Goal: Task Accomplishment & Management: Complete application form

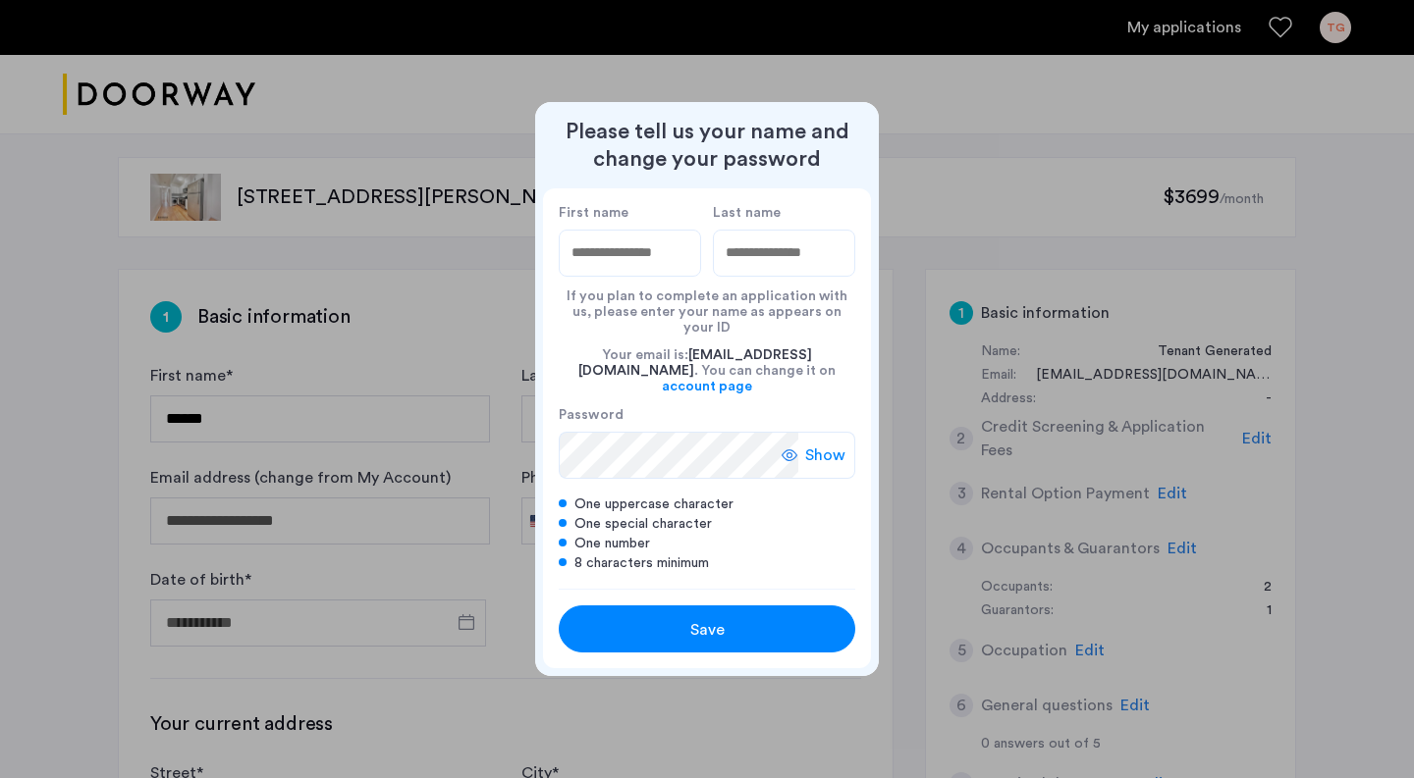
click at [629, 273] on input "First name" at bounding box center [630, 253] width 142 height 47
type input "*******"
click at [778, 295] on div "If you plan to complete an application with us, please enter your name as appea…" at bounding box center [707, 306] width 296 height 59
click at [778, 275] on input "Last name" at bounding box center [784, 253] width 142 height 47
type input "********"
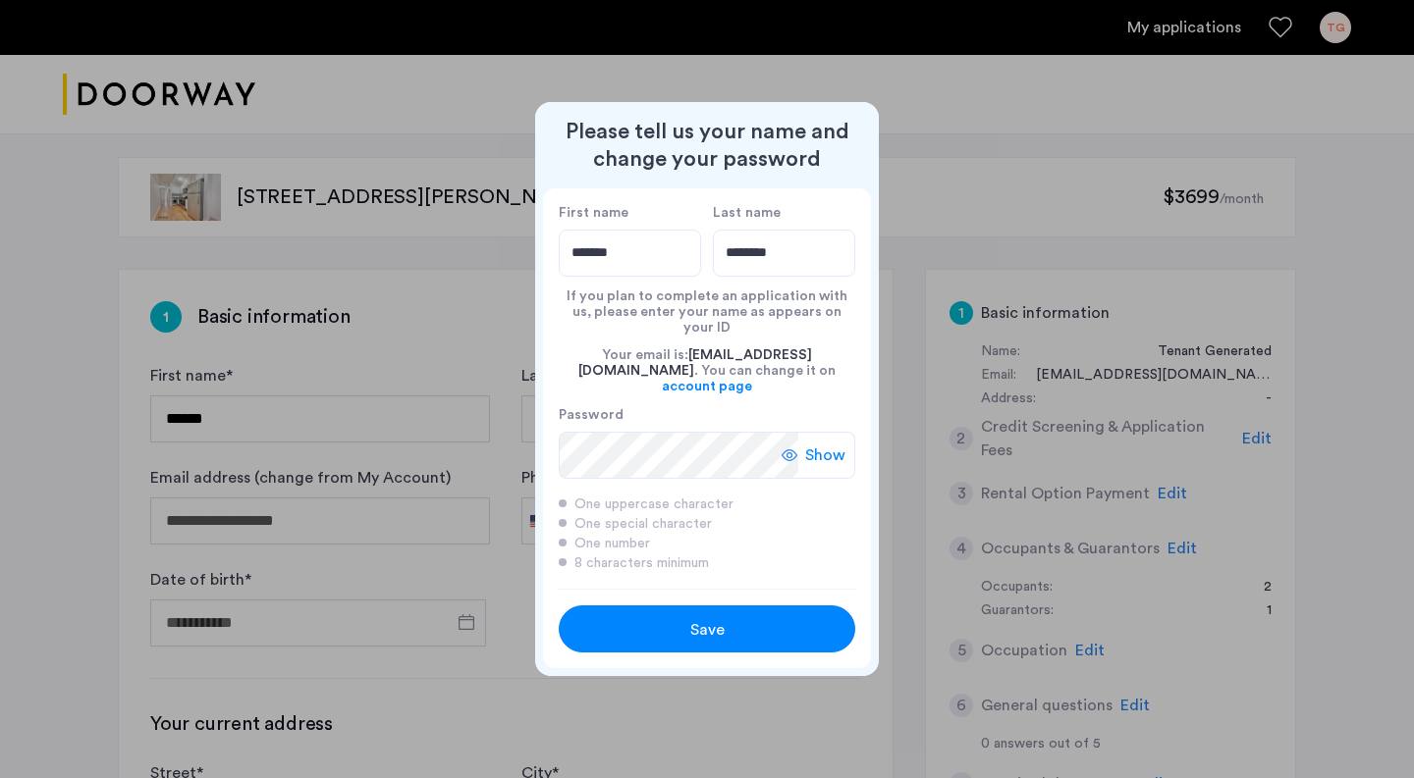
click at [663, 618] on div "Save" at bounding box center [707, 630] width 188 height 24
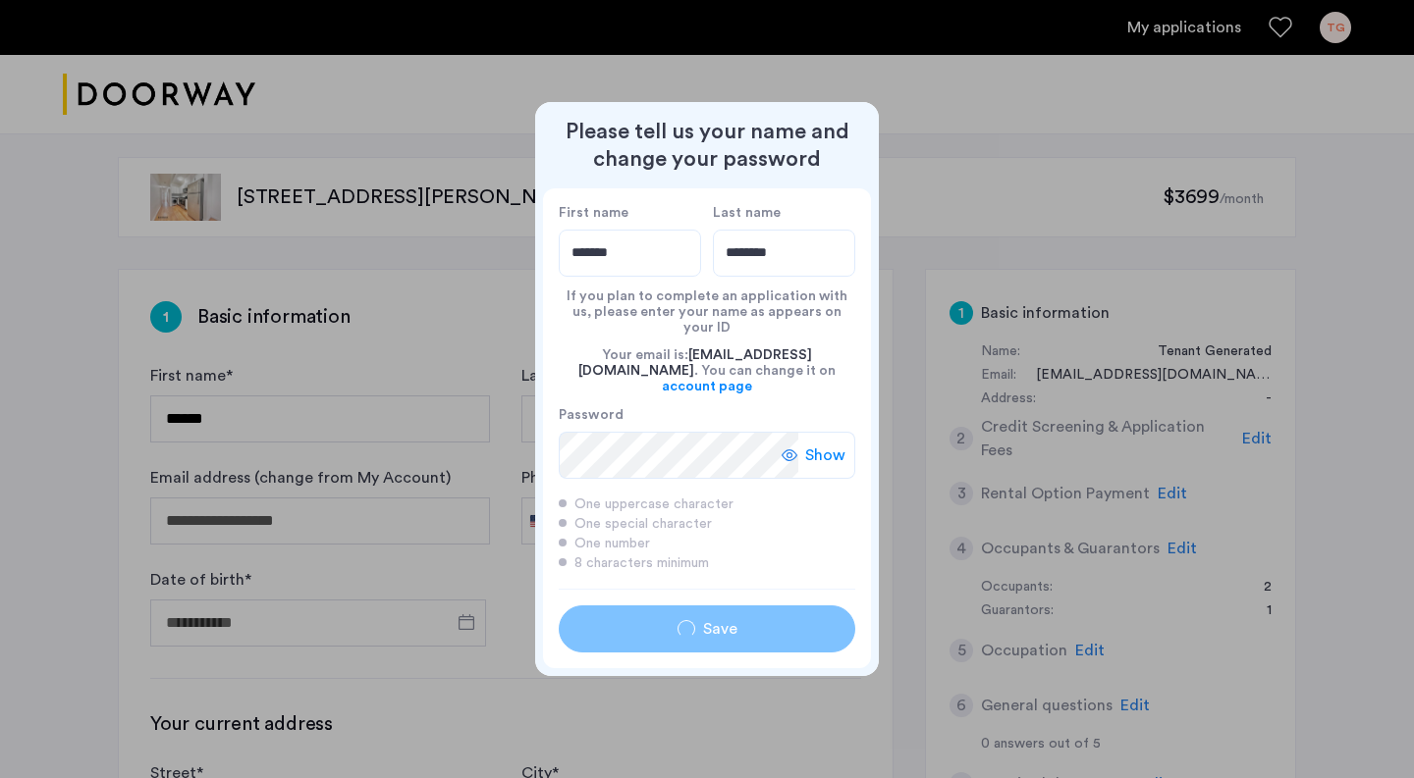
type input "*******"
type input "********"
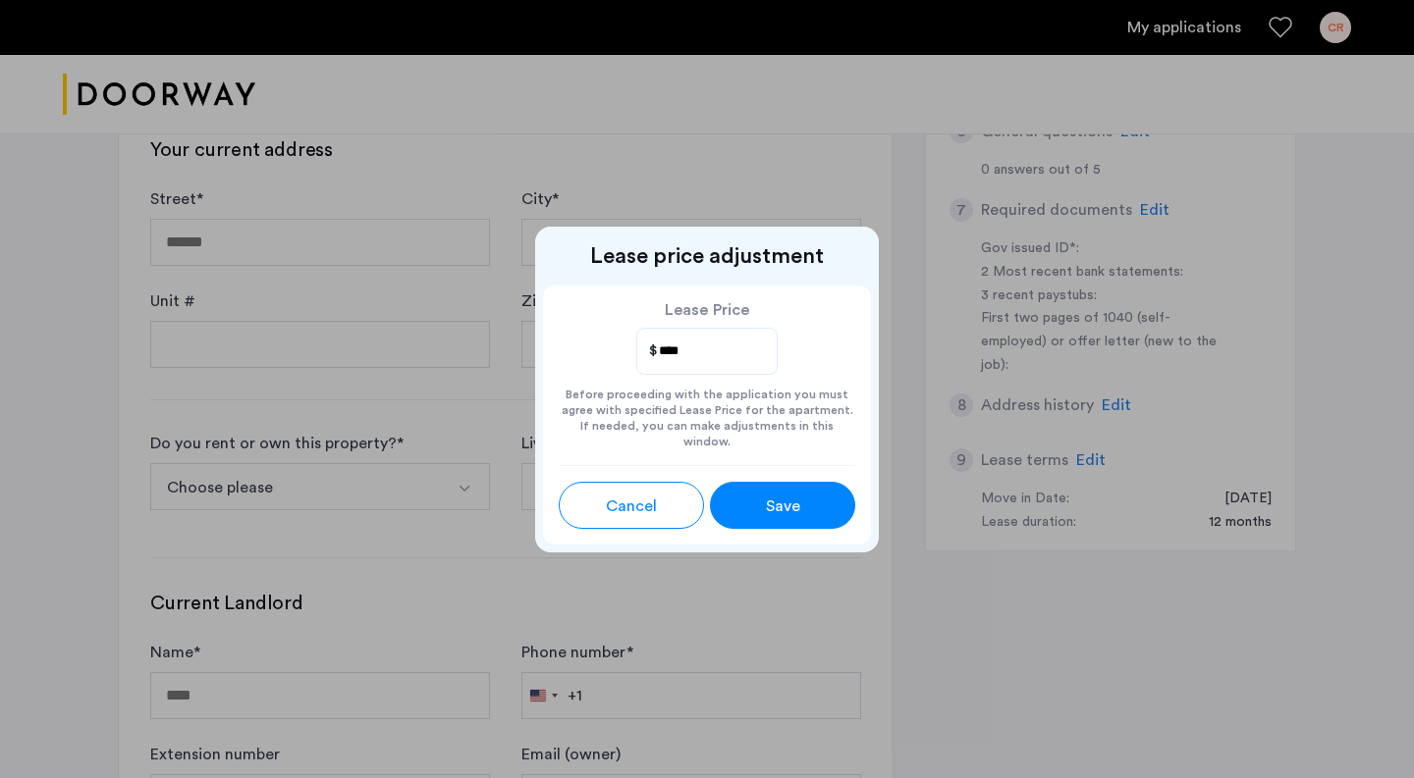
scroll to position [673, 0]
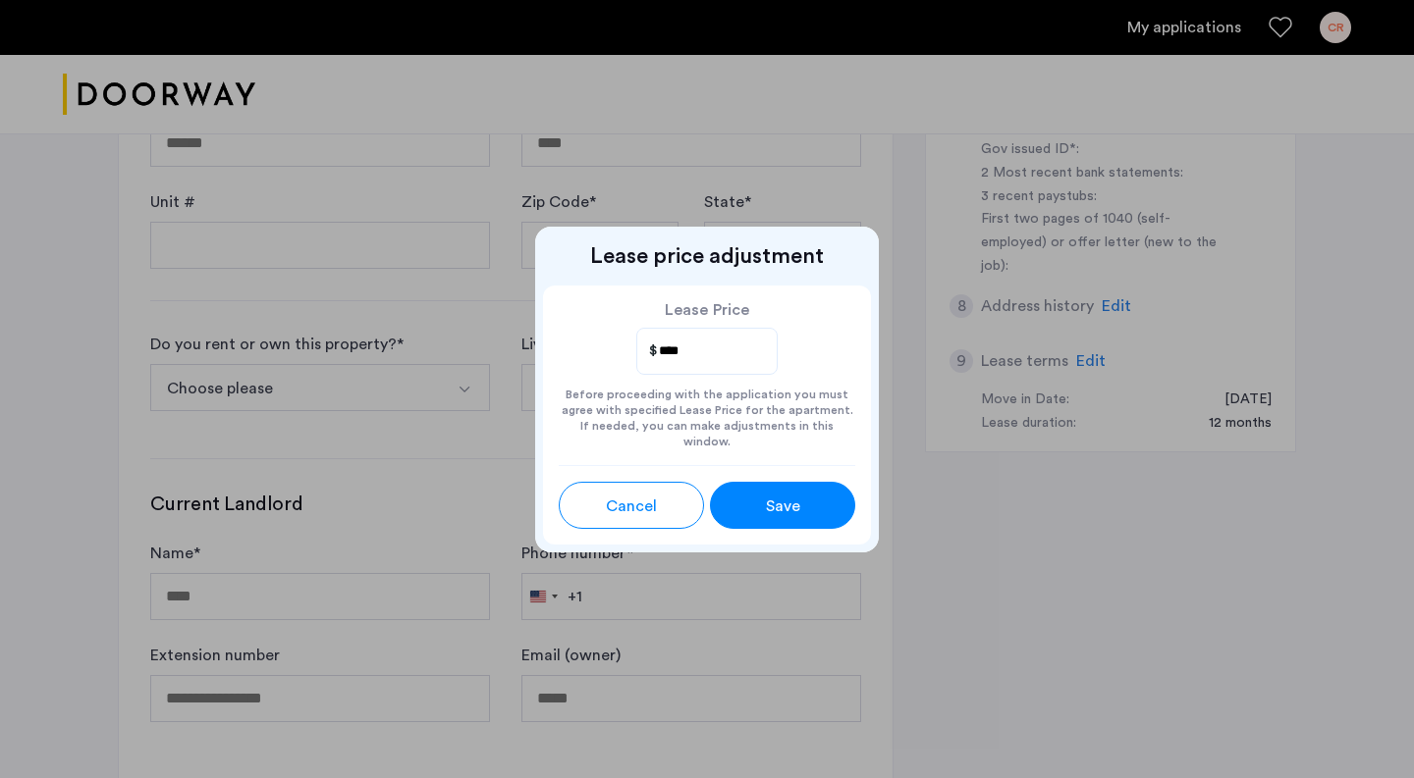
type input "****"
click at [767, 495] on span "Save" at bounding box center [783, 507] width 34 height 24
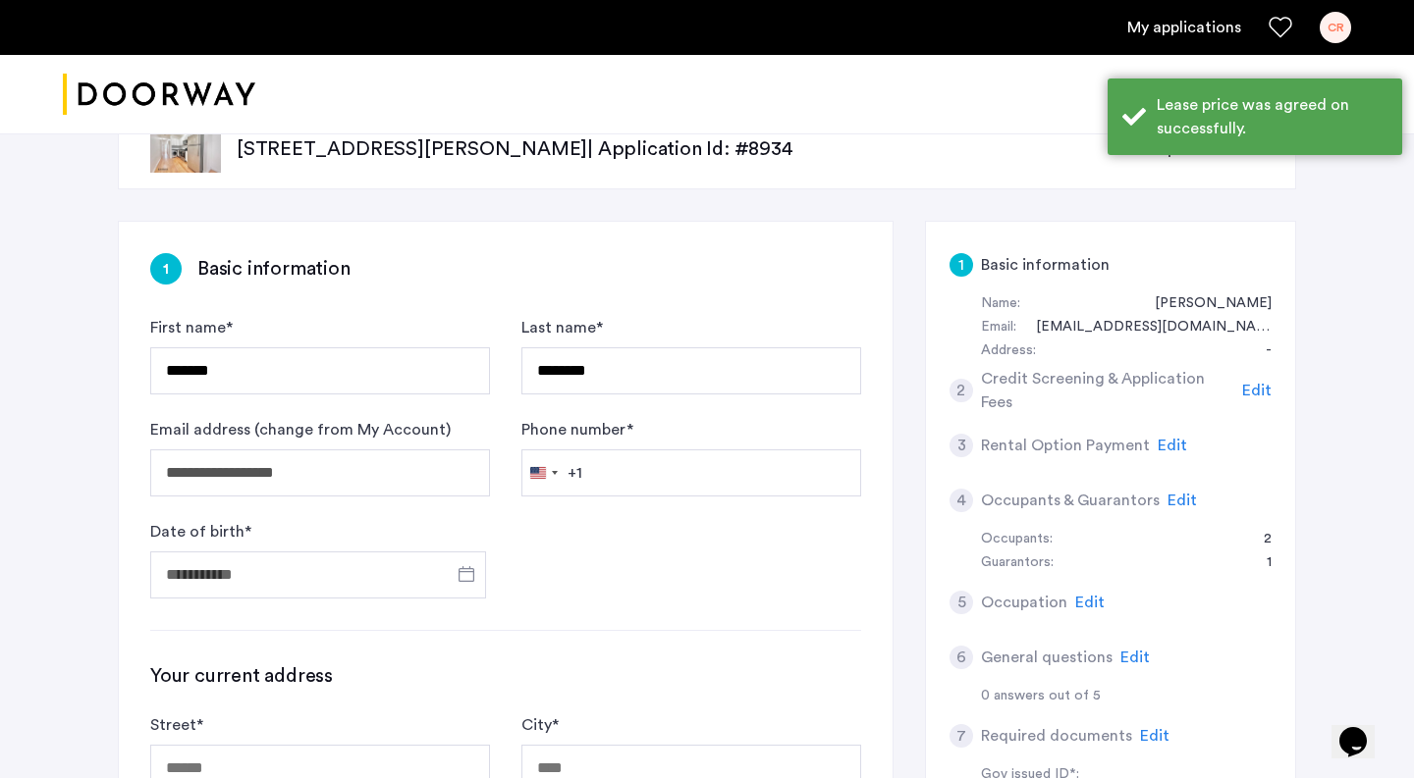
scroll to position [0, 0]
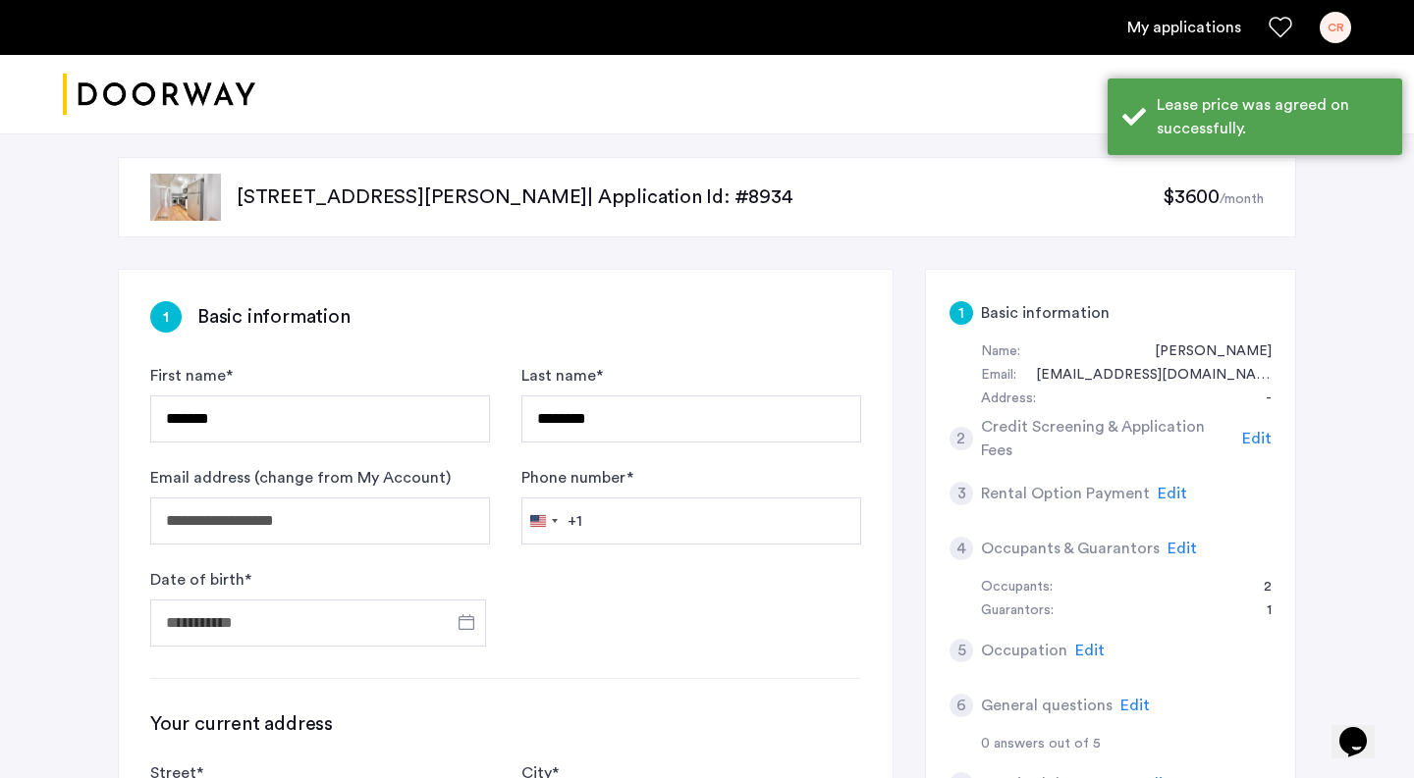
click at [1200, 201] on span "$3600" at bounding box center [1190, 198] width 57 height 20
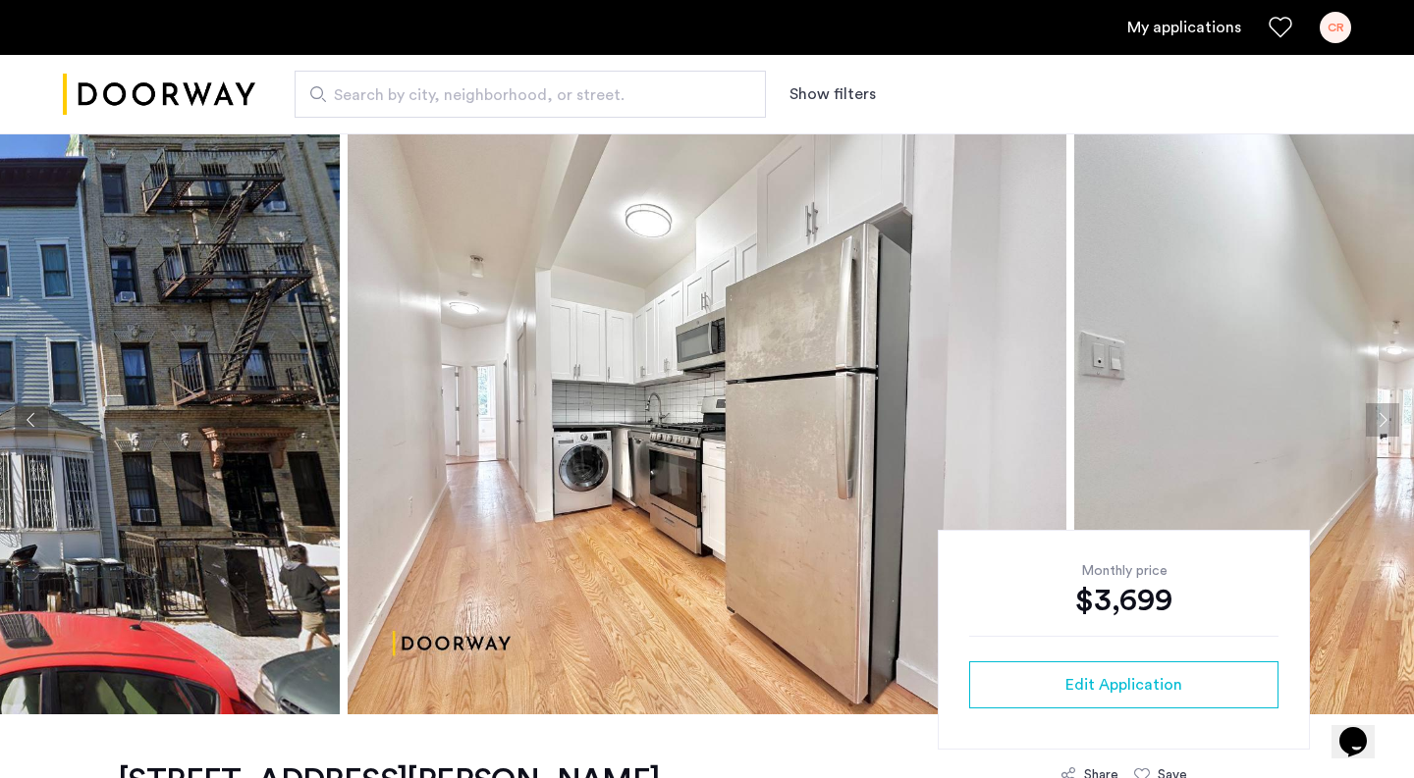
click at [26, 421] on button "Previous apartment" at bounding box center [31, 419] width 33 height 33
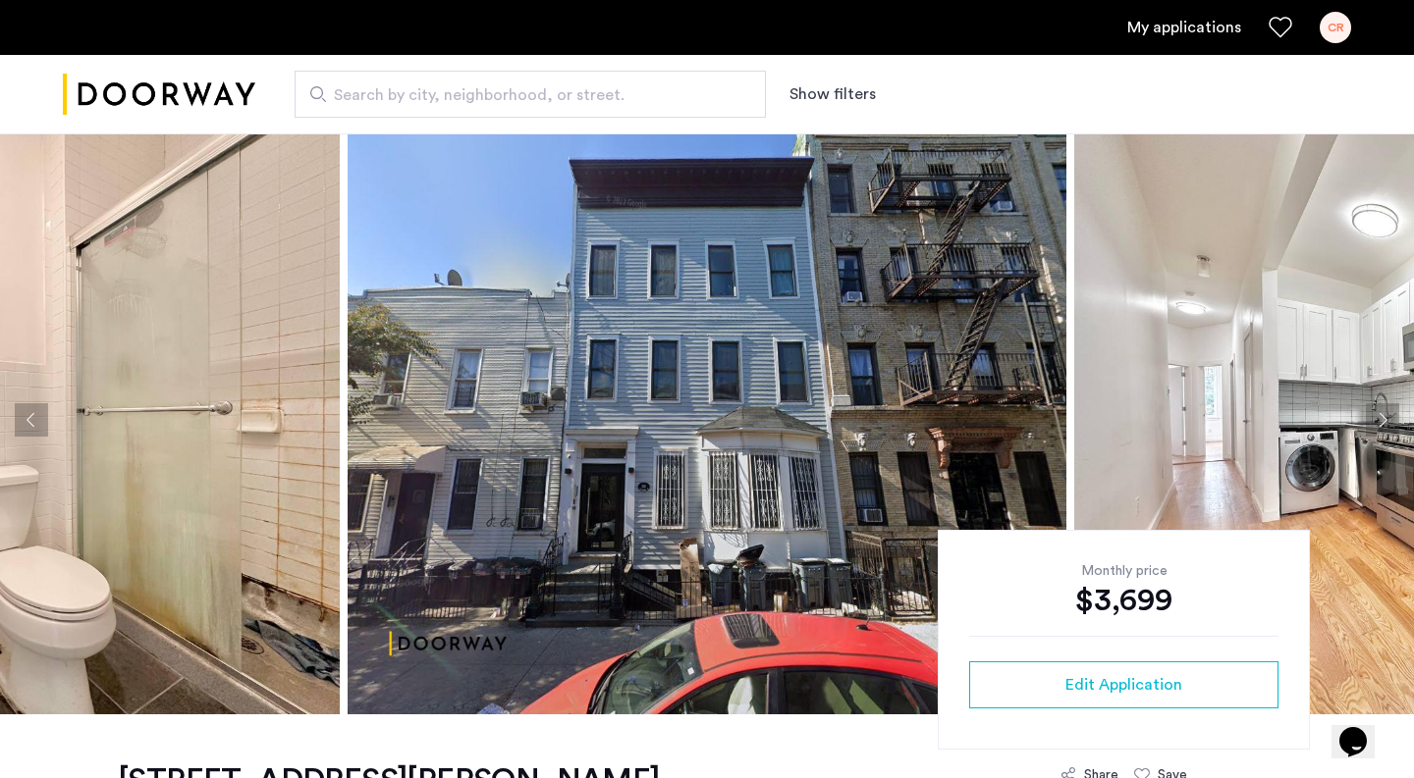
click at [44, 428] on button "Previous apartment" at bounding box center [31, 419] width 33 height 33
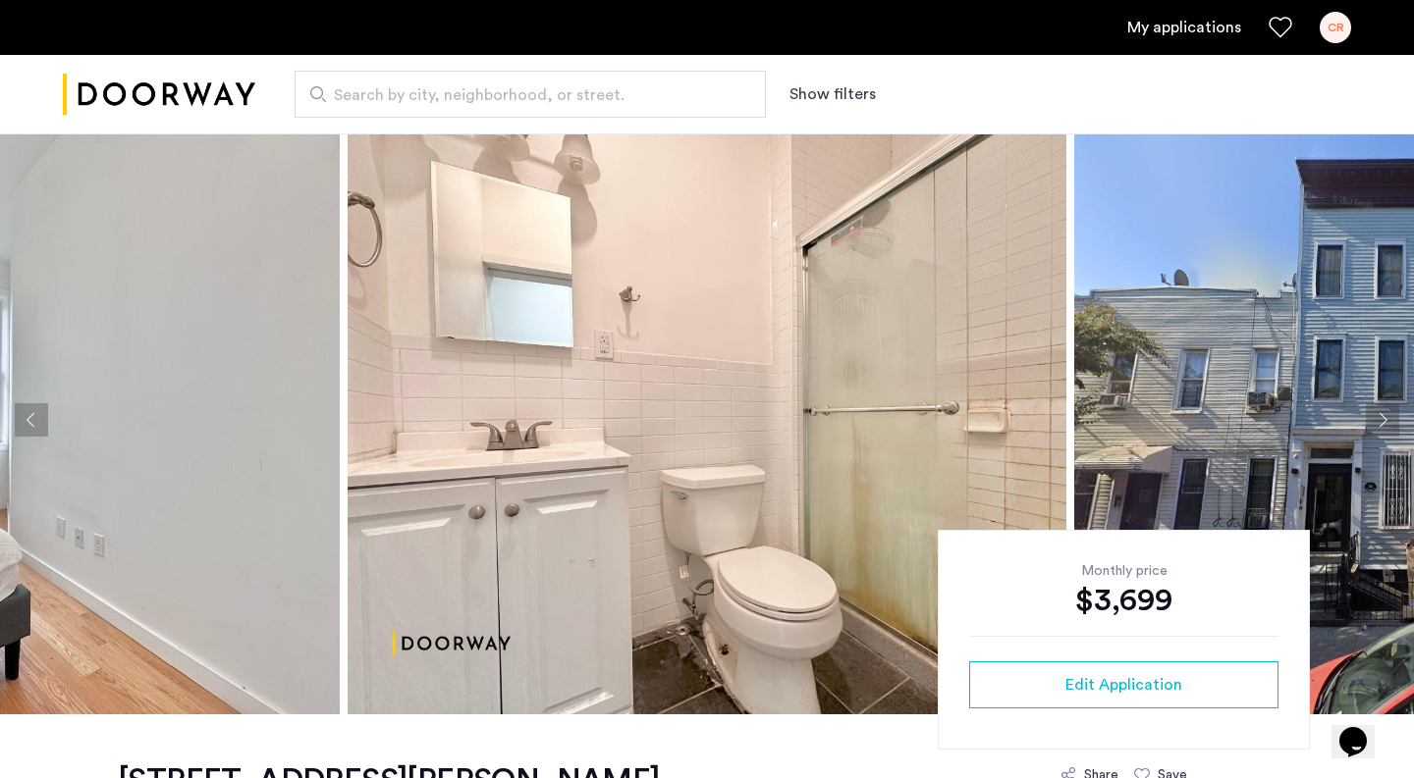
click at [1383, 427] on button "Next apartment" at bounding box center [1382, 419] width 33 height 33
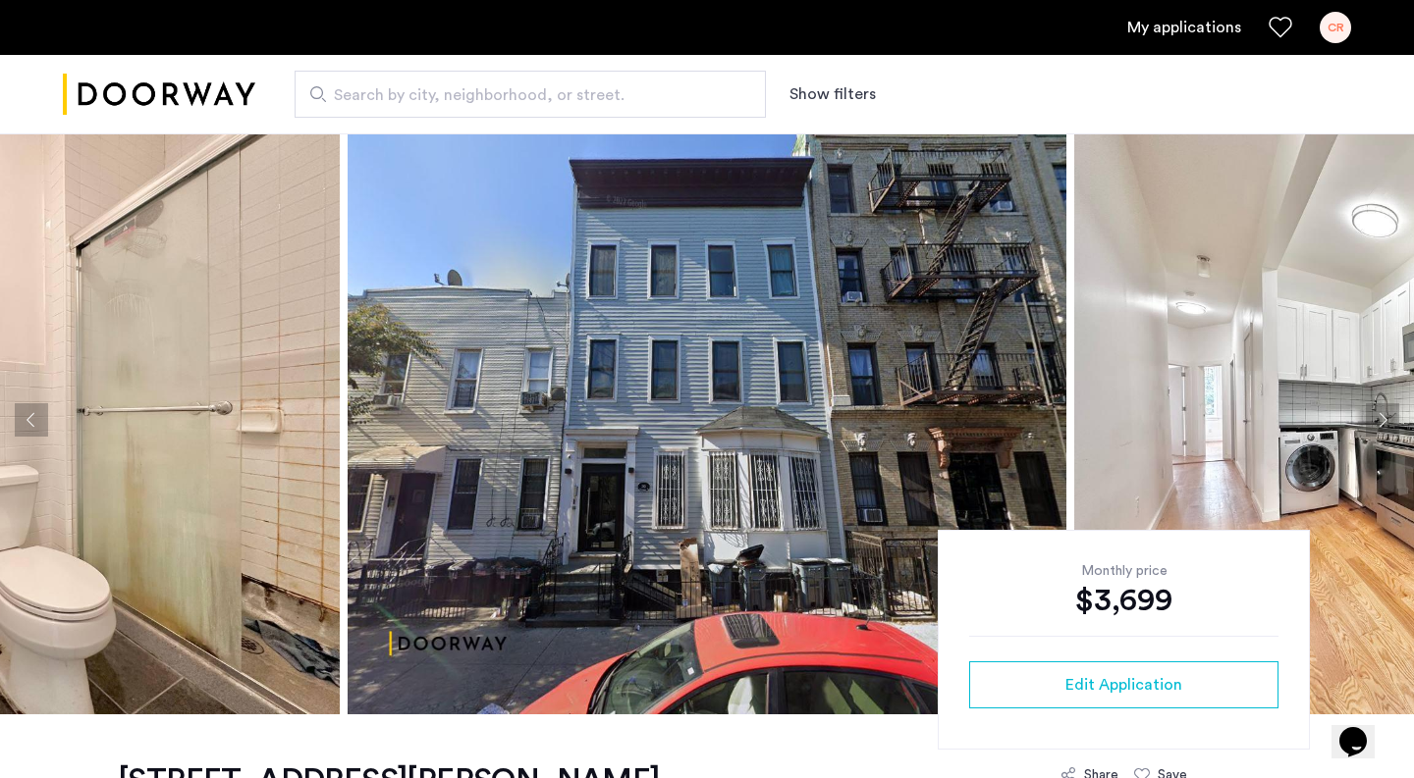
click at [31, 418] on button "Previous apartment" at bounding box center [31, 419] width 33 height 33
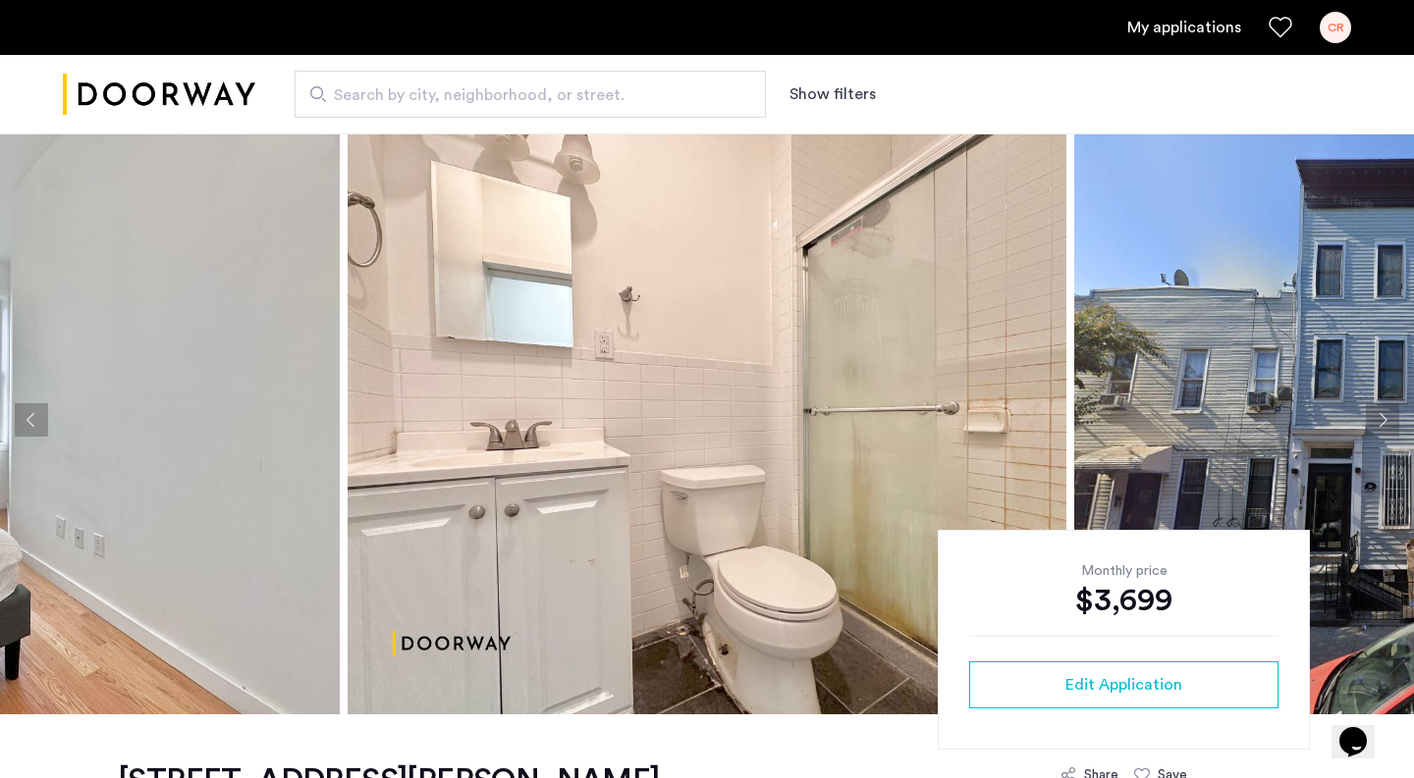
click at [31, 418] on button "Previous apartment" at bounding box center [31, 419] width 33 height 33
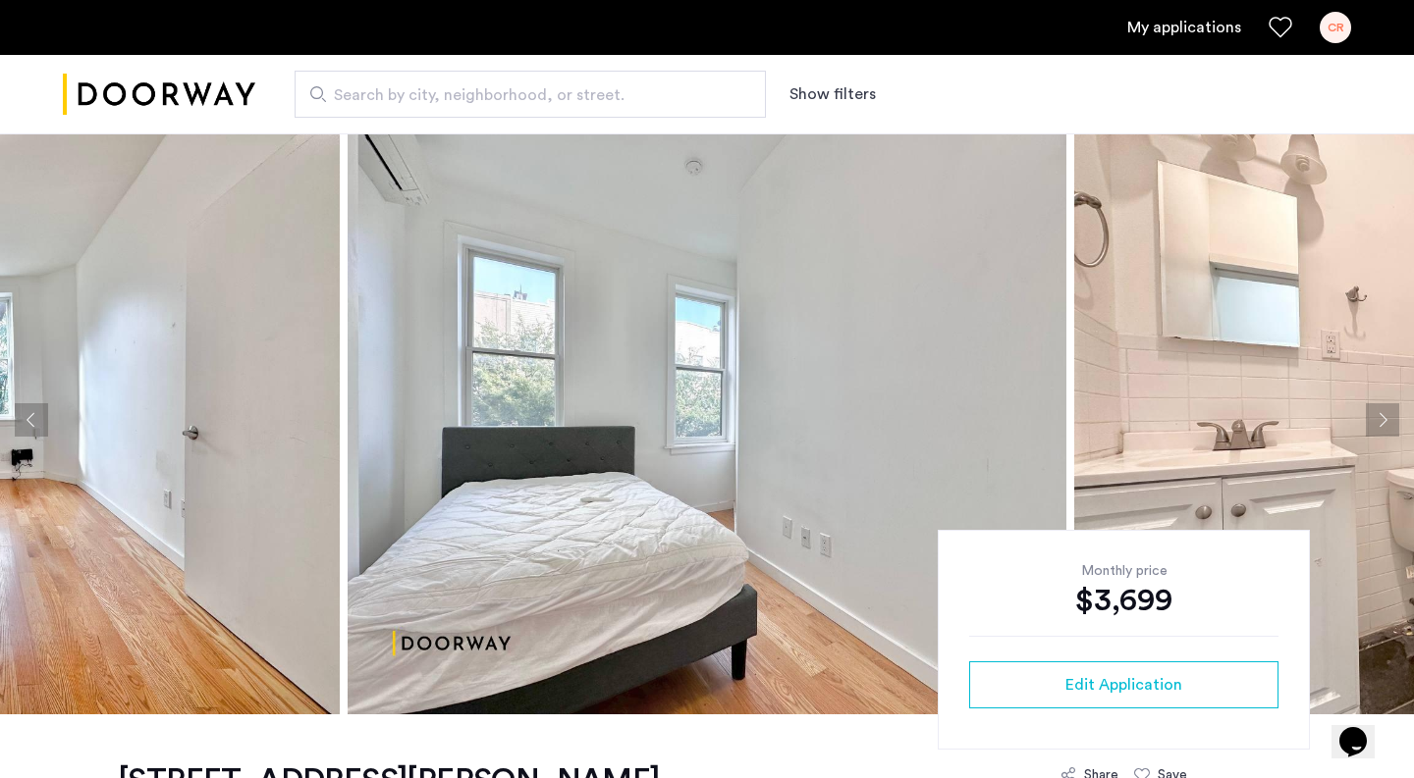
click at [31, 418] on button "Previous apartment" at bounding box center [31, 419] width 33 height 33
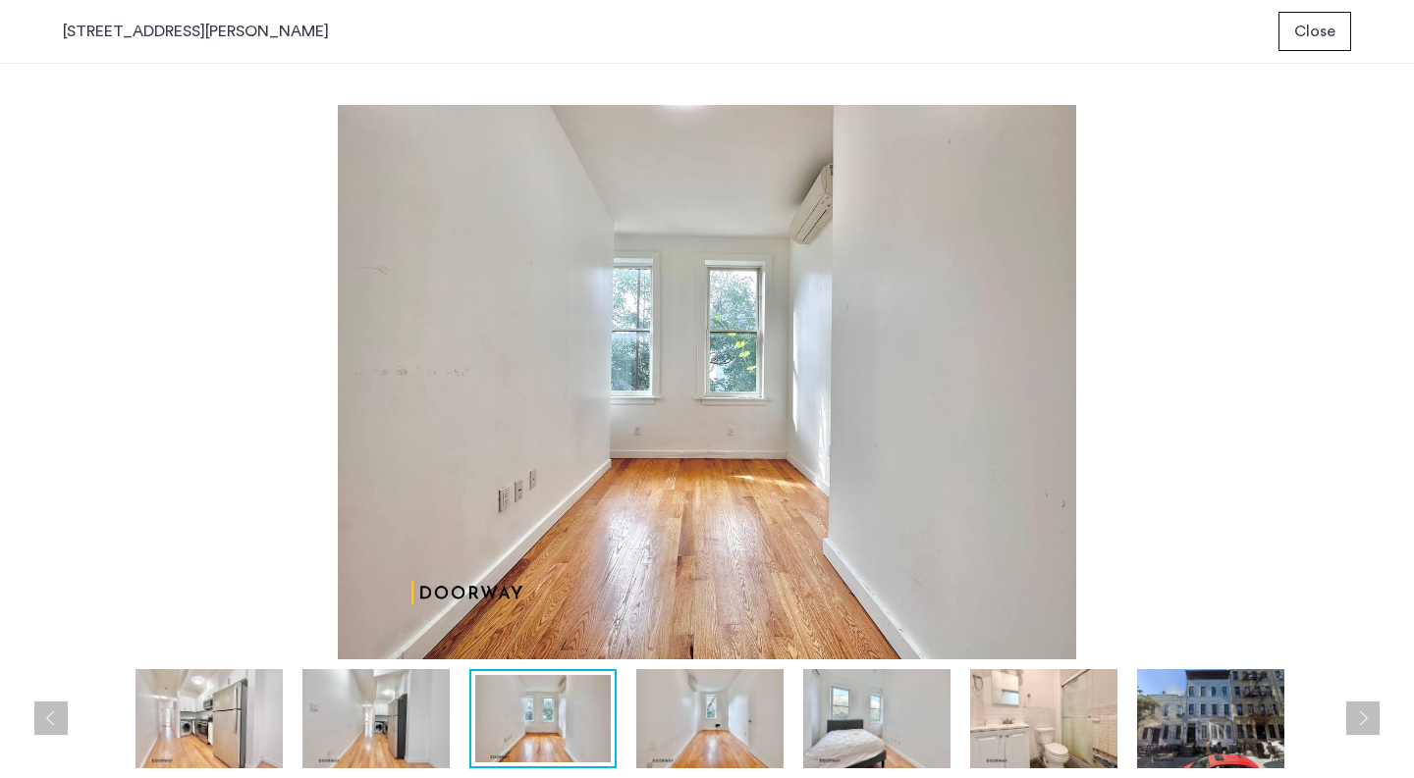
click at [48, 728] on button "Previous apartment" at bounding box center [50, 718] width 33 height 33
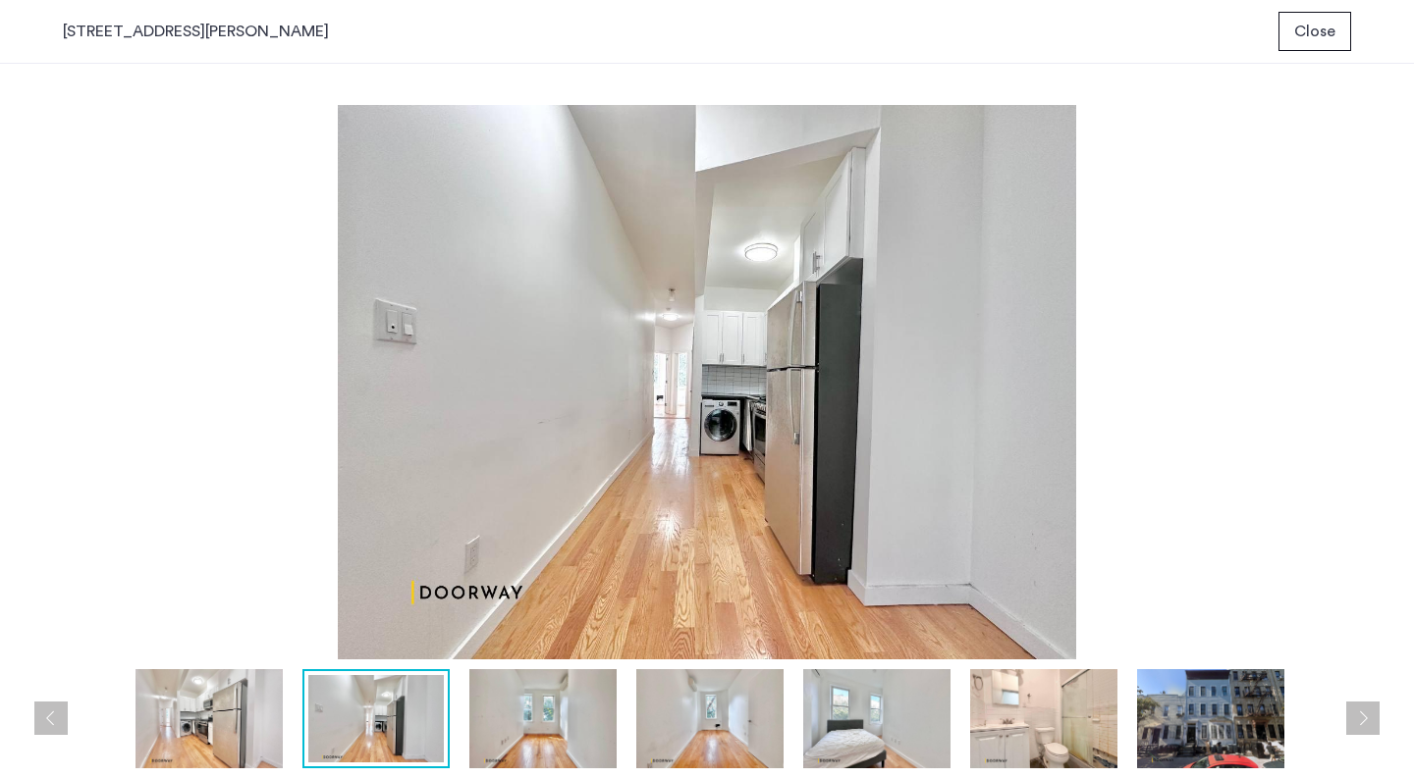
click at [48, 728] on button "Previous apartment" at bounding box center [50, 718] width 33 height 33
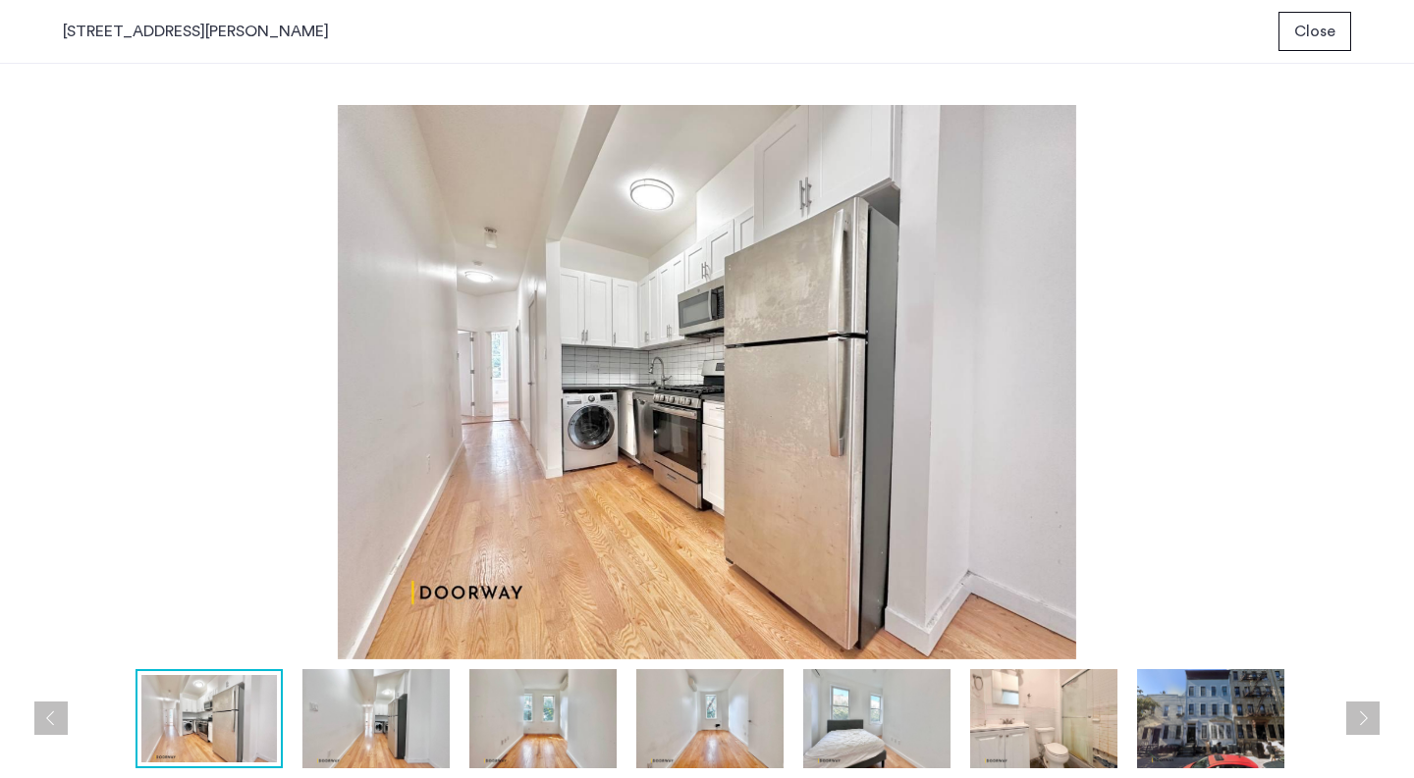
click at [48, 728] on button "Previous apartment" at bounding box center [50, 718] width 33 height 33
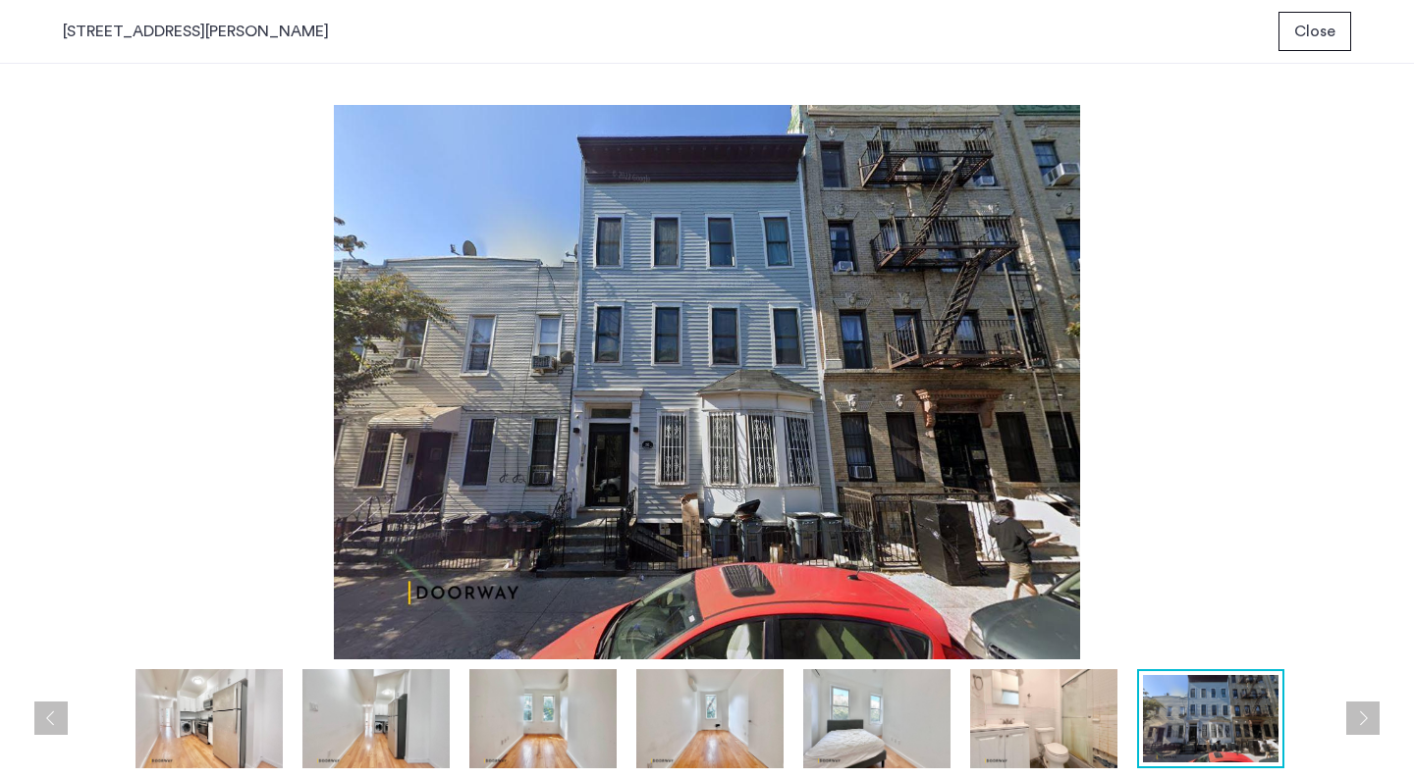
click at [48, 728] on button "Previous apartment" at bounding box center [50, 718] width 33 height 33
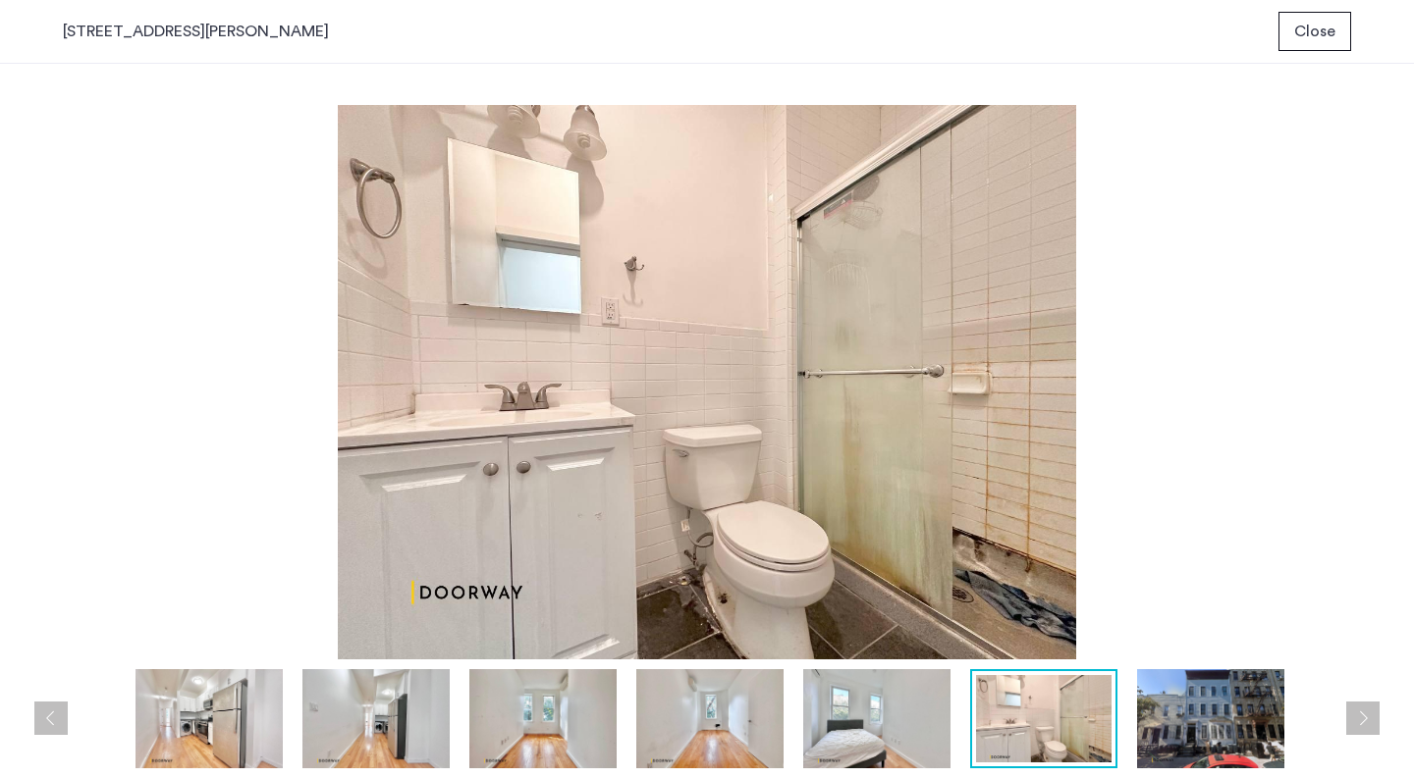
click at [48, 728] on button "Previous apartment" at bounding box center [50, 718] width 33 height 33
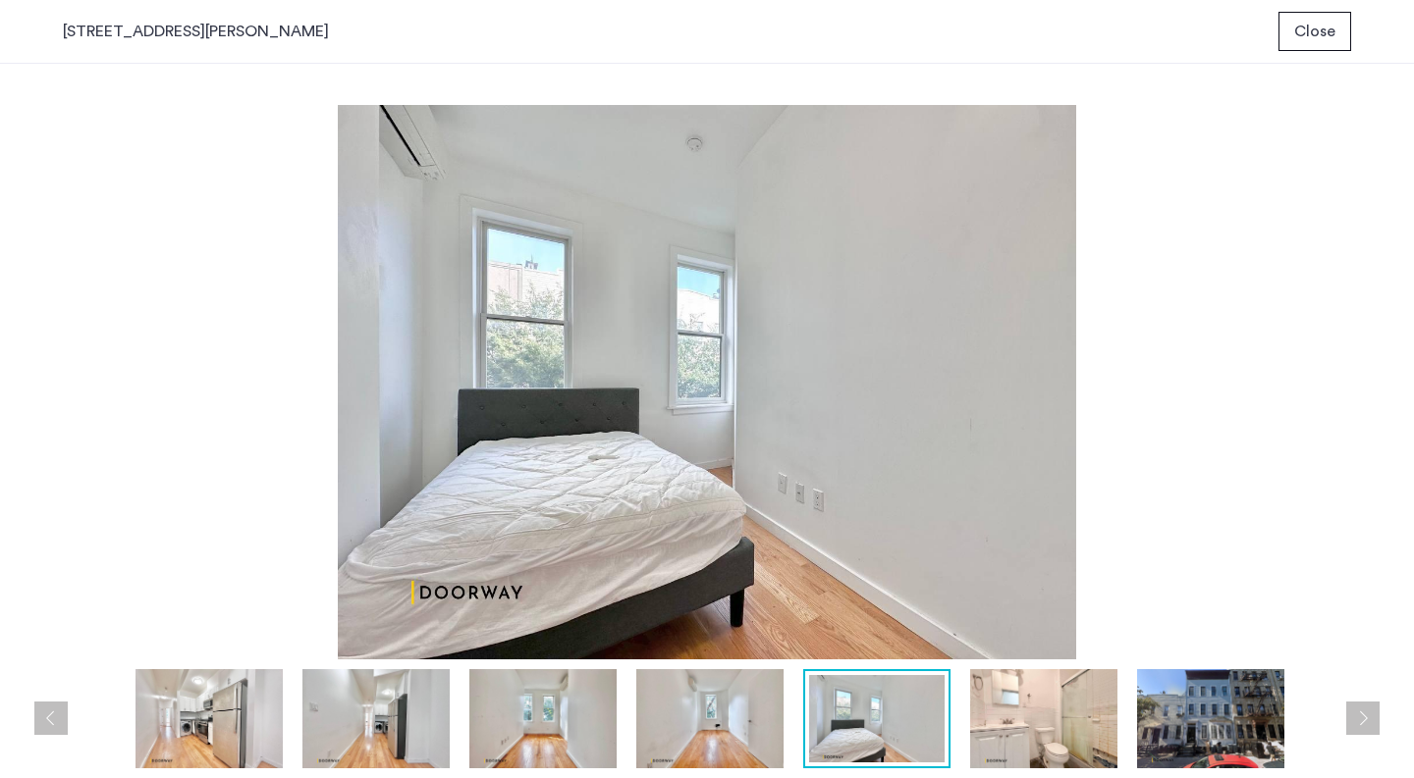
click at [48, 728] on button "Previous apartment" at bounding box center [50, 718] width 33 height 33
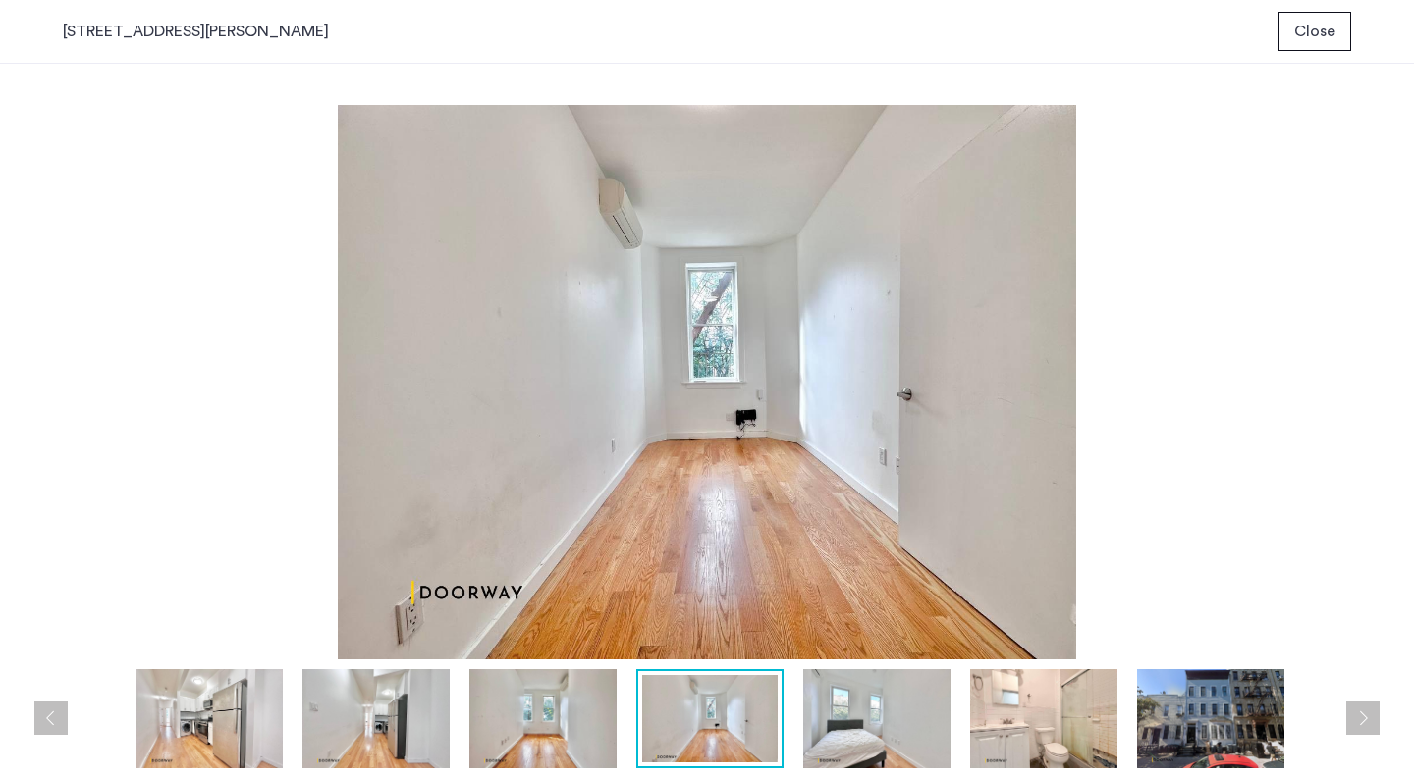
click at [48, 728] on button "Previous apartment" at bounding box center [50, 718] width 33 height 33
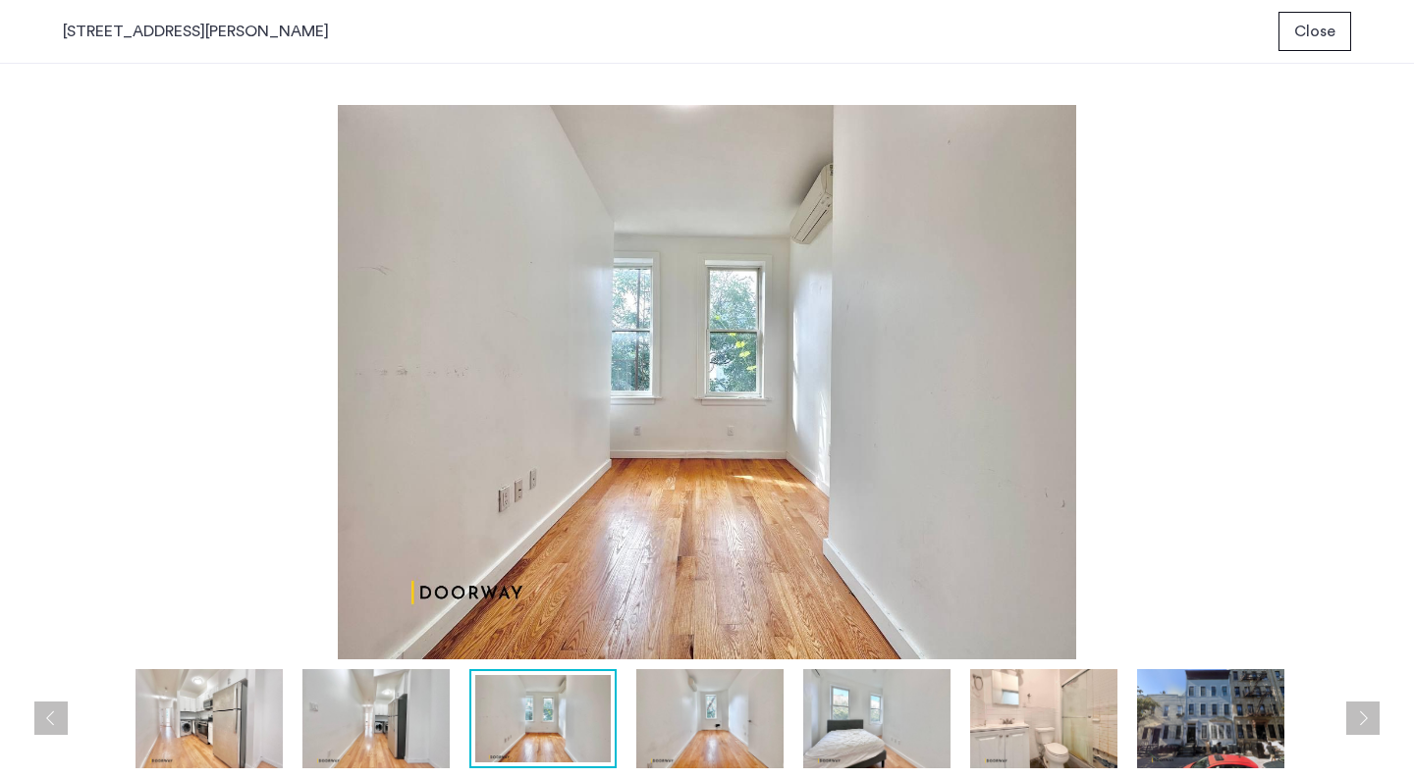
click at [49, 726] on button "Previous apartment" at bounding box center [50, 718] width 33 height 33
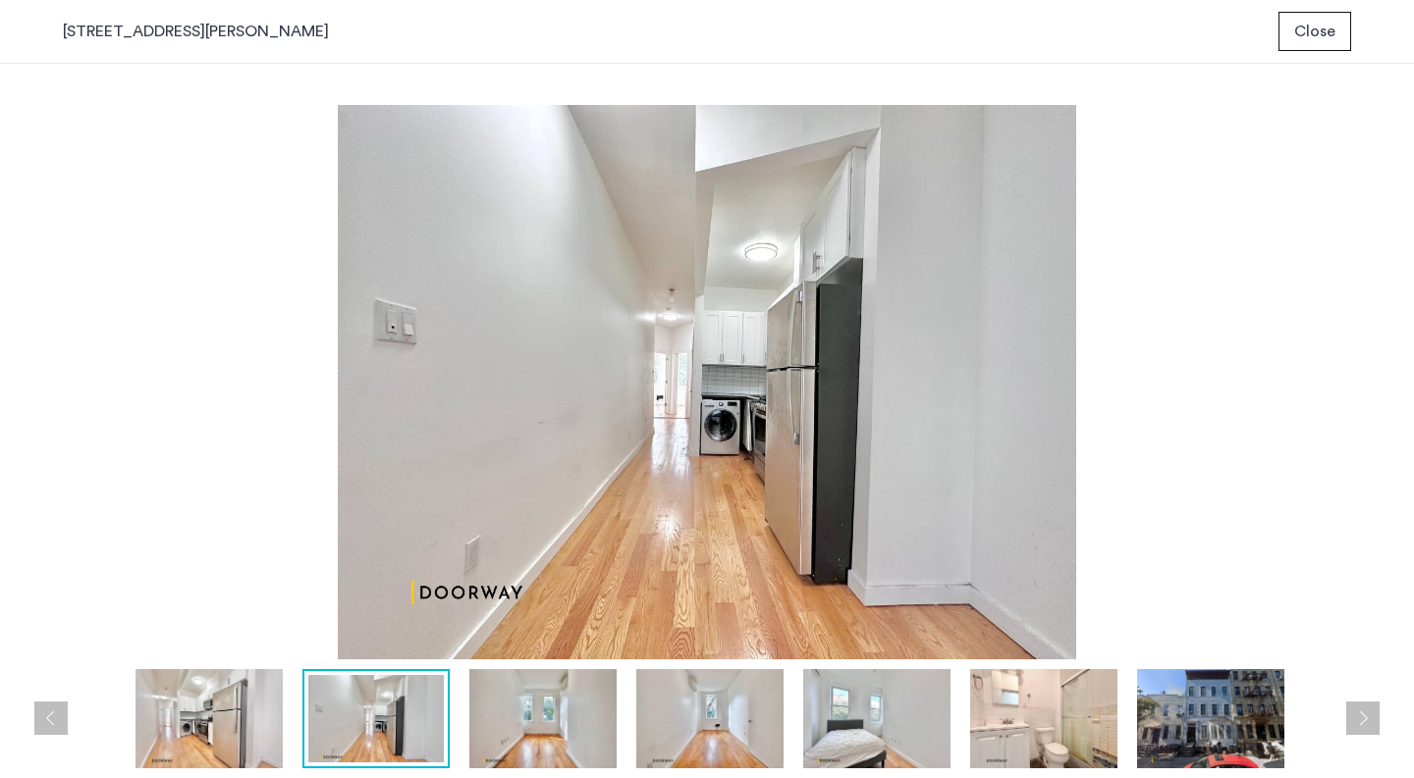
click at [49, 727] on button "Previous apartment" at bounding box center [50, 718] width 33 height 33
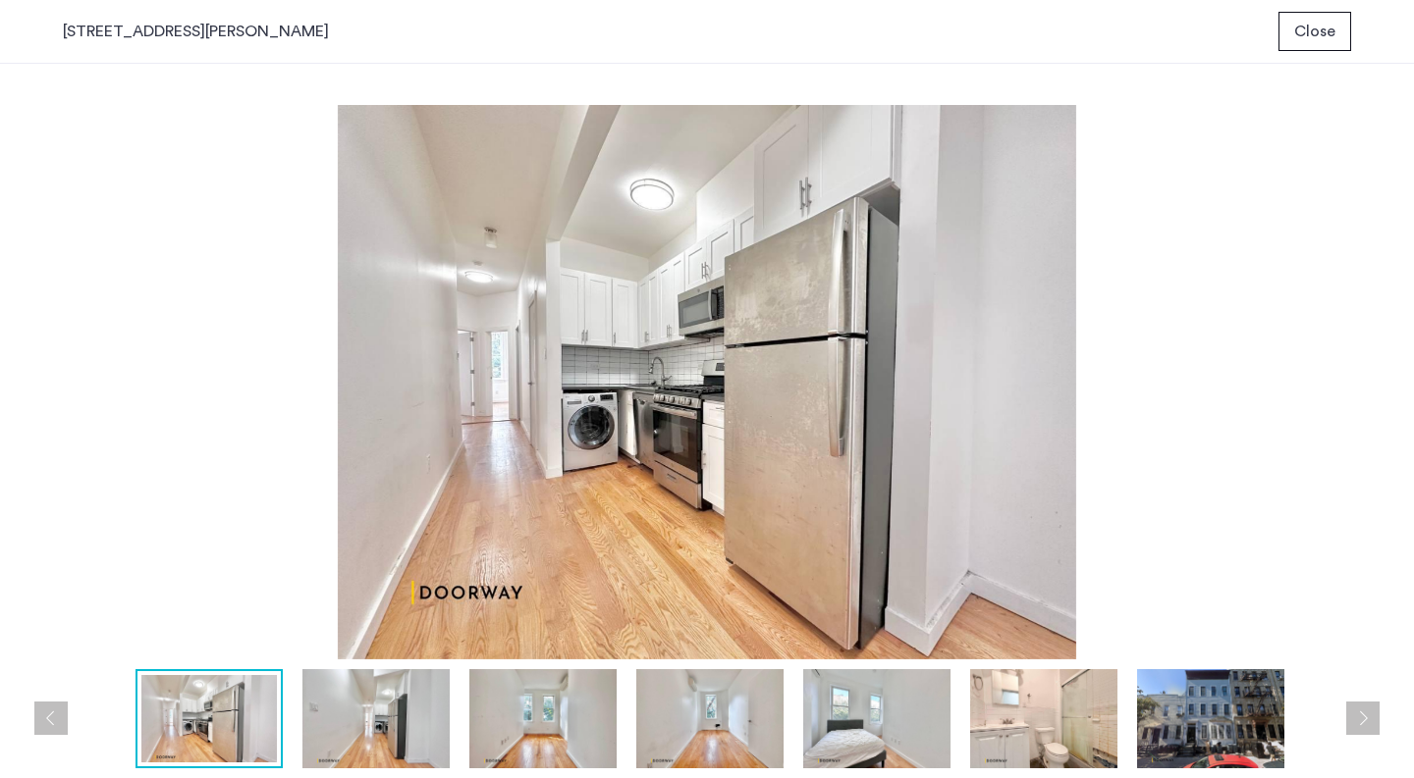
click at [49, 727] on button "Previous apartment" at bounding box center [50, 718] width 33 height 33
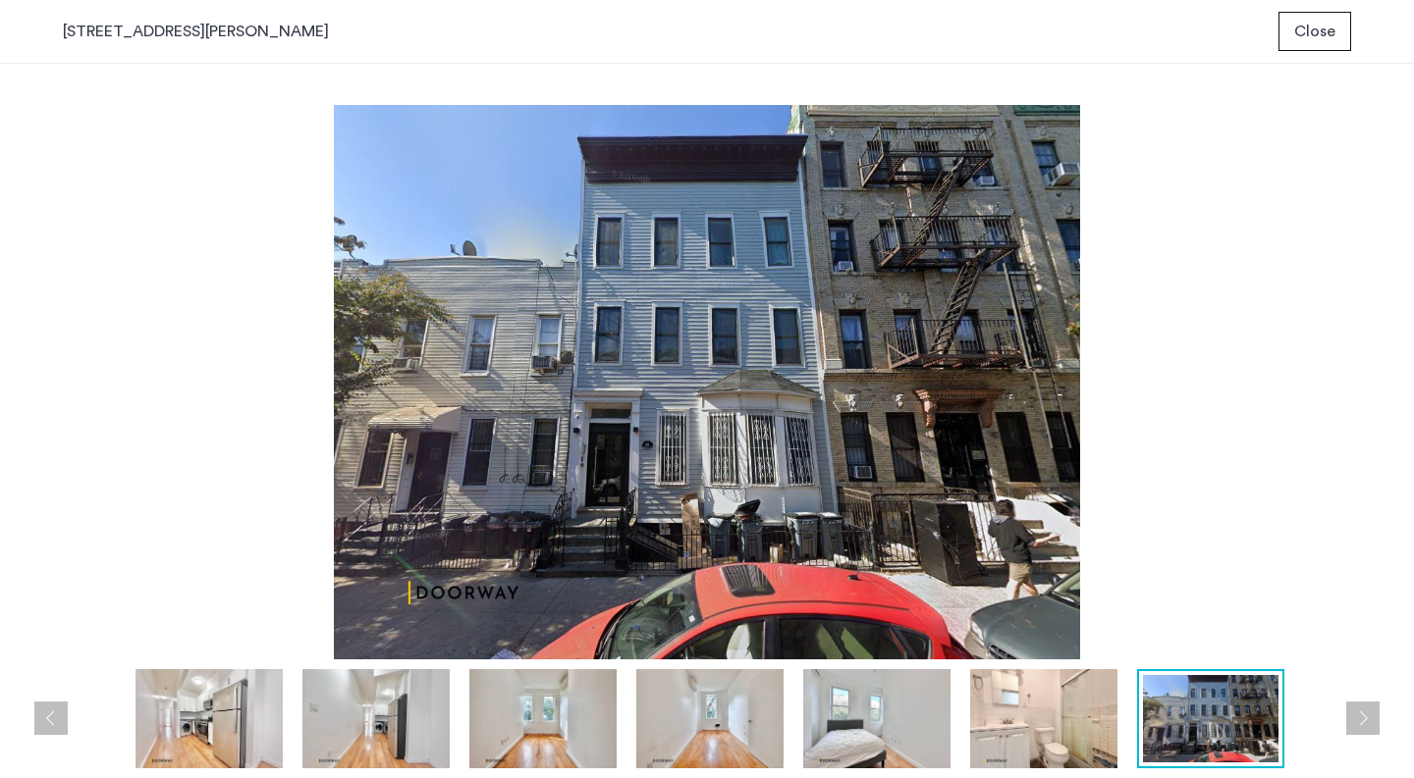
click at [49, 727] on button "Previous apartment" at bounding box center [50, 718] width 33 height 33
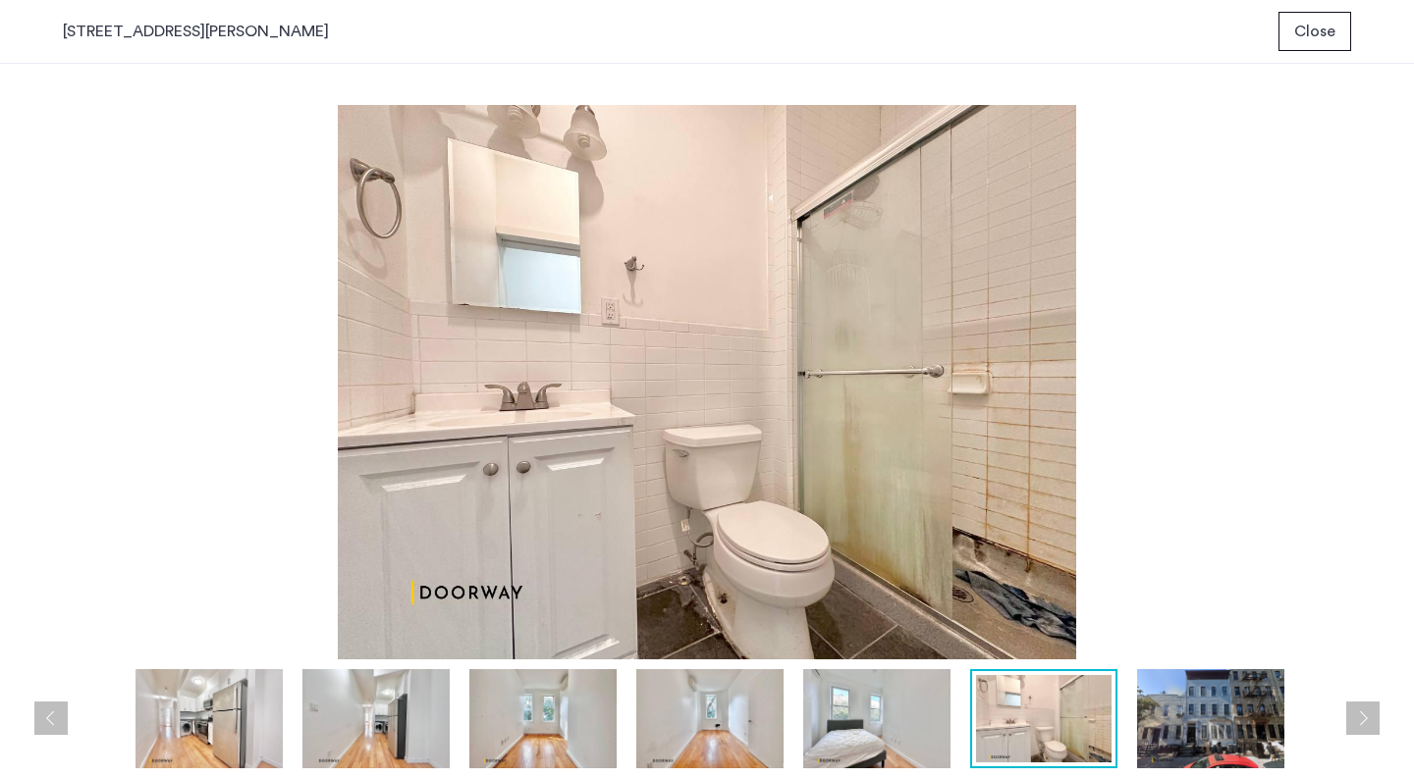
click at [49, 727] on button "Previous apartment" at bounding box center [50, 718] width 33 height 33
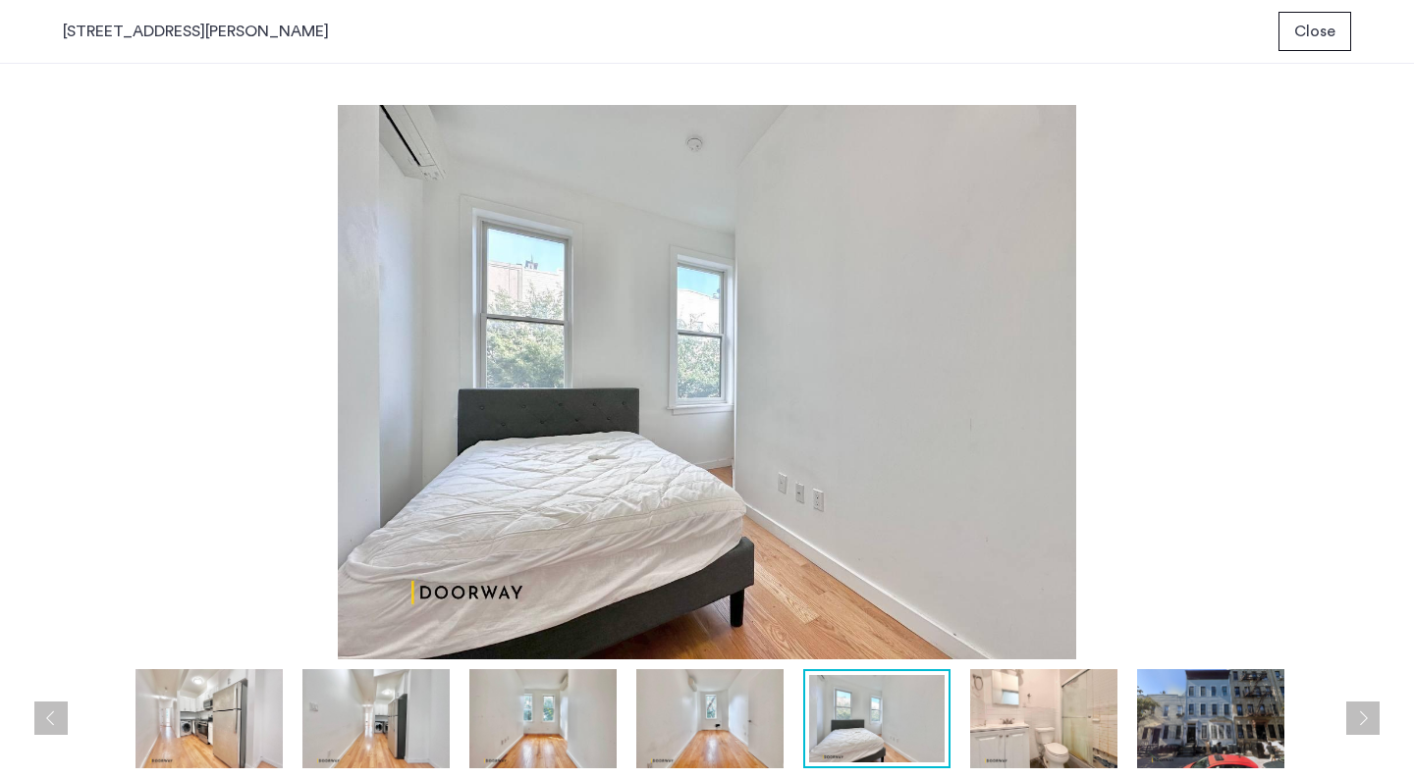
click at [49, 727] on button "Previous apartment" at bounding box center [50, 718] width 33 height 33
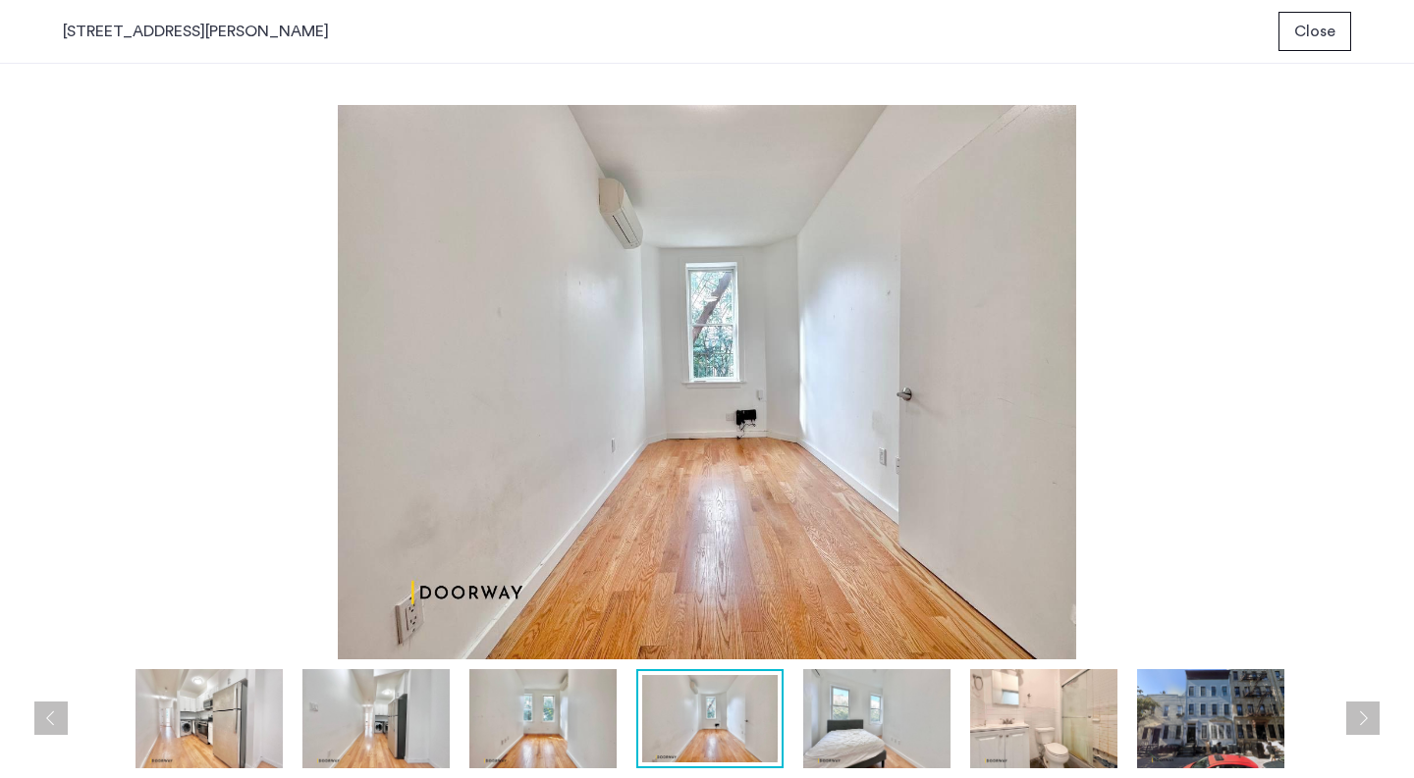
click at [49, 727] on button "Previous apartment" at bounding box center [50, 718] width 33 height 33
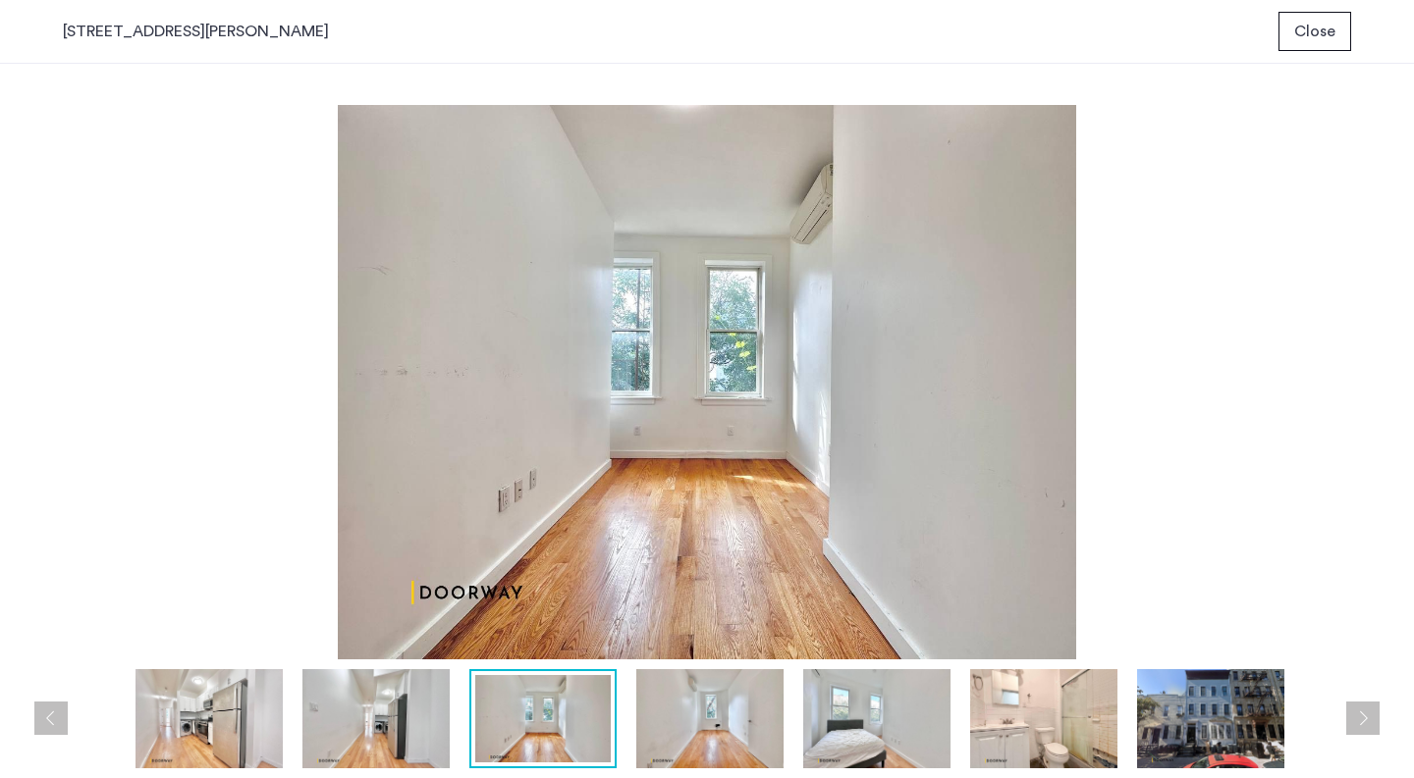
click at [1353, 717] on button "Next apartment" at bounding box center [1362, 718] width 33 height 33
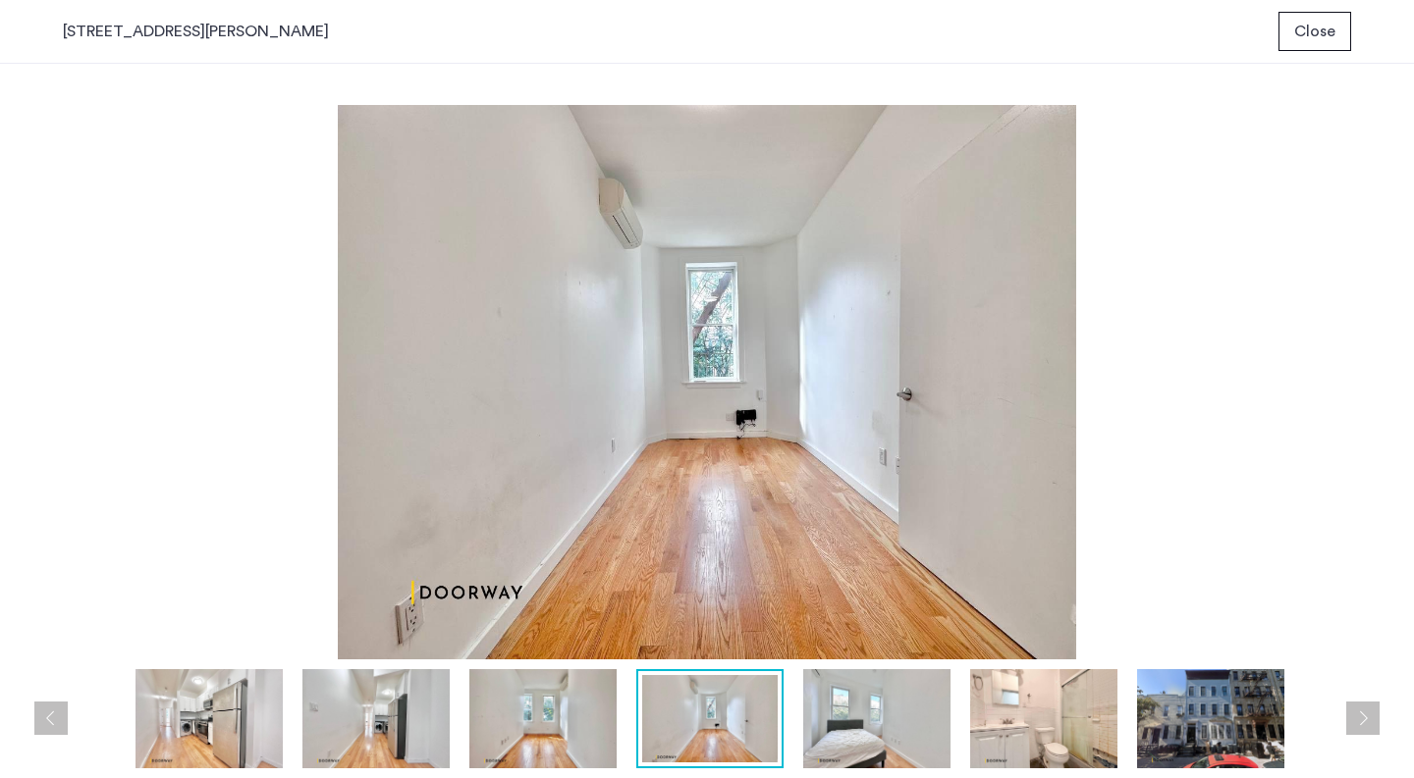
click at [1353, 717] on button "Next apartment" at bounding box center [1362, 718] width 33 height 33
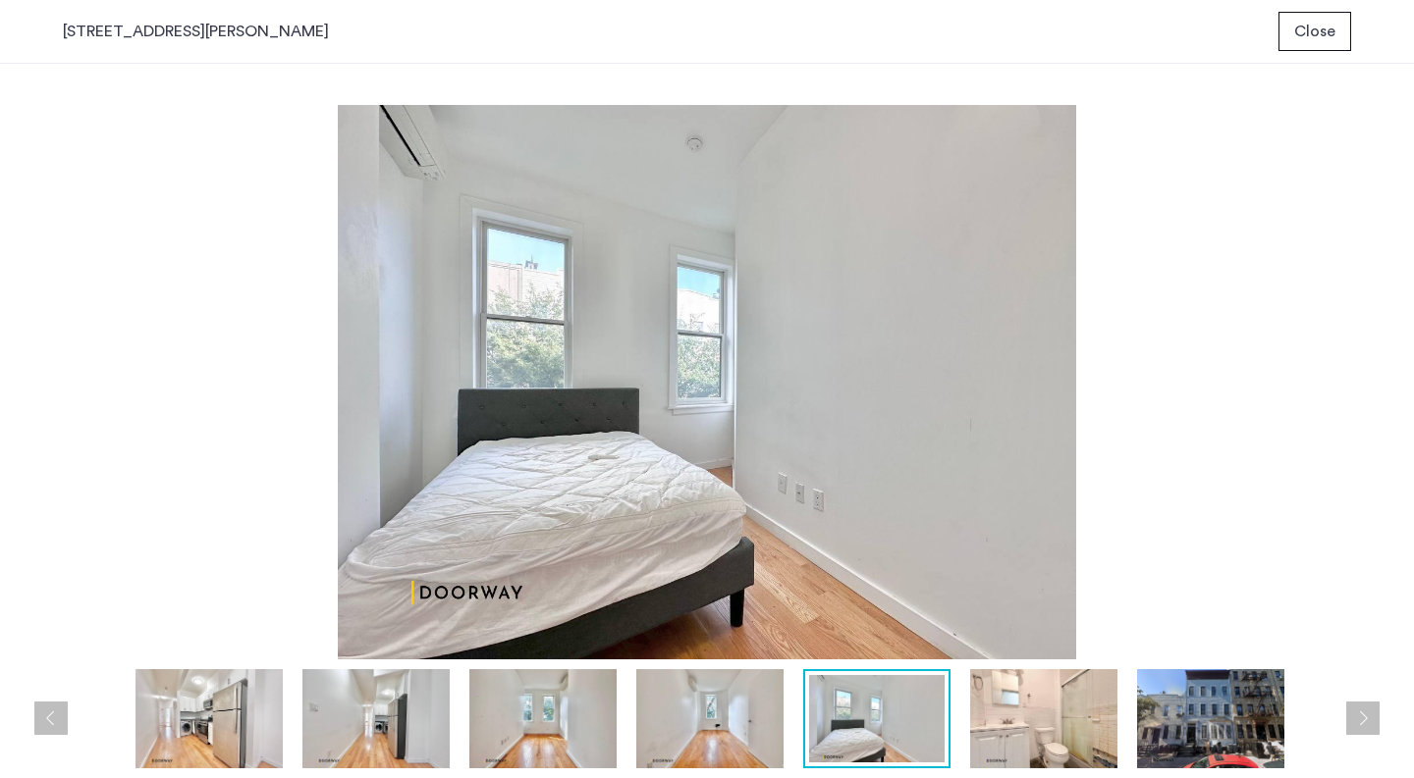
click at [1353, 717] on button "Next apartment" at bounding box center [1362, 718] width 33 height 33
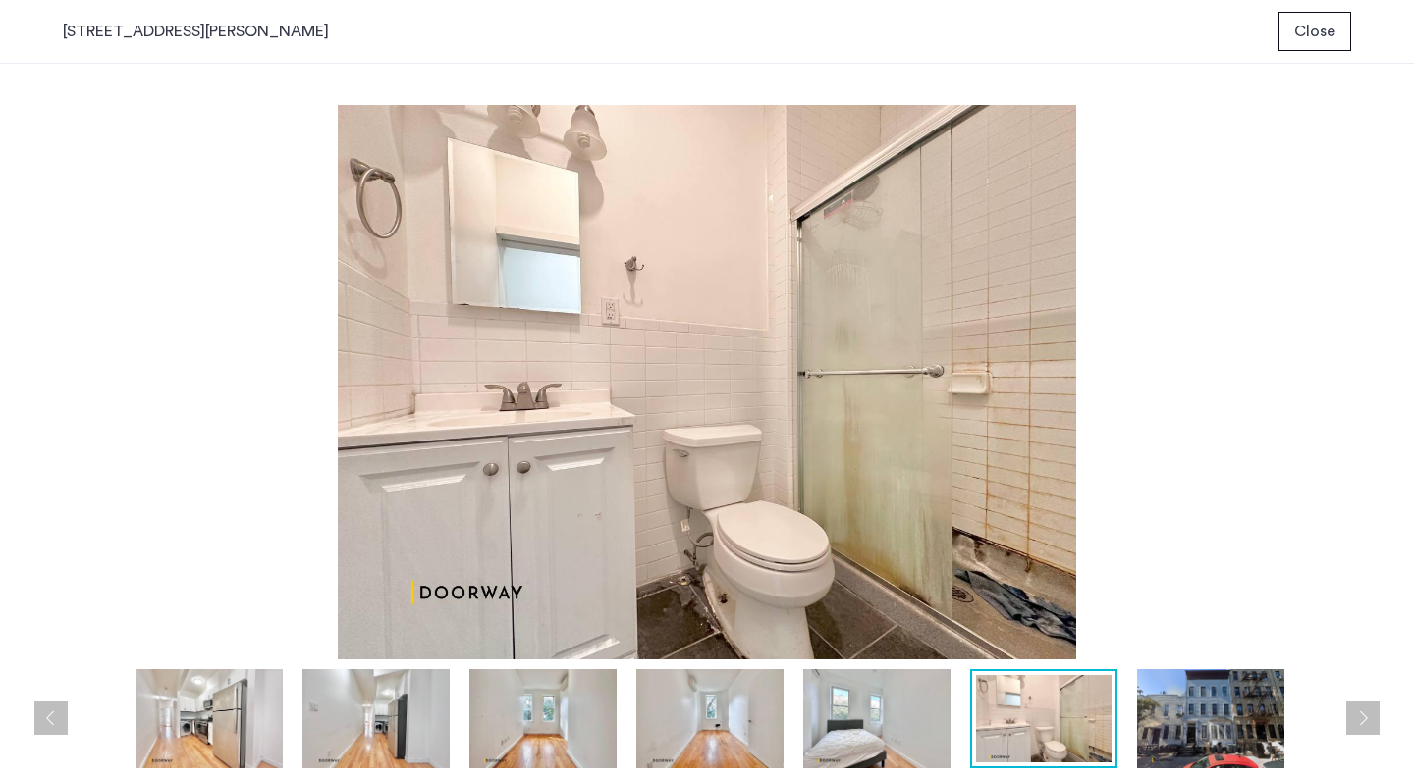
click at [1353, 717] on button "Next apartment" at bounding box center [1362, 718] width 33 height 33
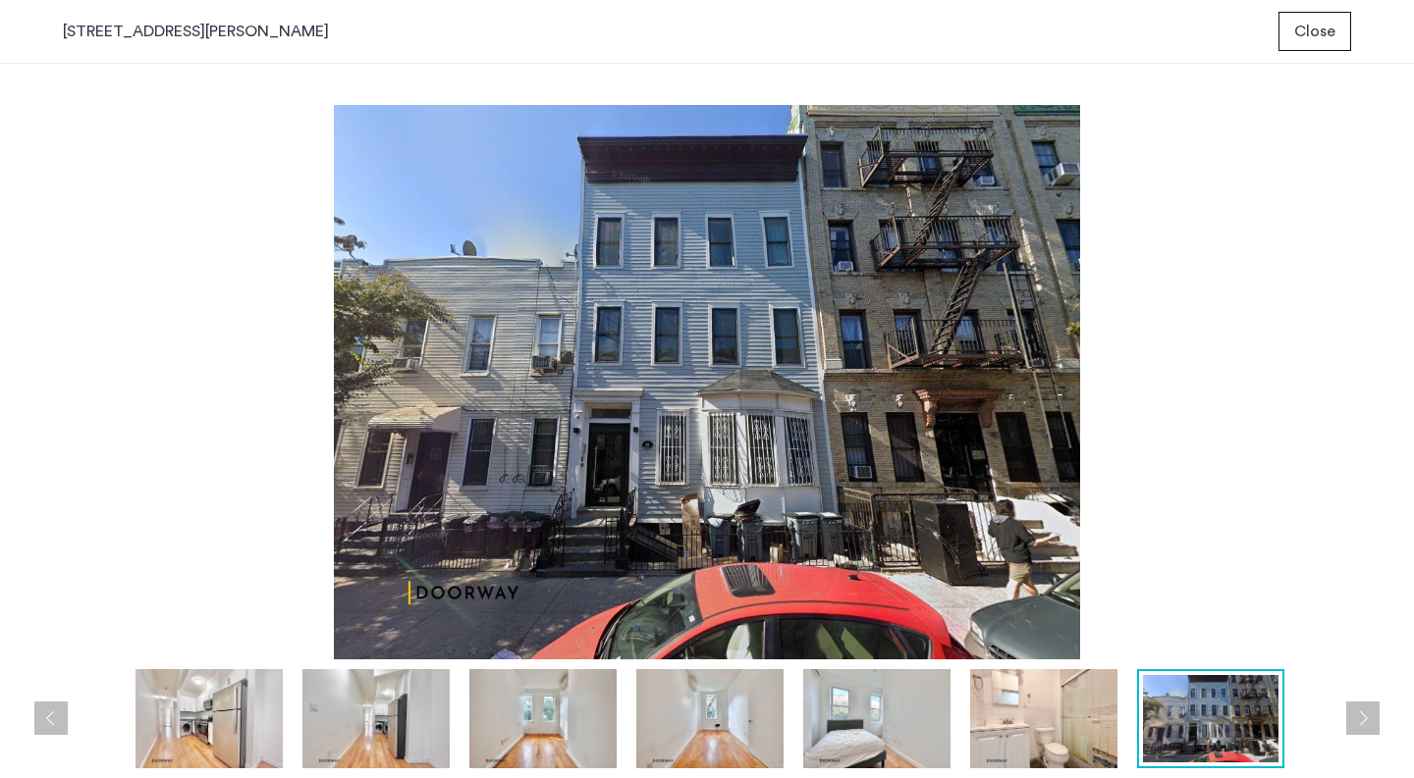
click at [1364, 736] on div "prev next prev next" at bounding box center [707, 421] width 1414 height 715
click at [1364, 731] on button "Next apartment" at bounding box center [1362, 718] width 33 height 33
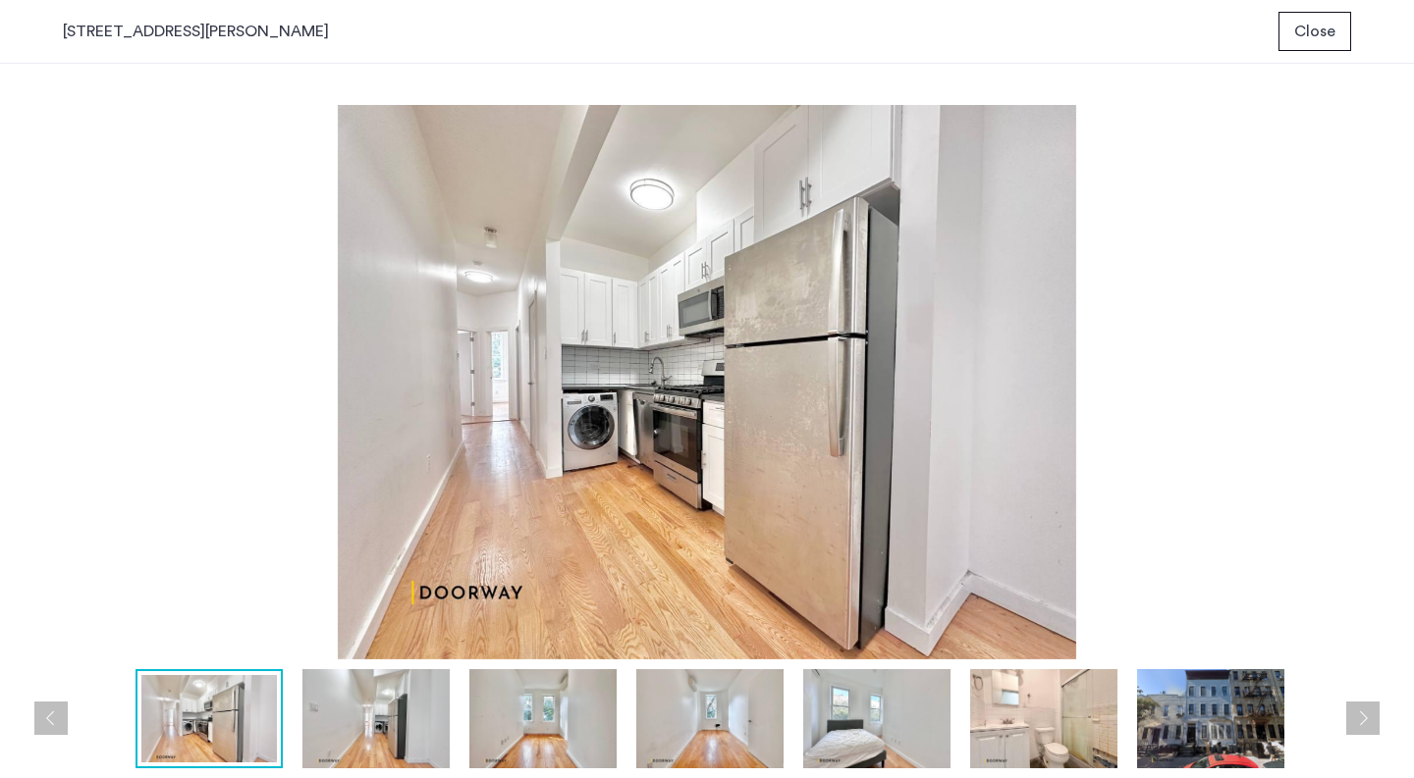
click at [1320, 39] on span "Close" at bounding box center [1314, 32] width 41 height 24
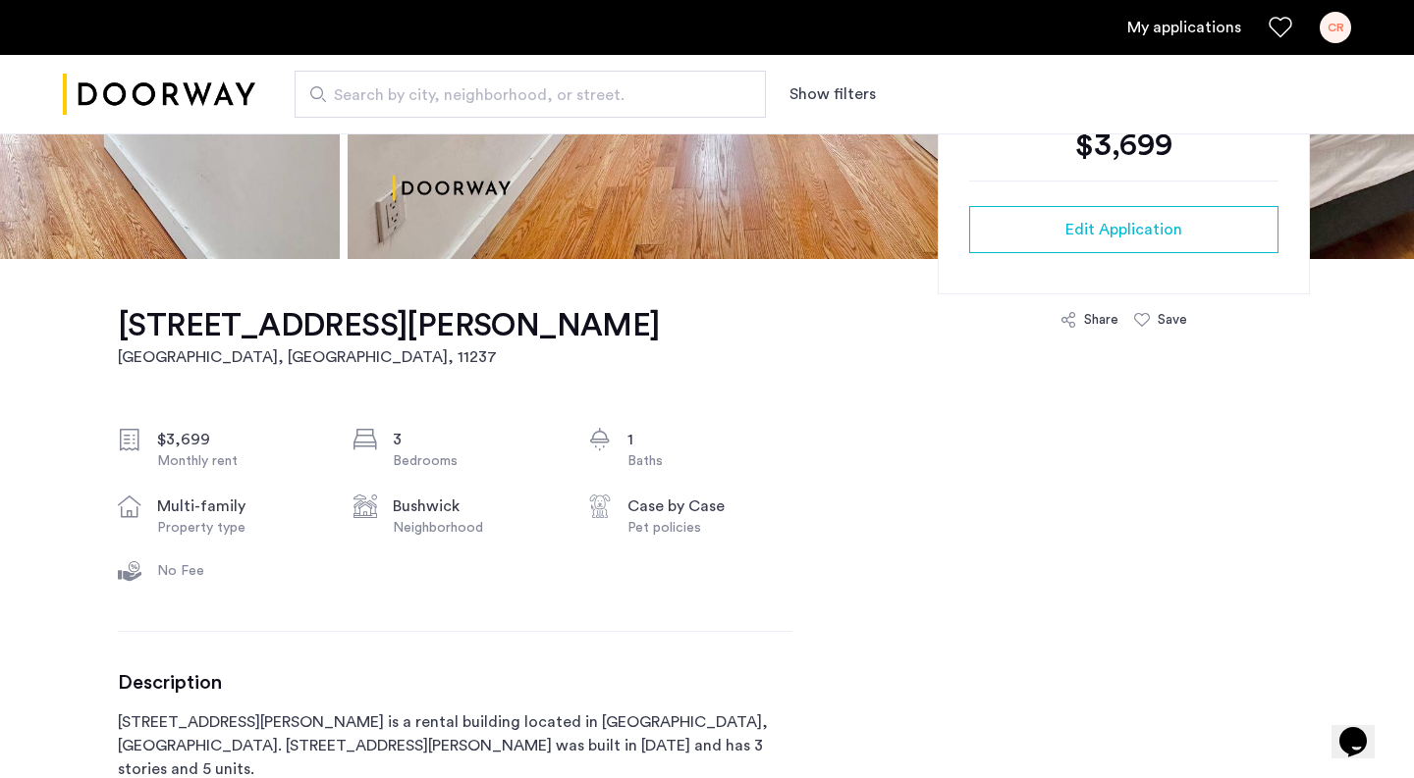
scroll to position [456, 0]
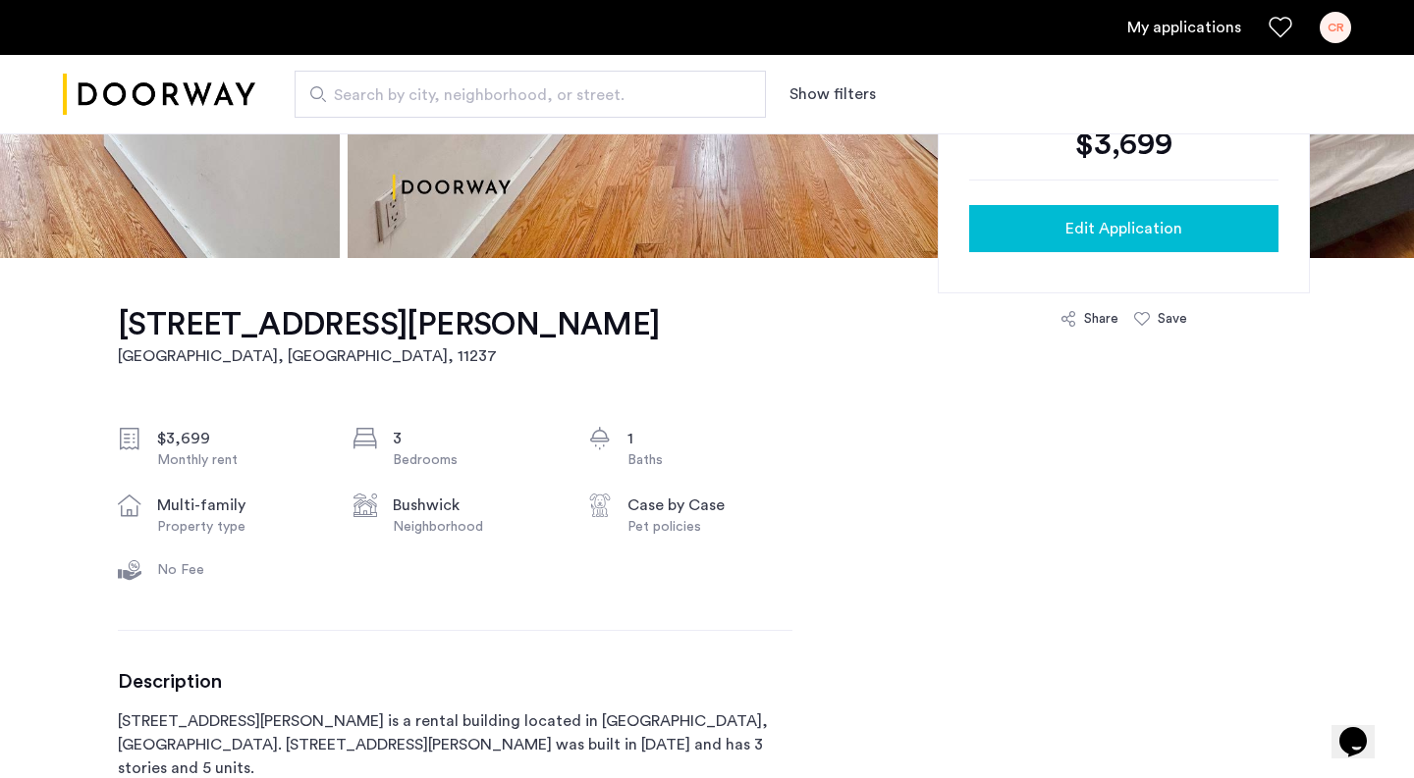
click at [1056, 213] on button "Edit Application" at bounding box center [1123, 228] width 309 height 47
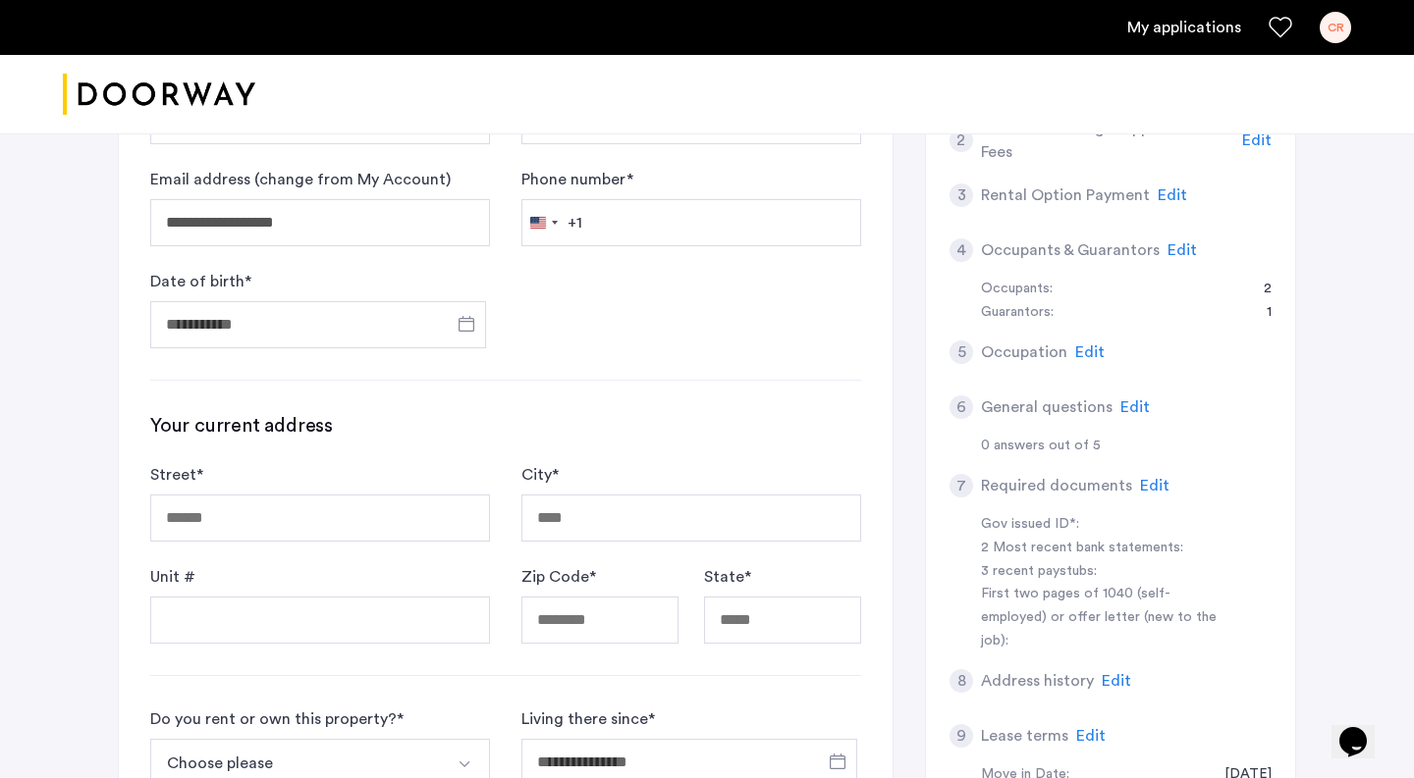
scroll to position [308, 0]
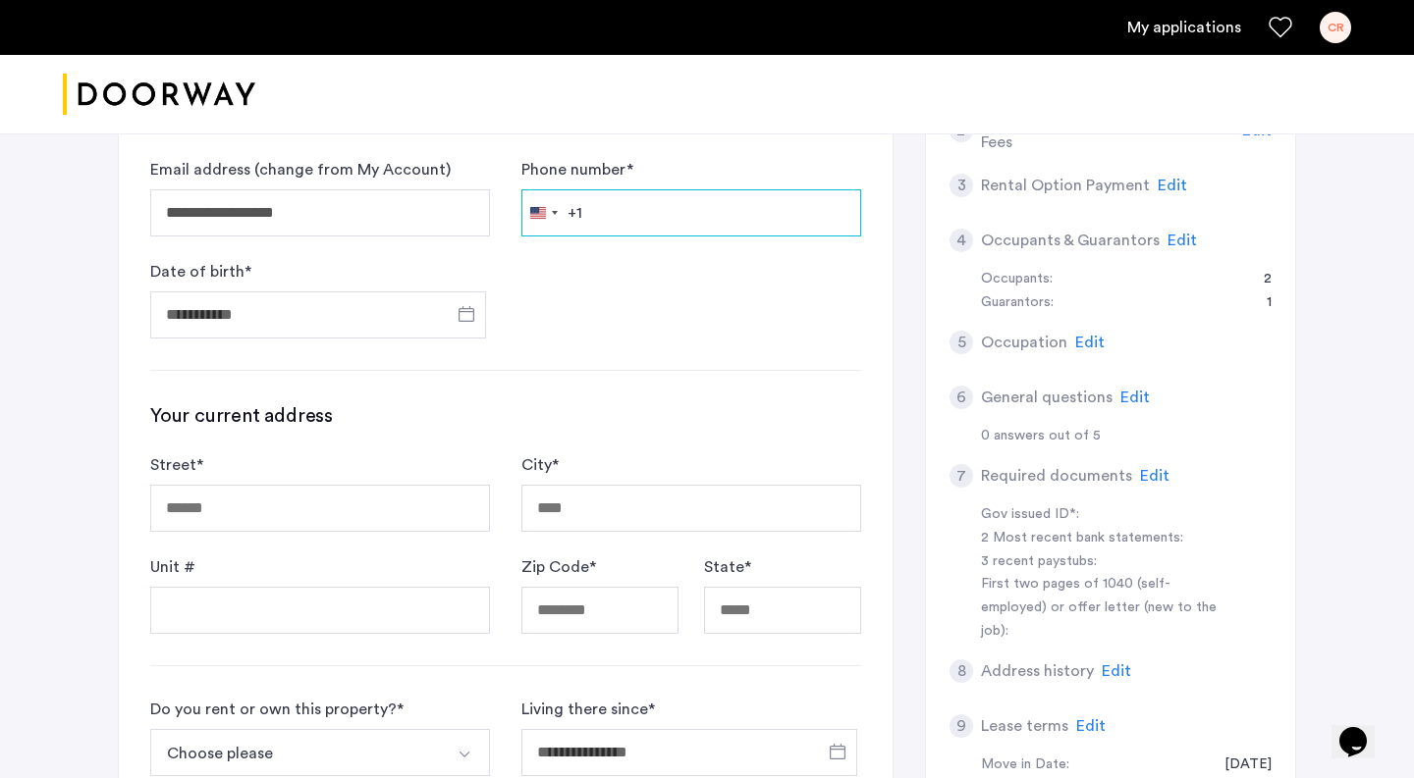
click at [644, 205] on input "Phone number *" at bounding box center [691, 212] width 340 height 47
type input "**********"
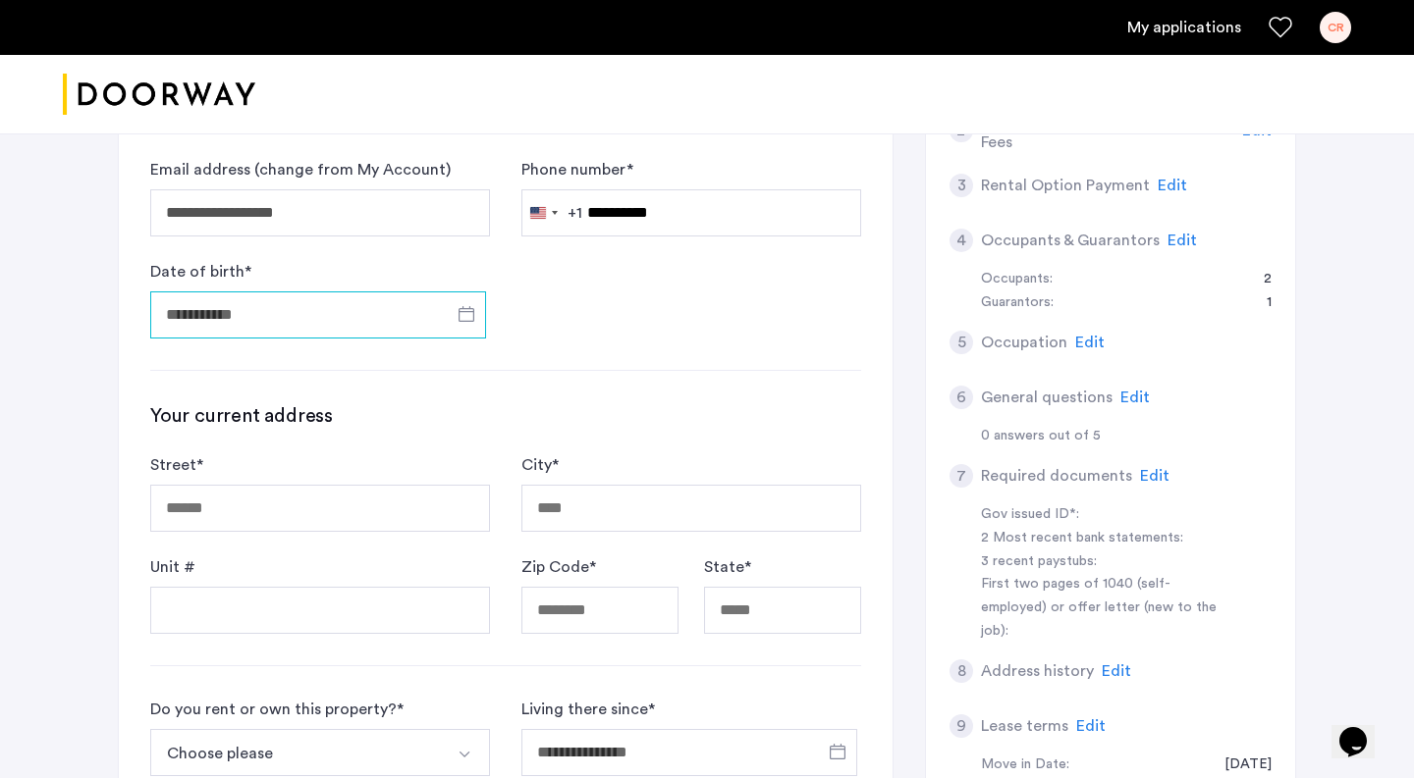
click at [356, 323] on input "Date of birth *" at bounding box center [318, 315] width 336 height 47
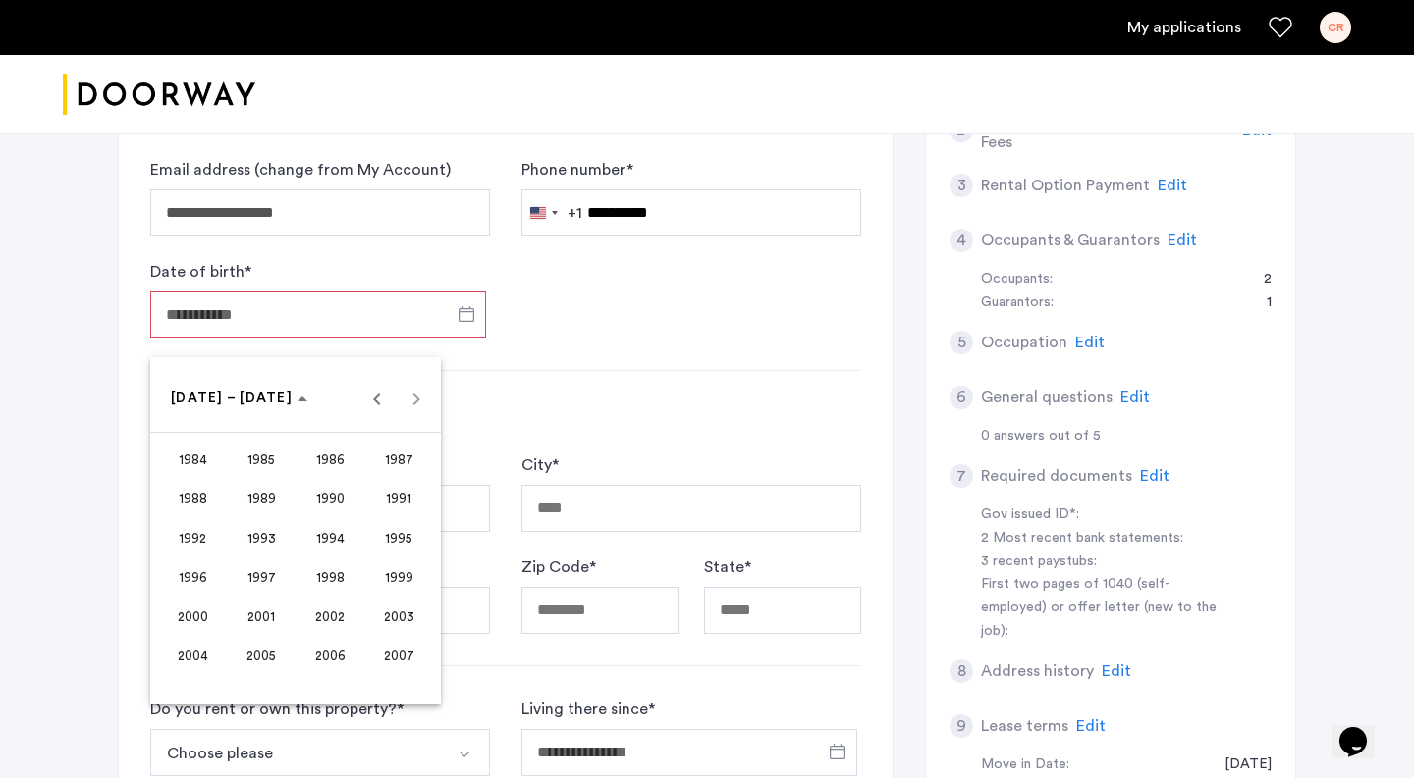
click at [342, 316] on div at bounding box center [707, 389] width 1414 height 778
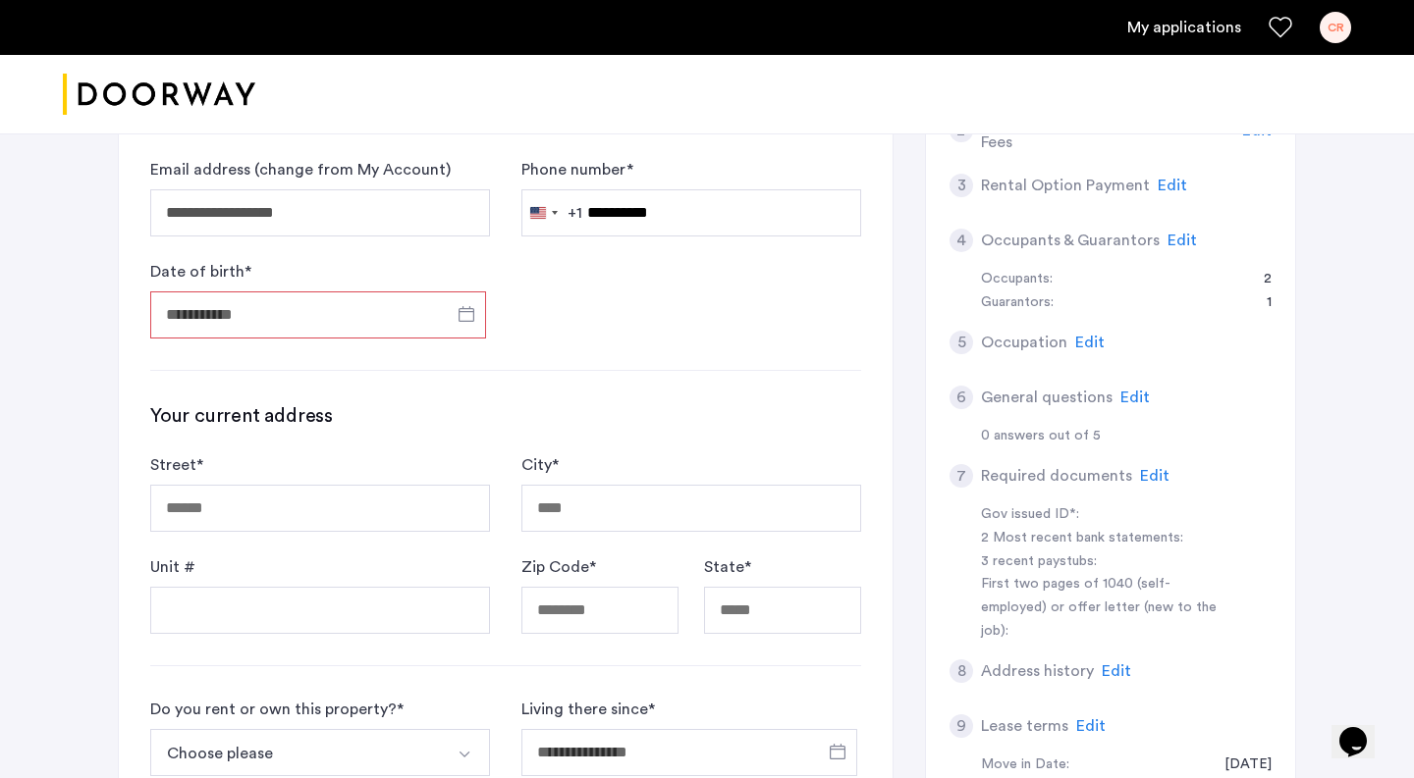
click at [342, 316] on input "Date of birth *" at bounding box center [318, 315] width 336 height 47
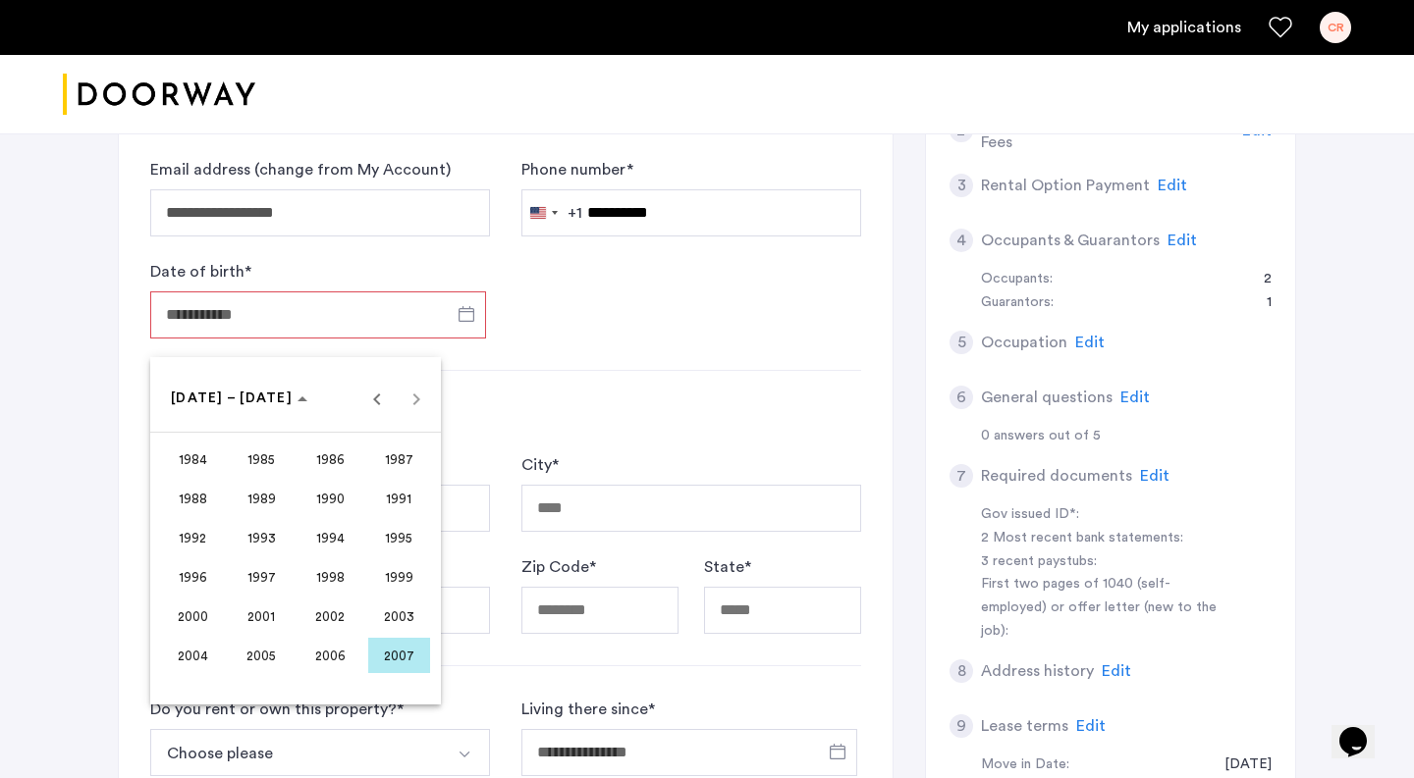
click at [196, 618] on span "2000" at bounding box center [193, 616] width 62 height 35
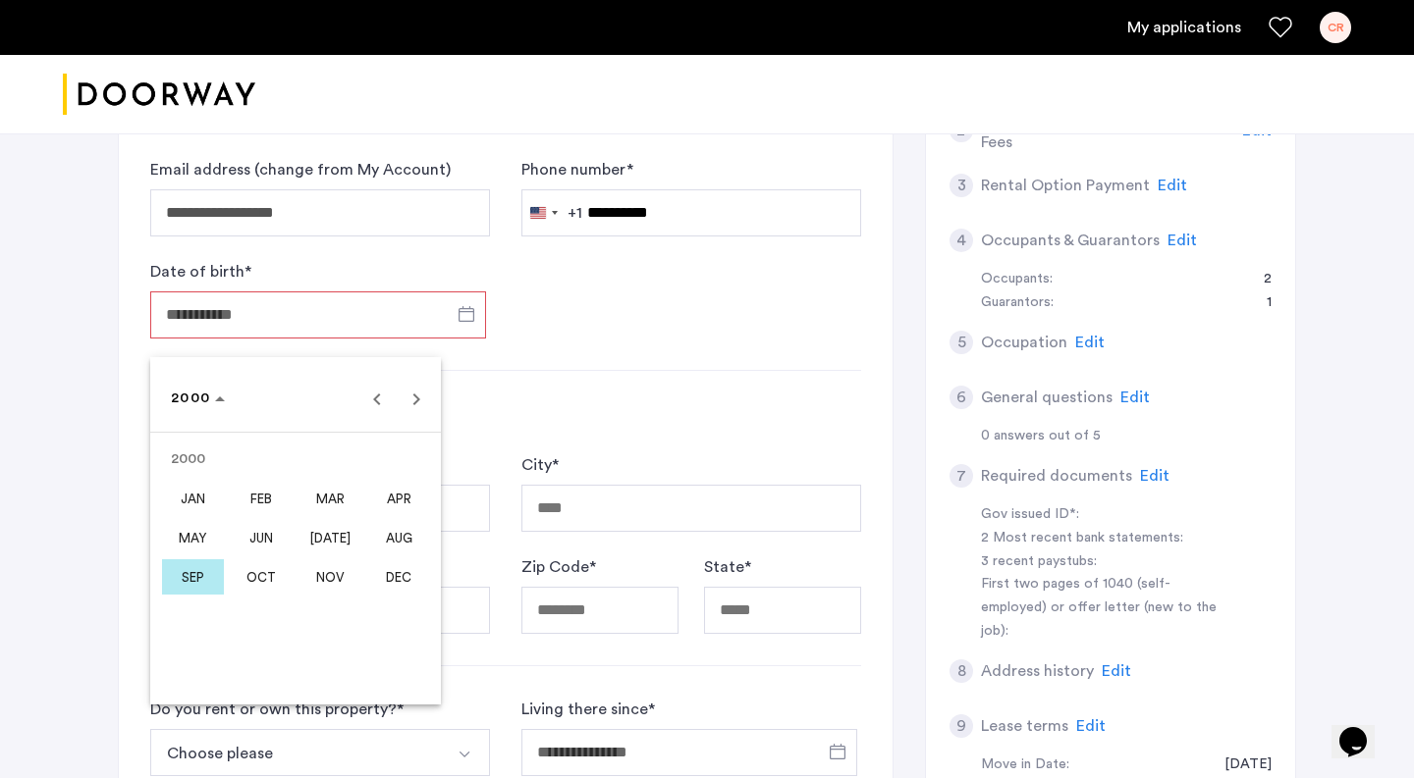
click at [392, 527] on span "AUG" at bounding box center [399, 537] width 62 height 35
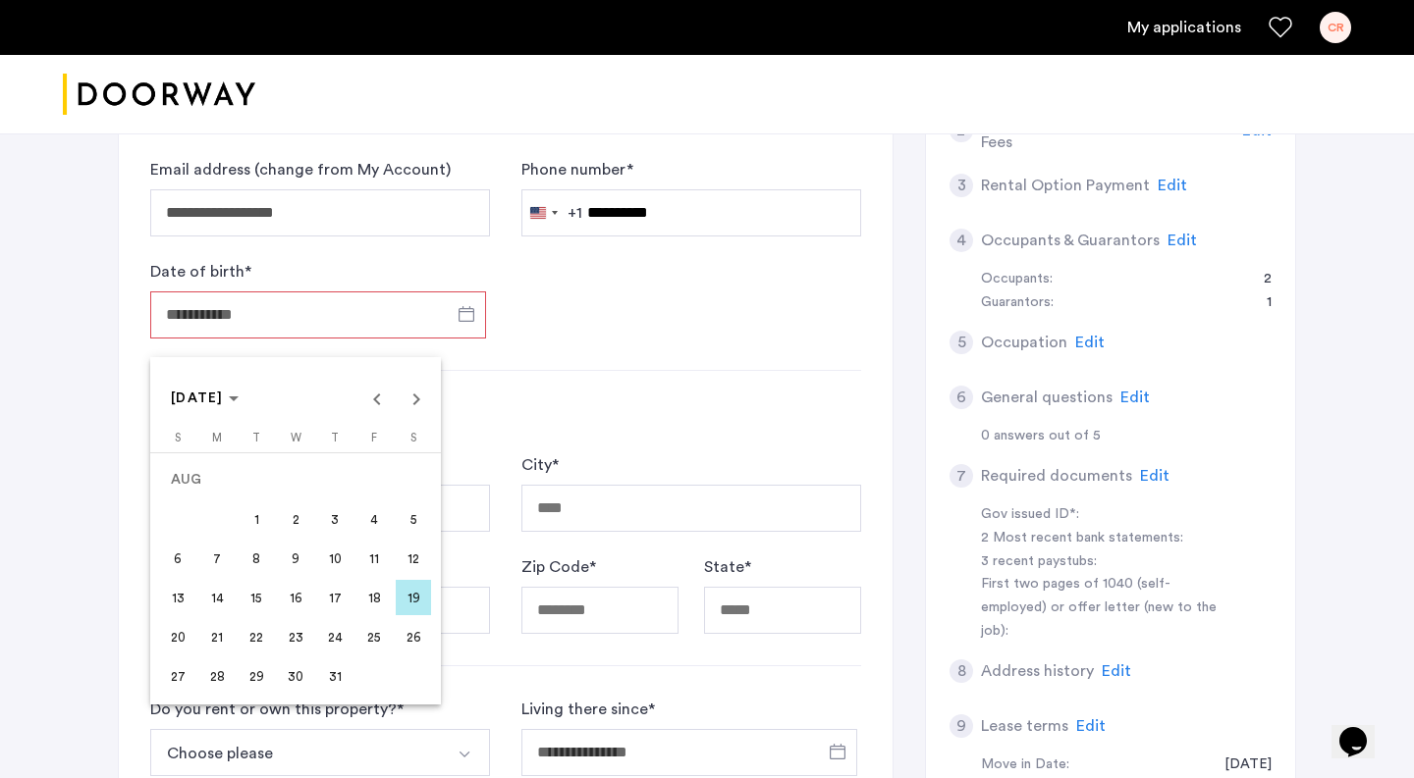
click at [180, 560] on span "6" at bounding box center [177, 558] width 35 height 35
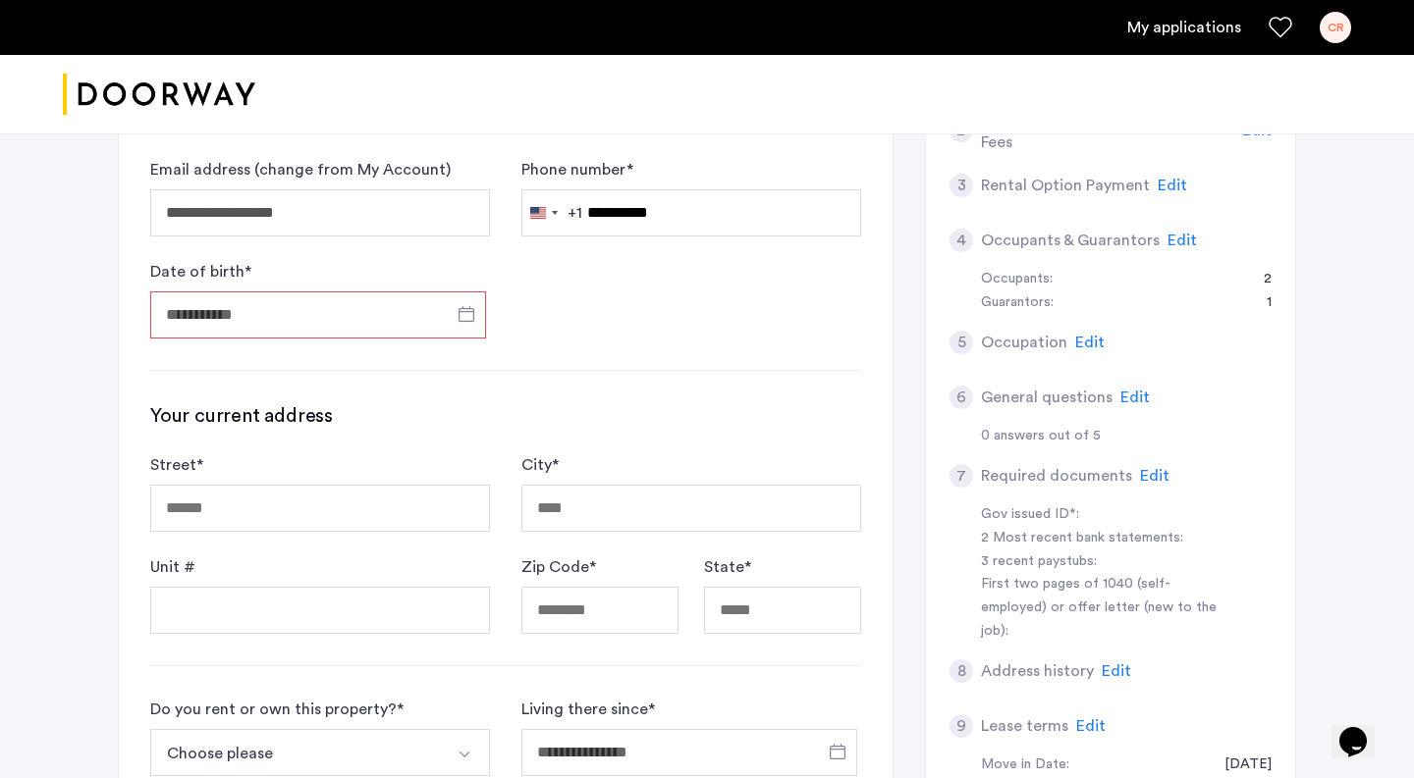
type input "**********"
click at [263, 509] on input "Street *" at bounding box center [320, 508] width 340 height 47
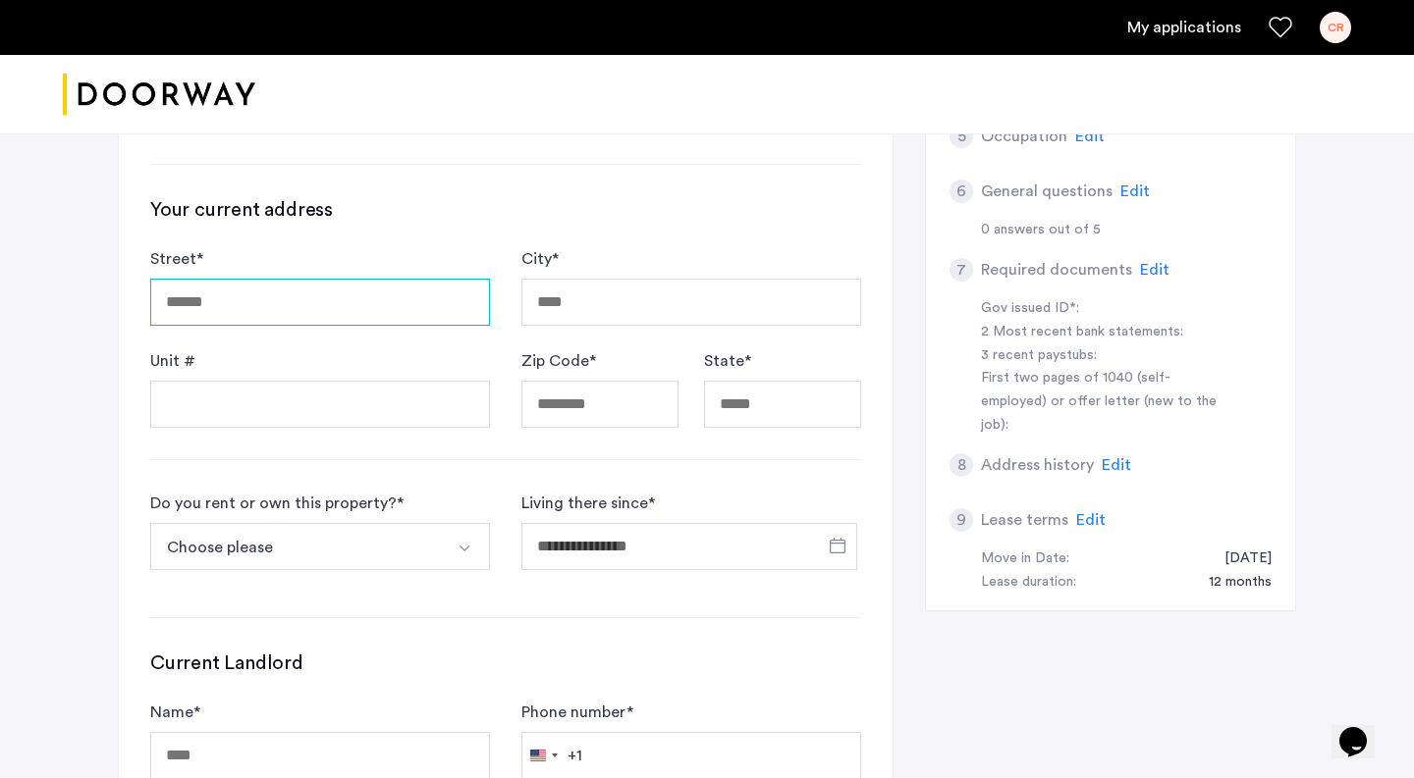
scroll to position [496, 0]
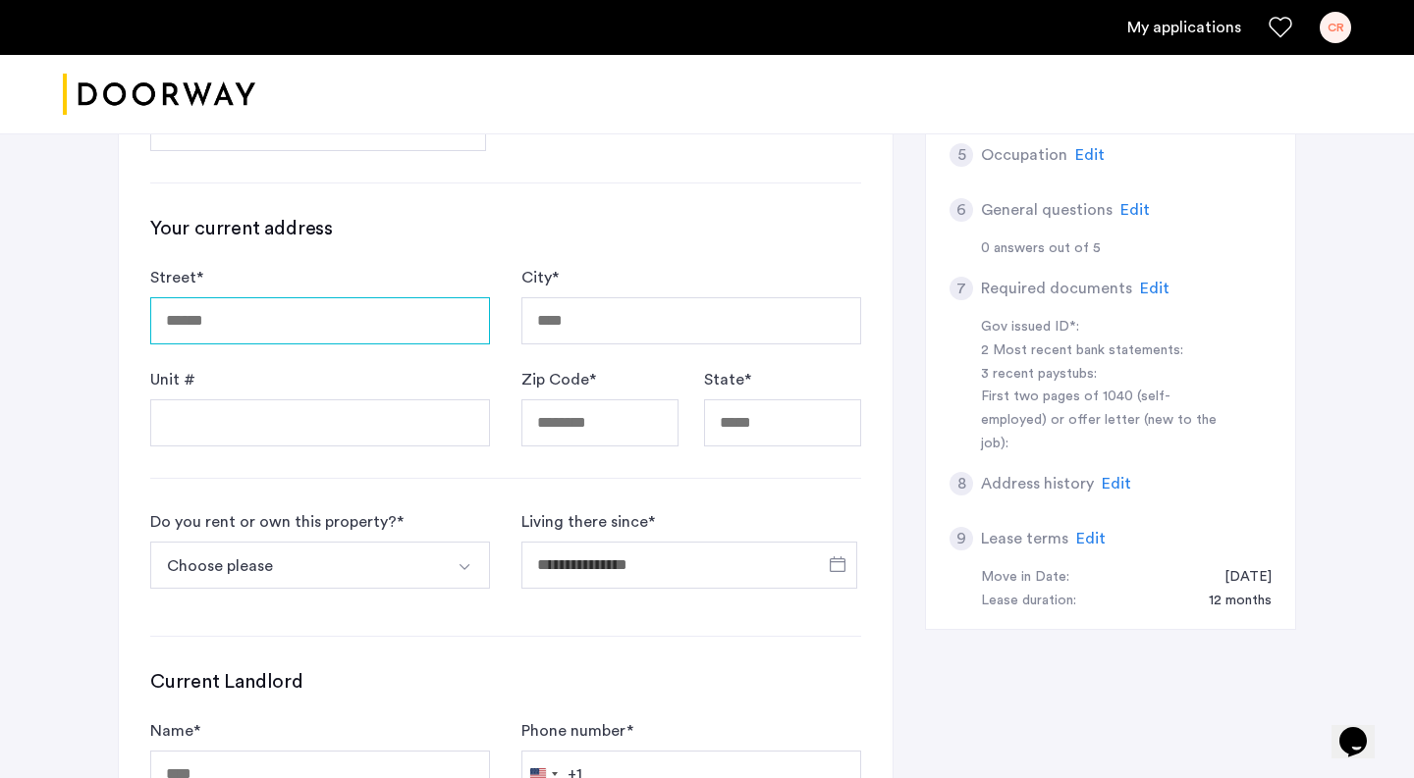
click at [345, 331] on input "Street *" at bounding box center [320, 320] width 340 height 47
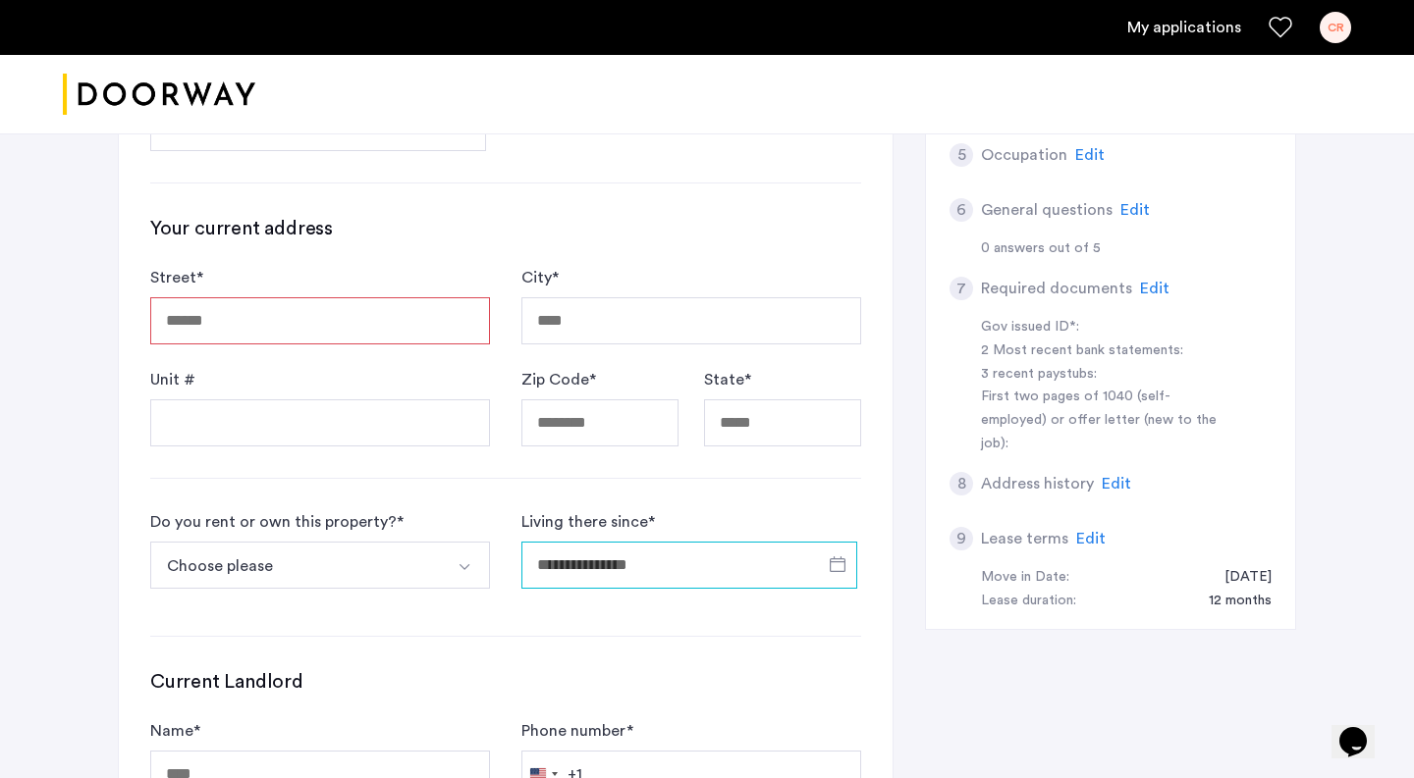
click at [615, 559] on input "Living there since *" at bounding box center [689, 565] width 336 height 47
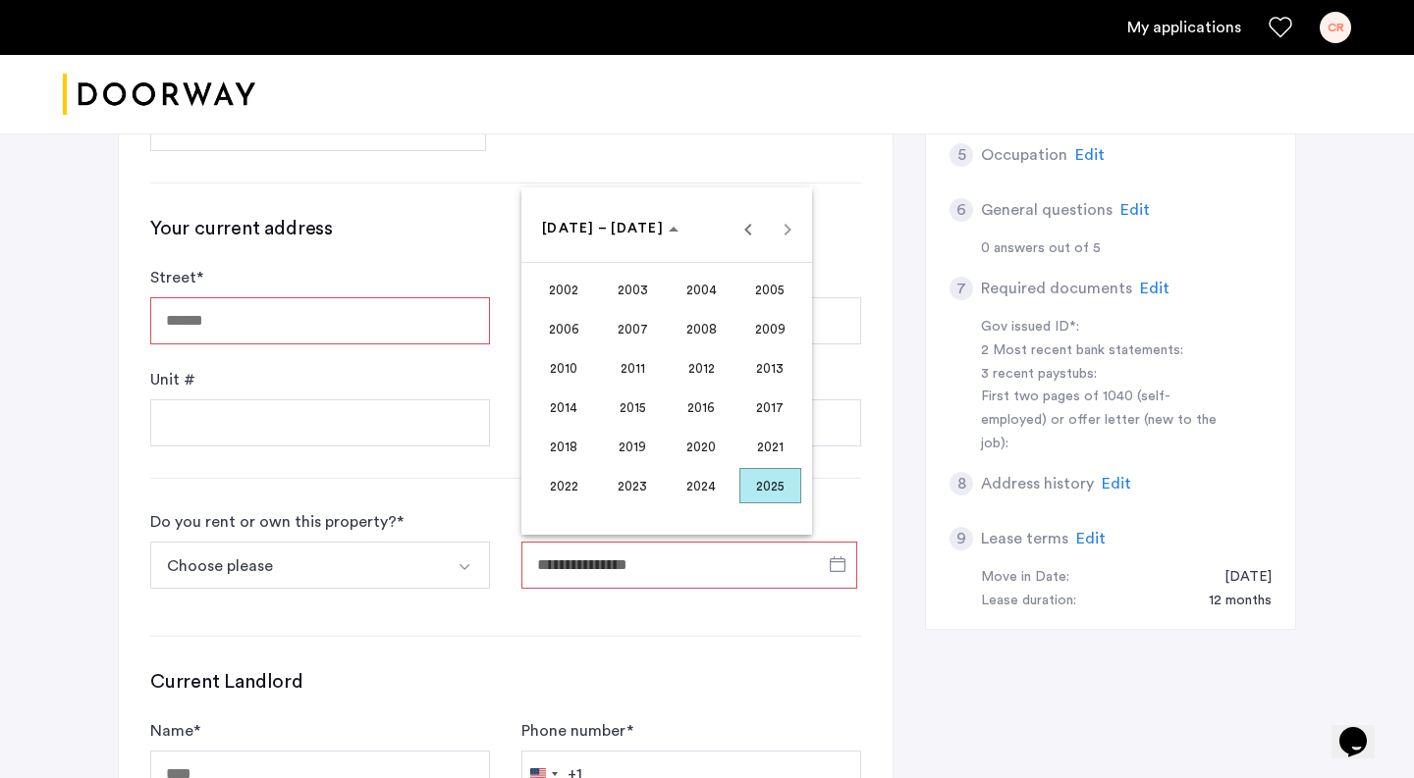
click at [376, 563] on div at bounding box center [707, 389] width 1414 height 778
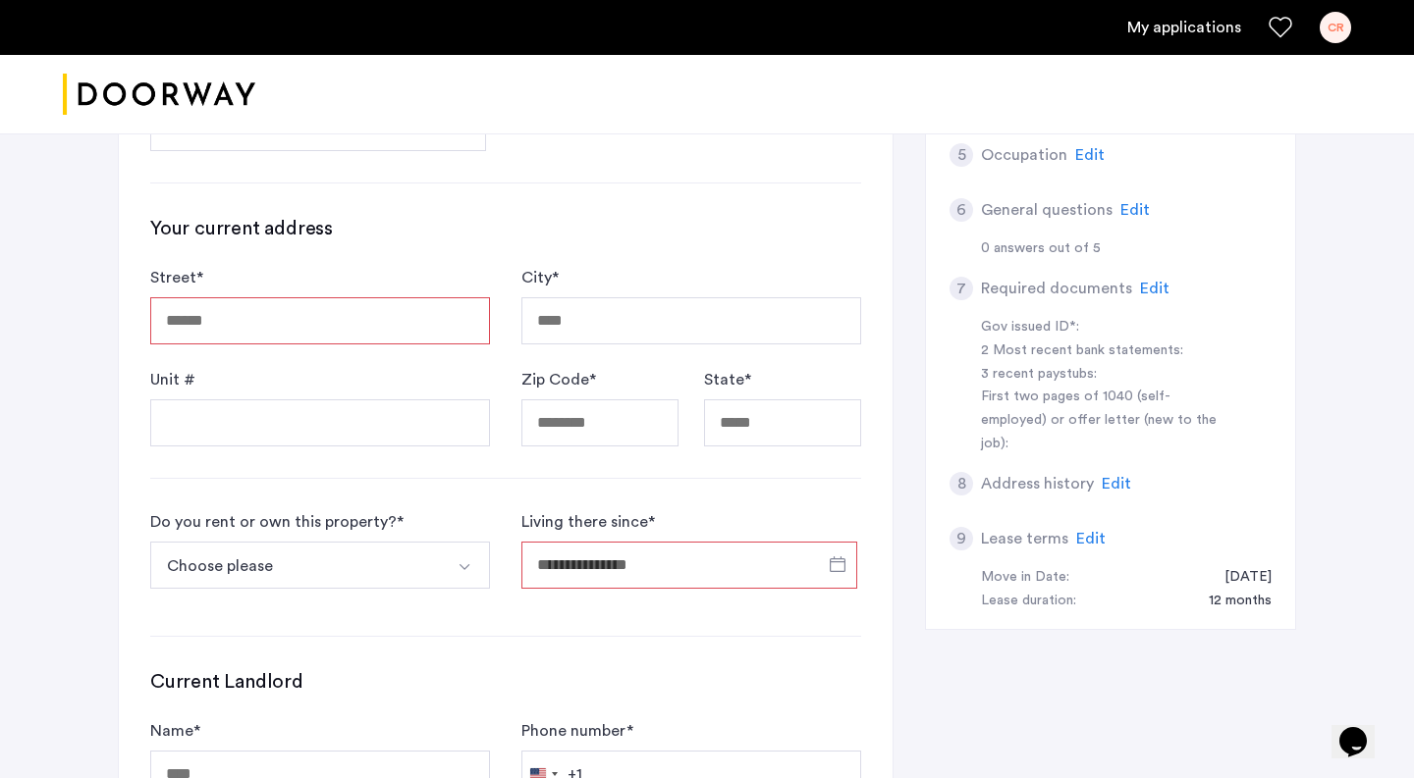
click at [395, 566] on button "Choose please" at bounding box center [297, 565] width 294 height 47
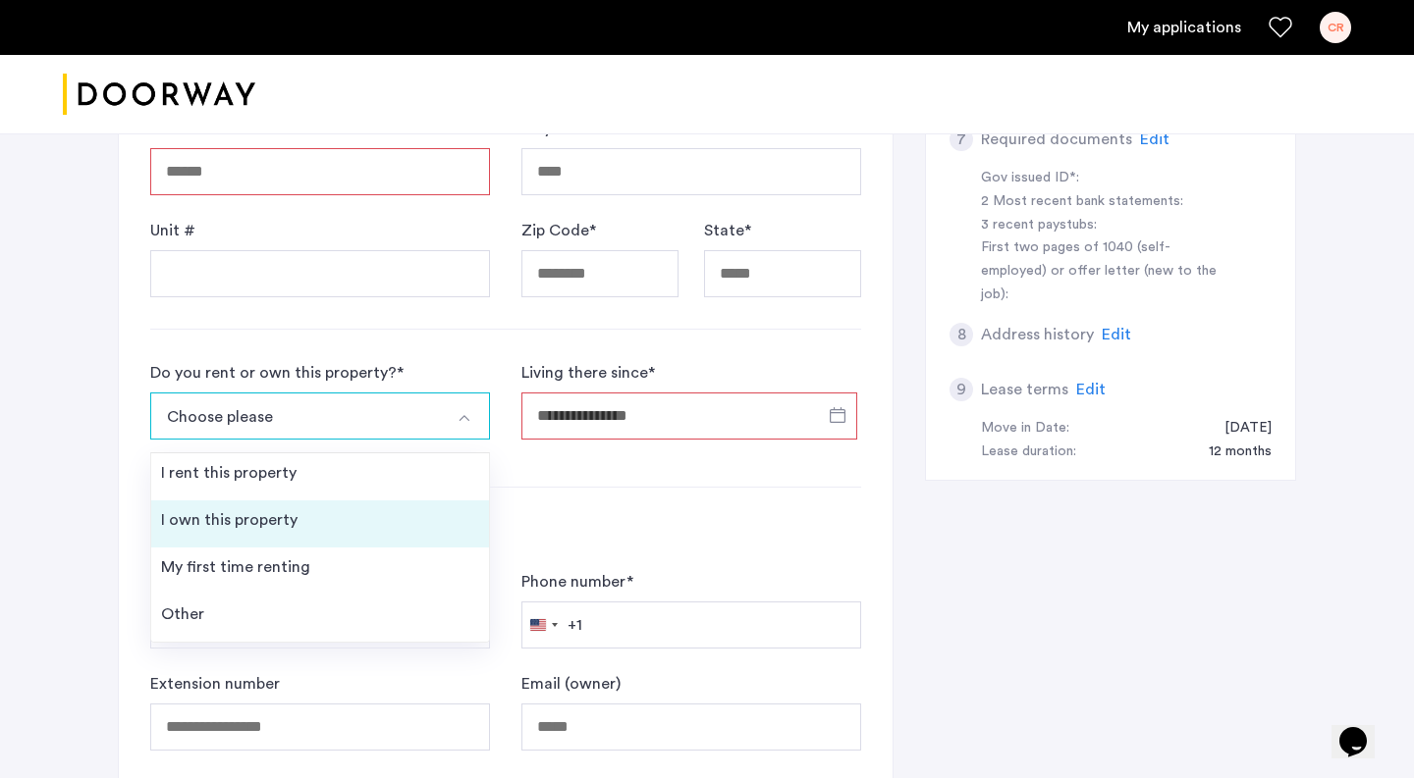
scroll to position [646, 0]
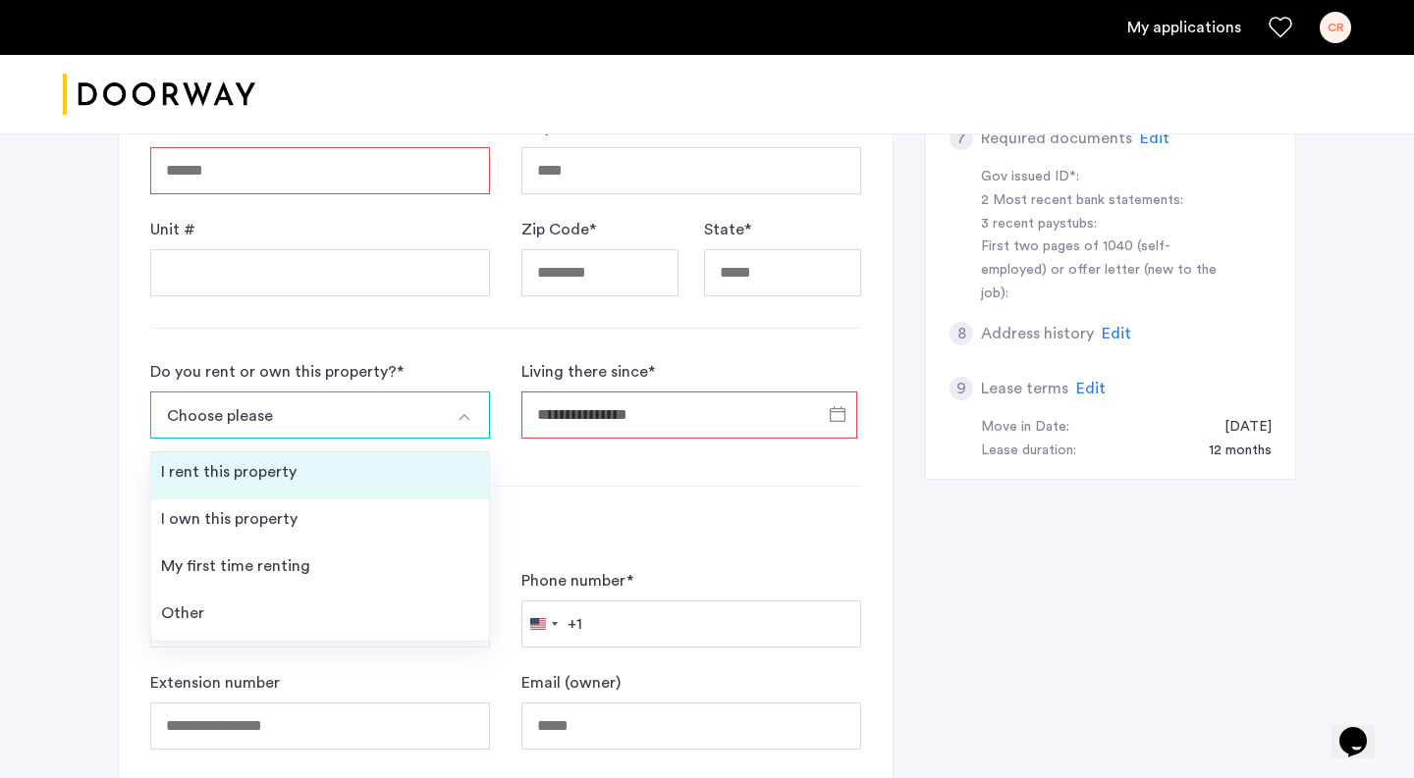
click at [281, 484] on li "I rent this property" at bounding box center [320, 476] width 338 height 47
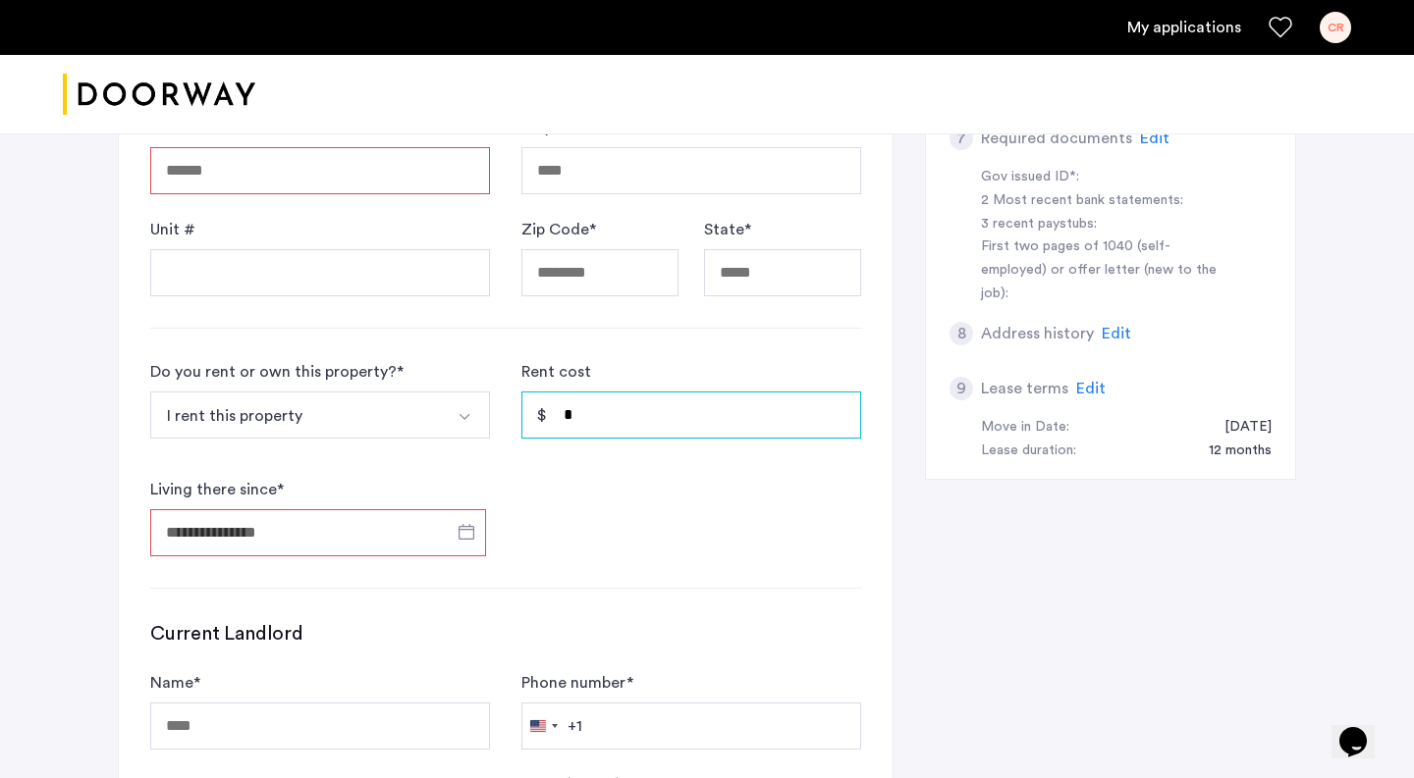
click at [610, 414] on input "*" at bounding box center [691, 415] width 340 height 47
type input "*****"
click at [315, 532] on input "Living there since *" at bounding box center [318, 533] width 336 height 47
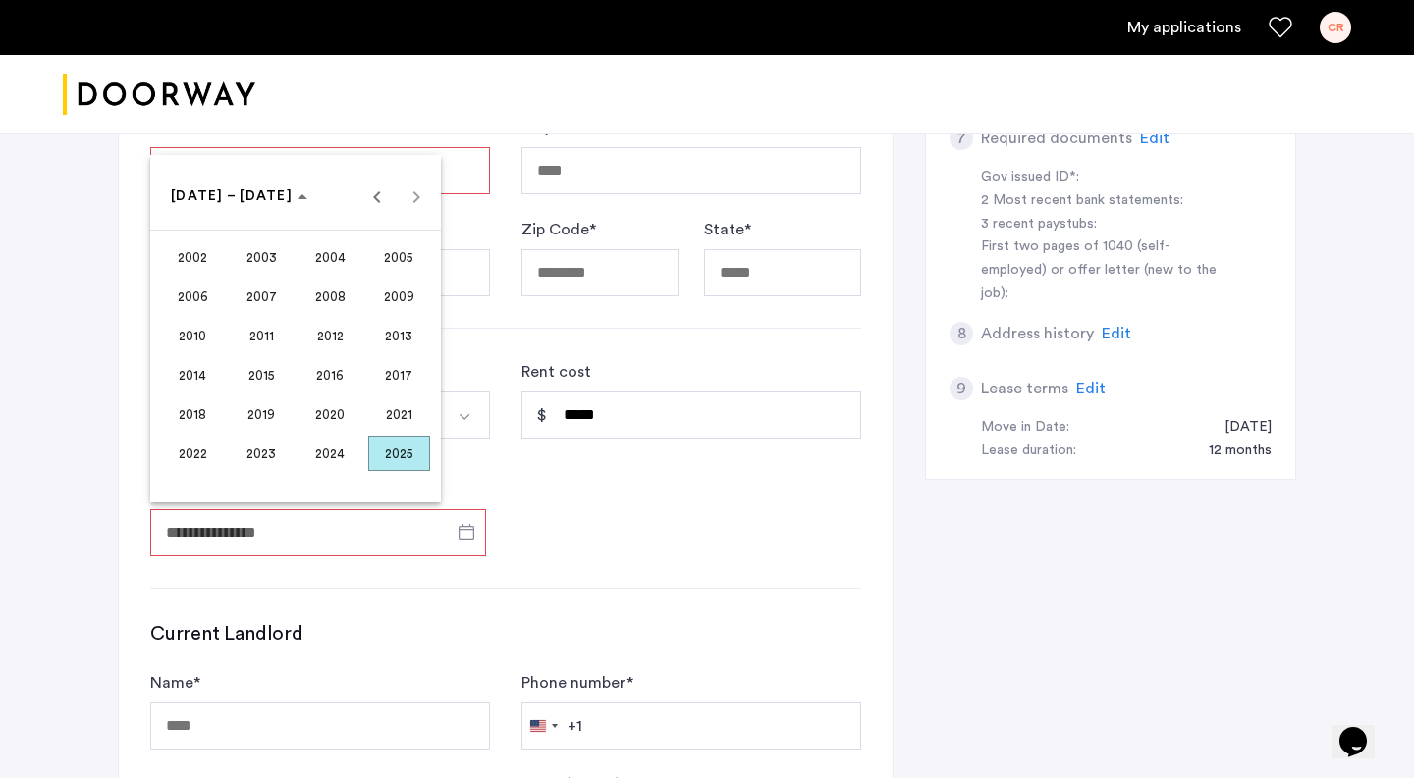
click at [343, 449] on span "2024" at bounding box center [330, 453] width 62 height 35
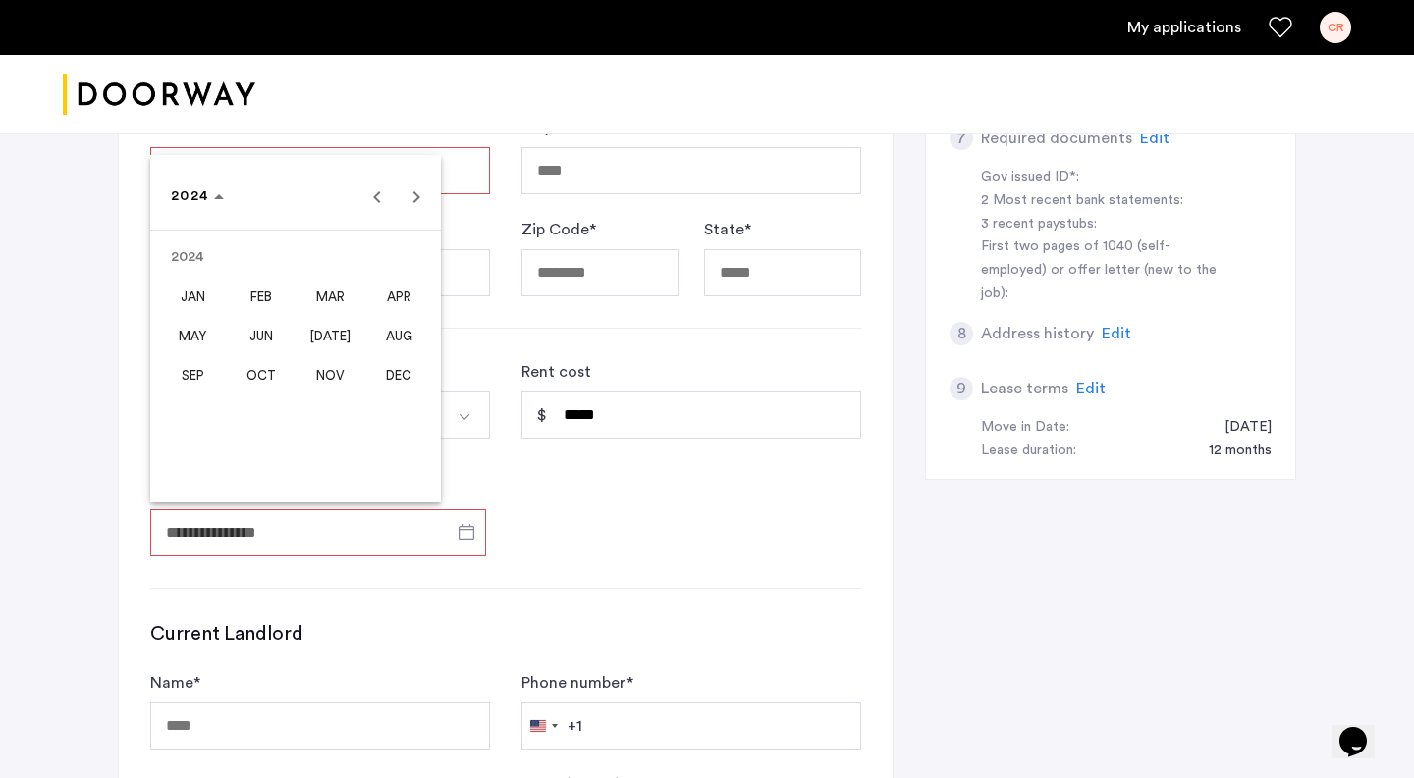
click at [409, 333] on span "AUG" at bounding box center [399, 335] width 62 height 35
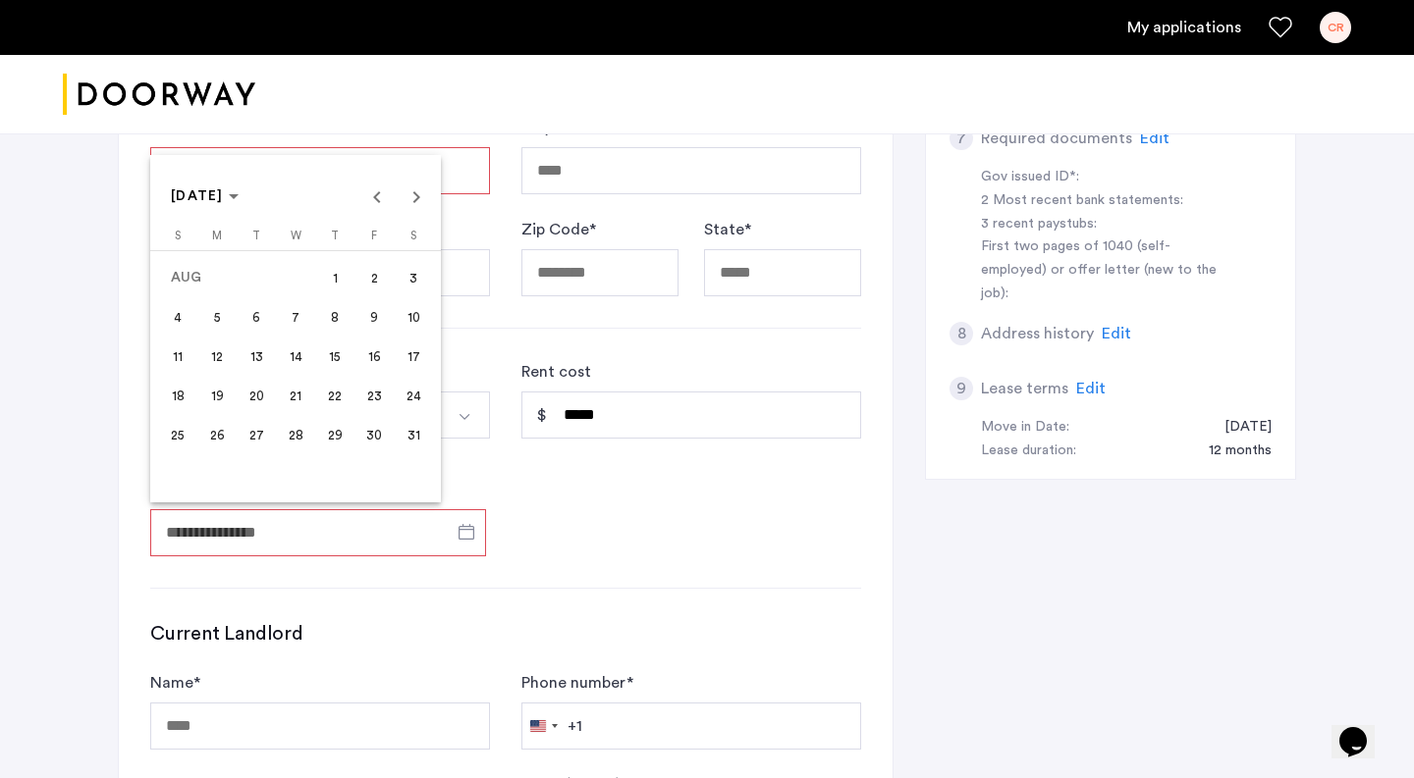
click at [335, 282] on span "1" at bounding box center [334, 277] width 35 height 35
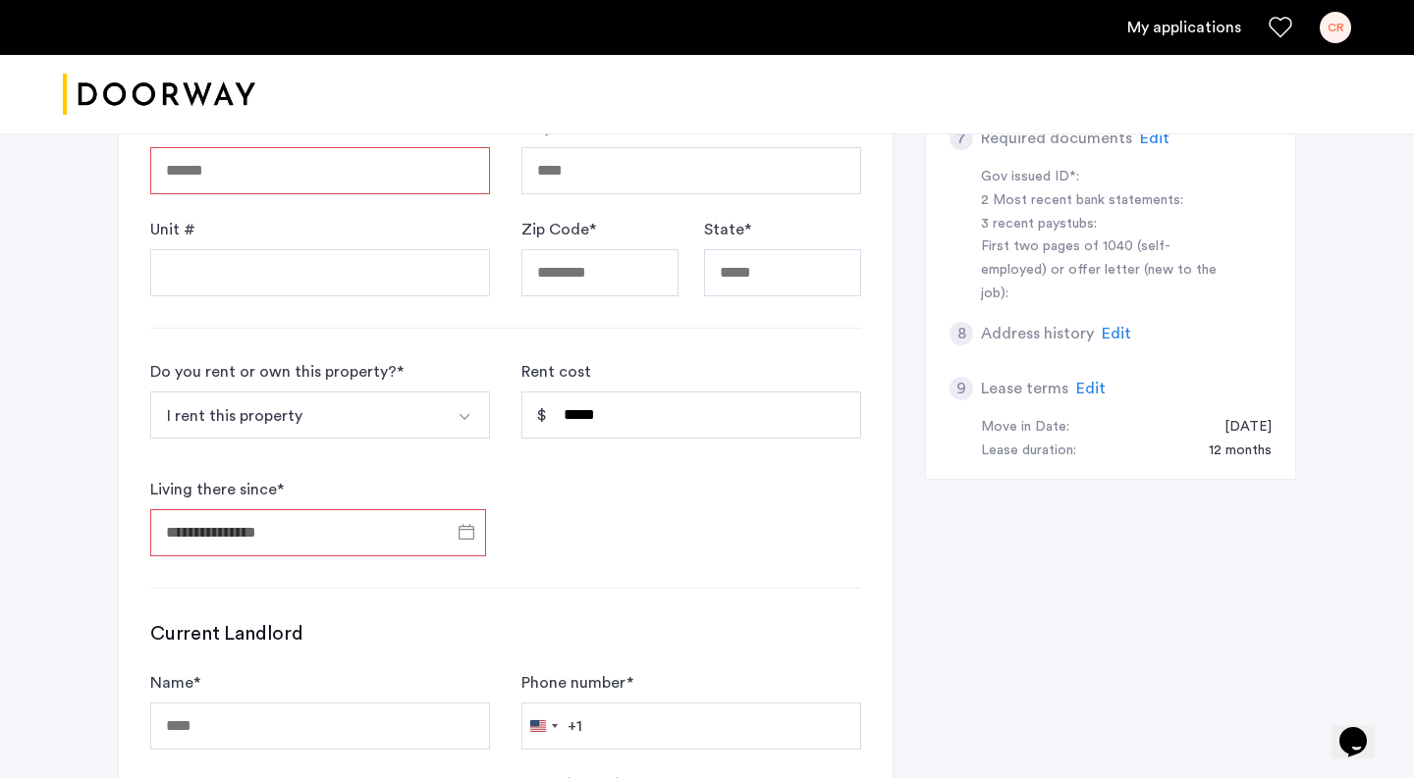
type input "**********"
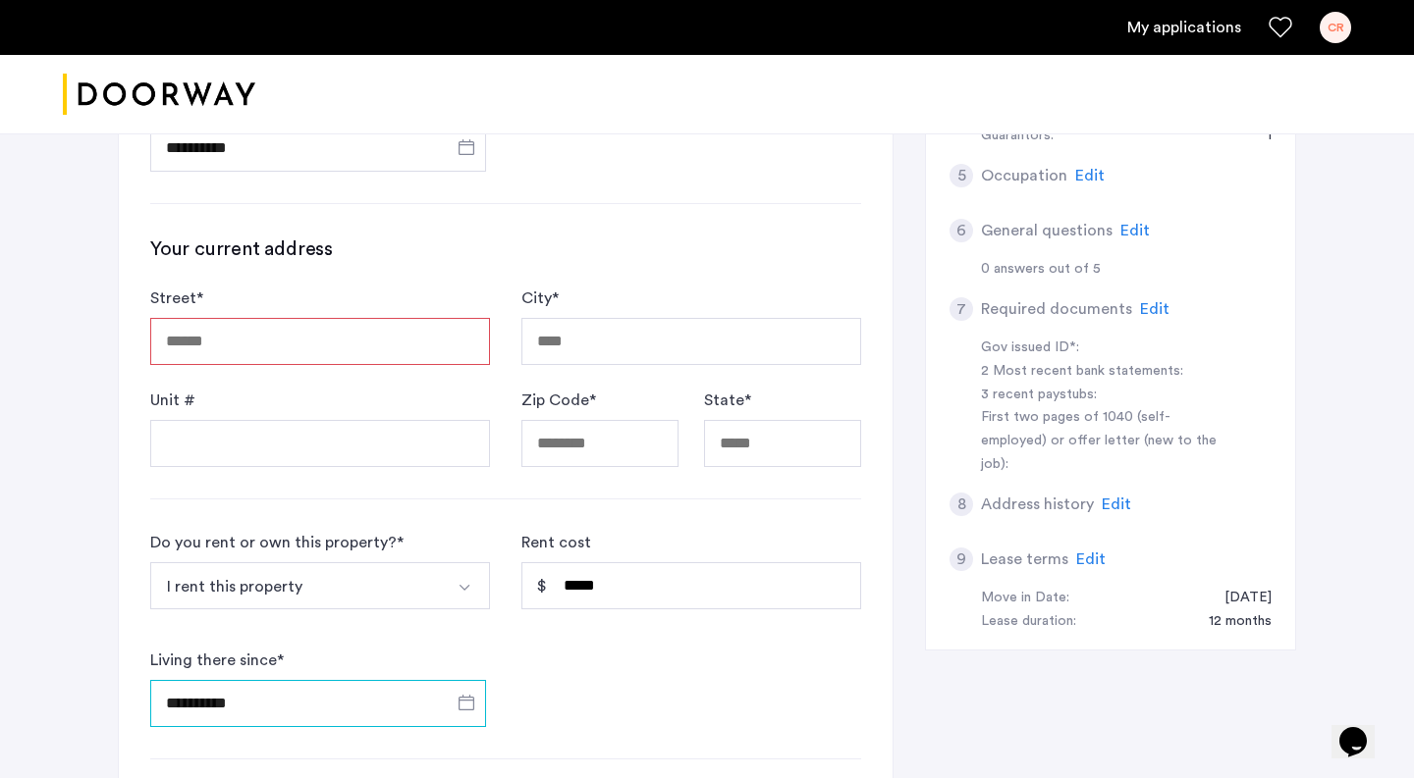
scroll to position [470, 0]
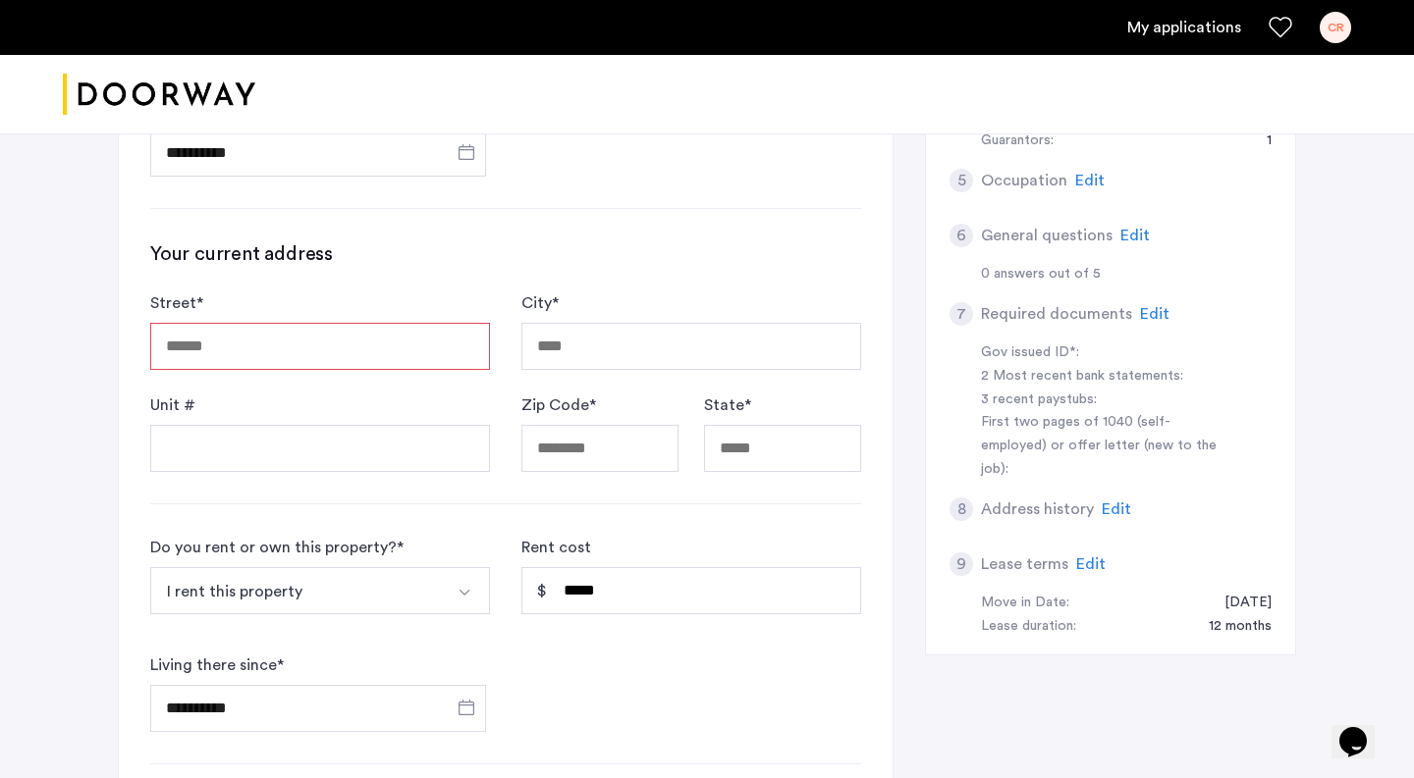
click at [337, 355] on input "Street *" at bounding box center [320, 346] width 340 height 47
type input "**********"
type input "********"
type input "*****"
type input "**"
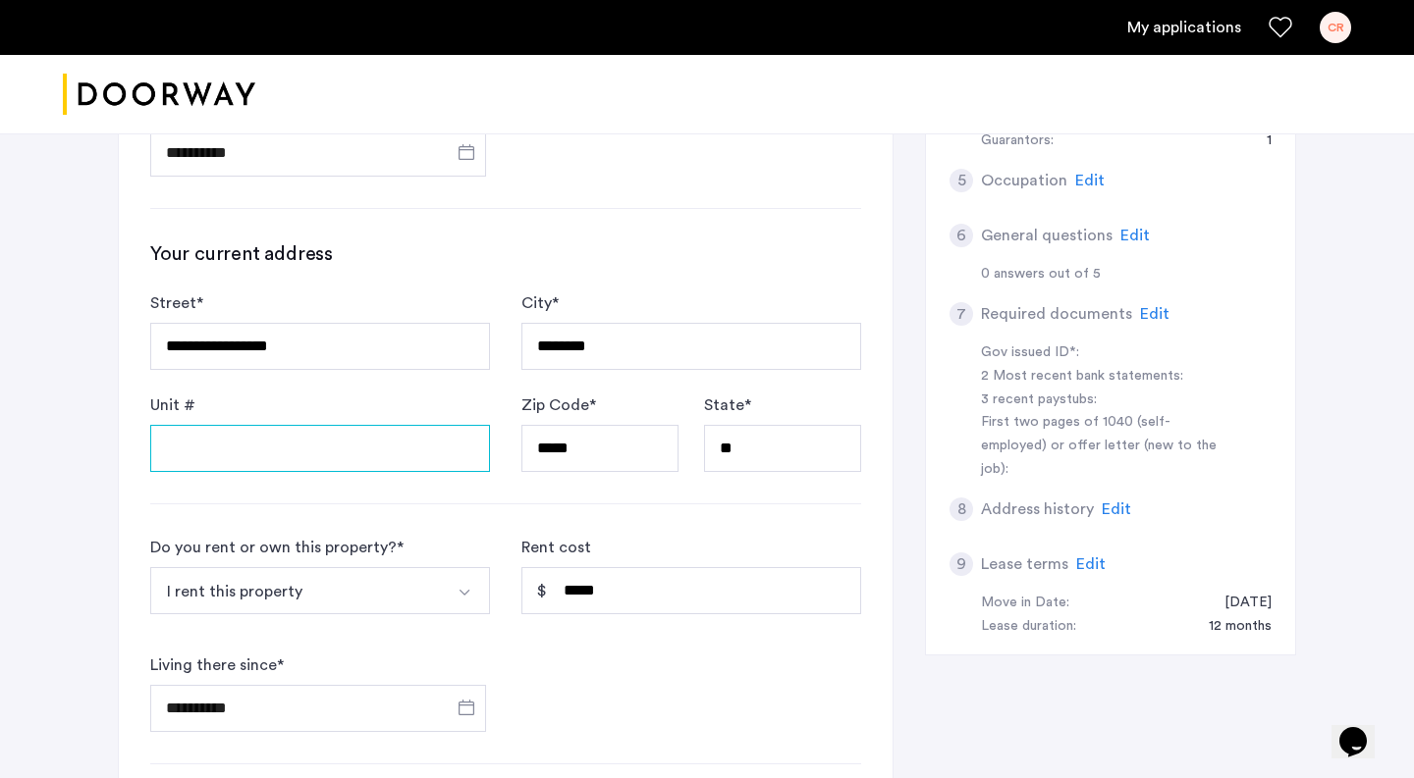
click at [343, 462] on input "Unit #" at bounding box center [320, 448] width 340 height 47
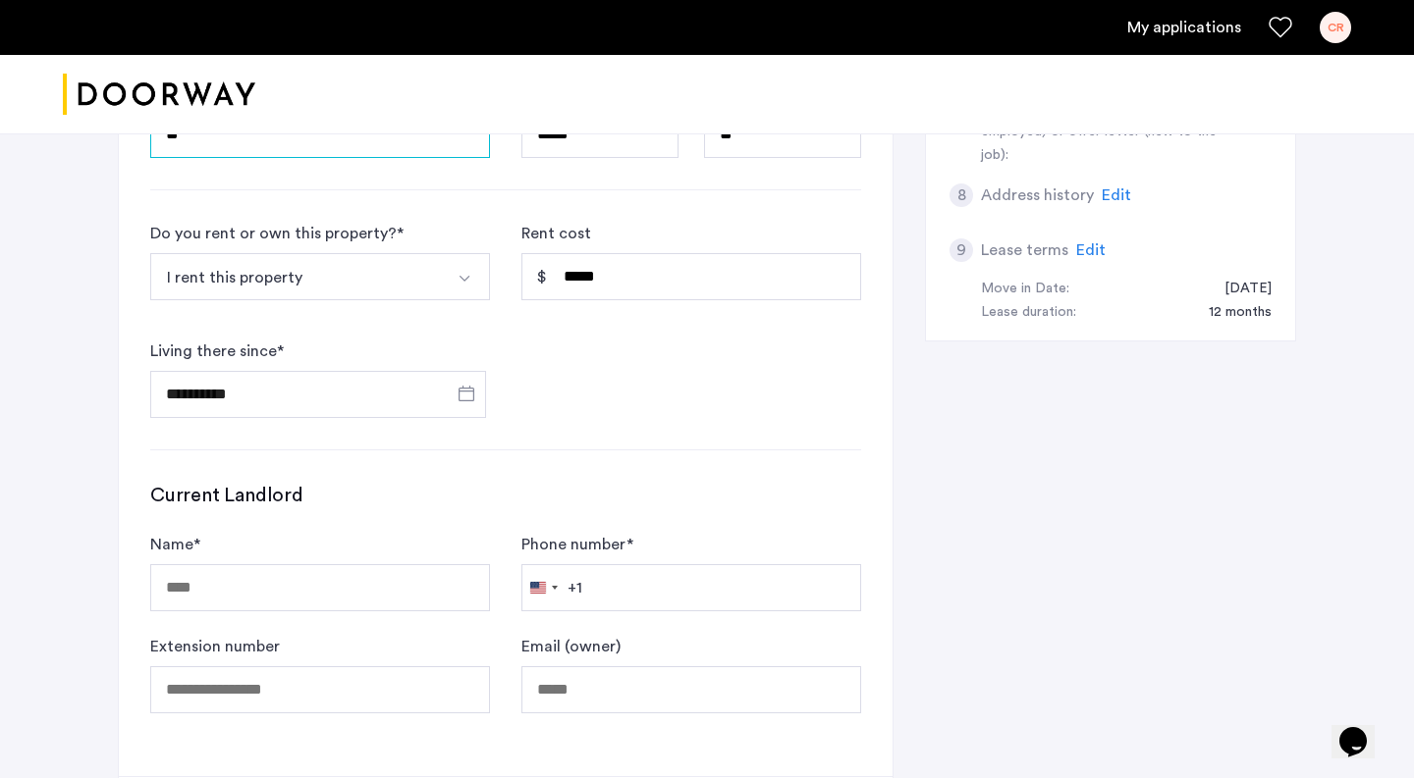
scroll to position [855, 0]
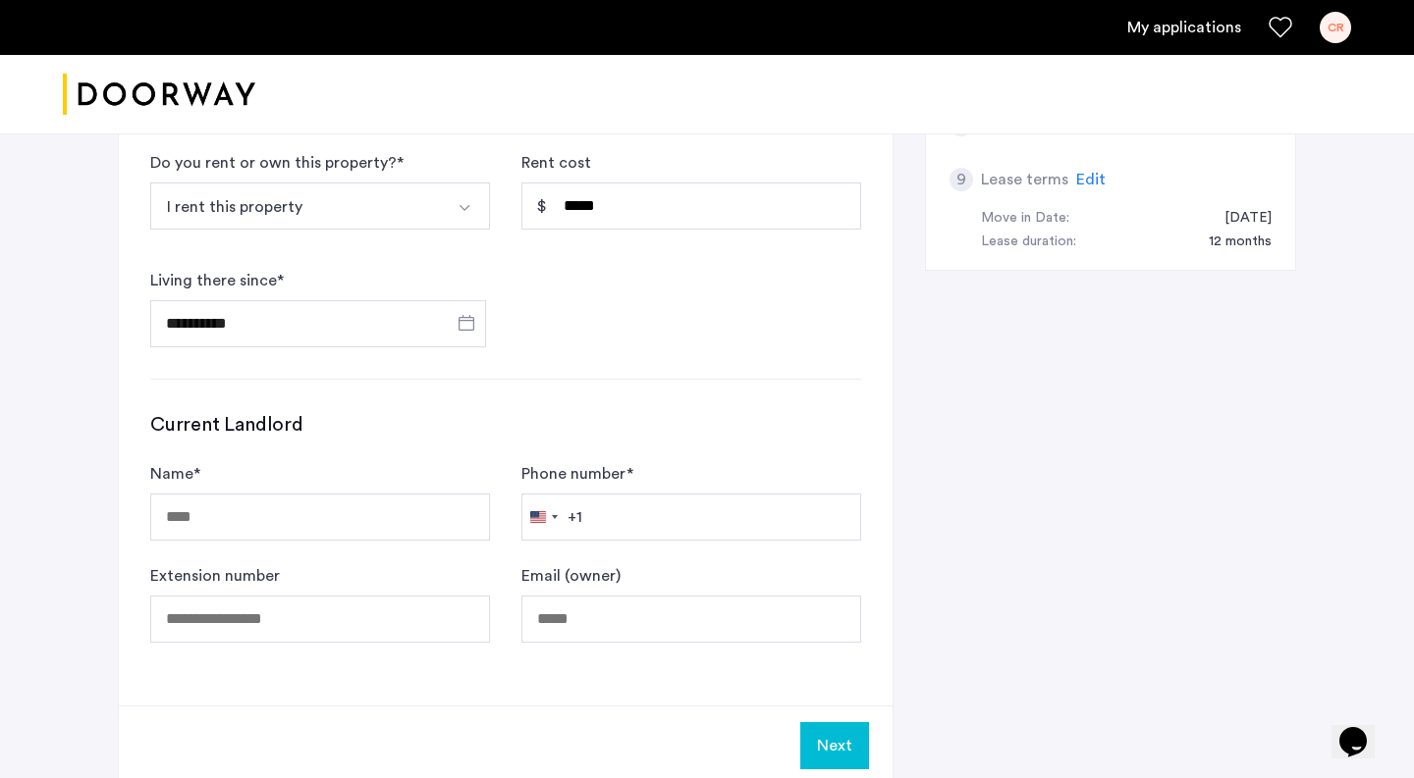
type input "**"
click at [369, 505] on input "Name *" at bounding box center [320, 517] width 340 height 47
type input "**********"
click at [648, 523] on input "Phone number *" at bounding box center [691, 517] width 340 height 47
type input "**********"
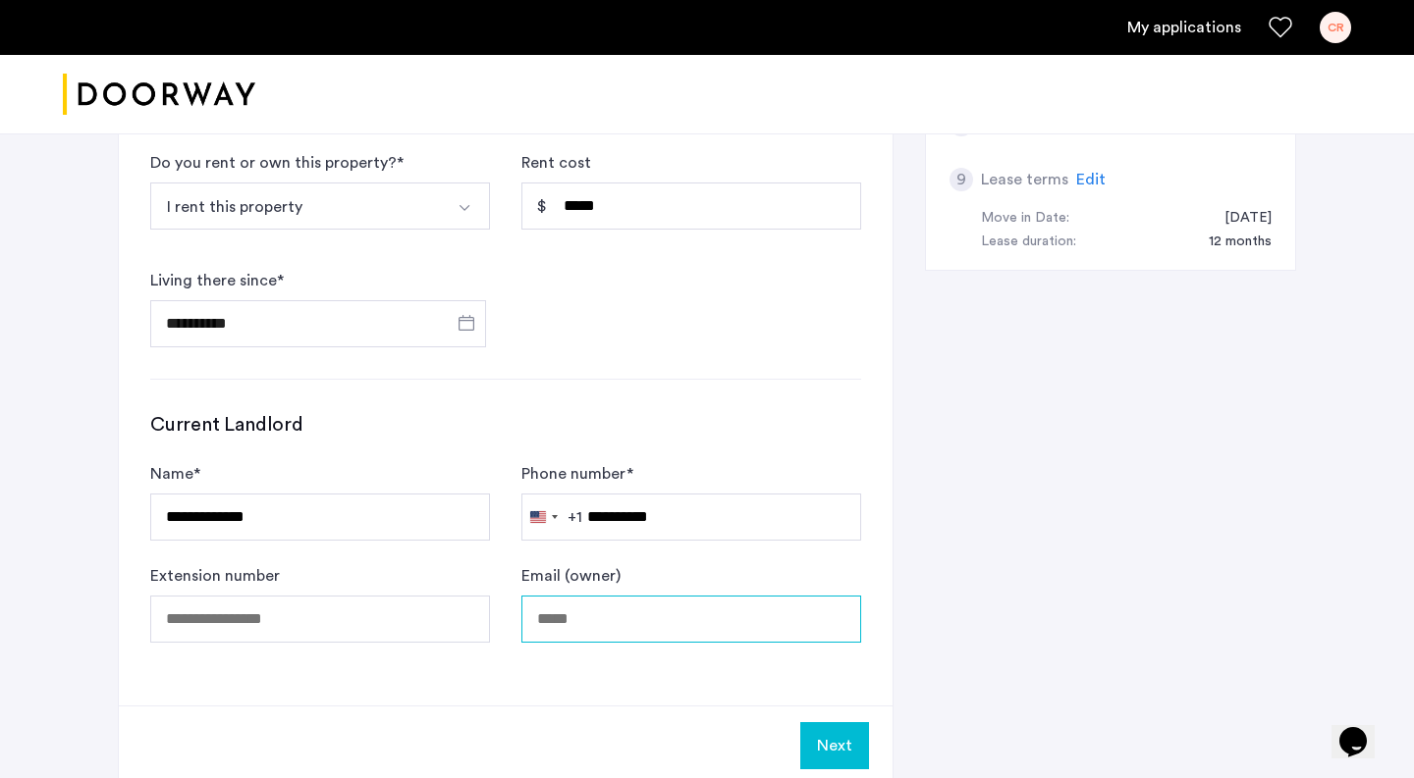
click at [579, 623] on input "Email (owner)" at bounding box center [691, 619] width 340 height 47
paste input "**********"
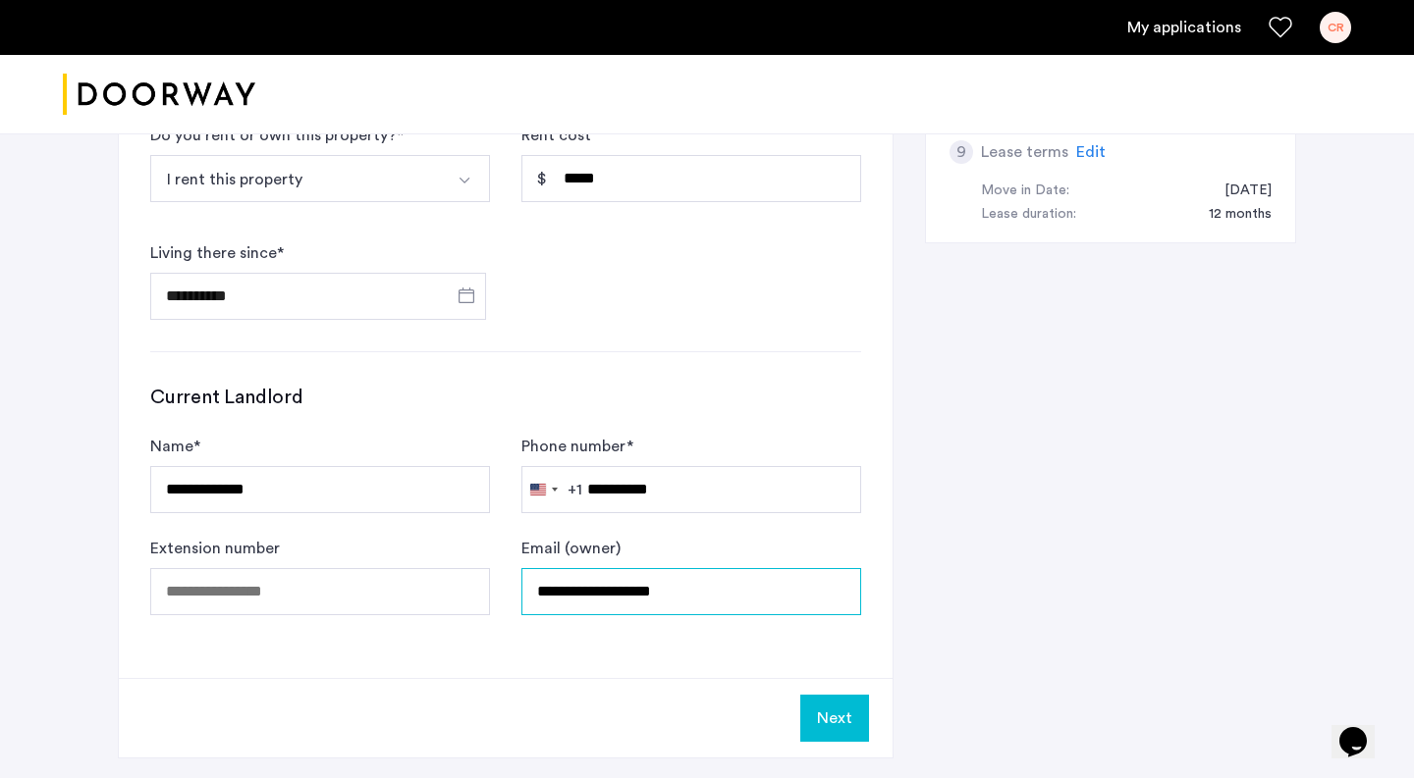
scroll to position [897, 0]
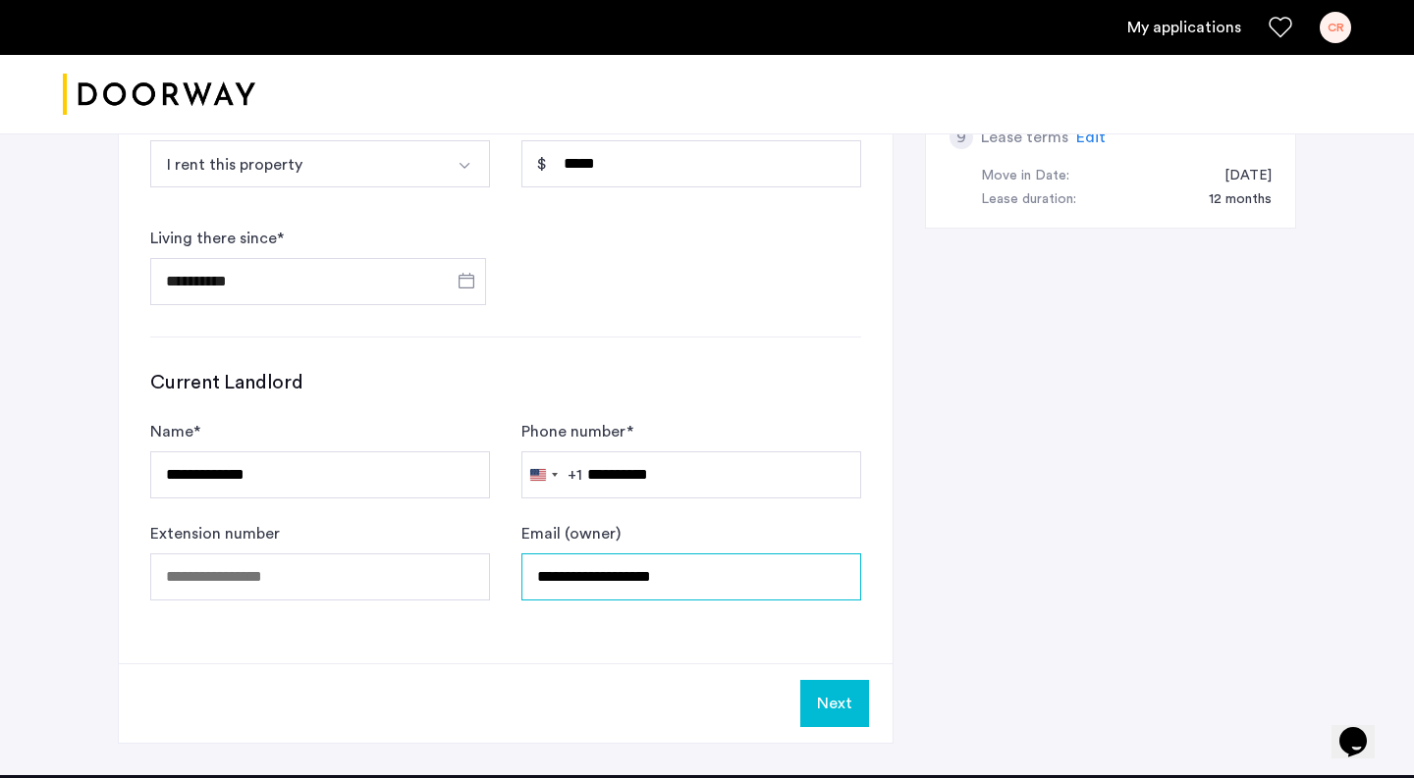
type input "**********"
click at [838, 700] on button "Next" at bounding box center [834, 703] width 69 height 47
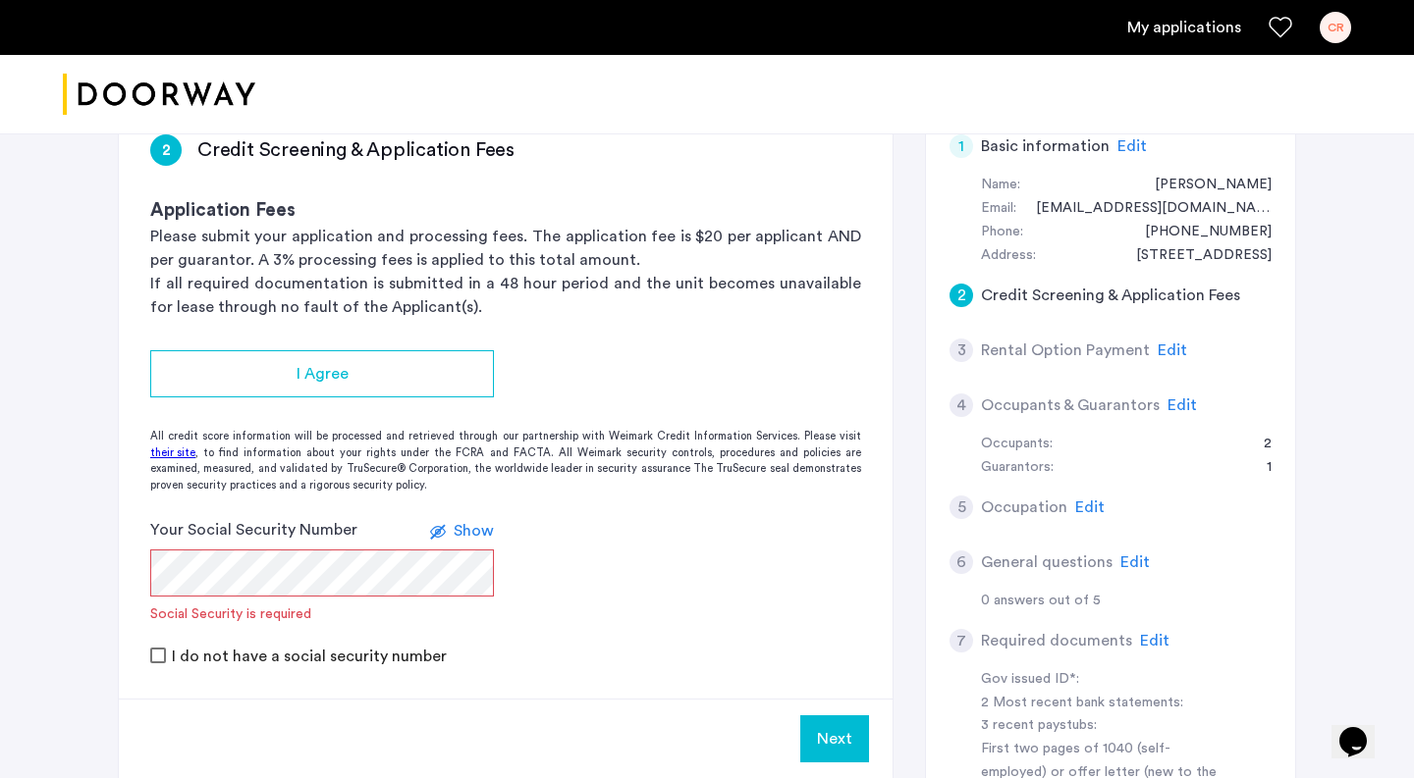
scroll to position [172, 0]
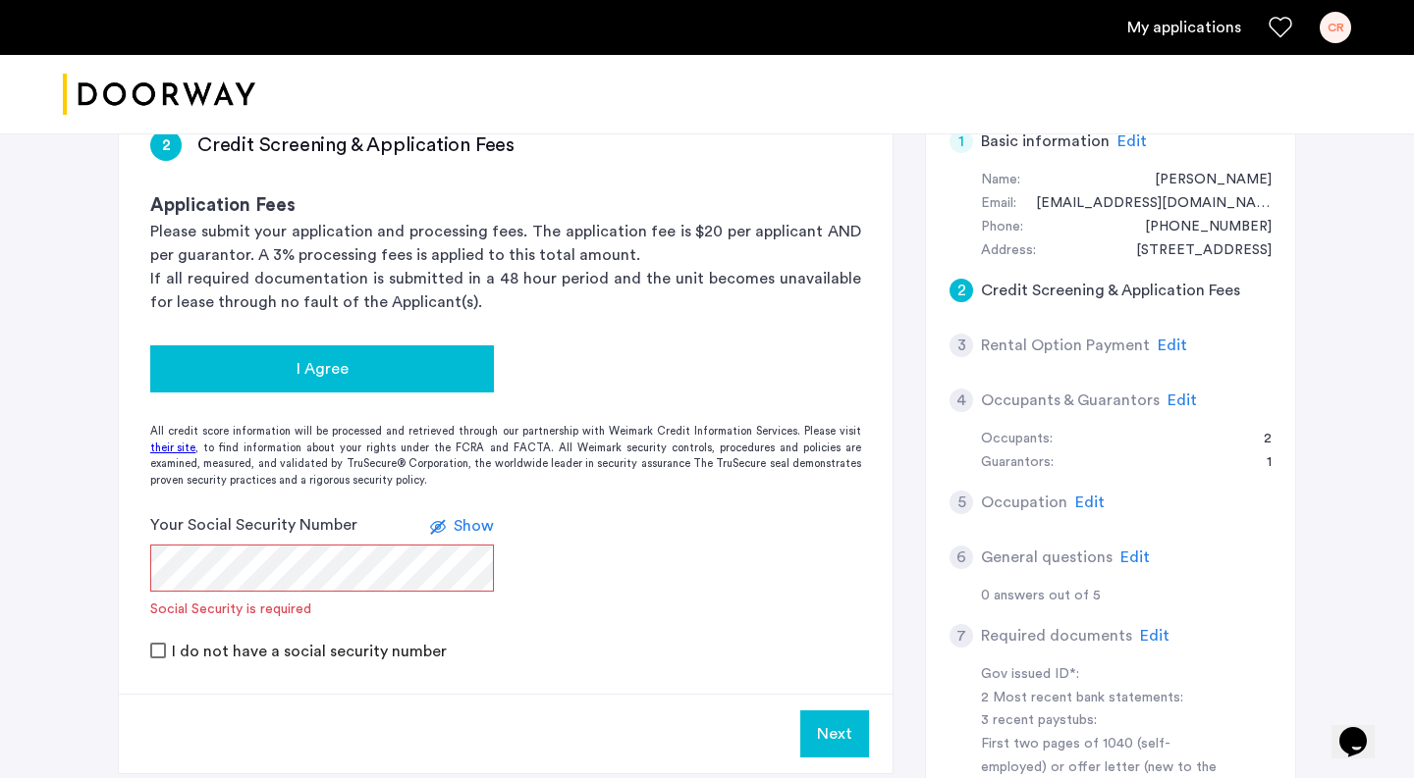
click at [301, 357] on span "I Agree" at bounding box center [322, 369] width 52 height 24
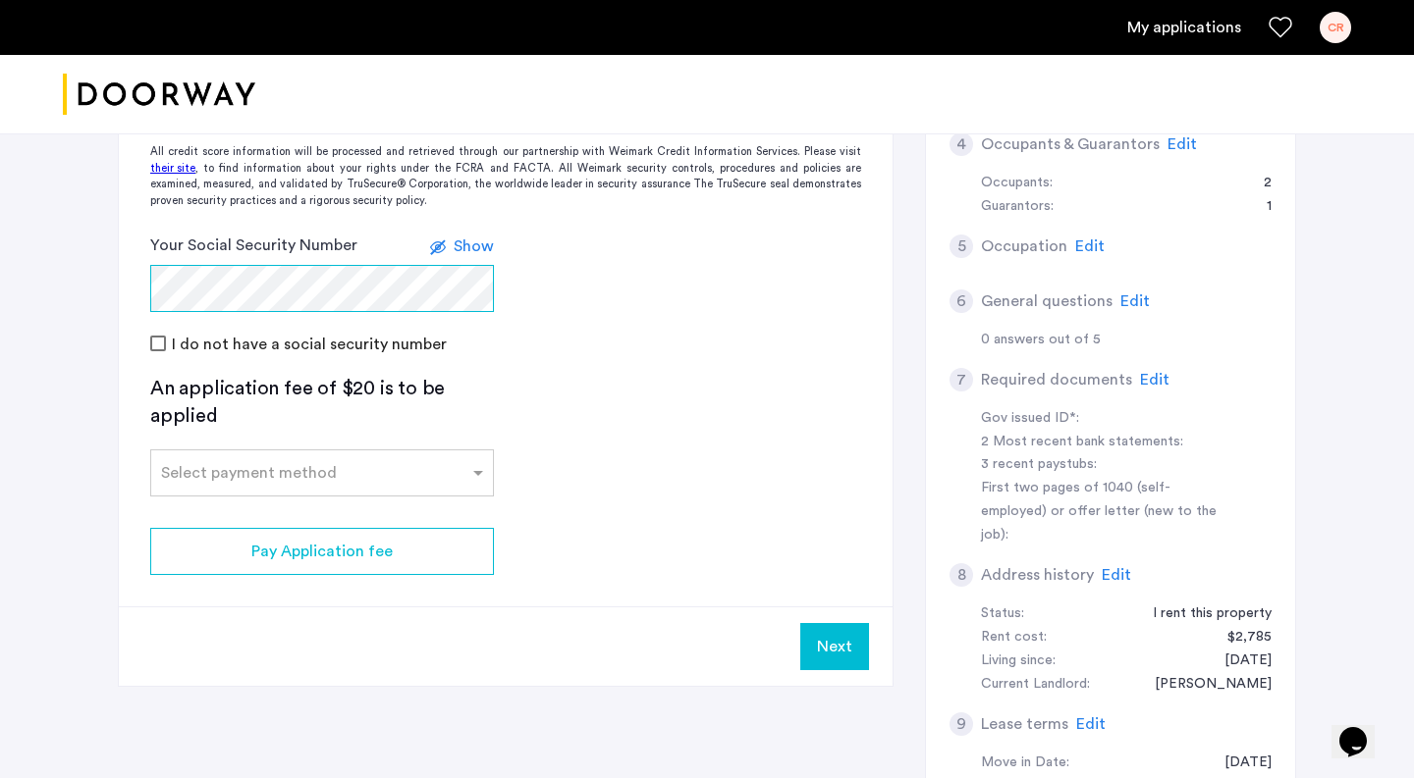
scroll to position [430, 0]
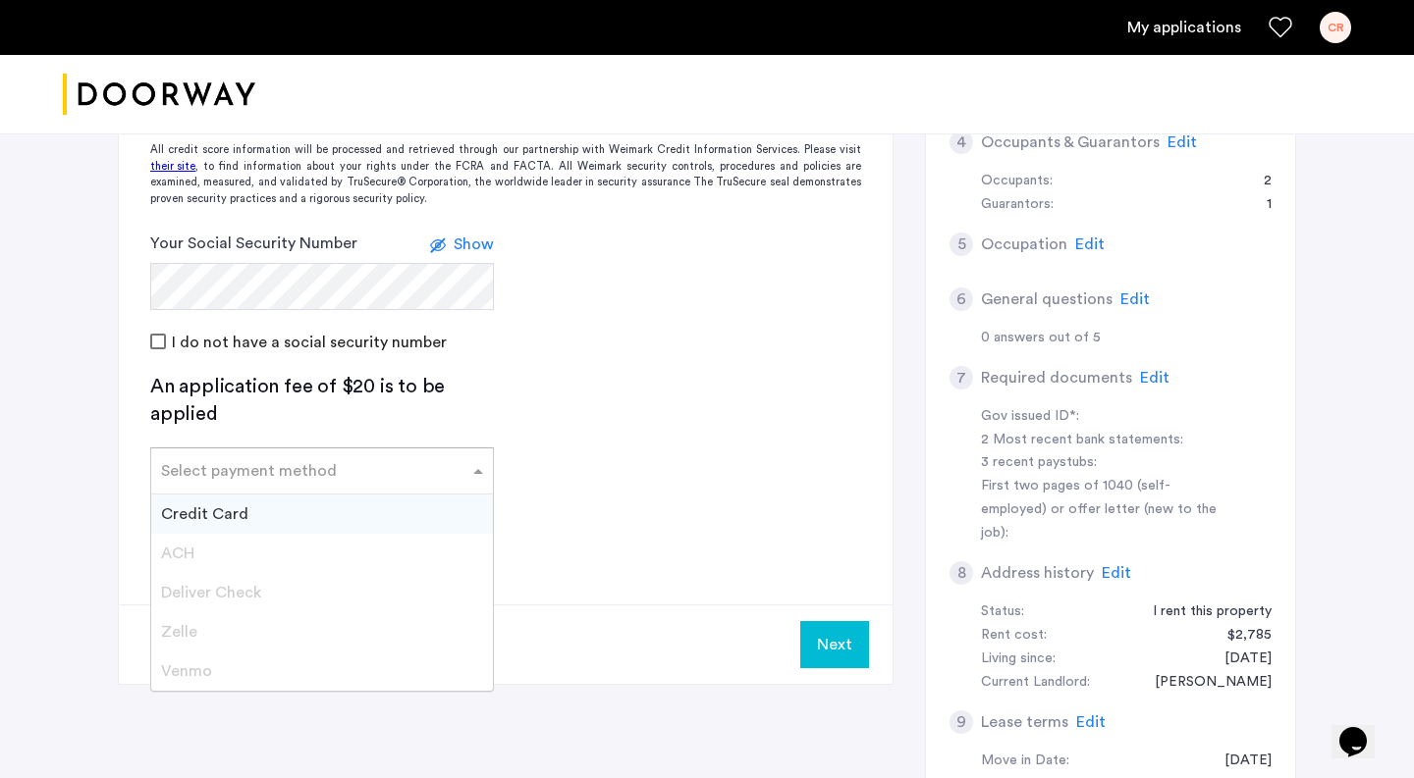
click at [340, 474] on div at bounding box center [322, 466] width 342 height 24
click at [240, 508] on span "Credit Card" at bounding box center [204, 515] width 87 height 16
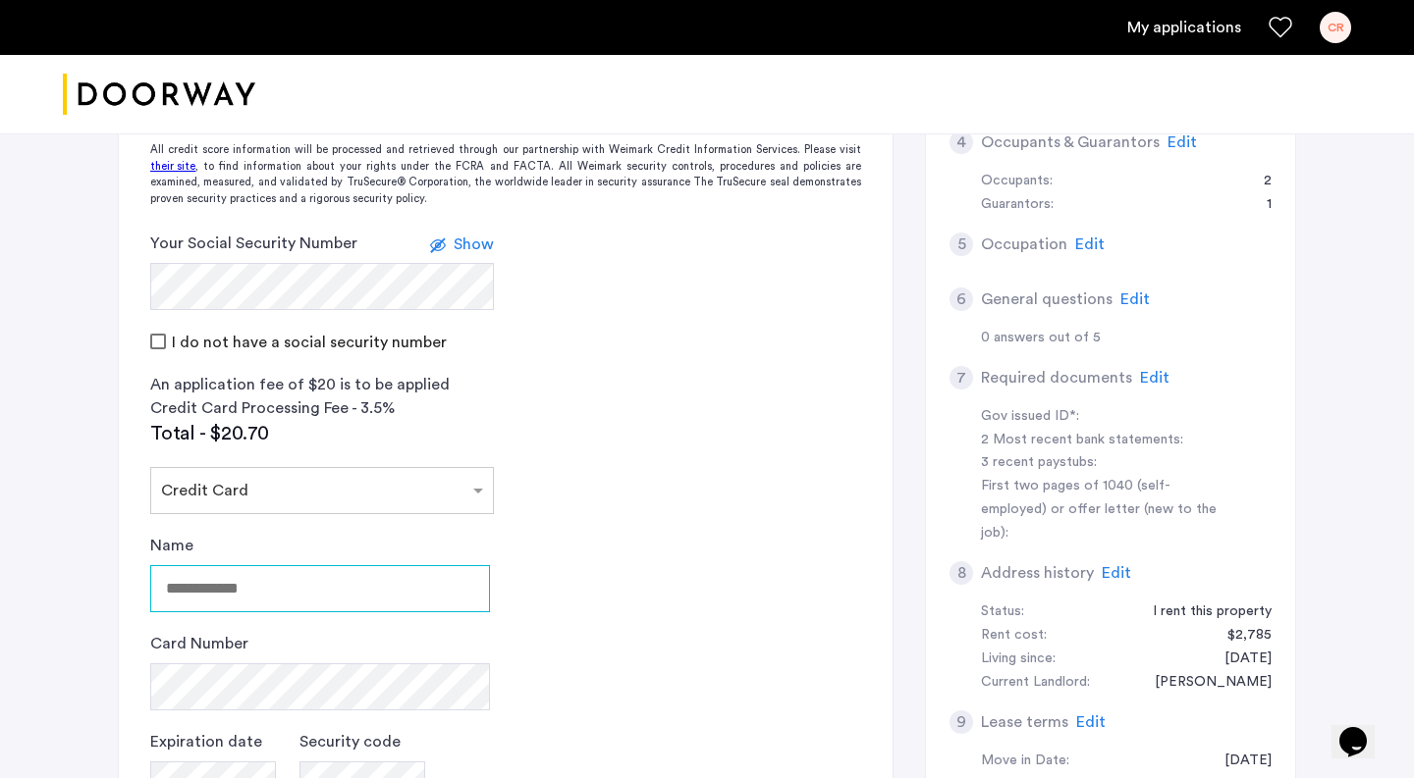
click at [230, 603] on input "Name" at bounding box center [320, 588] width 340 height 47
type input "**********"
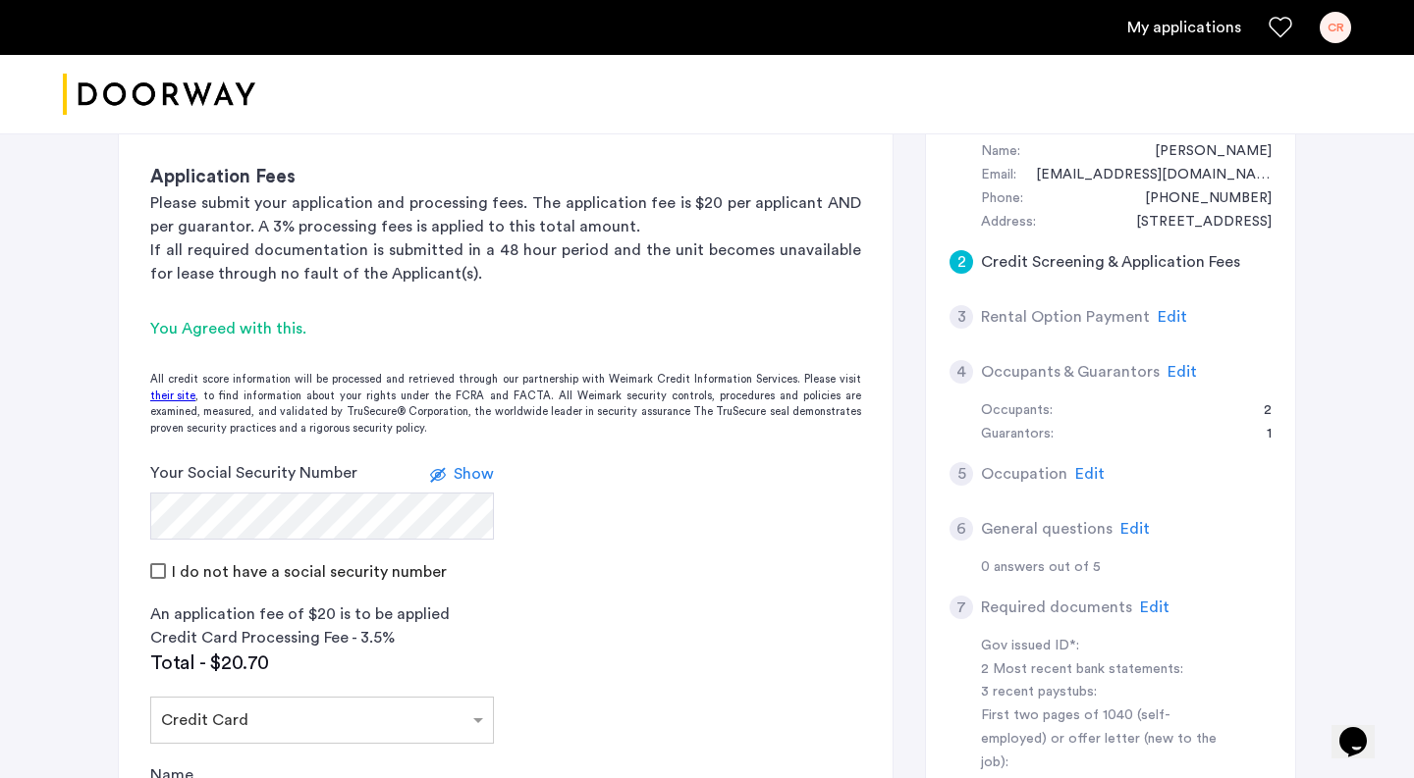
scroll to position [209, 0]
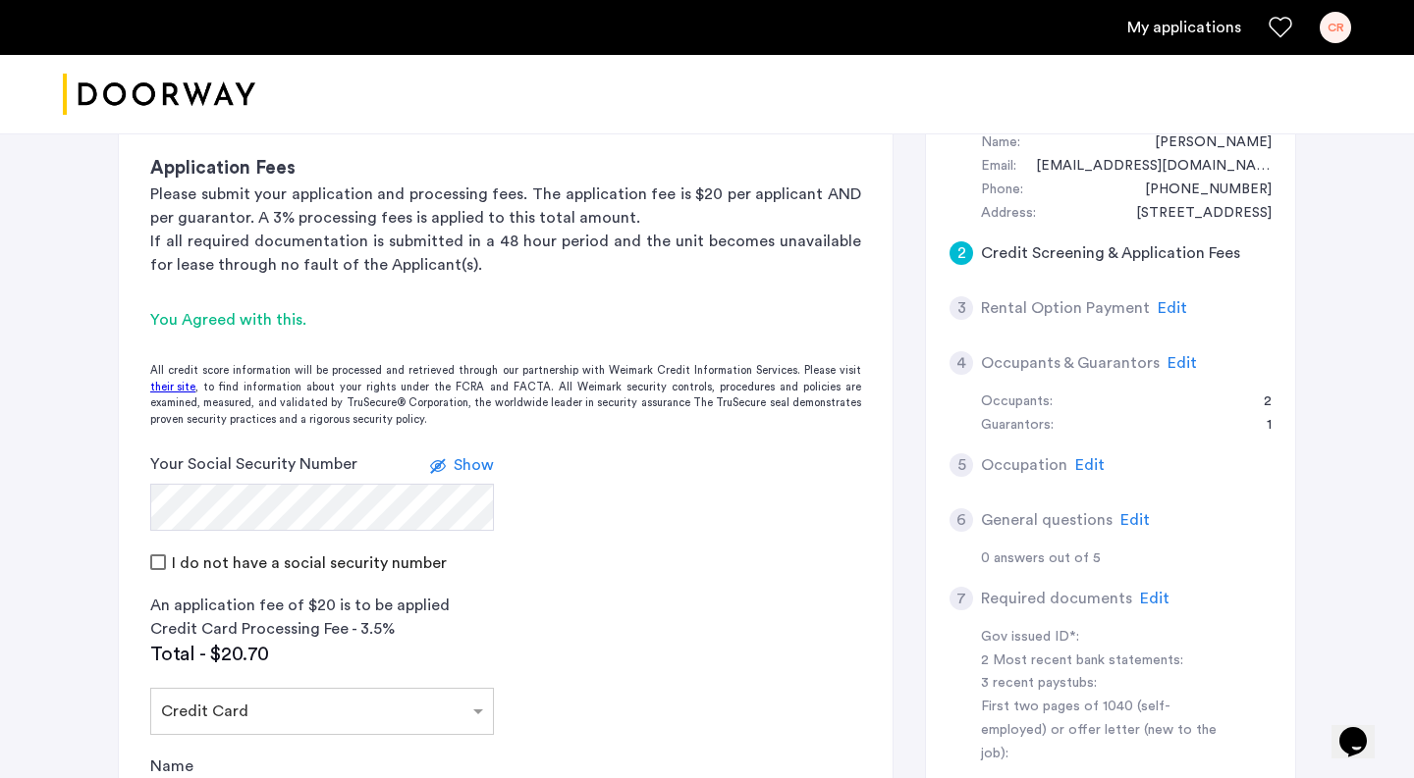
click at [483, 466] on span "Show" at bounding box center [474, 465] width 40 height 16
click at [483, 466] on span "Hide" at bounding box center [476, 465] width 33 height 16
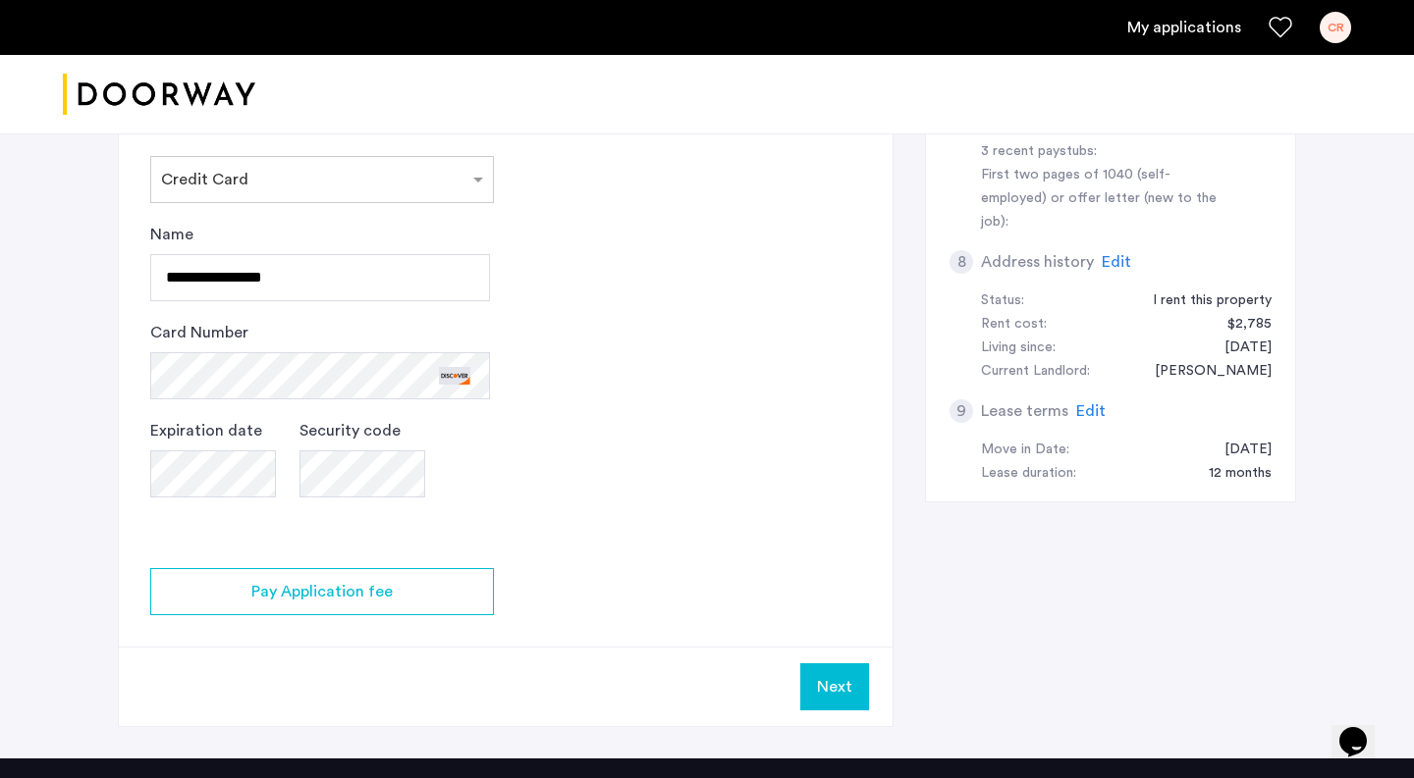
scroll to position [743, 0]
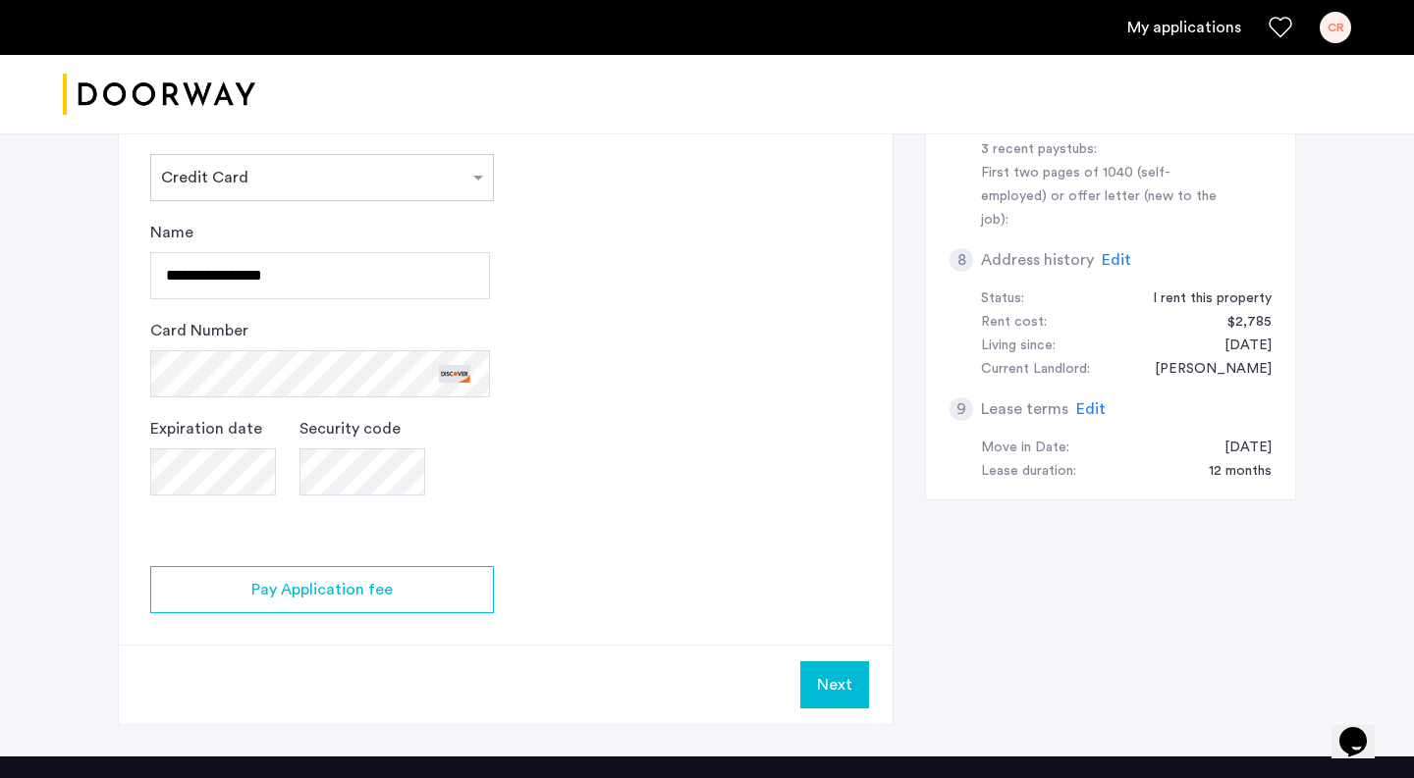
click at [839, 677] on button "Next" at bounding box center [834, 685] width 69 height 47
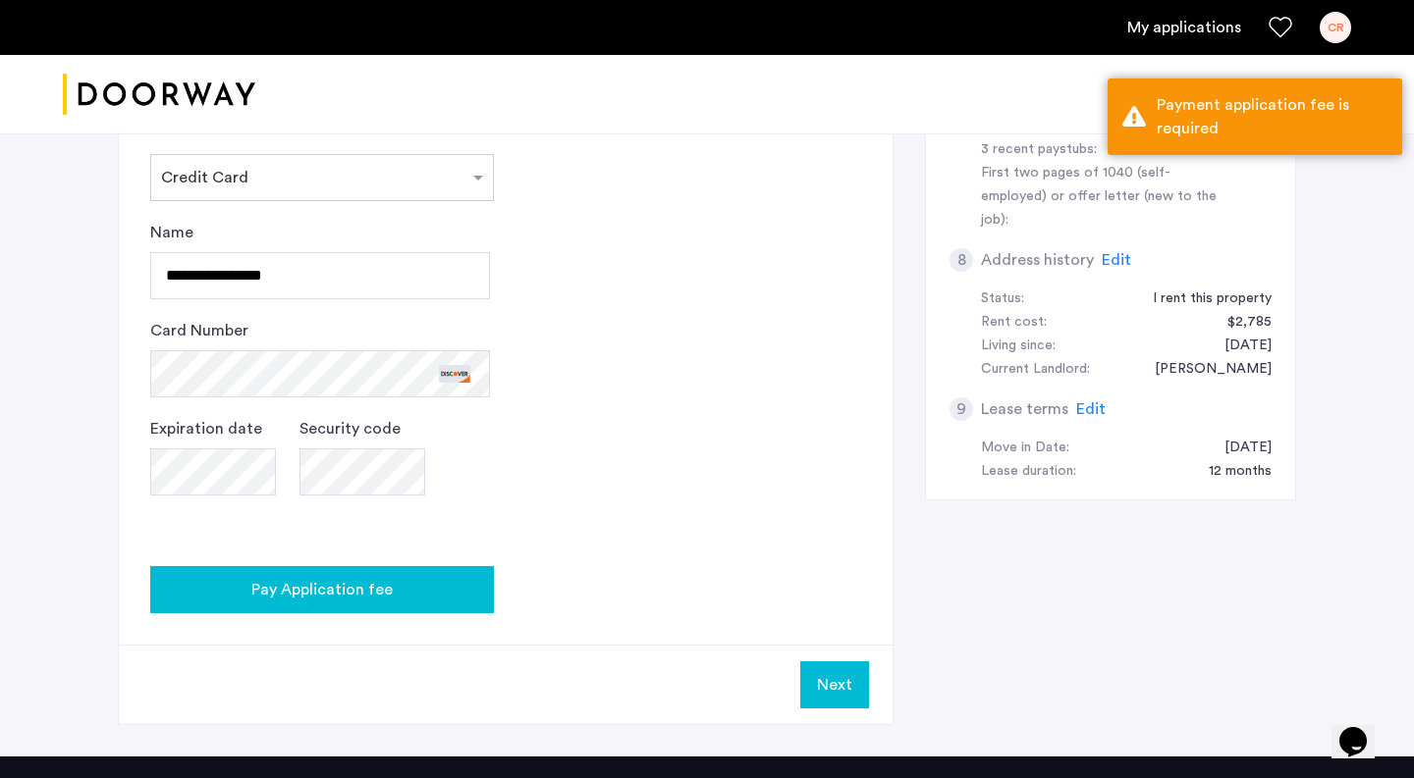
click at [421, 593] on div "Pay Application fee" at bounding box center [322, 590] width 312 height 24
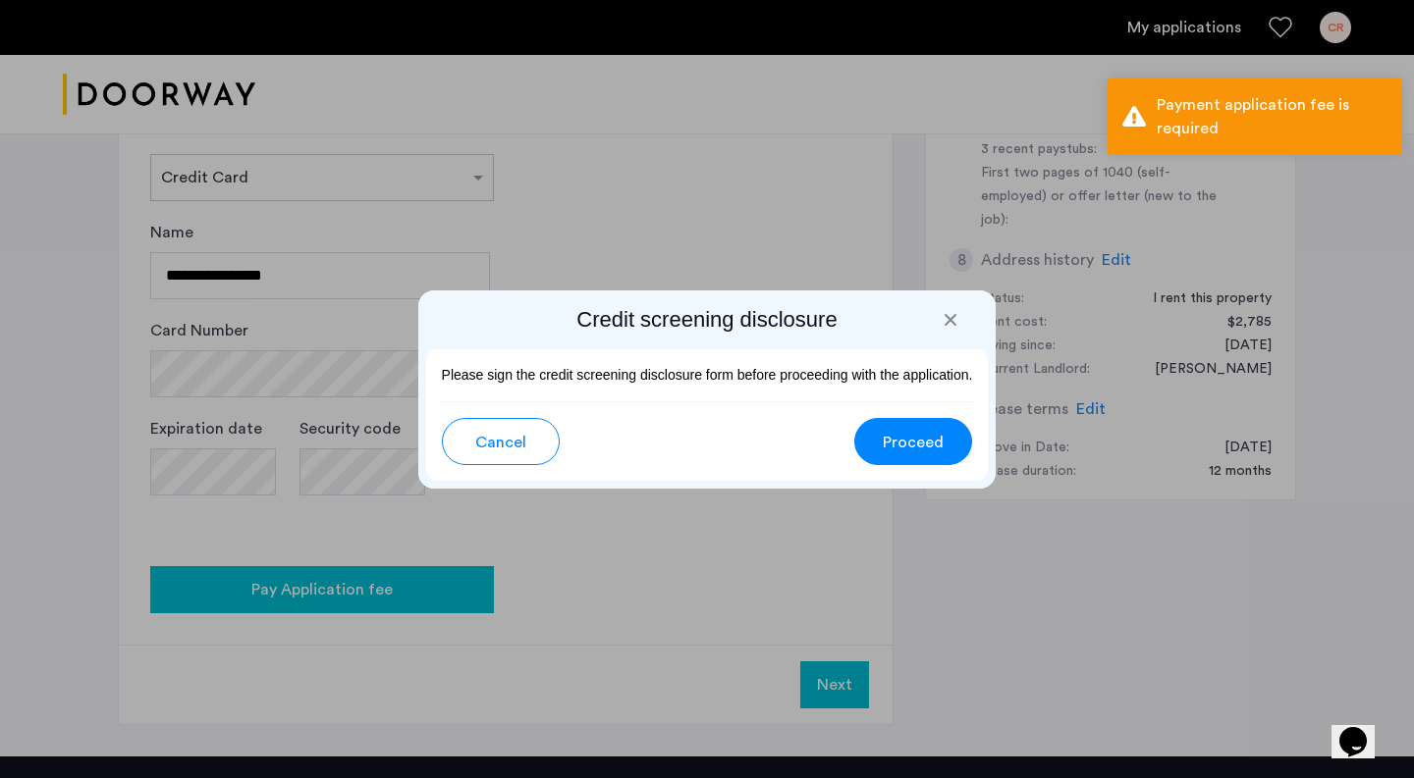
scroll to position [0, 0]
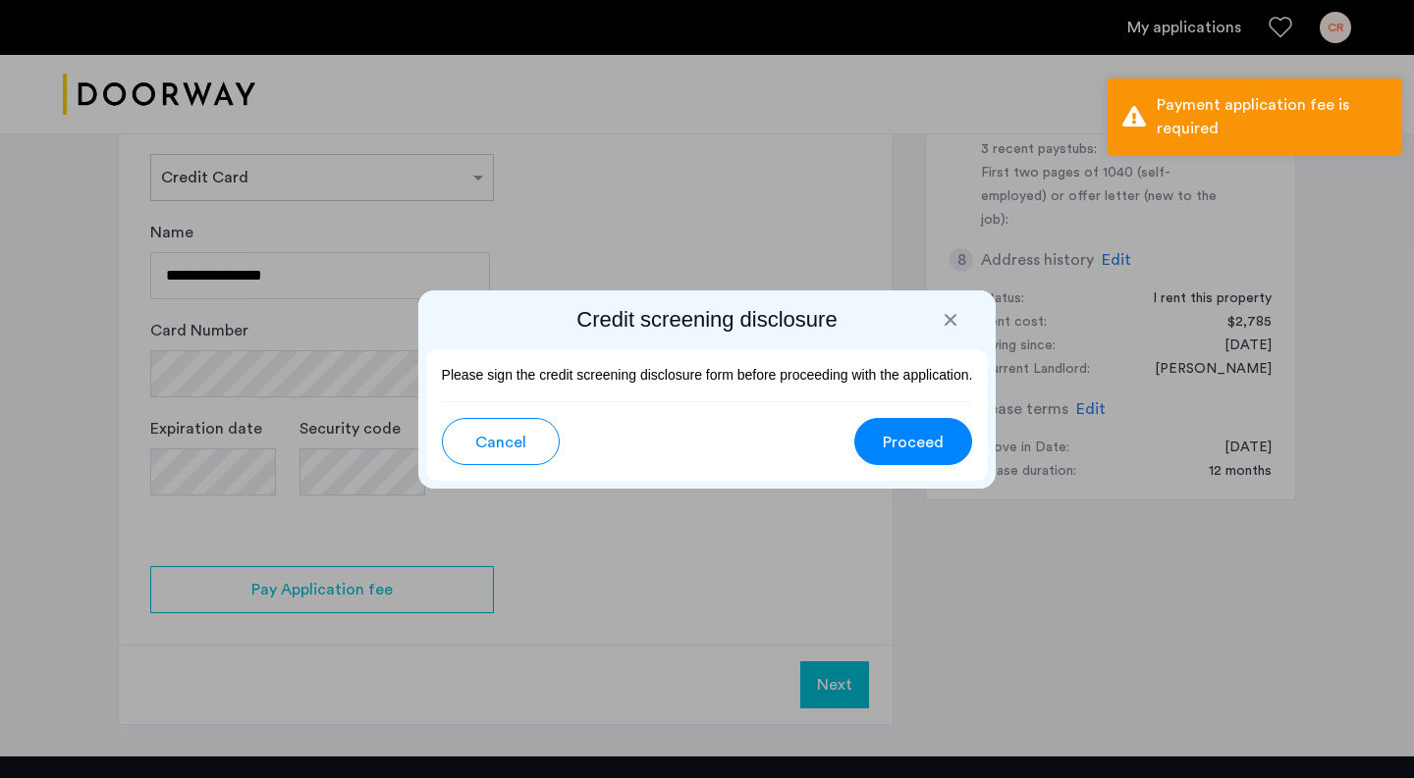
click at [920, 443] on span "Proceed" at bounding box center [913, 443] width 61 height 24
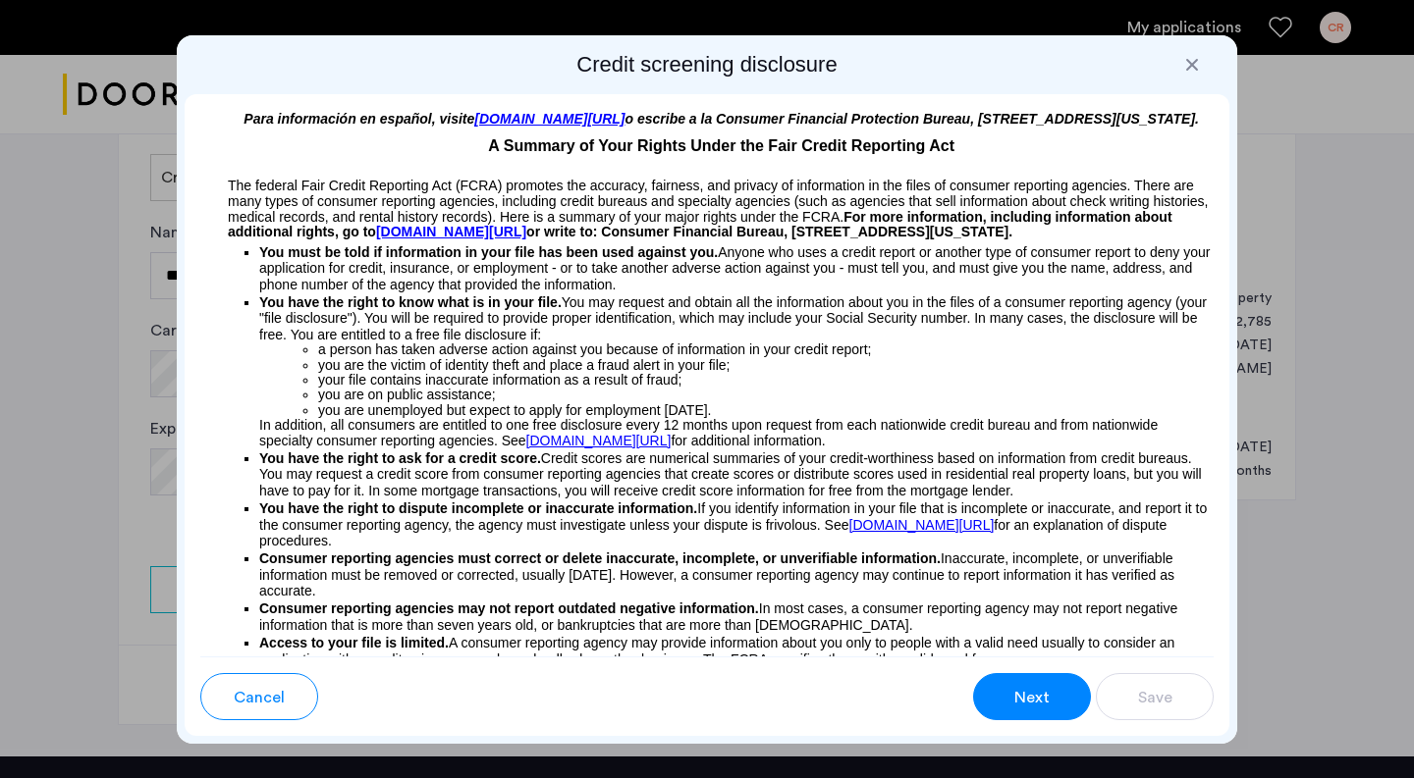
click at [1012, 713] on button "Next" at bounding box center [1032, 696] width 118 height 47
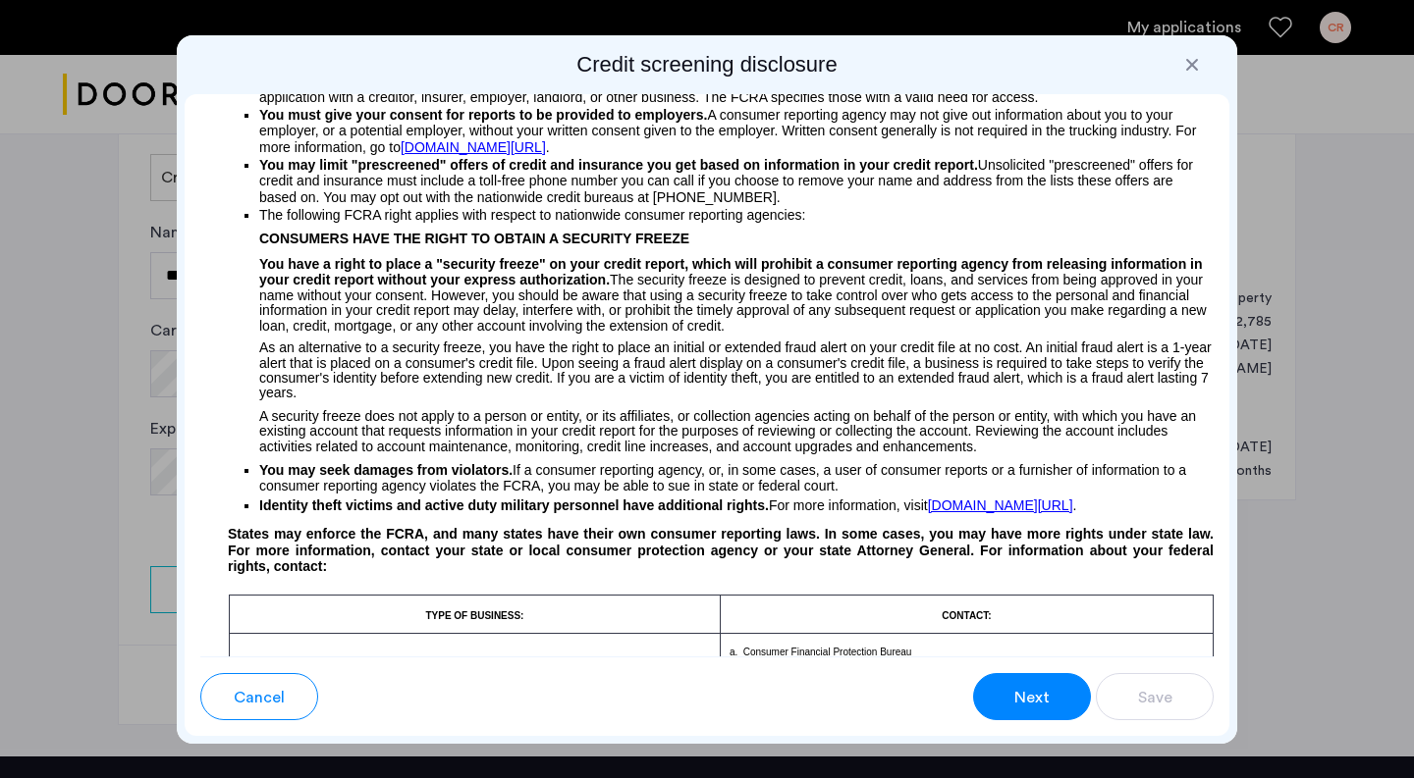
click at [1005, 694] on button "Next" at bounding box center [1032, 696] width 118 height 47
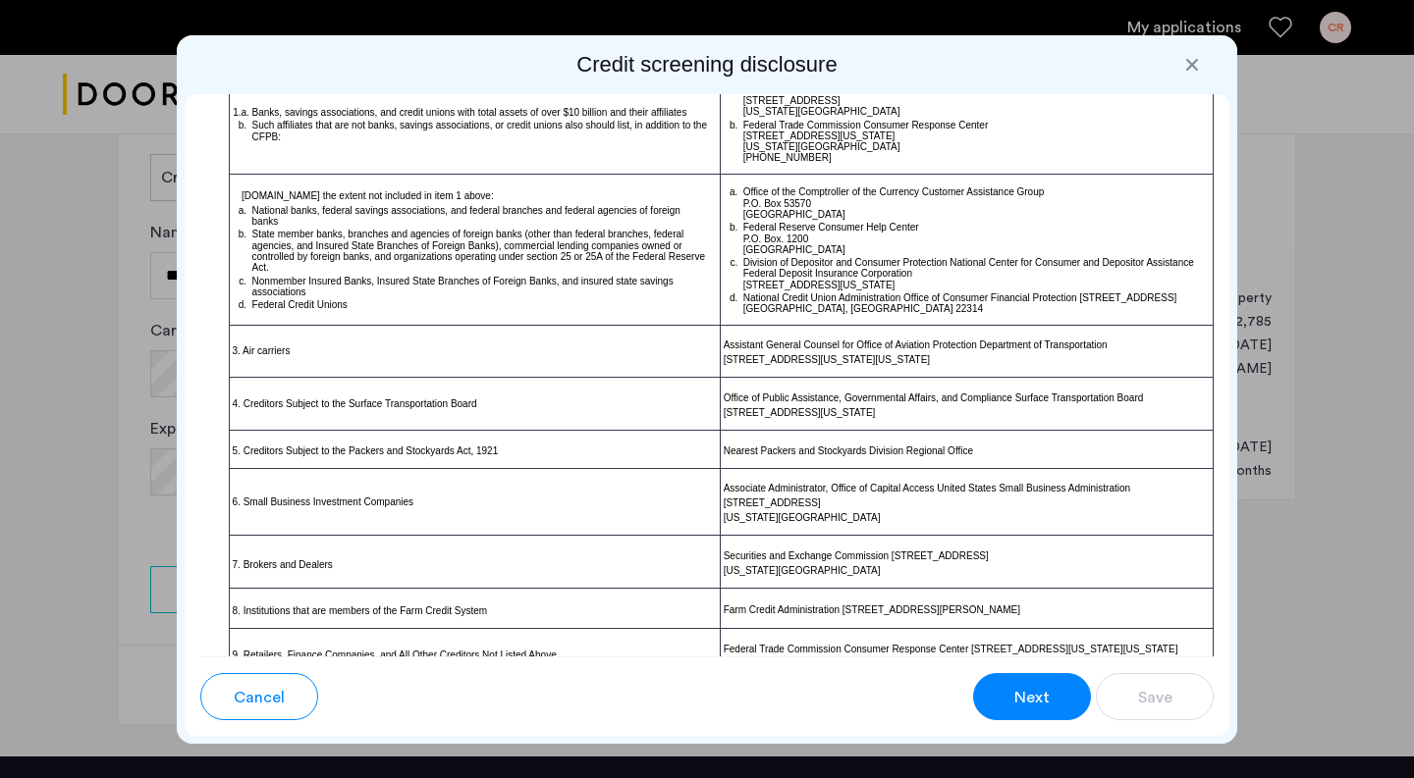
click at [1016, 697] on span "Next" at bounding box center [1031, 698] width 35 height 24
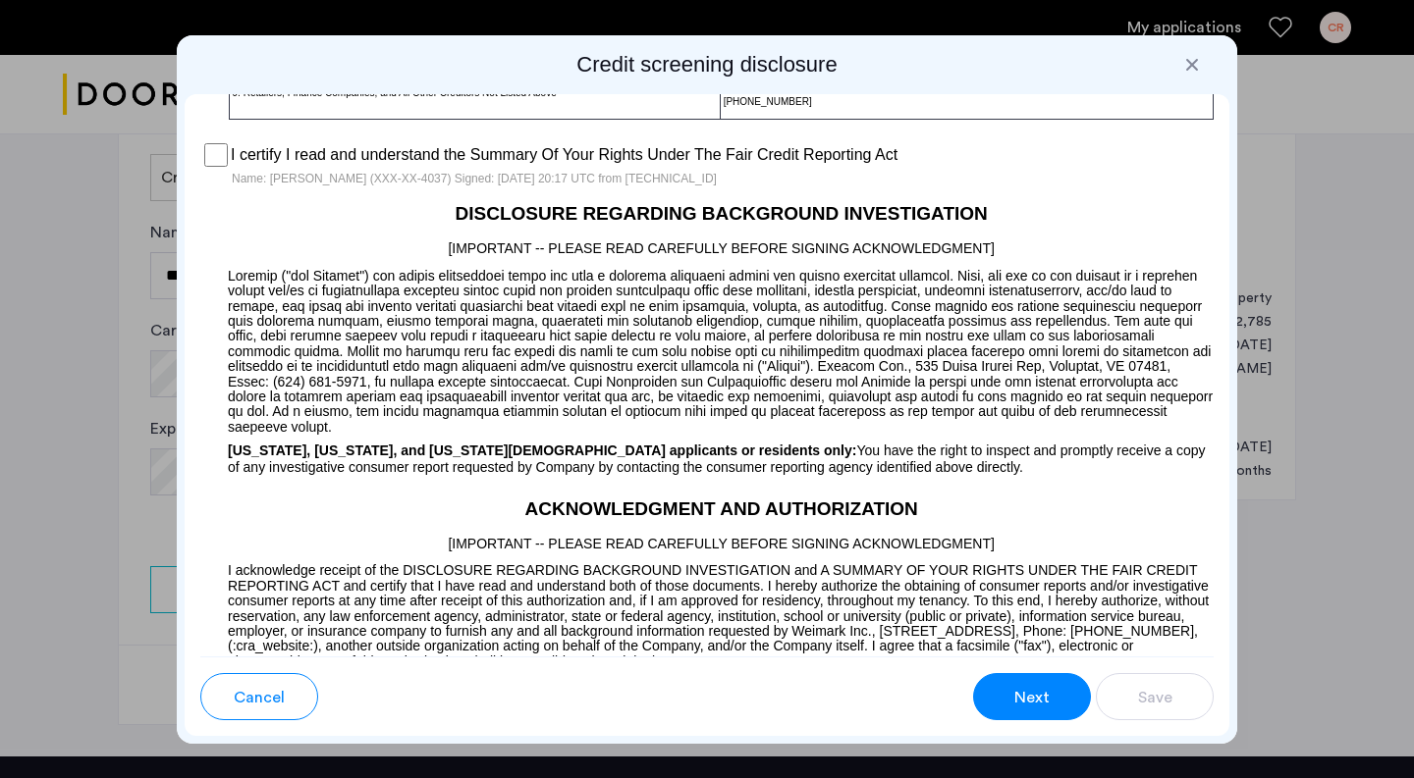
click at [1046, 711] on button "Next" at bounding box center [1032, 696] width 118 height 47
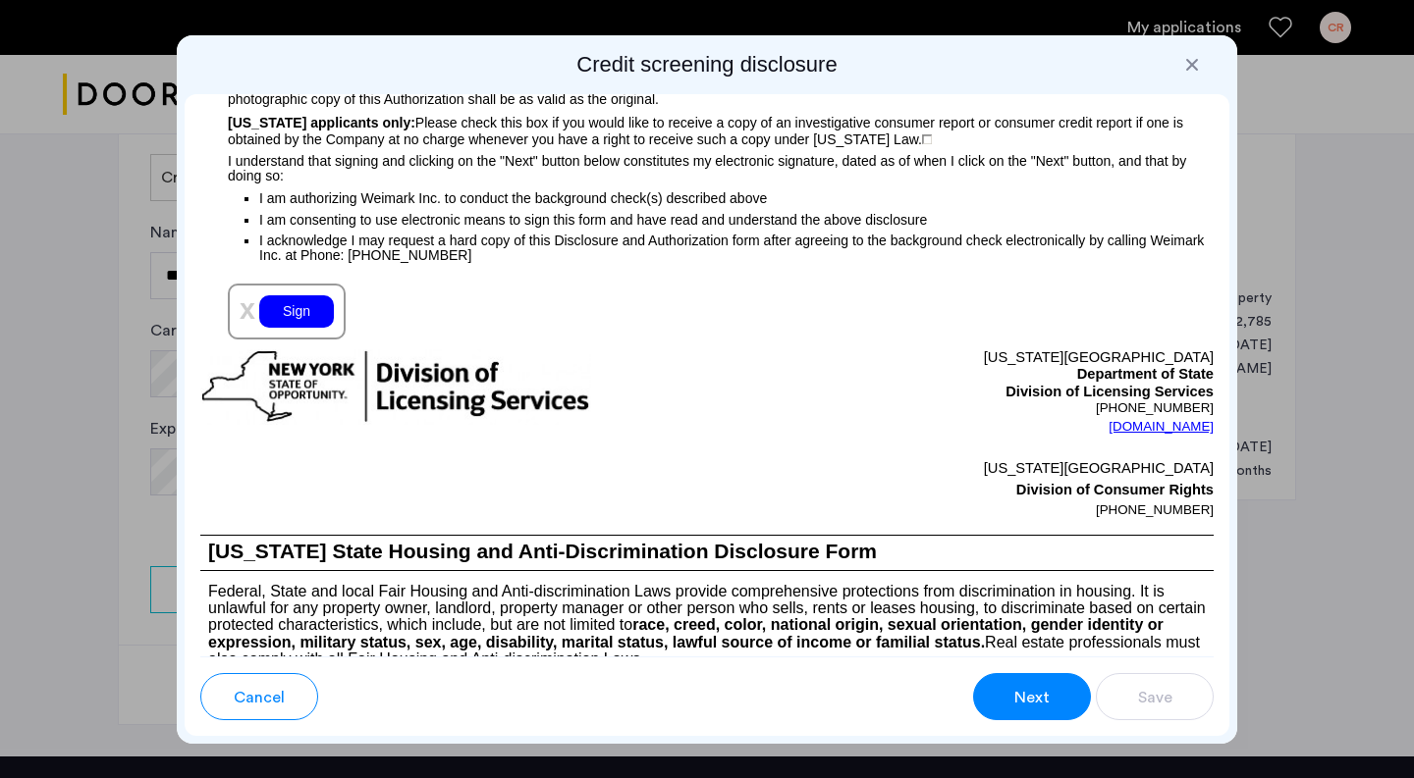
click at [295, 326] on div "Sign" at bounding box center [296, 311] width 75 height 32
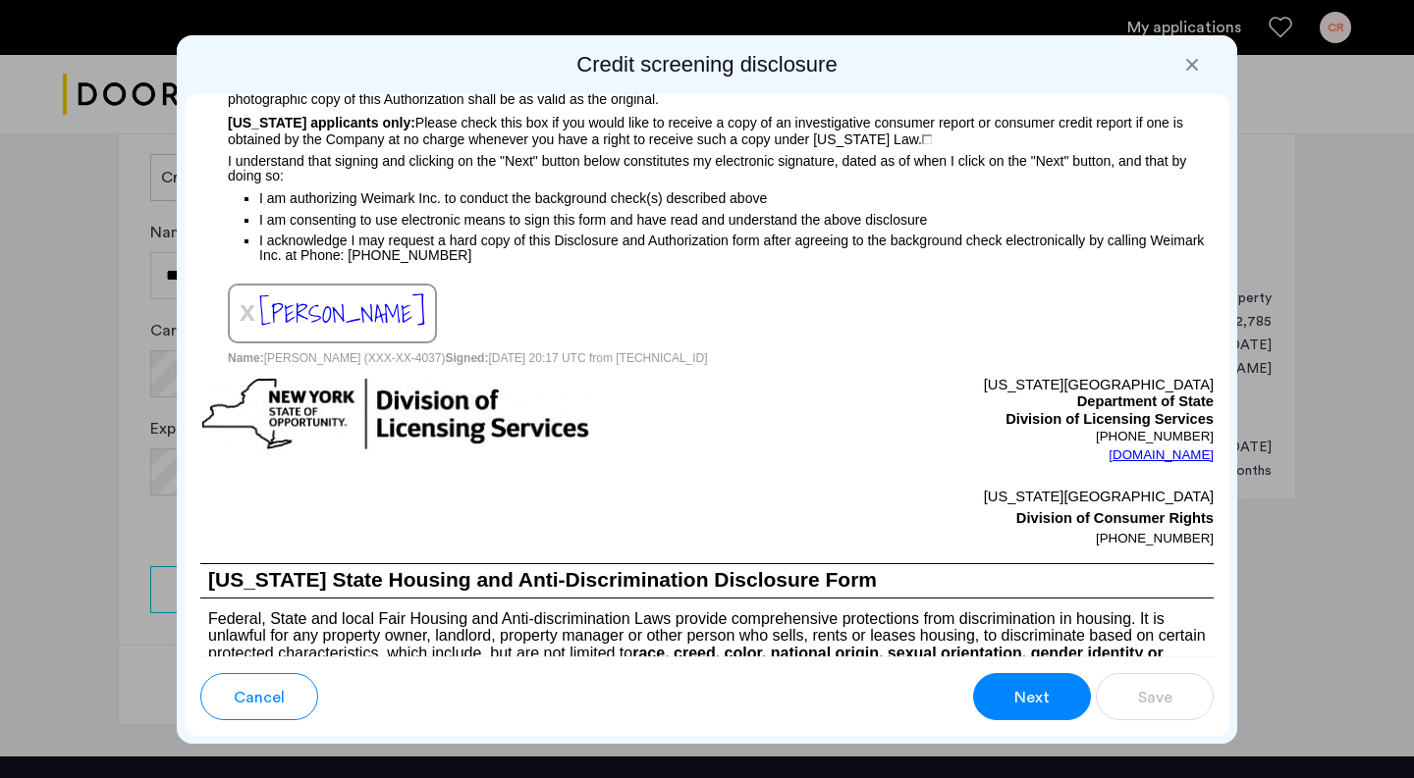
click at [1035, 691] on span "Next" at bounding box center [1031, 698] width 35 height 24
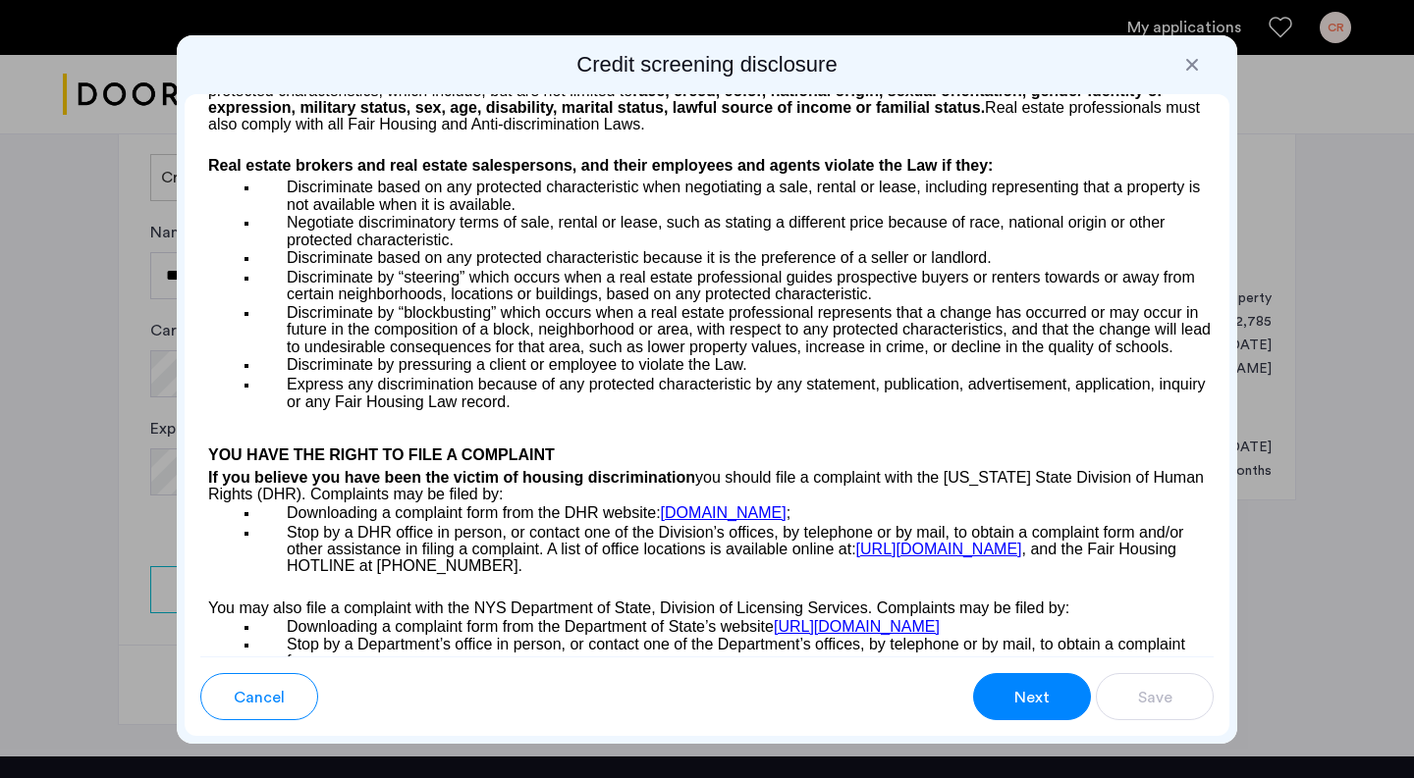
click at [1035, 692] on span "Next" at bounding box center [1031, 698] width 35 height 24
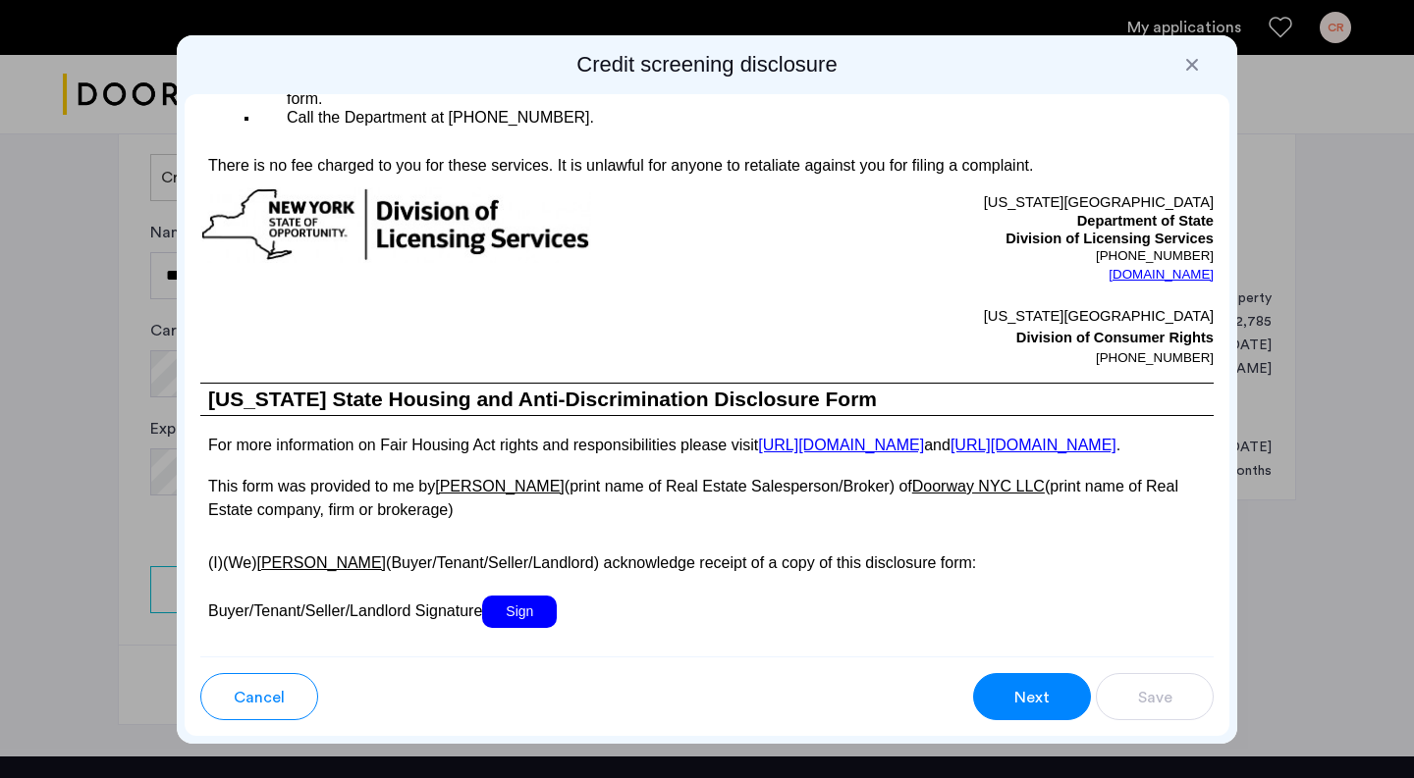
click at [516, 628] on span "Sign" at bounding box center [519, 612] width 75 height 32
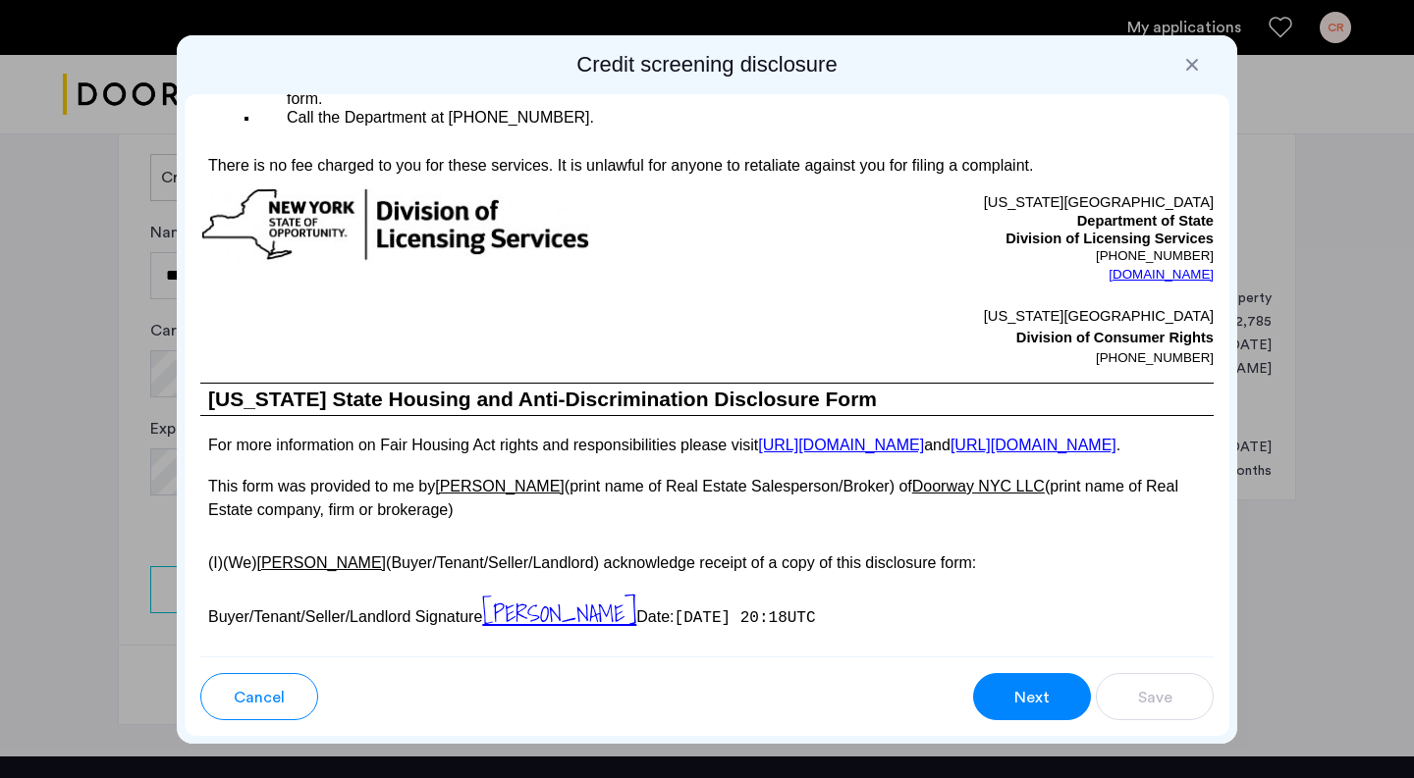
click at [1026, 699] on span "Next" at bounding box center [1031, 698] width 35 height 24
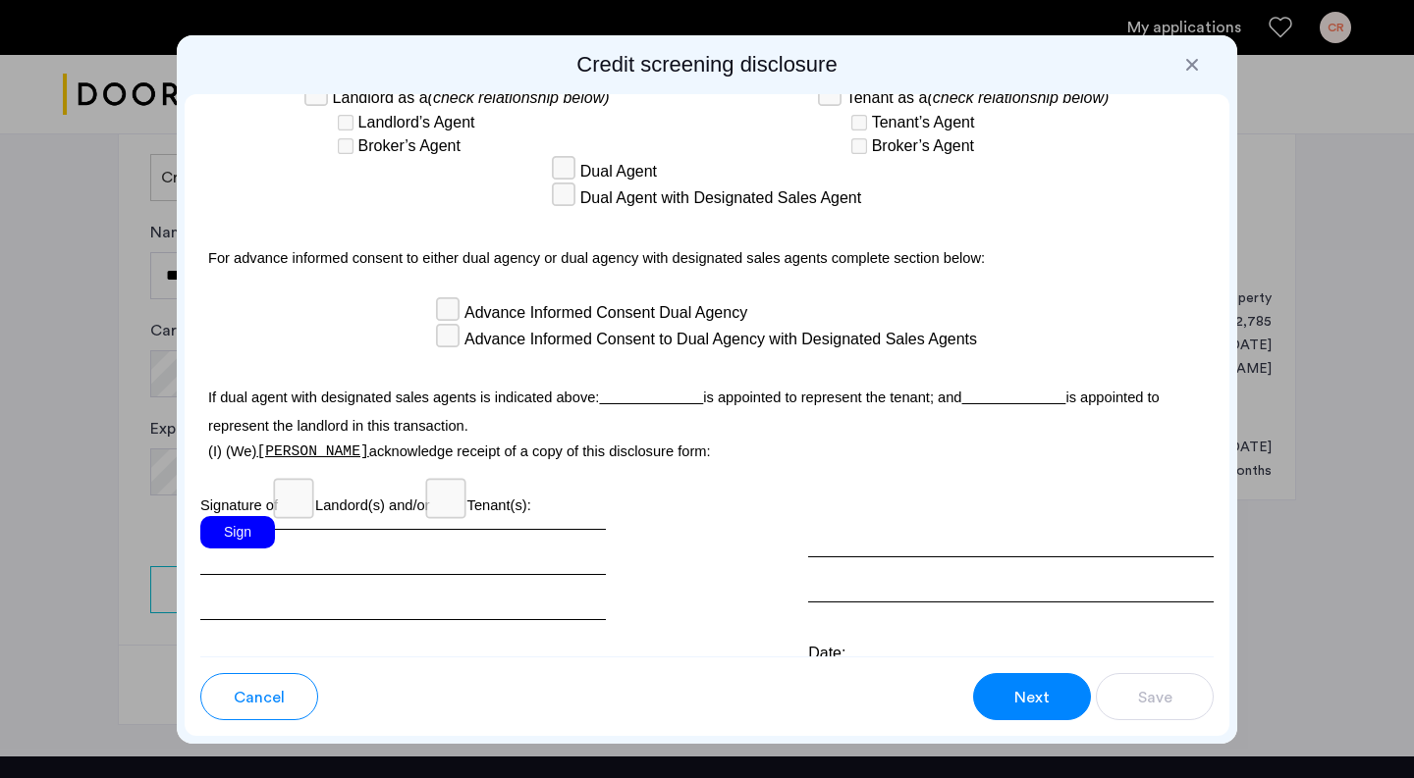
scroll to position [5740, 0]
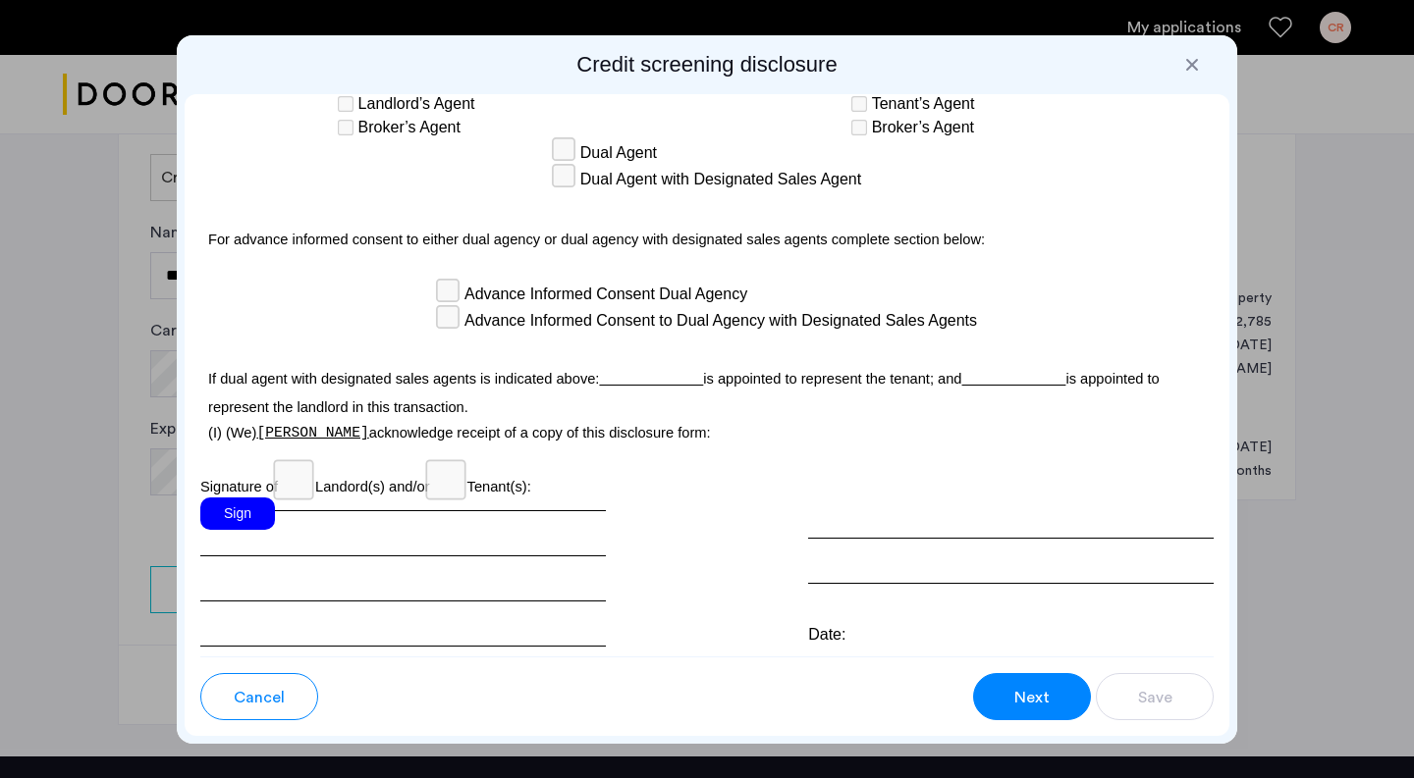
click at [246, 498] on div "Sign" at bounding box center [237, 514] width 75 height 32
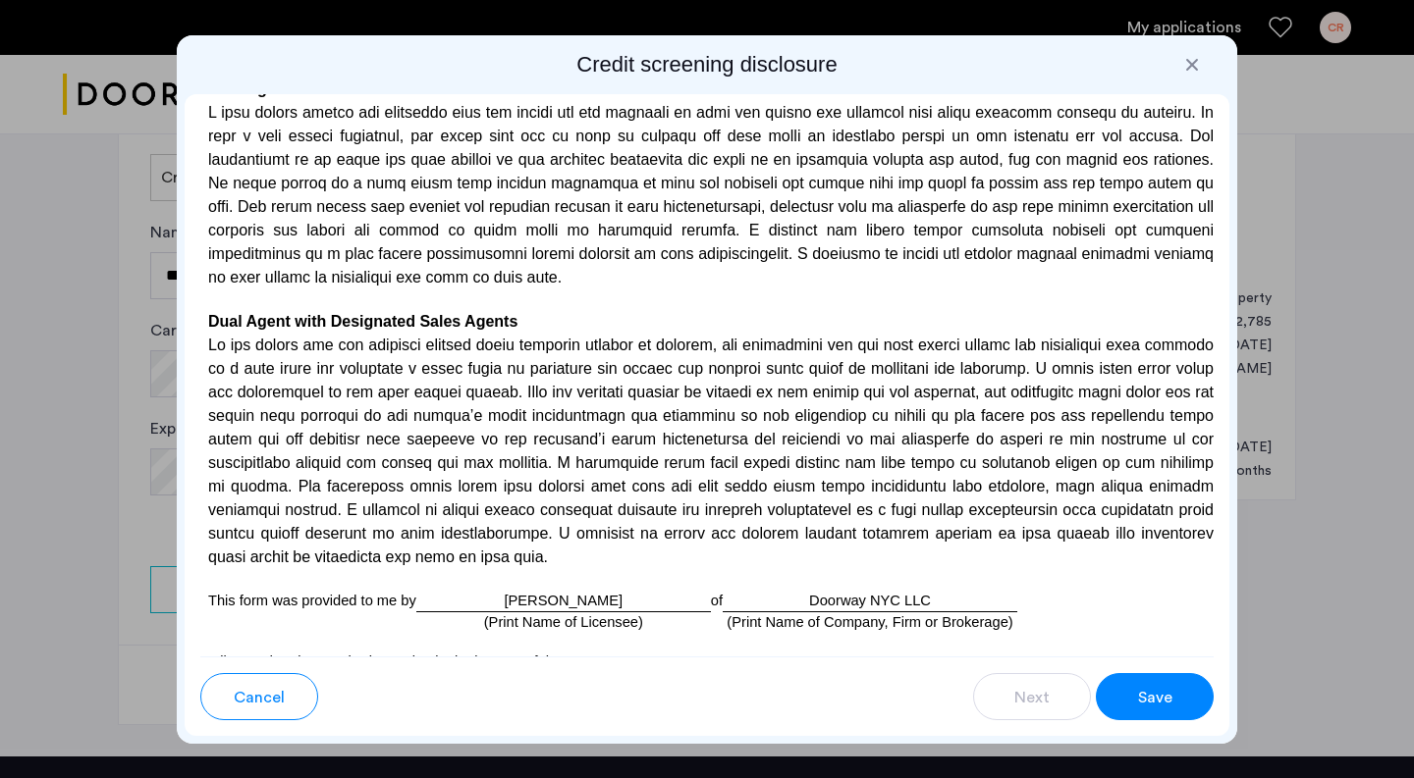
scroll to position [5779, 0]
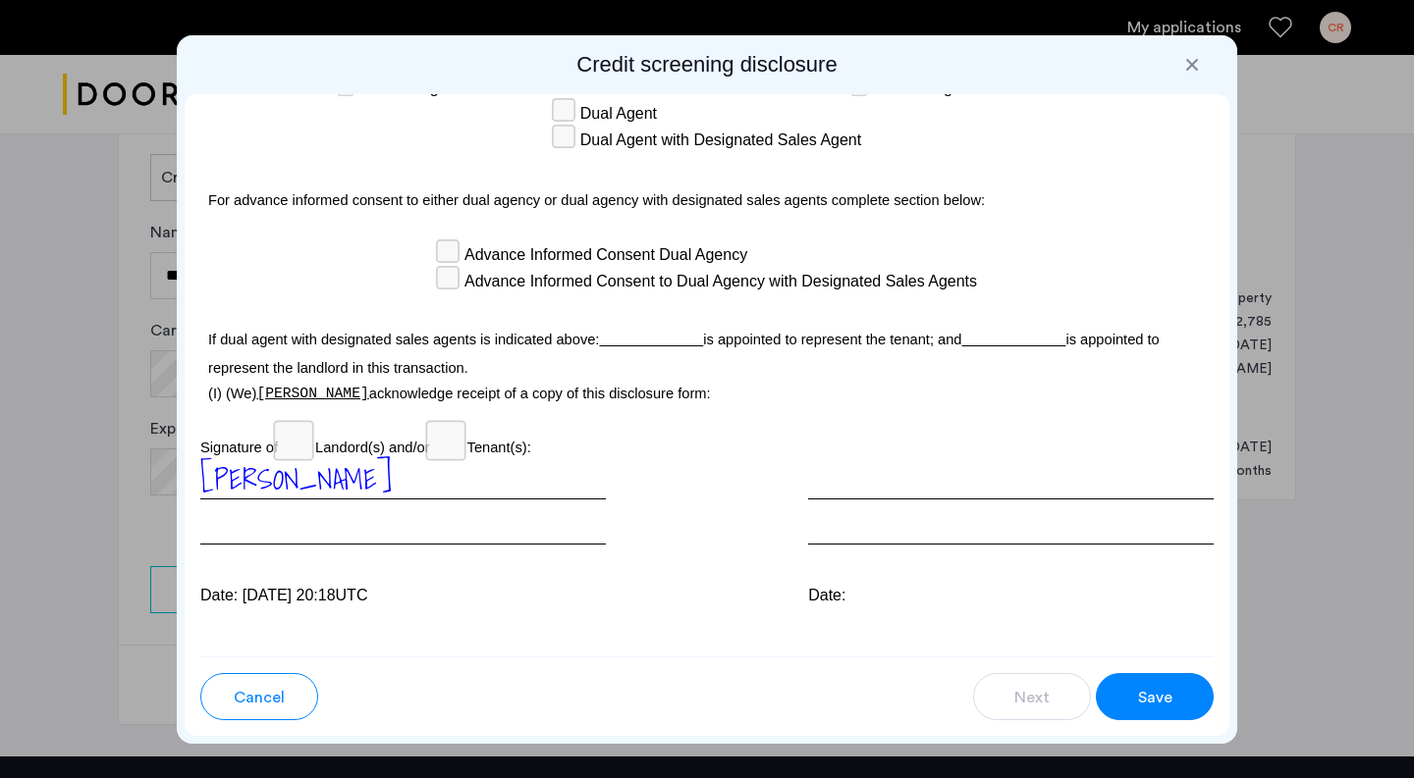
click at [1159, 693] on span "Save" at bounding box center [1155, 698] width 34 height 24
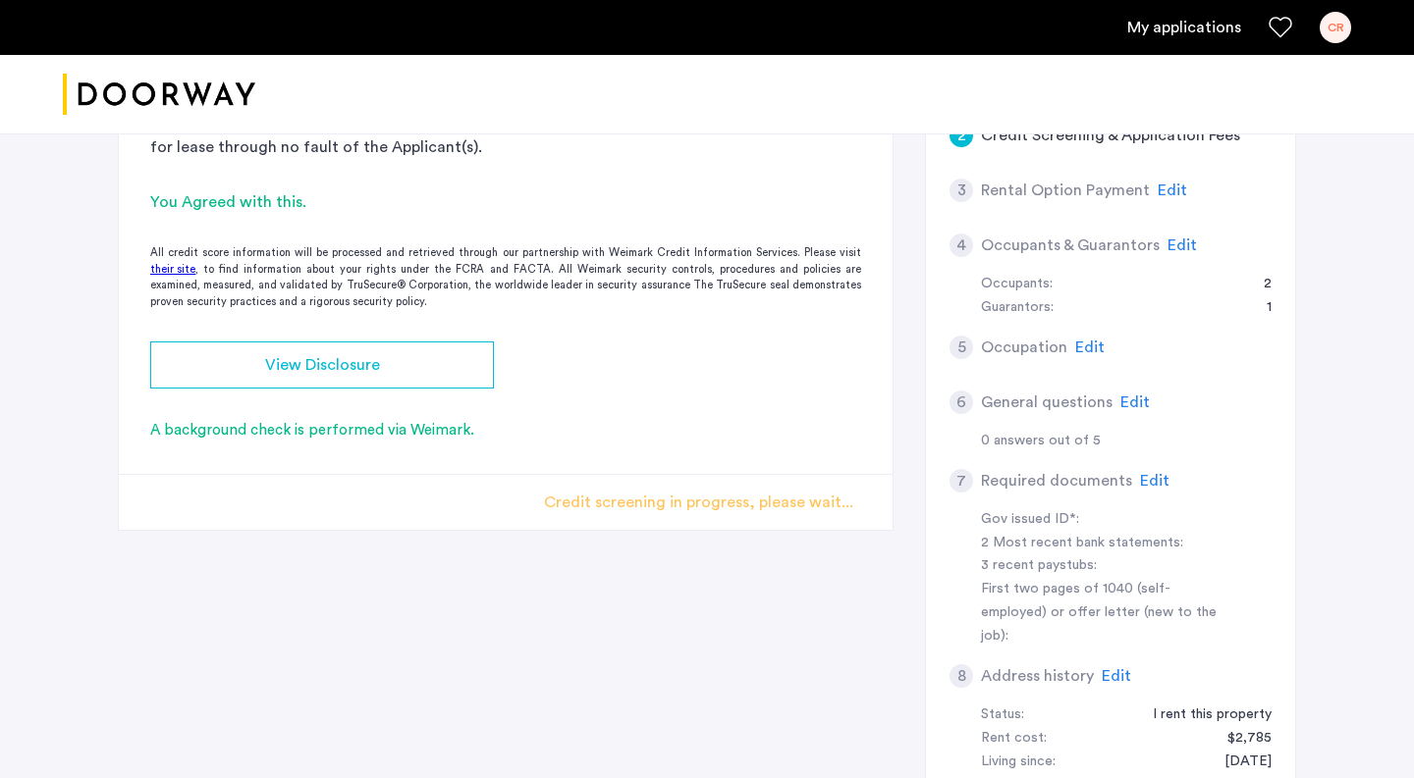
scroll to position [166, 0]
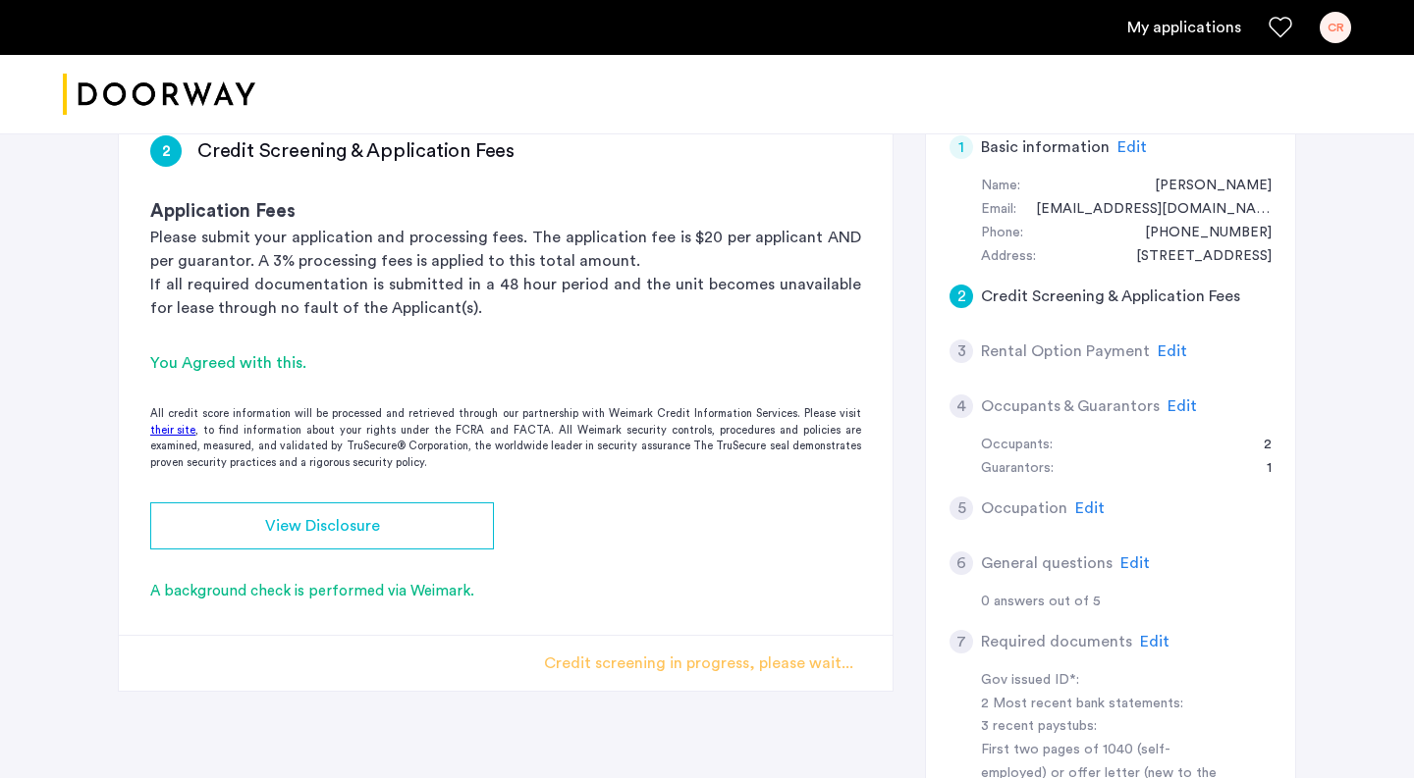
click at [823, 664] on div "Credit screening in progress, please wait..." at bounding box center [698, 664] width 309 height 24
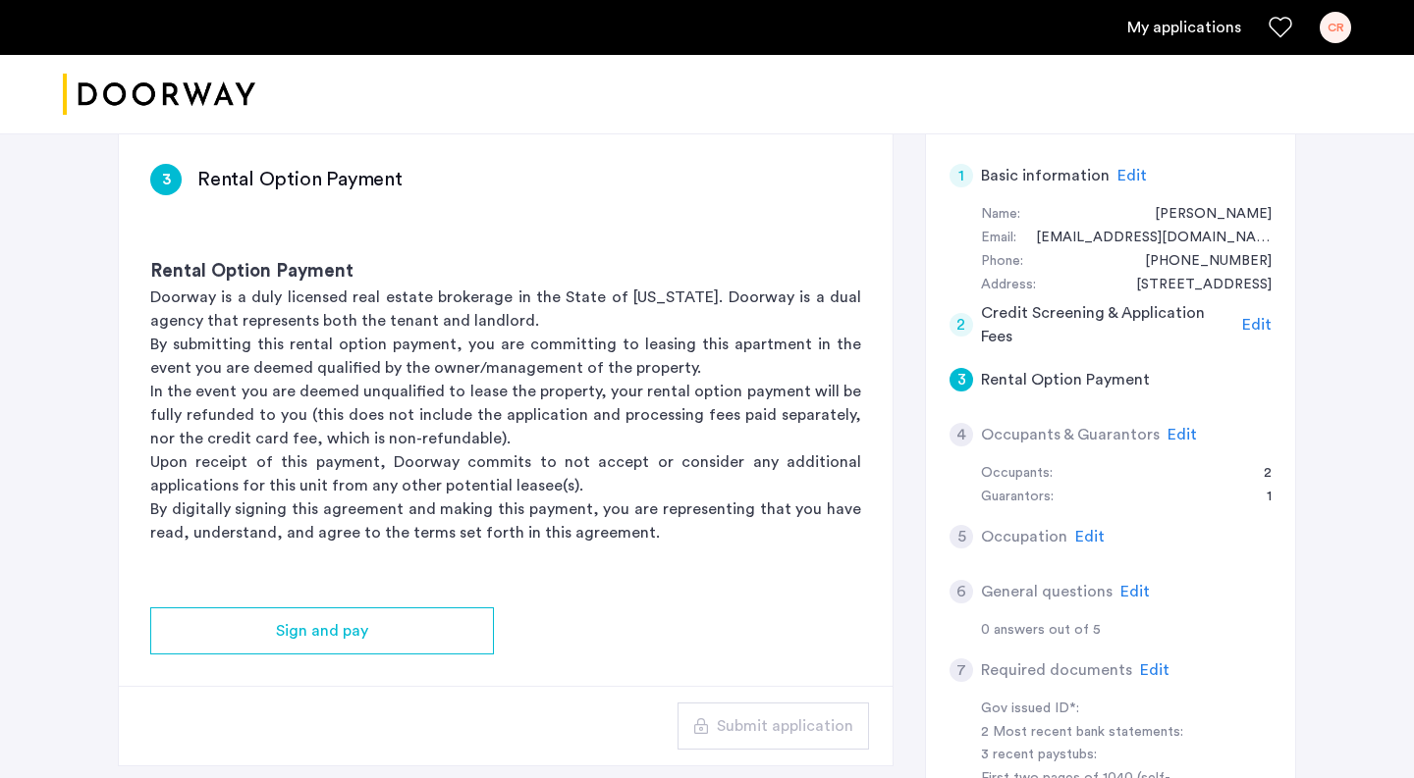
scroll to position [241, 0]
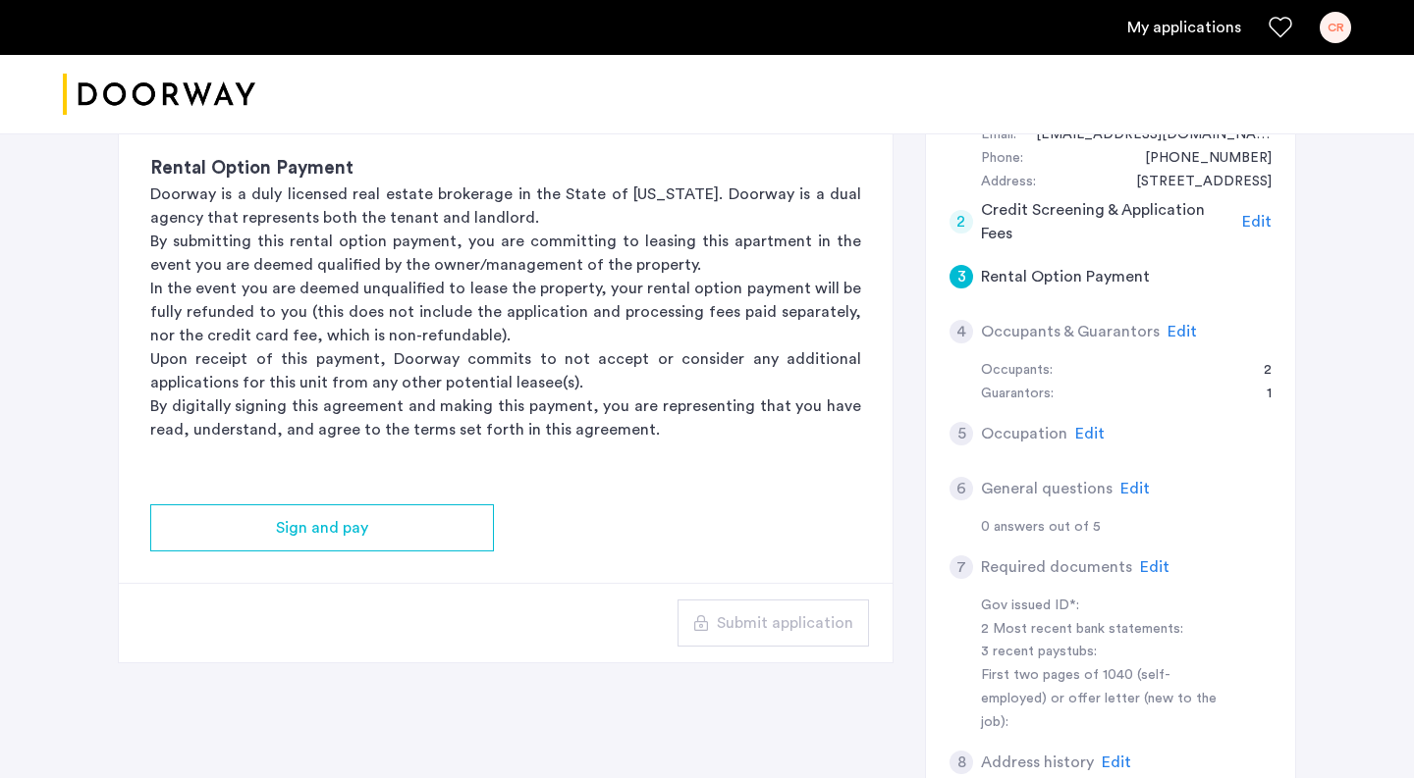
click at [1096, 340] on h5 "Occupants & Guarantors" at bounding box center [1070, 332] width 179 height 24
click at [1089, 334] on h5 "Occupants & Guarantors" at bounding box center [1070, 332] width 179 height 24
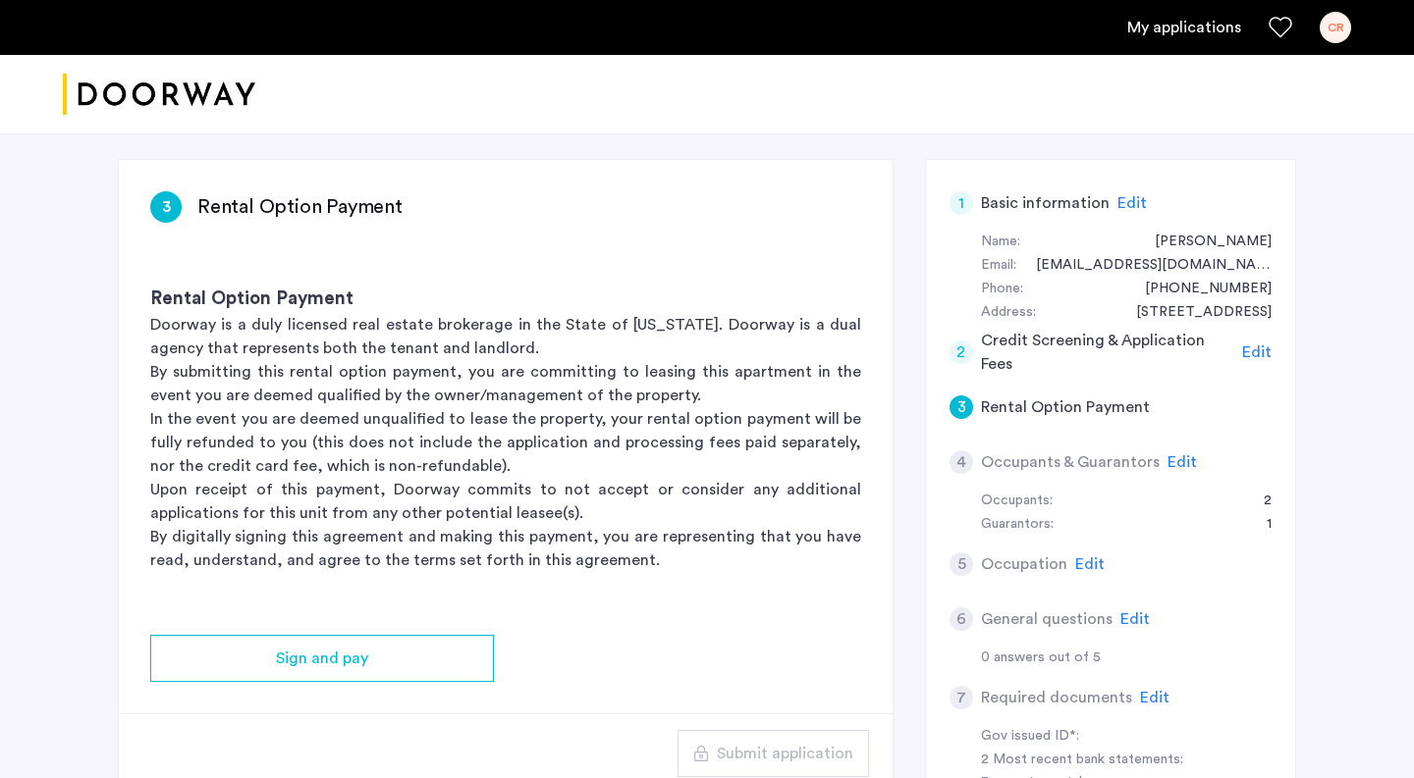
scroll to position [135, 0]
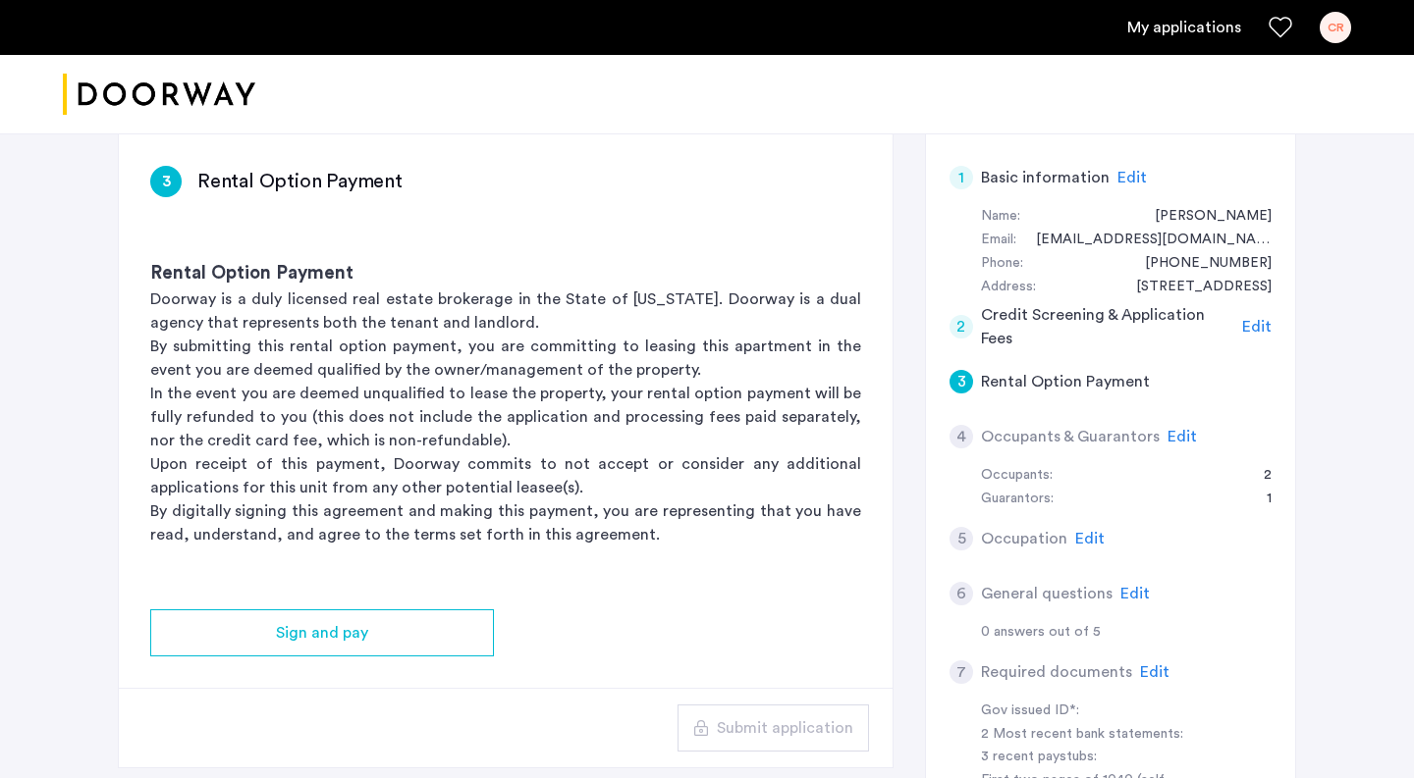
click at [1123, 389] on h5 "Rental Option Payment" at bounding box center [1065, 382] width 169 height 24
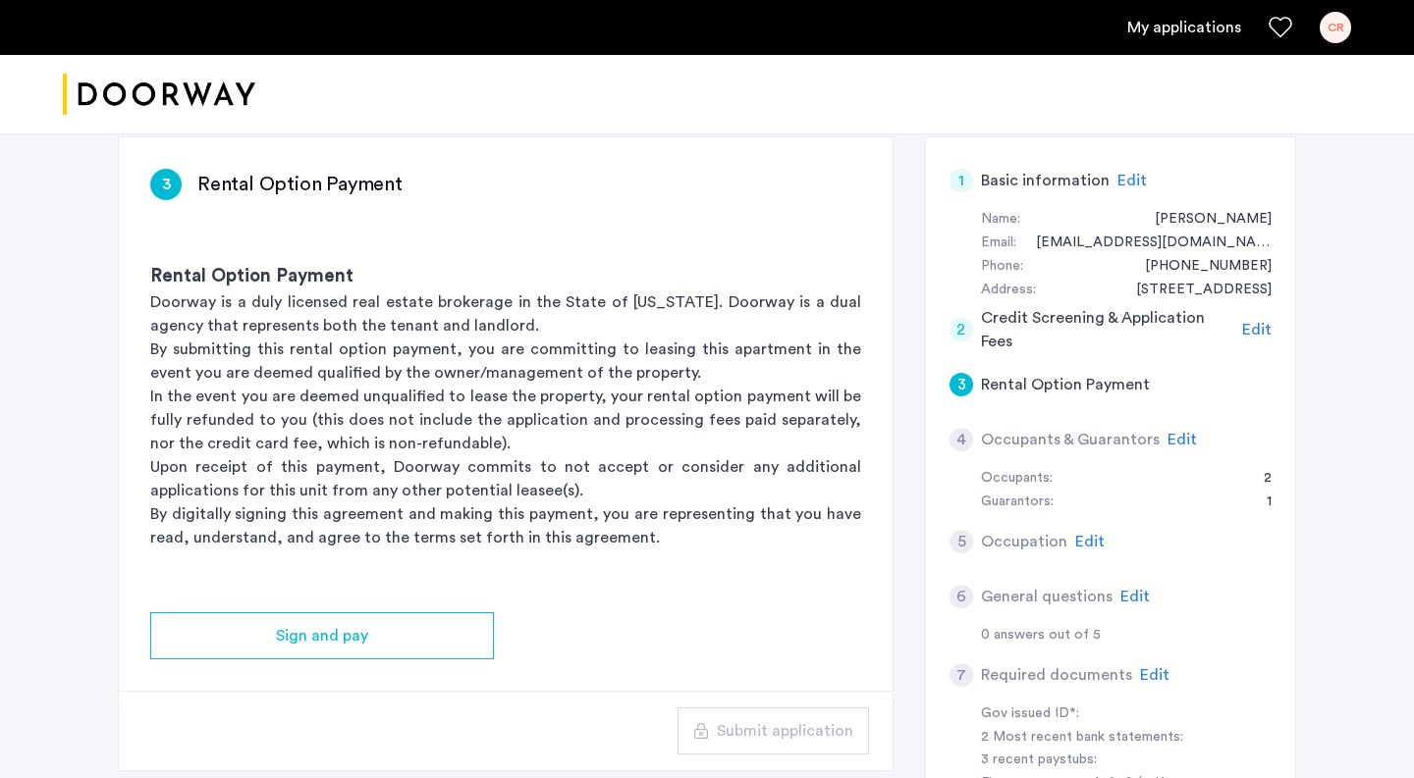
click at [1060, 438] on h5 "Occupants & Guarantors" at bounding box center [1070, 440] width 179 height 24
click at [1081, 540] on span "Edit" at bounding box center [1089, 542] width 29 height 16
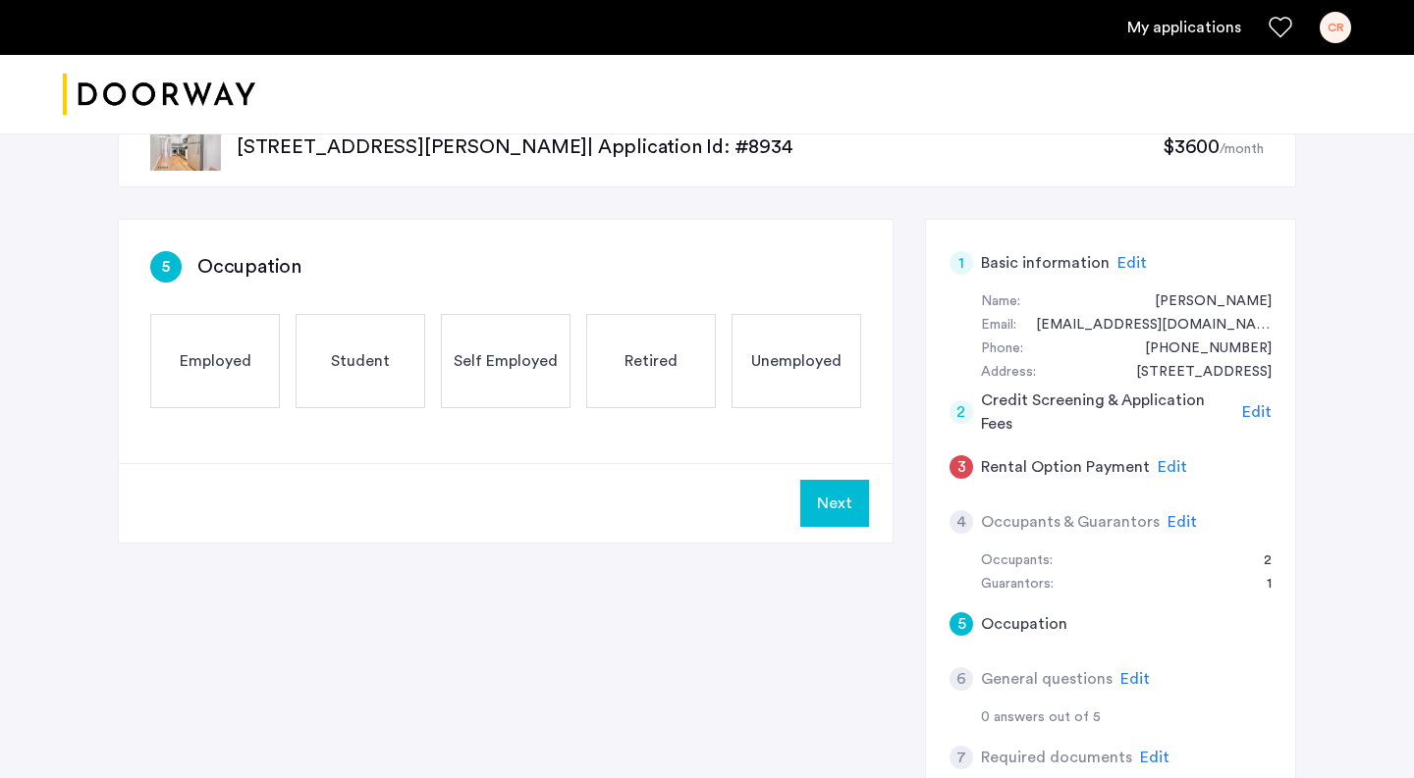
scroll to position [32, 0]
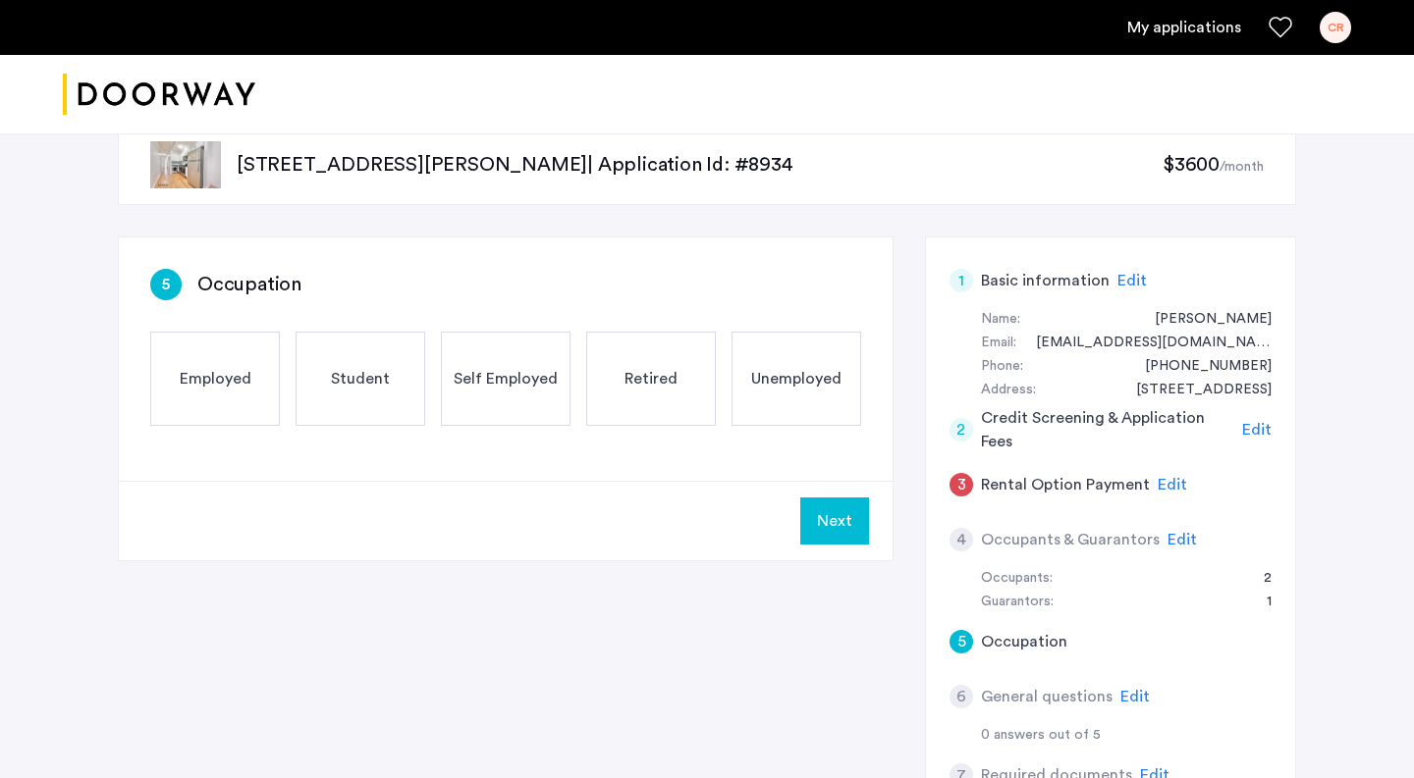
click at [770, 391] on div "Unemployed" at bounding box center [796, 379] width 130 height 94
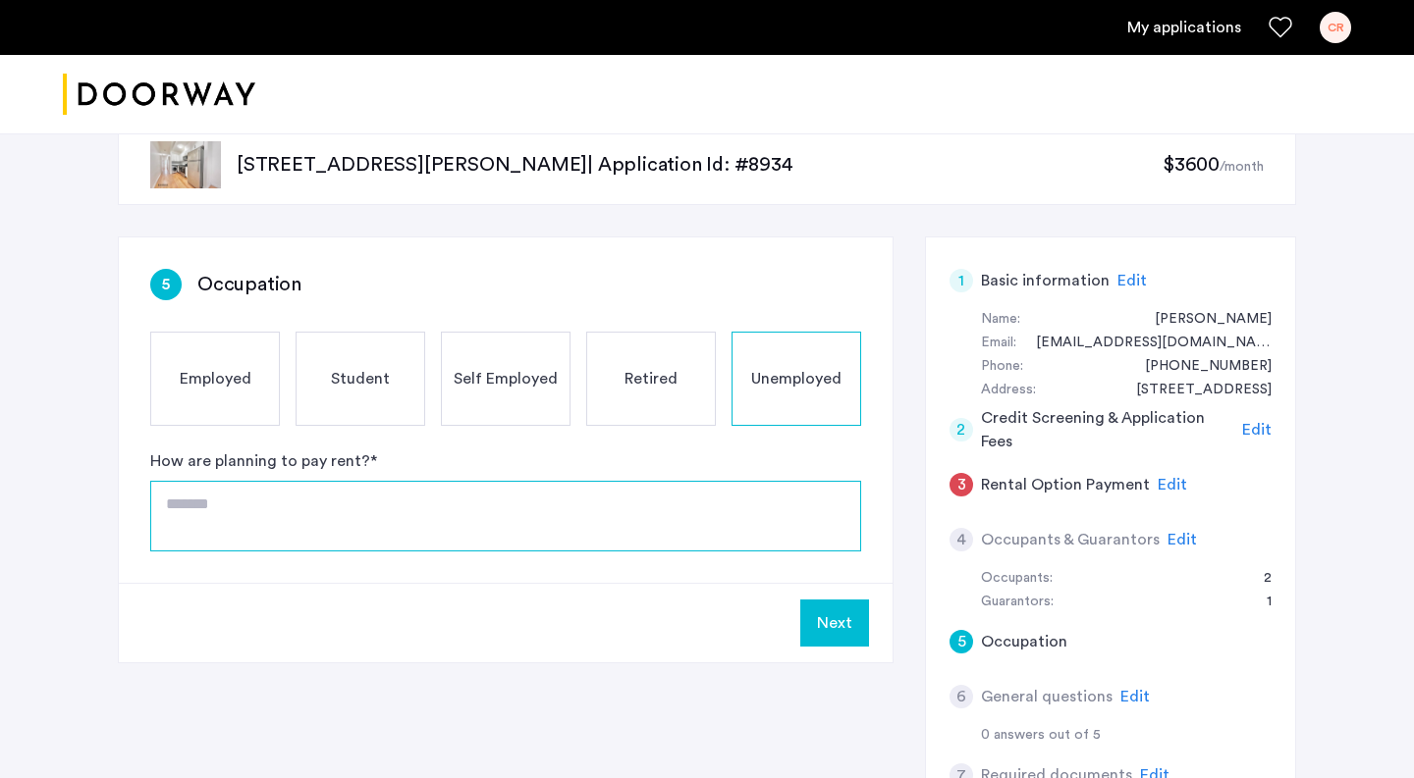
click at [287, 519] on textarea at bounding box center [505, 516] width 711 height 71
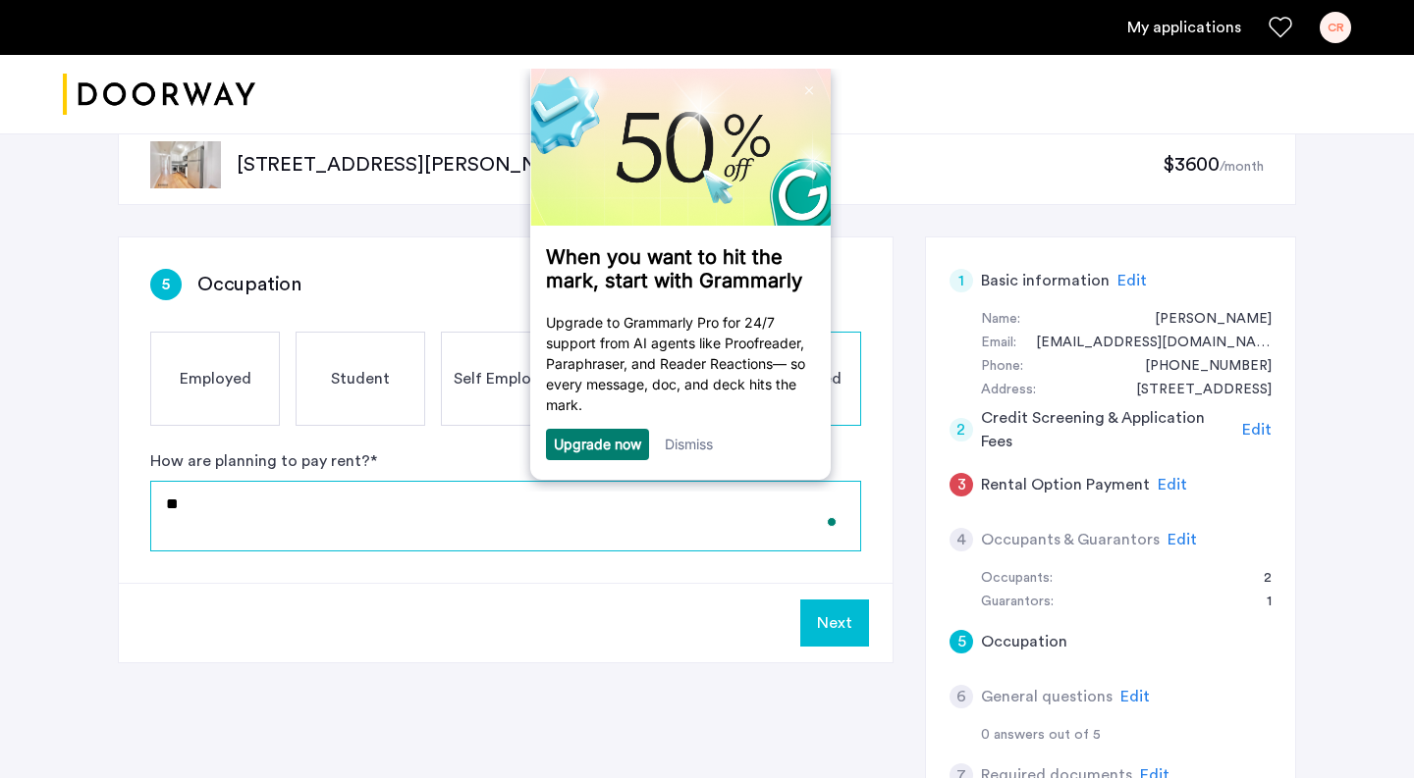
type textarea "*"
click at [806, 83] on link at bounding box center [808, 90] width 31 height 31
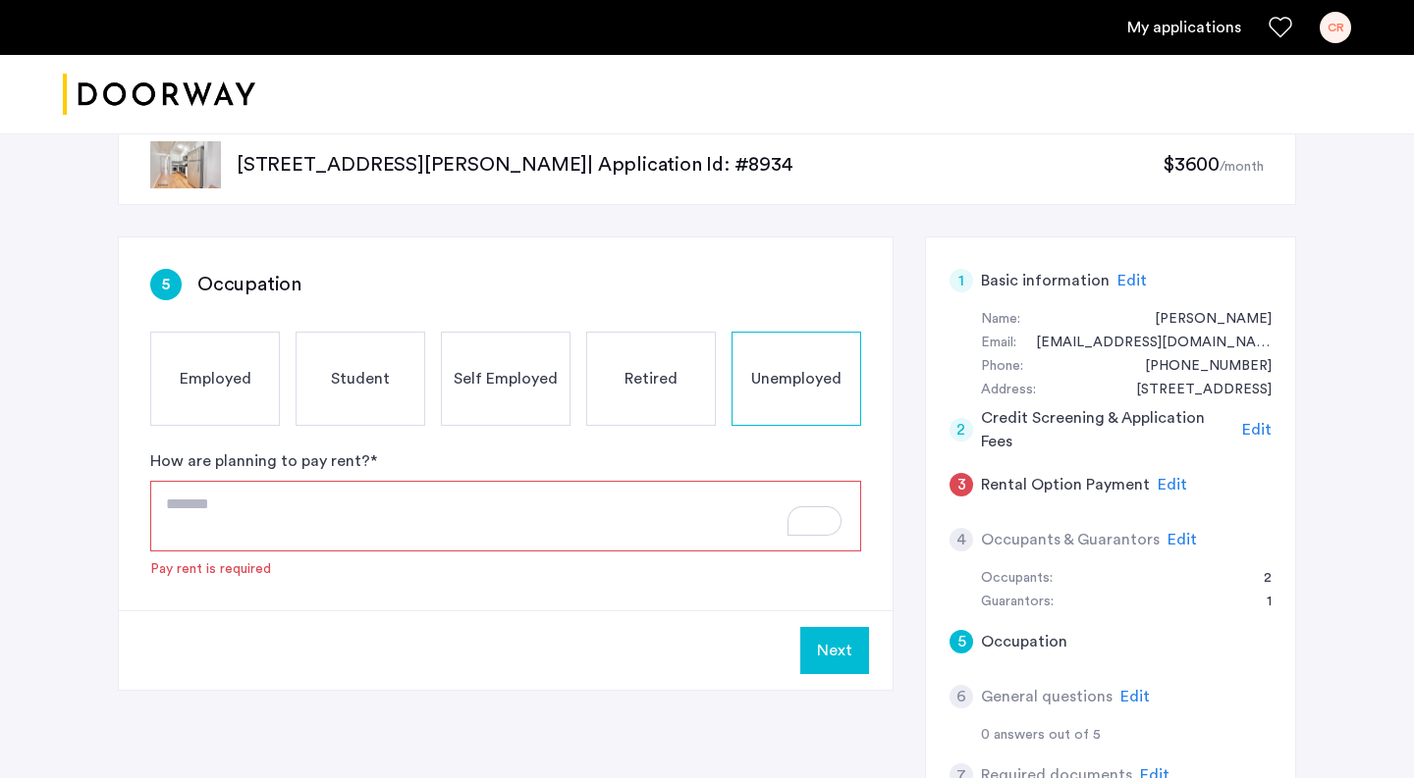
click at [247, 515] on textarea "To enrich screen reader interactions, please activate Accessibility in Grammarl…" at bounding box center [505, 516] width 711 height 71
paste textarea "**********"
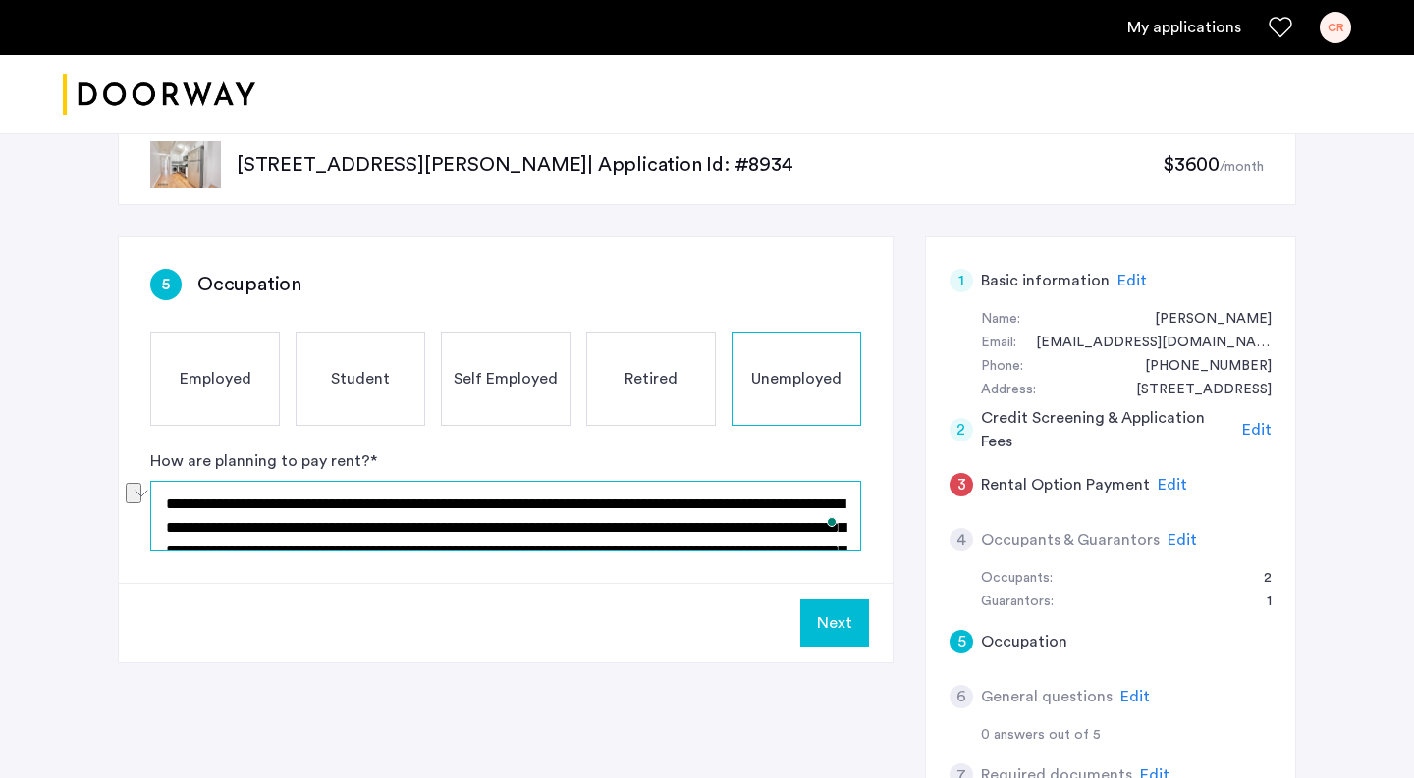
drag, startPoint x: 389, startPoint y: 510, endPoint x: 183, endPoint y: 498, distance: 206.5
click at [183, 498] on textarea "**********" at bounding box center [505, 516] width 711 height 71
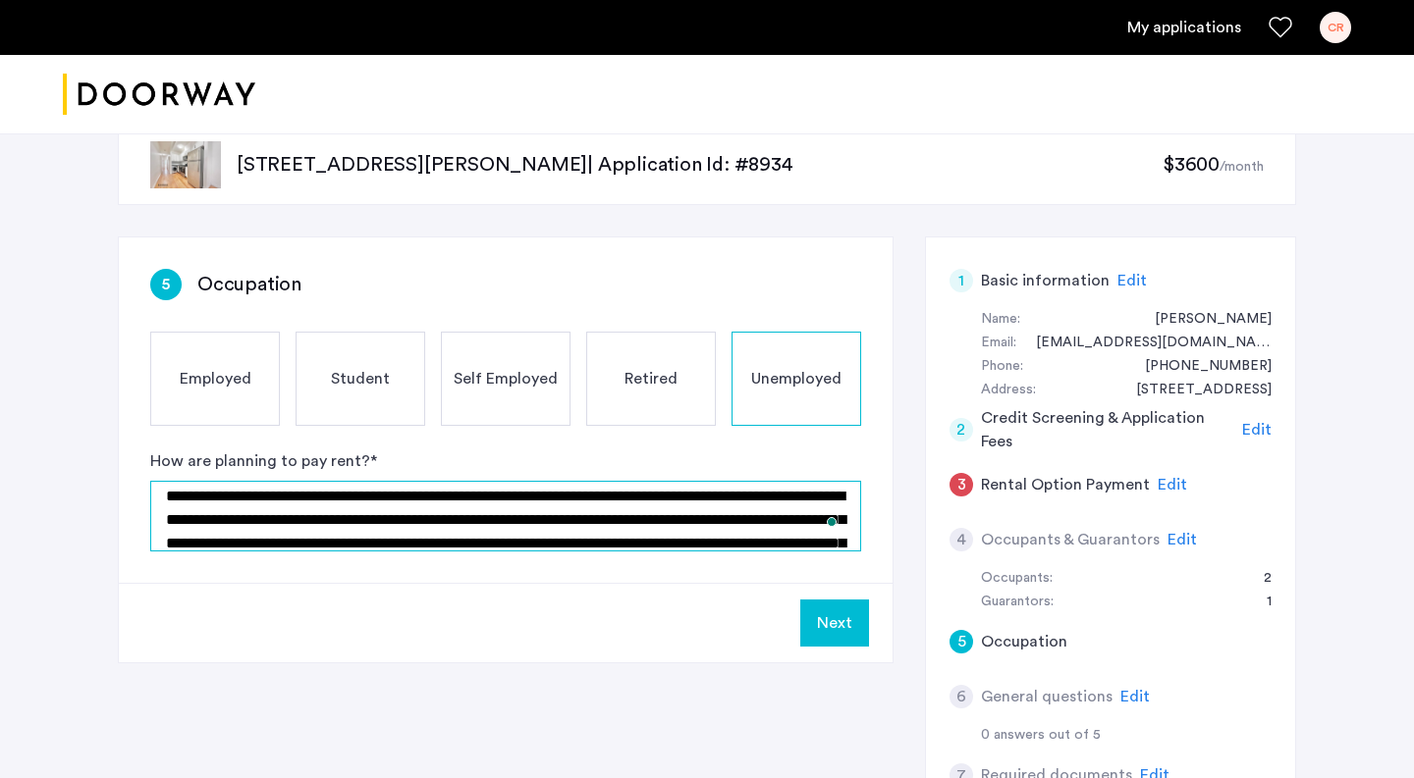
click at [307, 522] on textarea "**********" at bounding box center [505, 516] width 711 height 71
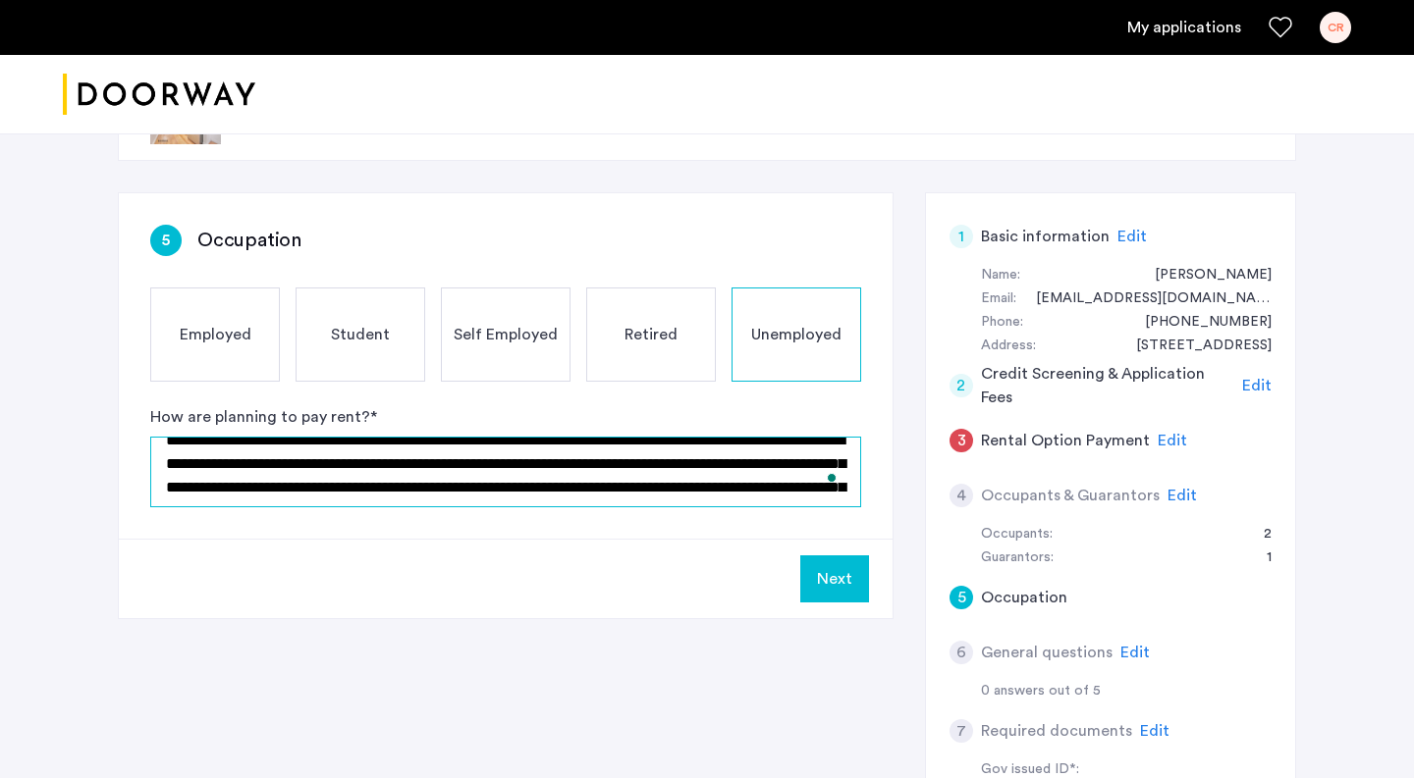
scroll to position [26, 0]
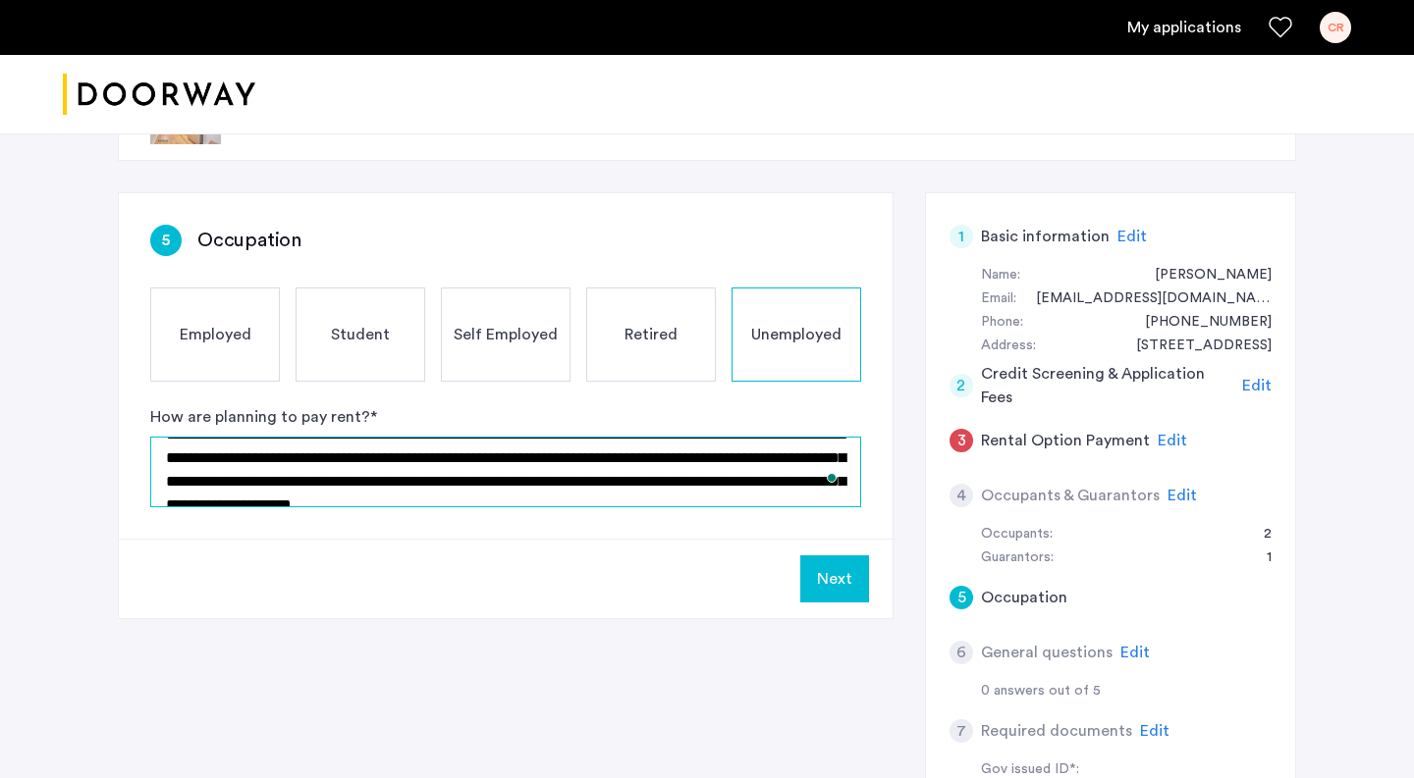
click at [712, 463] on textarea "**********" at bounding box center [505, 472] width 711 height 71
click at [686, 462] on textarea "**********" at bounding box center [505, 472] width 711 height 71
click at [214, 486] on textarea "**********" at bounding box center [505, 472] width 711 height 71
click at [212, 486] on textarea "**********" at bounding box center [505, 472] width 711 height 71
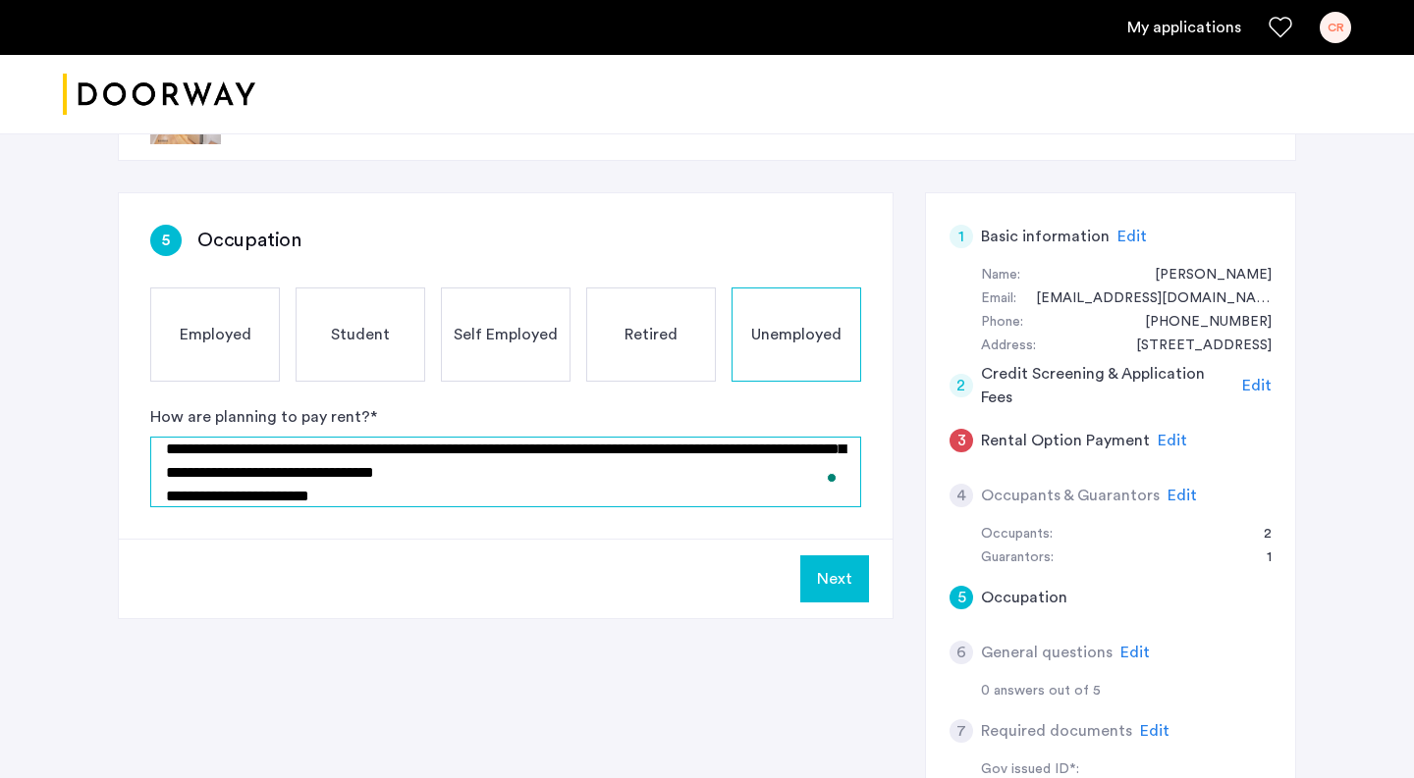
click at [283, 487] on textarea "**********" at bounding box center [505, 472] width 711 height 71
click at [355, 451] on textarea "**********" at bounding box center [505, 472] width 711 height 71
click at [576, 476] on textarea "**********" at bounding box center [505, 472] width 711 height 71
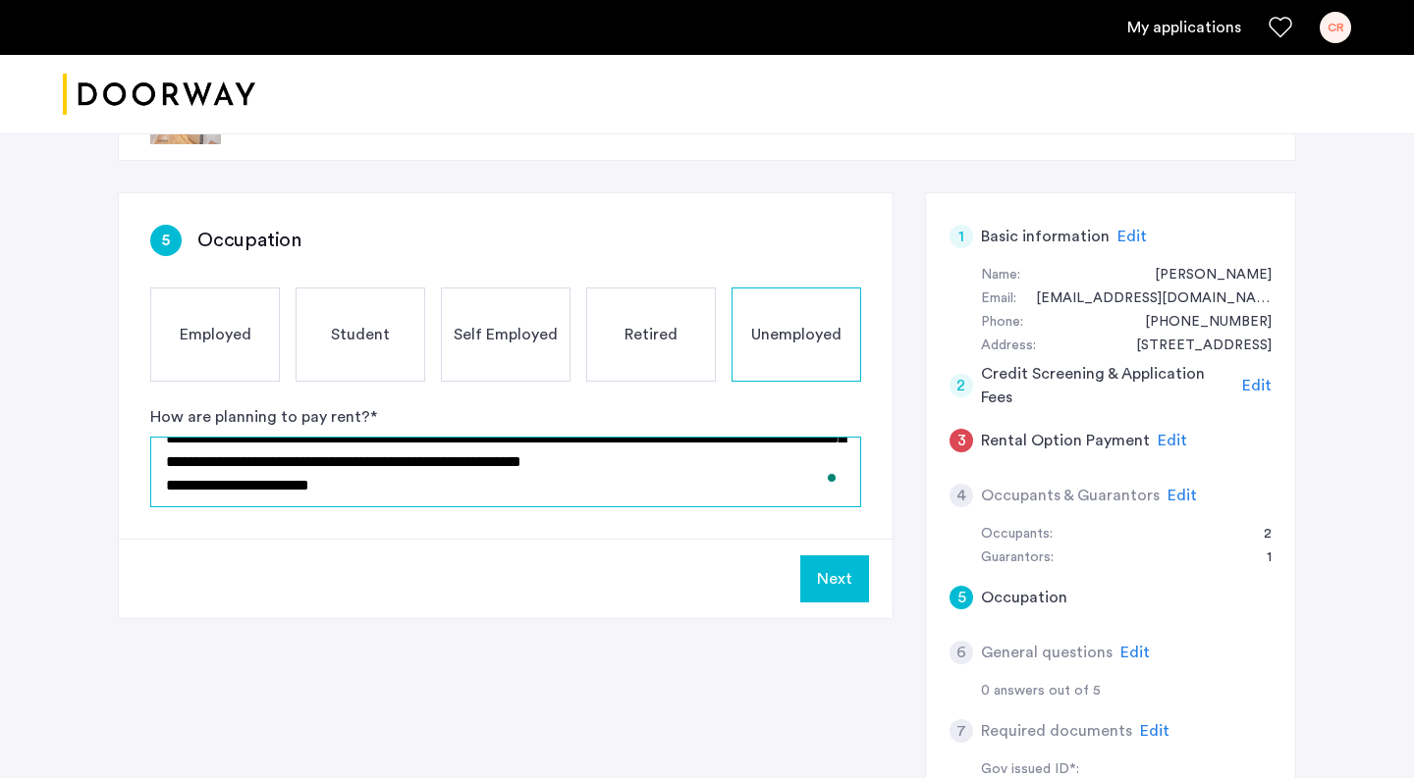
click at [486, 481] on textarea "**********" at bounding box center [505, 472] width 711 height 71
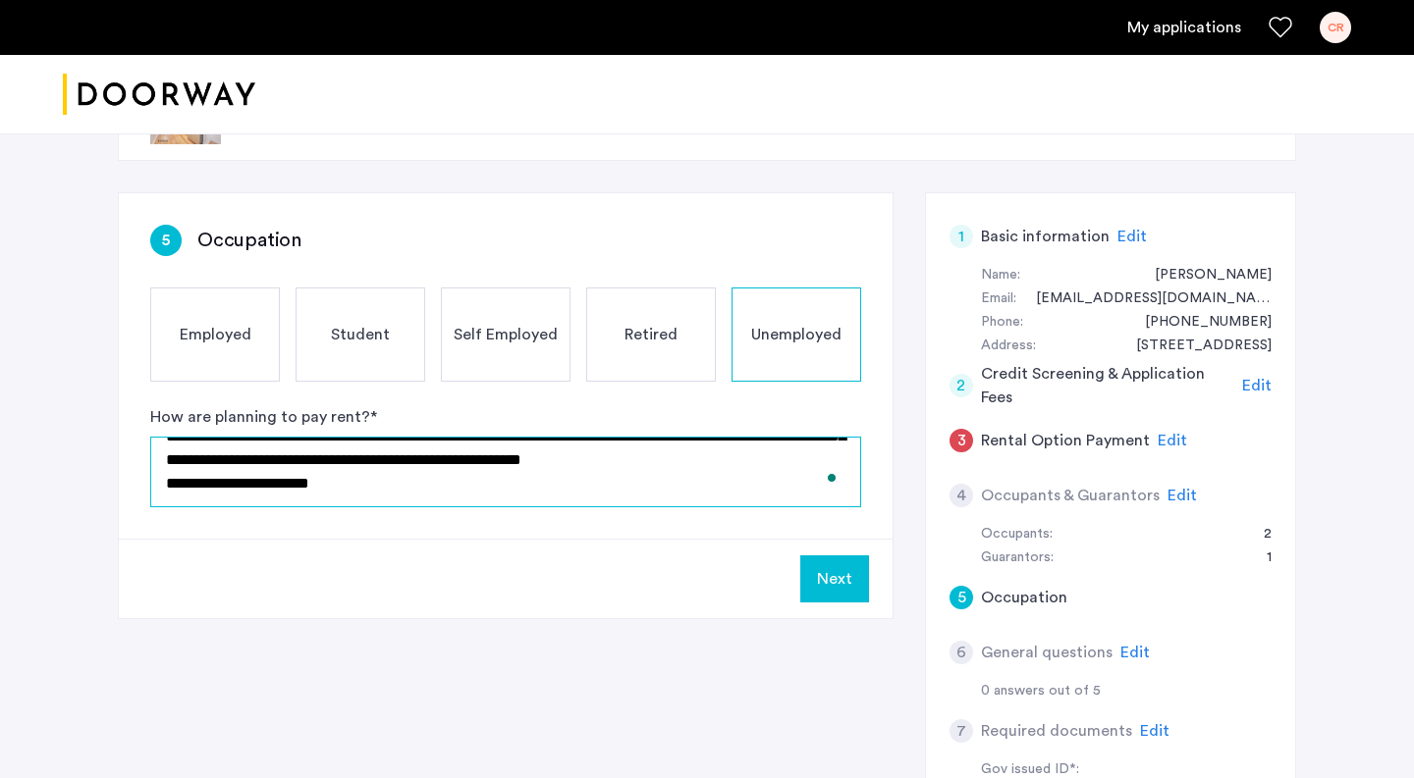
drag, startPoint x: 465, startPoint y: 454, endPoint x: 499, endPoint y: 497, distance: 54.6
click at [499, 497] on textarea "**********" at bounding box center [505, 472] width 711 height 71
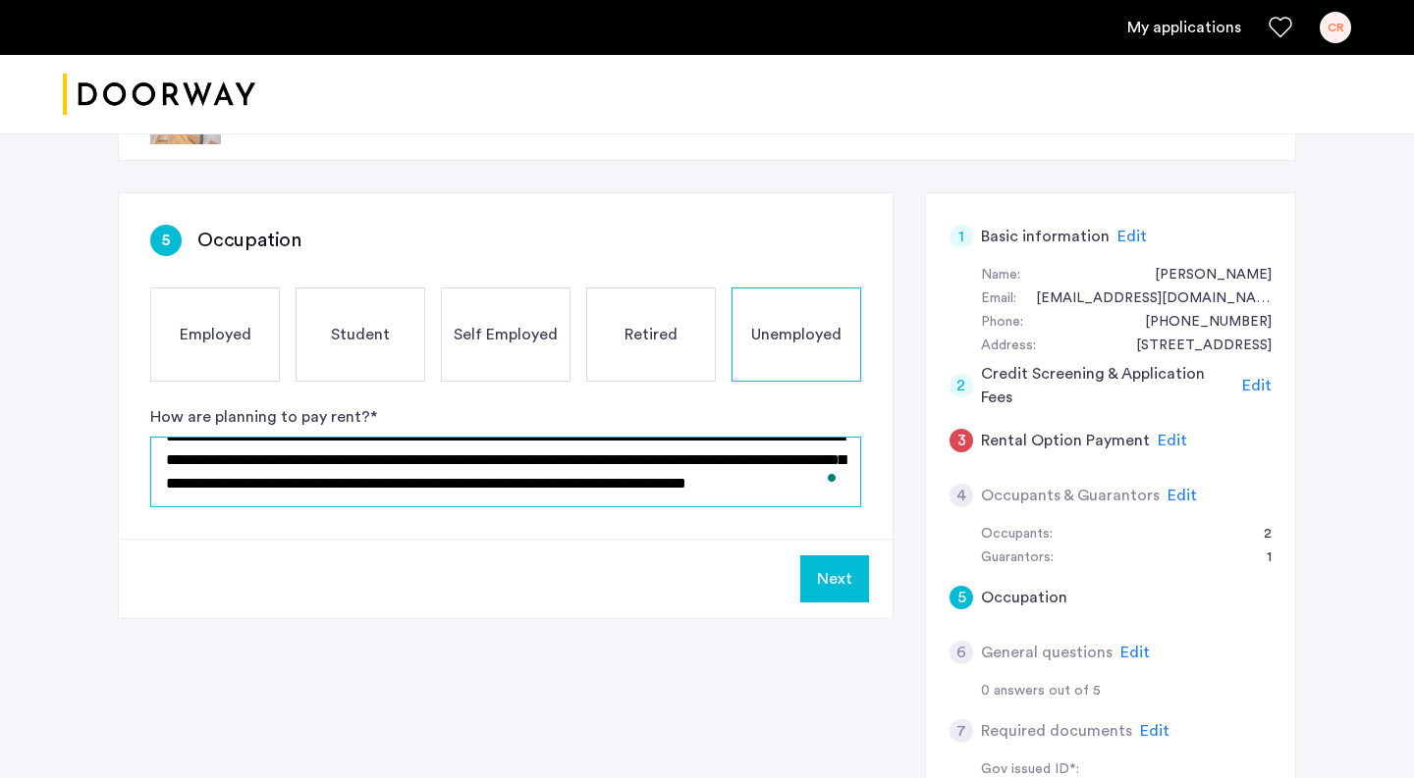
click at [687, 451] on textarea "**********" at bounding box center [505, 472] width 711 height 71
click at [705, 454] on textarea "**********" at bounding box center [505, 472] width 711 height 71
click at [803, 455] on textarea "**********" at bounding box center [505, 472] width 711 height 71
click at [550, 453] on textarea "**********" at bounding box center [505, 472] width 711 height 71
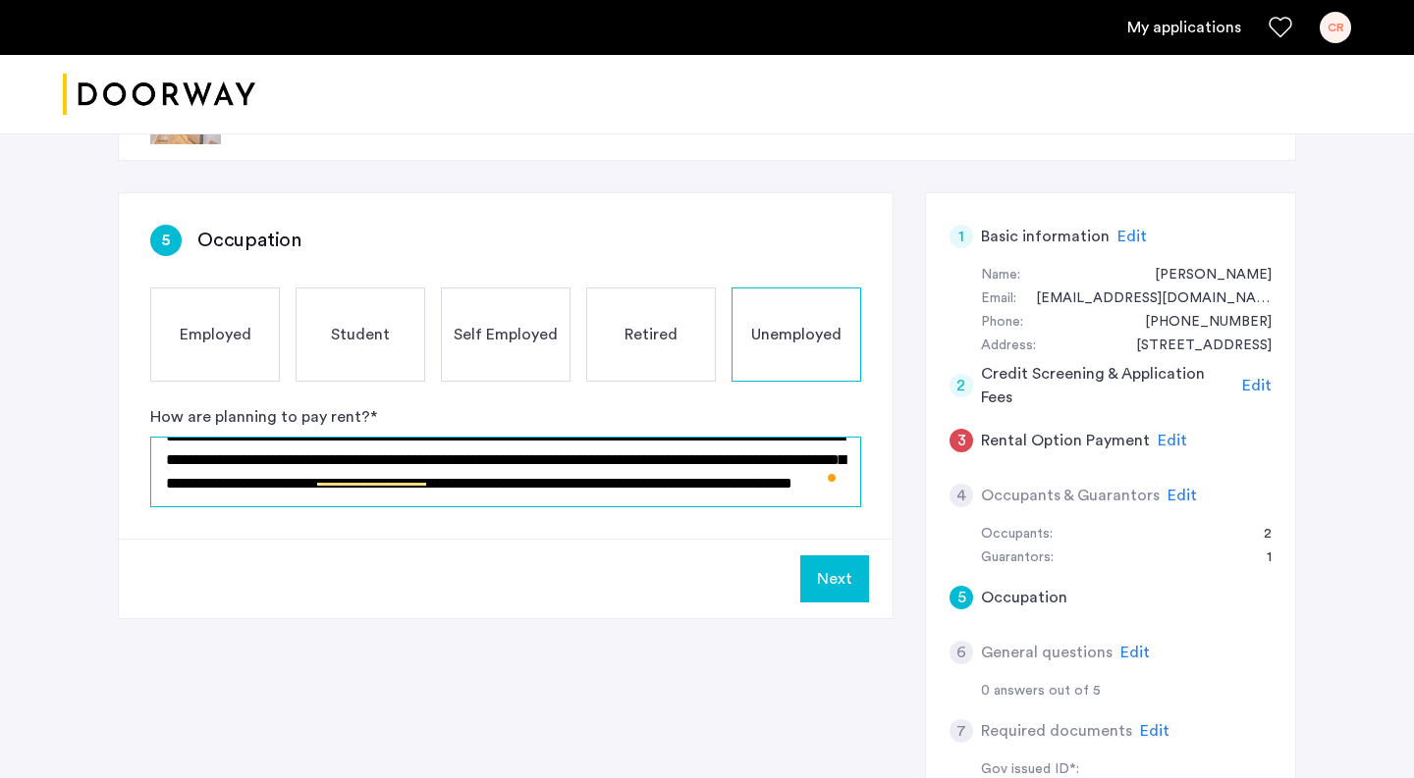
click at [603, 453] on textarea "**********" at bounding box center [505, 472] width 711 height 71
click at [553, 453] on textarea "**********" at bounding box center [505, 472] width 711 height 71
click at [641, 481] on textarea "**********" at bounding box center [505, 472] width 711 height 71
click at [602, 494] on textarea "**********" at bounding box center [505, 472] width 711 height 71
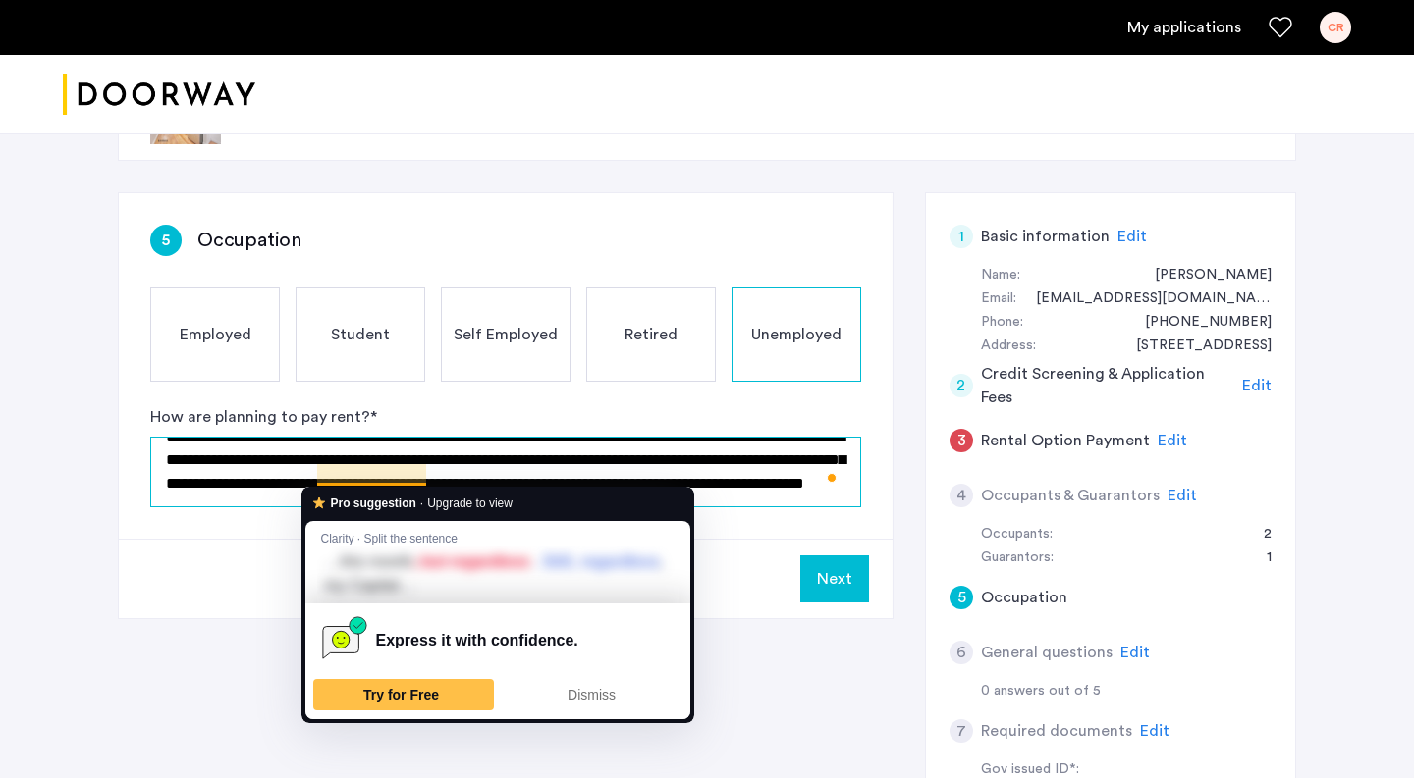
click at [614, 466] on textarea "**********" at bounding box center [505, 472] width 711 height 71
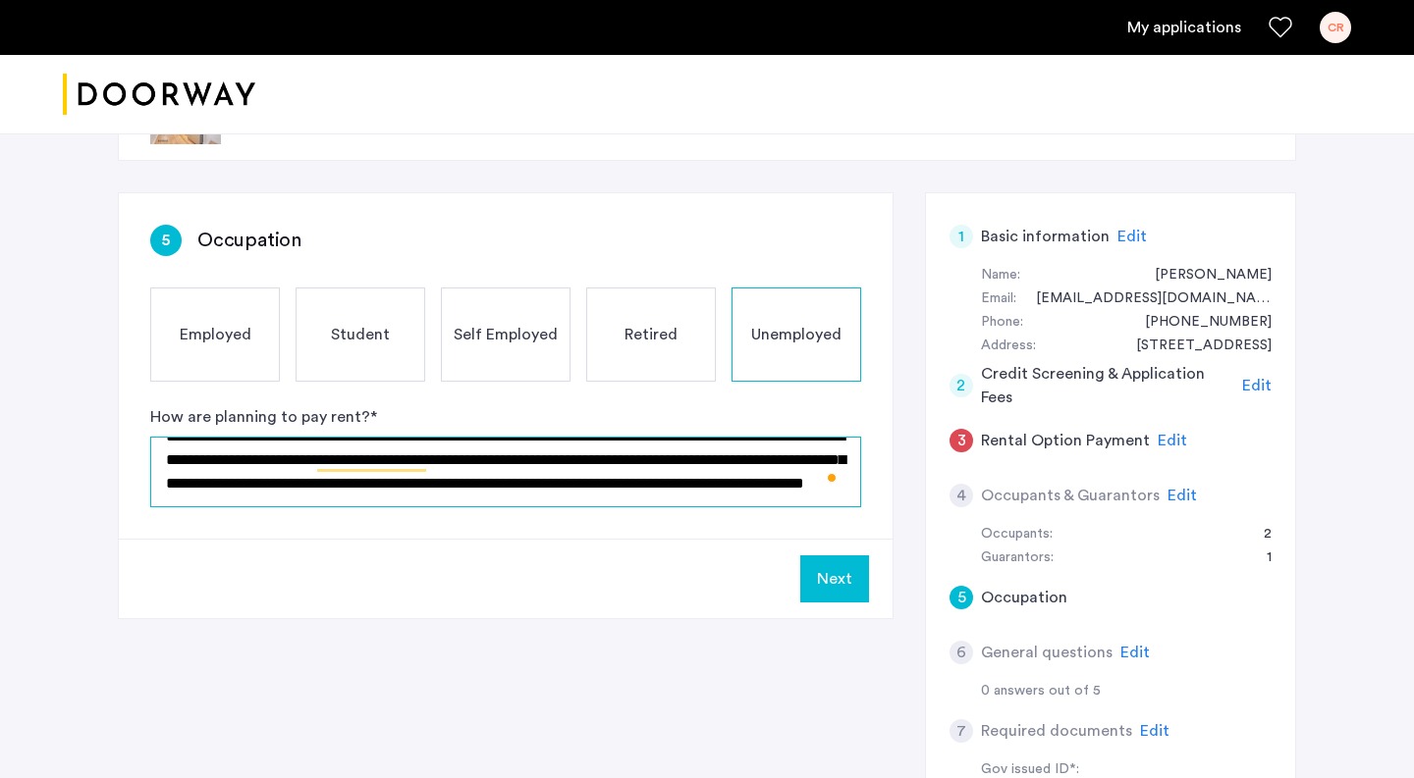
click at [607, 487] on textarea "**********" at bounding box center [505, 472] width 711 height 71
click at [585, 488] on textarea "**********" at bounding box center [505, 472] width 711 height 71
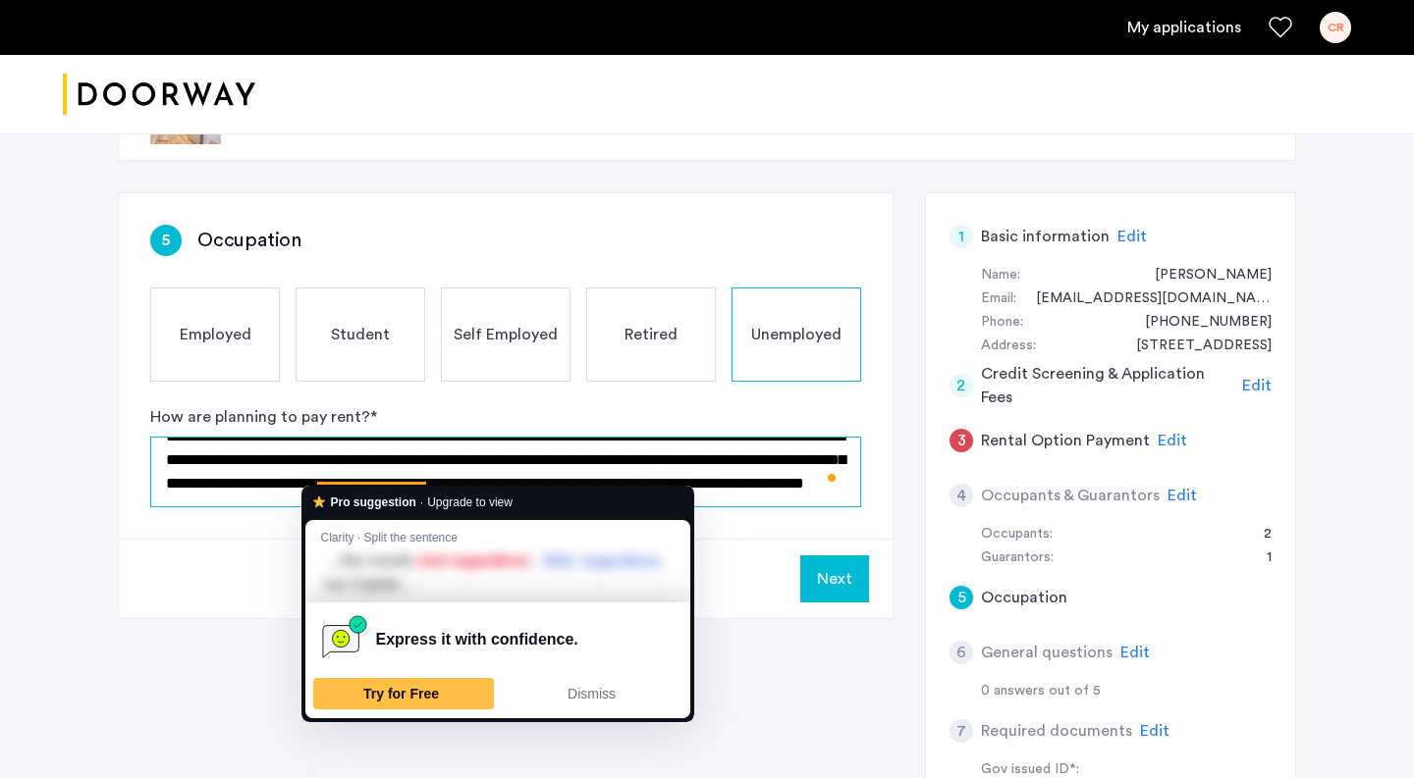
click at [320, 476] on textarea "**********" at bounding box center [505, 472] width 711 height 71
click at [316, 475] on textarea "**********" at bounding box center [505, 472] width 711 height 71
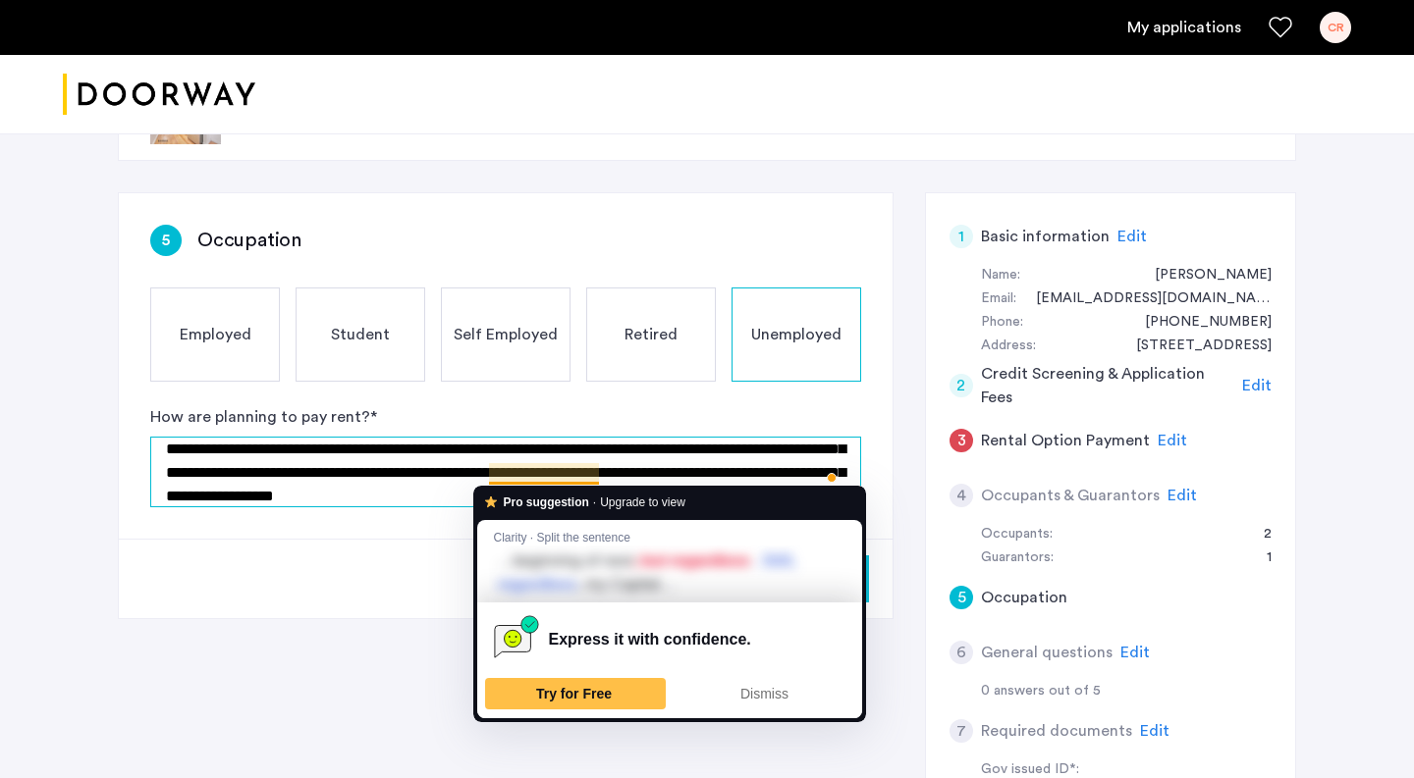
click at [492, 475] on textarea "**********" at bounding box center [505, 472] width 711 height 71
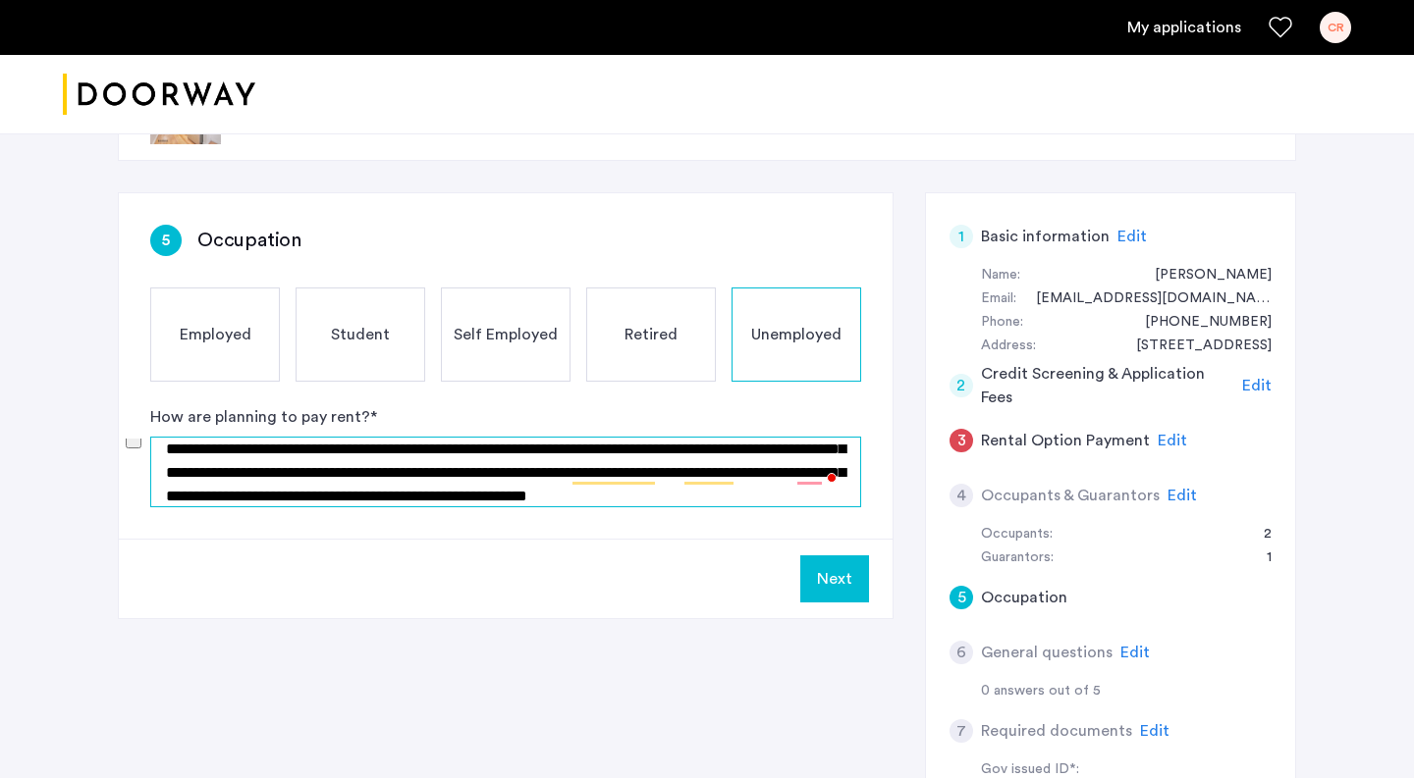
drag, startPoint x: 797, startPoint y: 473, endPoint x: 239, endPoint y: 495, distance: 559.0
click at [239, 495] on textarea "**********" at bounding box center [505, 472] width 711 height 71
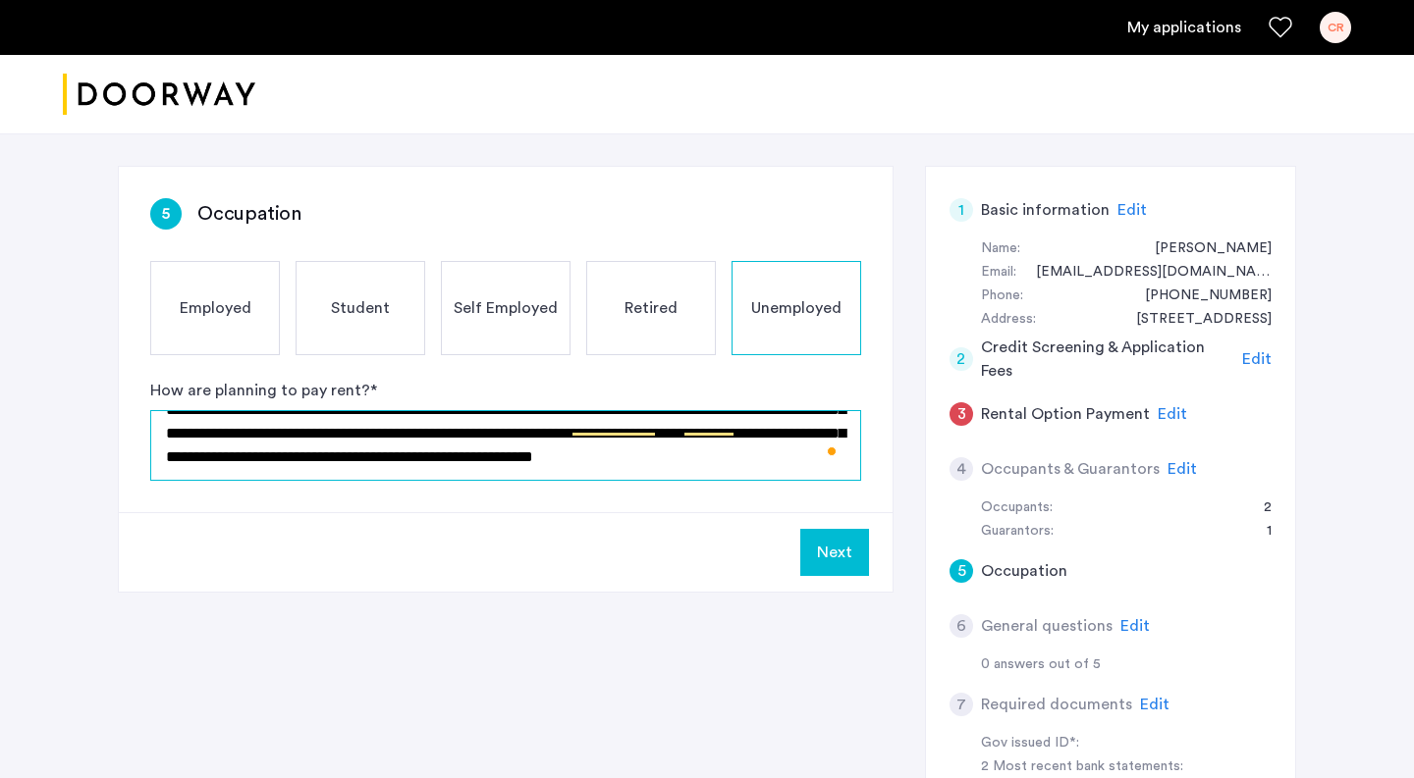
click at [551, 451] on textarea "**********" at bounding box center [505, 445] width 711 height 71
click at [608, 454] on textarea "**********" at bounding box center [505, 445] width 711 height 71
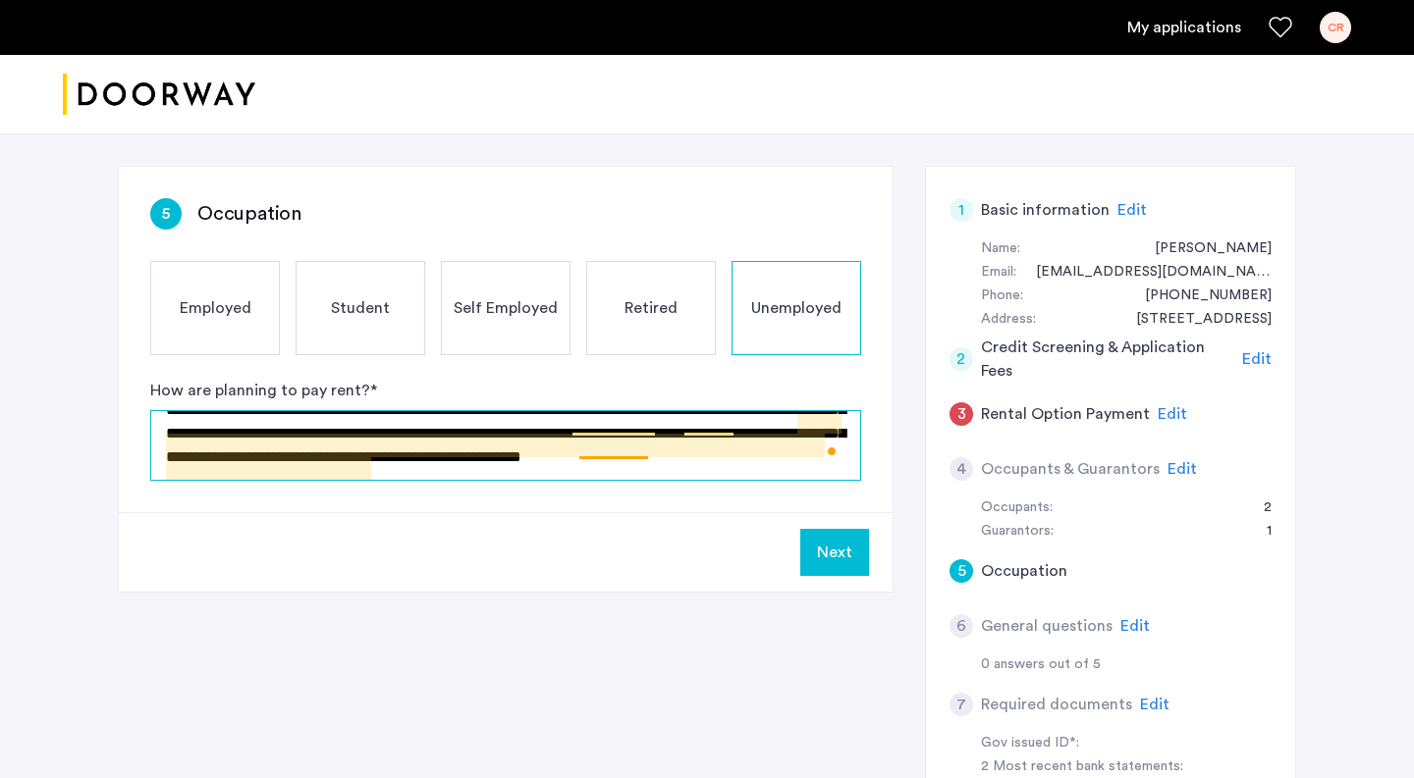
click at [582, 449] on textarea "**********" at bounding box center [505, 445] width 711 height 71
click at [598, 449] on textarea "**********" at bounding box center [505, 445] width 711 height 71
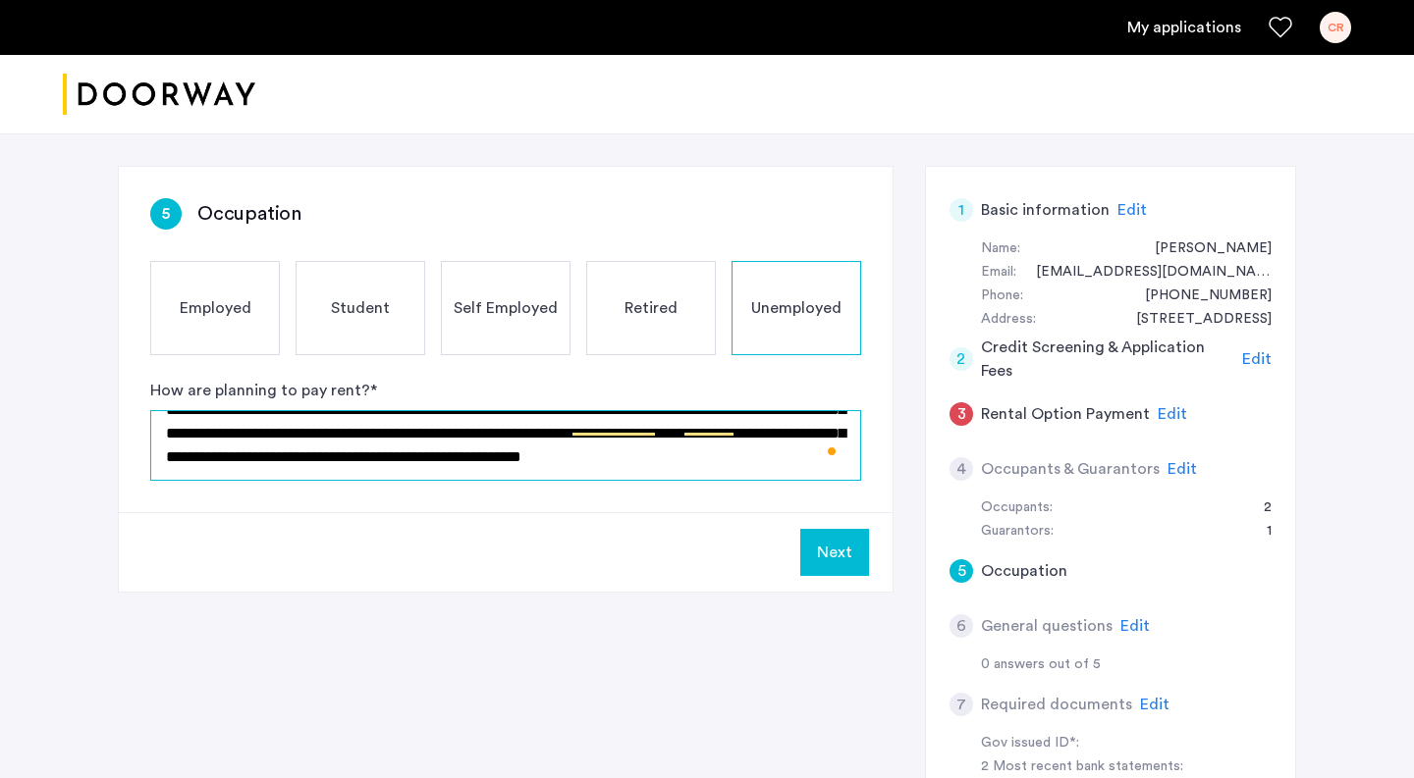
click at [607, 453] on textarea "**********" at bounding box center [505, 445] width 711 height 71
click at [724, 447] on textarea "**********" at bounding box center [505, 445] width 711 height 71
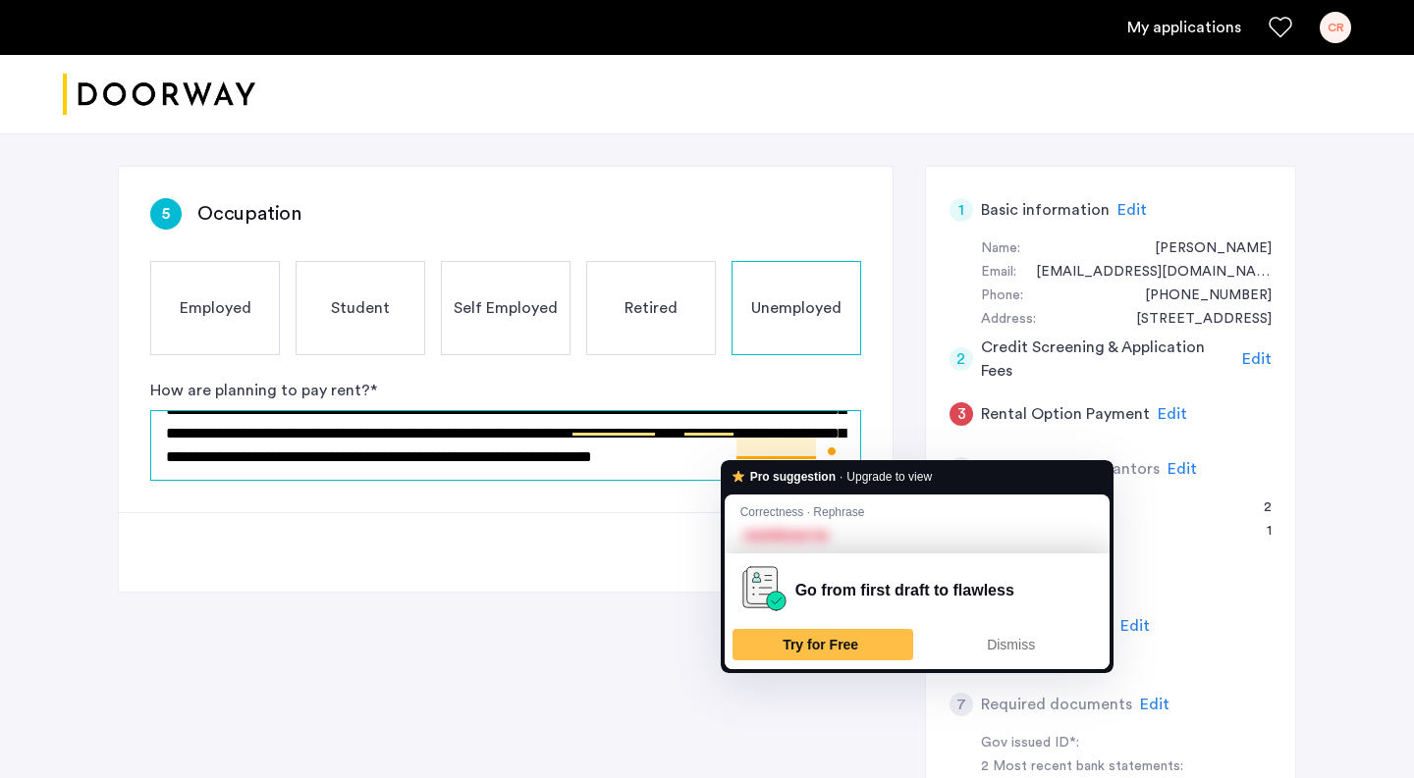
click at [816, 448] on textarea "**********" at bounding box center [505, 445] width 711 height 71
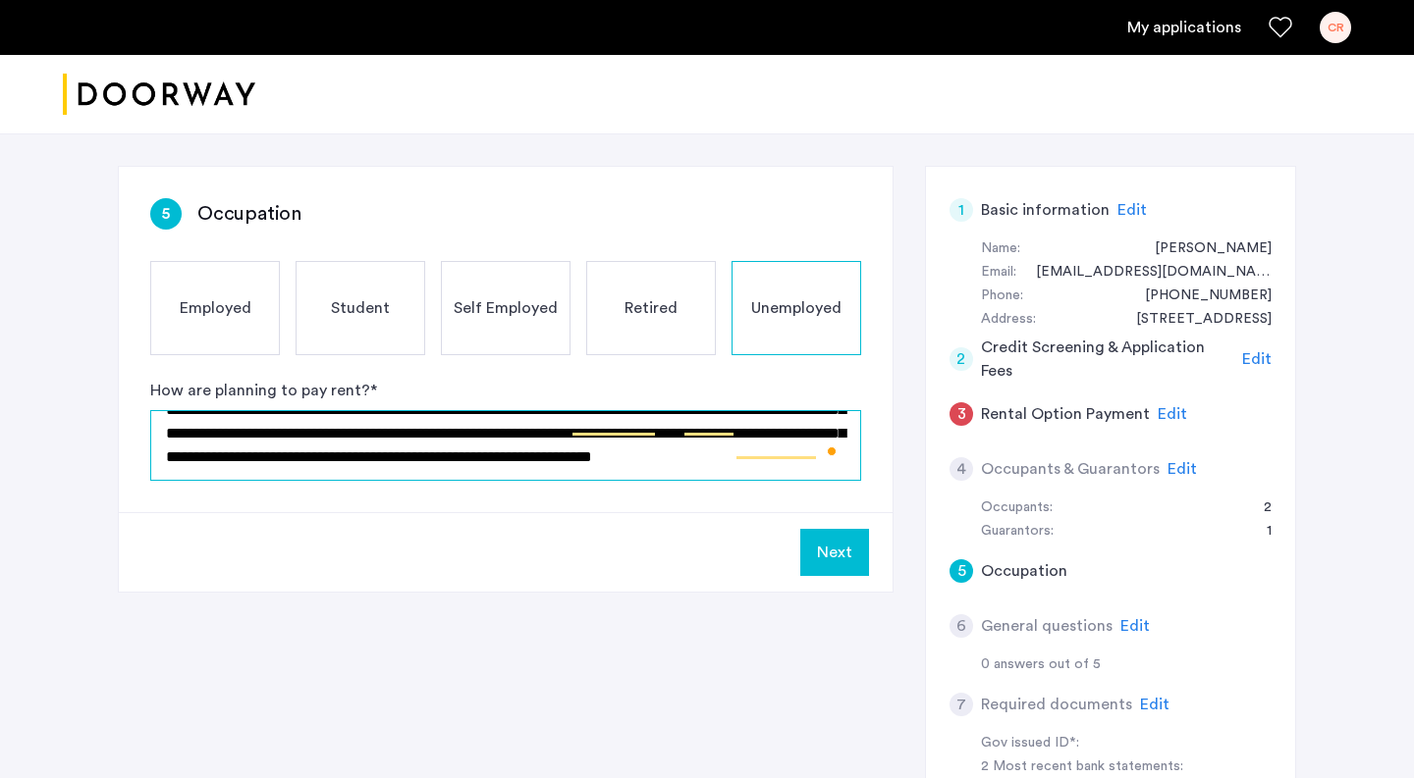
drag, startPoint x: 816, startPoint y: 449, endPoint x: 695, endPoint y: 451, distance: 120.8
click at [695, 451] on textarea "**********" at bounding box center [505, 445] width 711 height 71
click at [690, 463] on textarea "**********" at bounding box center [505, 445] width 711 height 71
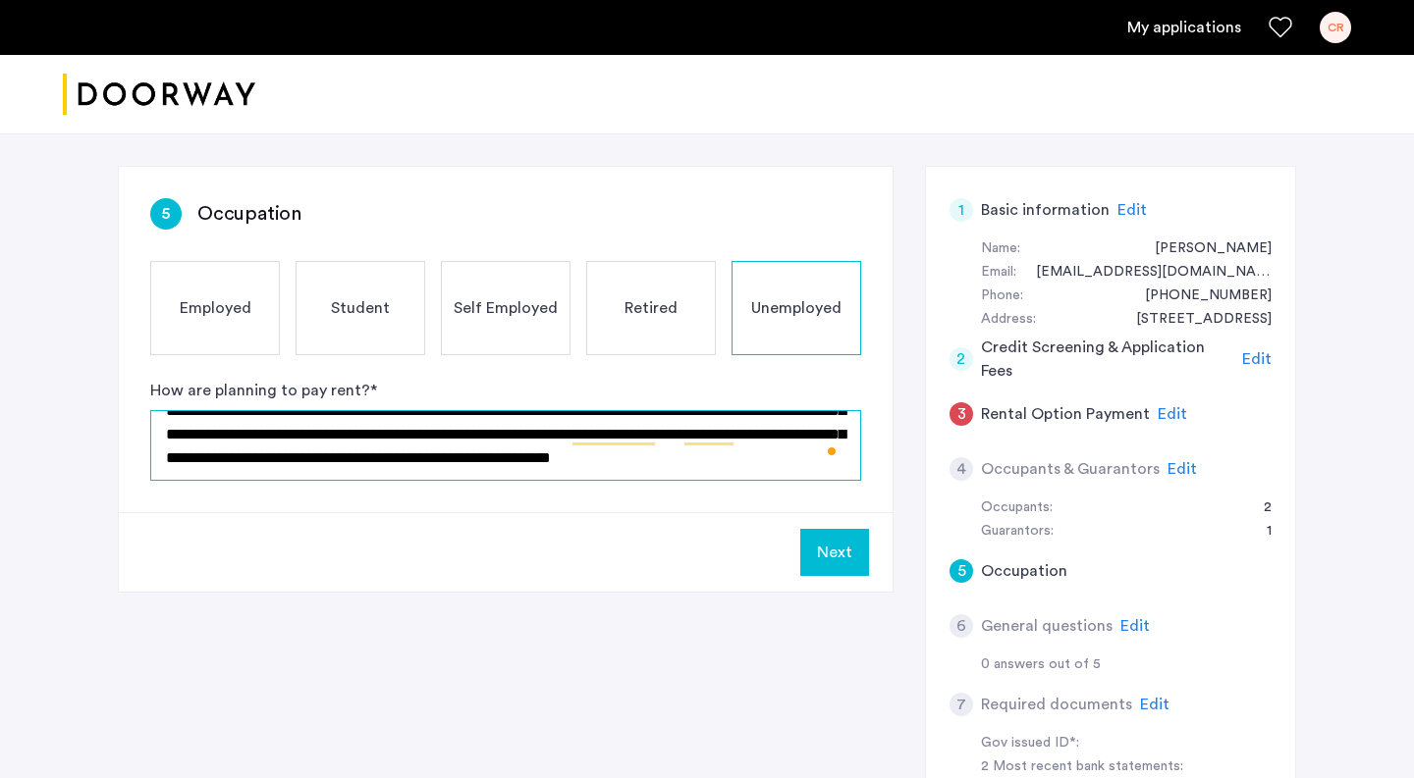
scroll to position [46, 0]
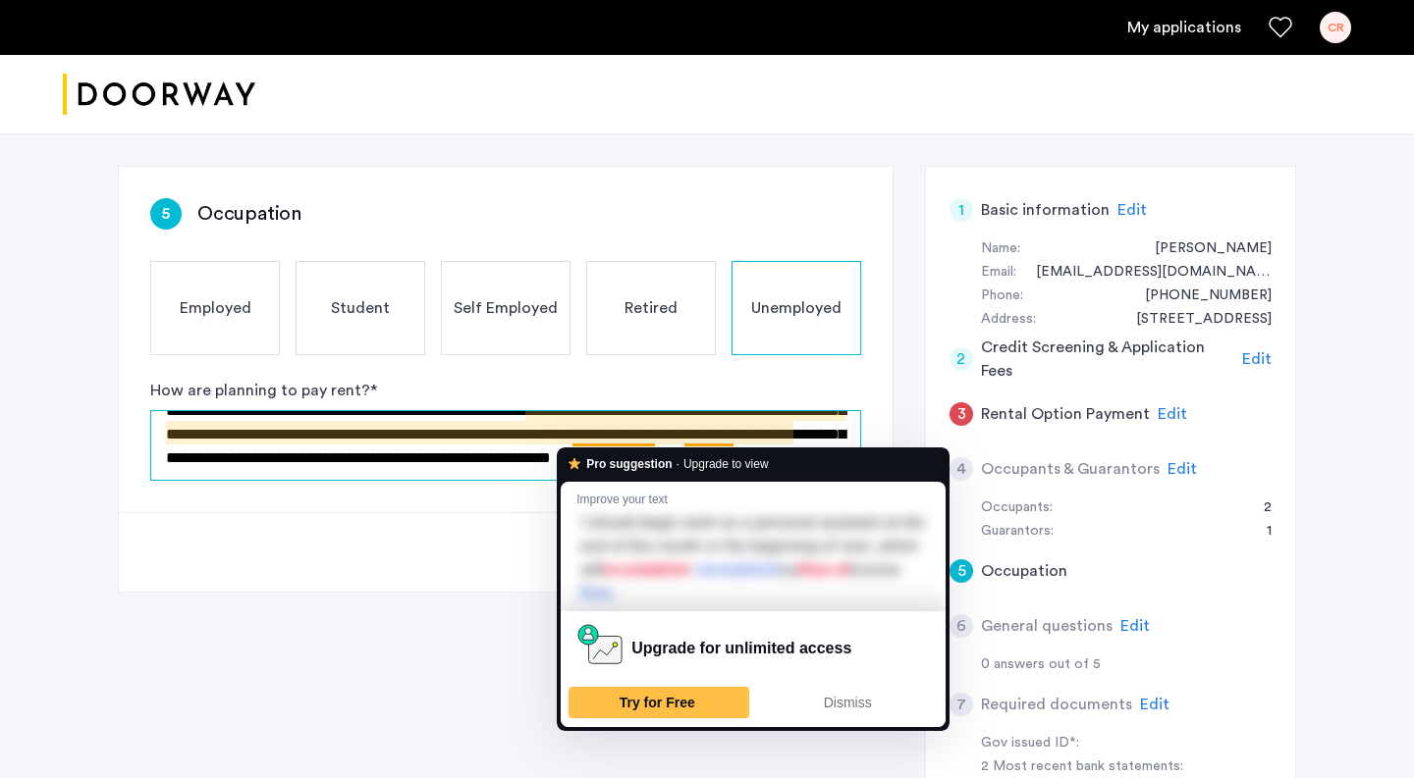
click at [595, 441] on textarea "**********" at bounding box center [505, 445] width 711 height 71
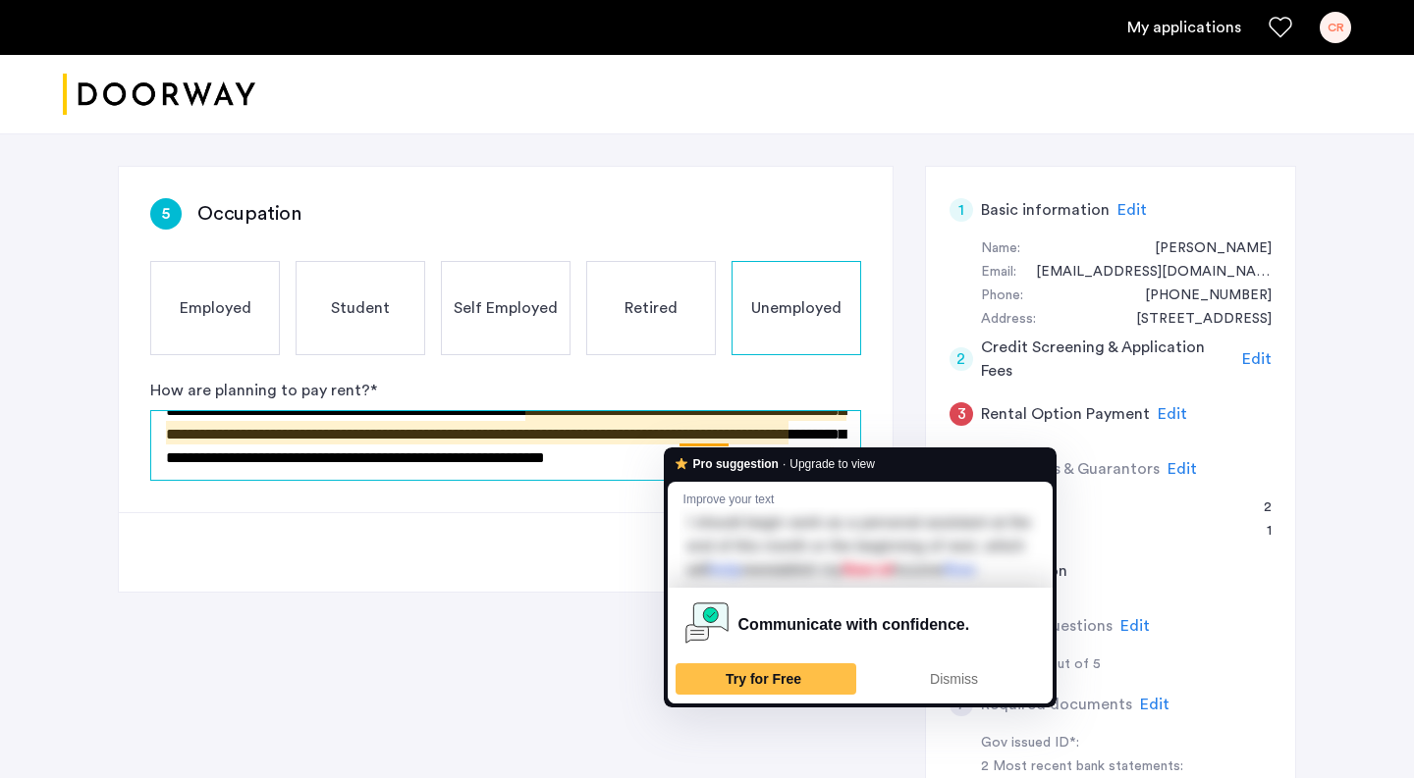
click at [685, 440] on textarea "**********" at bounding box center [505, 445] width 711 height 71
drag, startPoint x: 731, startPoint y: 437, endPoint x: 677, endPoint y: 436, distance: 54.0
click at [677, 436] on textarea "**********" at bounding box center [505, 445] width 711 height 71
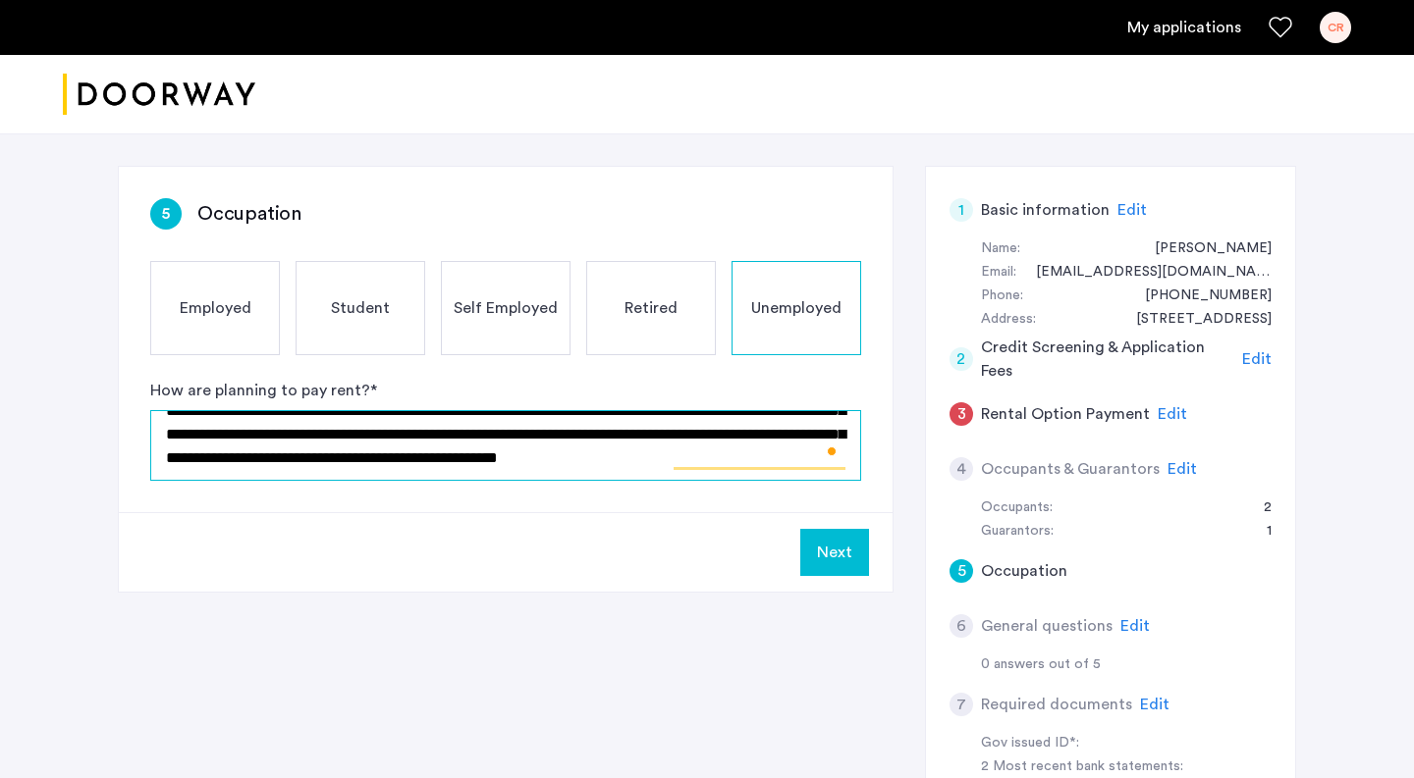
click at [710, 447] on textarea "**********" at bounding box center [505, 445] width 711 height 71
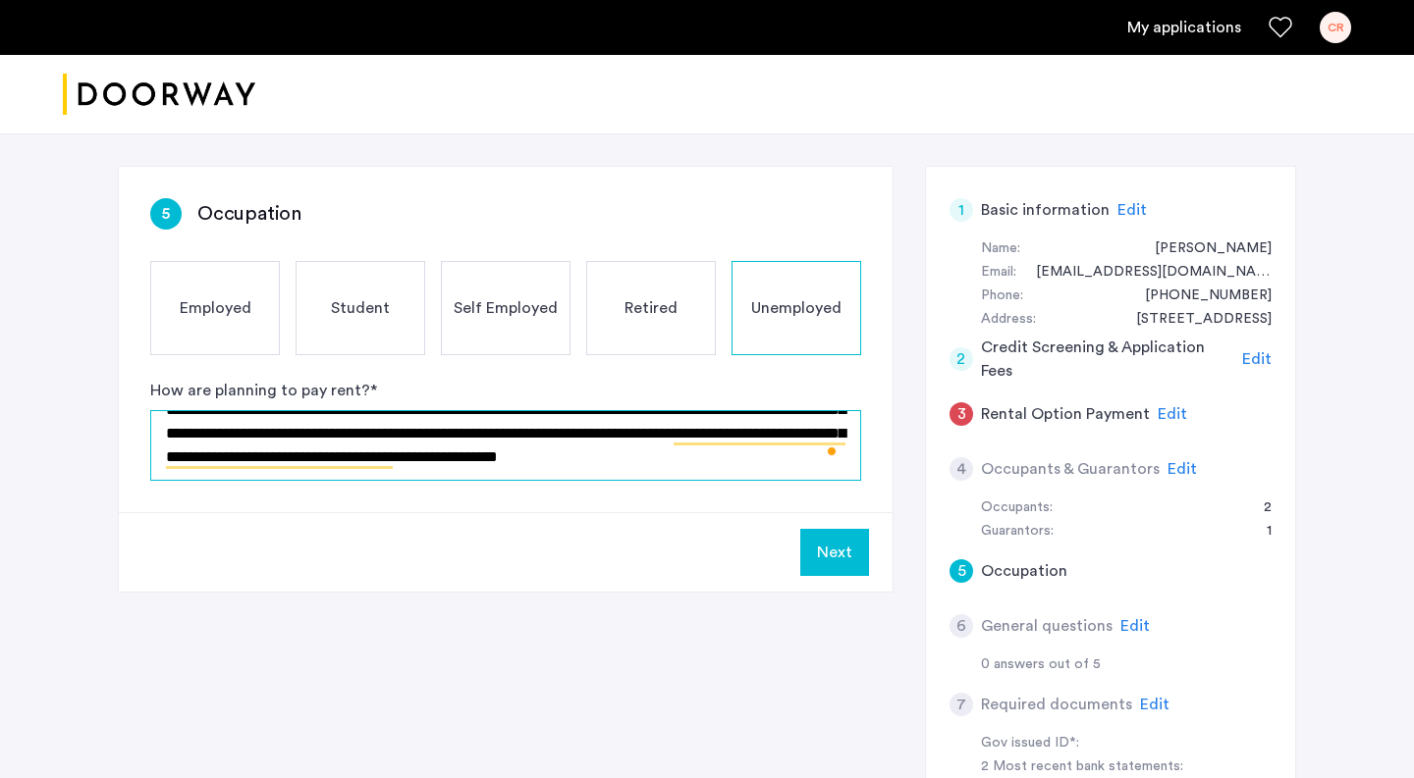
click at [697, 447] on textarea "**********" at bounding box center [505, 445] width 711 height 71
click at [730, 436] on textarea "**********" at bounding box center [505, 445] width 711 height 71
click at [352, 457] on textarea "**********" at bounding box center [505, 445] width 711 height 71
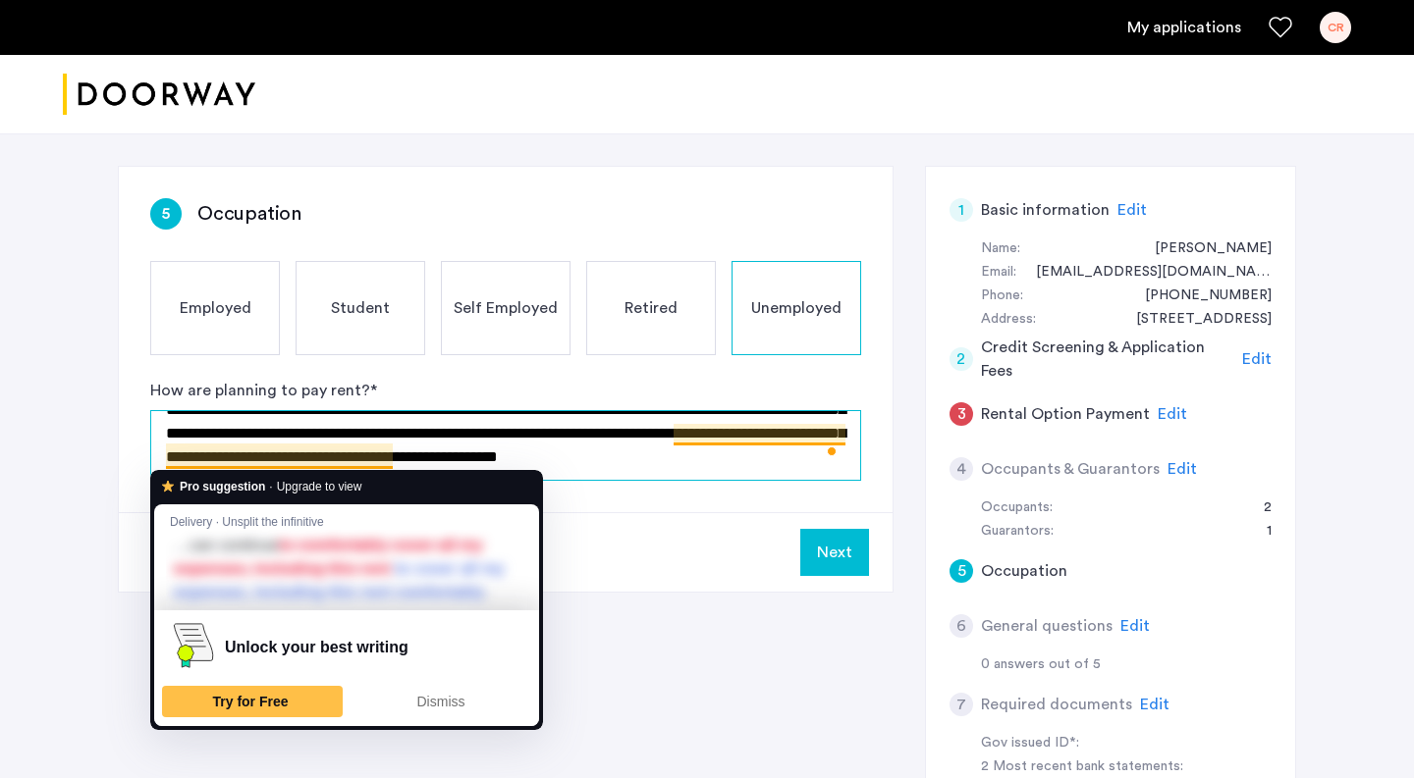
click at [352, 457] on textarea "**********" at bounding box center [505, 445] width 711 height 71
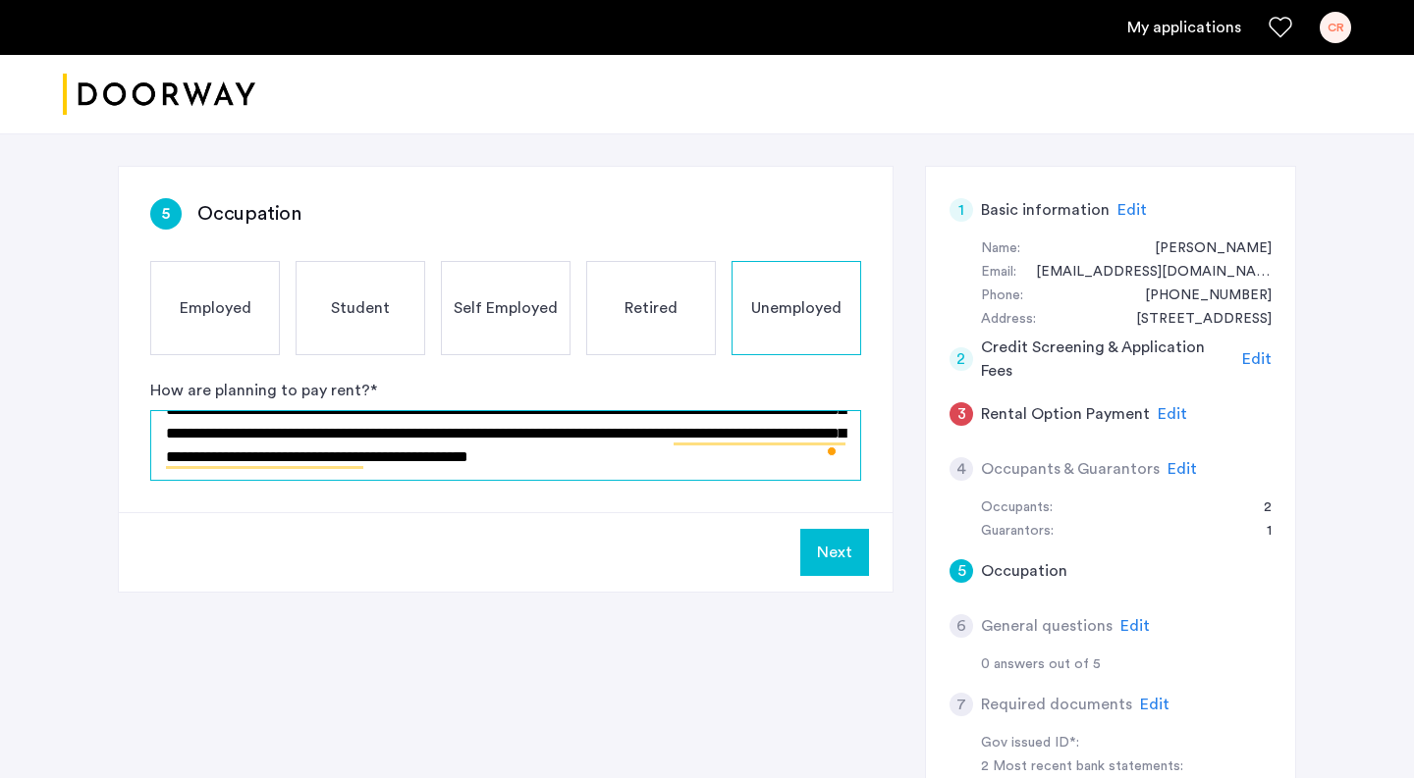
click at [406, 449] on textarea "**********" at bounding box center [505, 445] width 711 height 71
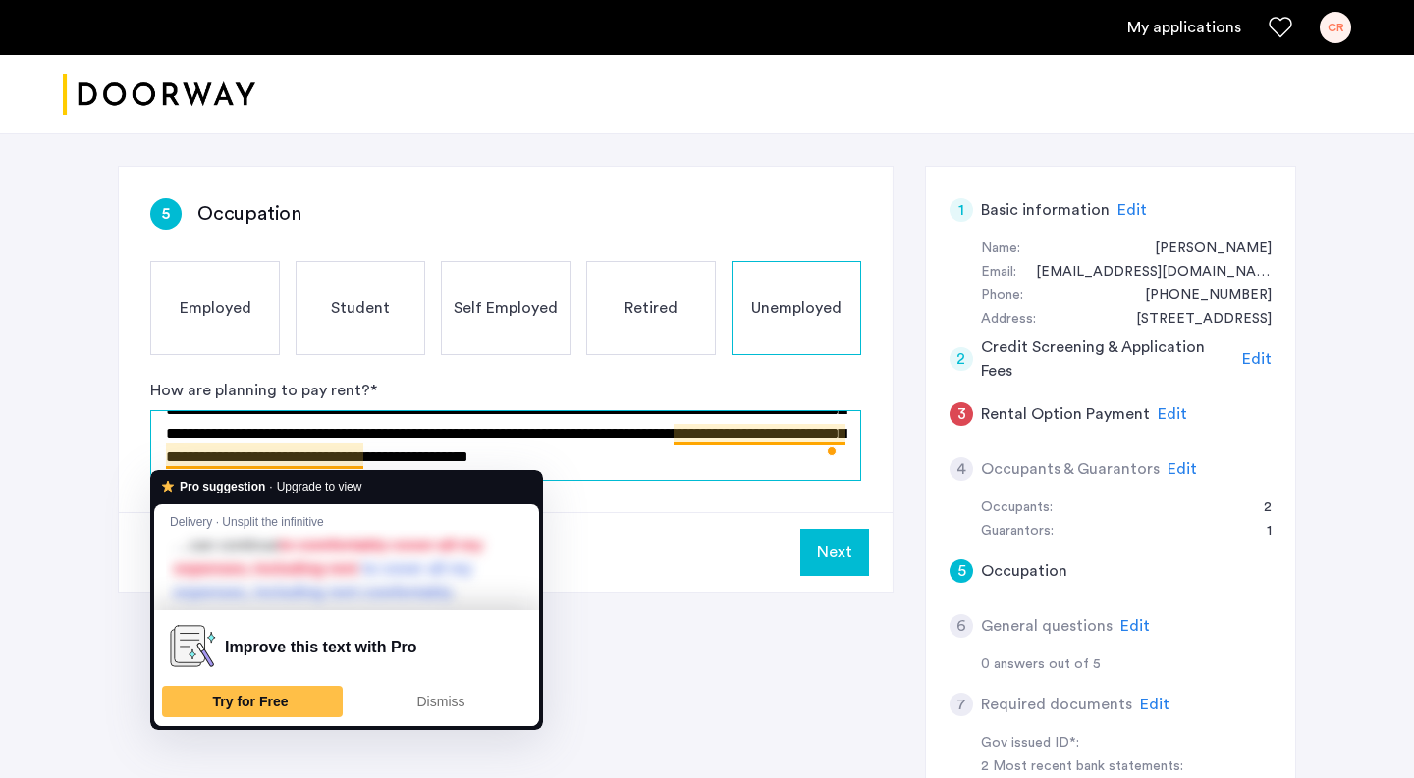
click at [184, 458] on textarea "**********" at bounding box center [505, 445] width 711 height 71
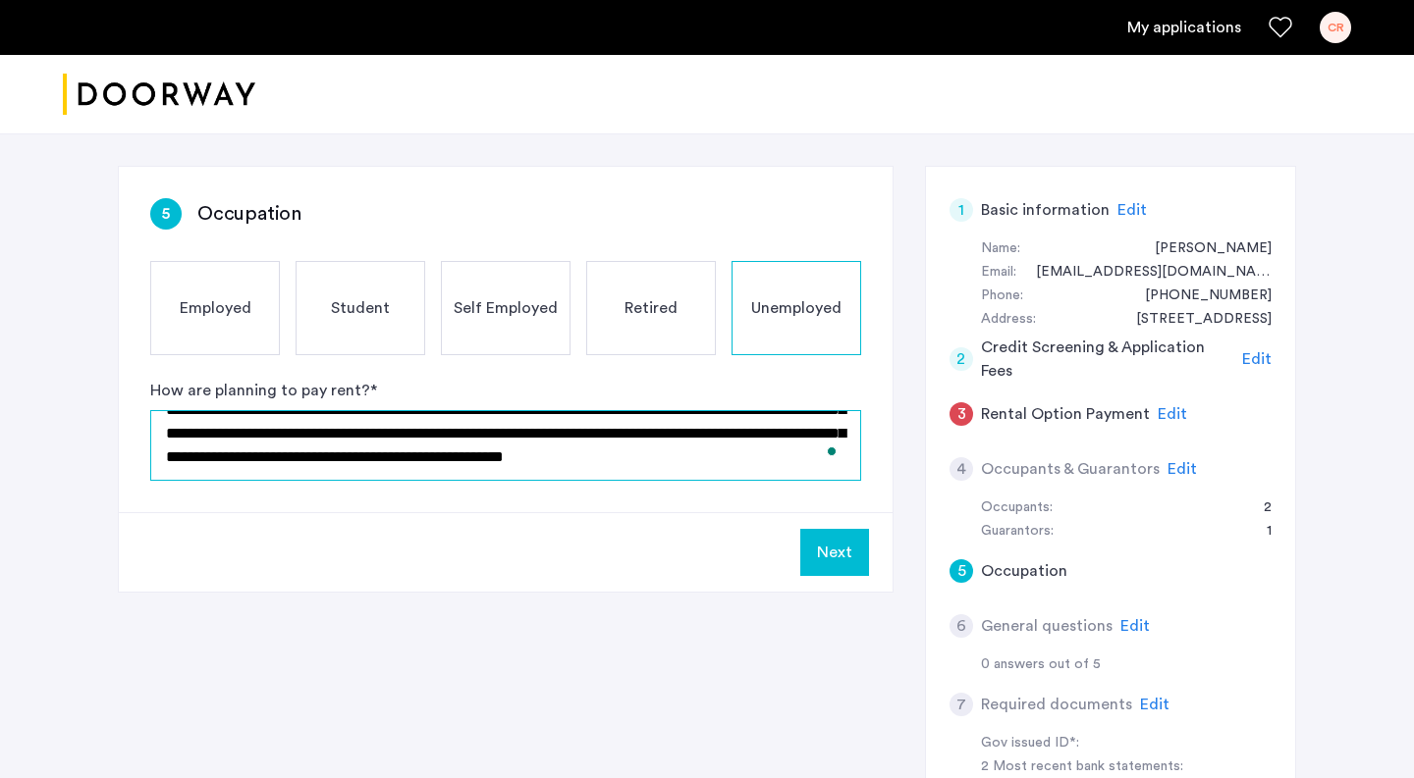
click at [341, 458] on textarea "**********" at bounding box center [505, 445] width 711 height 71
click at [497, 455] on textarea "**********" at bounding box center [505, 445] width 711 height 71
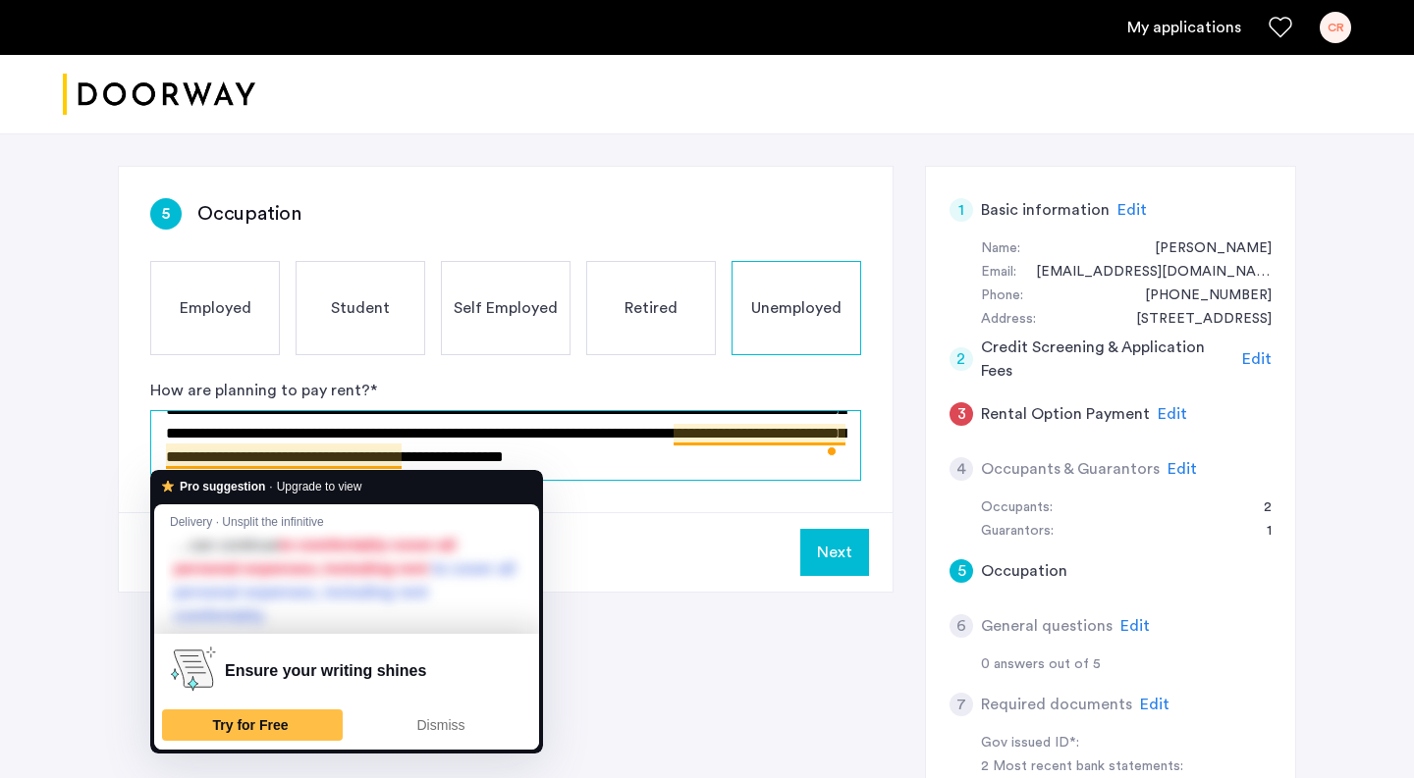
click at [431, 457] on textarea "**********" at bounding box center [505, 445] width 711 height 71
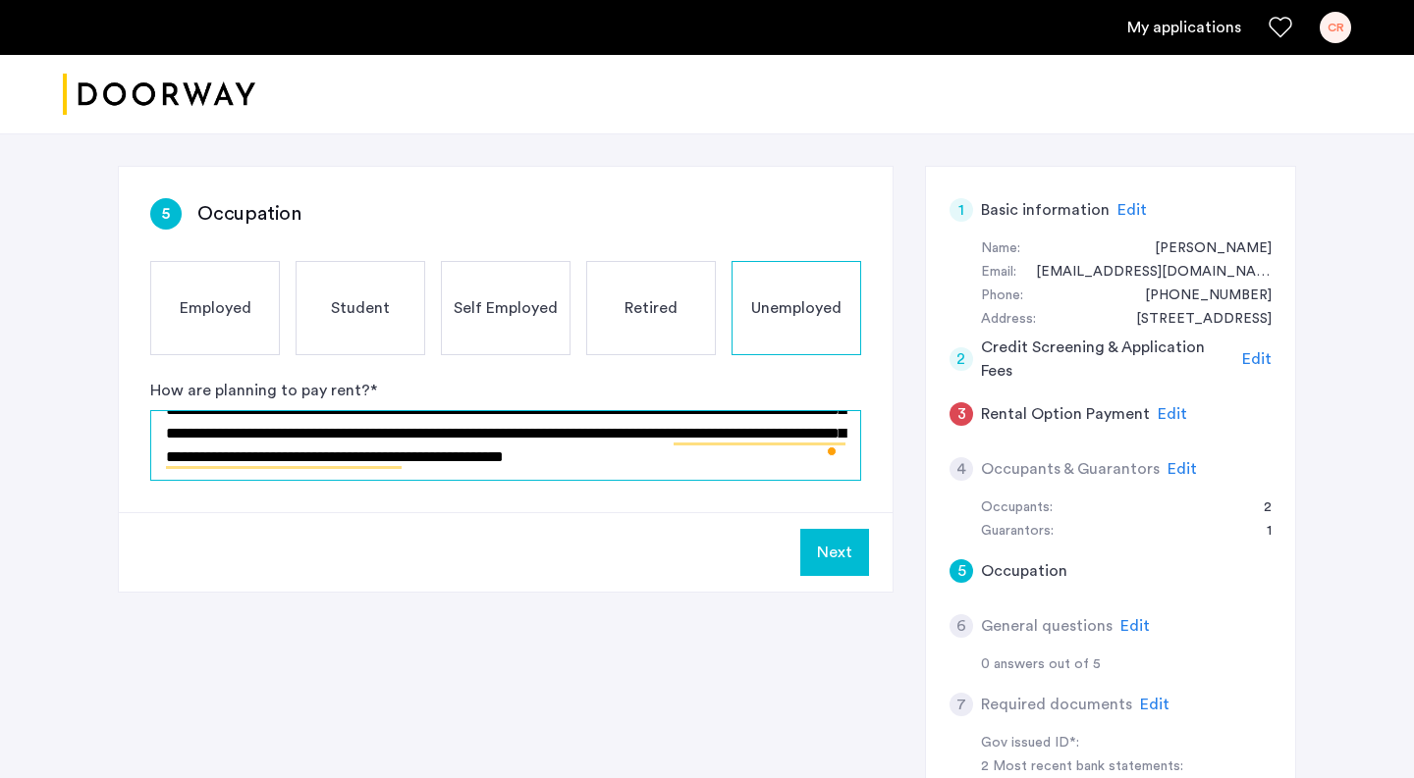
click at [451, 463] on textarea "**********" at bounding box center [505, 445] width 711 height 71
type textarea "**********"
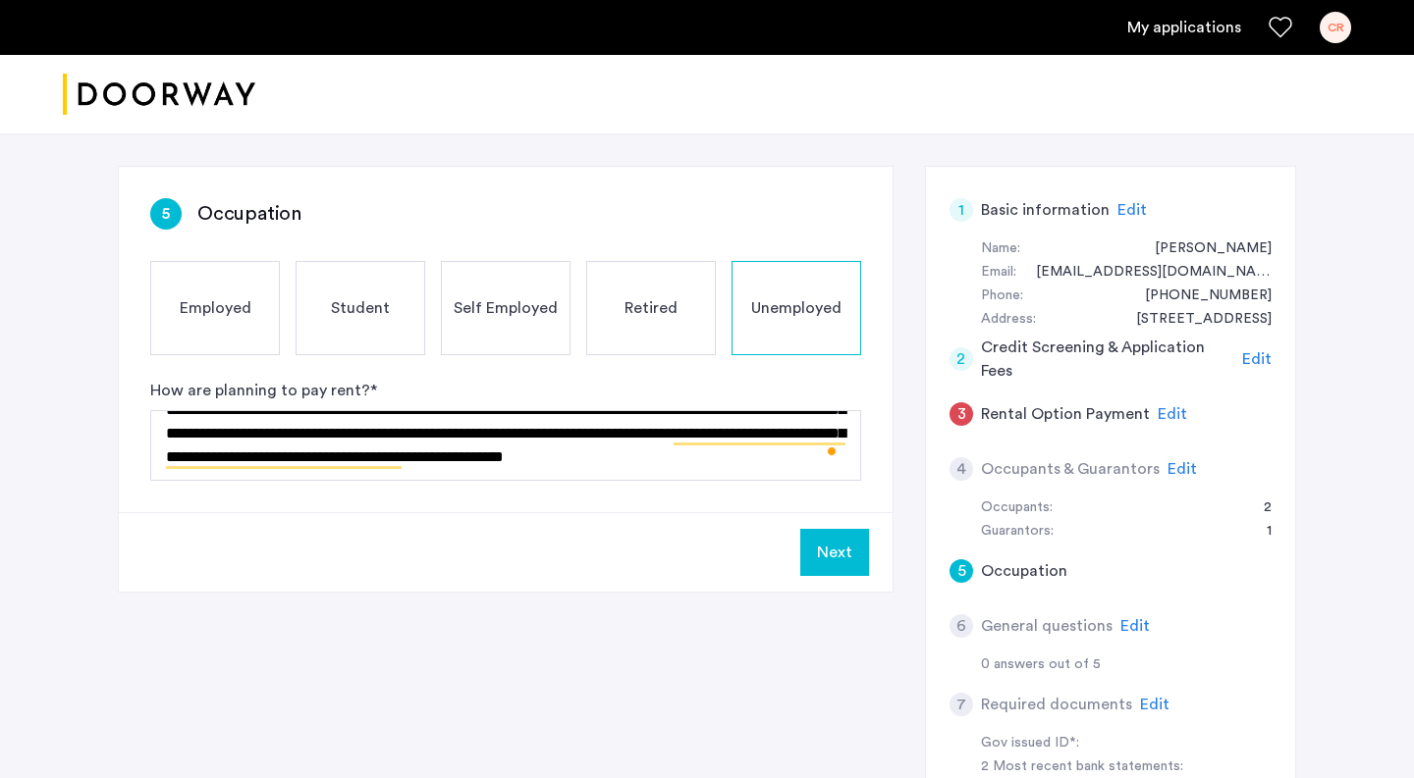
click at [840, 550] on button "Next" at bounding box center [834, 552] width 69 height 47
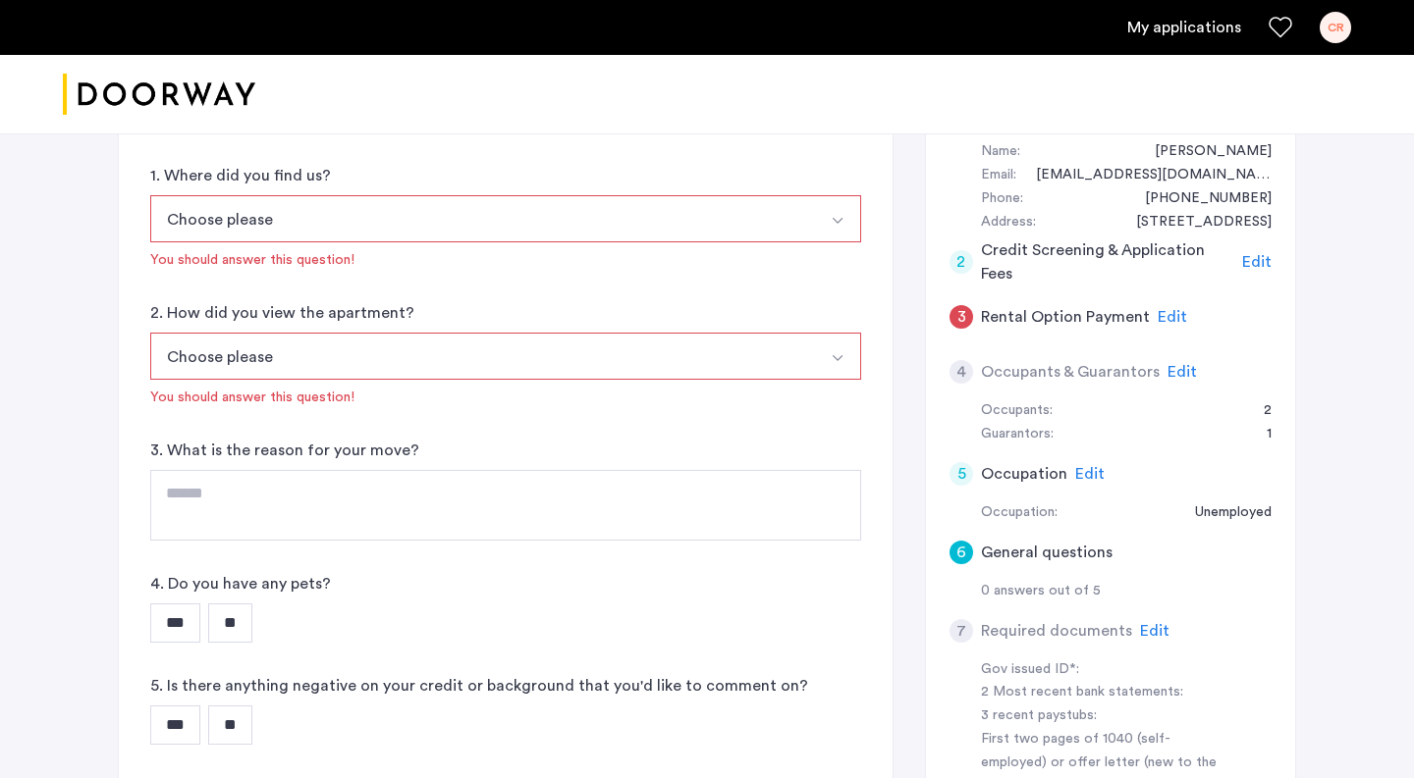
click at [1173, 375] on span "Edit" at bounding box center [1181, 372] width 29 height 16
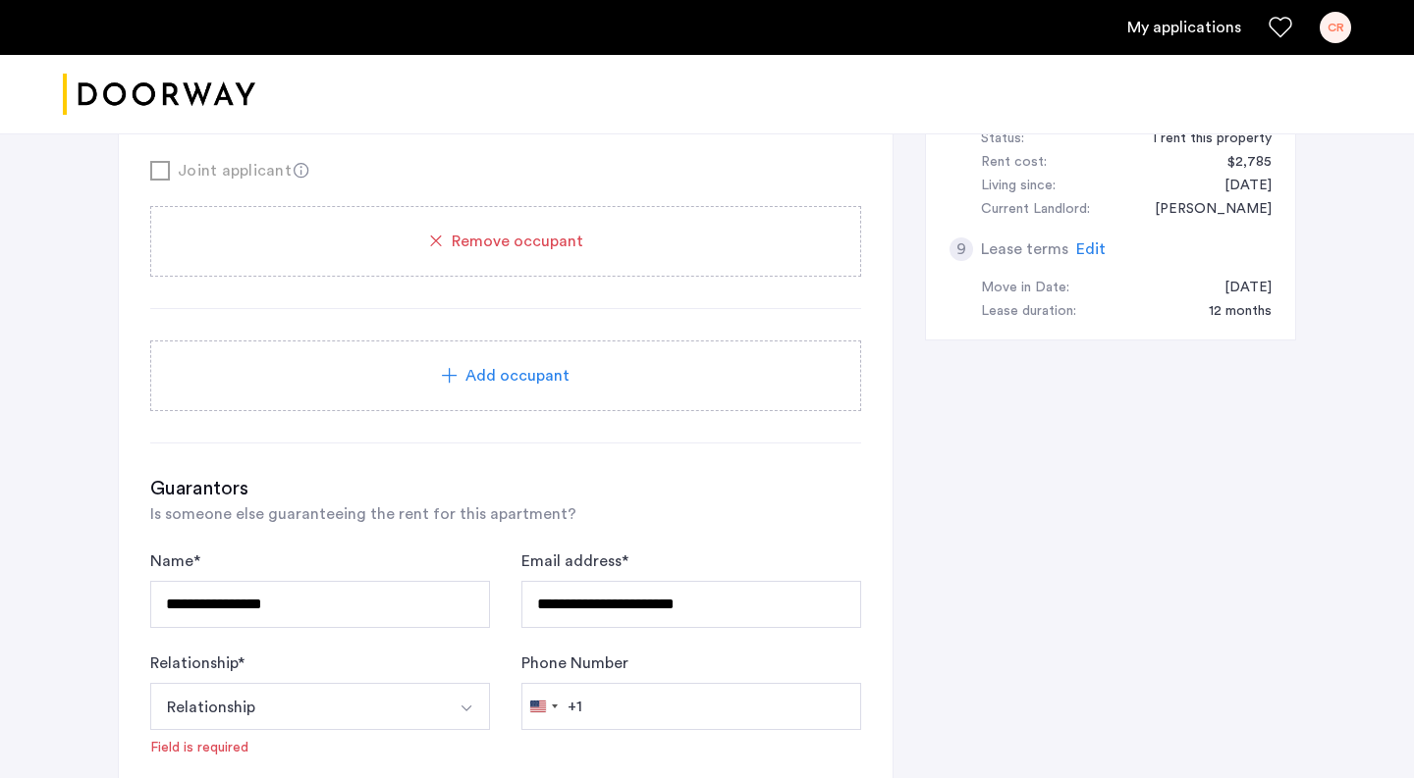
click at [504, 382] on span "Add occupant" at bounding box center [517, 376] width 104 height 24
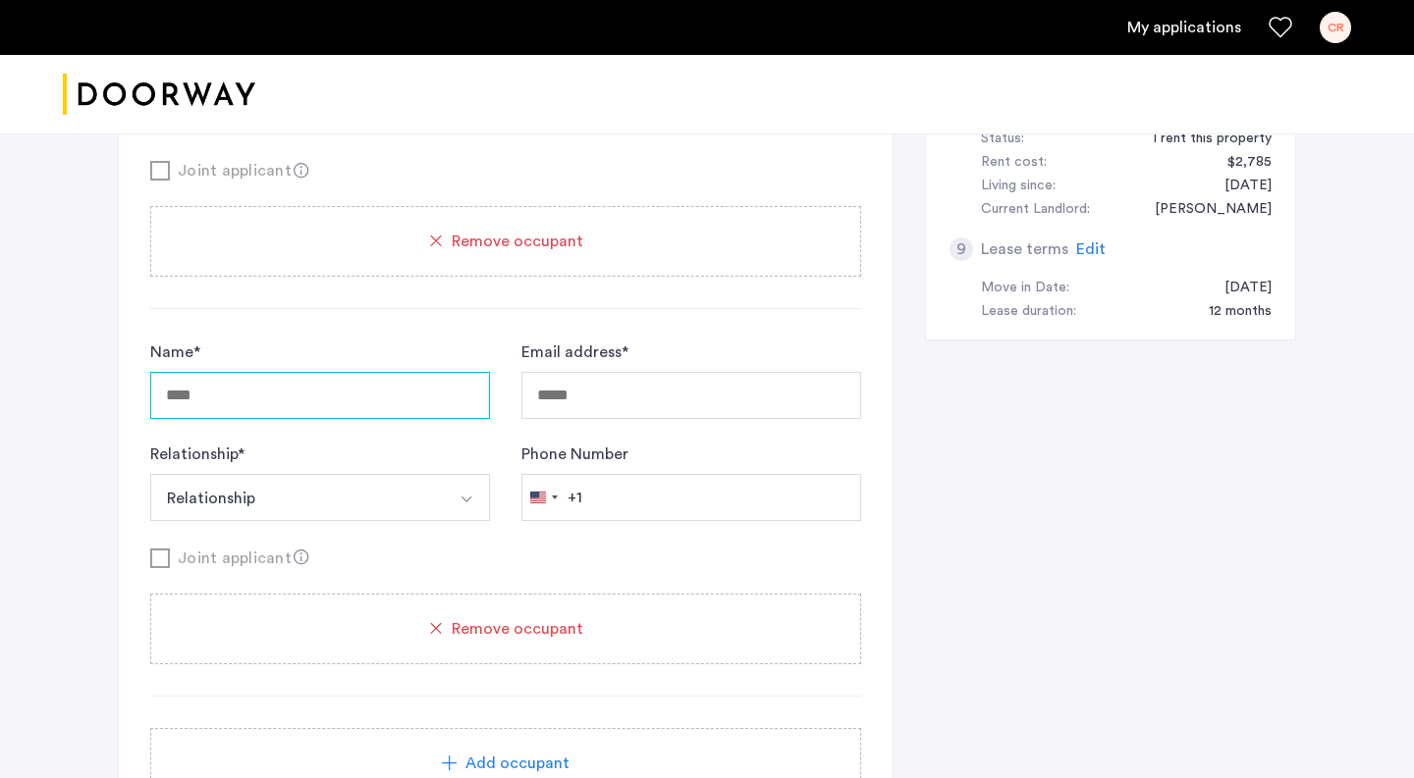
click at [322, 406] on input "Name *" at bounding box center [320, 395] width 340 height 47
click at [322, 406] on input "****" at bounding box center [320, 395] width 340 height 47
type input "*"
click at [454, 629] on span "Remove occupant" at bounding box center [518, 629] width 132 height 24
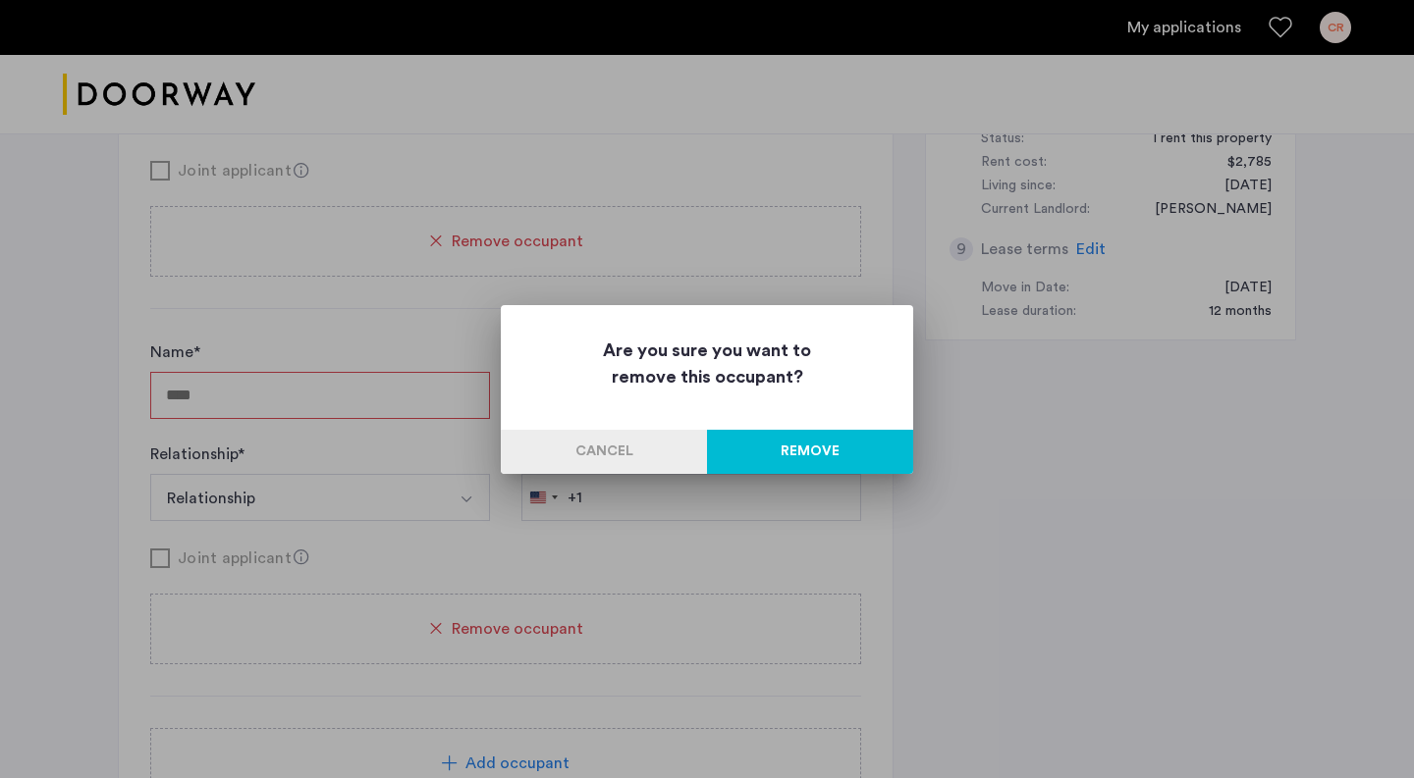
click at [762, 448] on button "Remove" at bounding box center [810, 452] width 206 height 44
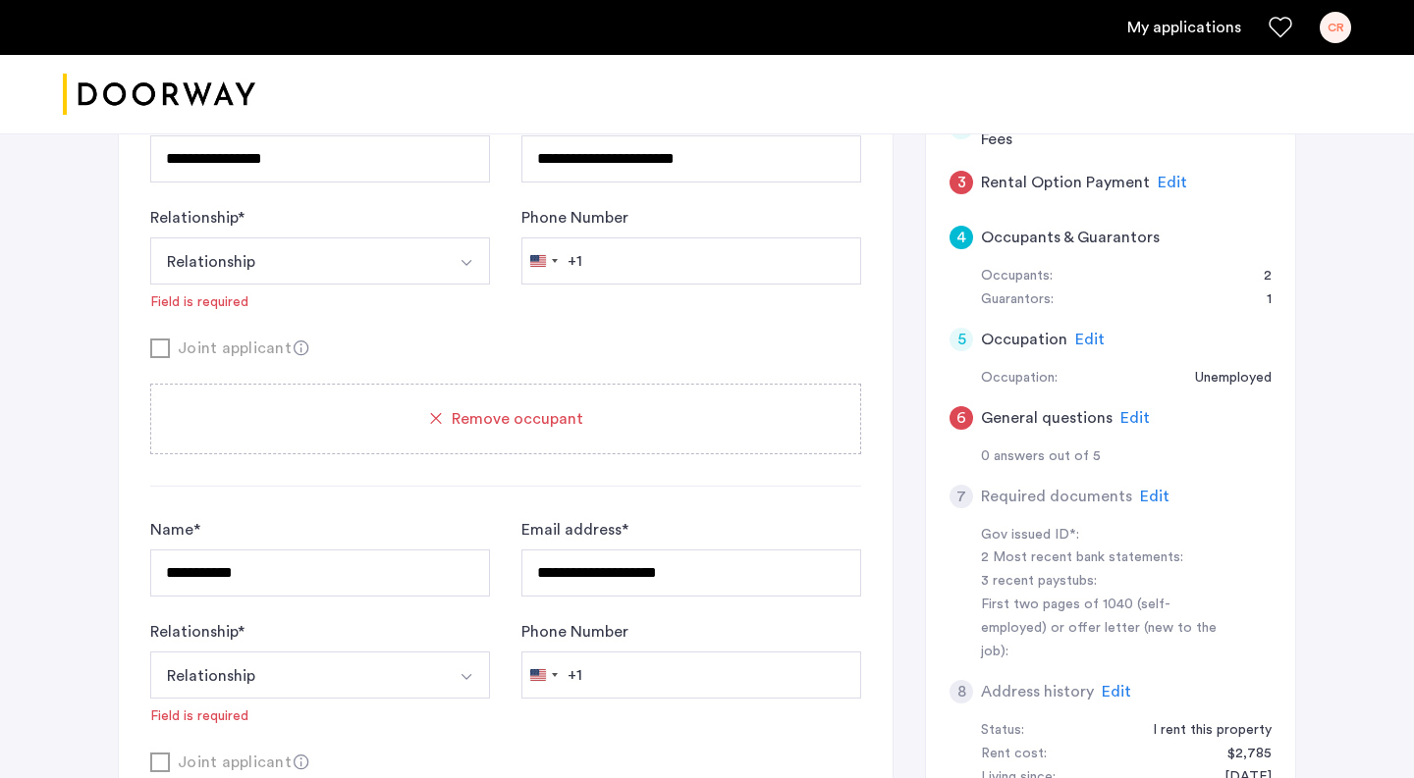
scroll to position [334, 0]
click at [1131, 418] on span "Edit" at bounding box center [1134, 419] width 29 height 16
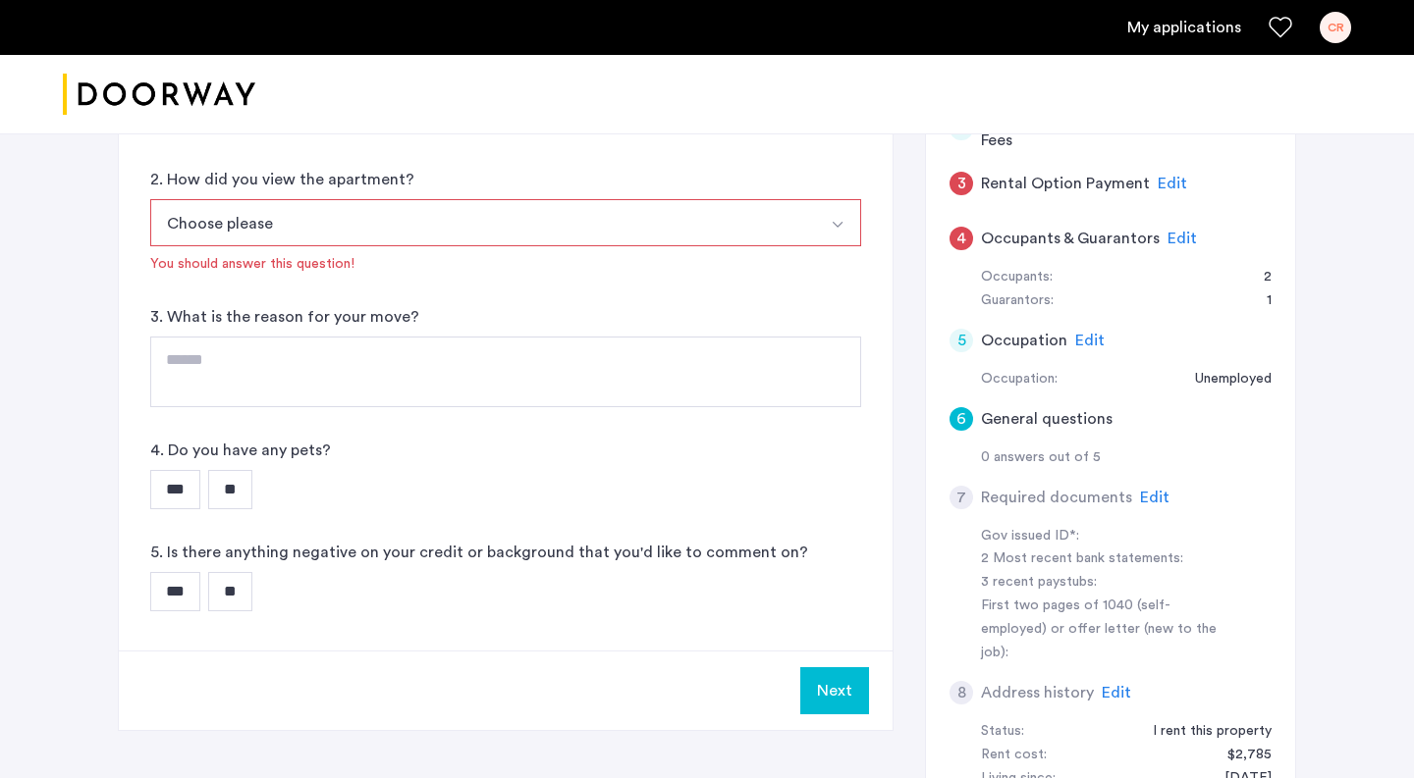
click at [382, 243] on button "Choose please" at bounding box center [482, 222] width 665 height 47
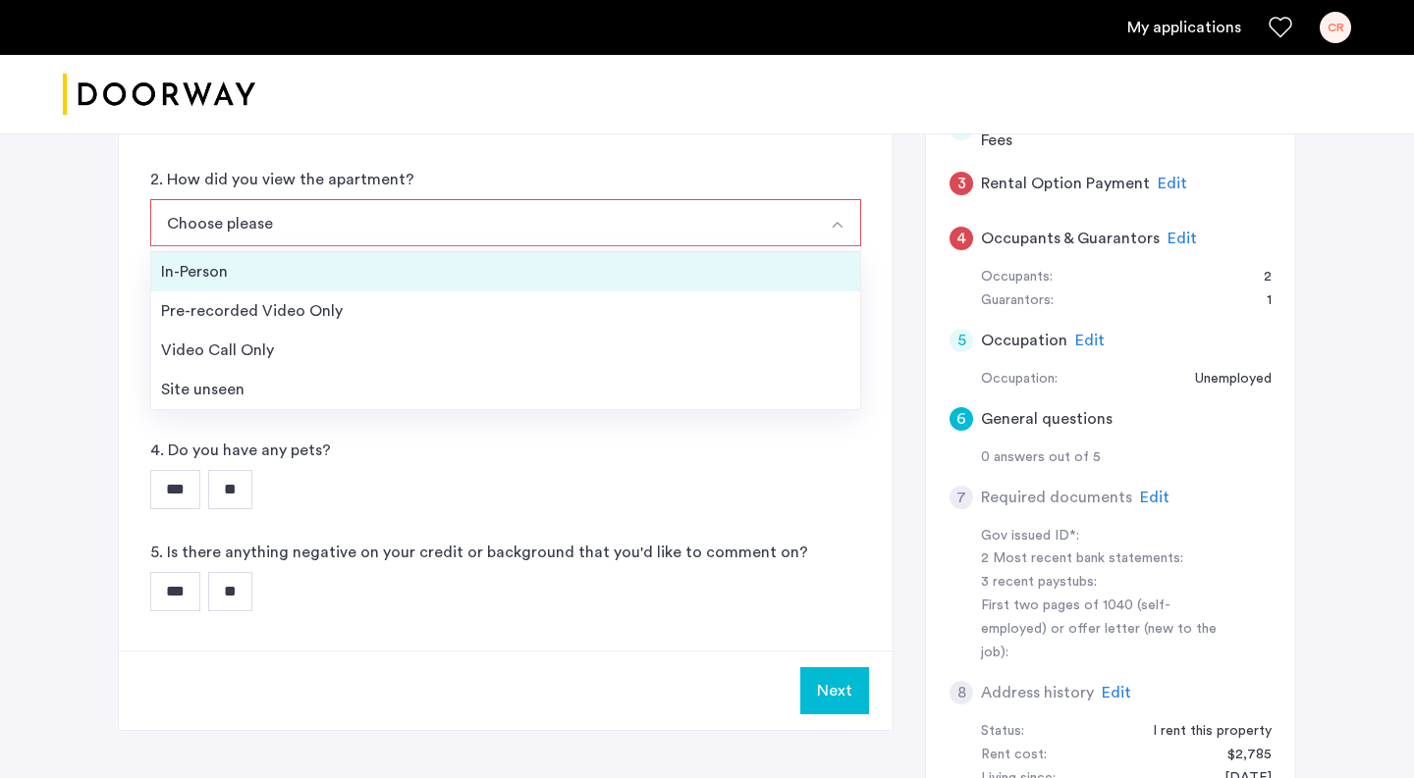
click at [334, 281] on div "In-Person" at bounding box center [505, 272] width 689 height 24
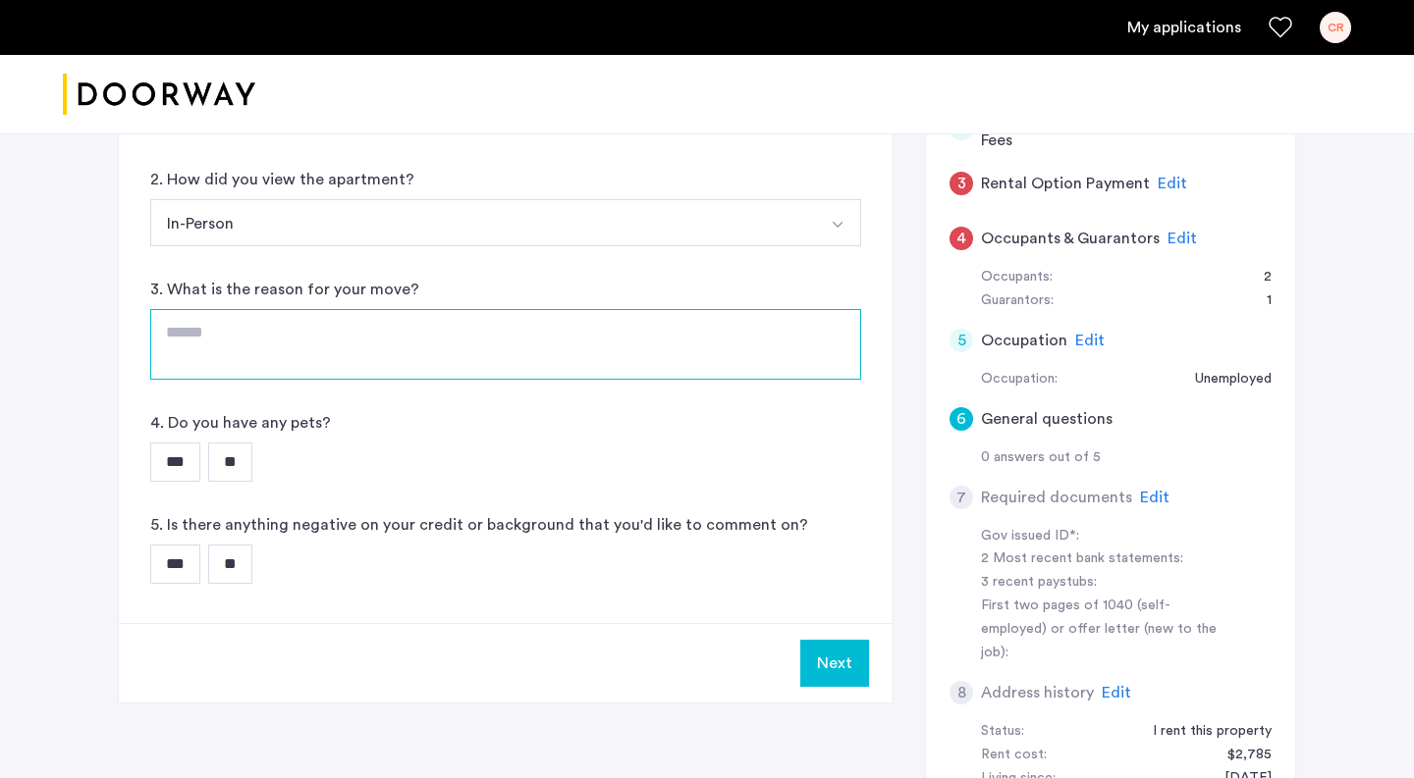
click at [284, 340] on textarea at bounding box center [505, 344] width 711 height 71
click at [260, 330] on textarea "**********" at bounding box center [505, 344] width 711 height 71
click at [527, 337] on textarea "**********" at bounding box center [505, 344] width 711 height 71
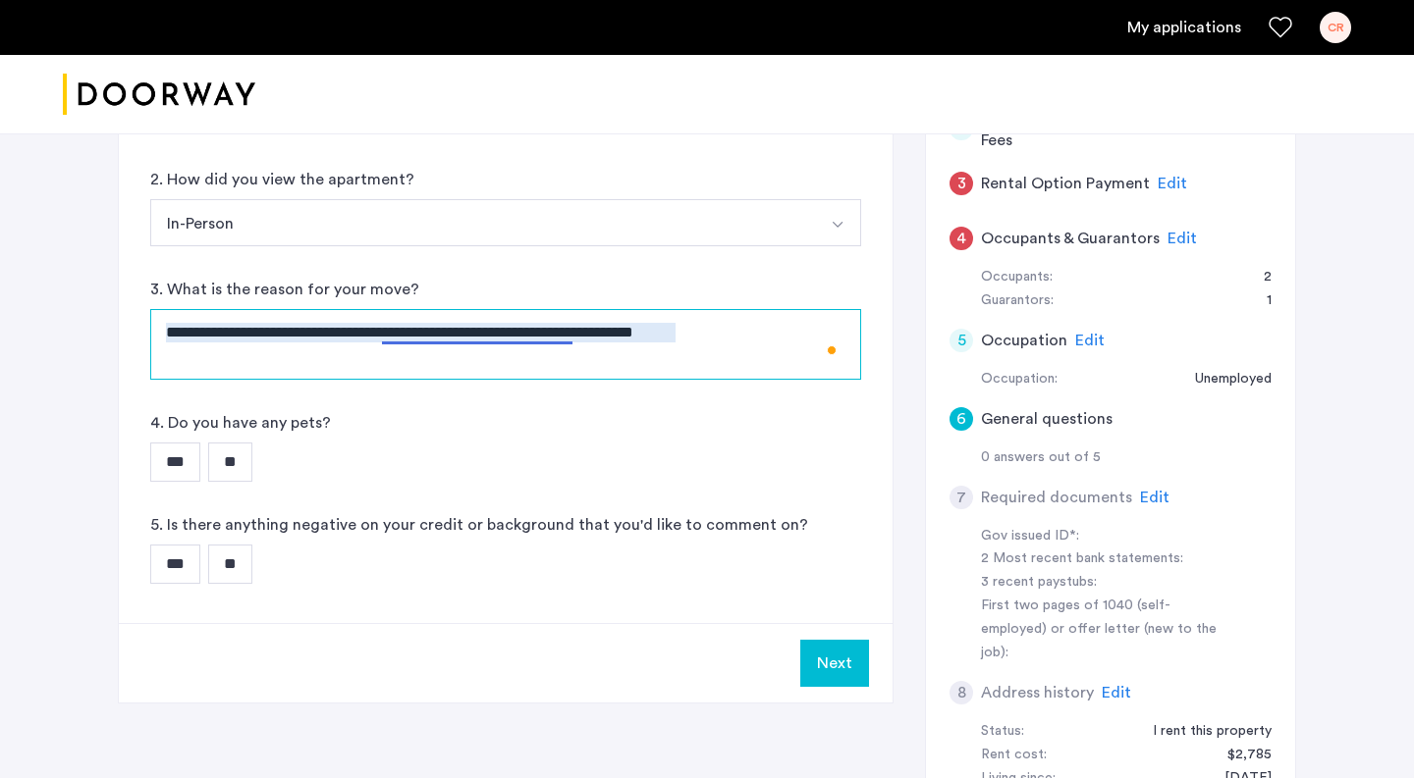
click at [516, 336] on textarea "**********" at bounding box center [505, 344] width 711 height 71
click at [727, 340] on textarea "**********" at bounding box center [505, 344] width 711 height 71
type textarea "**********"
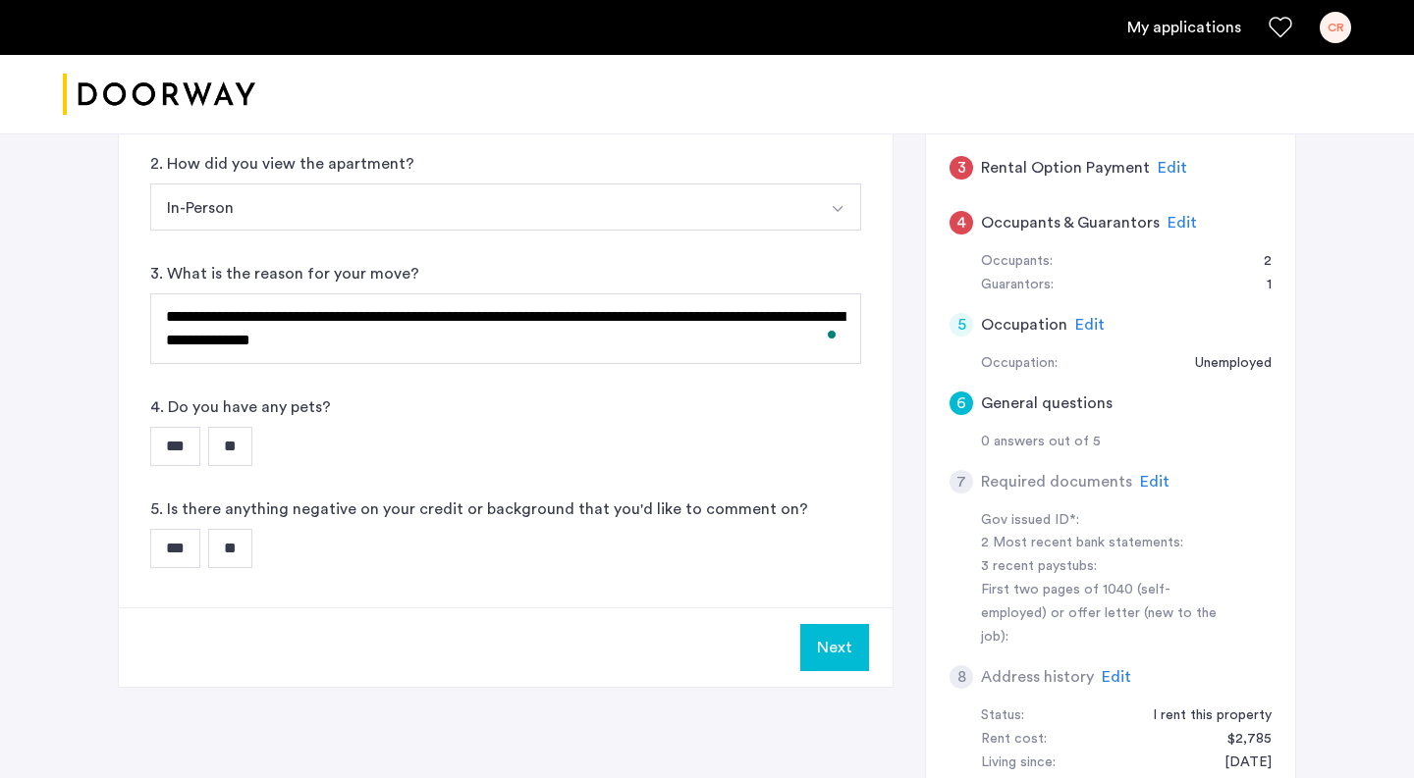
scroll to position [363, 0]
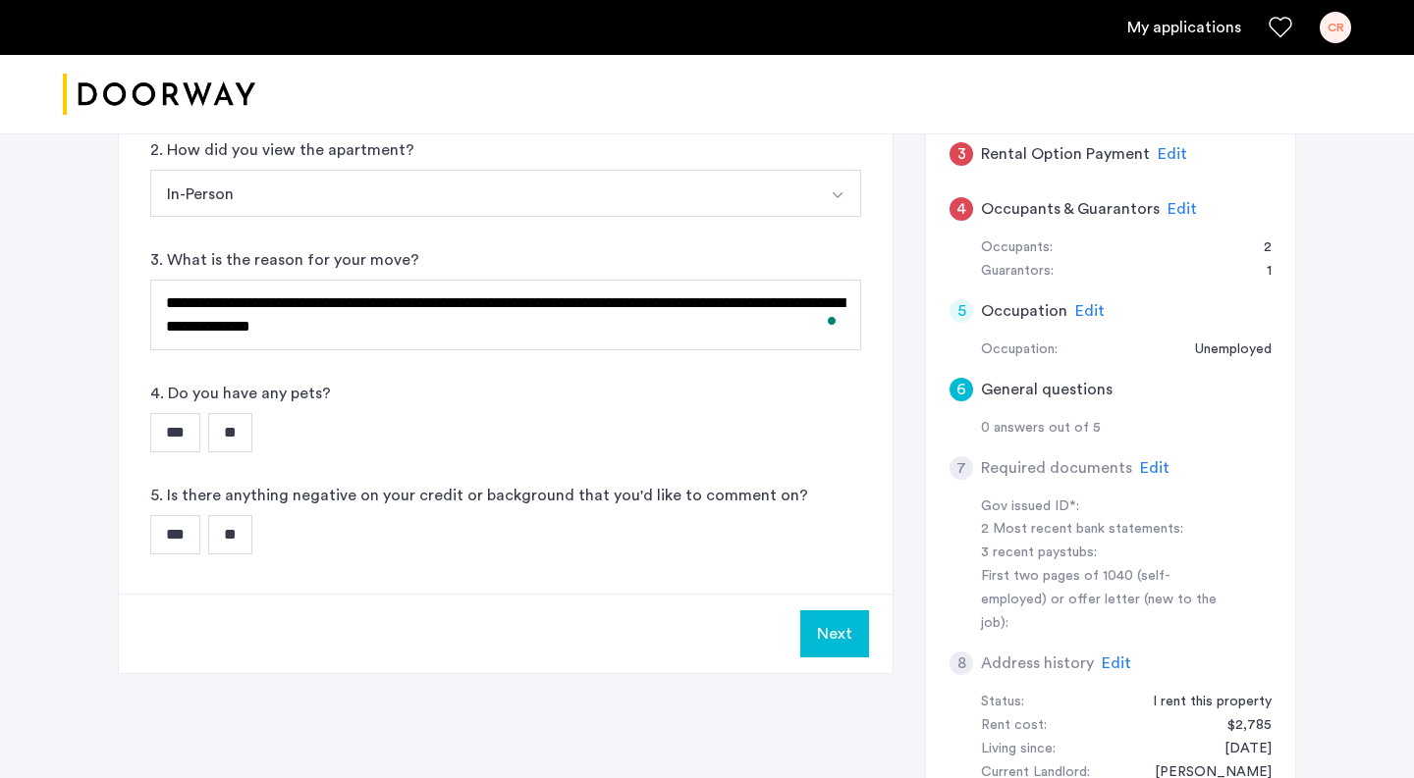
click at [251, 438] on input "**" at bounding box center [230, 432] width 44 height 39
click at [251, 543] on input "**" at bounding box center [230, 534] width 44 height 39
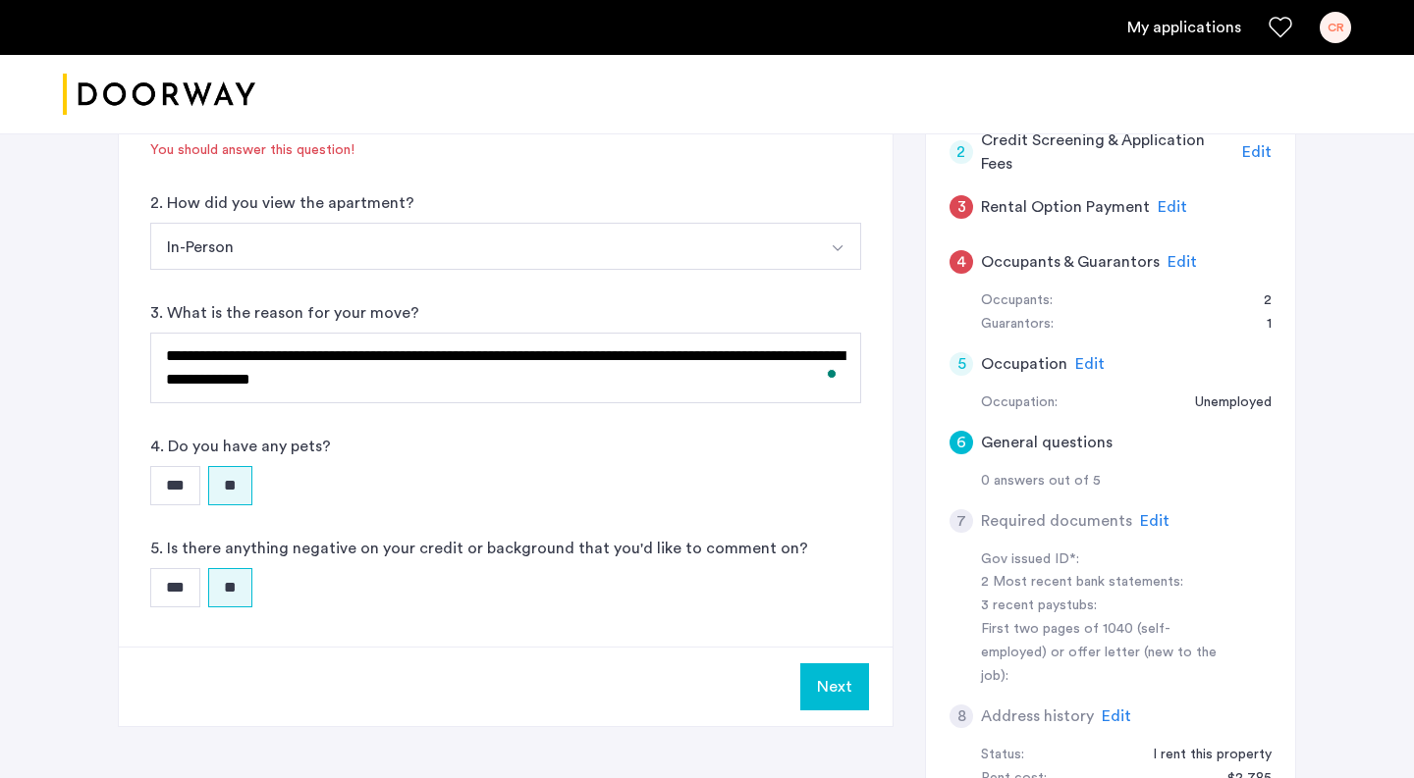
scroll to position [293, 0]
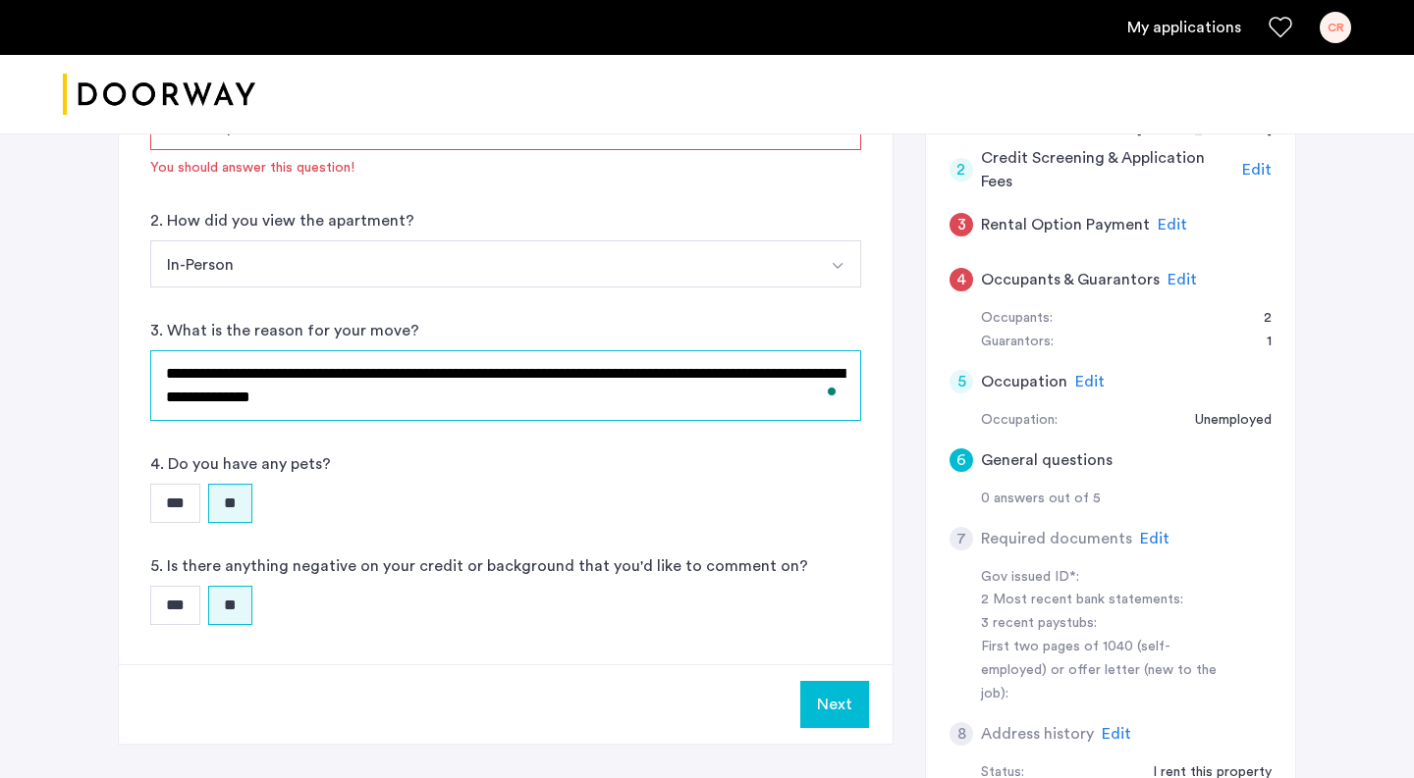
click at [402, 405] on textarea "**********" at bounding box center [505, 385] width 711 height 71
drag, startPoint x: 268, startPoint y: 399, endPoint x: 363, endPoint y: 399, distance: 95.2
click at [363, 399] on textarea "**********" at bounding box center [505, 385] width 711 height 71
click at [372, 388] on textarea "**********" at bounding box center [505, 385] width 711 height 71
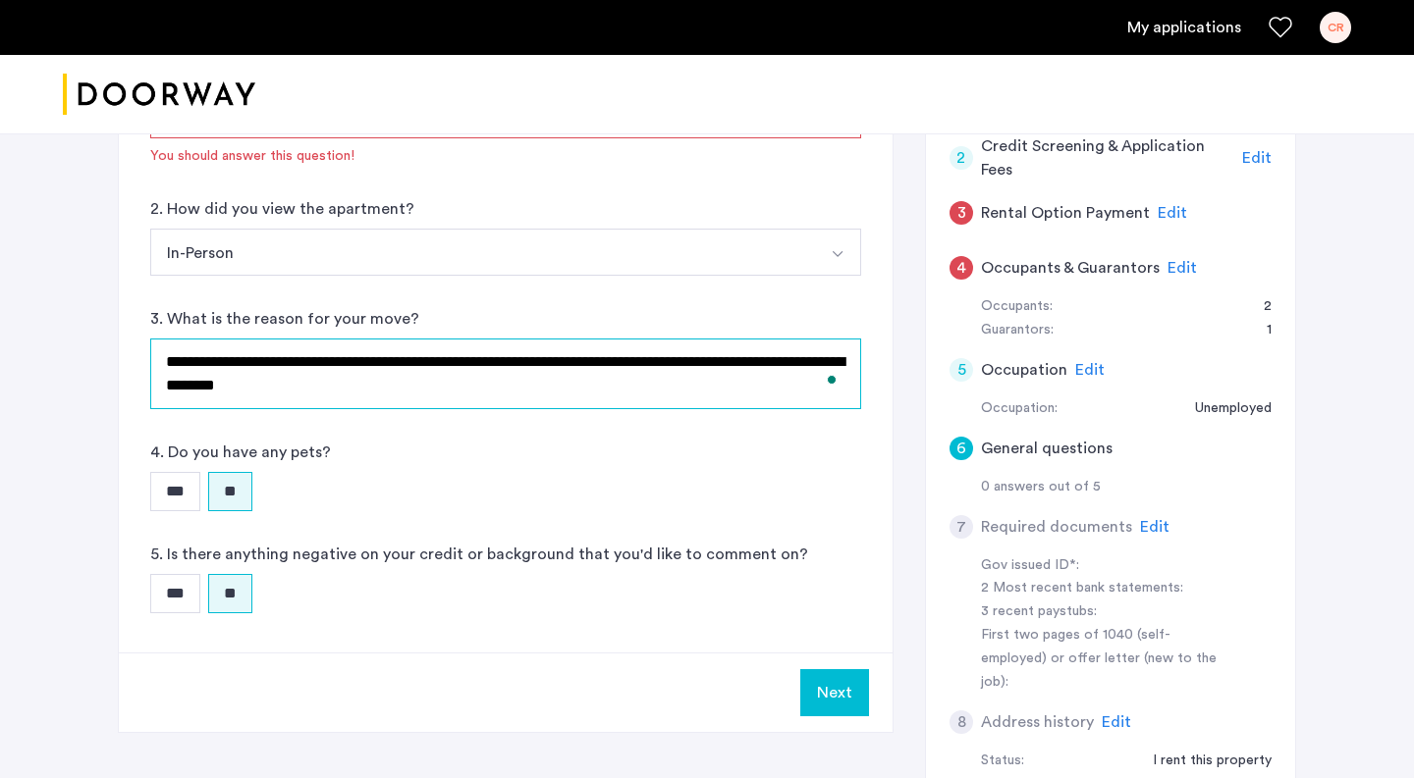
scroll to position [309, 0]
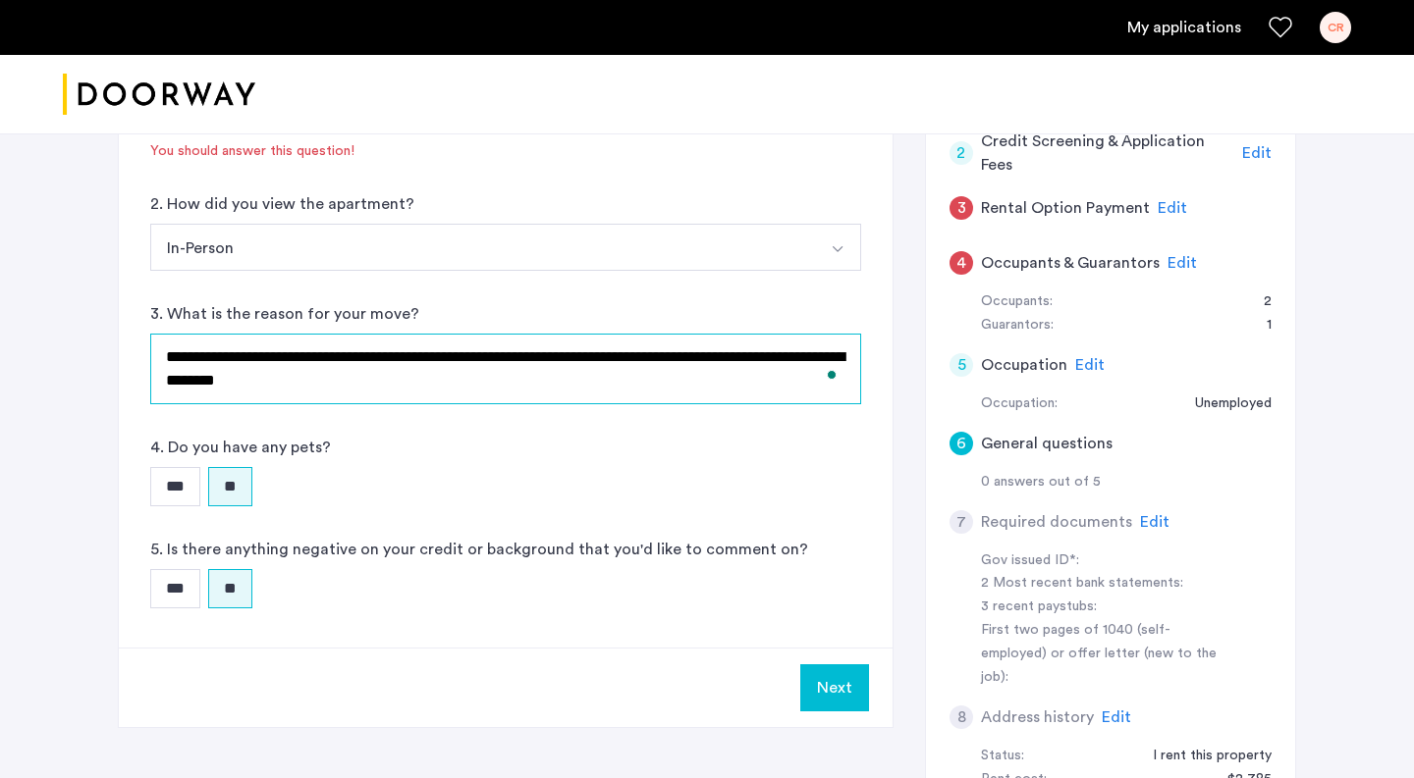
click at [325, 385] on textarea "**********" at bounding box center [505, 369] width 711 height 71
click at [330, 385] on textarea "**********" at bounding box center [505, 369] width 711 height 71
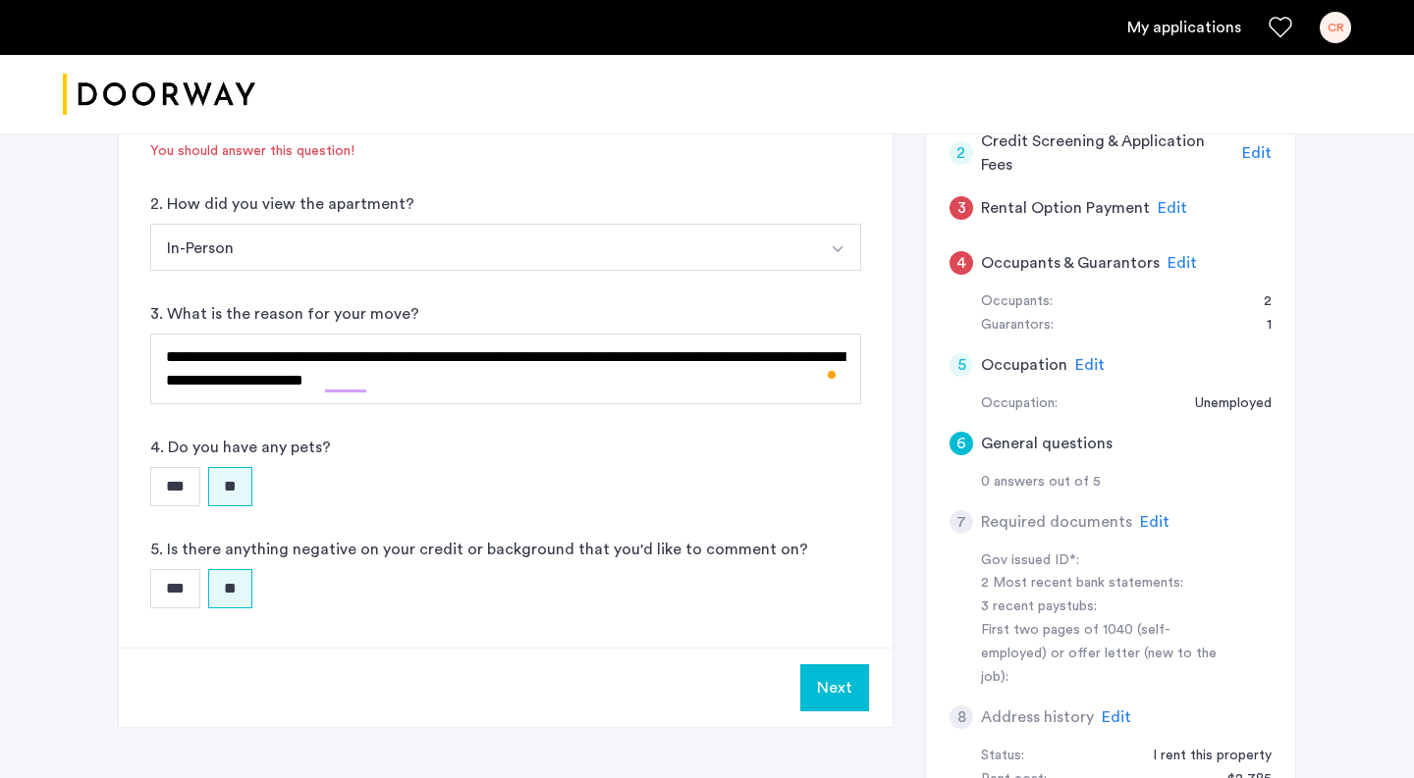
click at [541, 422] on div "**********" at bounding box center [506, 304] width 774 height 687
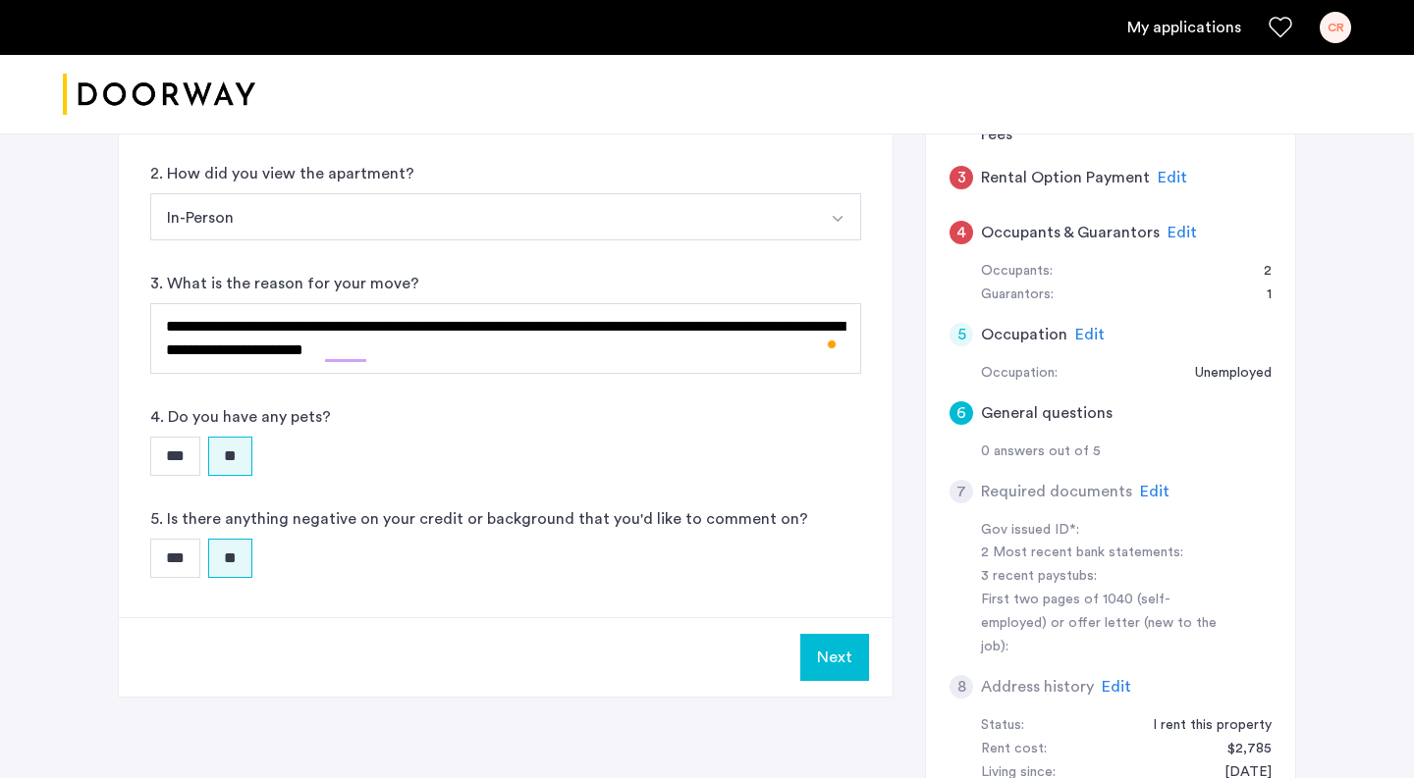
scroll to position [344, 0]
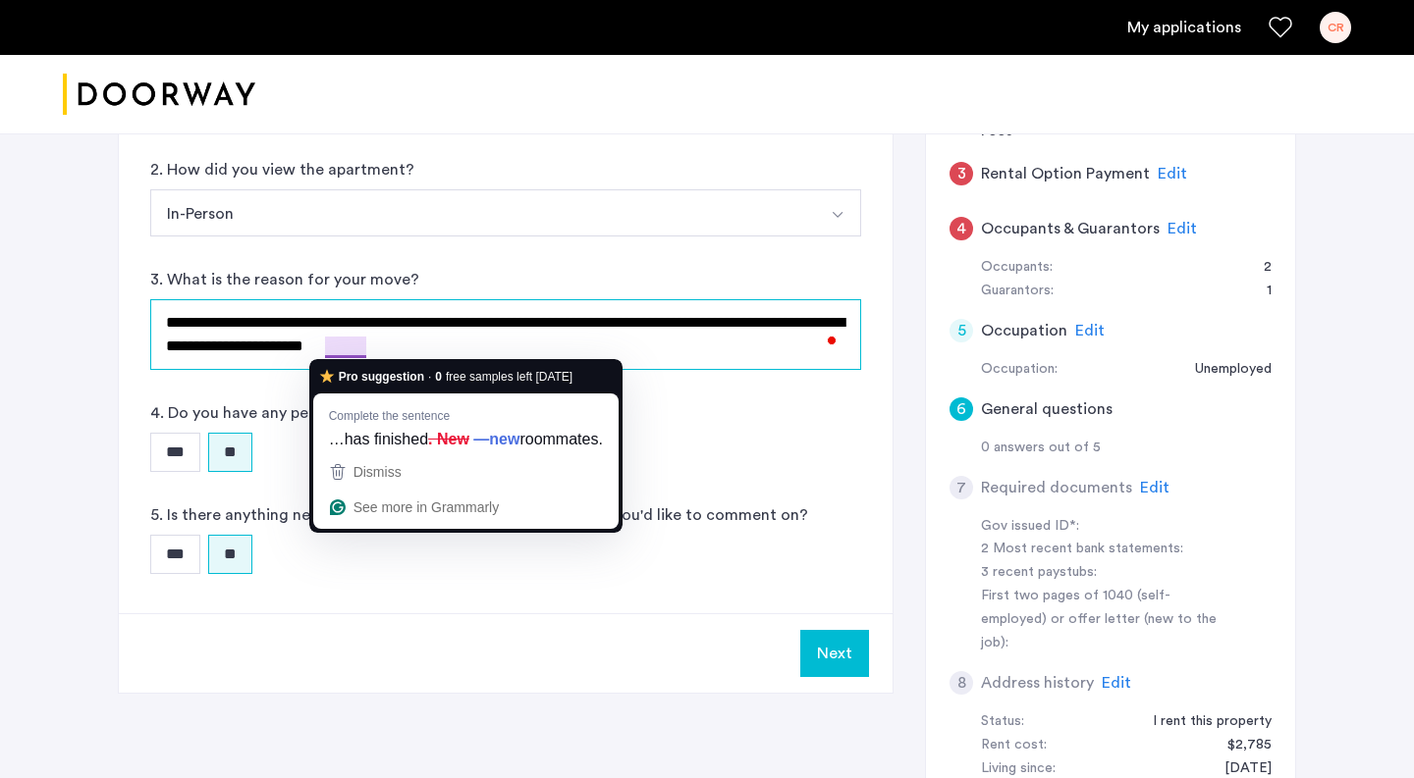
click at [353, 354] on textarea "**********" at bounding box center [505, 334] width 711 height 71
click at [513, 337] on textarea "**********" at bounding box center [505, 334] width 711 height 71
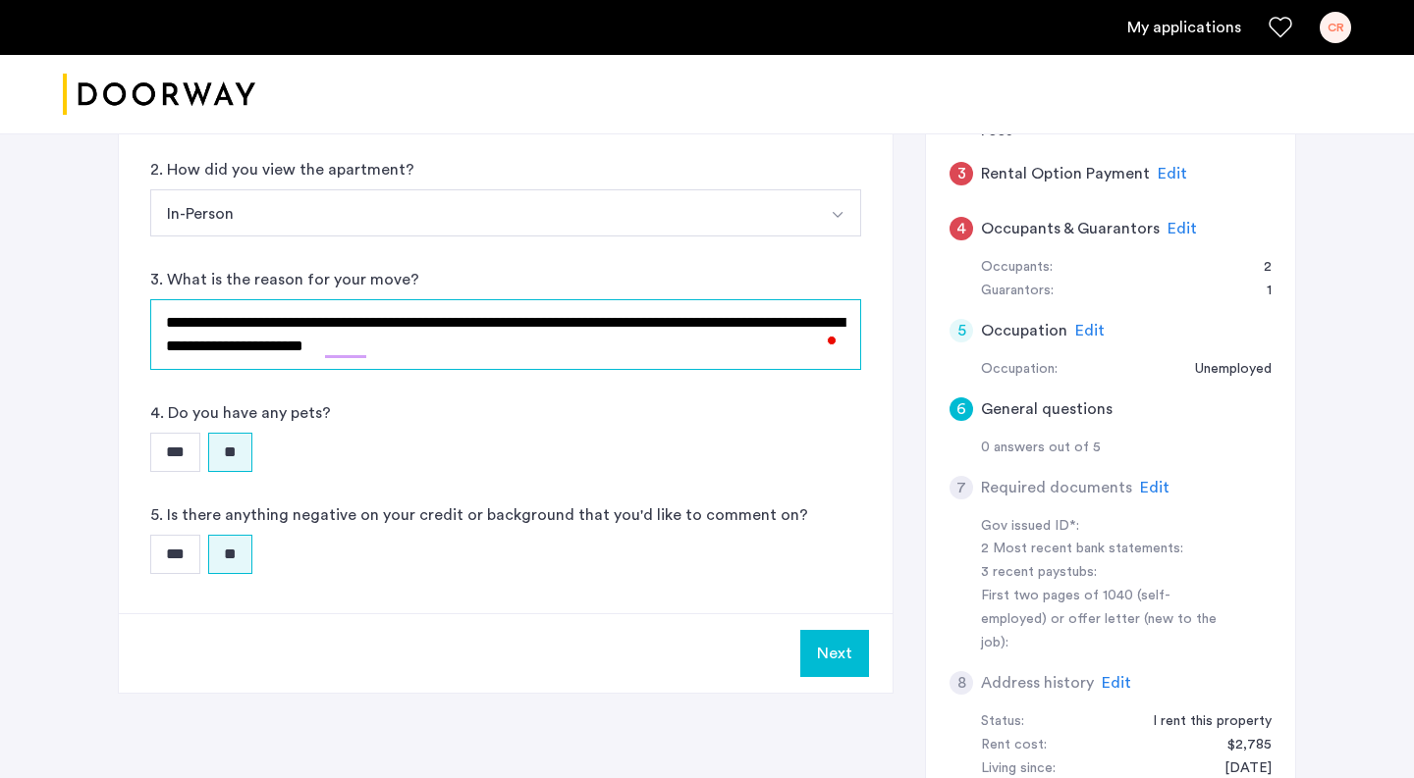
click at [372, 351] on textarea "**********" at bounding box center [505, 334] width 711 height 71
click at [826, 644] on button "Next" at bounding box center [834, 653] width 69 height 47
type textarea "**********"
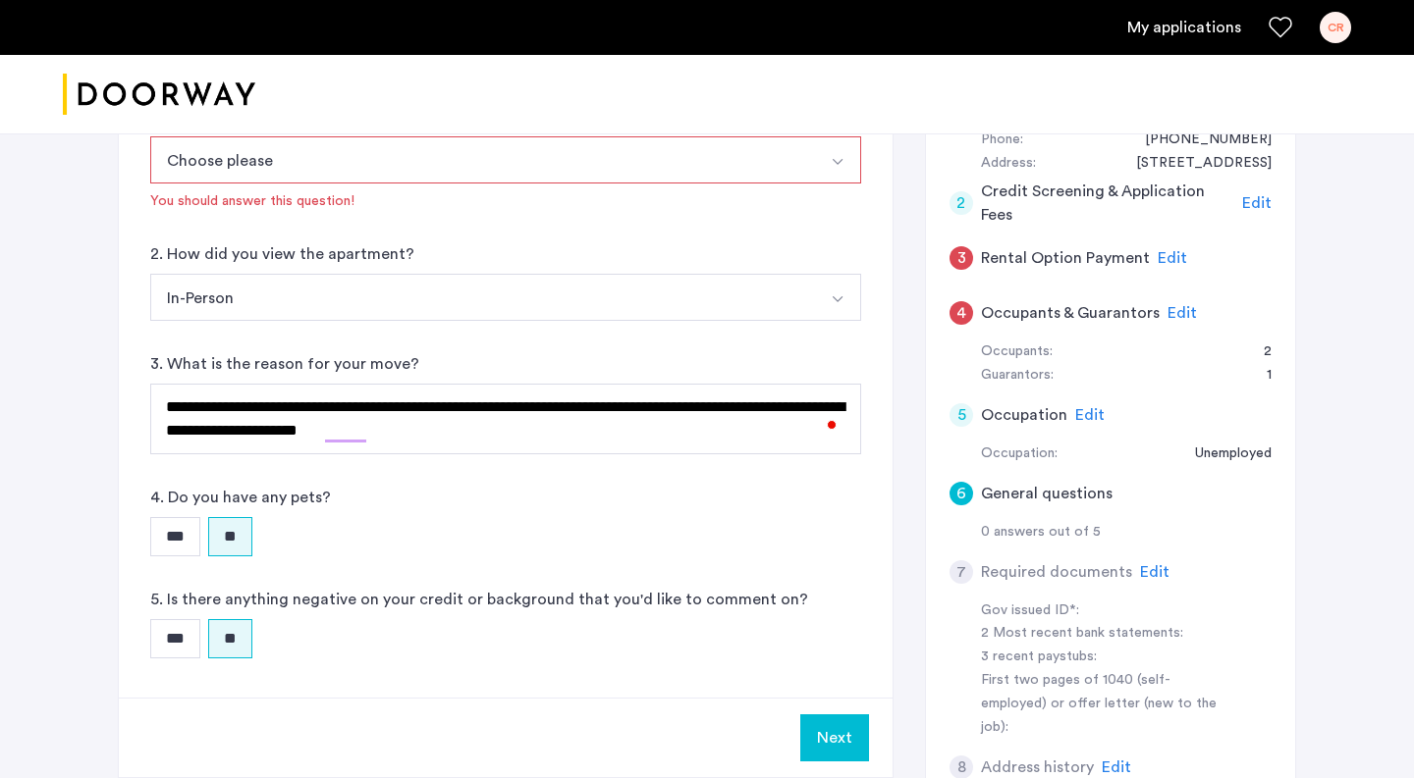
scroll to position [260, 0]
click at [841, 738] on button "Next" at bounding box center [834, 737] width 69 height 47
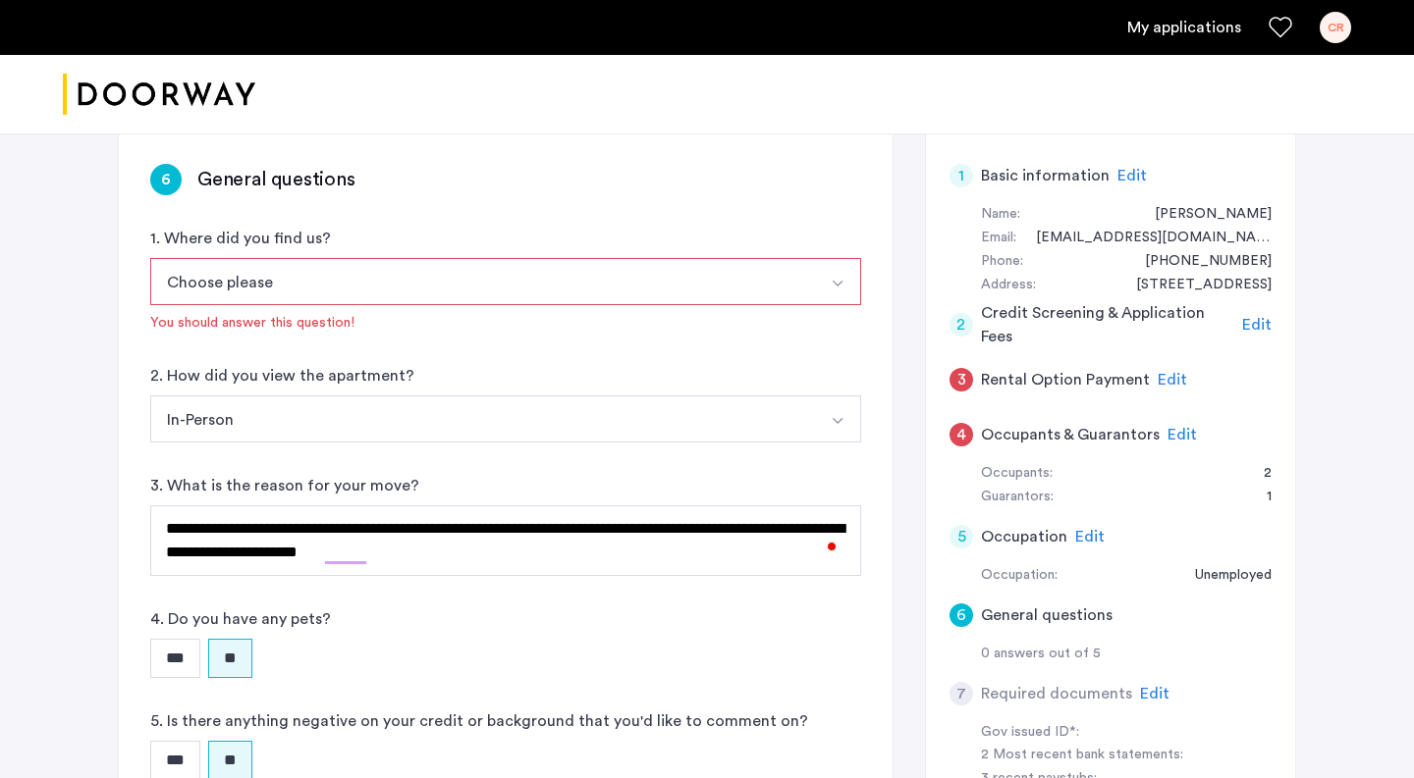
scroll to position [60, 0]
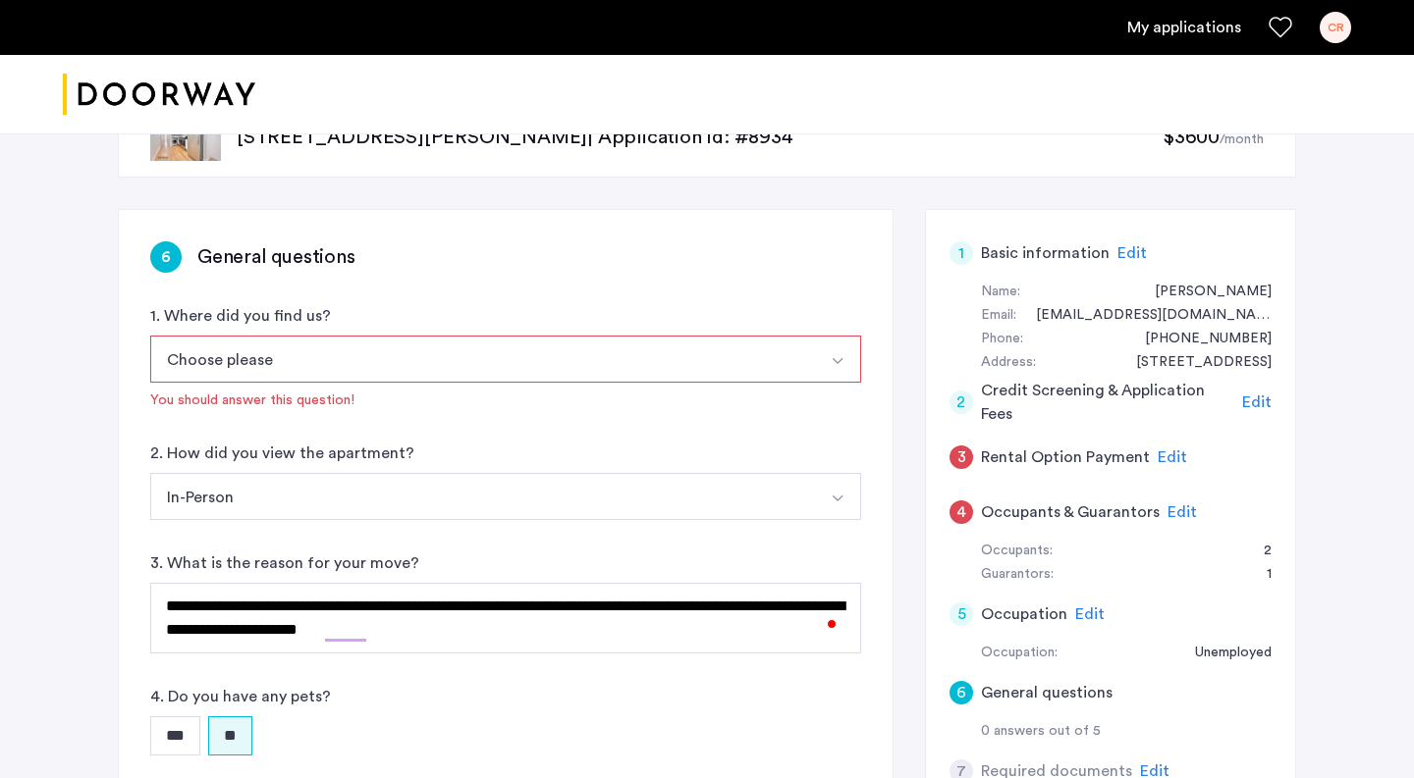
click at [622, 353] on button "Choose please" at bounding box center [482, 359] width 665 height 47
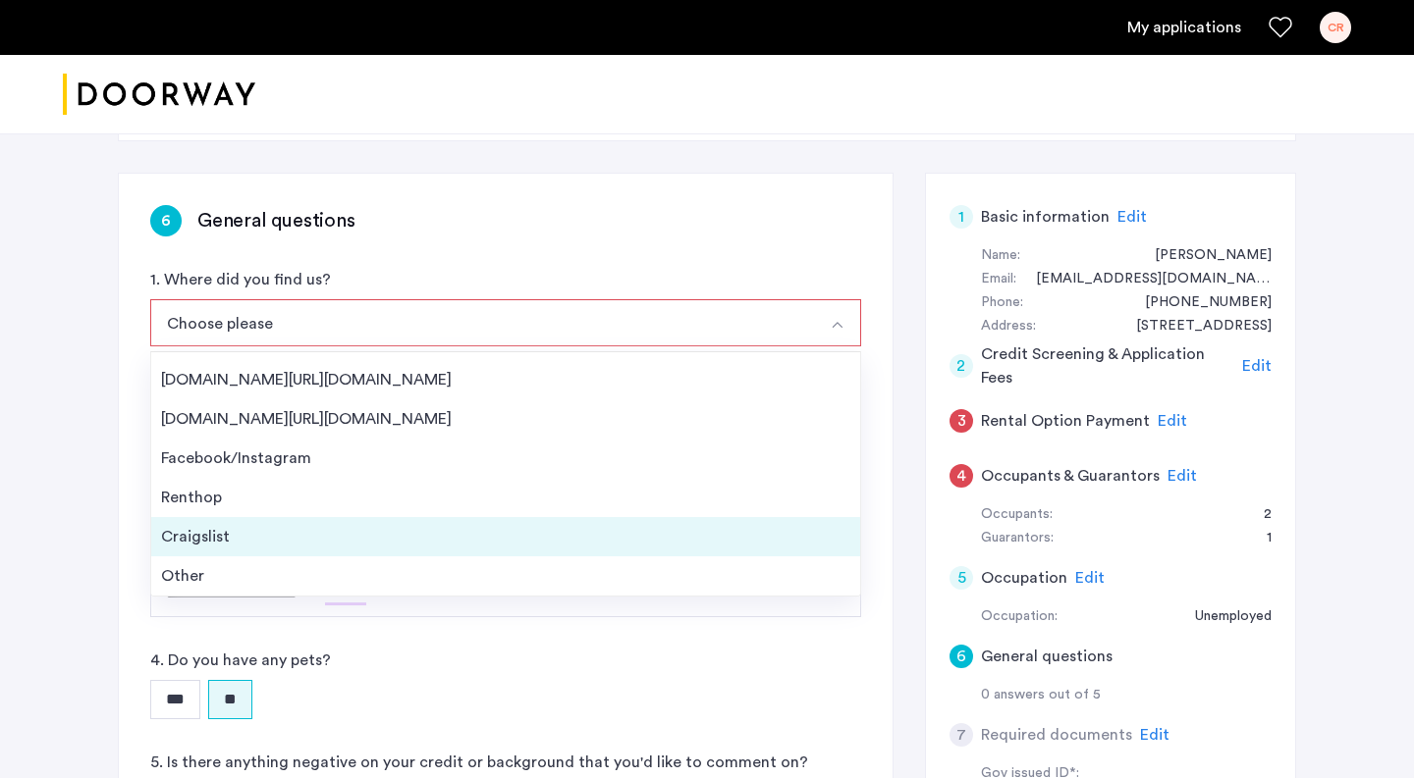
scroll to position [97, 0]
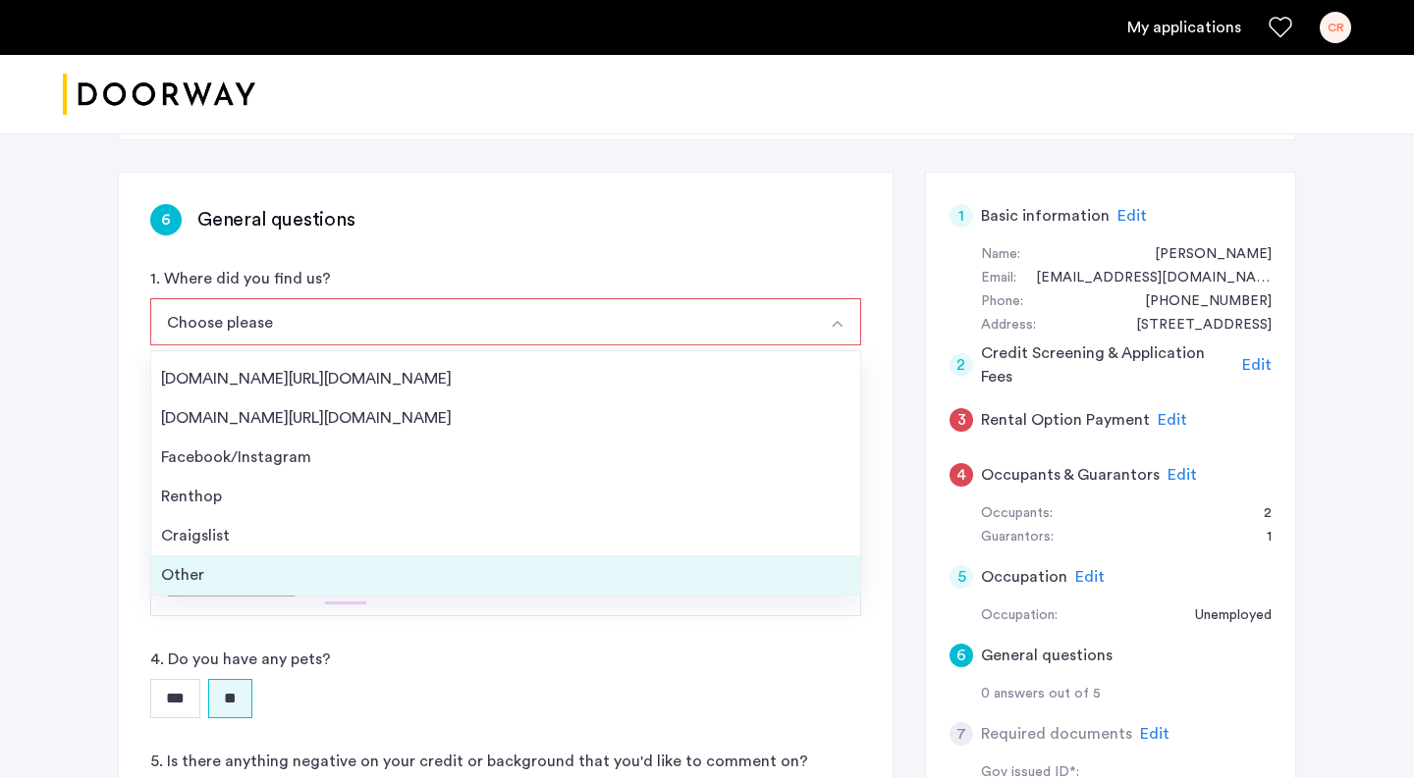
click at [229, 576] on div "Other" at bounding box center [505, 575] width 689 height 24
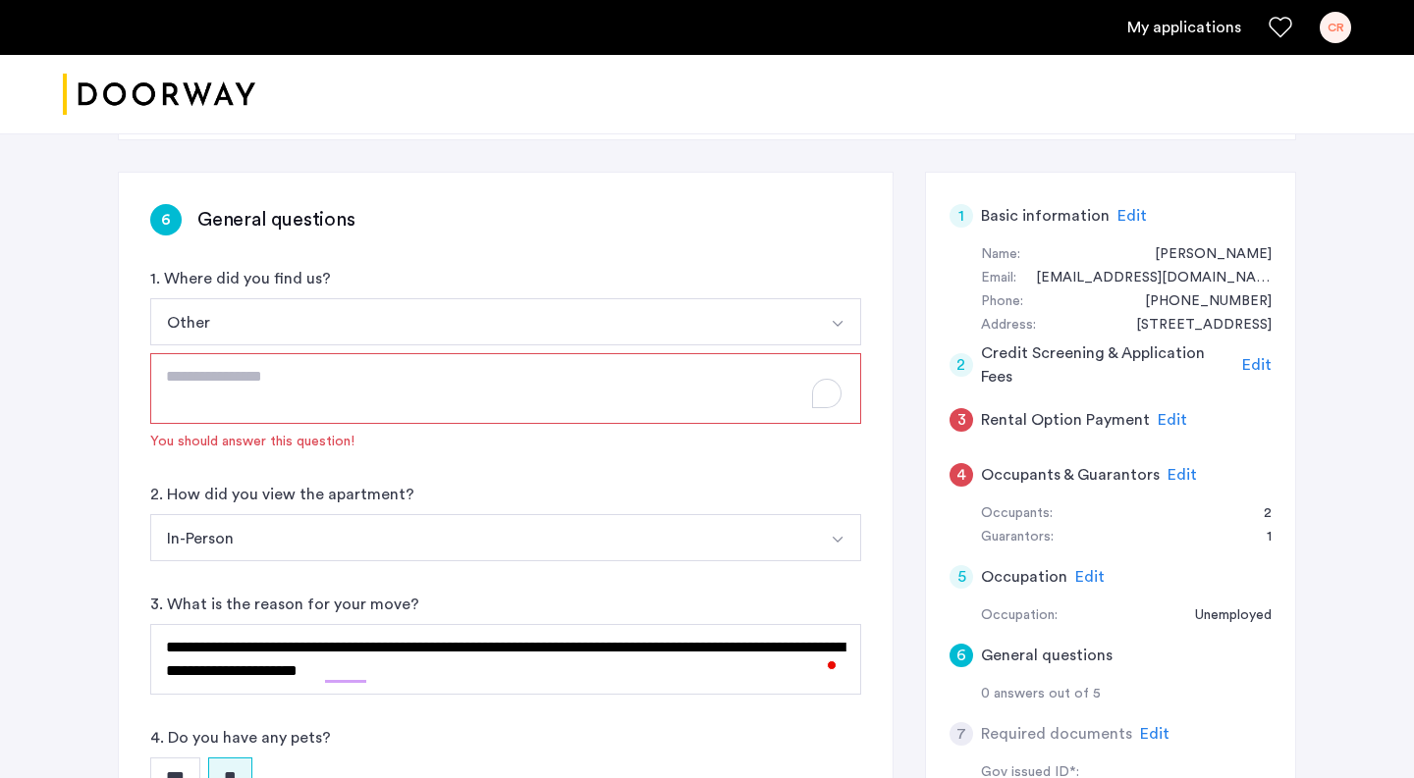
click at [230, 378] on textarea "To enrich screen reader interactions, please activate Accessibility in Grammarl…" at bounding box center [505, 388] width 711 height 71
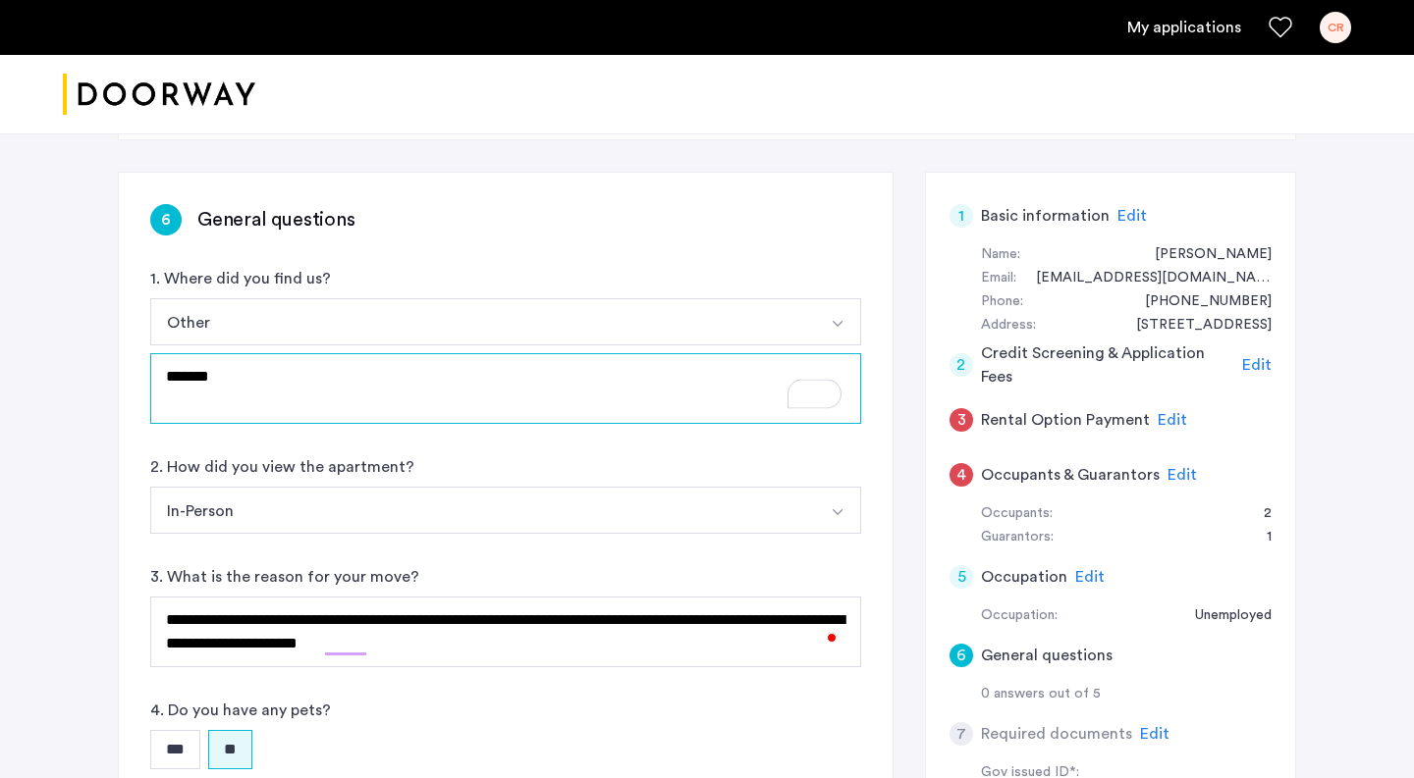
drag, startPoint x: 228, startPoint y: 382, endPoint x: 139, endPoint y: 379, distance: 88.4
click at [139, 379] on div "**********" at bounding box center [506, 542] width 774 height 738
click at [244, 379] on textarea "**********" at bounding box center [505, 388] width 711 height 71
click at [593, 377] on textarea "**********" at bounding box center [505, 388] width 711 height 71
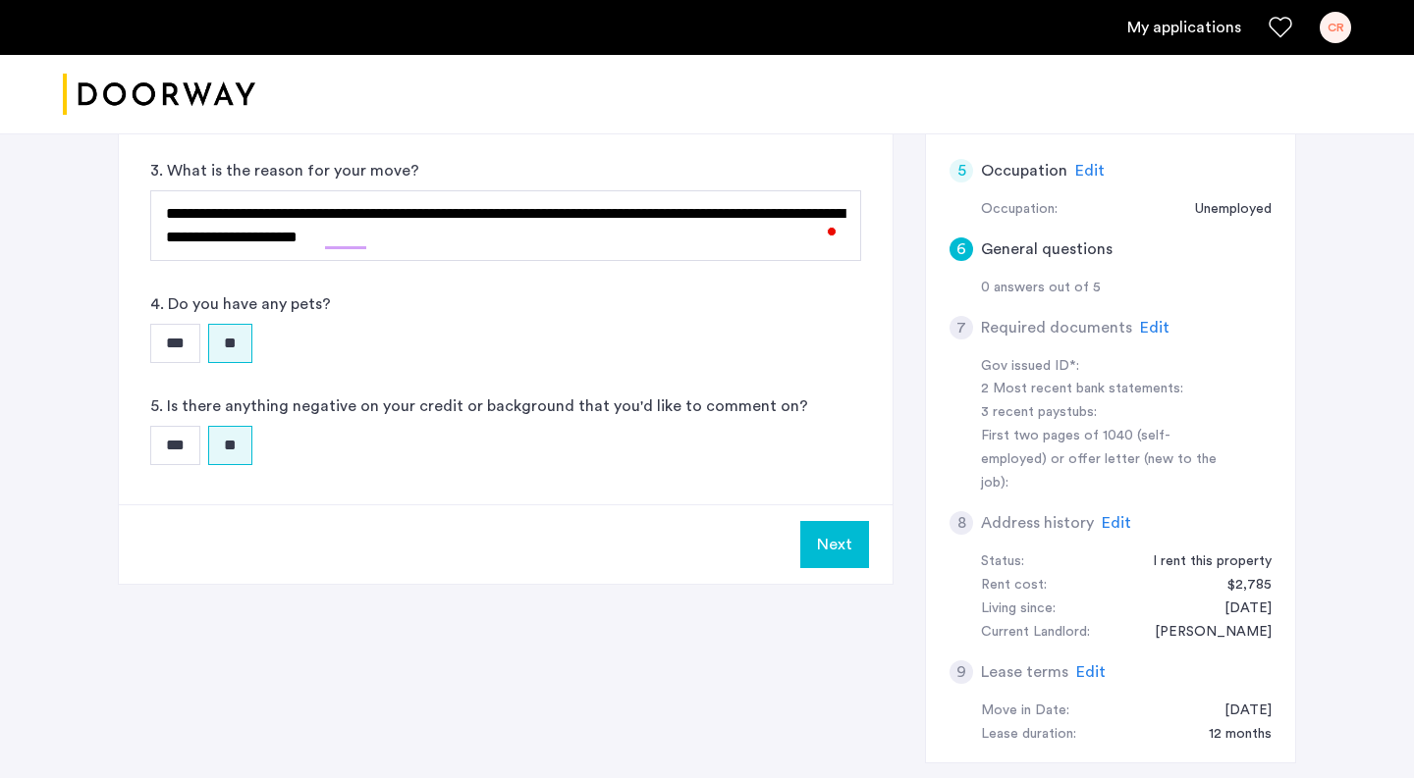
scroll to position [592, 0]
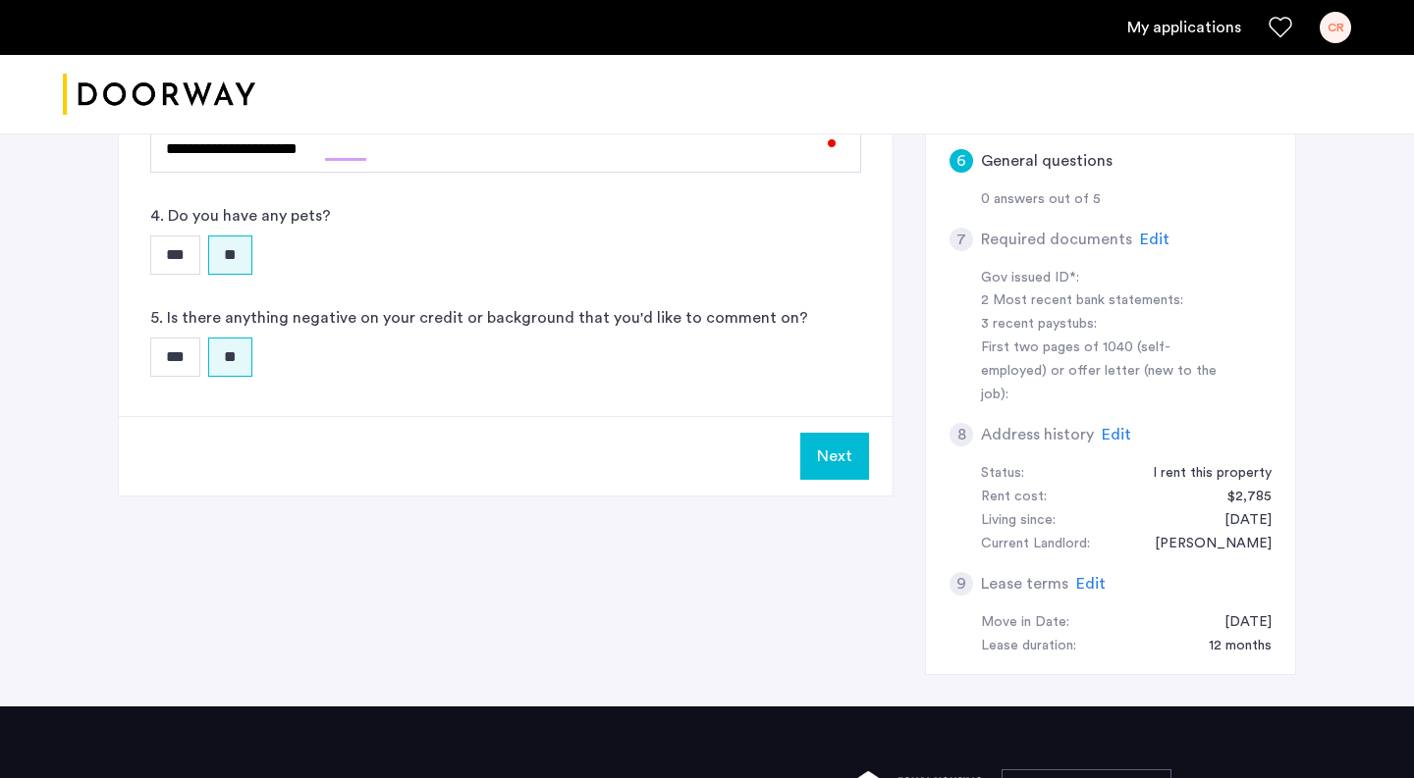
type textarea "**********"
click at [841, 457] on button "Next" at bounding box center [834, 456] width 69 height 47
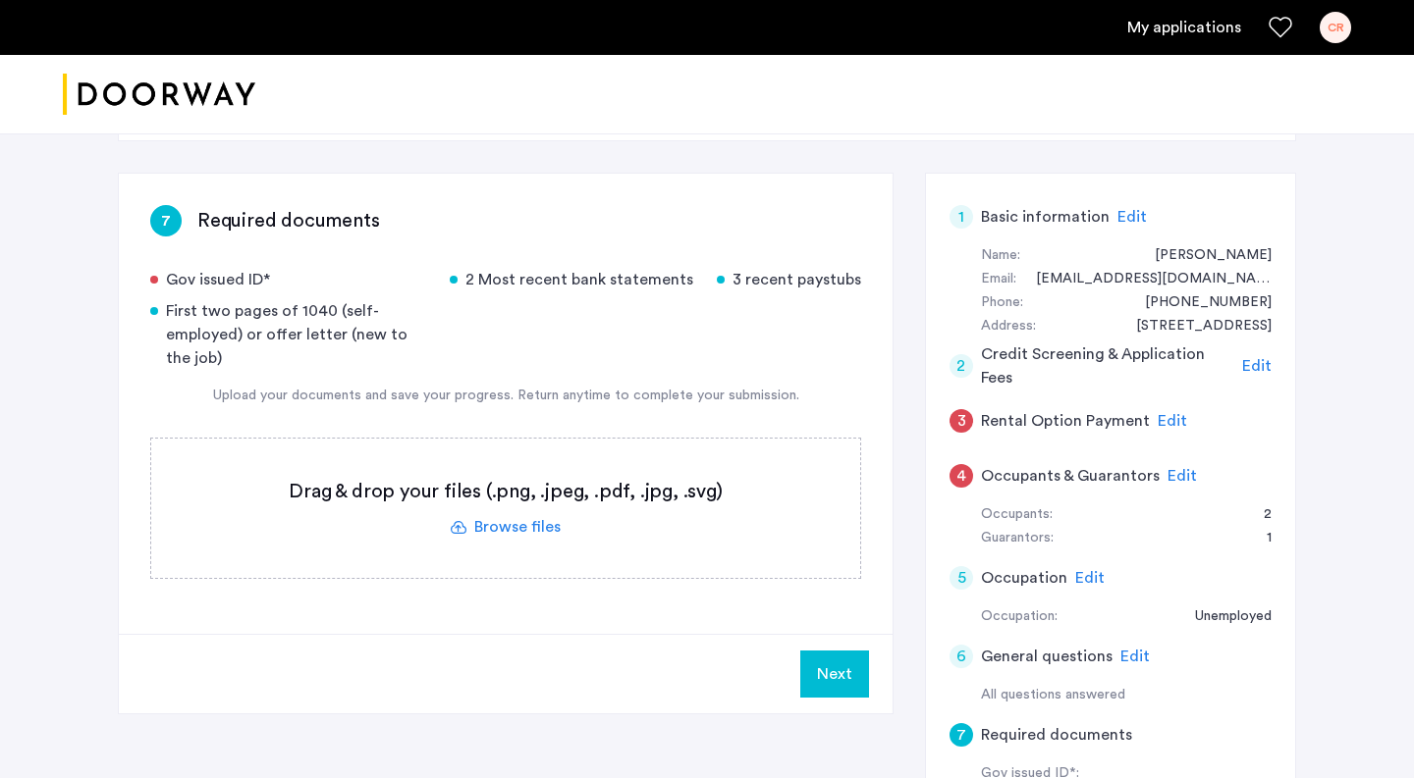
scroll to position [153, 0]
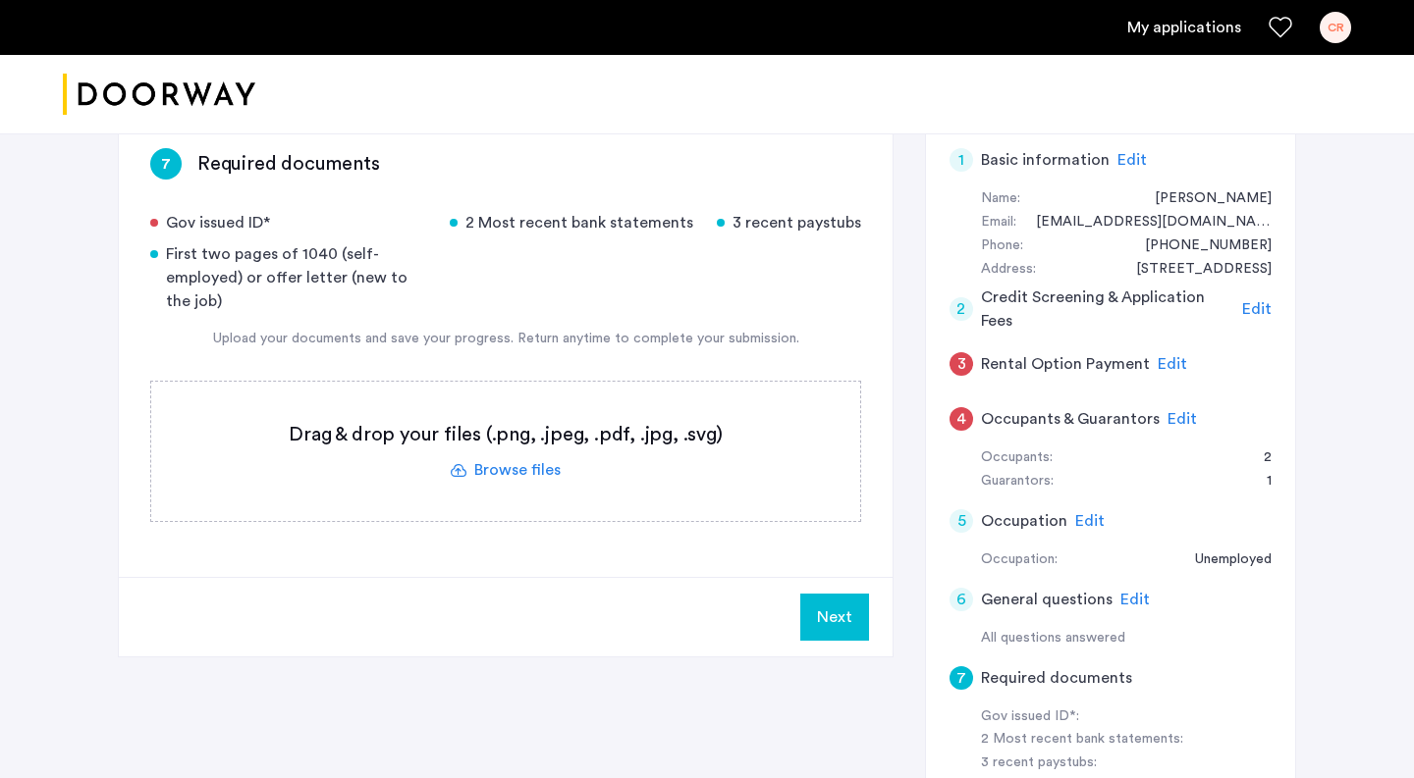
click at [1178, 422] on span "Edit" at bounding box center [1181, 419] width 29 height 16
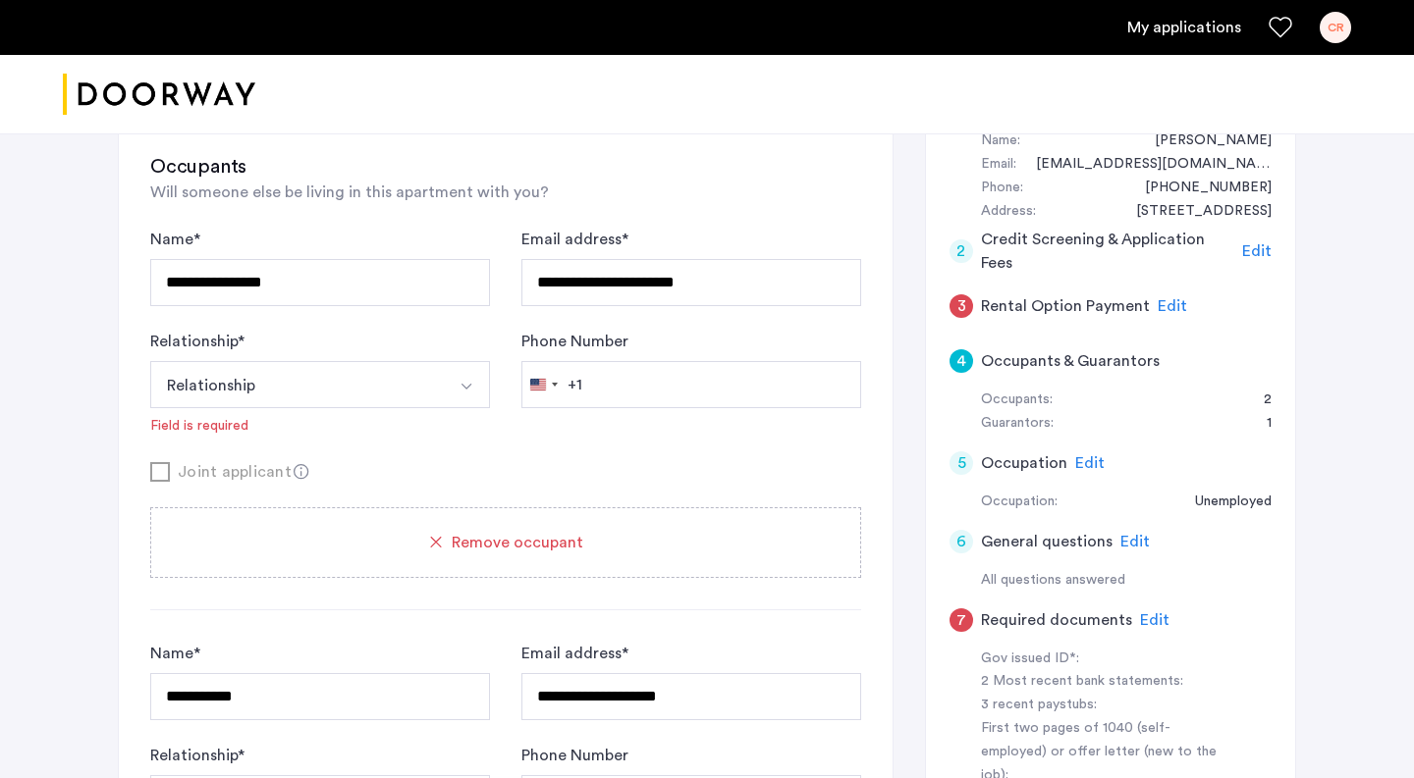
scroll to position [212, 0]
click at [406, 399] on button "Relationship" at bounding box center [297, 383] width 294 height 47
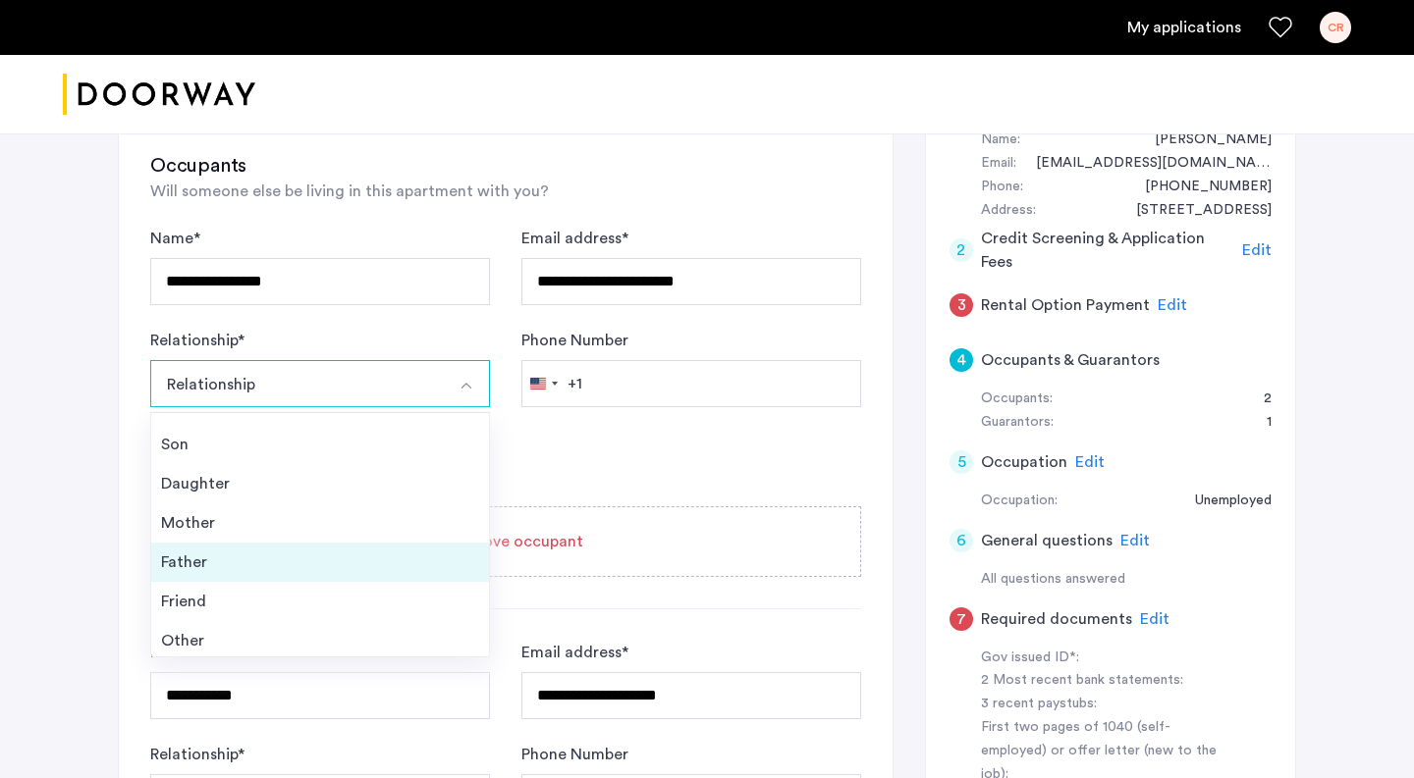
scroll to position [71, 0]
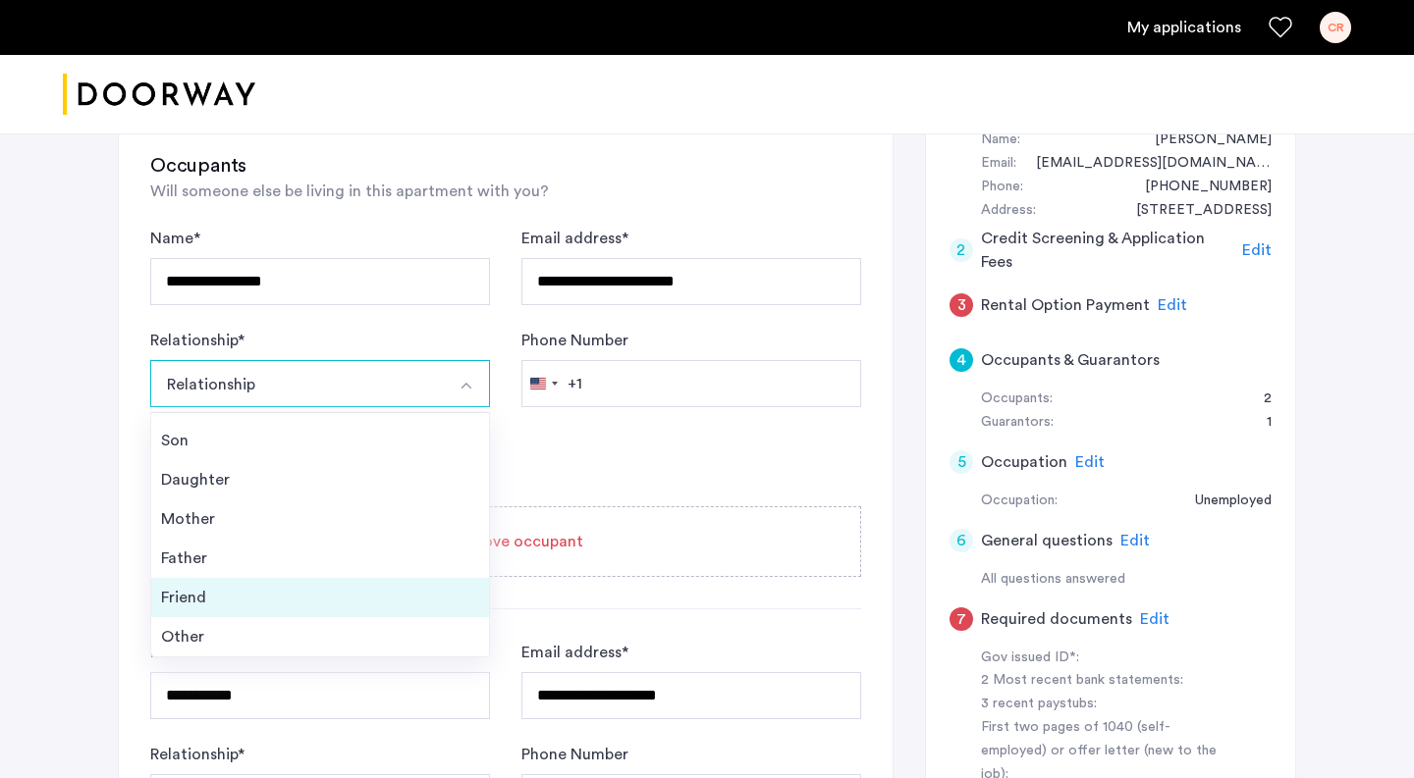
click at [241, 595] on div "Friend" at bounding box center [320, 598] width 318 height 24
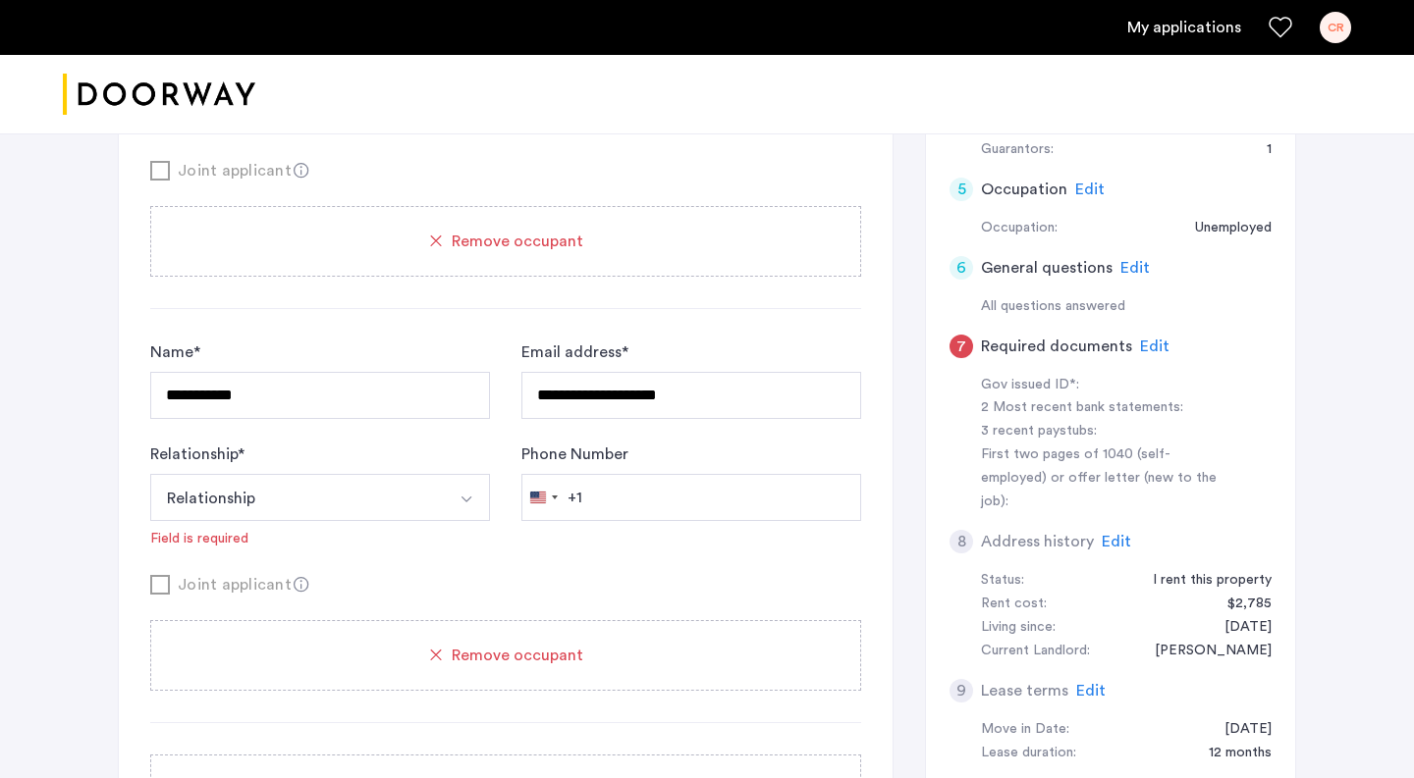
scroll to position [504, 0]
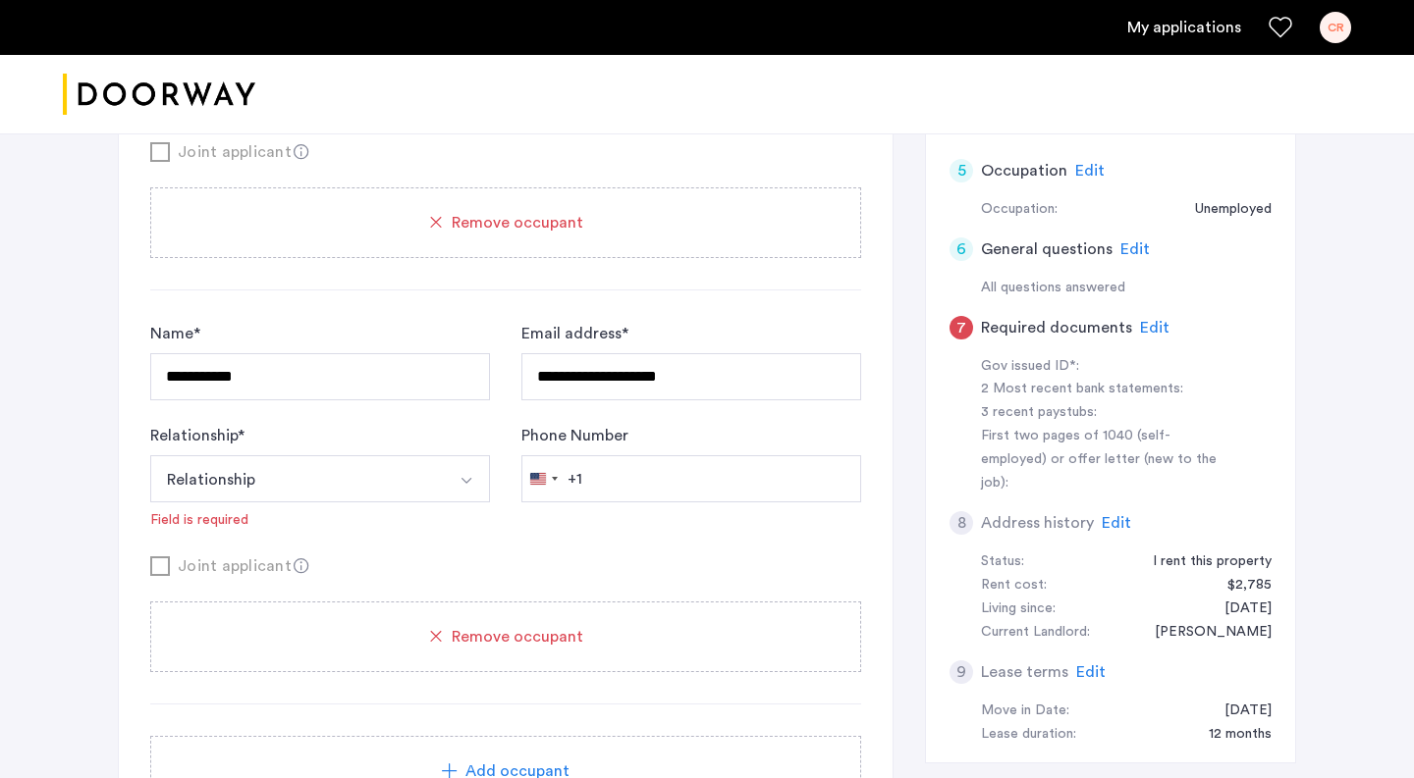
click at [433, 481] on button "Relationship" at bounding box center [297, 479] width 294 height 47
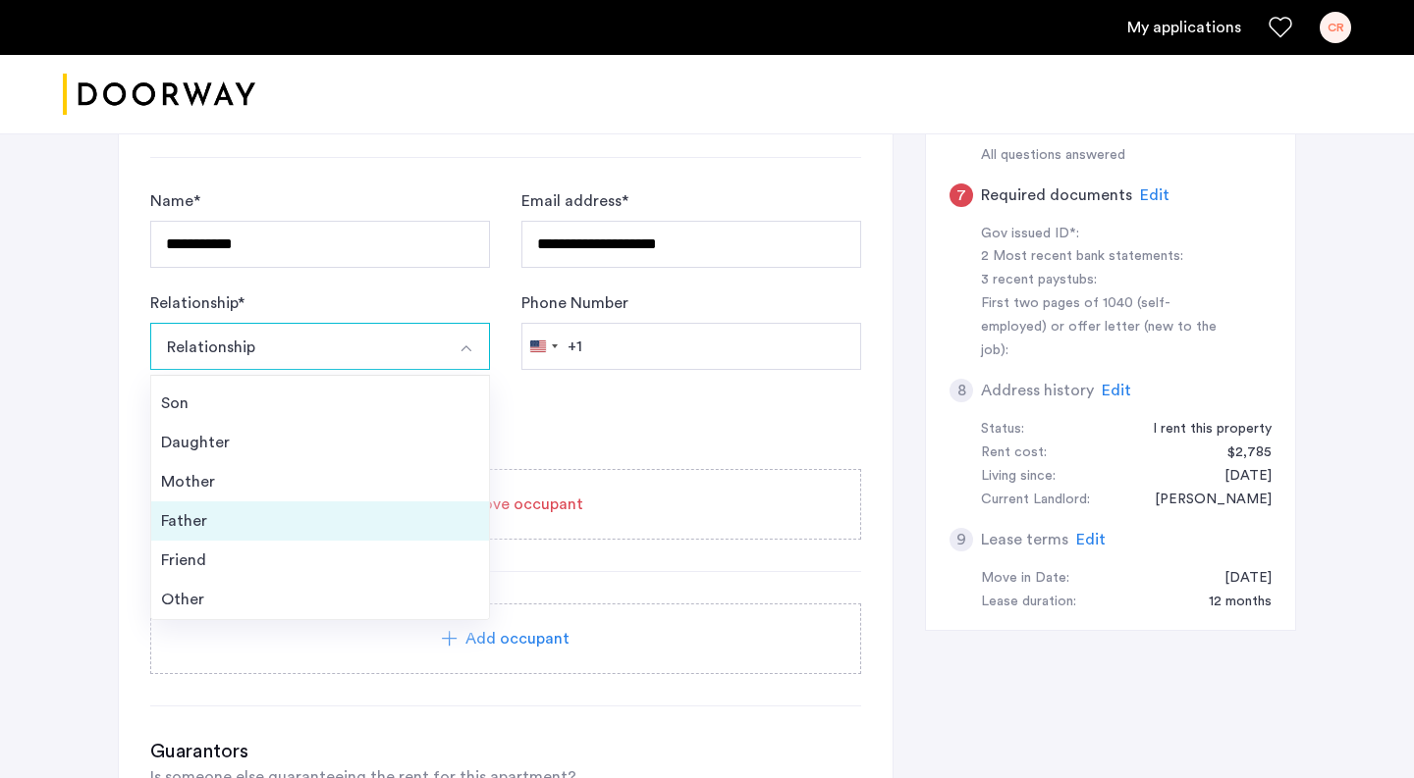
scroll to position [661, 0]
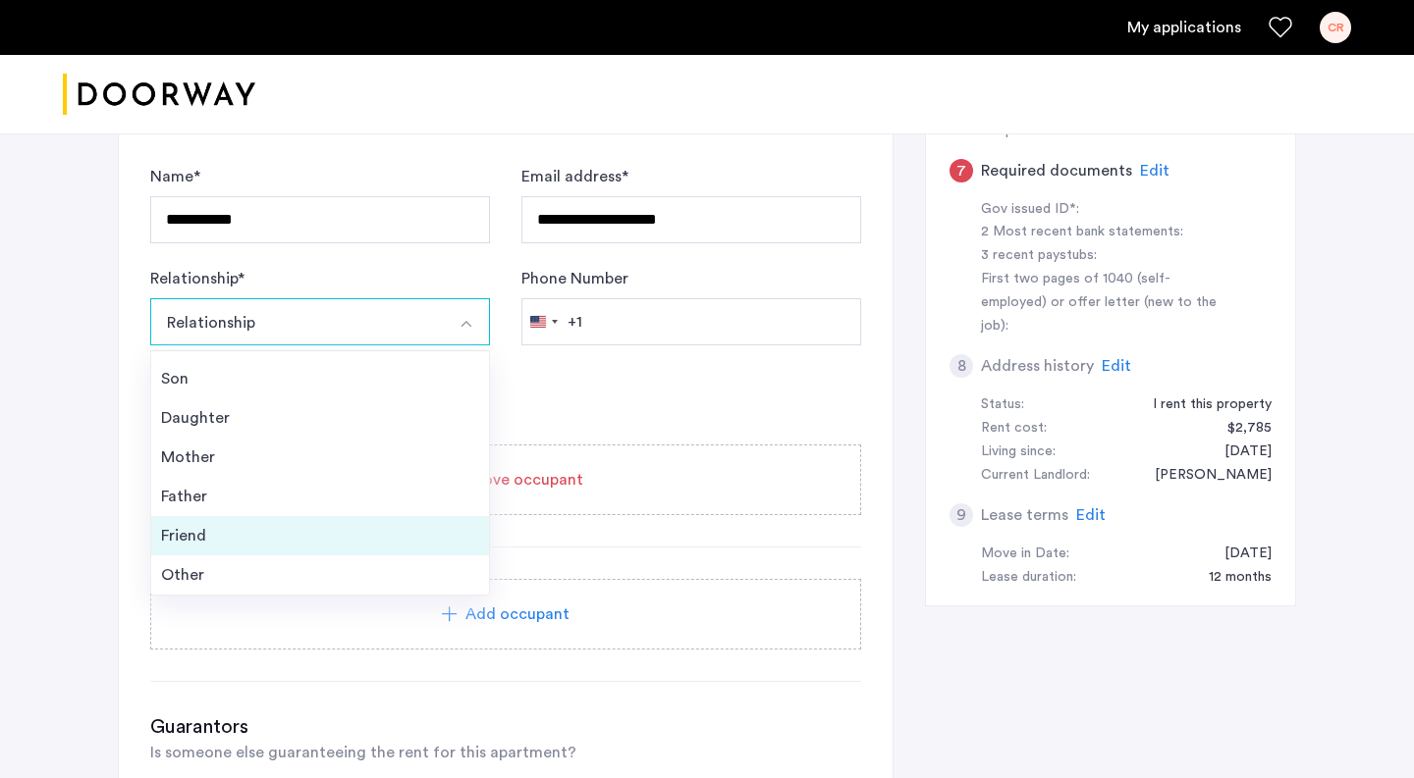
click at [271, 539] on div "Friend" at bounding box center [320, 536] width 318 height 24
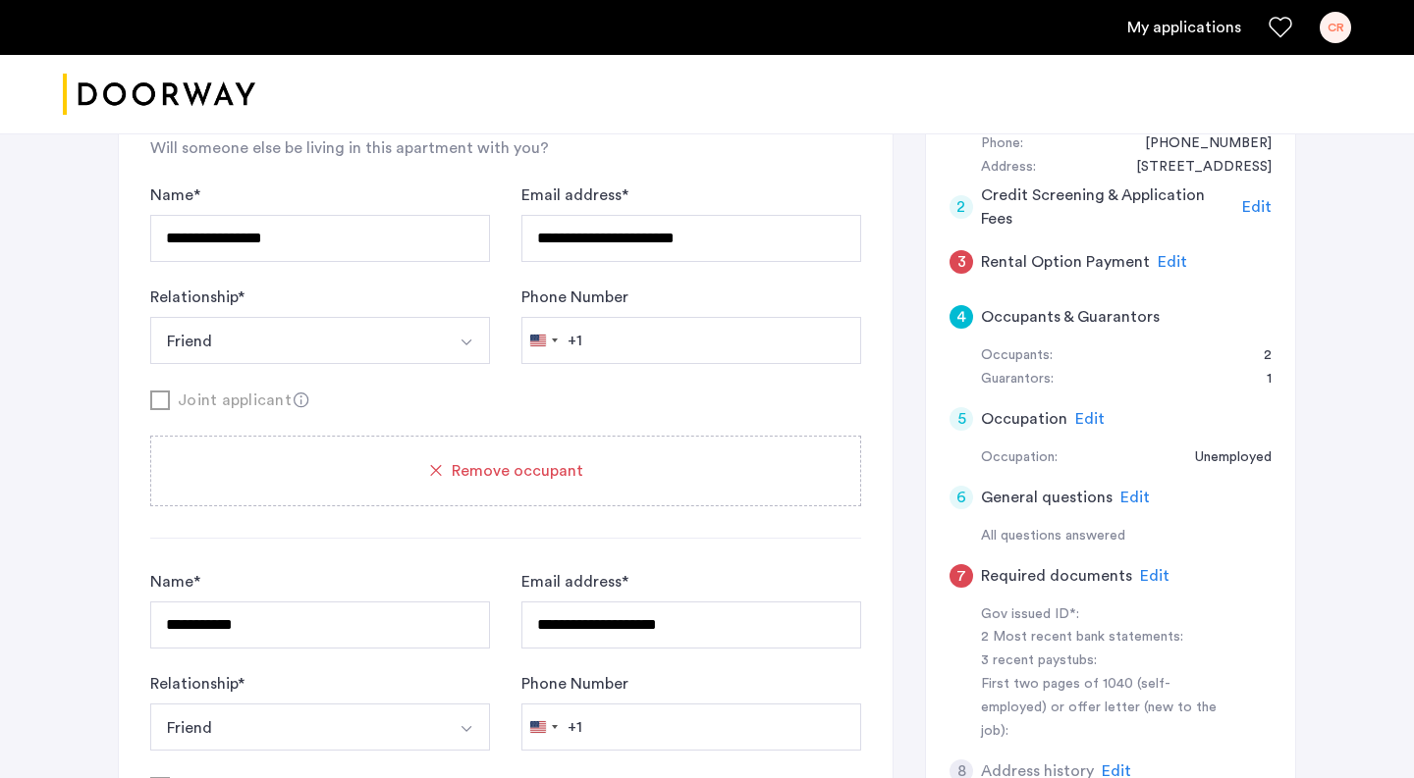
scroll to position [292, 0]
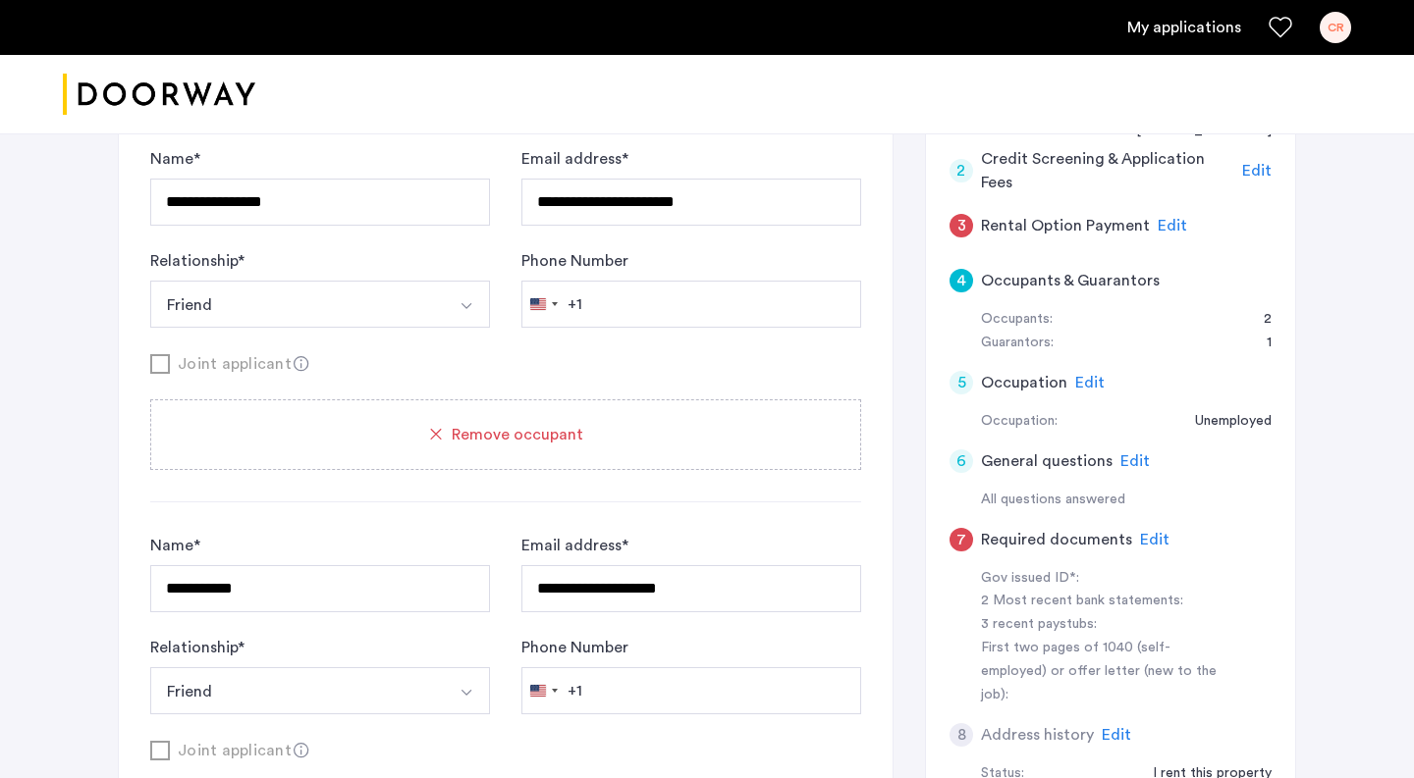
click at [1154, 542] on span "Edit" at bounding box center [1154, 540] width 29 height 16
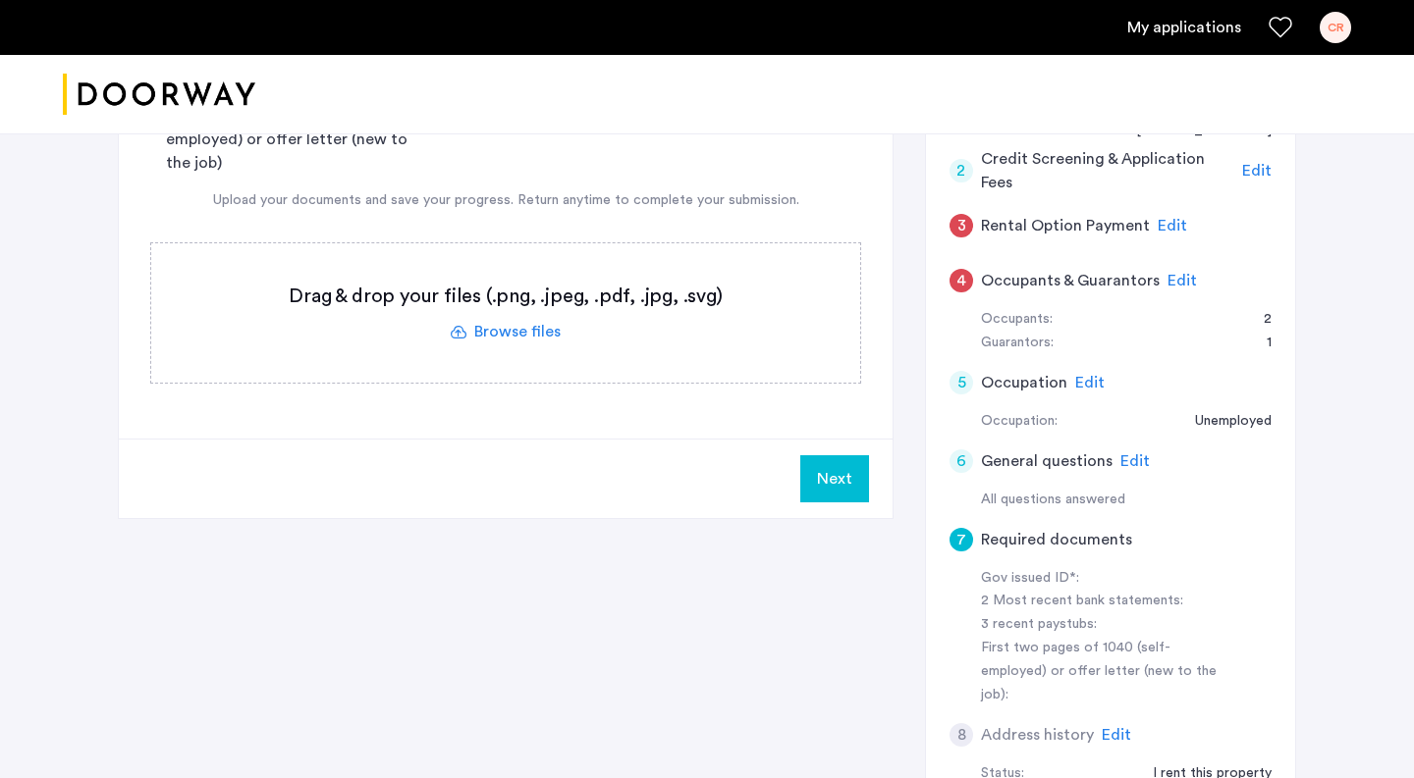
click at [504, 337] on label at bounding box center [505, 312] width 709 height 139
click at [0, 0] on input "file" at bounding box center [0, 0] width 0 height 0
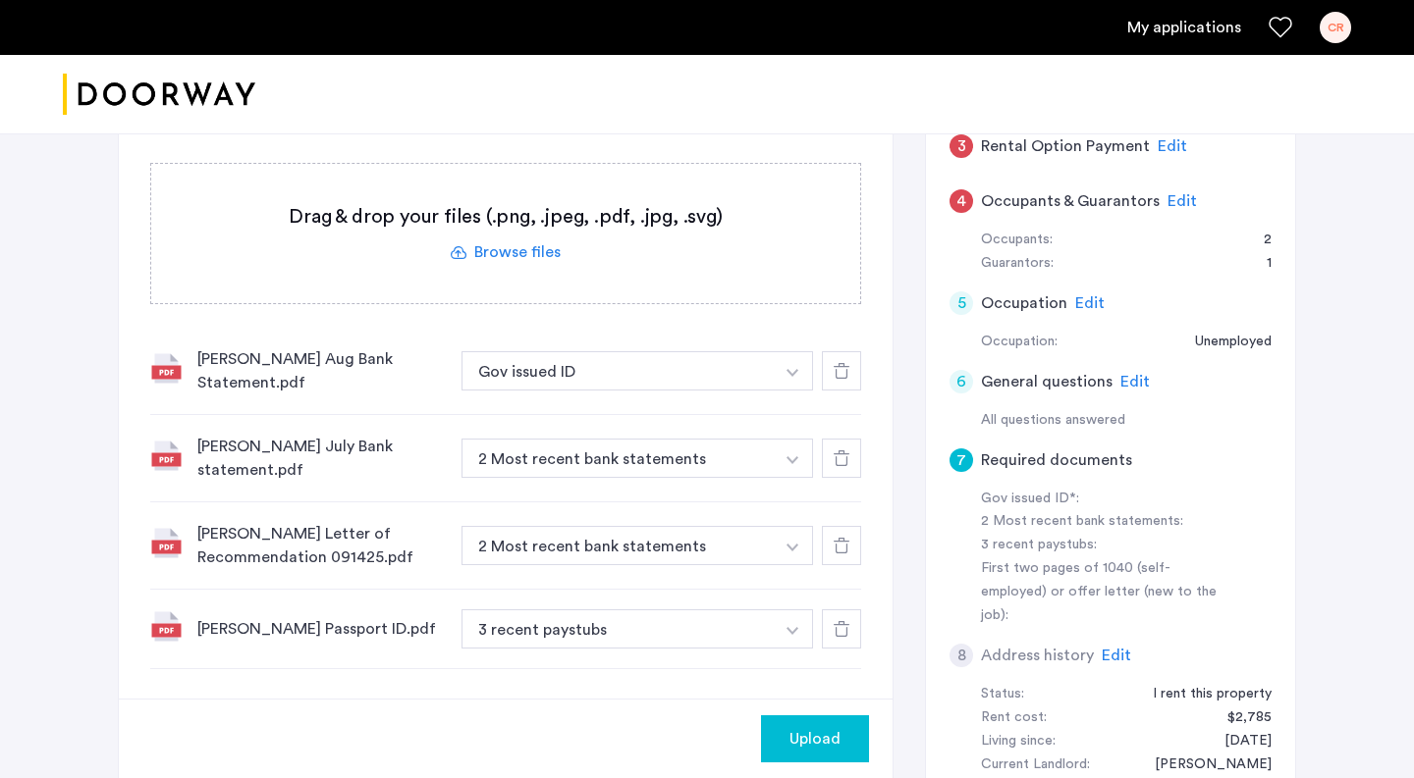
scroll to position [408, 0]
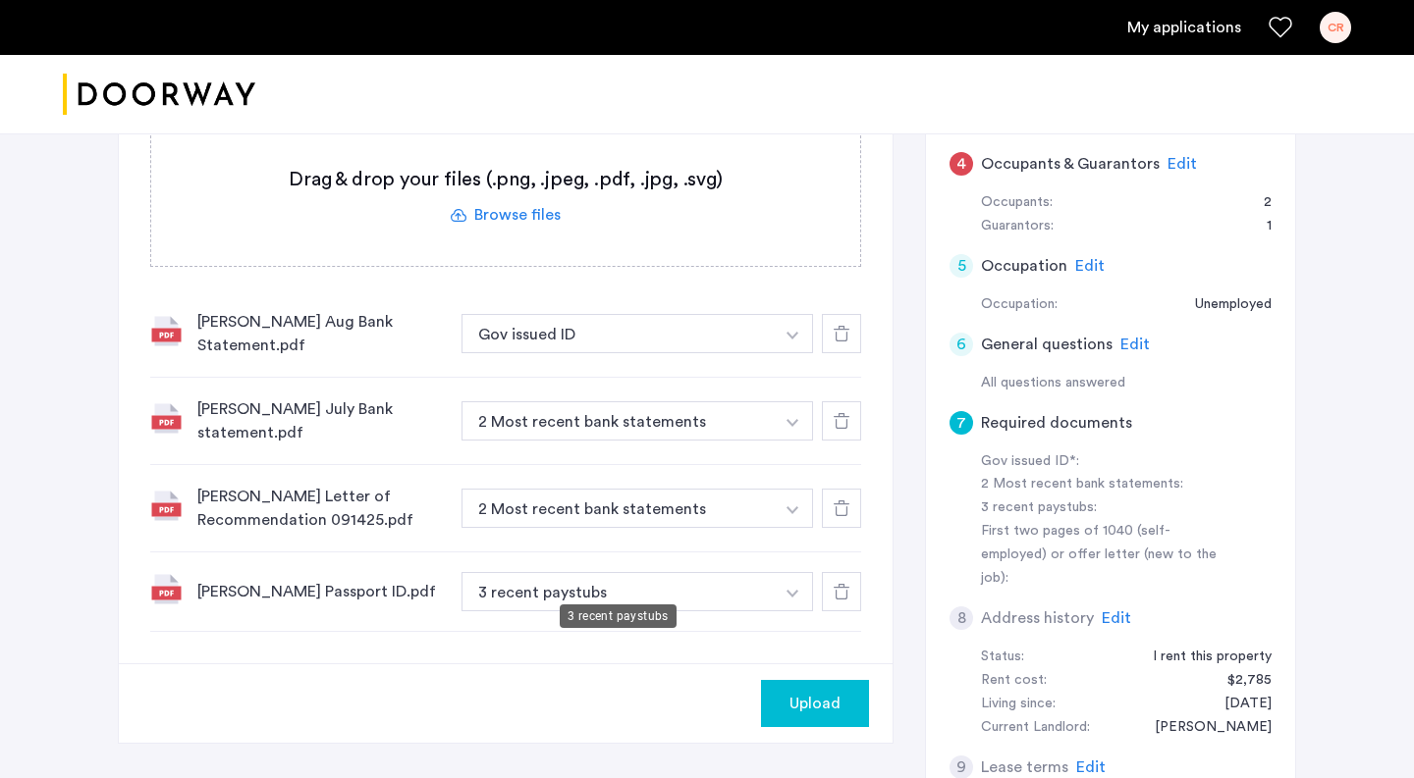
click at [684, 584] on button "3 recent paystubs" at bounding box center [617, 591] width 312 height 39
click at [662, 341] on button "Gov issued ID" at bounding box center [617, 333] width 312 height 39
click at [702, 339] on button "Gov issued ID" at bounding box center [617, 333] width 312 height 39
click at [789, 332] on img "button" at bounding box center [792, 336] width 12 height 8
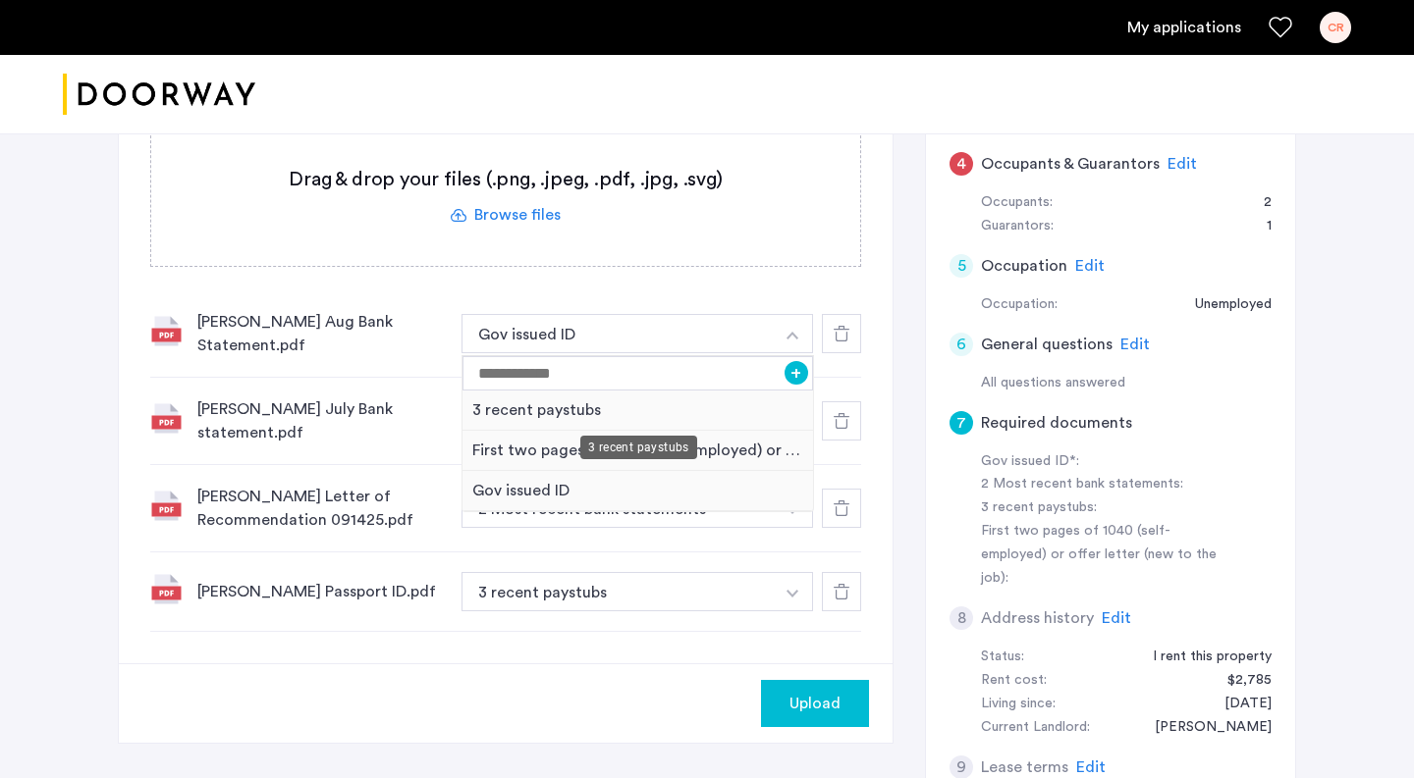
click at [637, 449] on div "3 recent paystubs" at bounding box center [638, 448] width 117 height 24
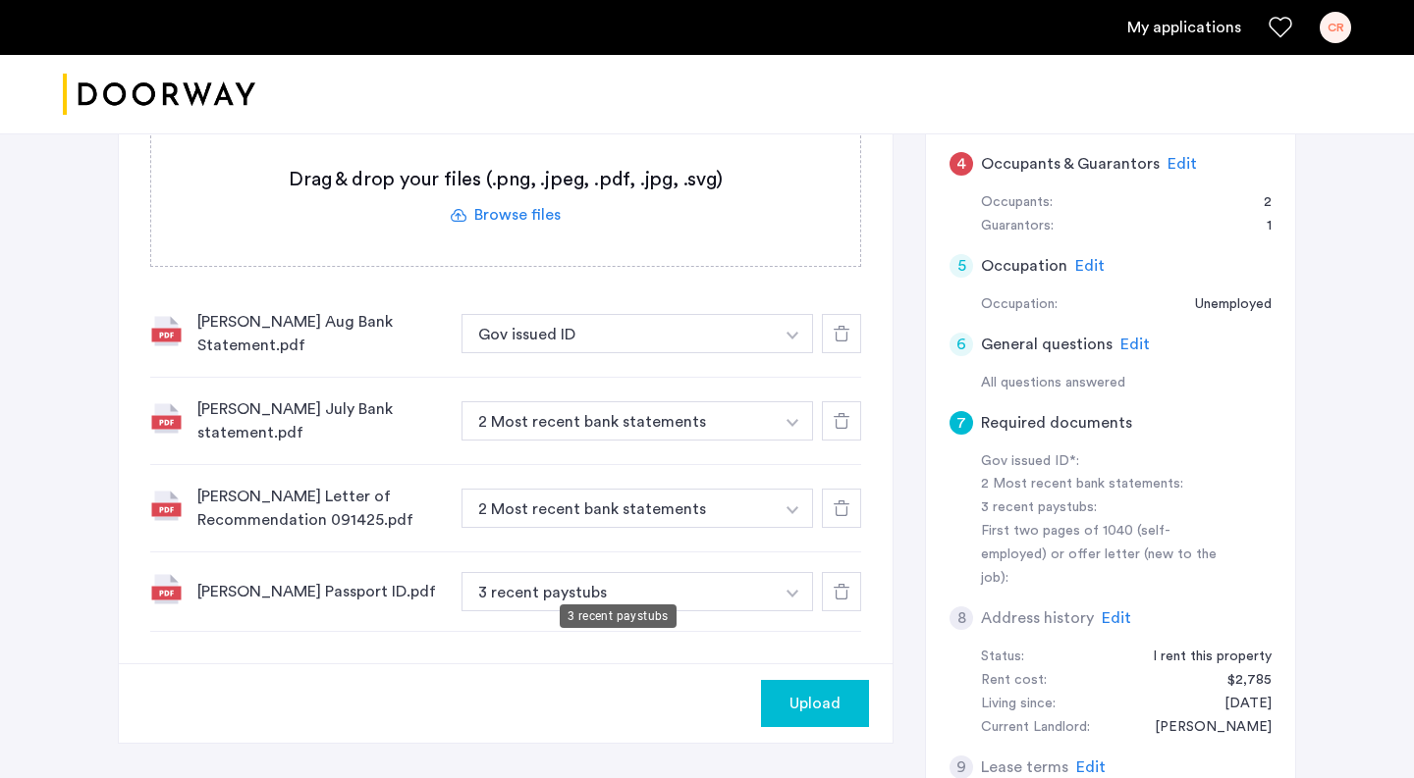
click at [678, 573] on button "3 recent paystubs" at bounding box center [617, 591] width 312 height 39
click at [778, 572] on button "button" at bounding box center [793, 591] width 40 height 39
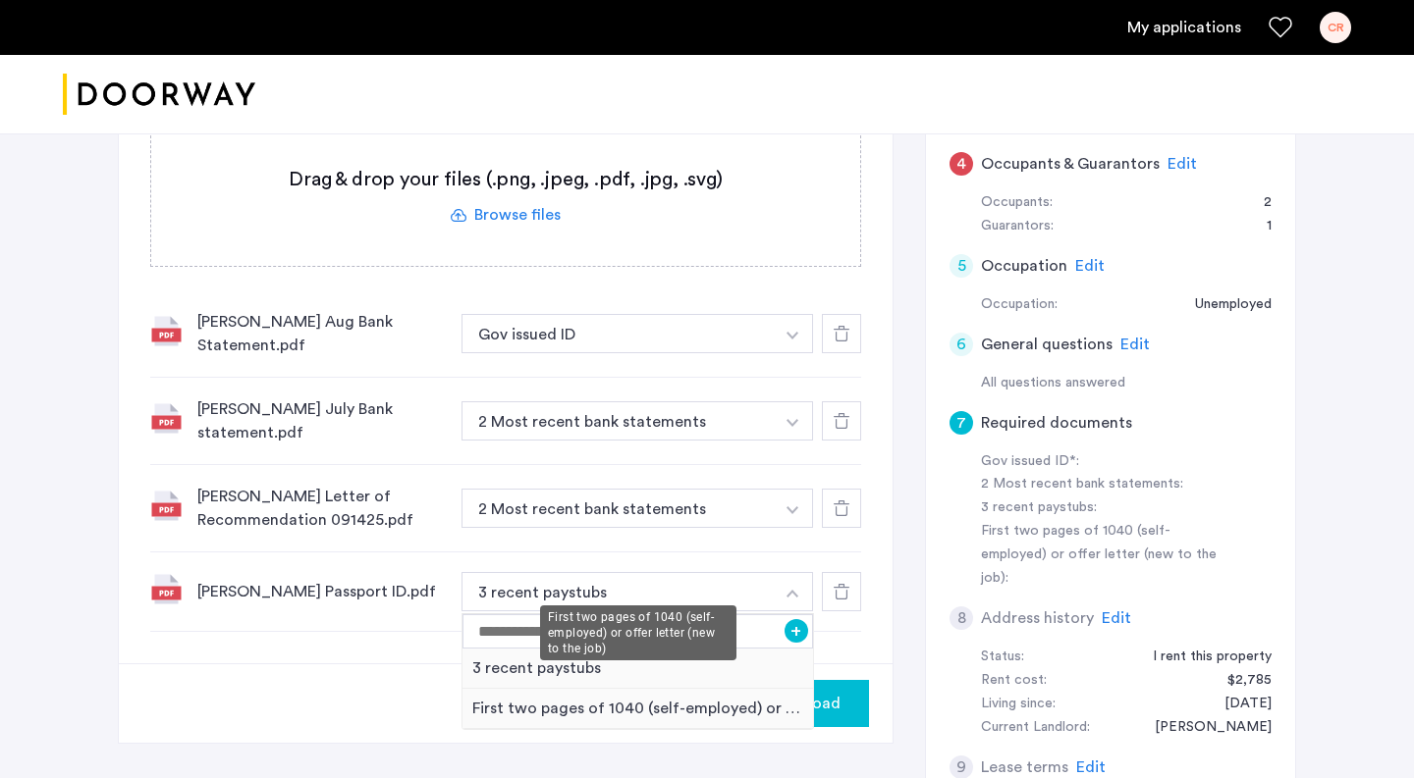
scroll to position [413, 0]
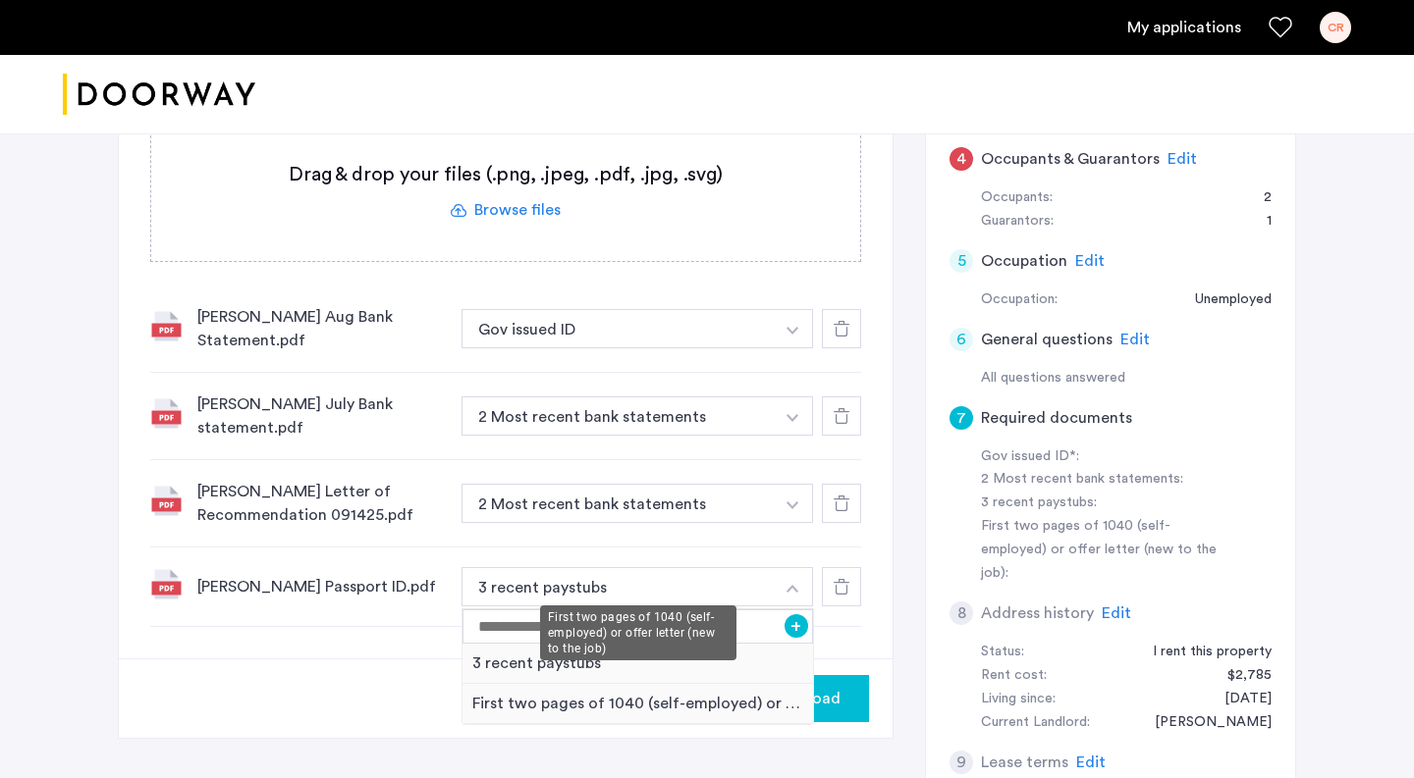
click at [621, 647] on div "First two pages of 1040 (self-employed) or offer letter (new to the job)" at bounding box center [638, 633] width 196 height 55
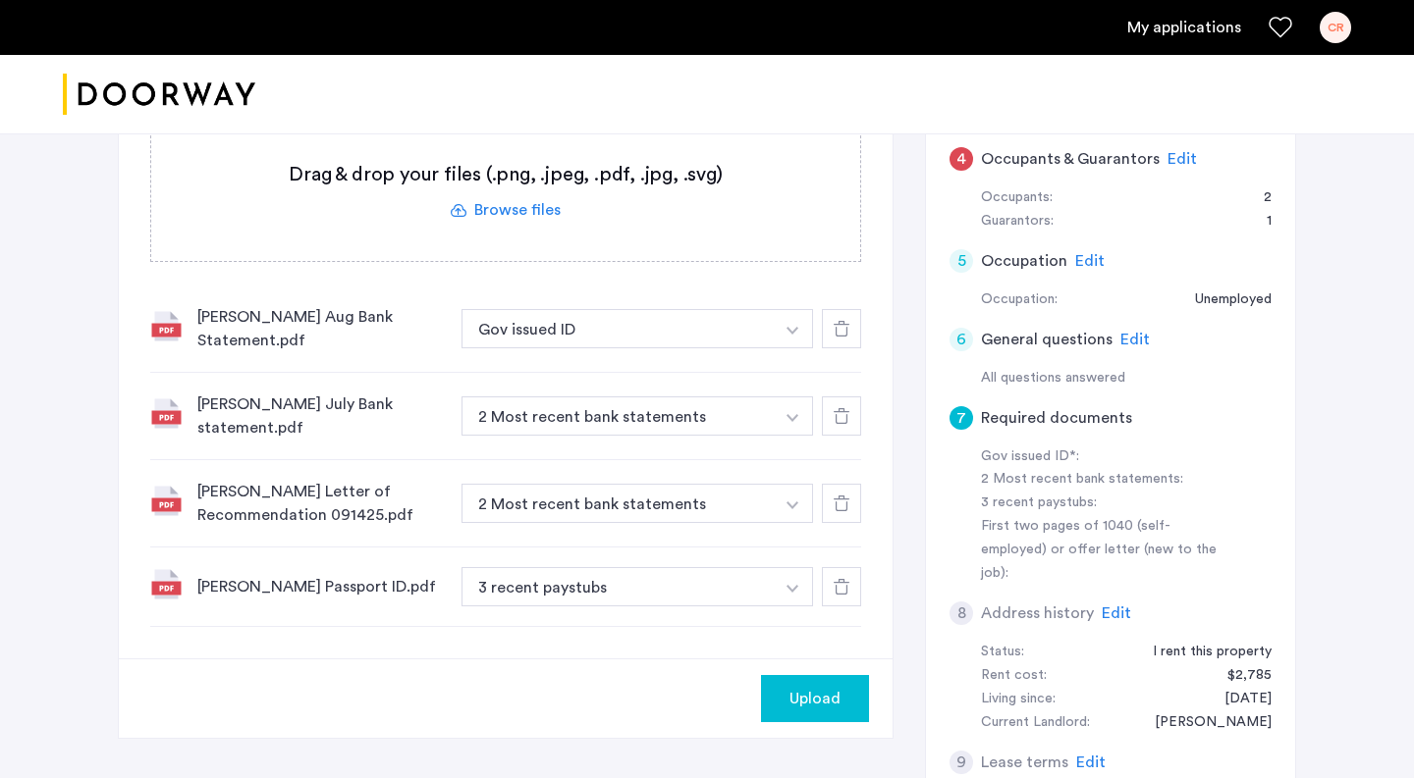
click at [800, 326] on button "button" at bounding box center [793, 328] width 40 height 39
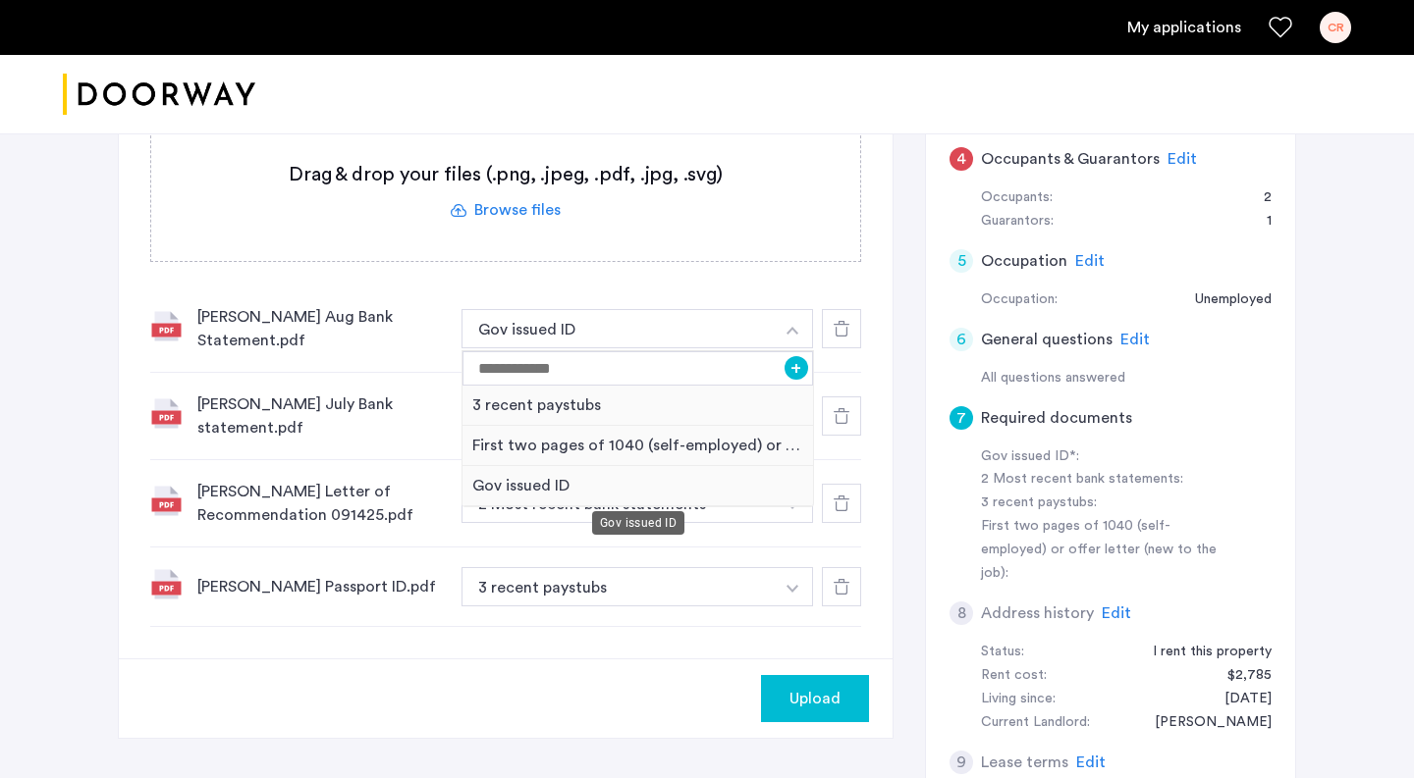
click at [506, 487] on div "Gov issued ID" at bounding box center [637, 486] width 350 height 40
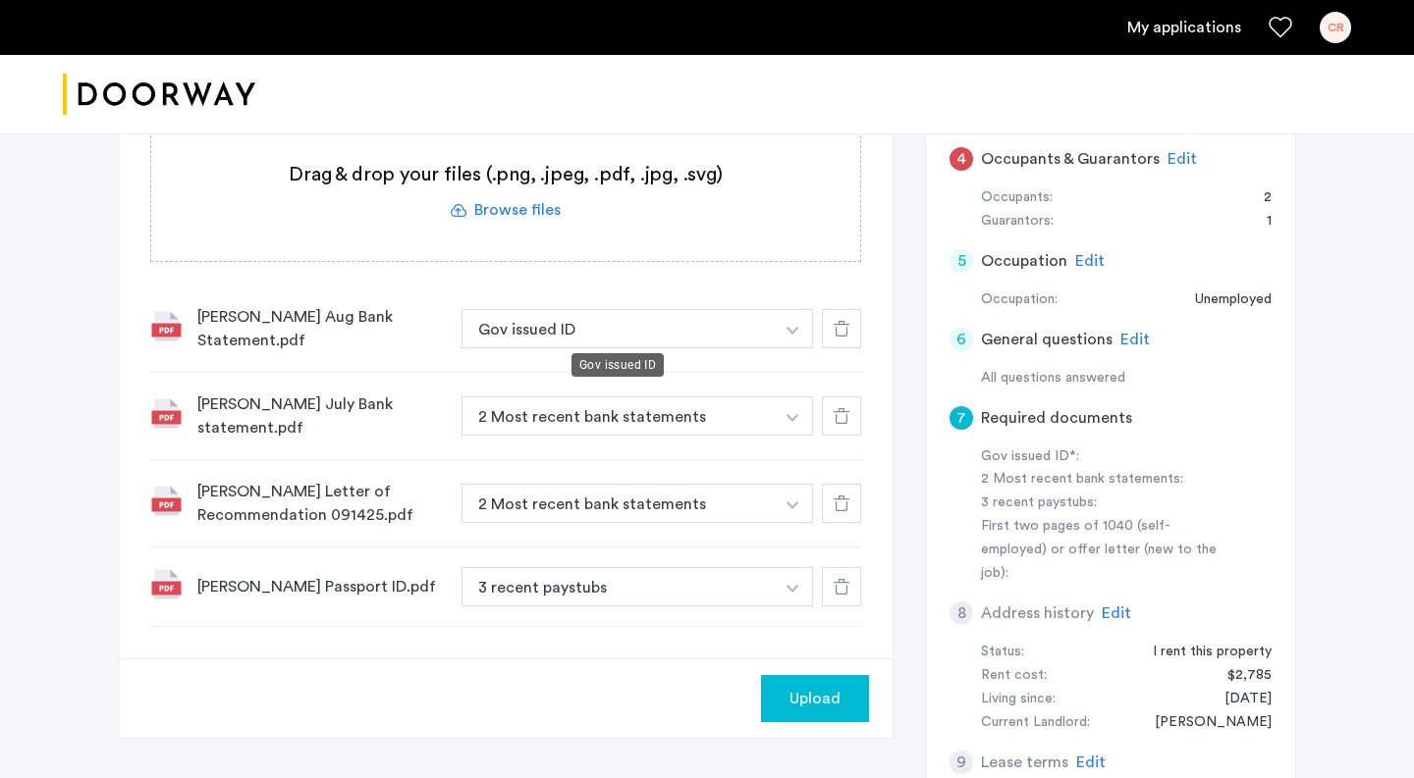
click at [591, 315] on button "Gov issued ID" at bounding box center [617, 328] width 312 height 39
click at [582, 329] on button "Gov issued ID" at bounding box center [617, 328] width 312 height 39
click at [634, 326] on button "Gov issued ID" at bounding box center [617, 328] width 312 height 39
click at [660, 382] on div "Rountree July Bank statement.pdf 2 Most recent bank statements + 3 recent payst…" at bounding box center [505, 416] width 711 height 87
click at [661, 405] on button "2 Most recent bank statements" at bounding box center [617, 416] width 312 height 39
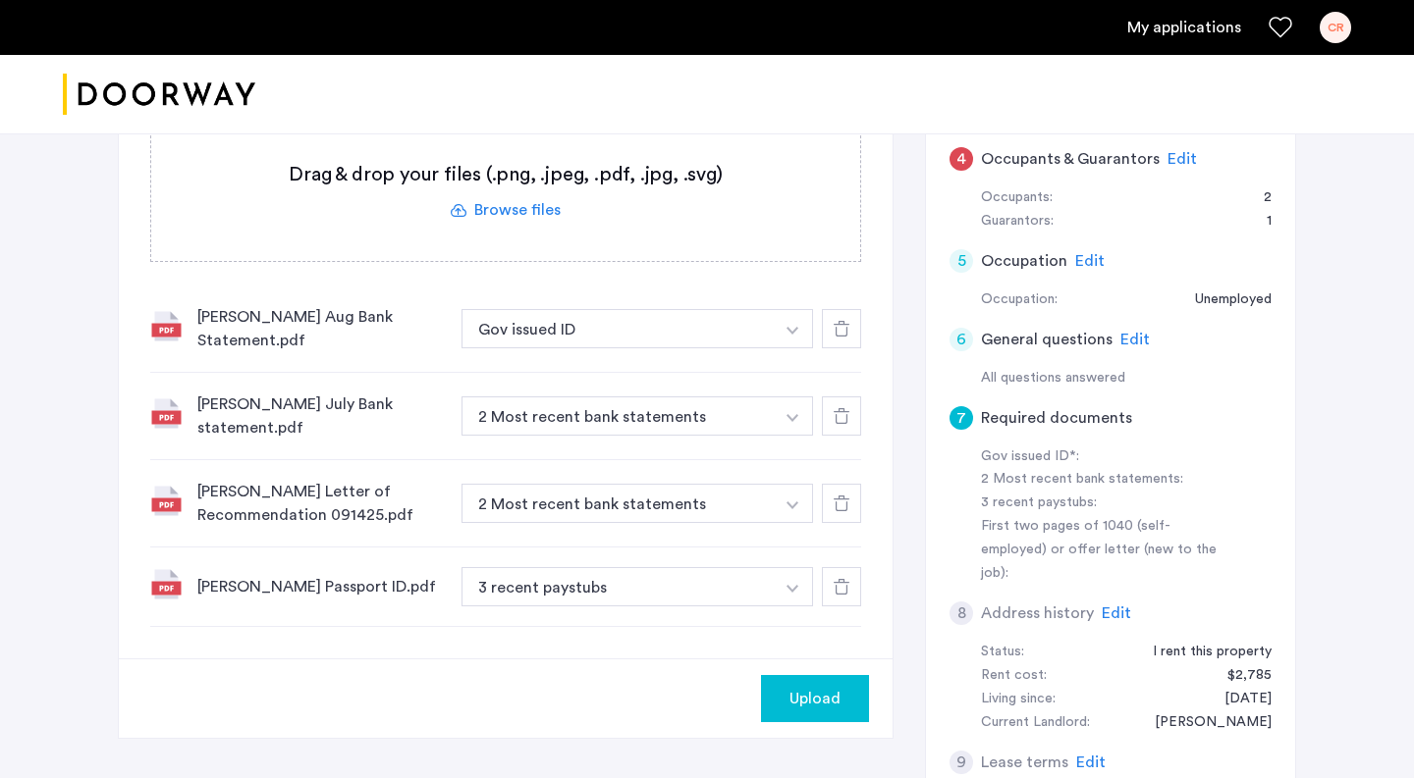
click at [861, 402] on div "7 Required documents Gov issued ID* 2 Most recent bank statements 3 recent pays…" at bounding box center [506, 258] width 774 height 802
click at [845, 408] on use at bounding box center [841, 416] width 16 height 16
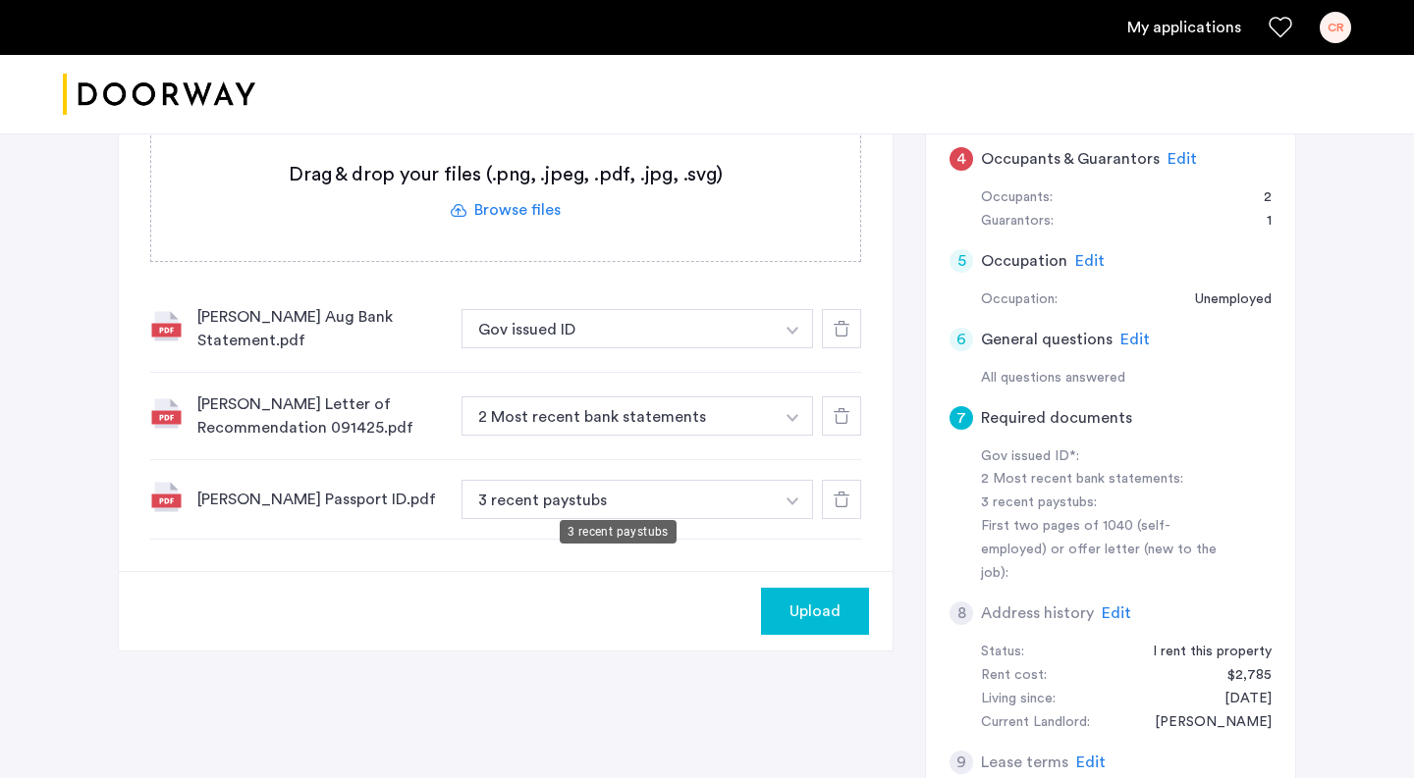
click at [765, 499] on button "3 recent paystubs" at bounding box center [617, 499] width 312 height 39
click at [790, 327] on img "button" at bounding box center [792, 331] width 12 height 8
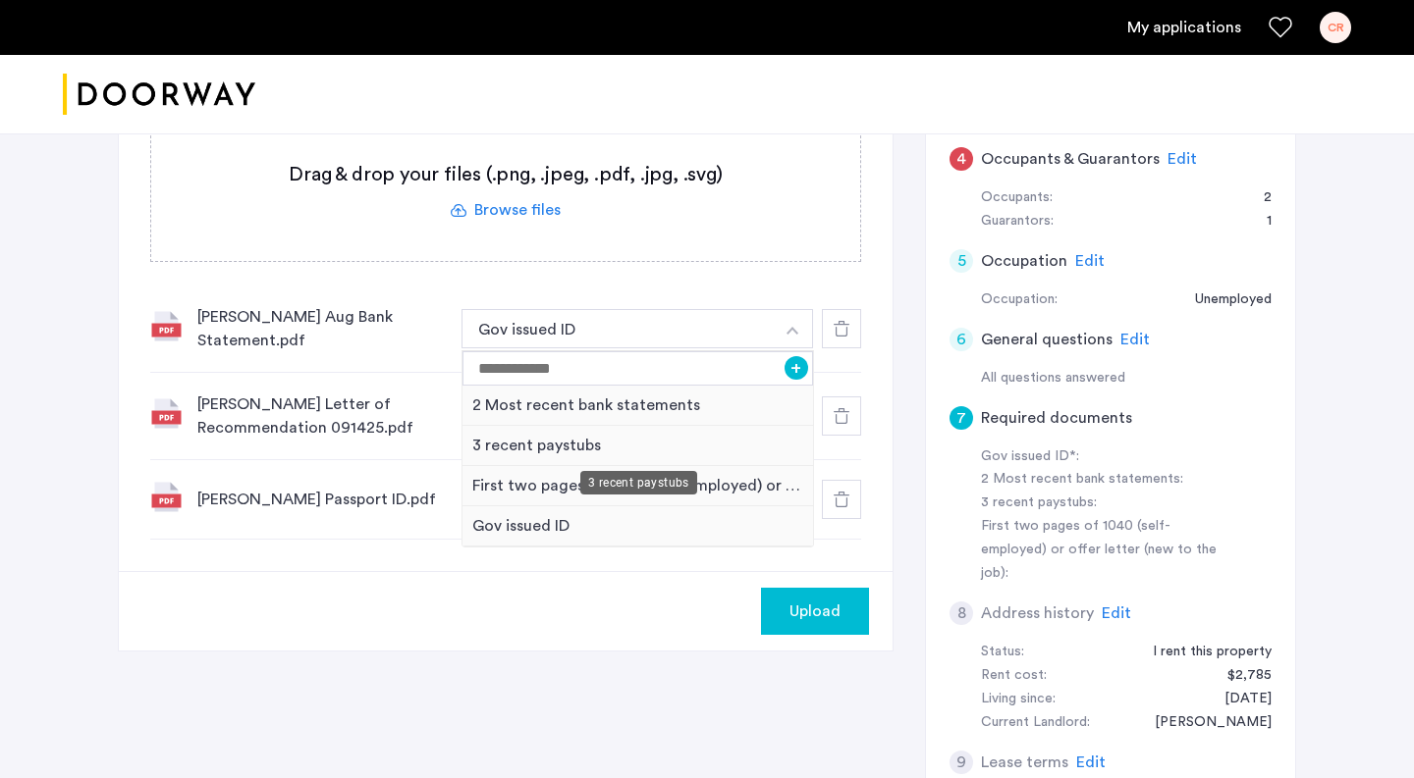
click at [581, 439] on div "3 recent paystubs" at bounding box center [637, 446] width 350 height 40
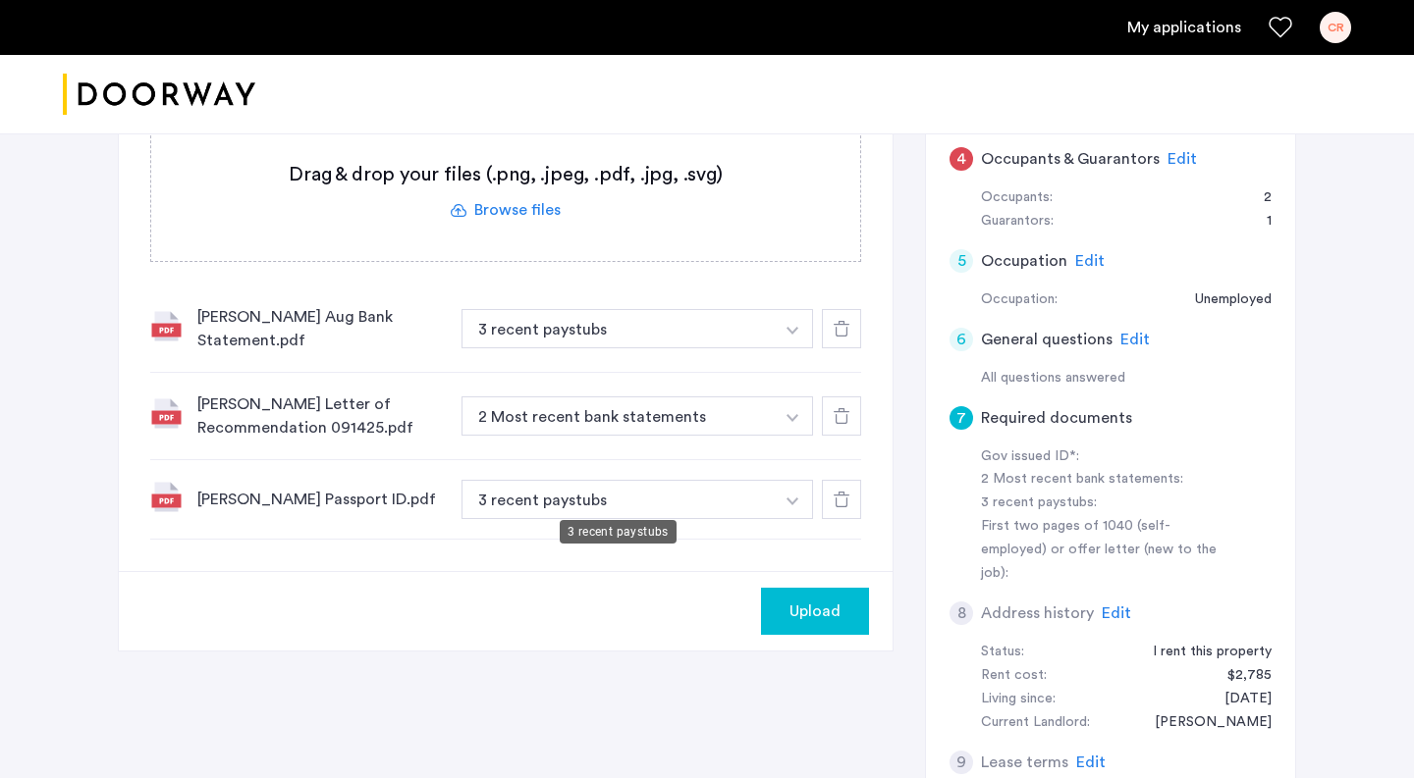
click at [627, 486] on button "3 recent paystubs" at bounding box center [617, 499] width 312 height 39
click at [631, 490] on button "3 recent paystubs" at bounding box center [617, 499] width 312 height 39
click at [782, 494] on button "button" at bounding box center [793, 499] width 40 height 39
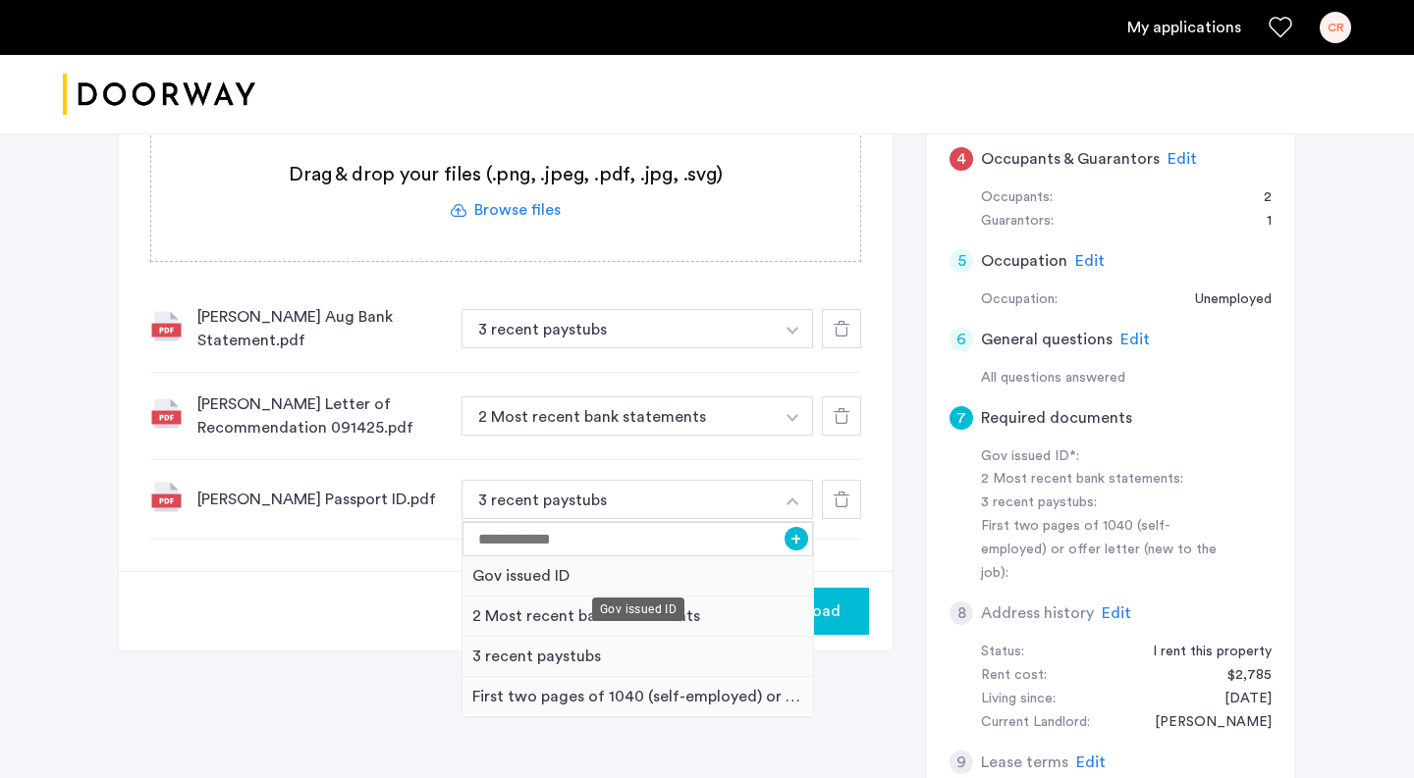
click at [567, 574] on div "Gov issued ID" at bounding box center [637, 577] width 350 height 40
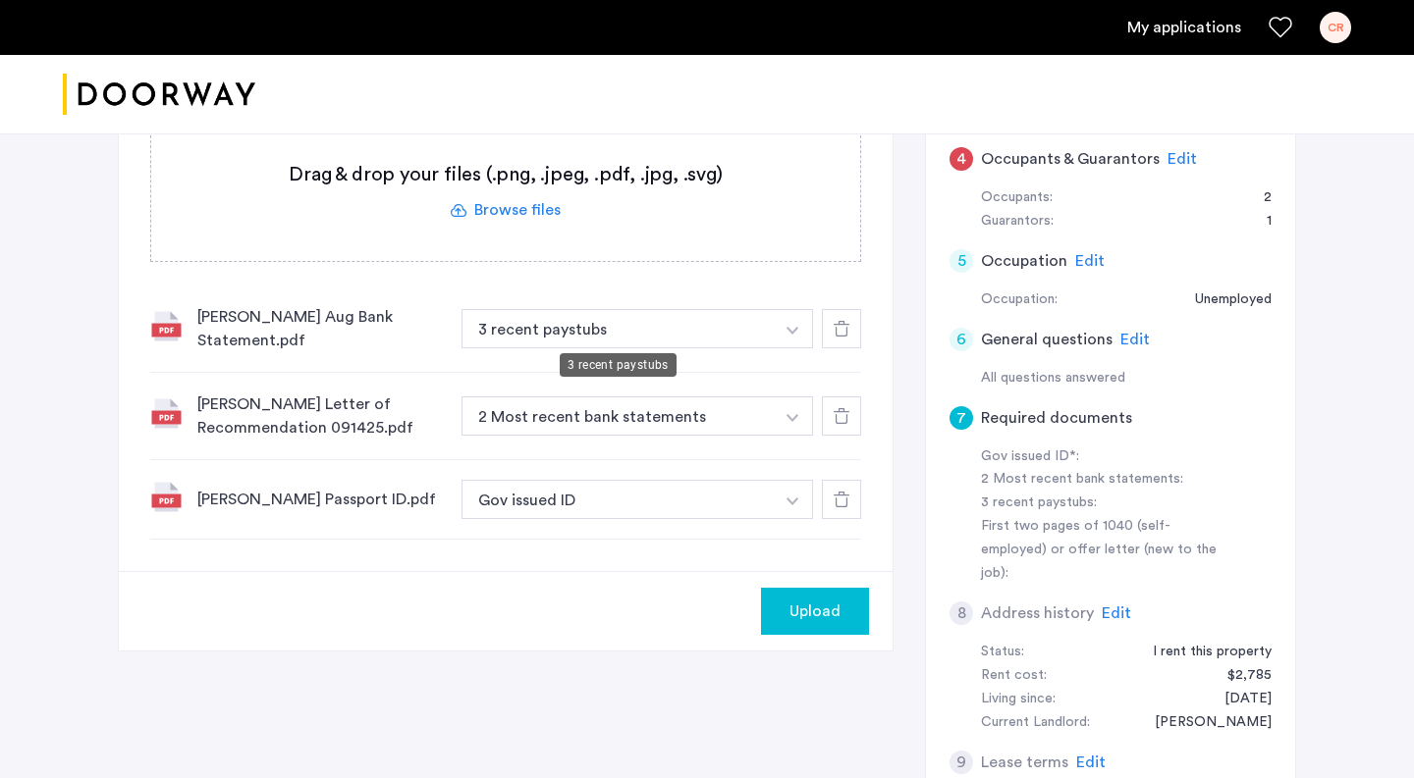
click at [597, 335] on button "3 recent paystubs" at bounding box center [617, 328] width 312 height 39
click at [790, 322] on button "button" at bounding box center [793, 328] width 40 height 39
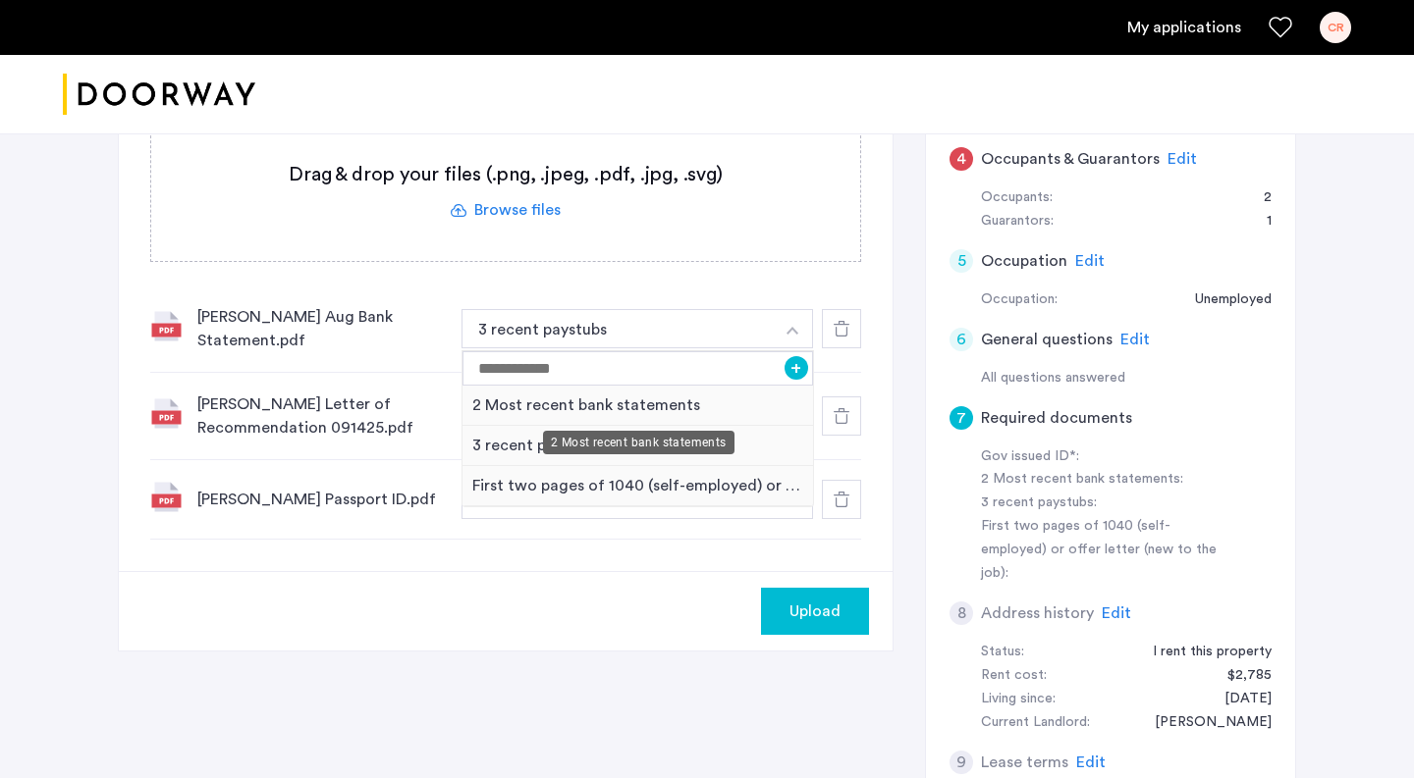
click at [624, 405] on div "2 Most recent bank statements" at bounding box center [637, 406] width 350 height 40
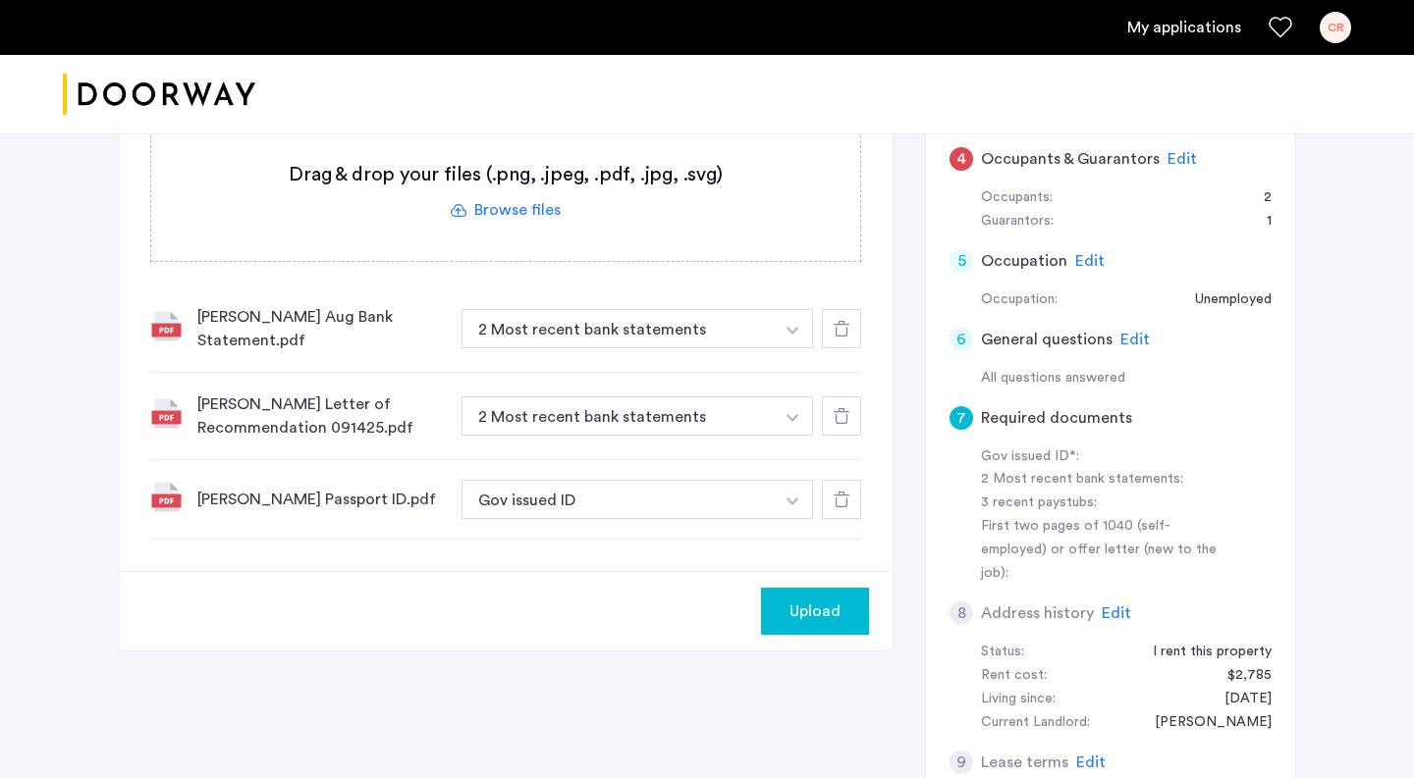
click at [792, 607] on span "Upload" at bounding box center [814, 612] width 51 height 24
click at [735, 412] on button "2 Most recent bank statements" at bounding box center [617, 416] width 312 height 39
click at [765, 414] on button "2 Most recent bank statements" at bounding box center [617, 416] width 312 height 39
click at [786, 414] on img "button" at bounding box center [792, 418] width 12 height 8
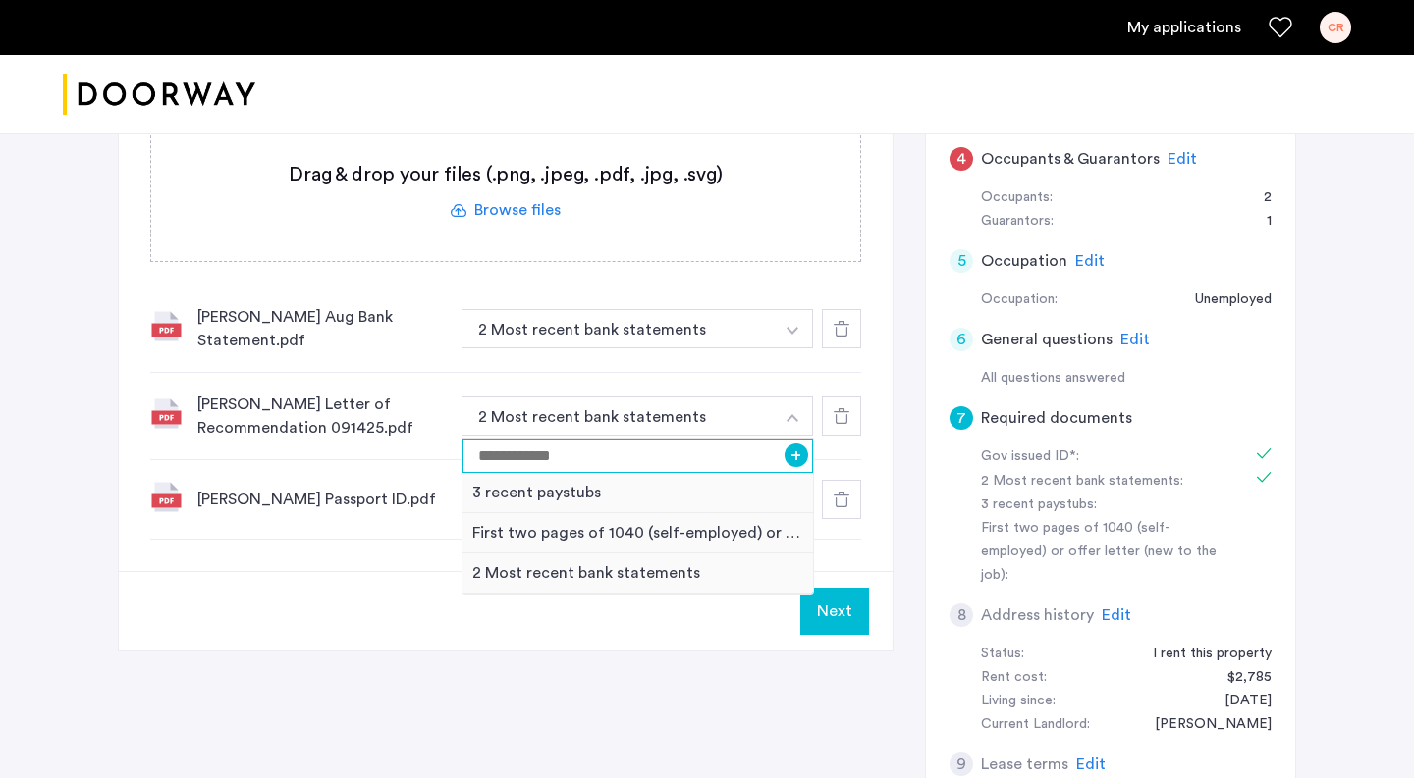
click at [658, 457] on input at bounding box center [637, 456] width 350 height 34
type input "******"
click at [797, 446] on button "+" at bounding box center [796, 456] width 24 height 24
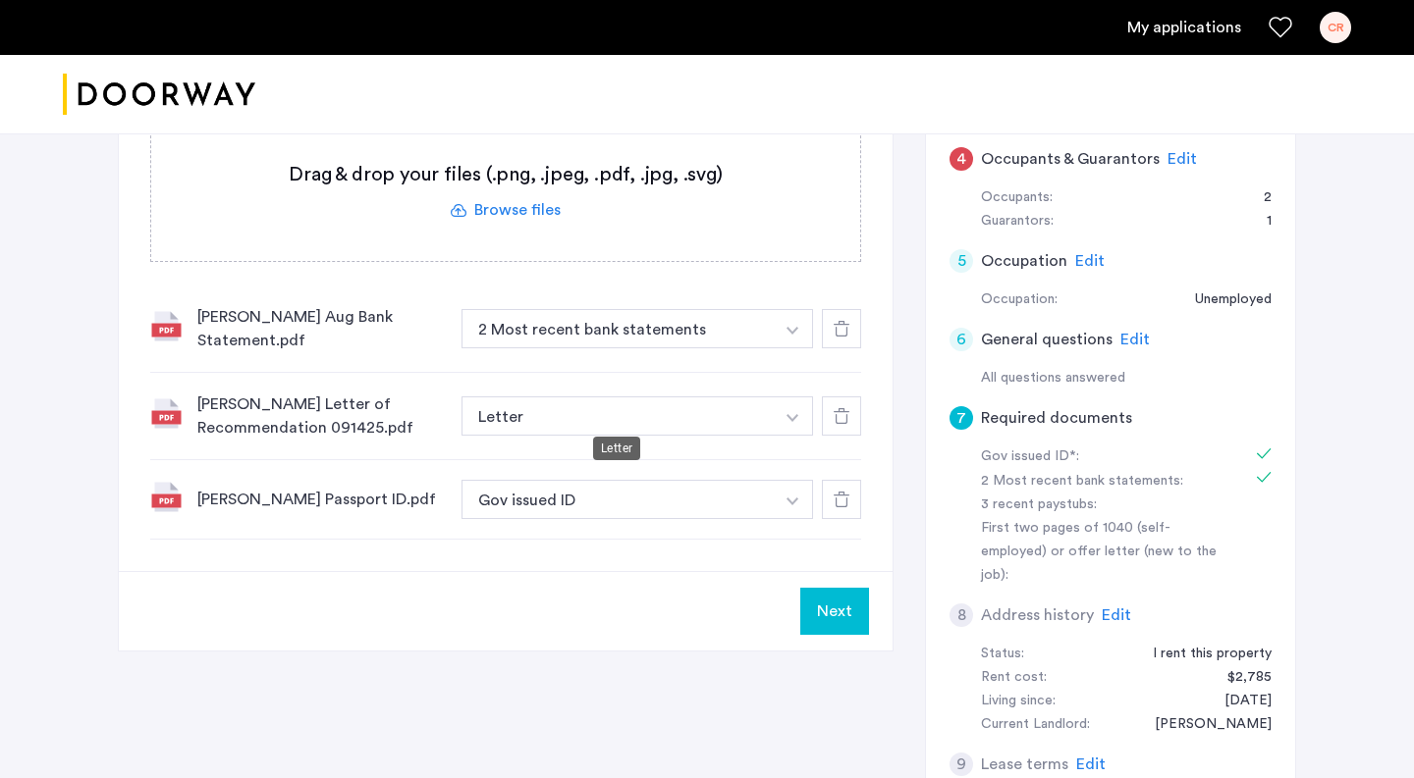
click at [702, 409] on button "Letter" at bounding box center [617, 416] width 312 height 39
click at [721, 504] on button "Gov issued ID" at bounding box center [617, 499] width 312 height 39
click at [773, 498] on button "button" at bounding box center [793, 499] width 40 height 39
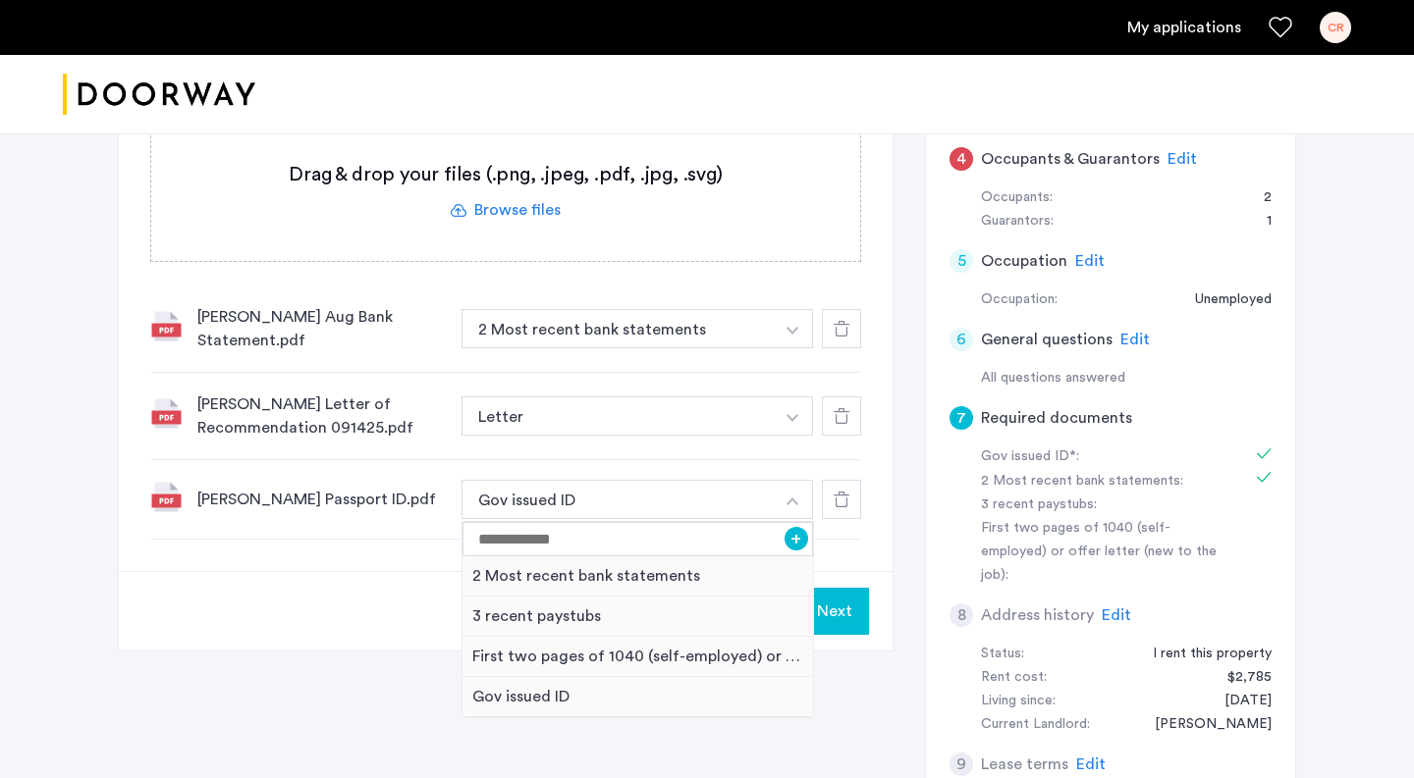
click at [347, 584] on div "Next" at bounding box center [506, 611] width 774 height 80
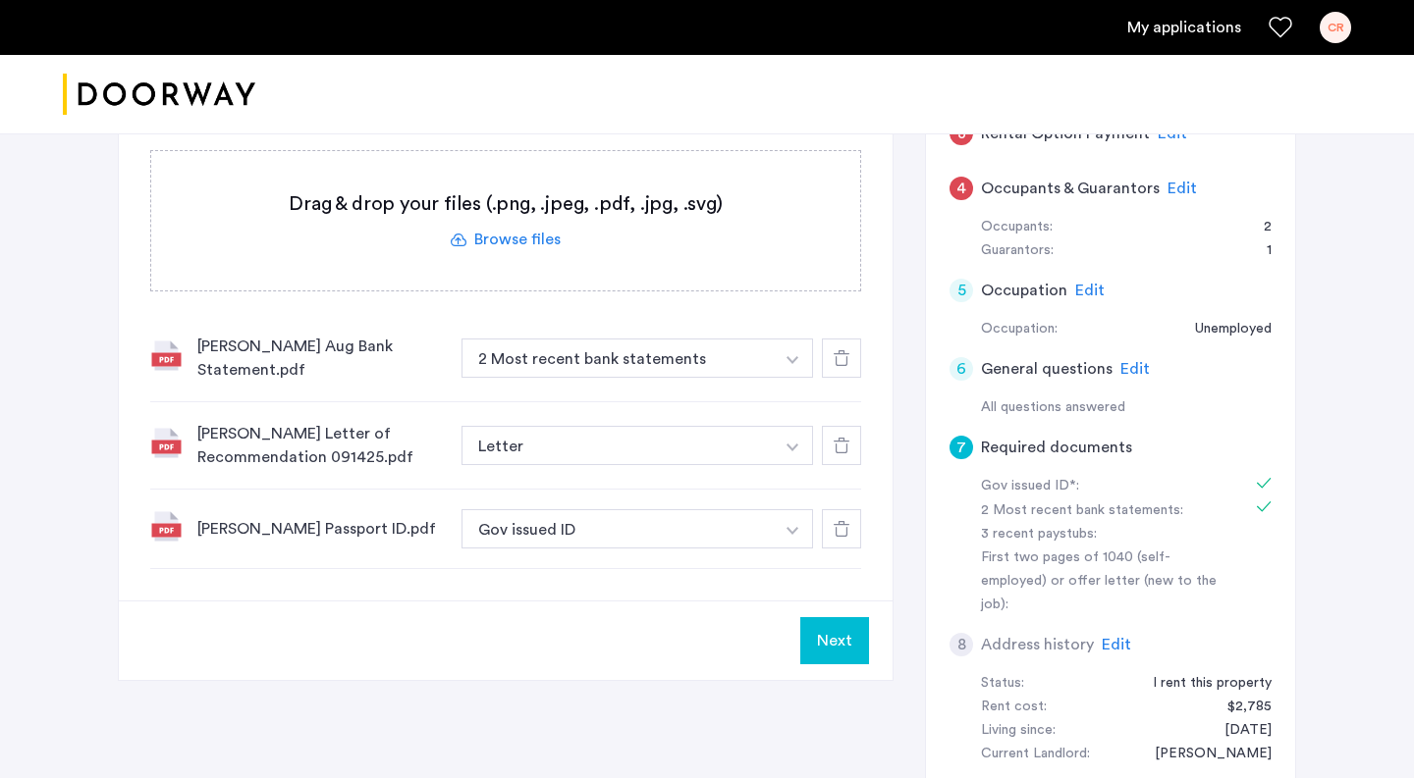
scroll to position [375, 0]
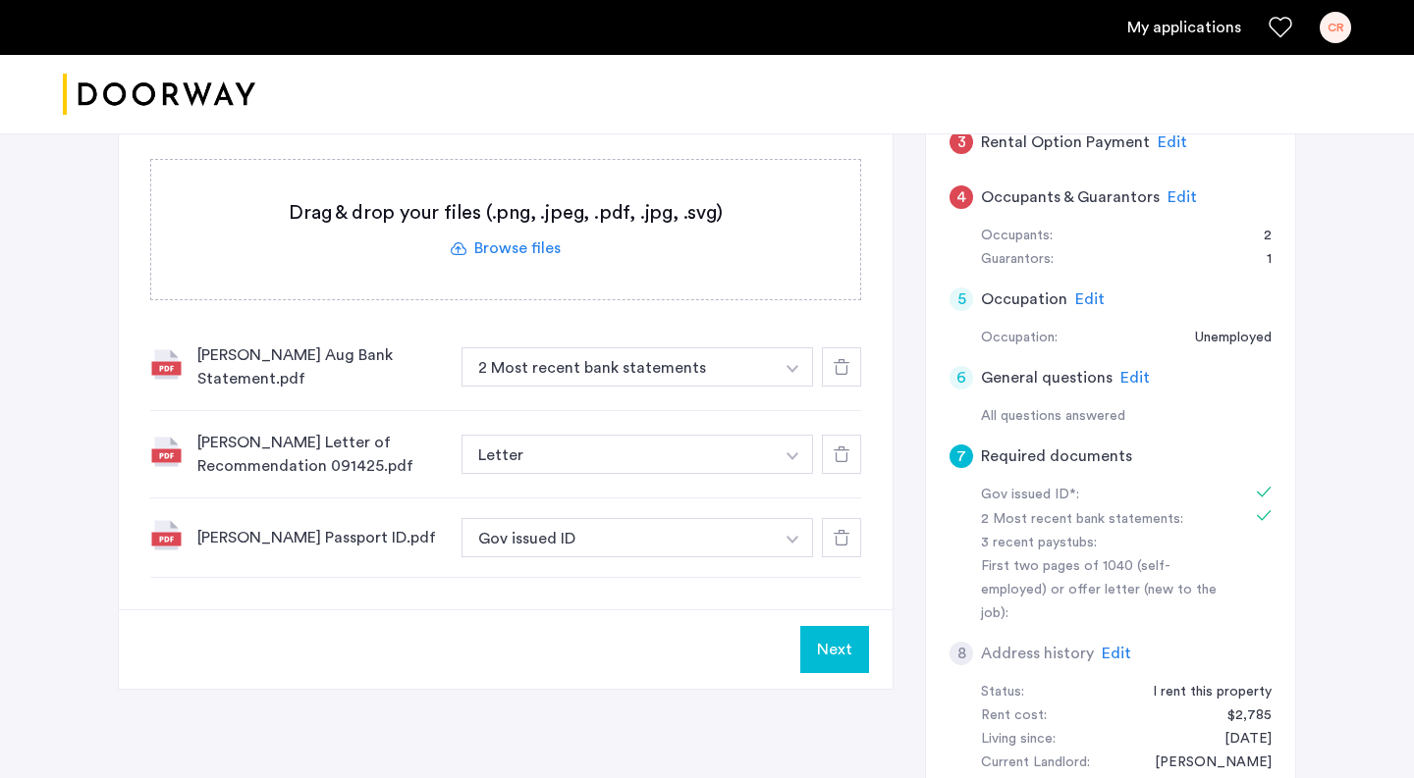
click at [532, 249] on label at bounding box center [505, 229] width 709 height 139
click at [0, 0] on input "file" at bounding box center [0, 0] width 0 height 0
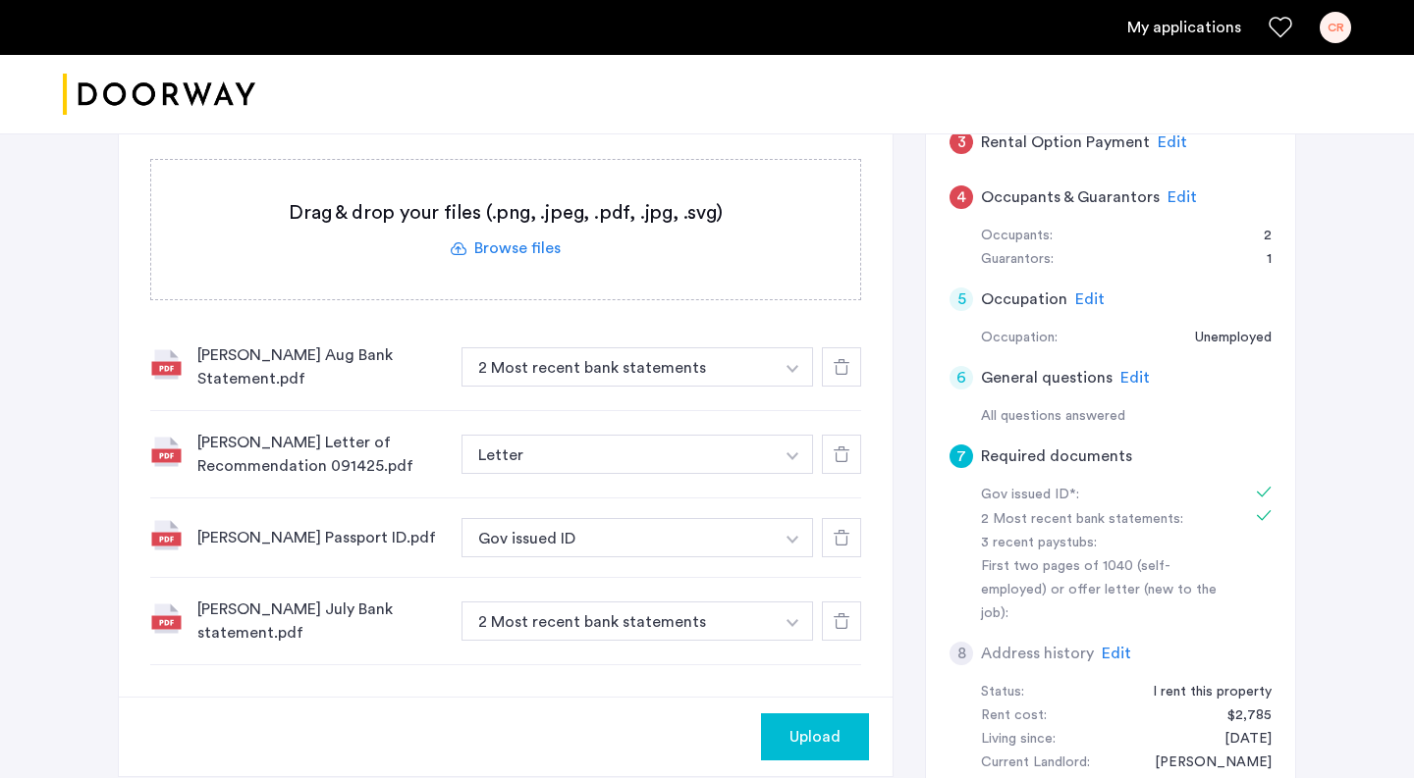
click at [791, 729] on span "Upload" at bounding box center [814, 737] width 51 height 24
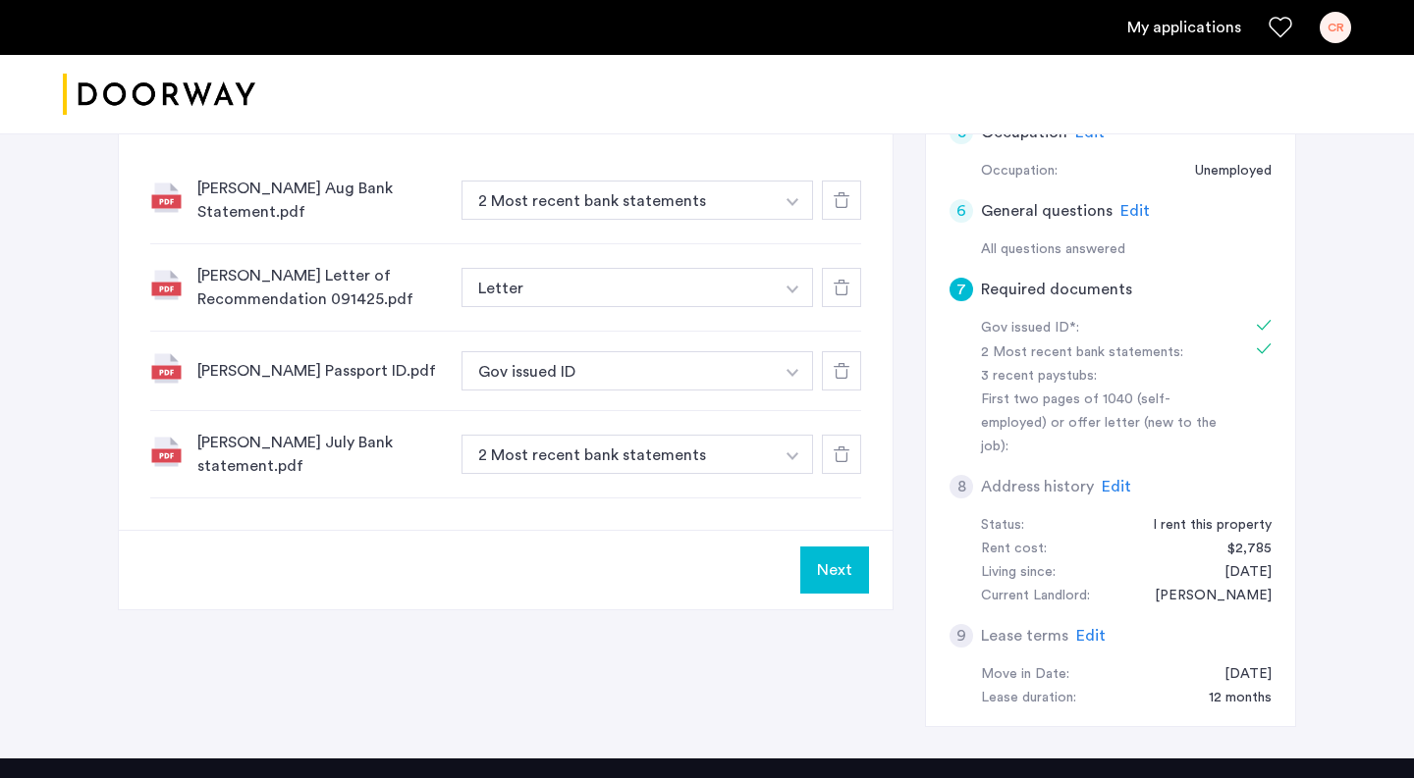
scroll to position [563, 0]
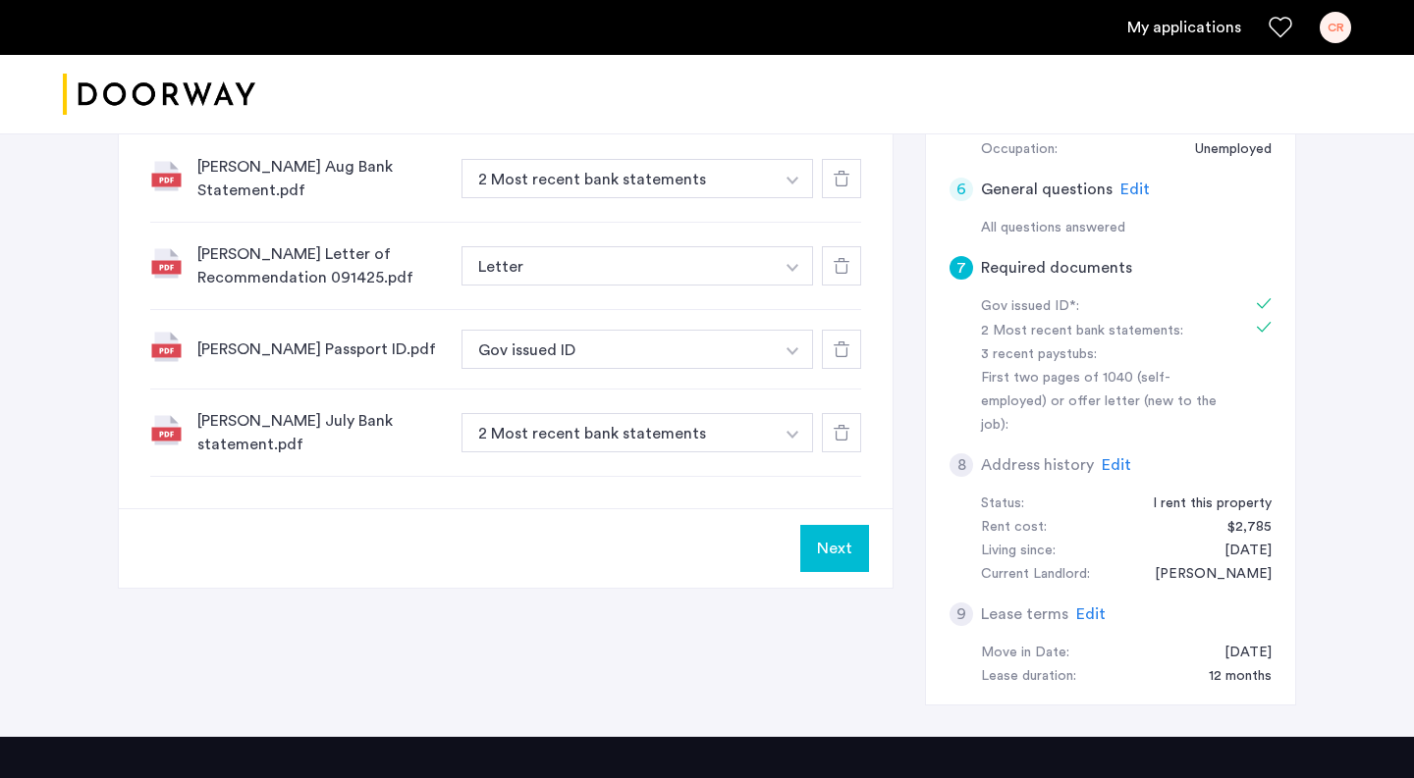
click at [852, 533] on button "Next" at bounding box center [834, 548] width 69 height 47
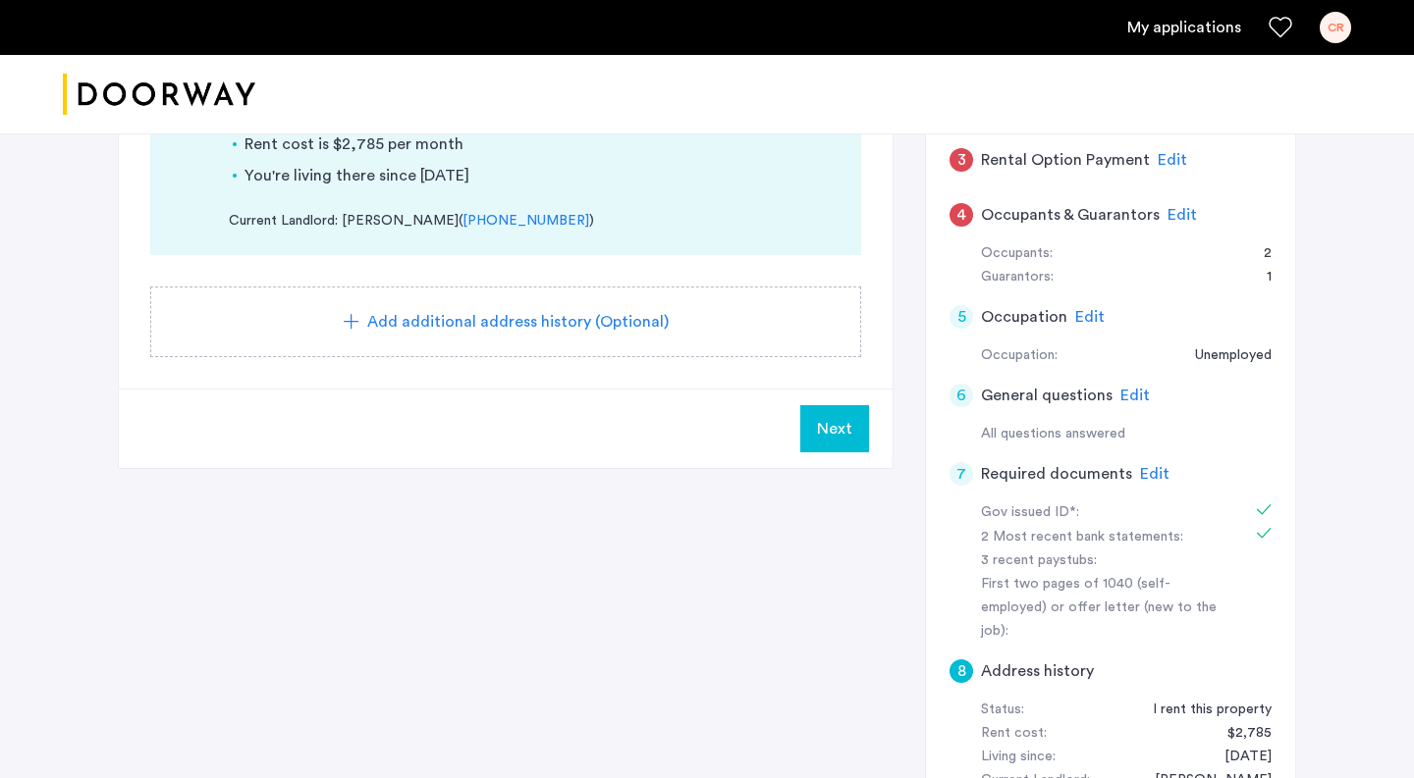
scroll to position [331, 0]
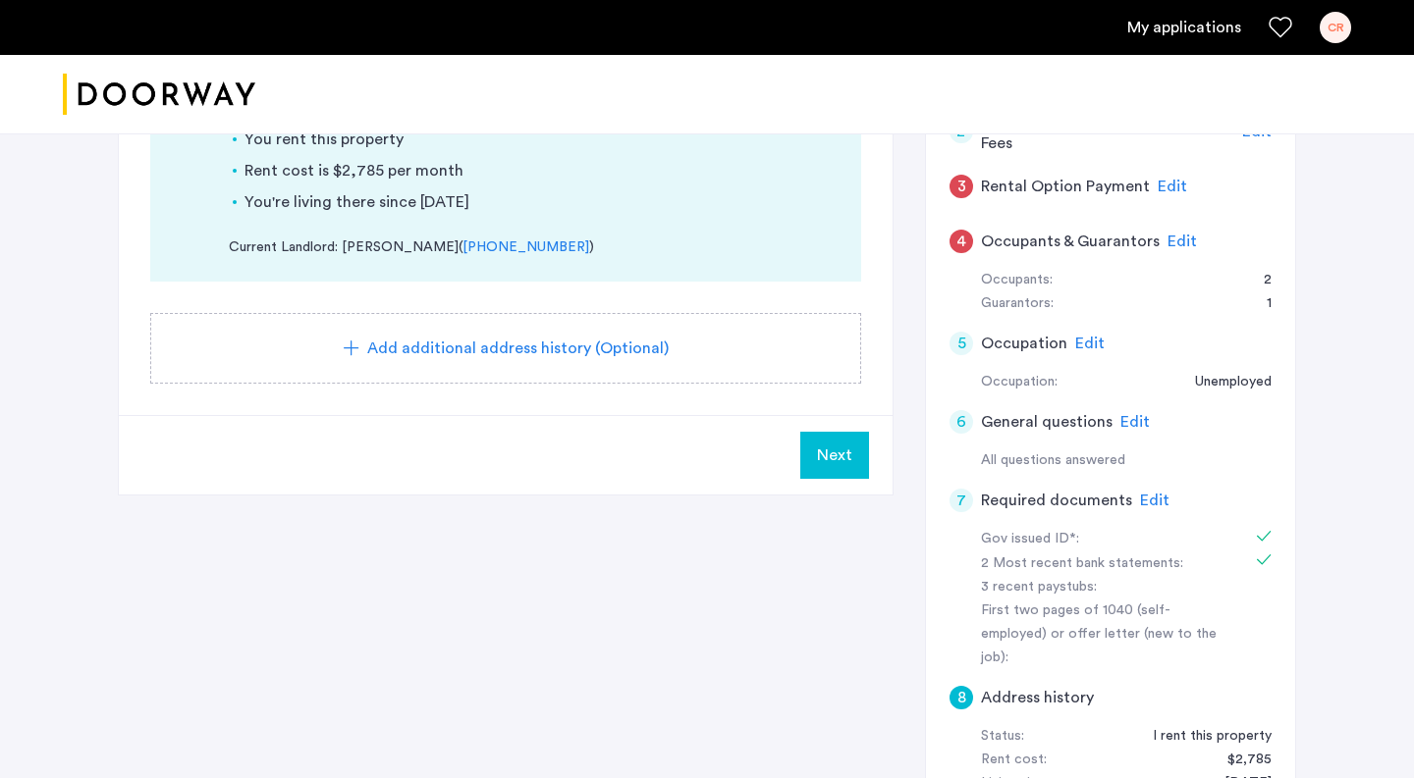
click at [1181, 242] on span "Edit" at bounding box center [1181, 242] width 29 height 16
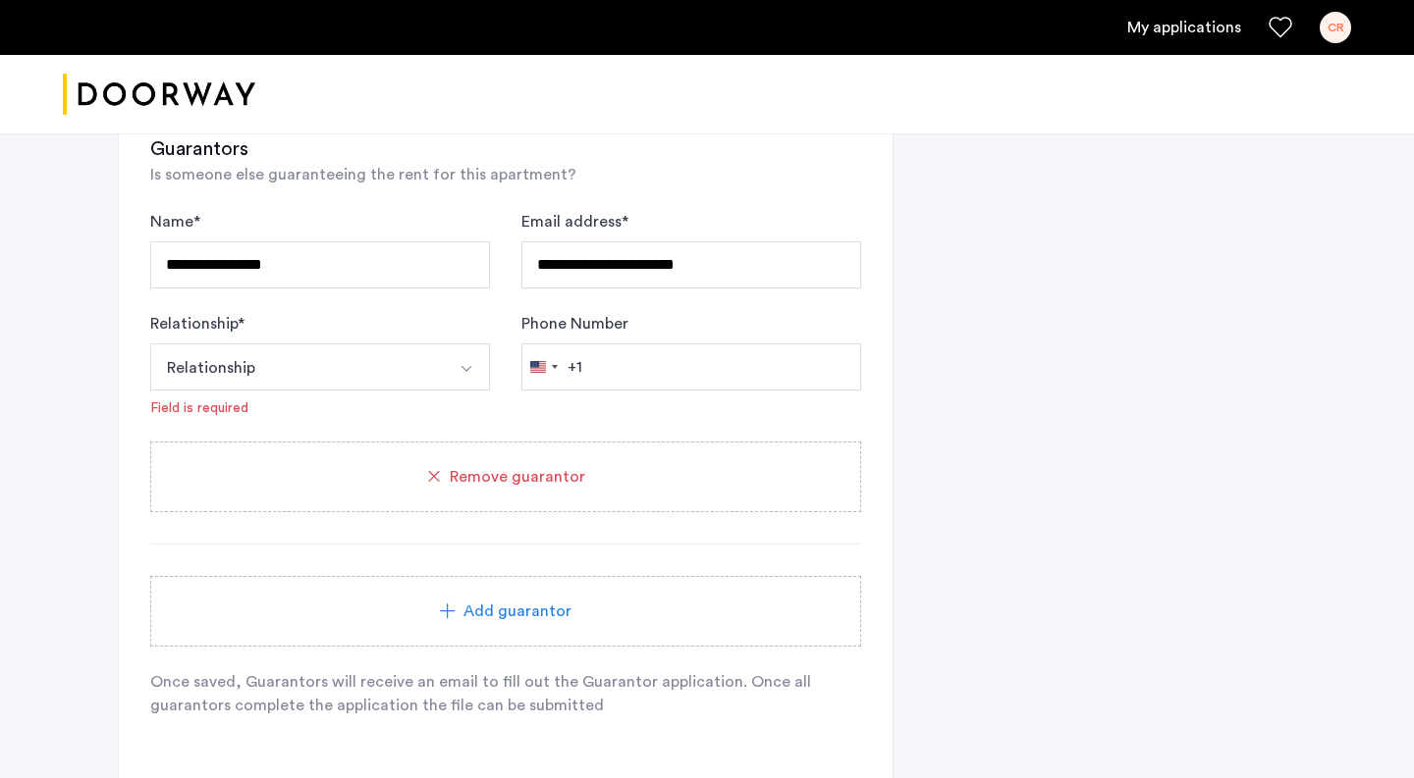
scroll to position [1208, 0]
click at [471, 382] on button "Select option" at bounding box center [466, 370] width 47 height 47
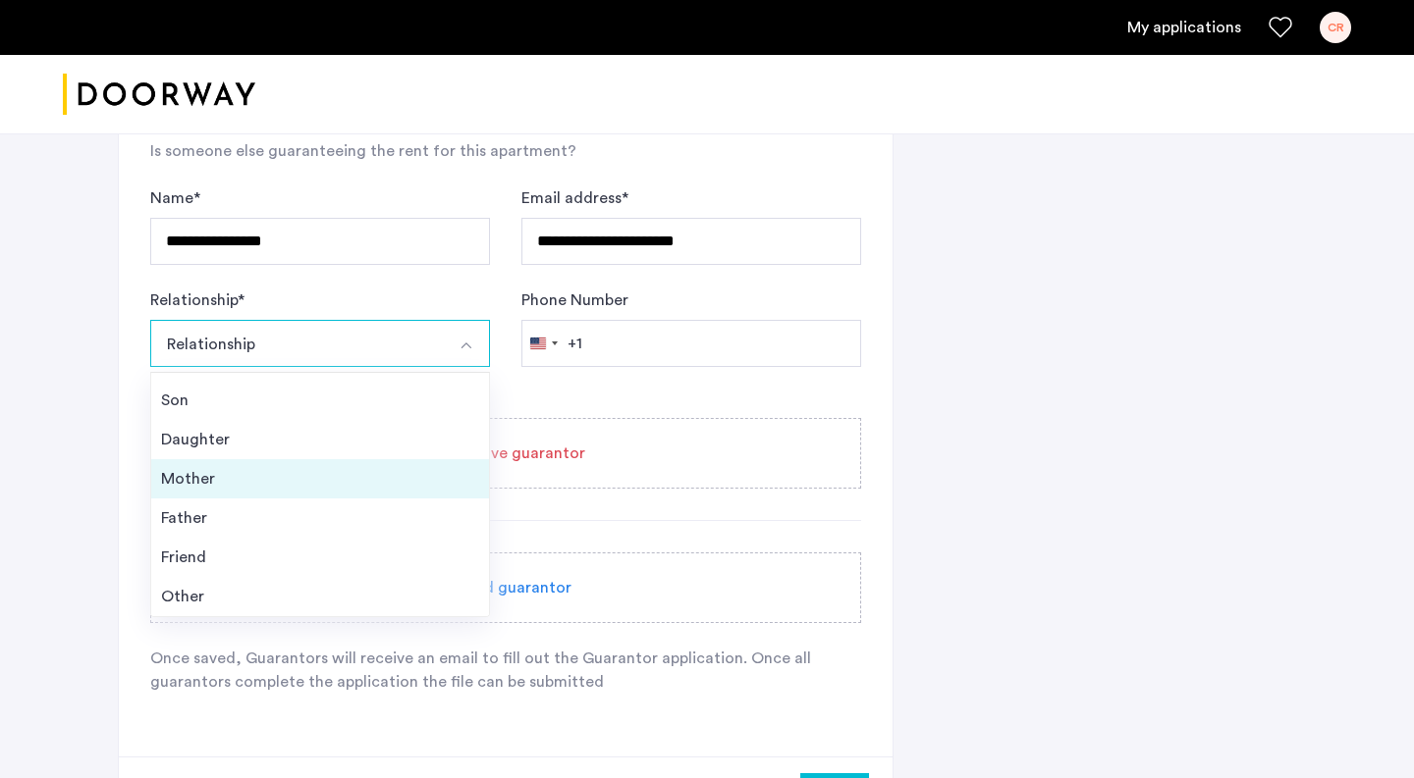
scroll to position [1240, 0]
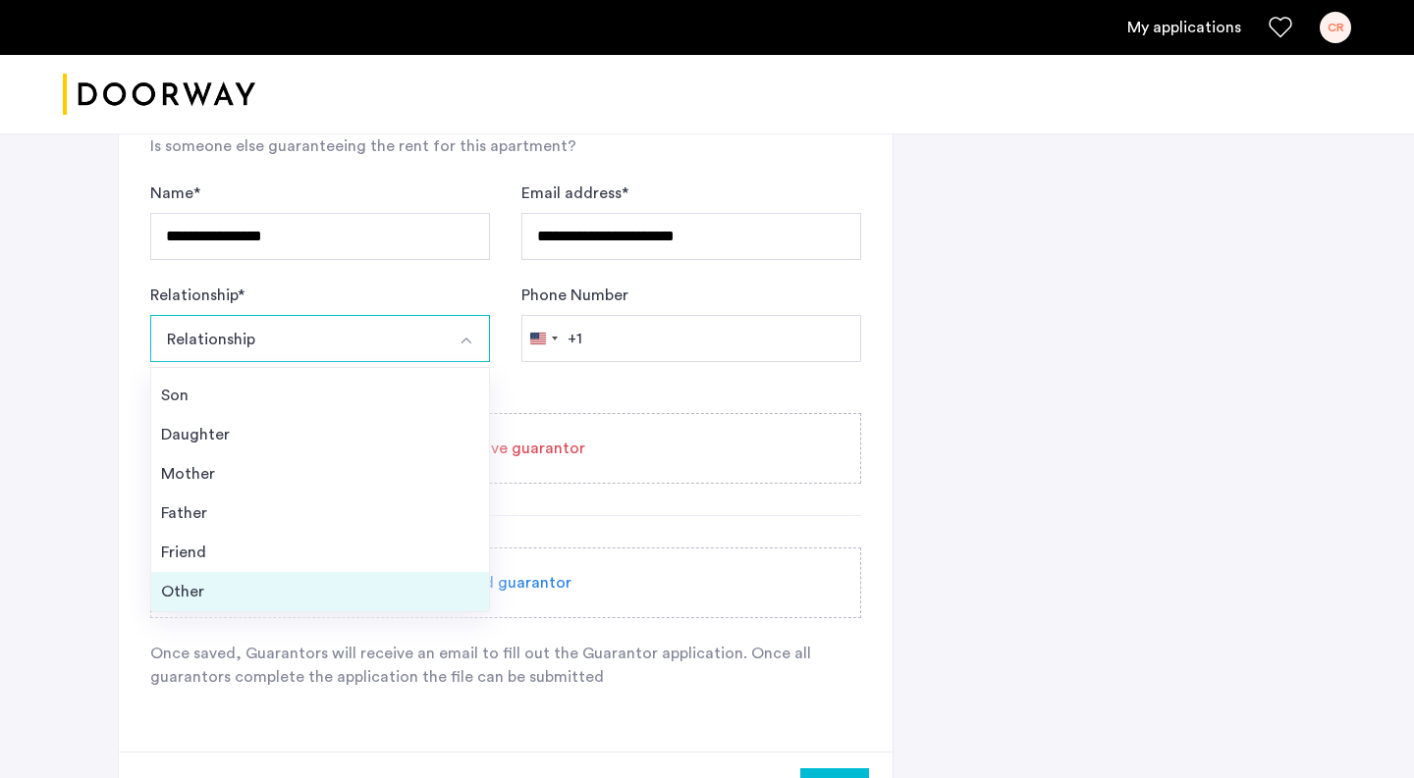
click at [236, 586] on div "Other" at bounding box center [320, 592] width 318 height 24
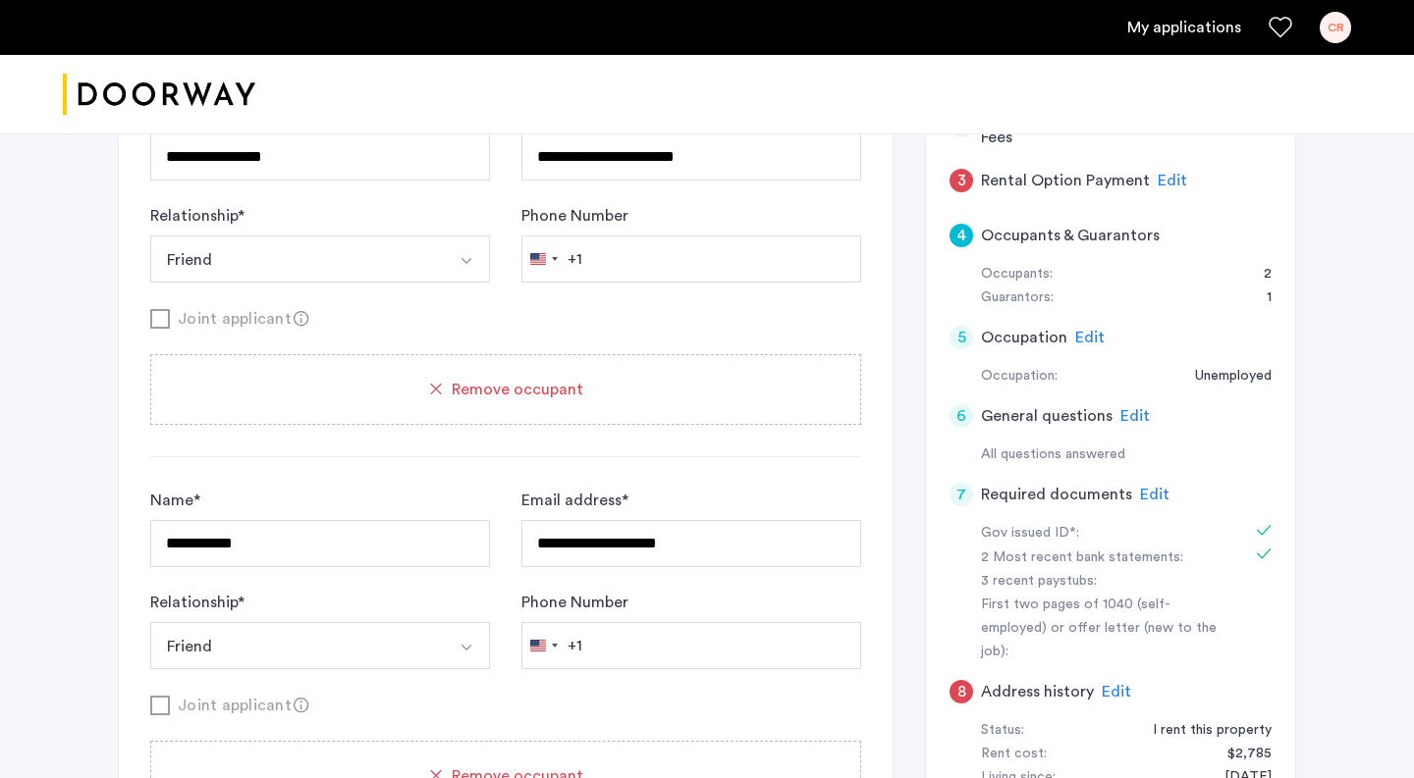
scroll to position [312, 0]
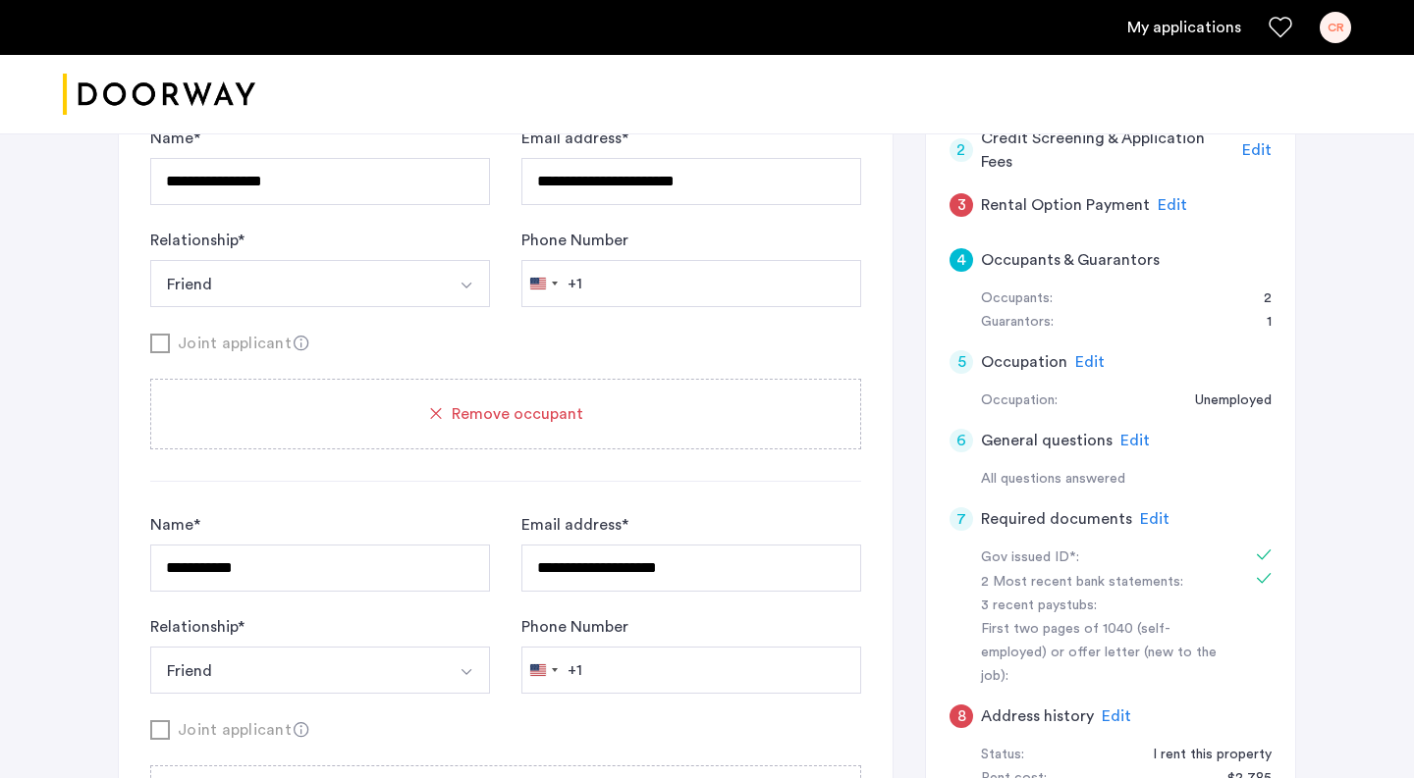
click at [1159, 207] on span "Edit" at bounding box center [1171, 205] width 29 height 16
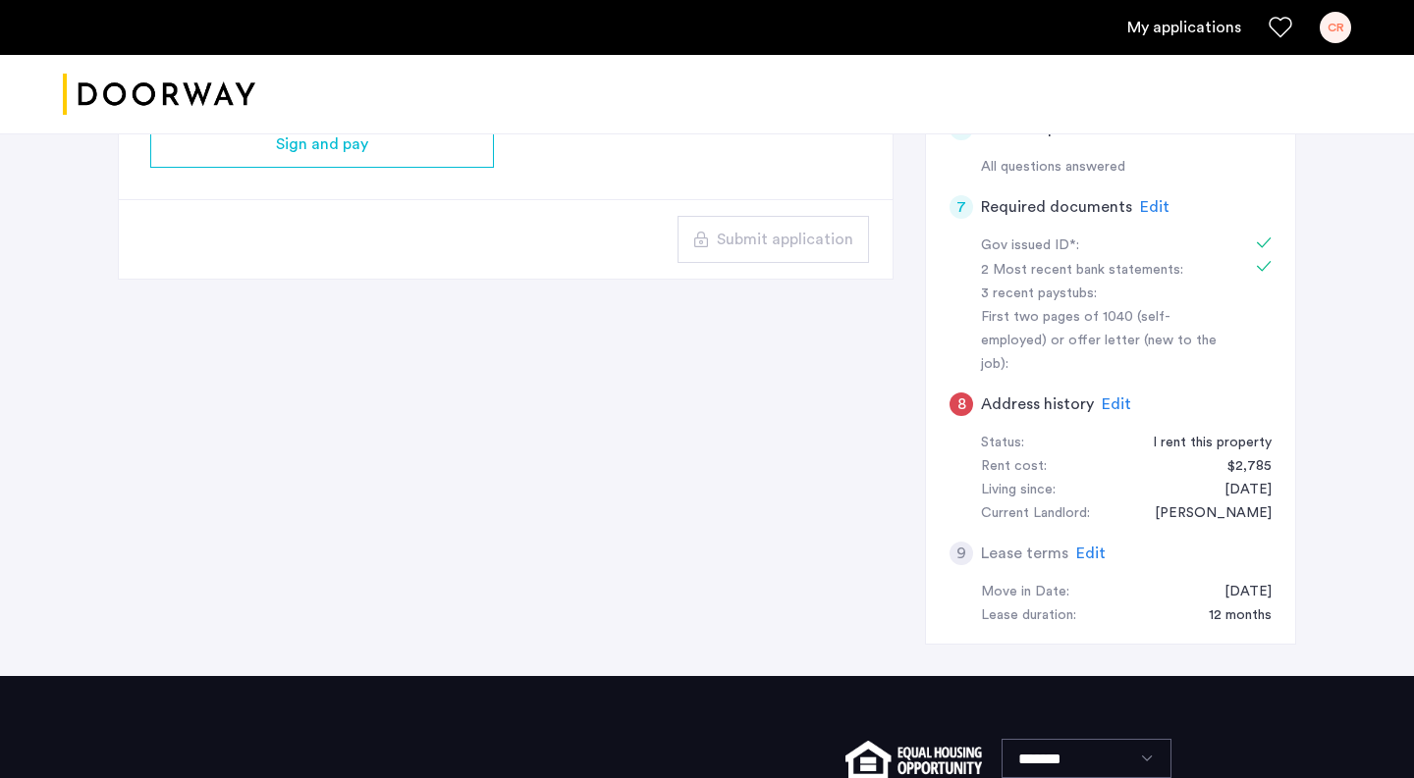
scroll to position [625, 0]
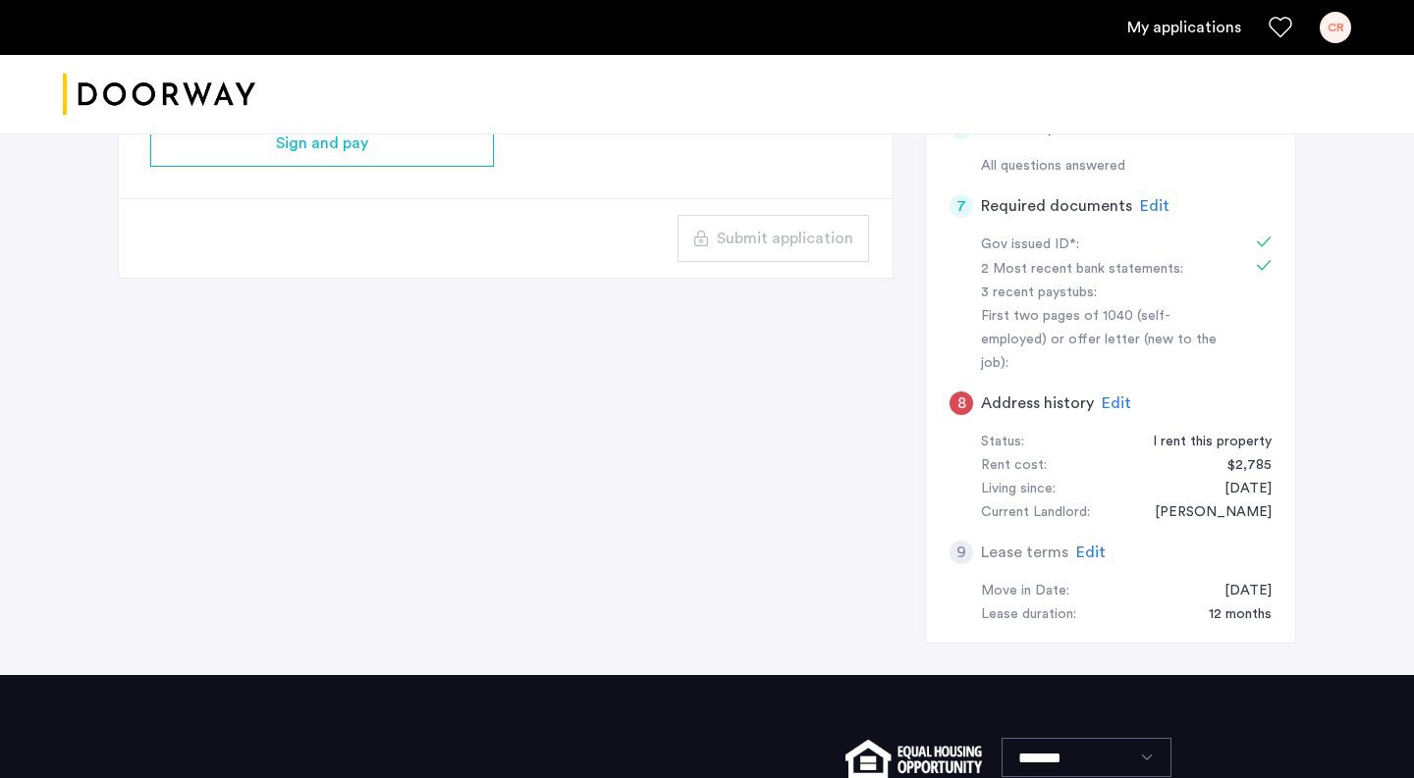
click at [1107, 396] on span "Edit" at bounding box center [1115, 404] width 29 height 16
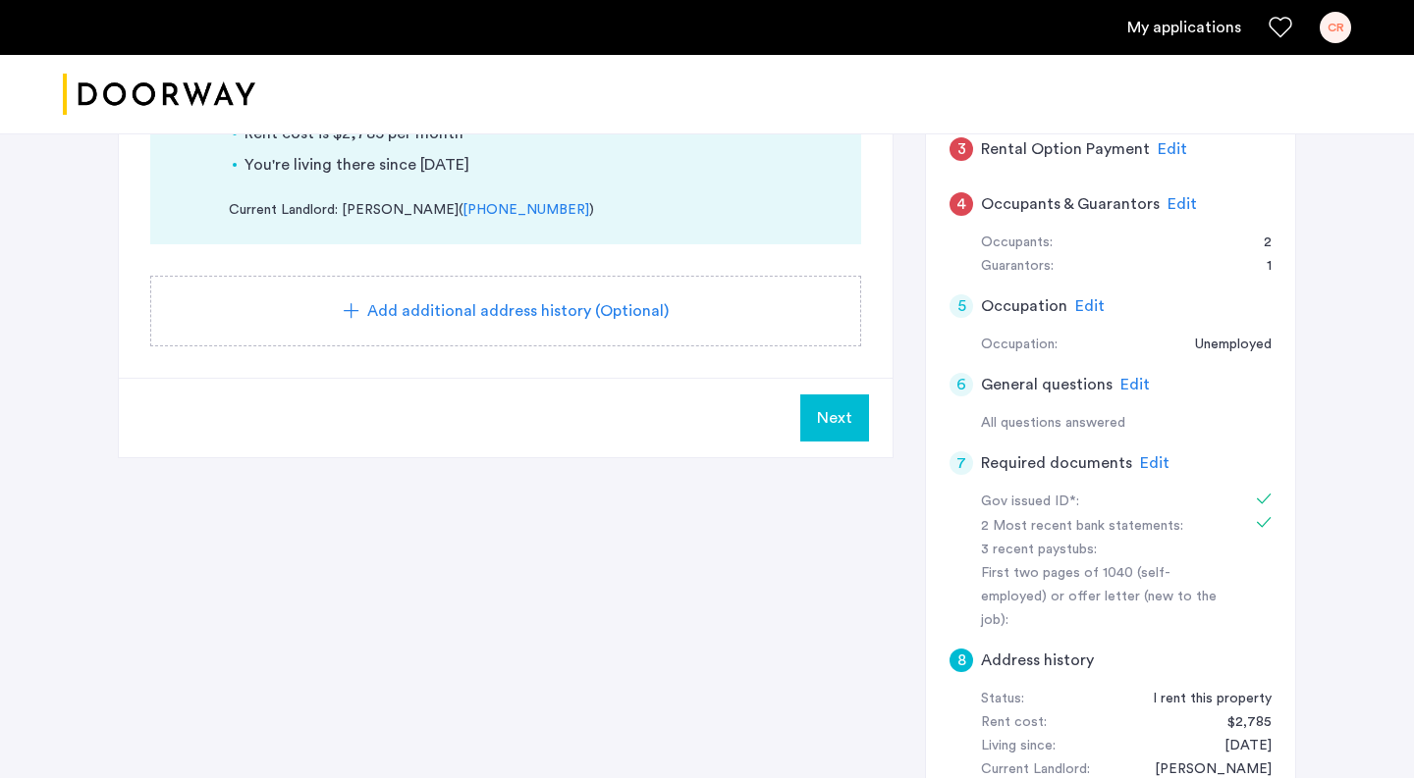
scroll to position [341, 0]
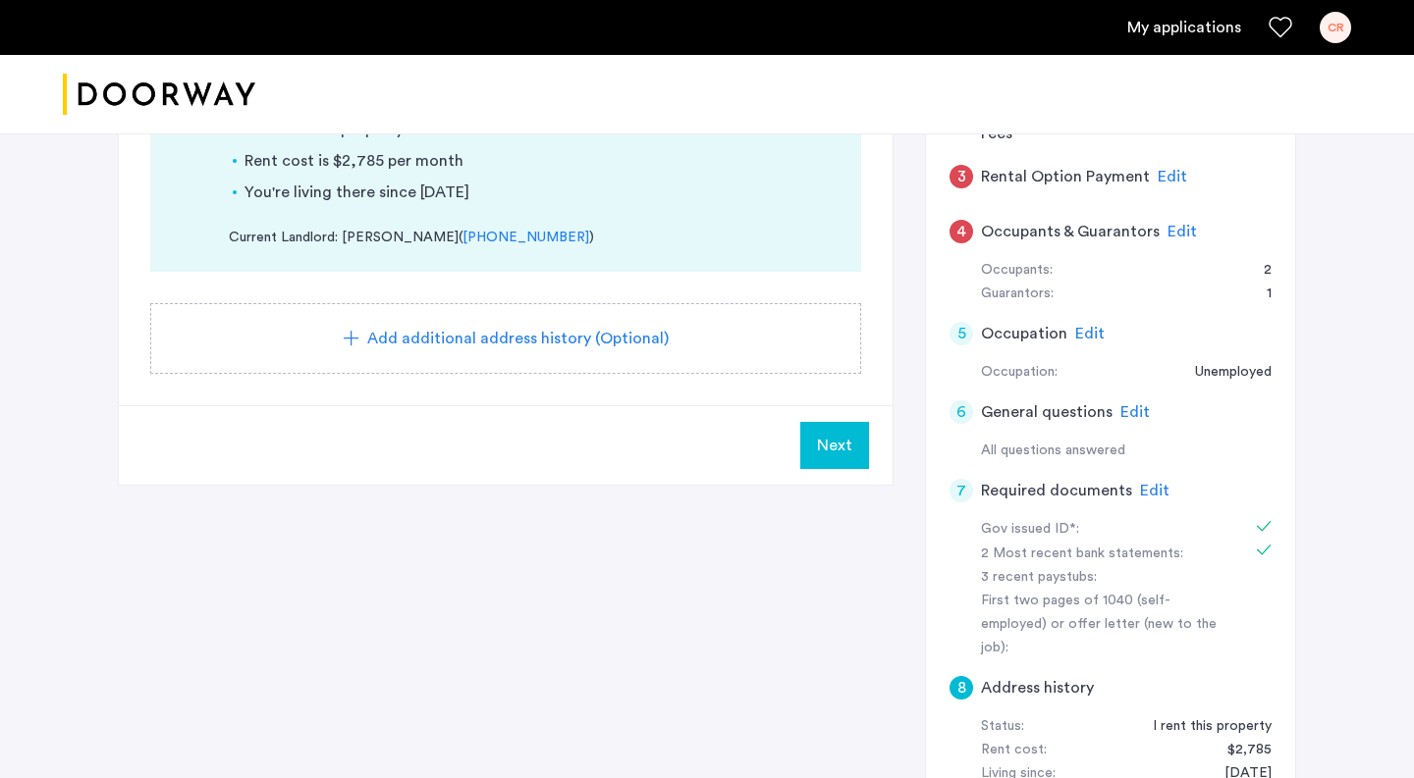
click at [819, 449] on span "Next" at bounding box center [834, 446] width 35 height 24
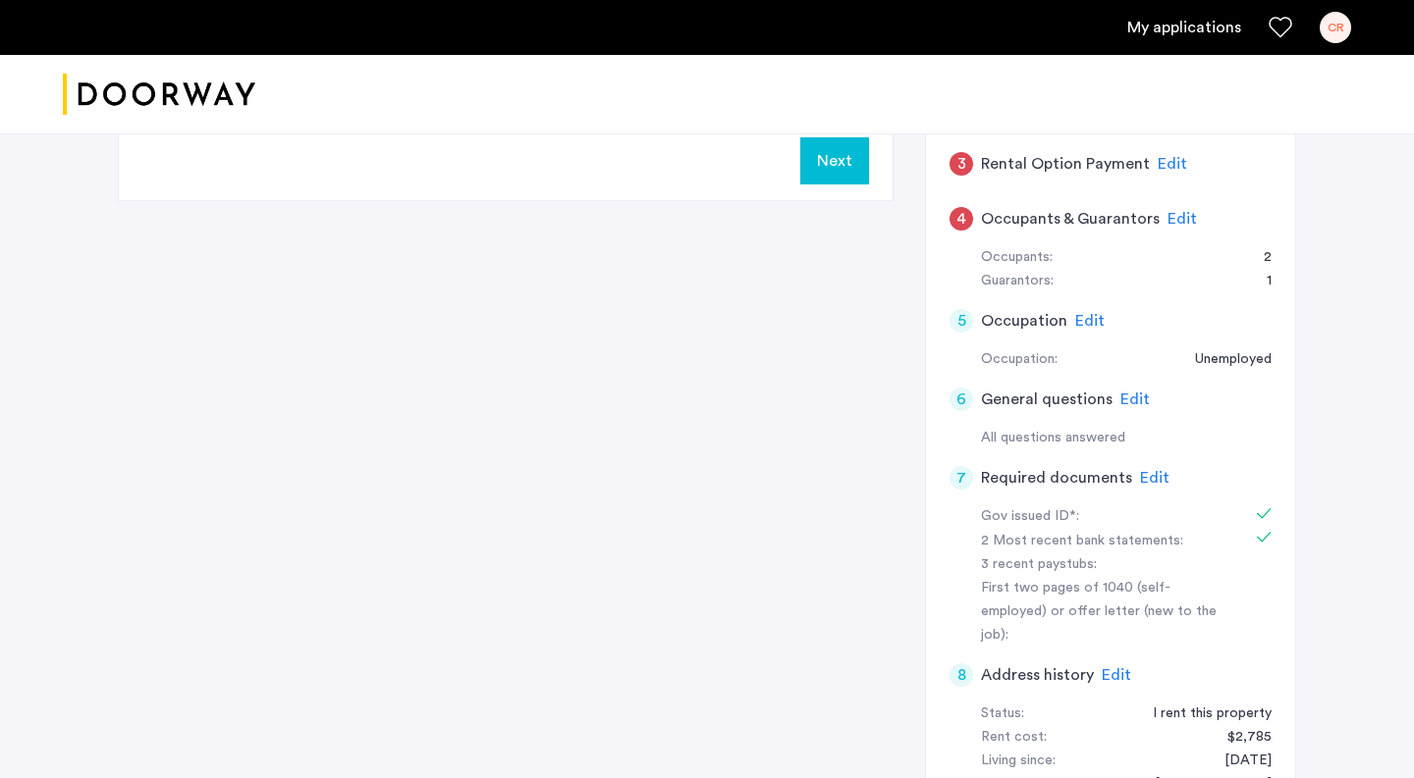
scroll to position [329, 0]
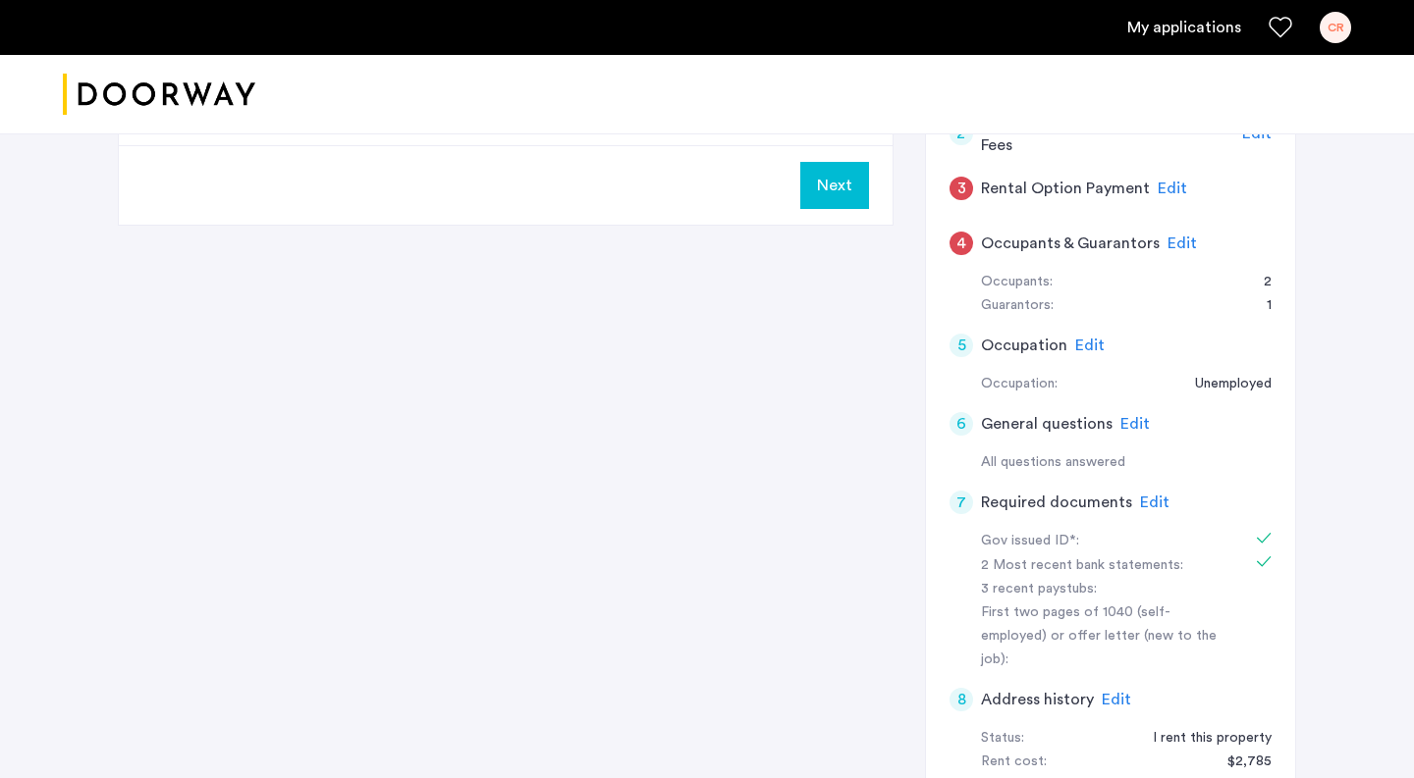
click at [1183, 245] on span "Edit" at bounding box center [1181, 244] width 29 height 16
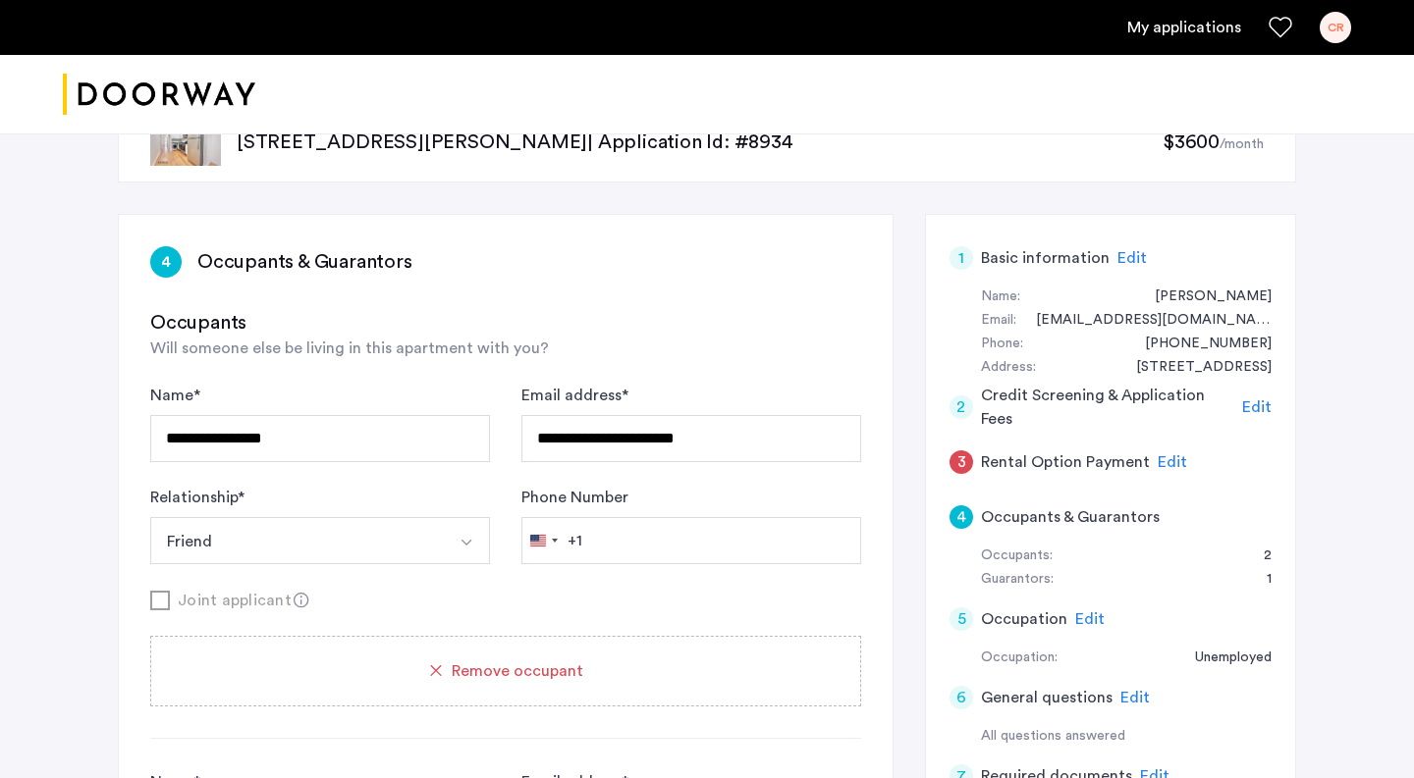
scroll to position [60, 0]
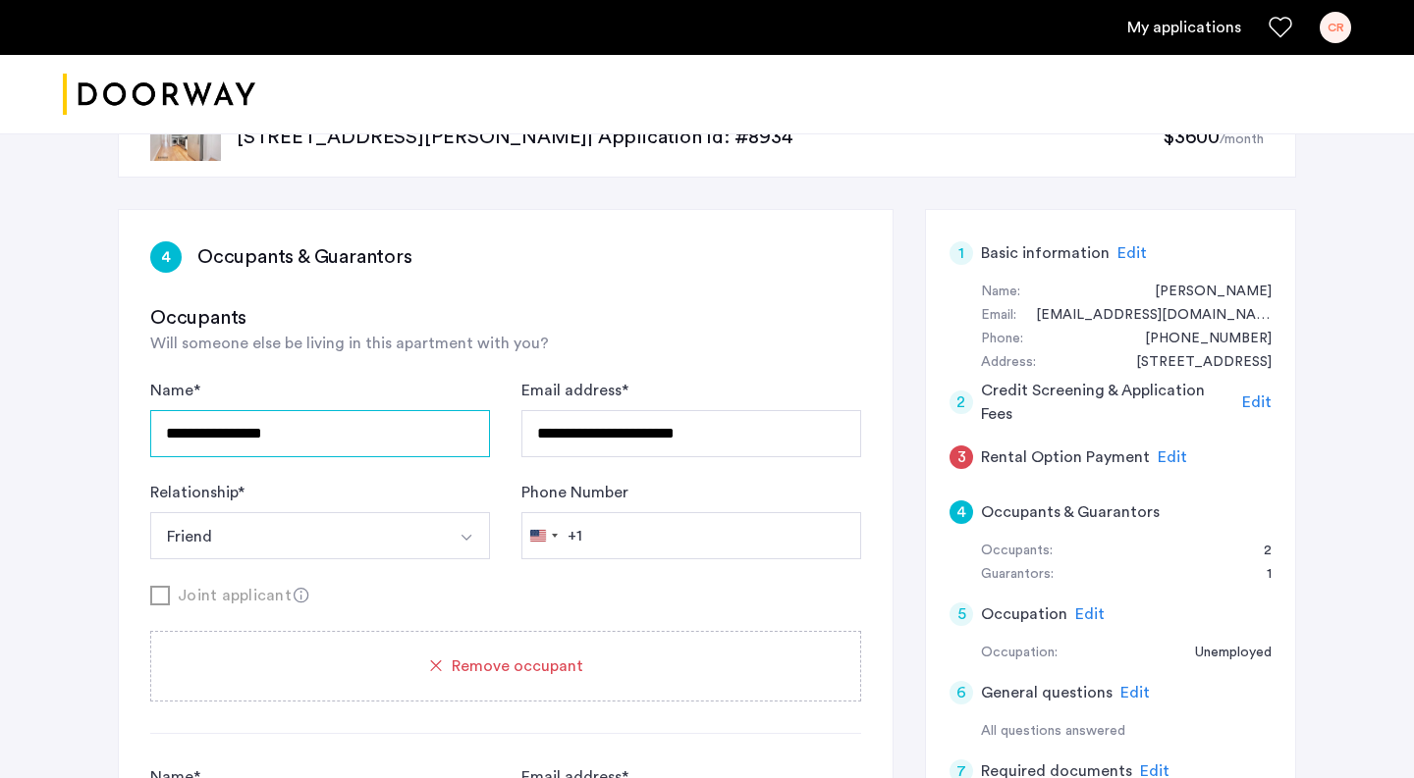
click at [333, 423] on input "**********" at bounding box center [320, 433] width 340 height 47
drag, startPoint x: 345, startPoint y: 432, endPoint x: 134, endPoint y: 411, distance: 211.1
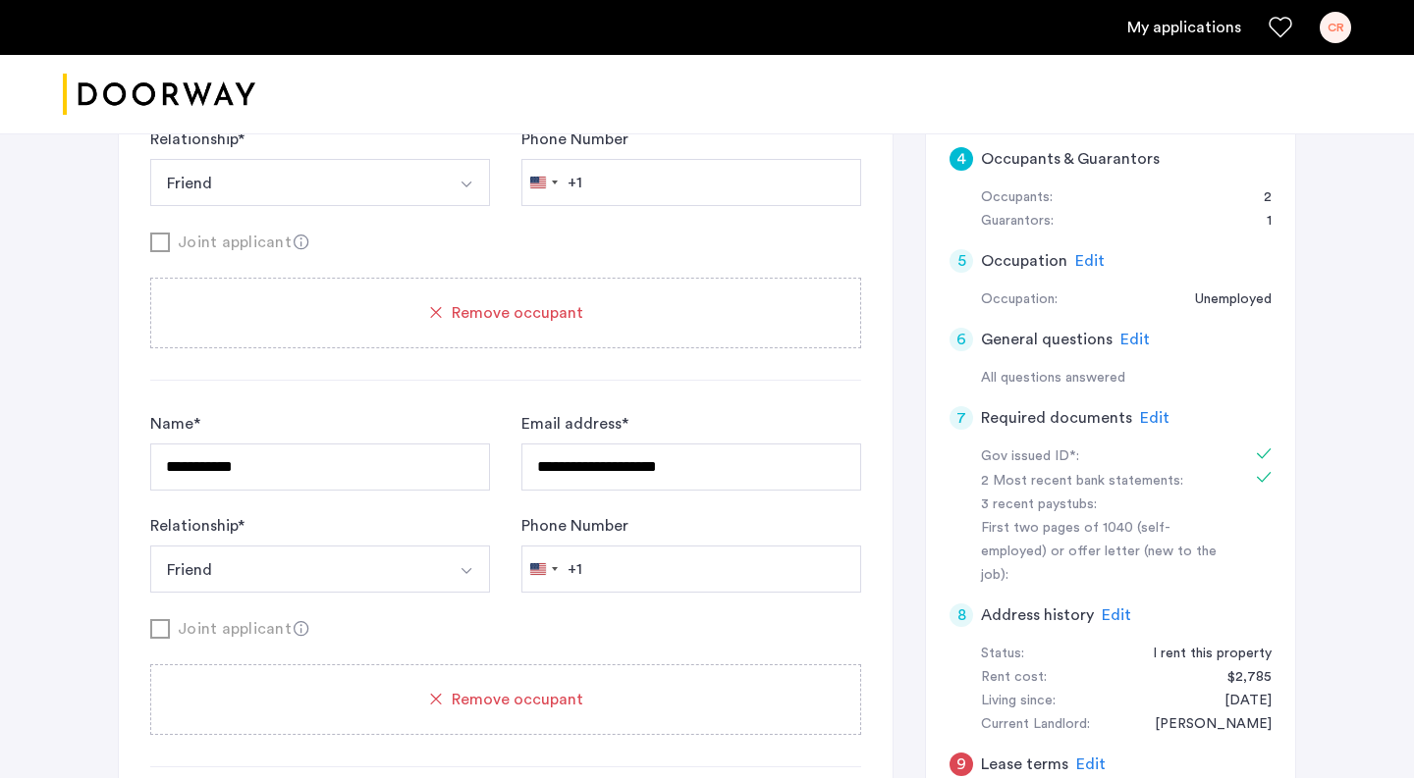
type input "**********"
click at [256, 474] on input "**********" at bounding box center [320, 467] width 340 height 47
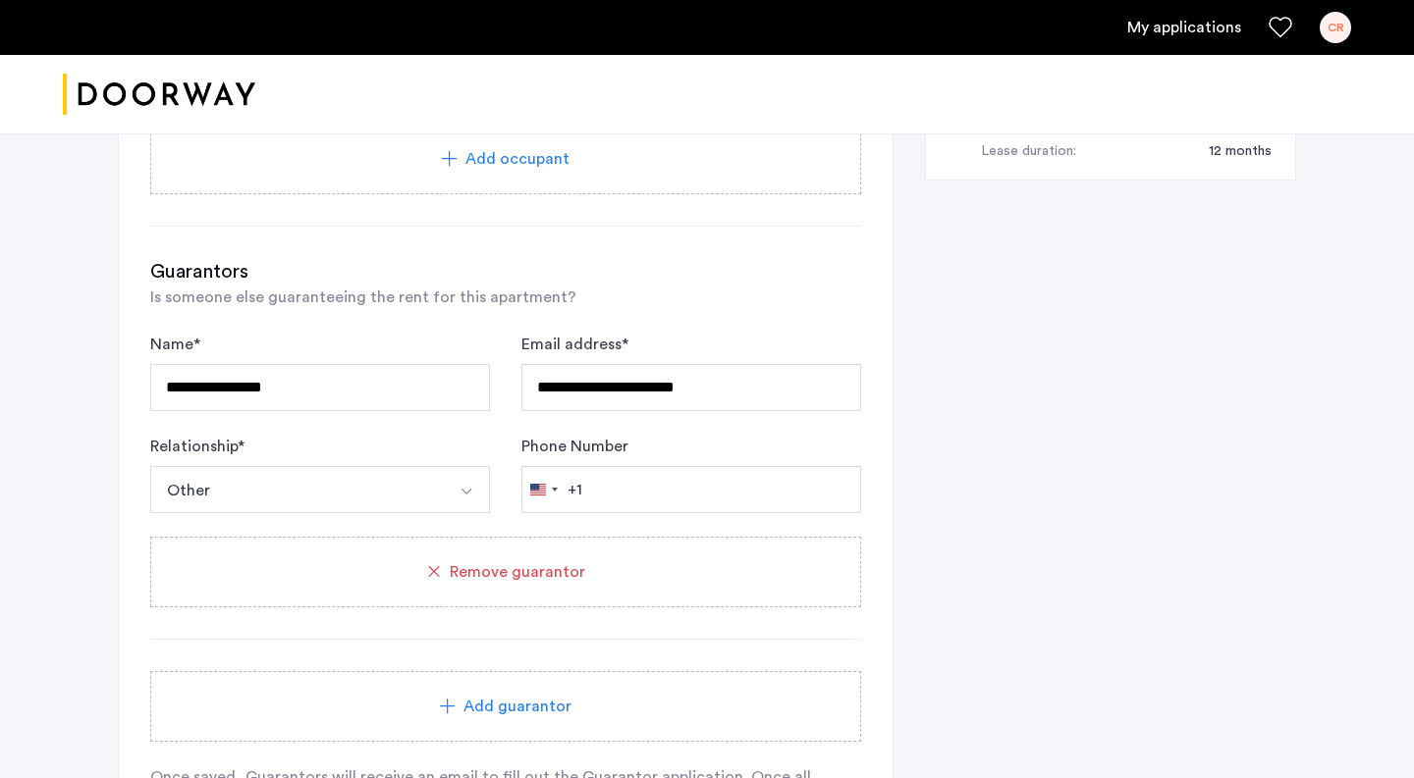
scroll to position [1093, 0]
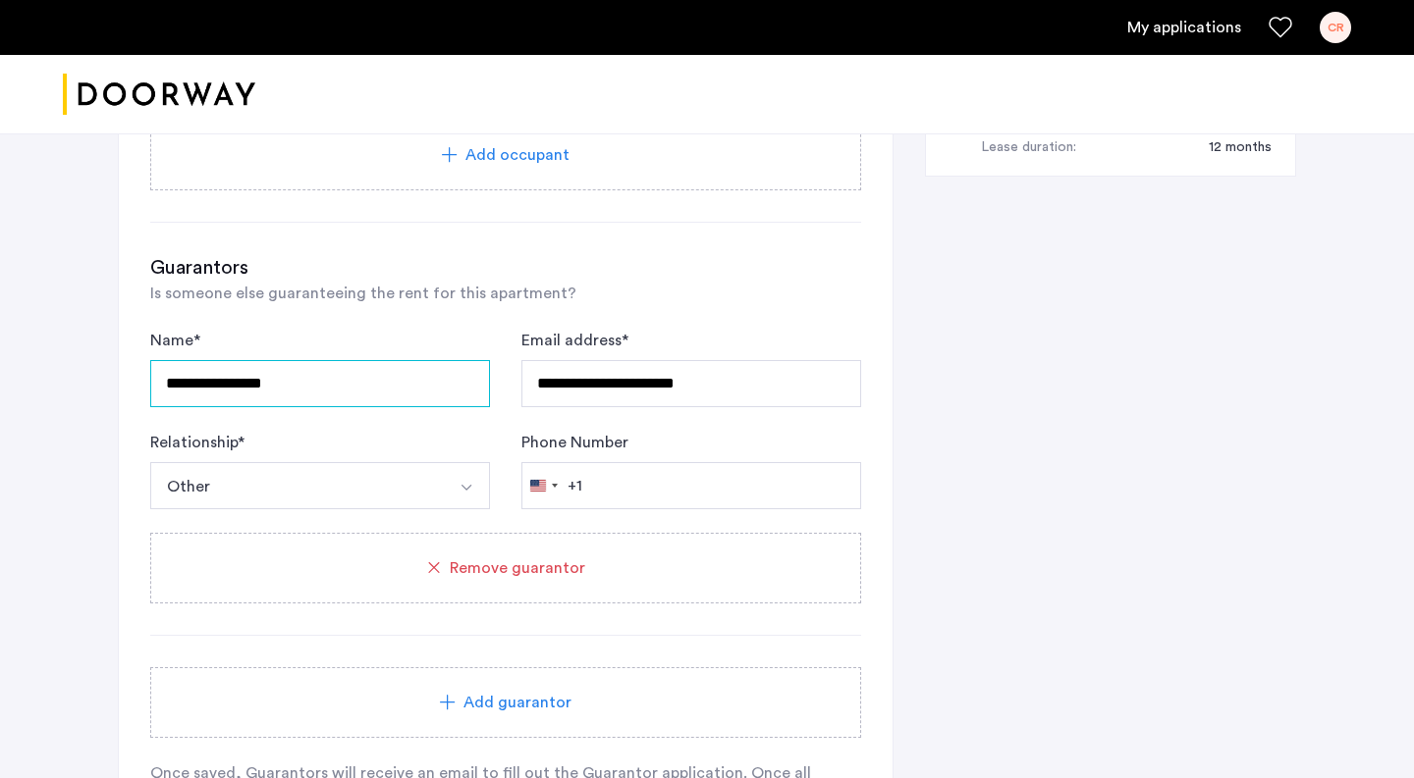
drag, startPoint x: 339, startPoint y: 382, endPoint x: 110, endPoint y: 379, distance: 228.8
click at [110, 379] on div "**********" at bounding box center [706, 8] width 1237 height 1951
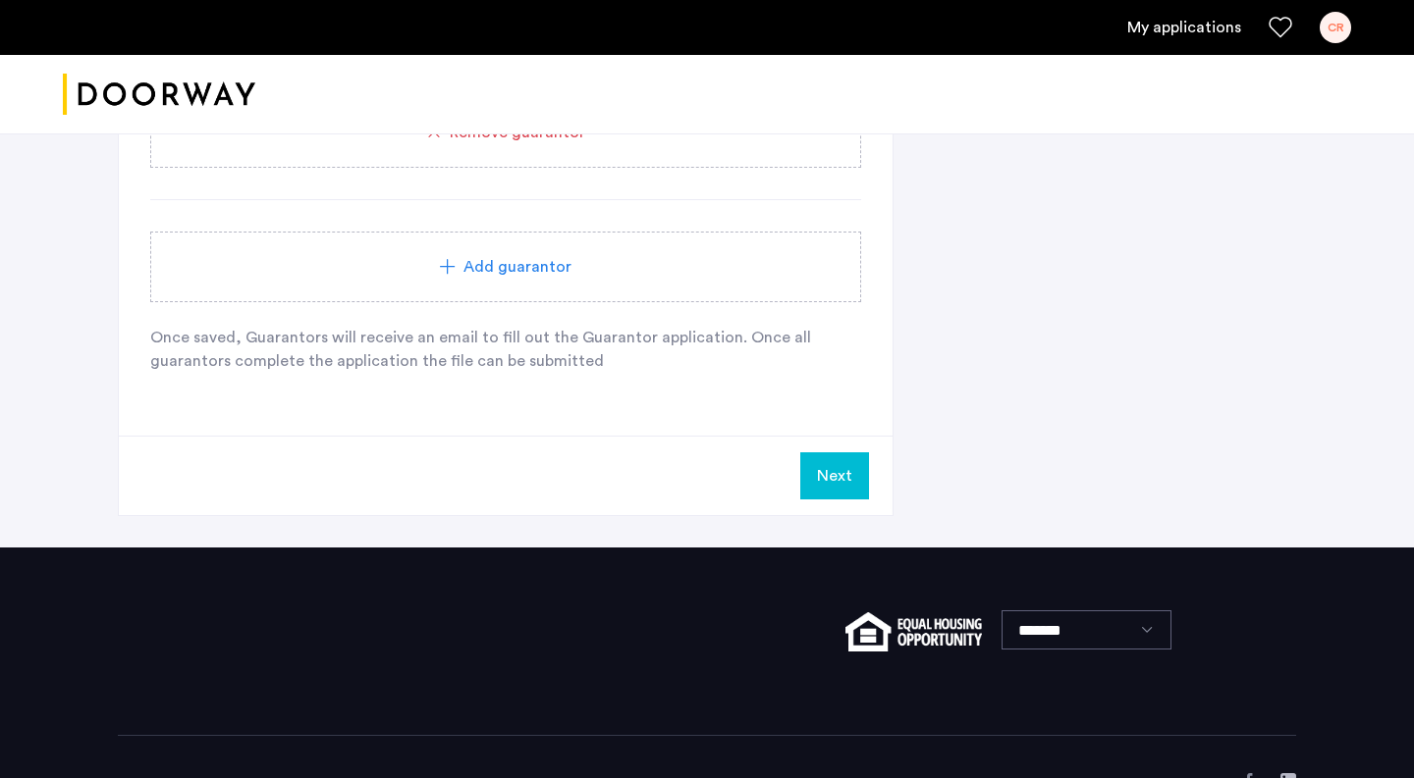
scroll to position [1532, 0]
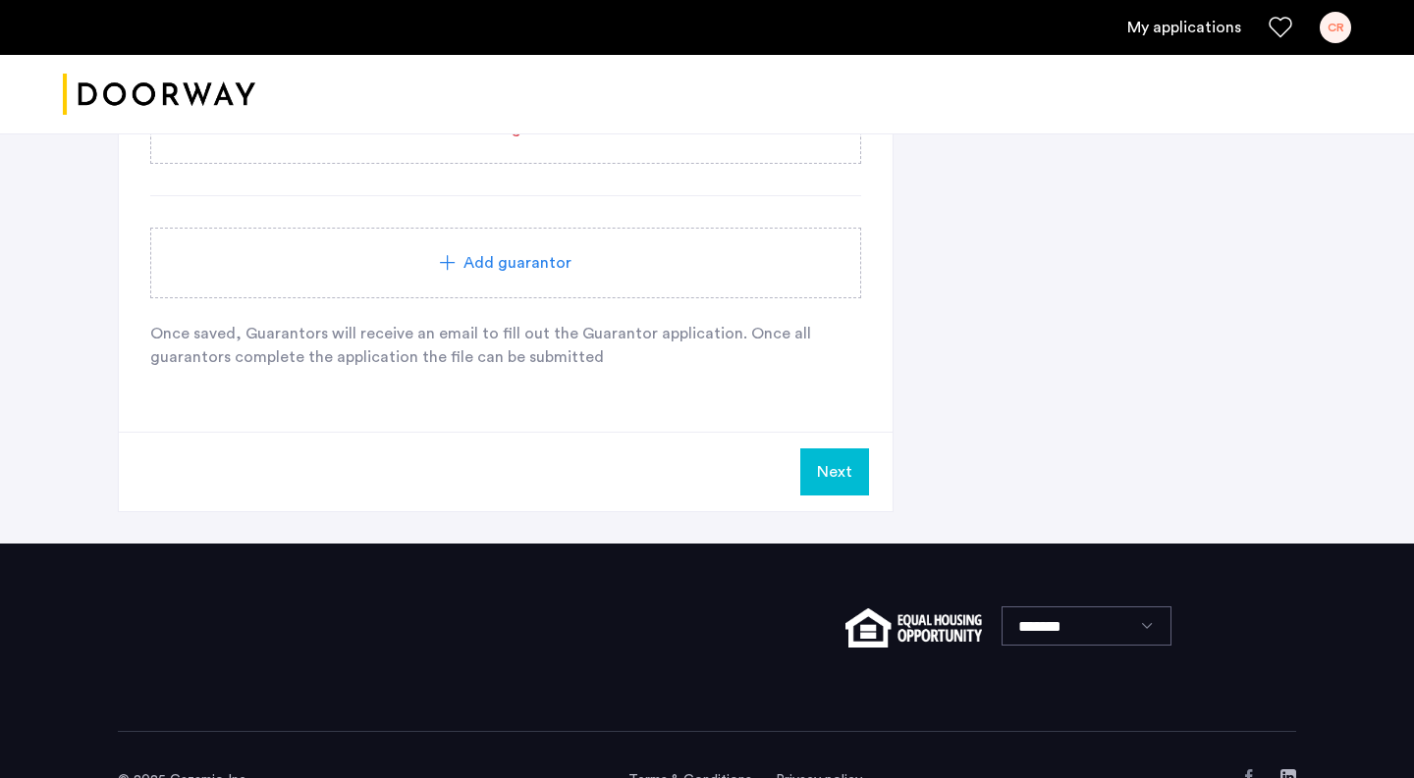
type input "**********"
click at [822, 478] on button "Next" at bounding box center [834, 472] width 69 height 47
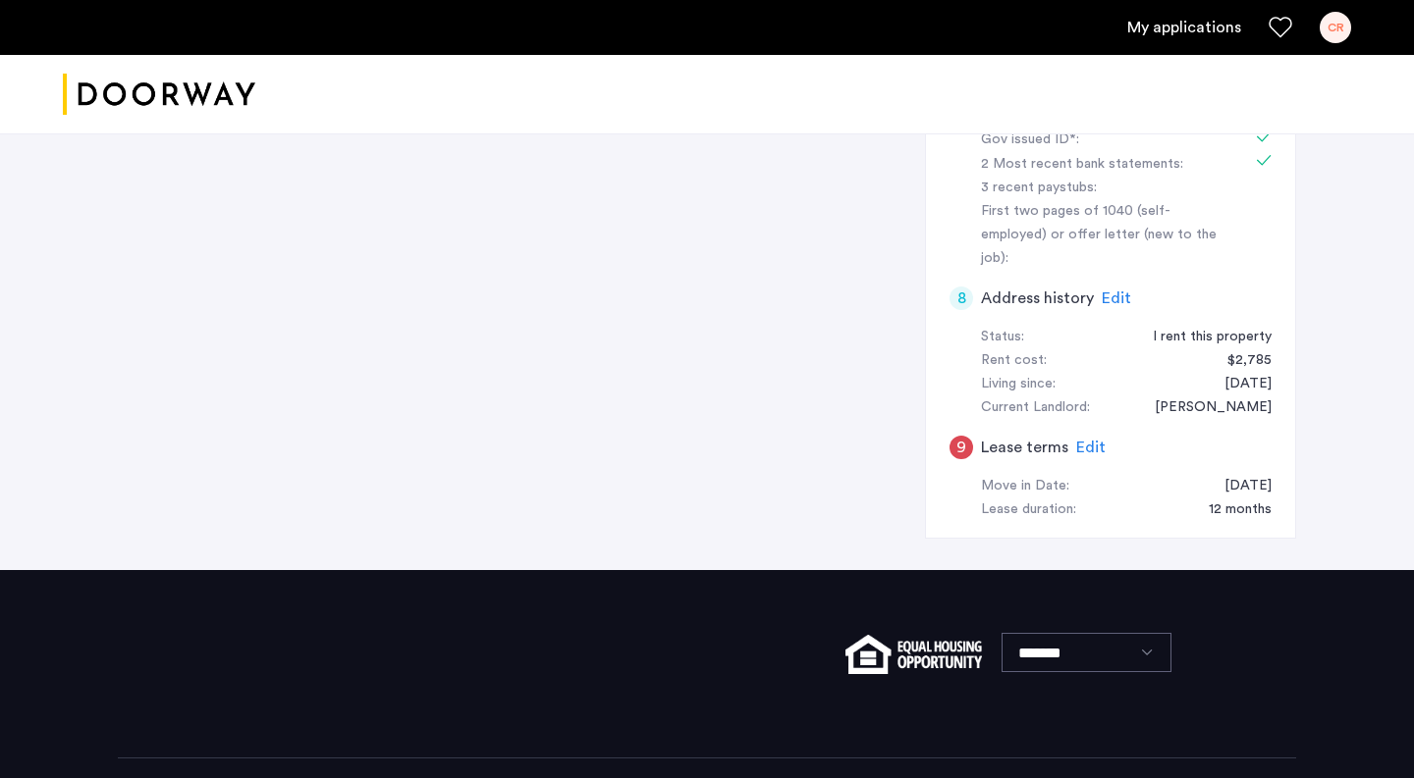
scroll to position [733, 0]
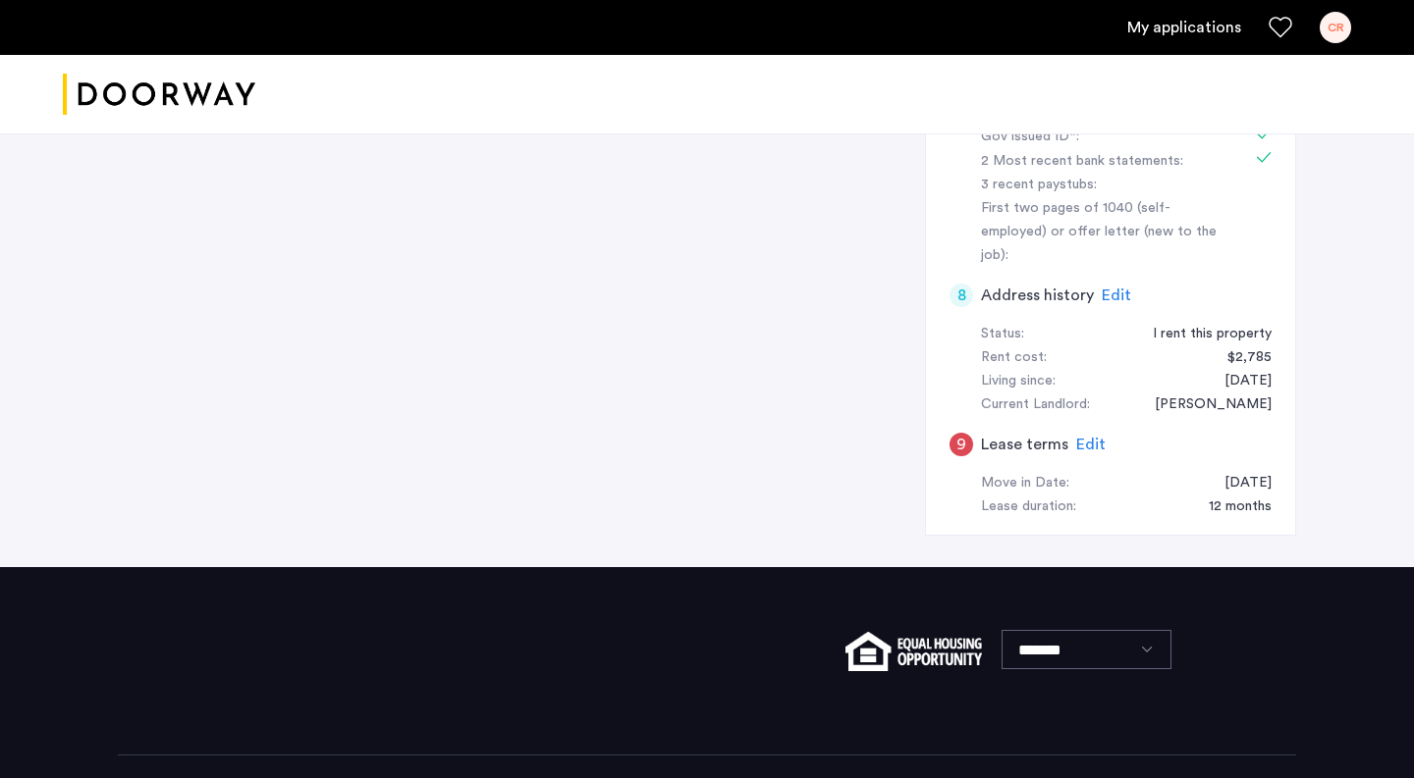
click at [1086, 437] on span "Edit" at bounding box center [1090, 445] width 29 height 16
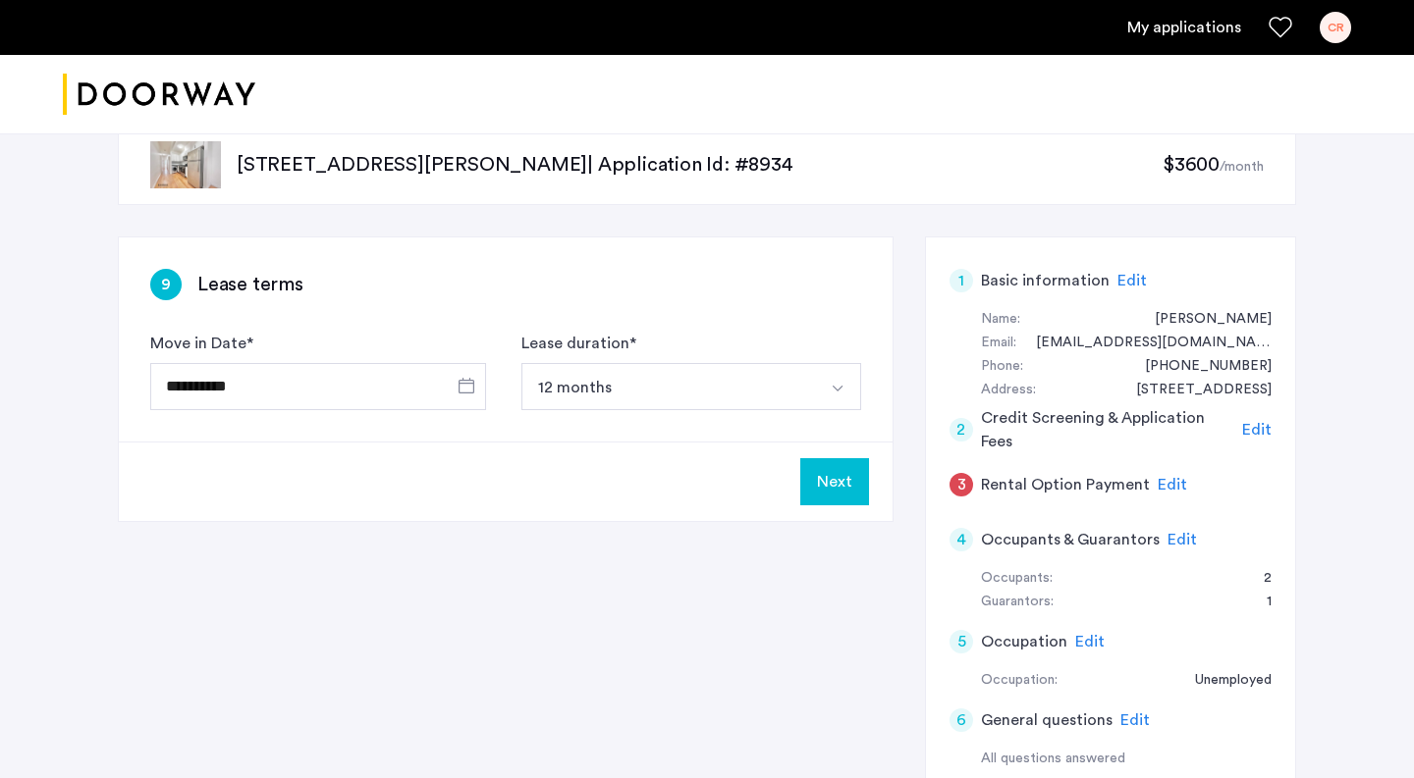
scroll to position [25, 0]
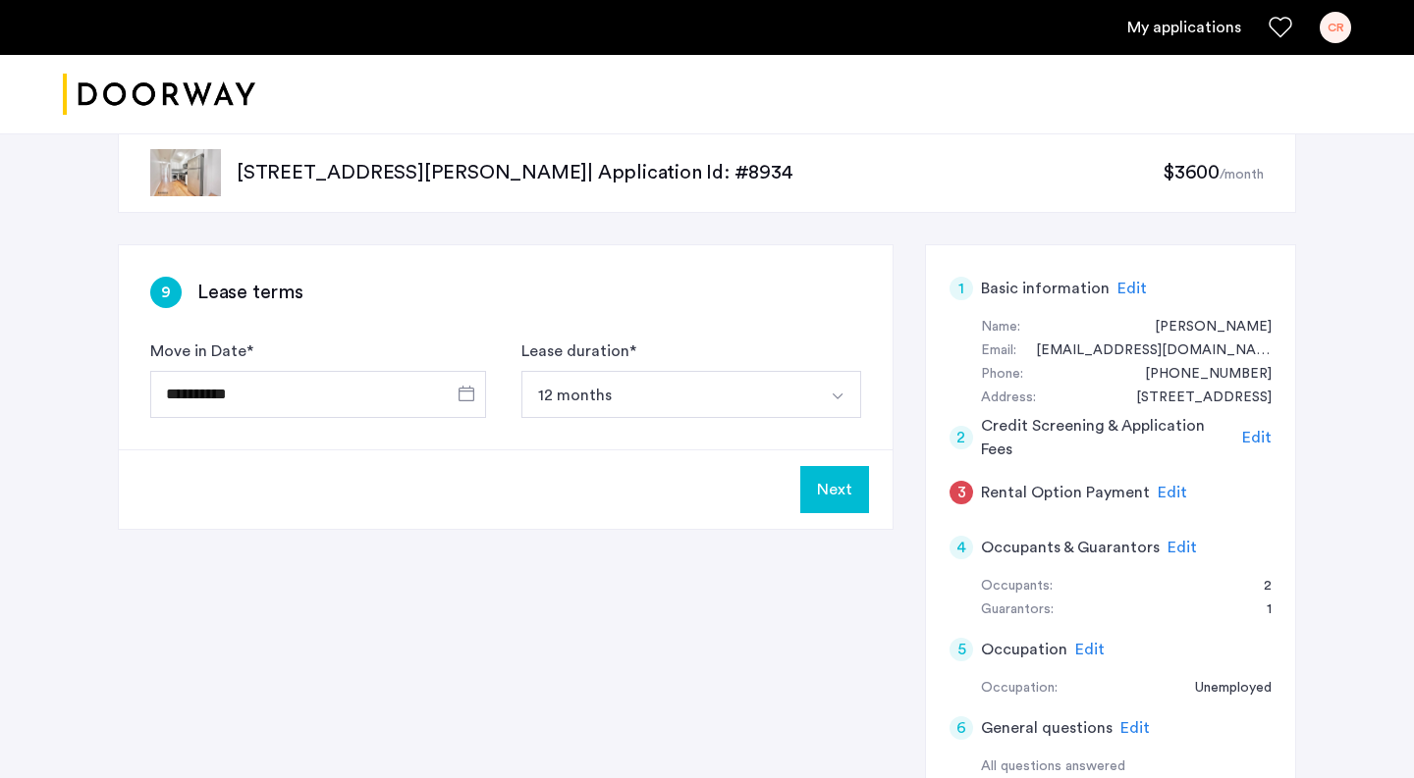
click at [831, 498] on button "Next" at bounding box center [834, 489] width 69 height 47
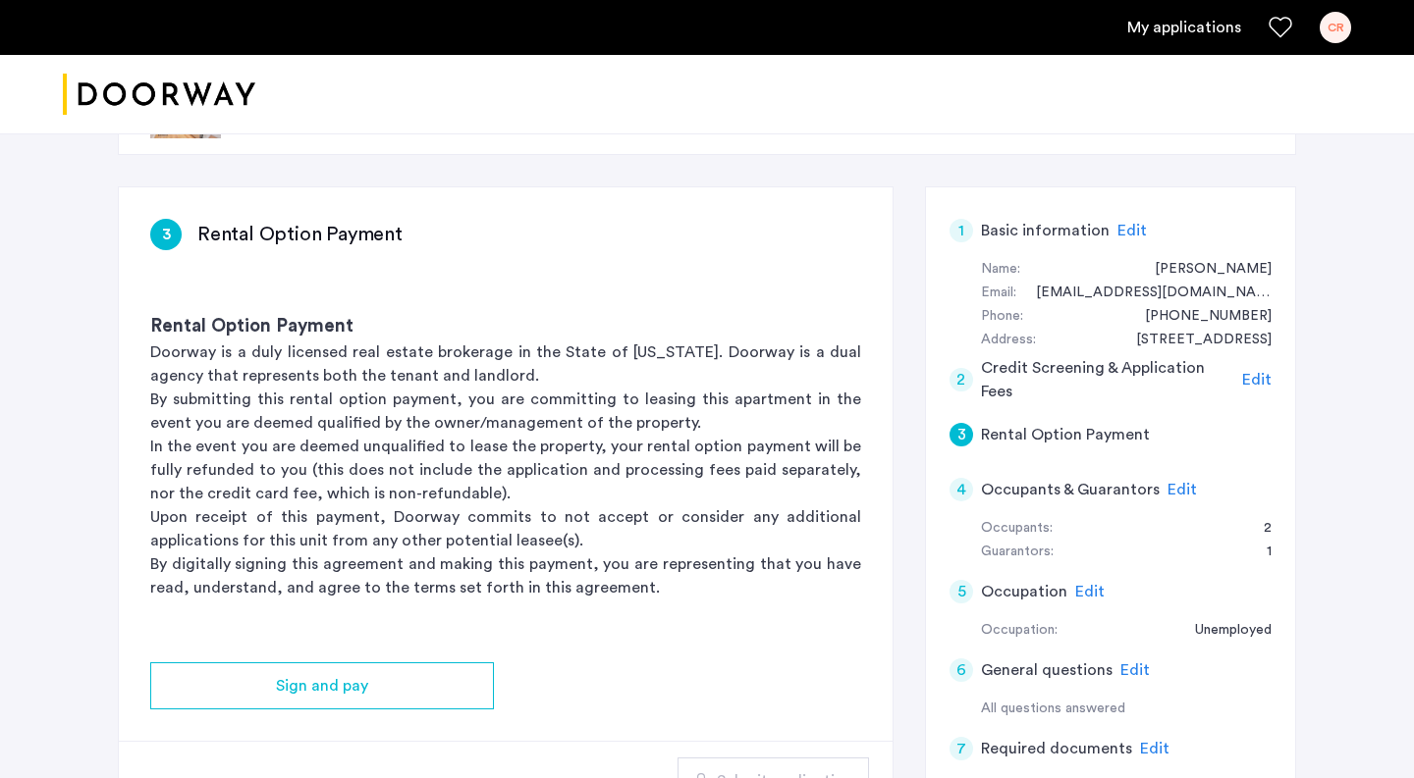
scroll to position [88, 0]
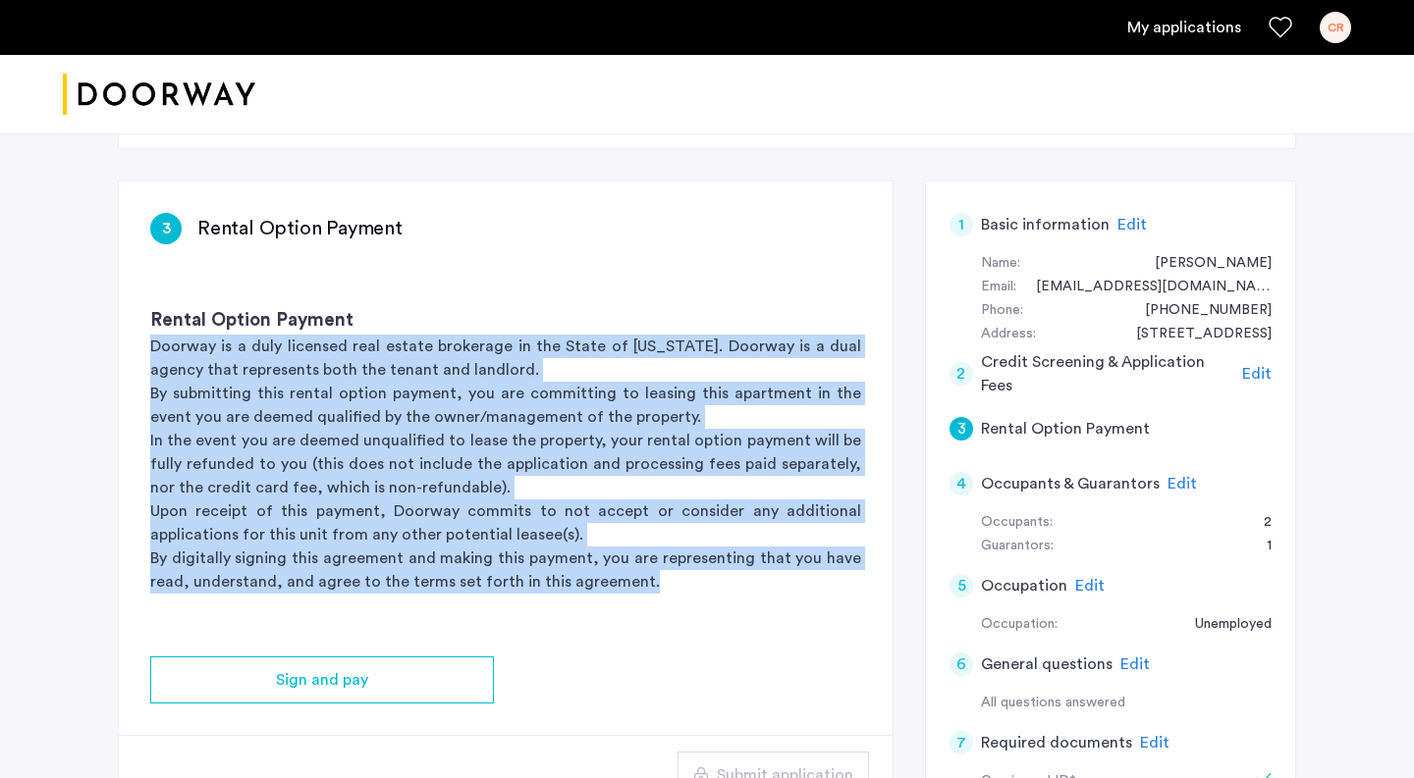
drag, startPoint x: 647, startPoint y: 581, endPoint x: 116, endPoint y: 346, distance: 581.0
click at [116, 346] on div "285 Troutman Street, Unit 2R, Brooklyn, NY 11237 | Application Id: #8934 $3600 …" at bounding box center [706, 624] width 1237 height 1175
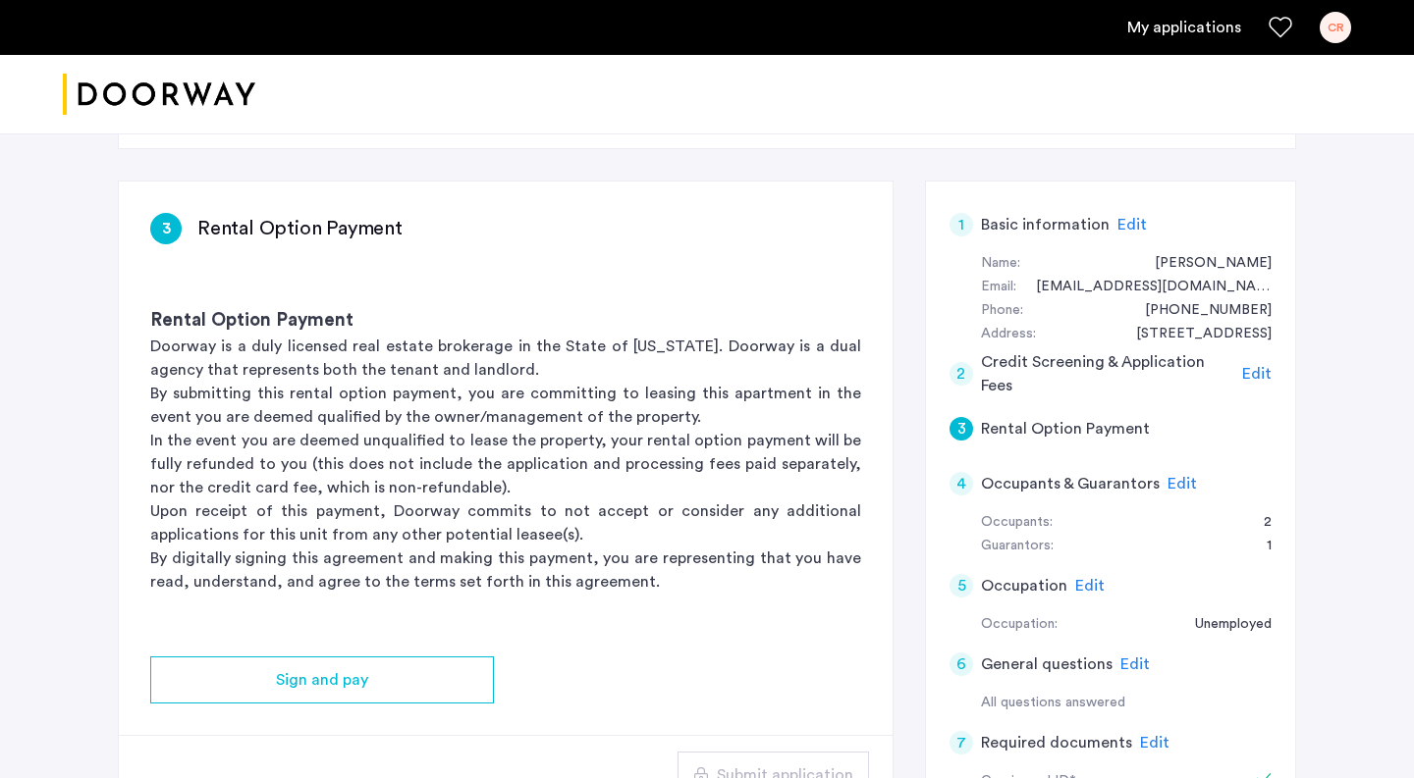
click at [681, 421] on p "By submitting this rental option payment, you are committing to leasing this ap…" at bounding box center [505, 405] width 711 height 47
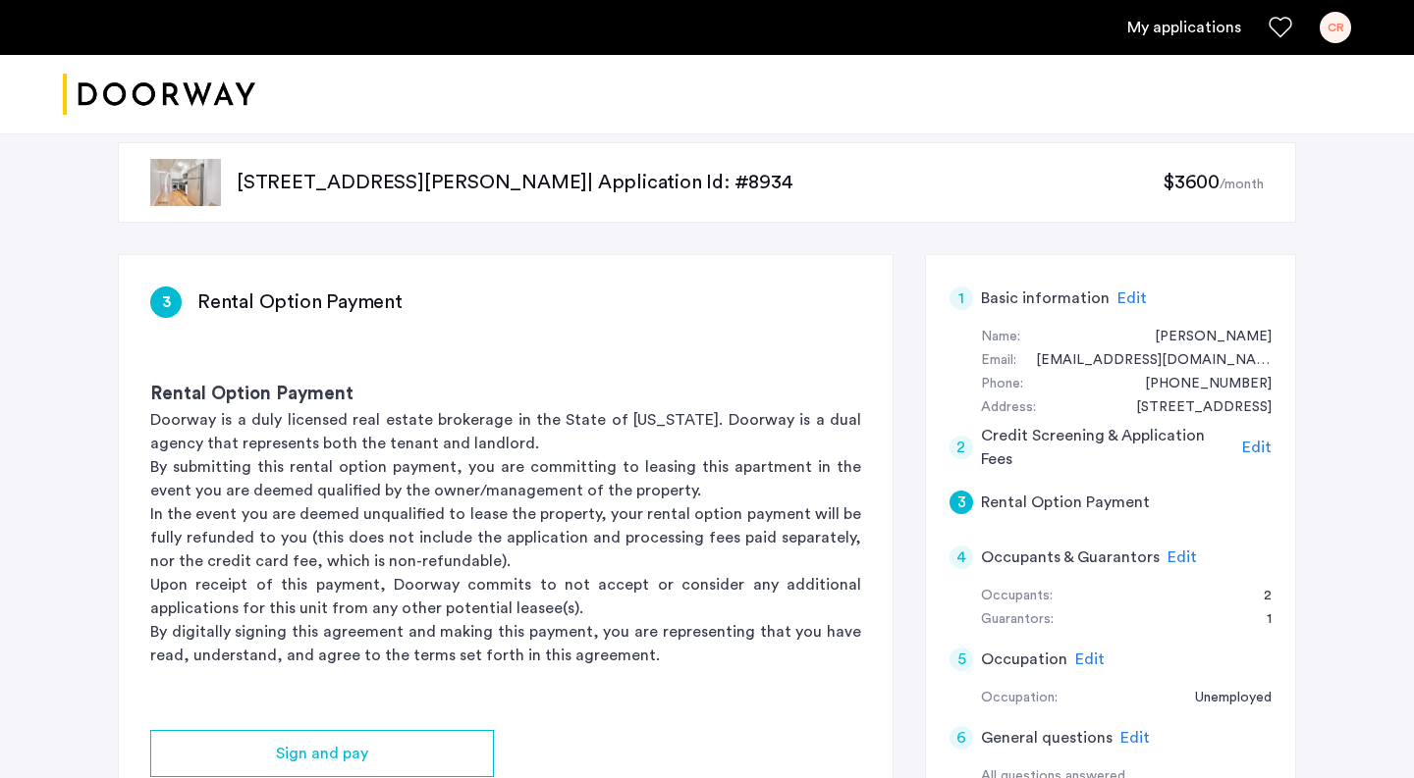
scroll to position [17, 0]
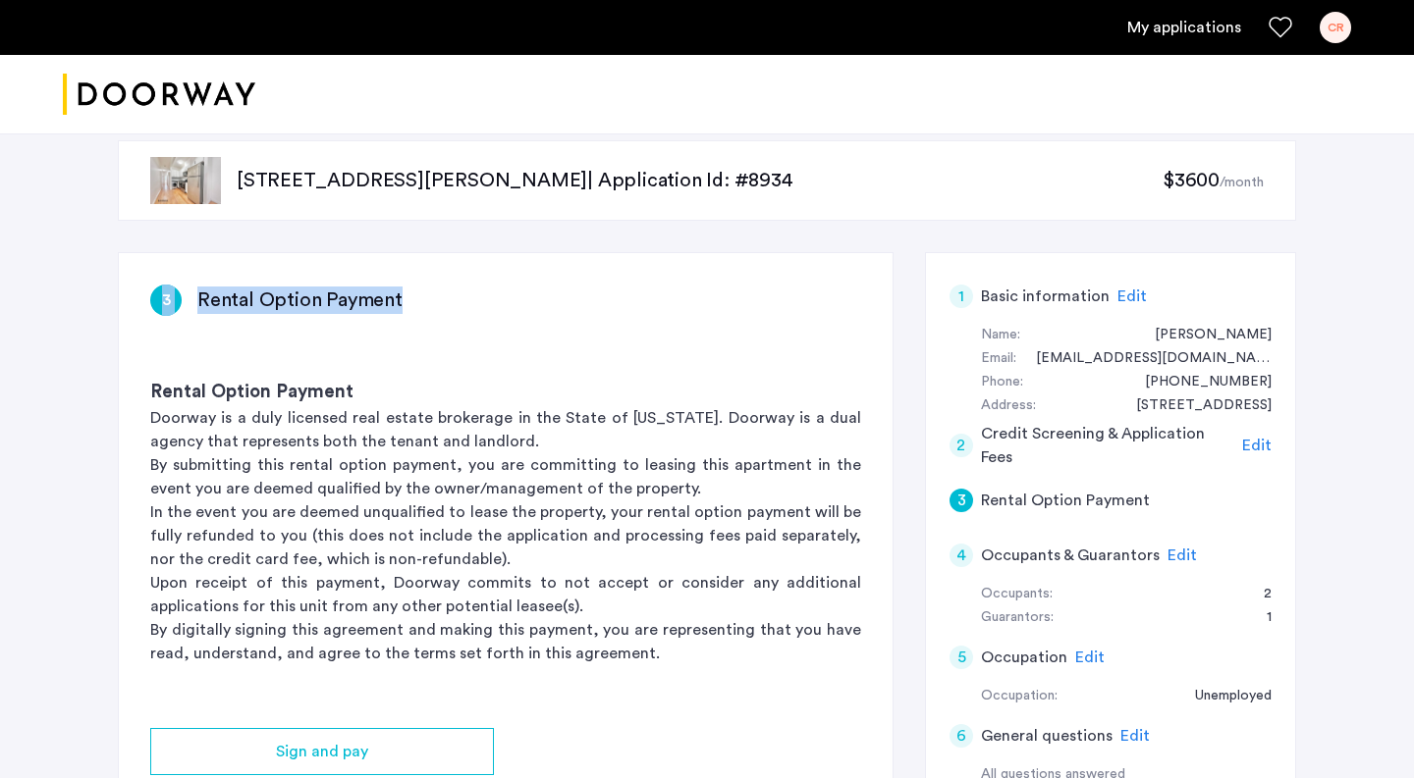
drag, startPoint x: 402, startPoint y: 300, endPoint x: 112, endPoint y: 300, distance: 290.6
click at [112, 300] on div "285 Troutman Street, Unit 2R, Brooklyn, NY 11237 | Application Id: #8934 $3600 …" at bounding box center [706, 696] width 1237 height 1175
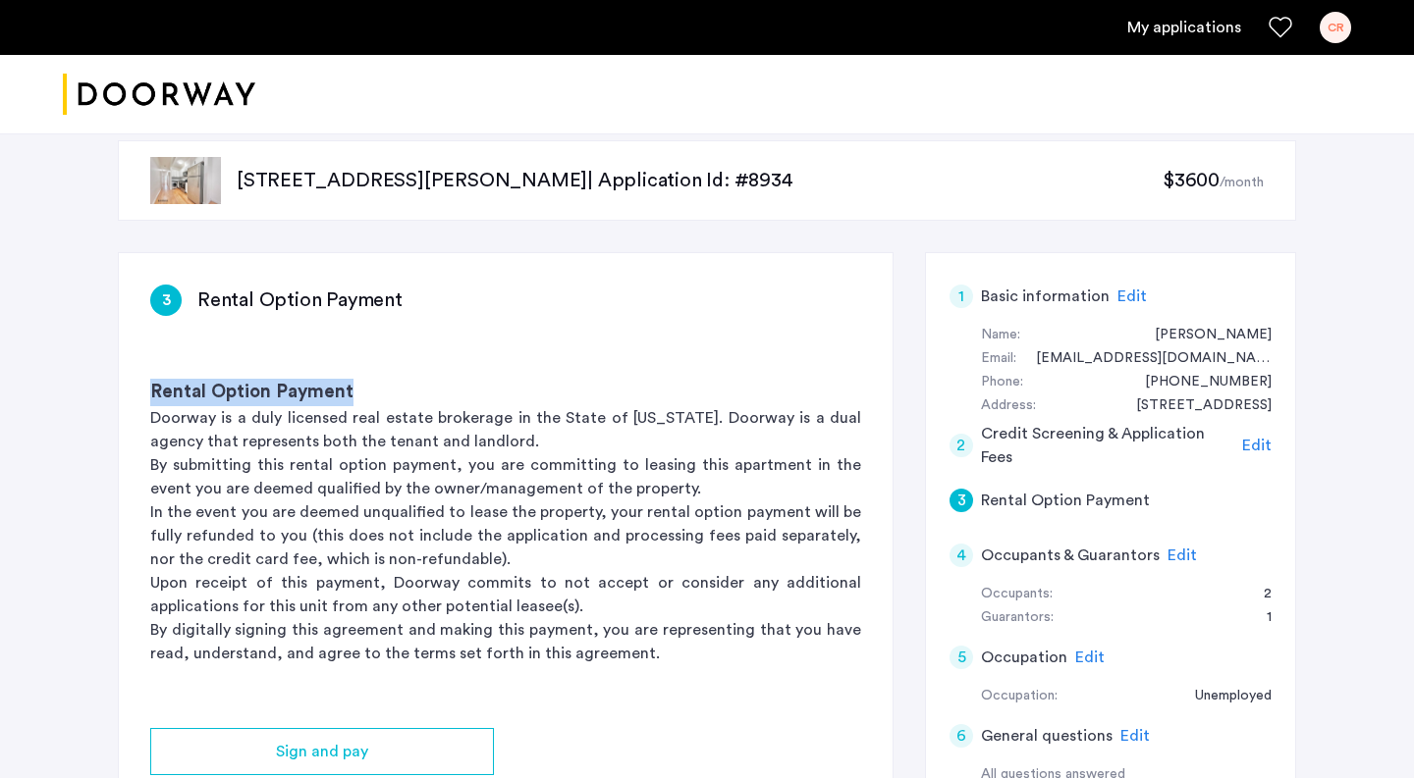
drag, startPoint x: 365, startPoint y: 383, endPoint x: 112, endPoint y: 378, distance: 253.3
click at [112, 378] on div "285 Troutman Street, Unit 2R, Brooklyn, NY 11237 | Application Id: #8934 $3600 …" at bounding box center [706, 696] width 1237 height 1175
click at [405, 462] on p "By submitting this rental option payment, you are committing to leasing this ap…" at bounding box center [505, 477] width 711 height 47
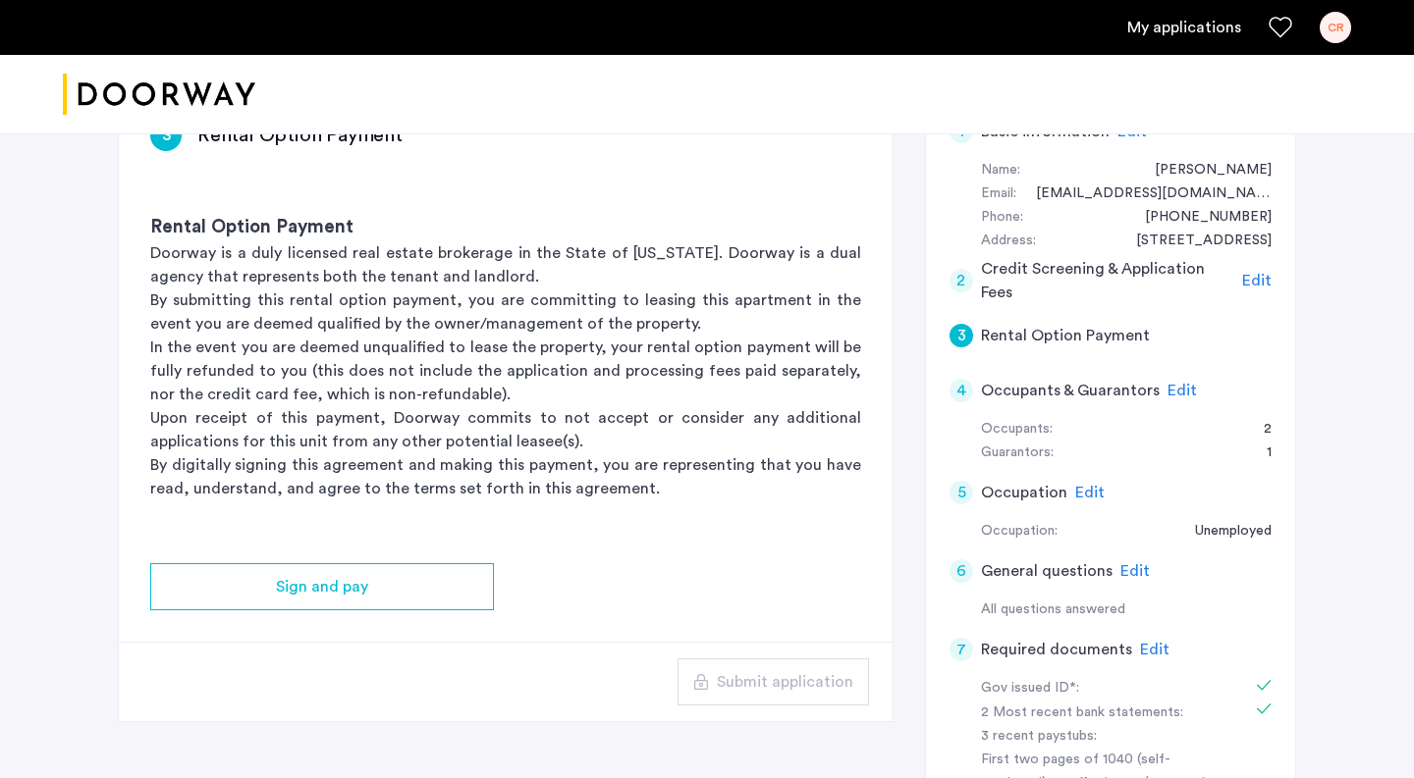
scroll to position [202, 0]
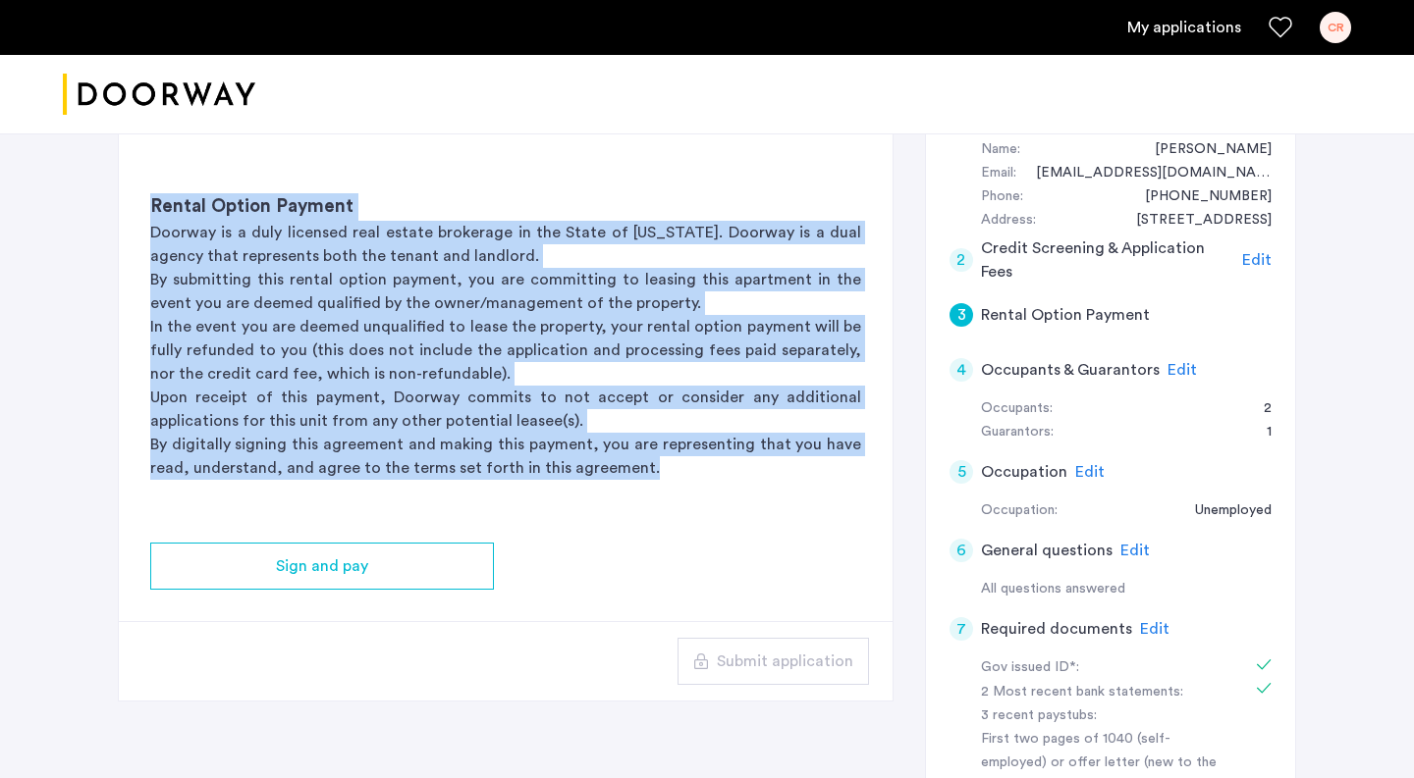
drag, startPoint x: 650, startPoint y: 466, endPoint x: 31, endPoint y: 183, distance: 680.4
click at [31, 183] on div "285 Troutman Street, Unit 2R, Brooklyn, NY 11237 | Application Id: #8934 $3600 …" at bounding box center [707, 510] width 1414 height 1175
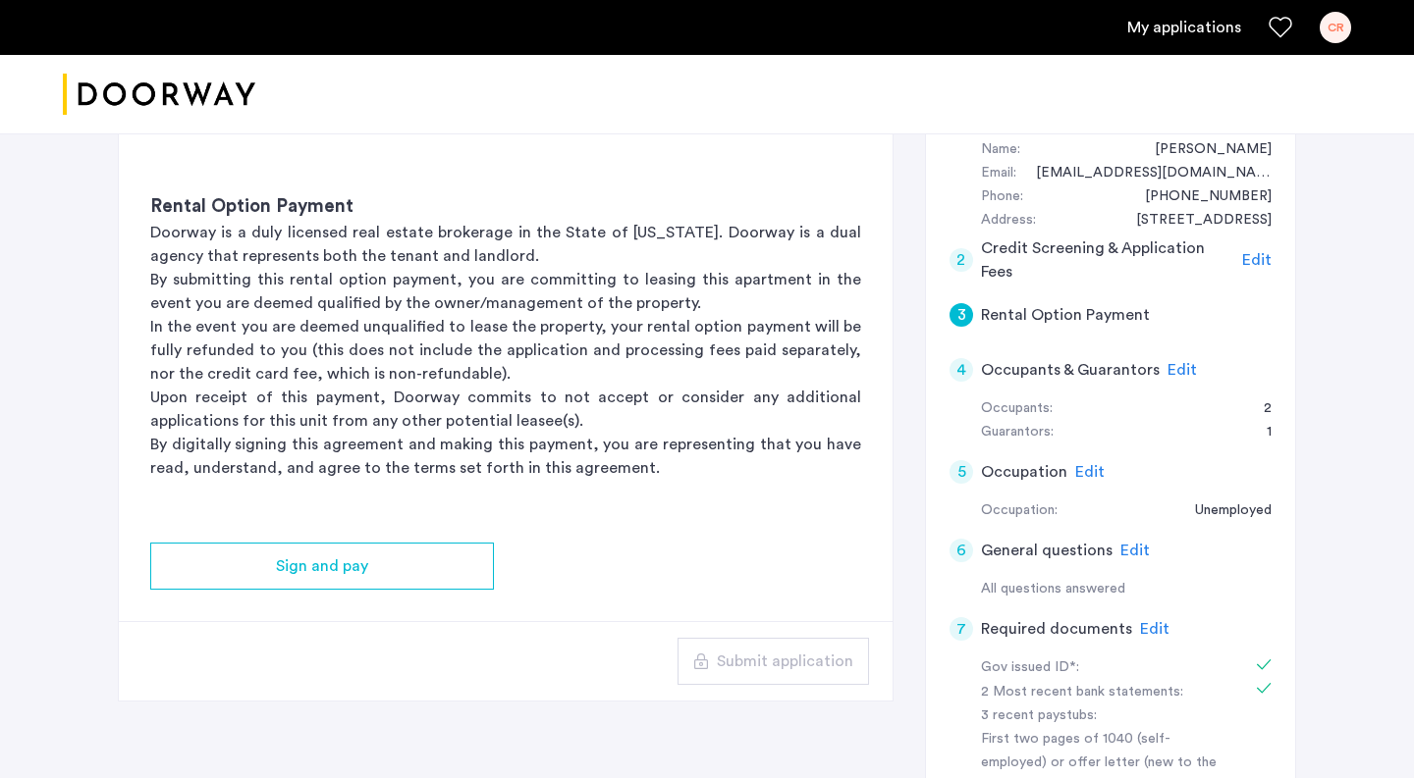
click at [523, 341] on p "In the event you are deemed unqualified to lease the property, your rental opti…" at bounding box center [505, 350] width 711 height 71
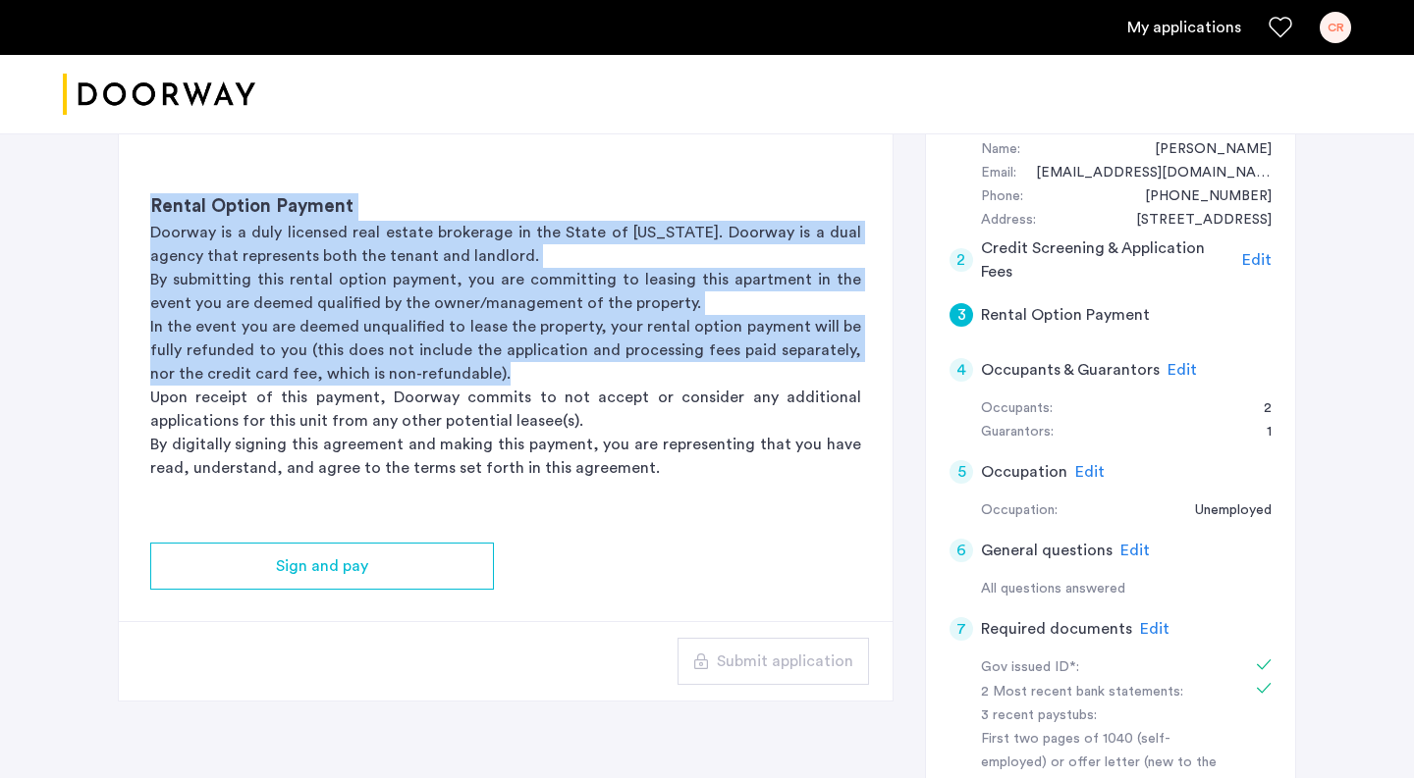
drag, startPoint x: 472, startPoint y: 370, endPoint x: 145, endPoint y: 214, distance: 362.3
click at [145, 214] on div "Rental Option Payment Doorway is a duly licensed real estate brokerage in the S…" at bounding box center [506, 336] width 774 height 349
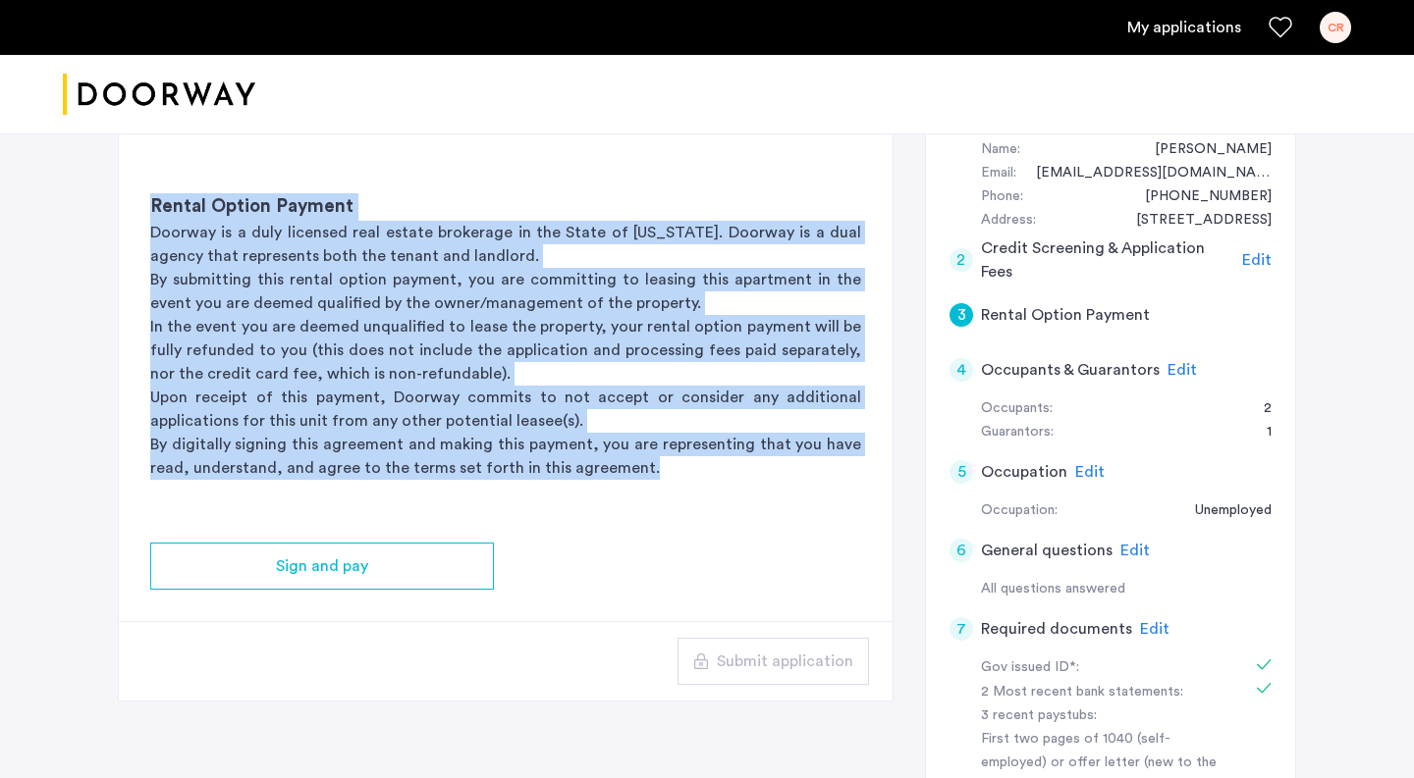
drag, startPoint x: 653, startPoint y: 464, endPoint x: 149, endPoint y: 204, distance: 566.8
click at [149, 204] on div "Rental Option Payment Doorway is a duly licensed real estate brokerage in the S…" at bounding box center [506, 336] width 774 height 349
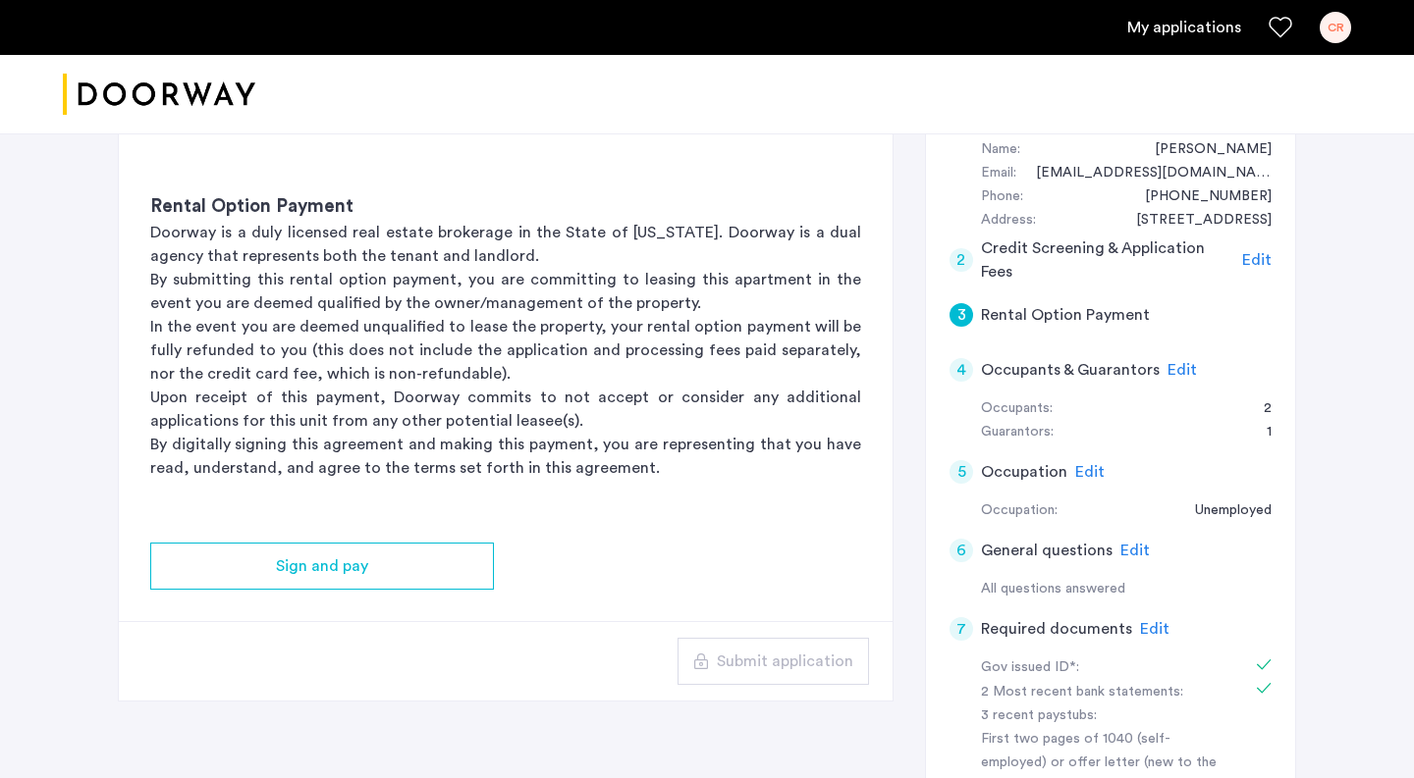
click at [654, 410] on p "Upon receipt of this payment, Doorway commits to not accept or consider any add…" at bounding box center [505, 409] width 711 height 47
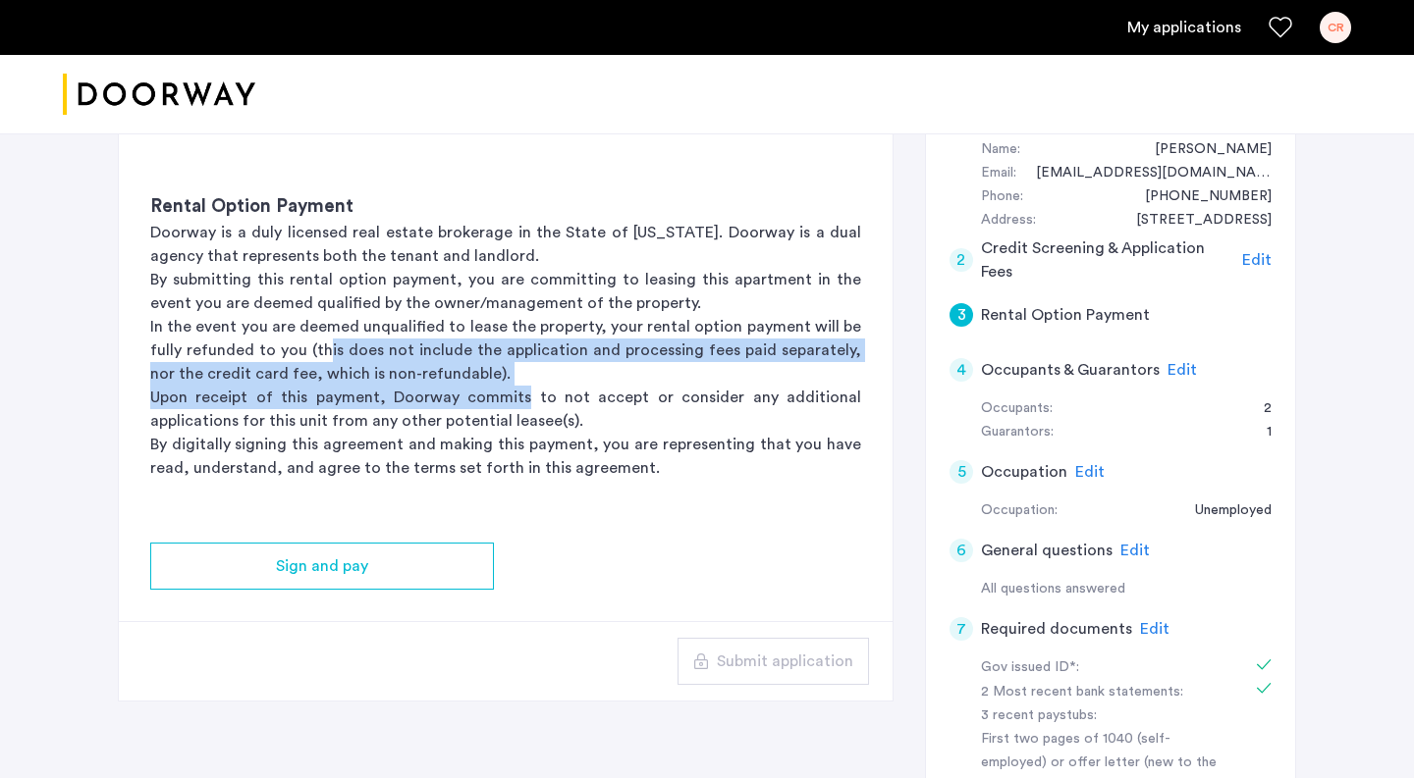
drag, startPoint x: 530, startPoint y: 388, endPoint x: 320, endPoint y: 355, distance: 212.6
click at [320, 355] on div "Rental Option Payment Doorway is a duly licensed real estate brokerage in the S…" at bounding box center [506, 336] width 774 height 349
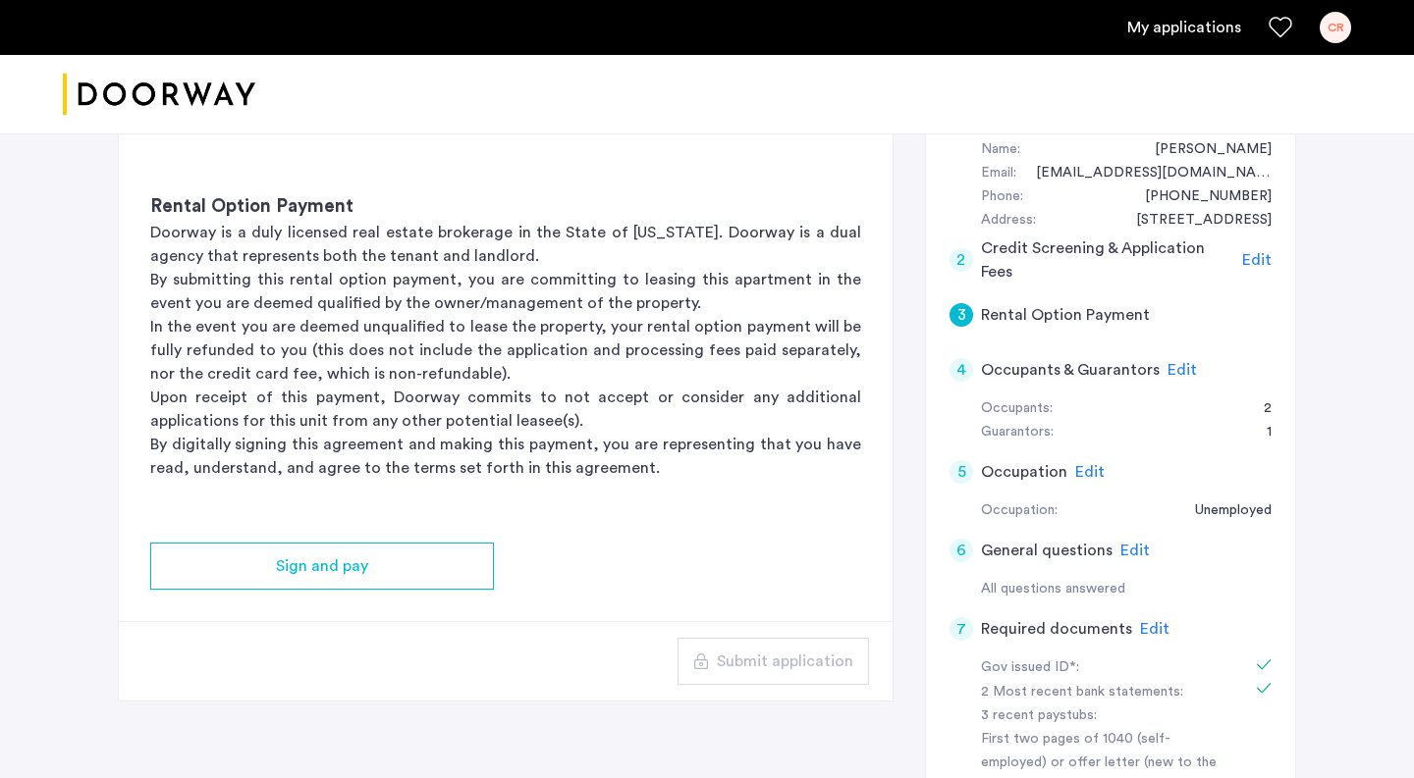
click at [544, 390] on p "Upon receipt of this payment, Doorway commits to not accept or consider any add…" at bounding box center [505, 409] width 711 height 47
click at [470, 375] on p "In the event you are deemed unqualified to lease the property, your rental opti…" at bounding box center [505, 350] width 711 height 71
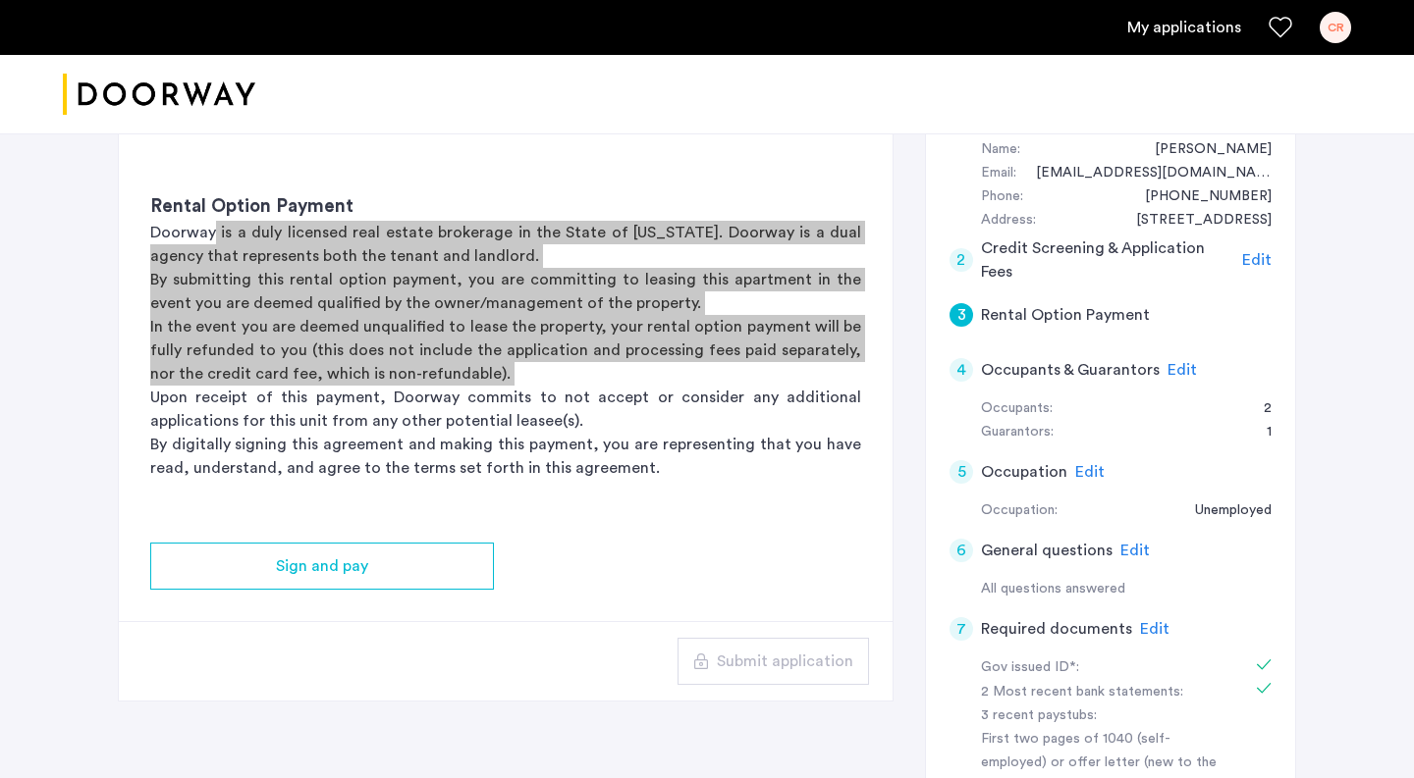
drag, startPoint x: 470, startPoint y: 375, endPoint x: 215, endPoint y: 238, distance: 289.9
click at [215, 238] on div "Rental Option Payment Doorway is a duly licensed real estate brokerage in the S…" at bounding box center [506, 336] width 774 height 349
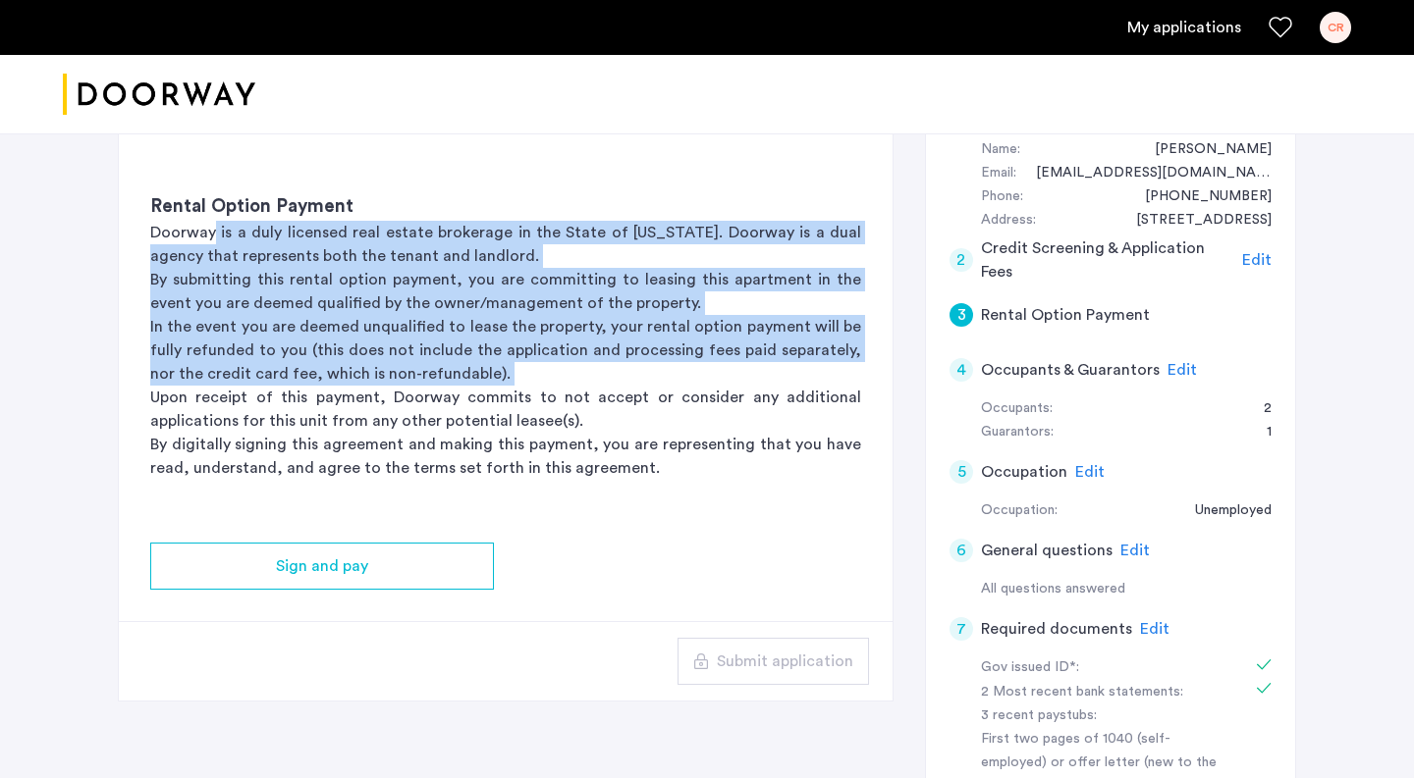
click at [530, 366] on p "In the event you are deemed unqualified to lease the property, your rental opti…" at bounding box center [505, 350] width 711 height 71
drag, startPoint x: 494, startPoint y: 375, endPoint x: 151, endPoint y: 205, distance: 382.4
click at [151, 205] on div "Rental Option Payment Doorway is a duly licensed real estate brokerage in the S…" at bounding box center [506, 336] width 774 height 349
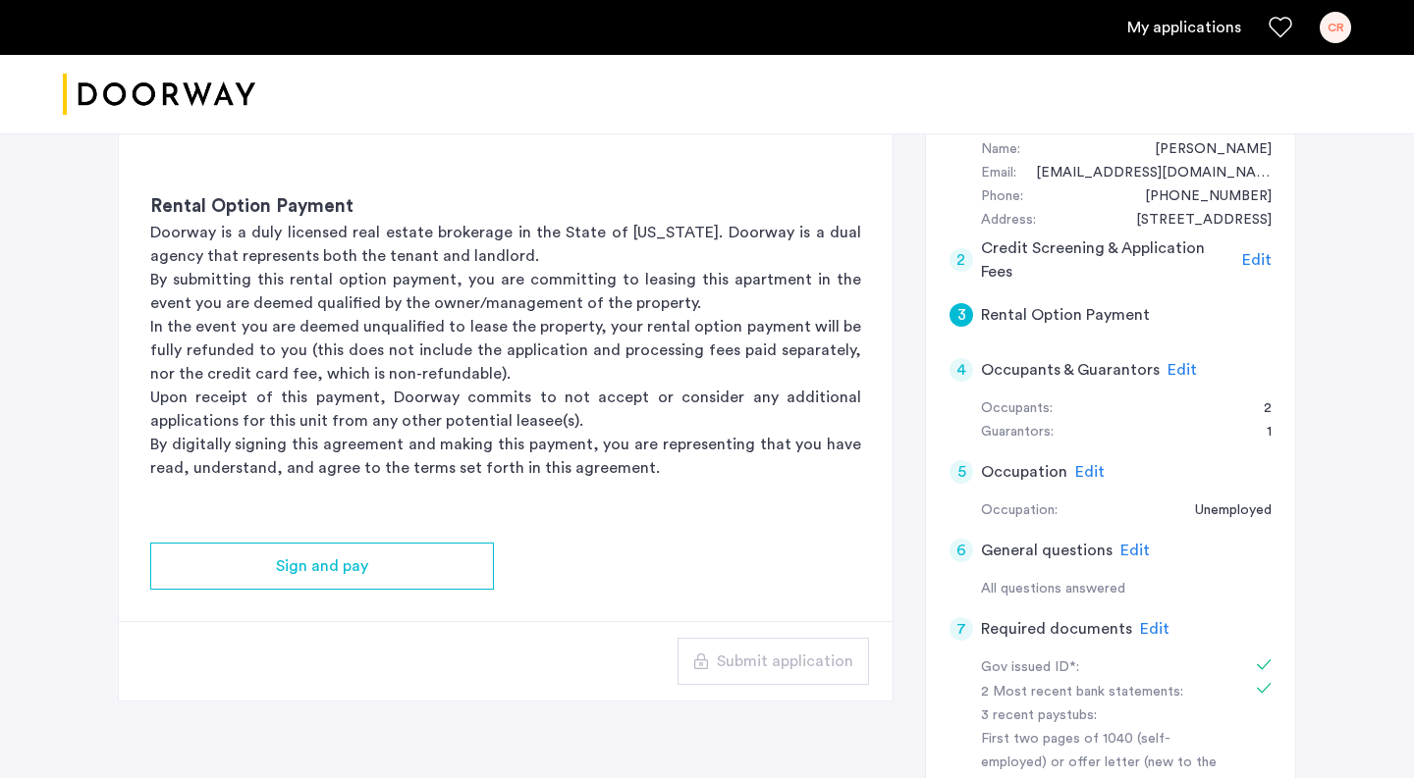
click at [362, 384] on p "In the event you are deemed unqualified to lease the property, your rental opti…" at bounding box center [505, 350] width 711 height 71
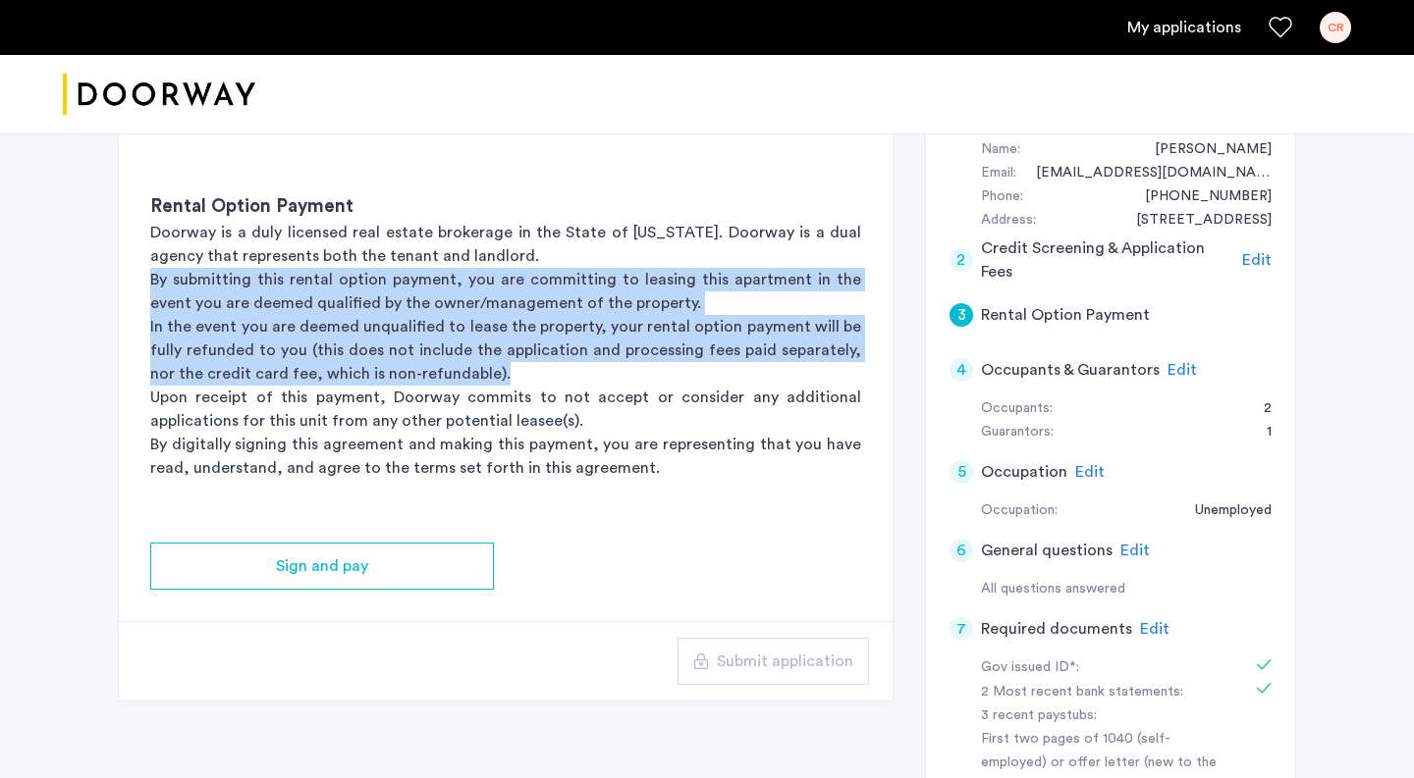
drag, startPoint x: 473, startPoint y: 379, endPoint x: 114, endPoint y: 283, distance: 372.0
click at [114, 283] on div "285 Troutman Street, Unit 2R, Brooklyn, NY 11237 | Application Id: #8934 $3600 …" at bounding box center [706, 510] width 1237 height 1175
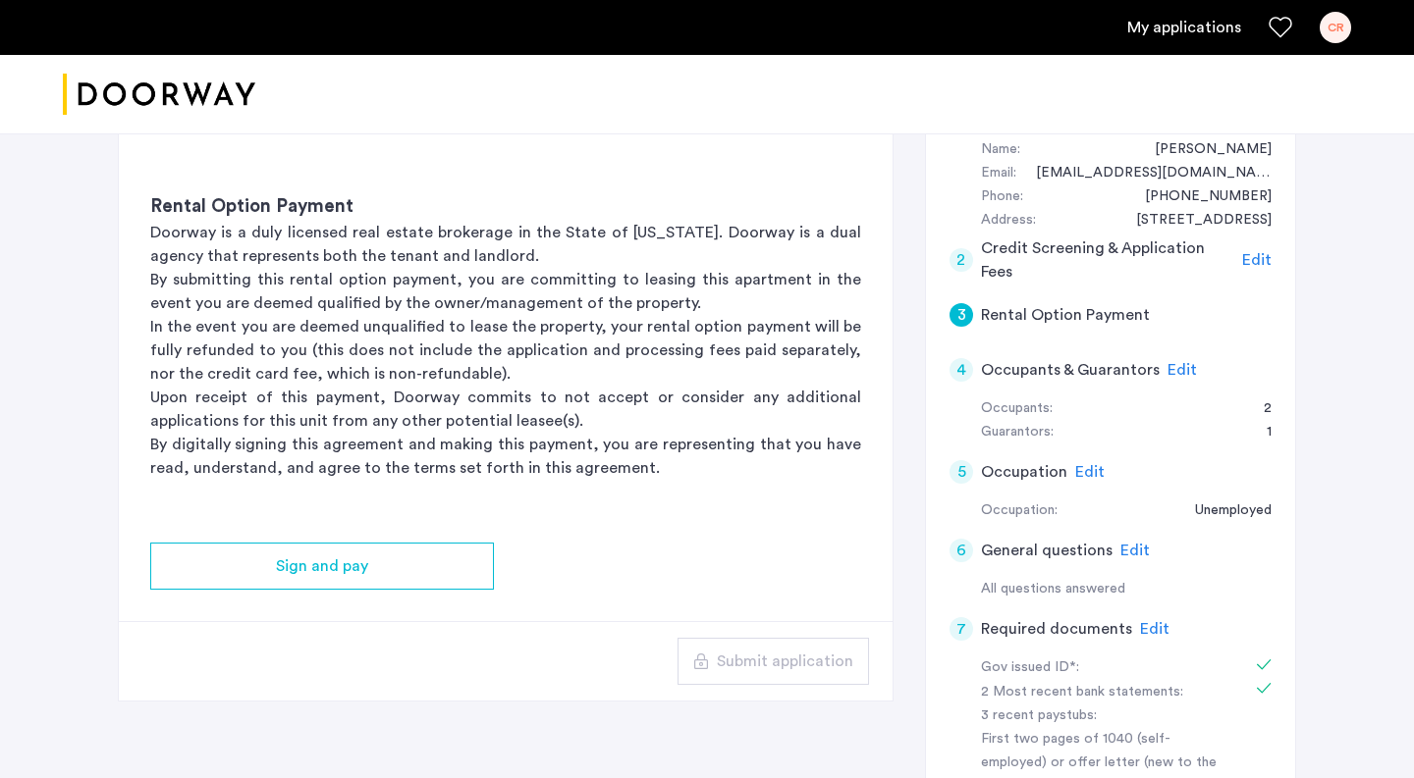
click at [465, 363] on p "In the event you are deemed unqualified to lease the property, your rental opti…" at bounding box center [505, 350] width 711 height 71
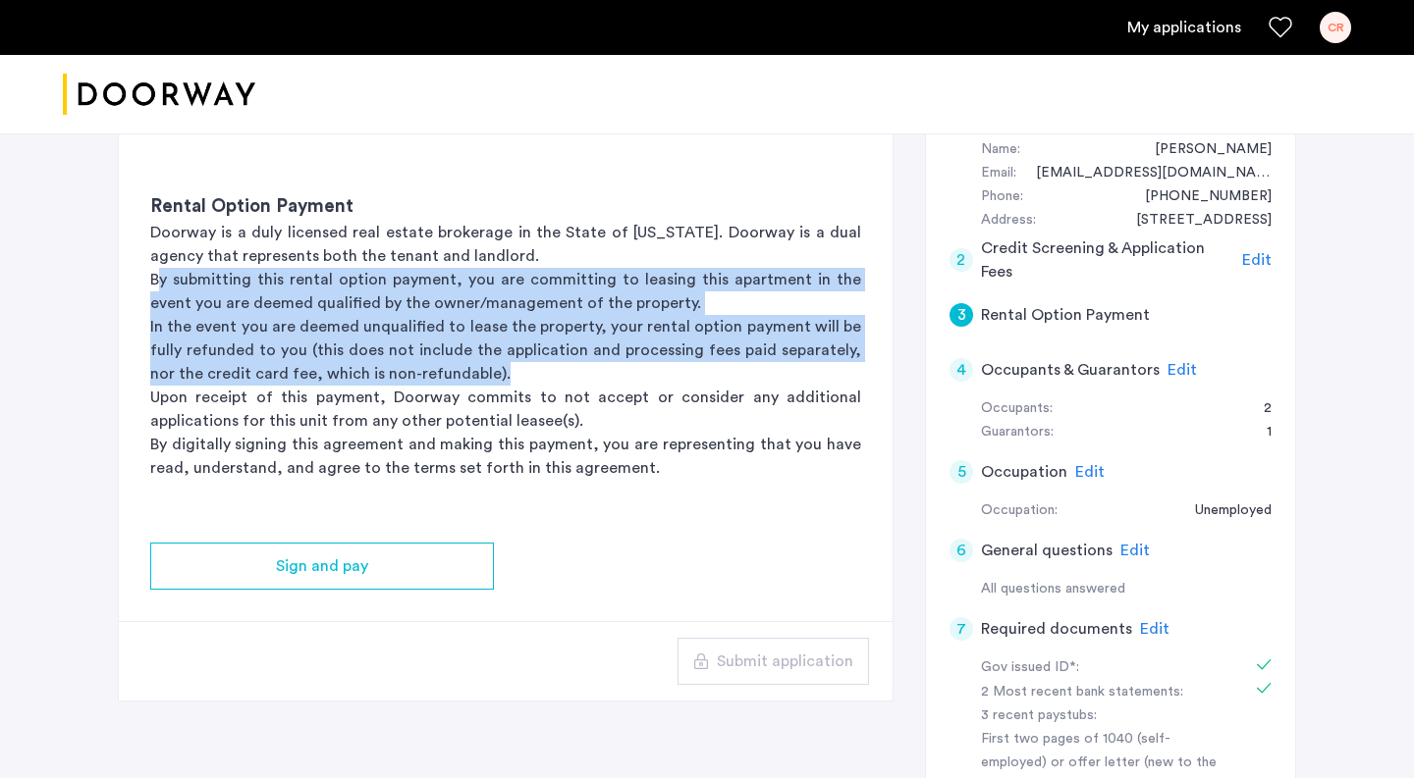
drag, startPoint x: 484, startPoint y: 385, endPoint x: 155, endPoint y: 283, distance: 344.4
click at [155, 283] on div "Rental Option Payment Doorway is a duly licensed real estate brokerage in the S…" at bounding box center [506, 336] width 774 height 349
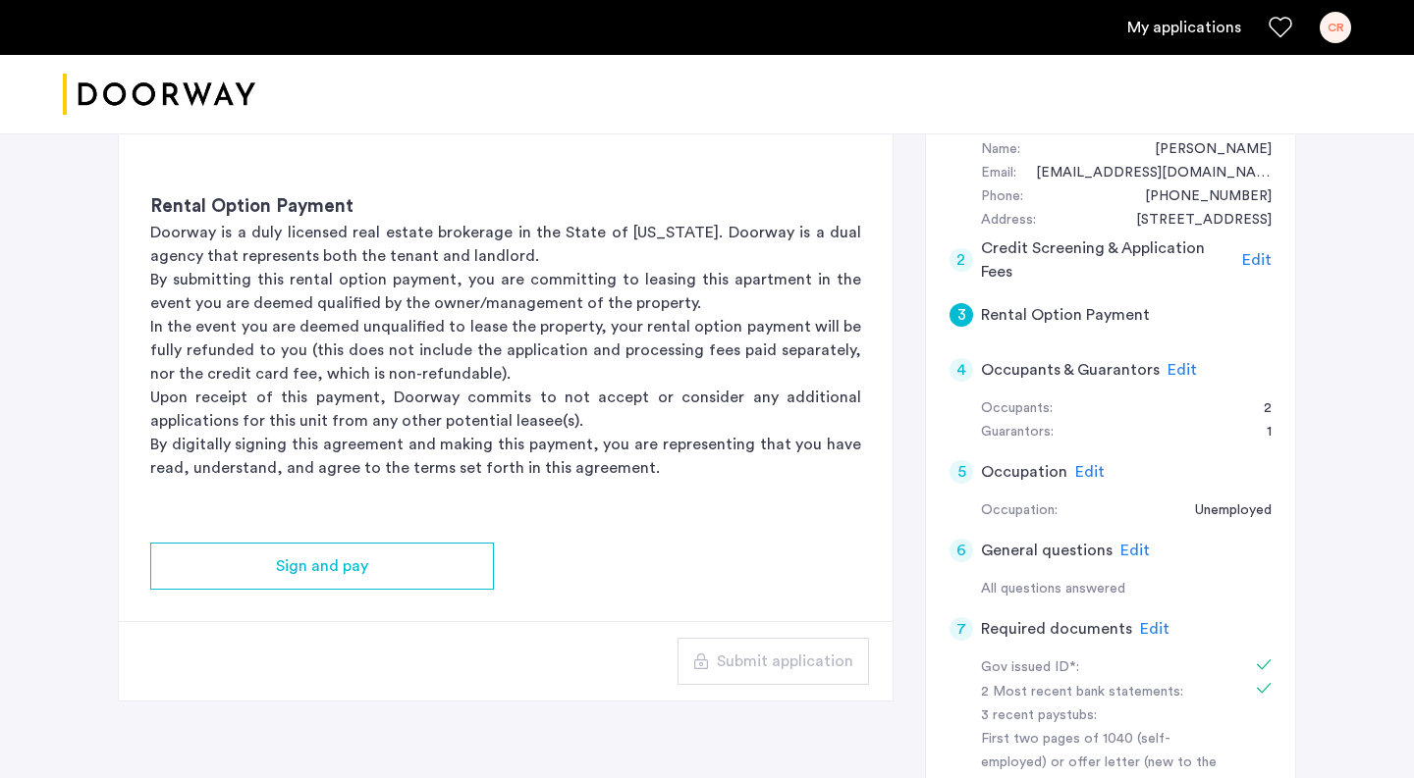
click at [396, 344] on p "In the event you are deemed unqualified to lease the property, your rental opti…" at bounding box center [505, 350] width 711 height 71
click at [502, 374] on p "In the event you are deemed unqualified to lease the property, your rental opti…" at bounding box center [505, 350] width 711 height 71
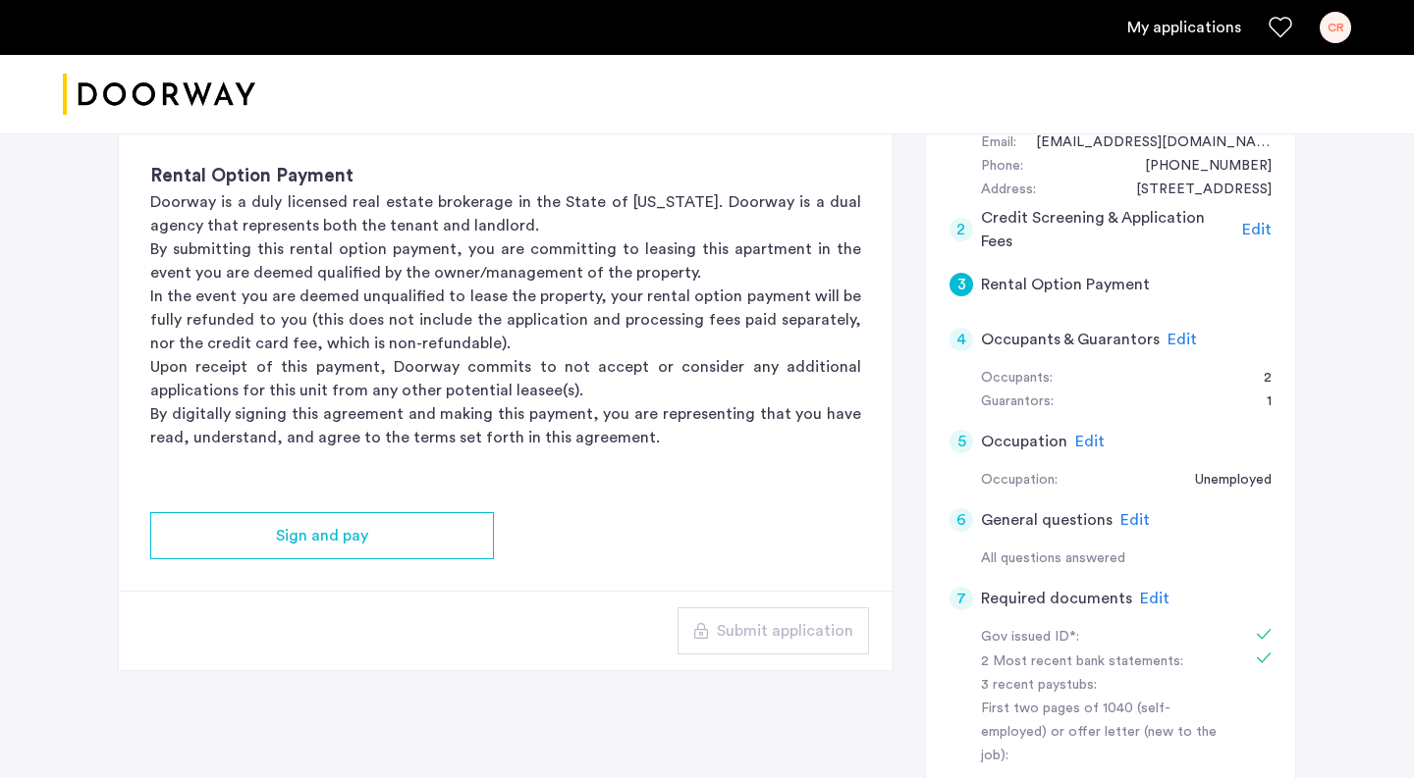
scroll to position [235, 0]
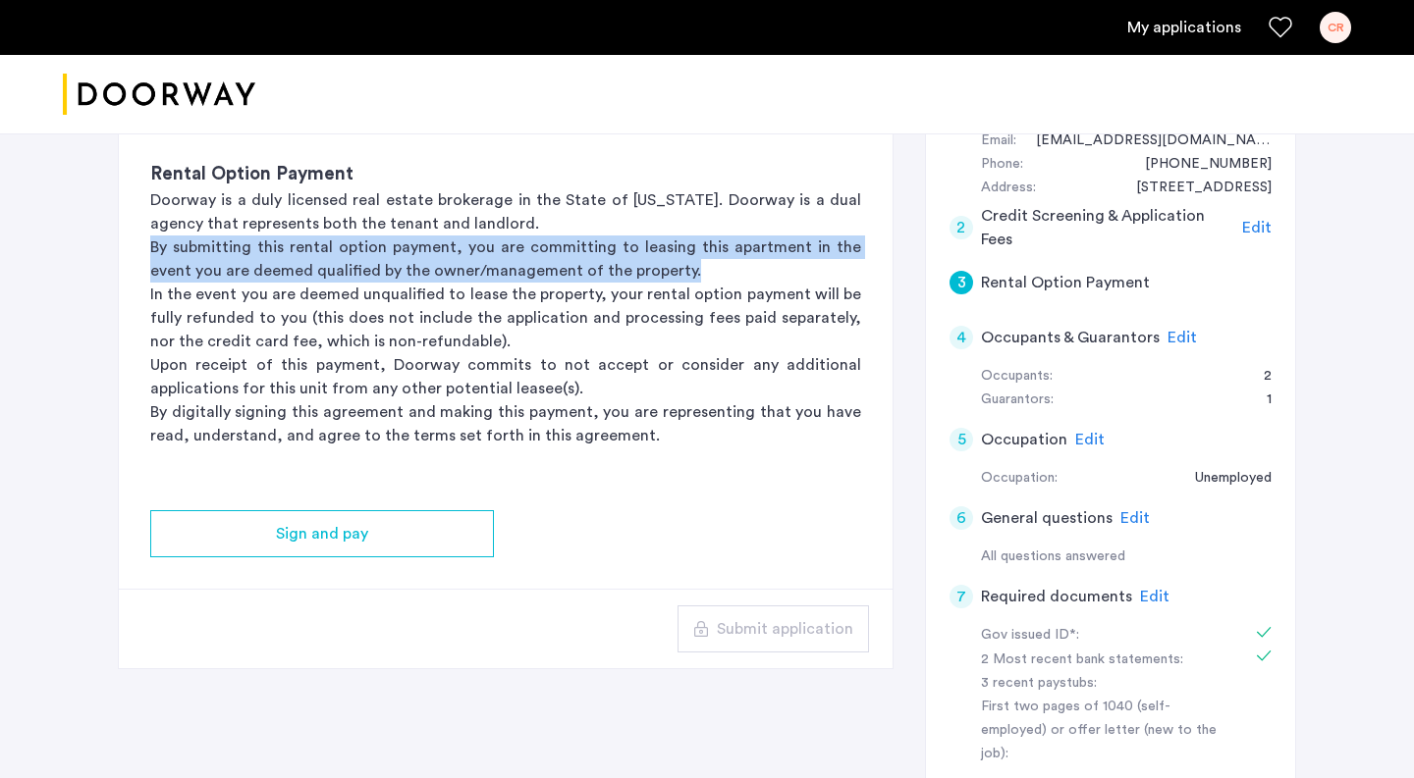
drag, startPoint x: 653, startPoint y: 276, endPoint x: 152, endPoint y: 243, distance: 501.7
click at [152, 243] on p "By submitting this rental option payment, you are committing to leasing this ap…" at bounding box center [505, 259] width 711 height 47
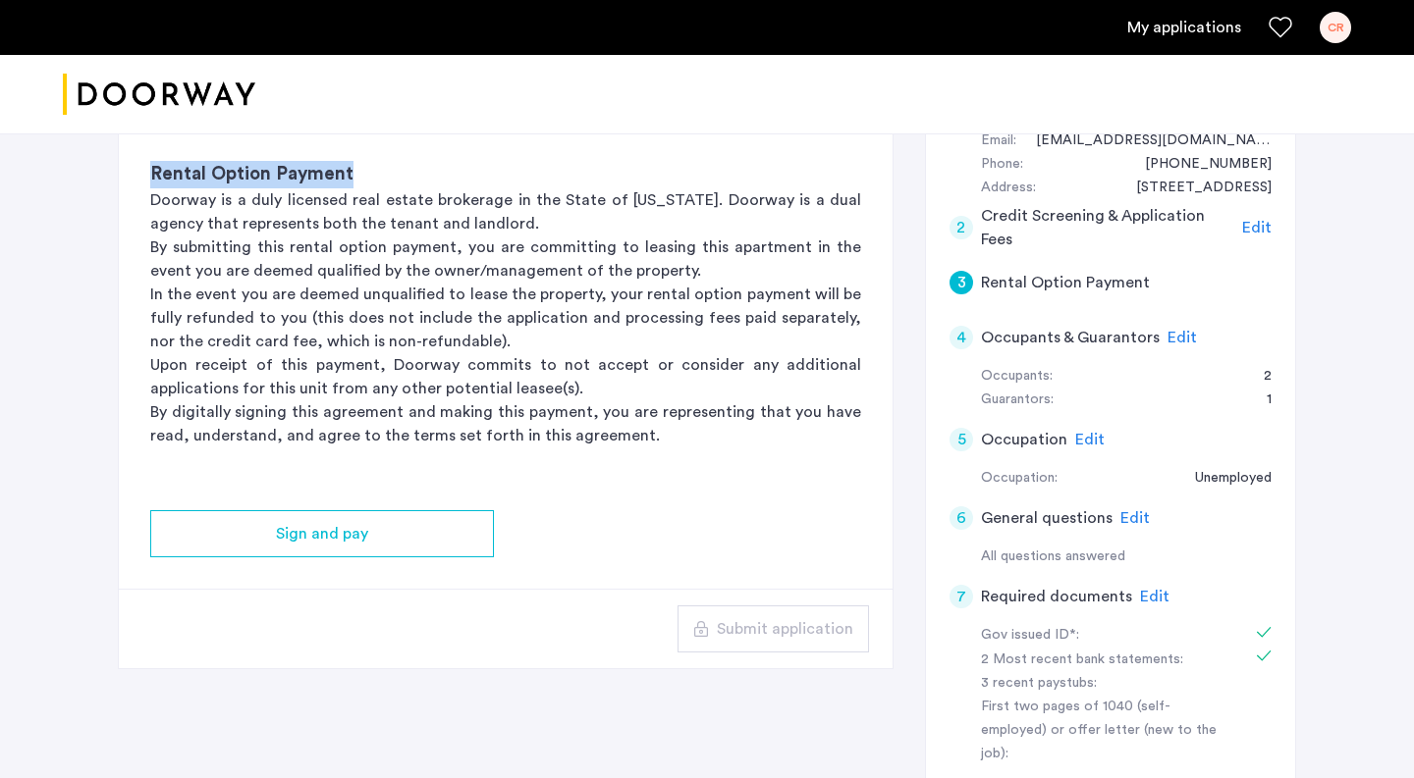
drag, startPoint x: 402, startPoint y: 171, endPoint x: 166, endPoint y: 146, distance: 236.9
click at [166, 146] on div "Rental Option Payment Doorway is a duly licensed real estate brokerage in the S…" at bounding box center [506, 304] width 774 height 349
click at [319, 222] on p "Doorway is a duly licensed real estate brokerage in the State of [US_STATE]. Do…" at bounding box center [505, 211] width 711 height 47
drag, startPoint x: 375, startPoint y: 186, endPoint x: 127, endPoint y: 160, distance: 249.7
click at [127, 160] on div "Rental Option Payment Doorway is a duly licensed real estate brokerage in the S…" at bounding box center [506, 304] width 774 height 349
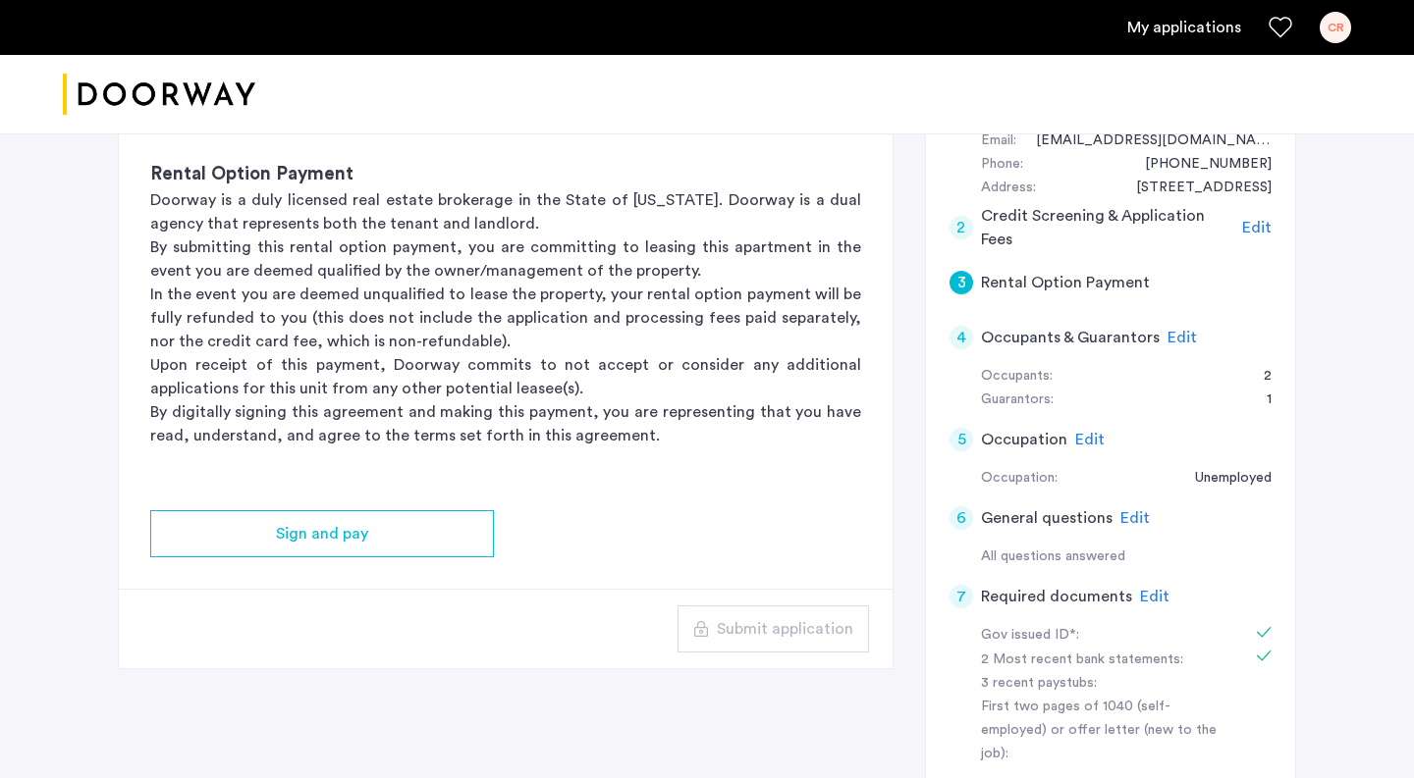
click at [307, 306] on p "In the event you are deemed unqualified to lease the property, your rental opti…" at bounding box center [505, 318] width 711 height 71
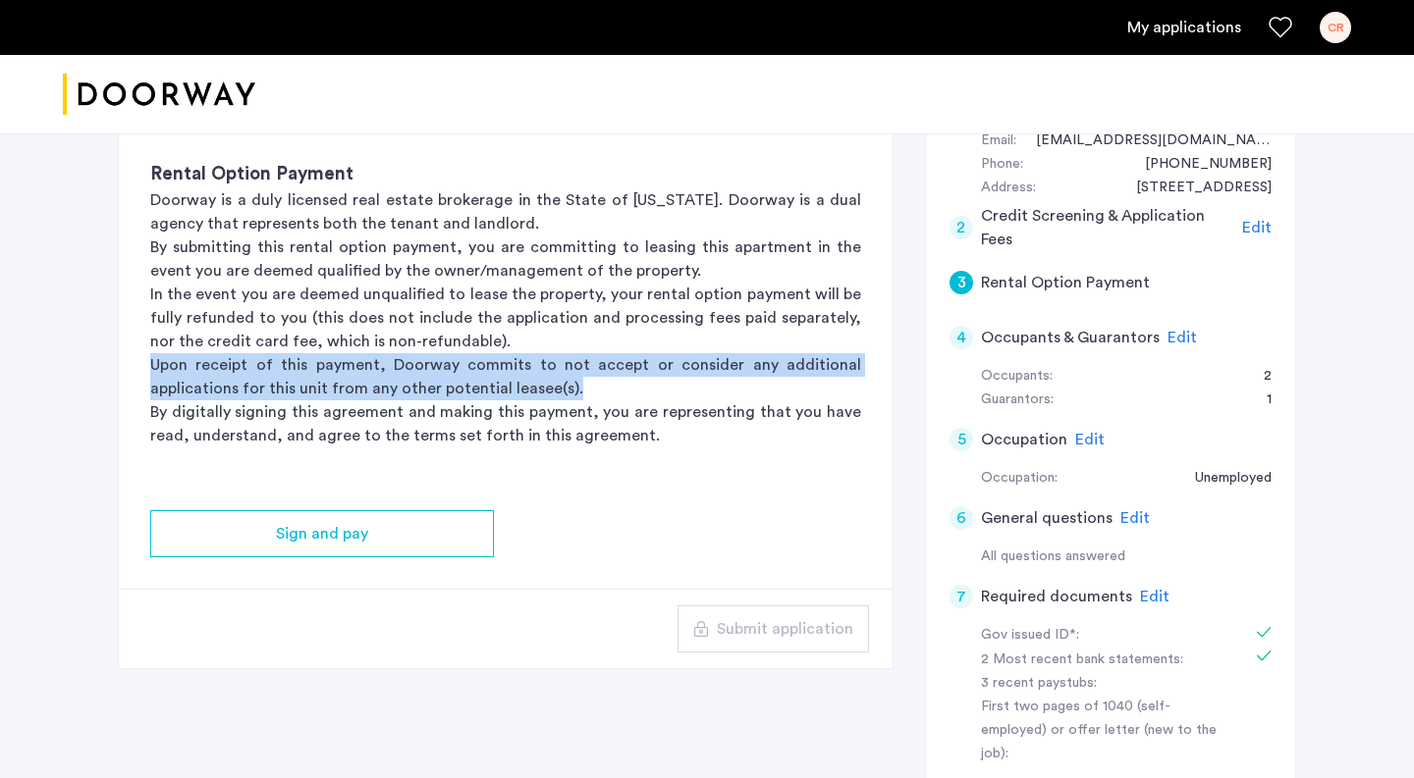
drag, startPoint x: 150, startPoint y: 367, endPoint x: 646, endPoint y: 388, distance: 496.2
click at [646, 388] on p "Upon receipt of this payment, Doorway commits to not accept or consider any add…" at bounding box center [505, 376] width 711 height 47
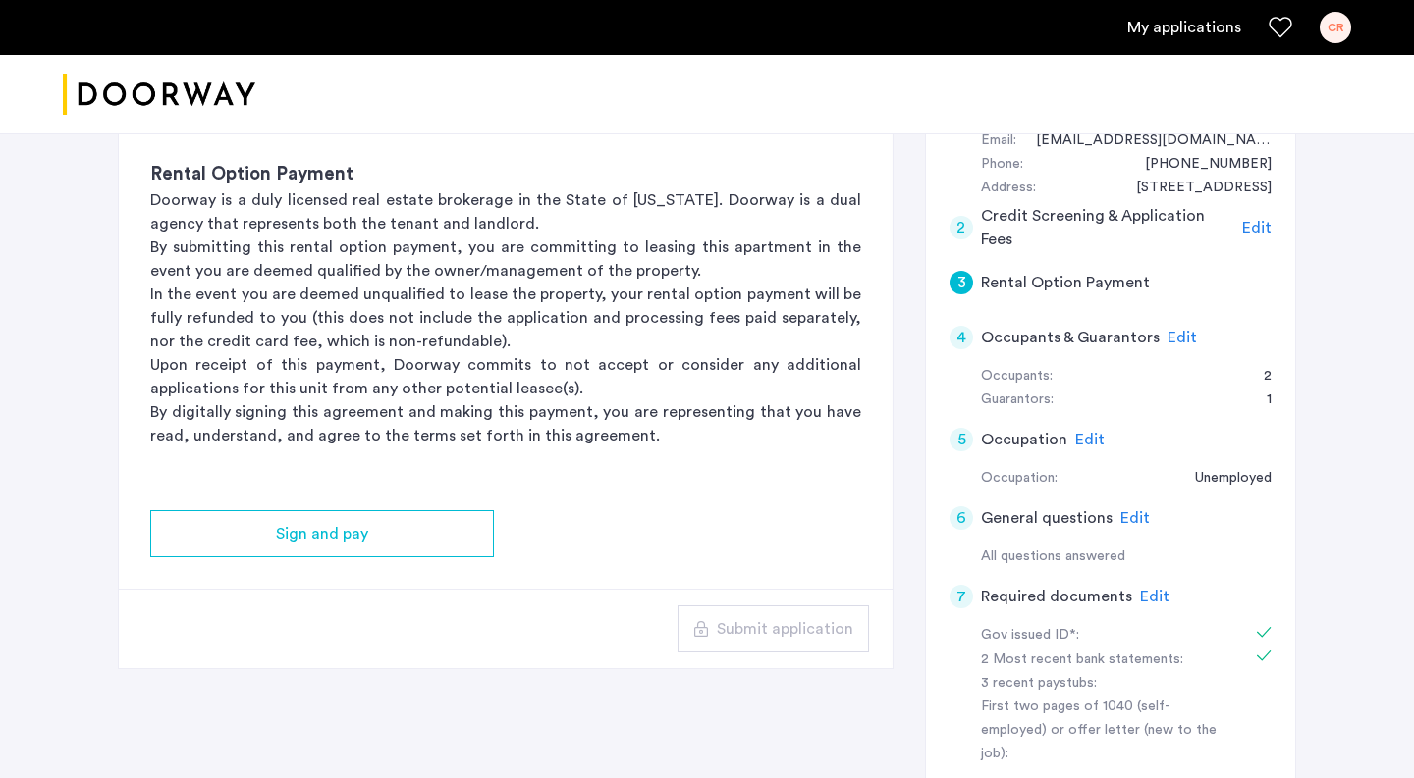
click at [598, 391] on p "Upon receipt of this payment, Doorway commits to not accept or consider any add…" at bounding box center [505, 376] width 711 height 47
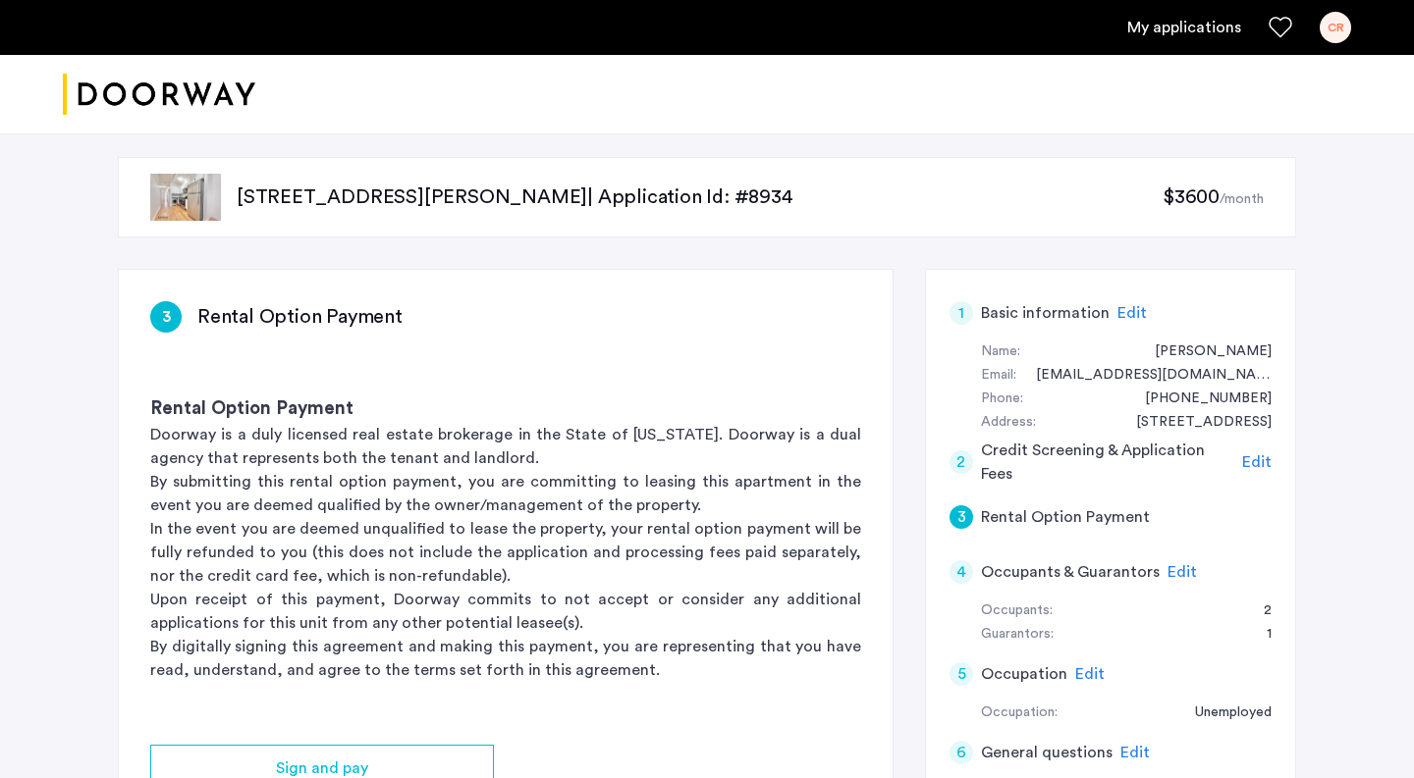
drag, startPoint x: 1139, startPoint y: 197, endPoint x: 1310, endPoint y: 199, distance: 170.8
click at [1310, 199] on div "285 Troutman Street, Unit 2R, Brooklyn, NY 11237 | Application Id: #8934 $3600 …" at bounding box center [706, 713] width 1237 height 1175
click at [1281, 202] on div "[STREET_ADDRESS][PERSON_NAME] | Application Id: #8934 $3600 /month" at bounding box center [707, 197] width 1178 height 80
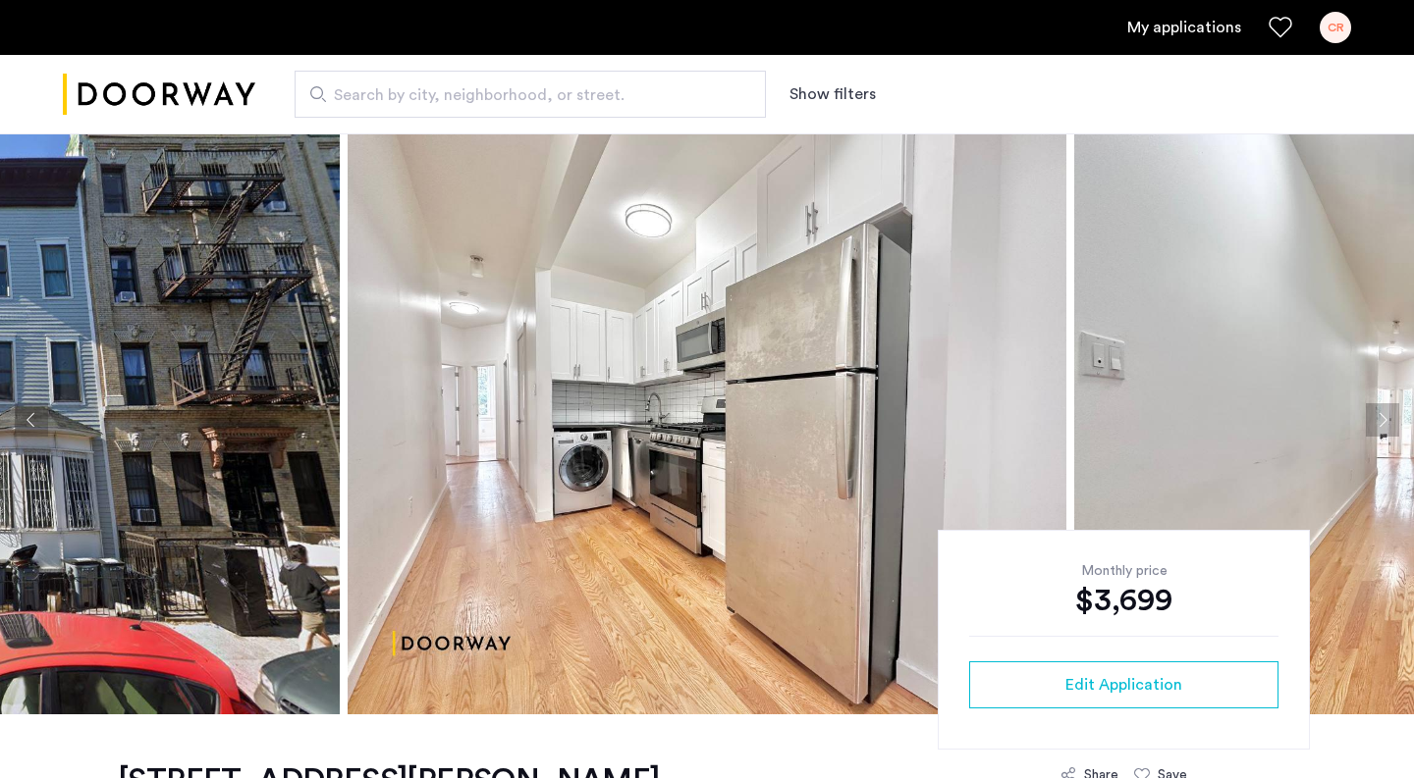
click at [1207, 28] on link "My applications" at bounding box center [1184, 28] width 114 height 24
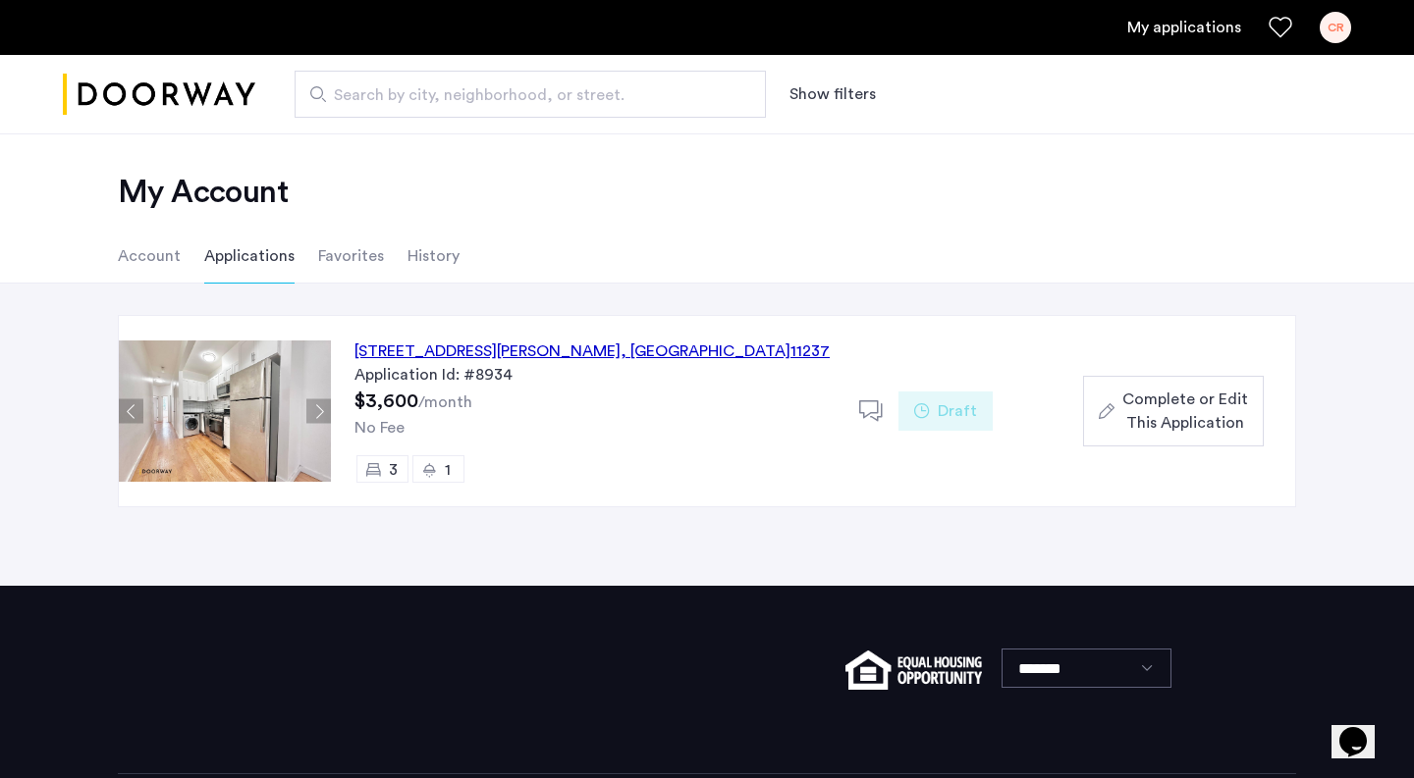
click at [1119, 413] on div "Complete or Edit This Application" at bounding box center [1173, 411] width 149 height 47
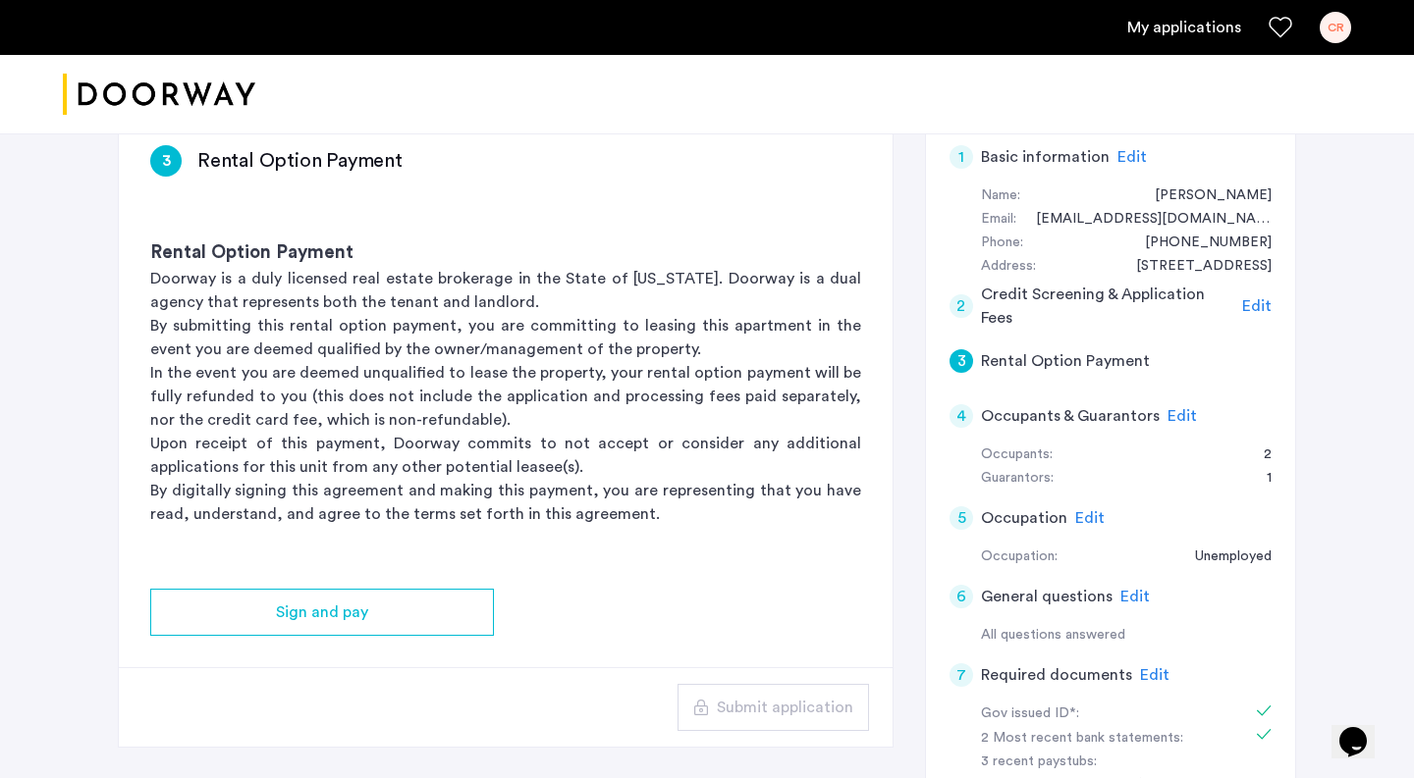
scroll to position [357, 0]
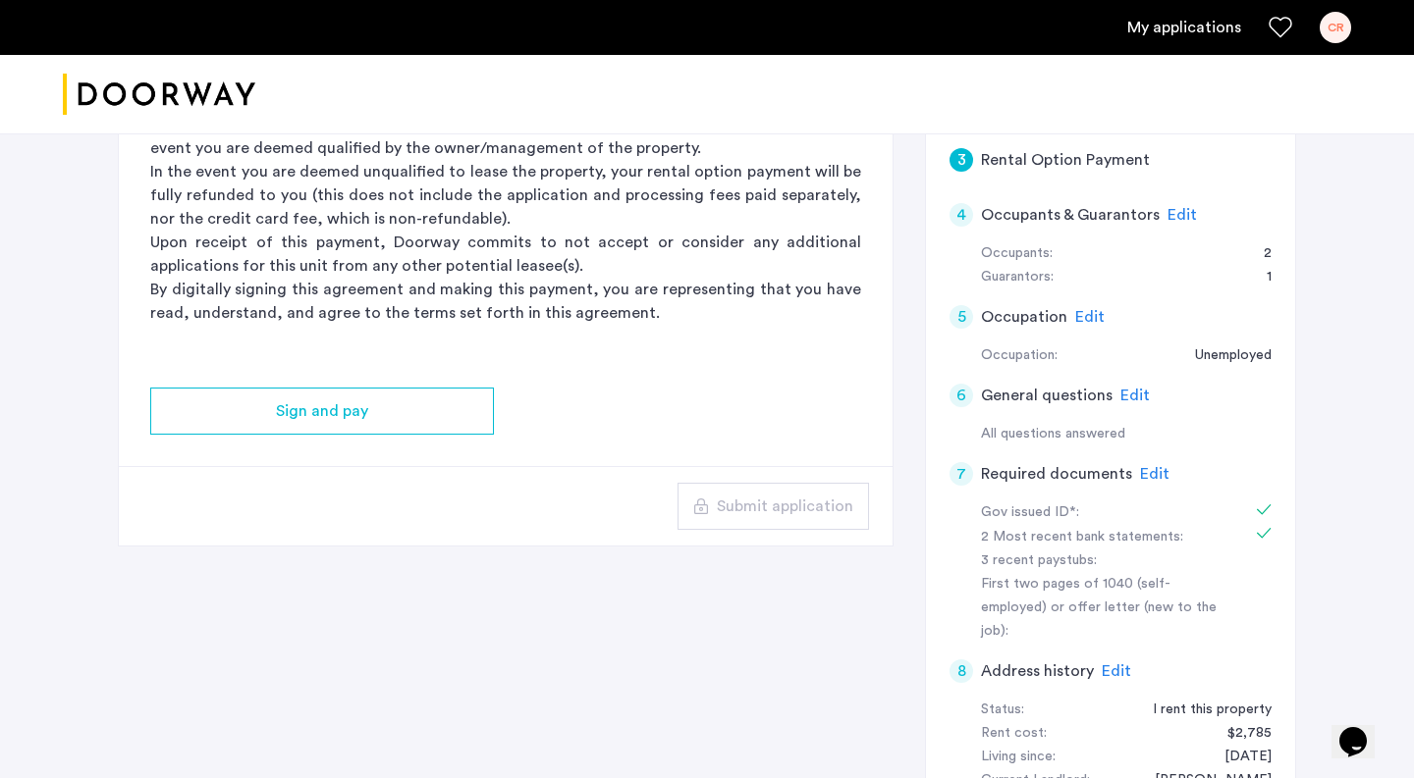
click at [1176, 217] on span "Edit" at bounding box center [1181, 215] width 29 height 16
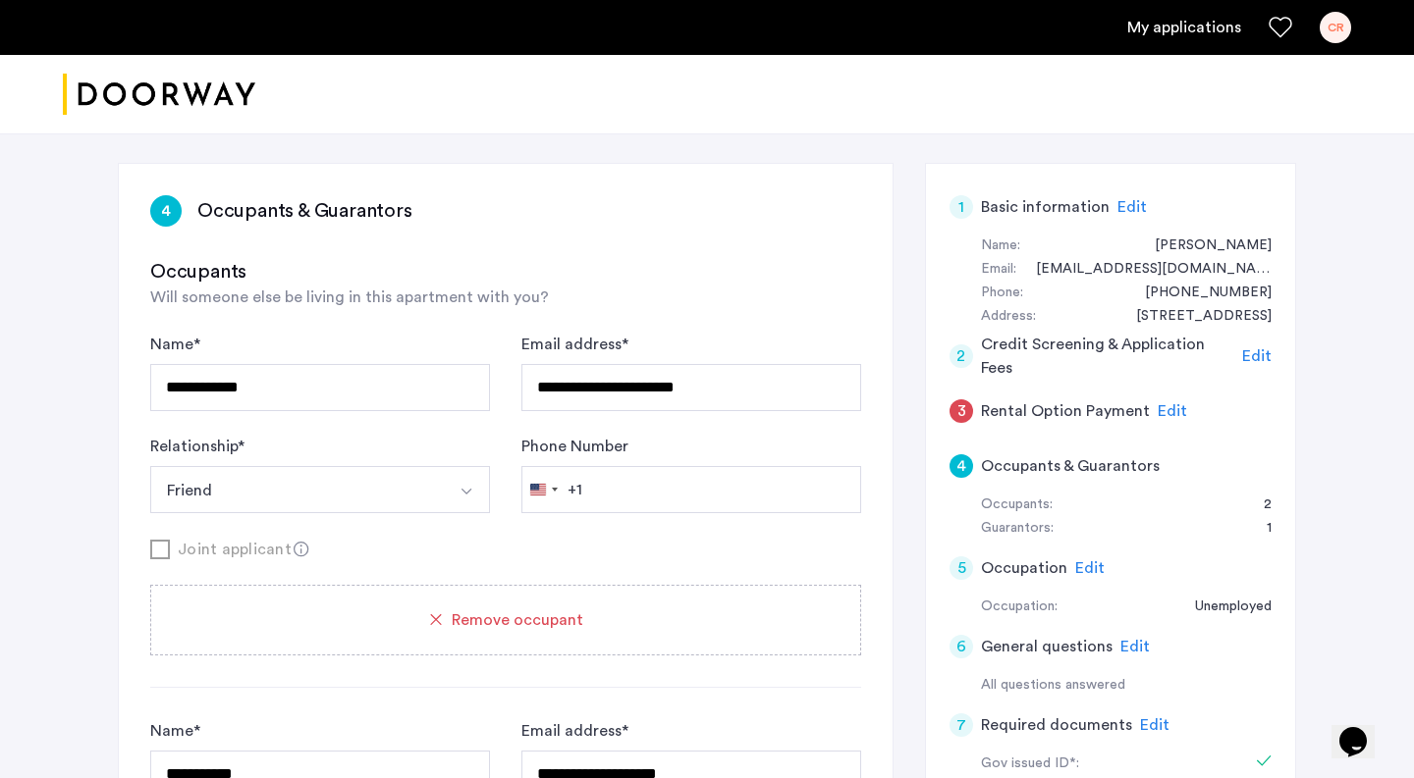
scroll to position [0, 0]
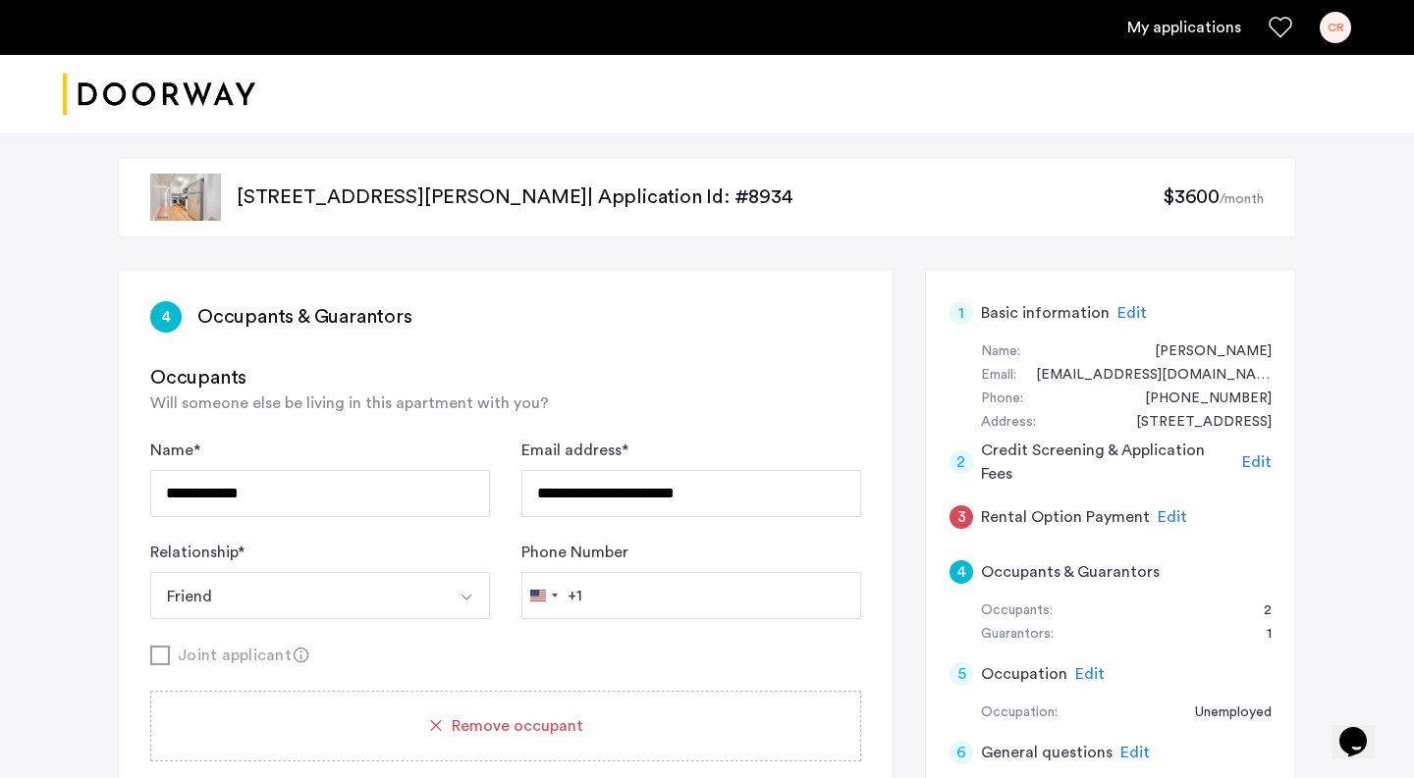
click at [1203, 205] on span "$3600" at bounding box center [1190, 198] width 57 height 20
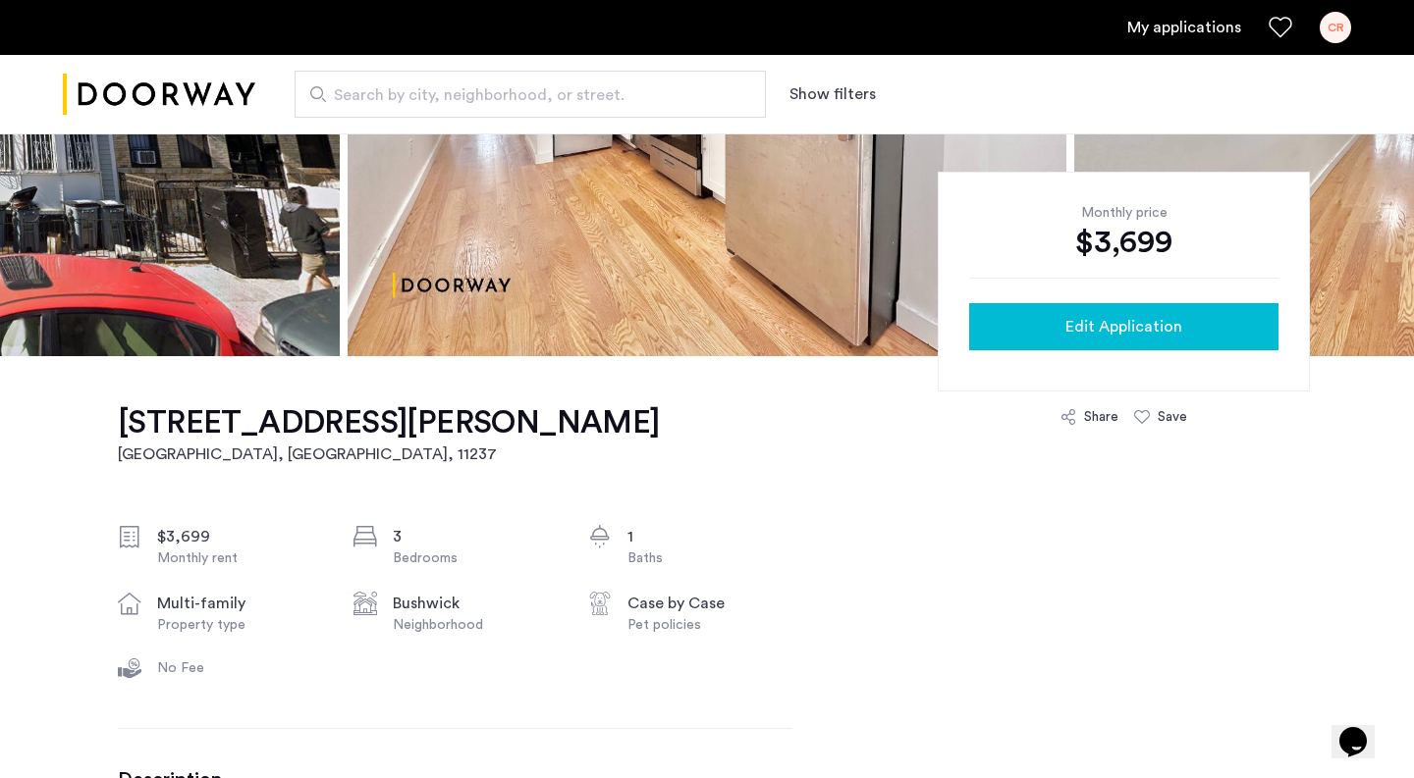
scroll to position [322, 0]
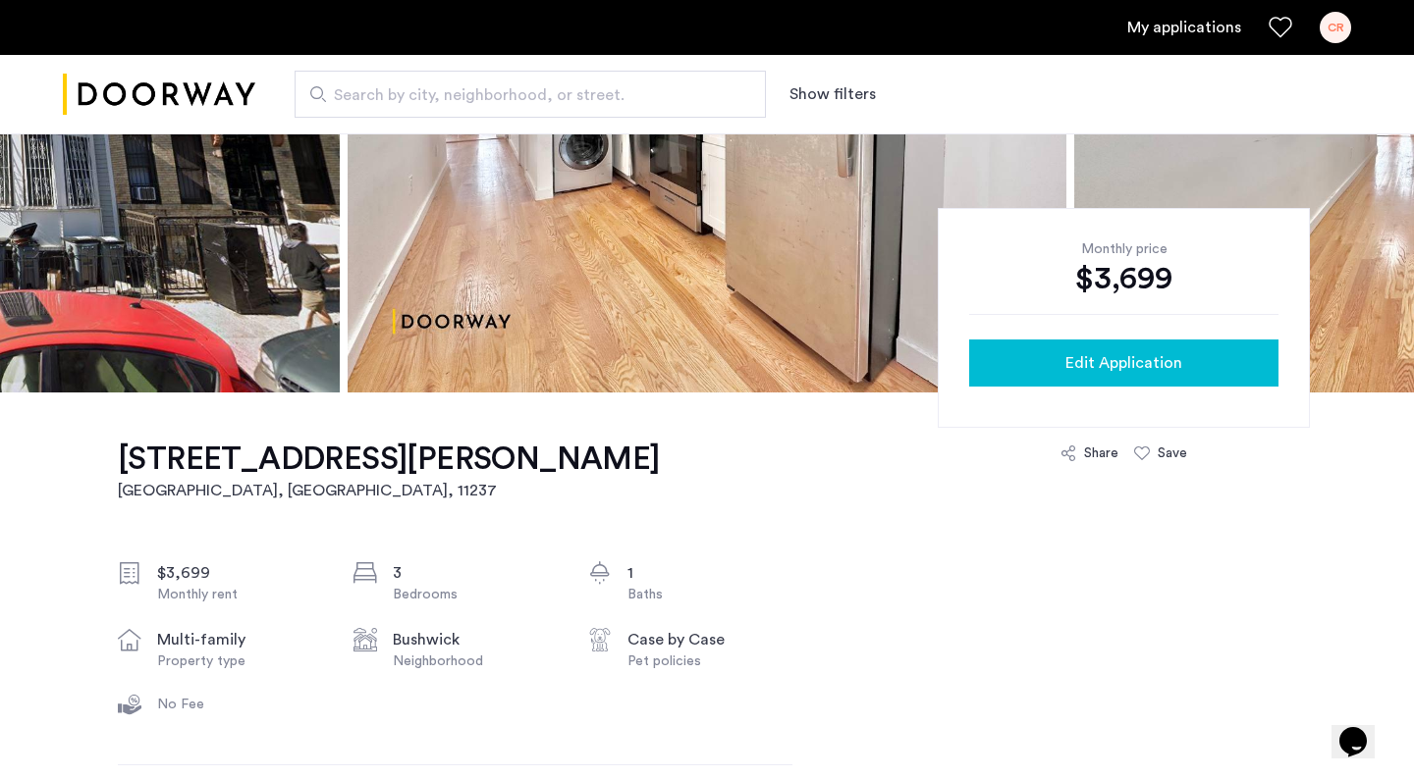
click at [1102, 376] on button "Edit Application" at bounding box center [1123, 363] width 309 height 47
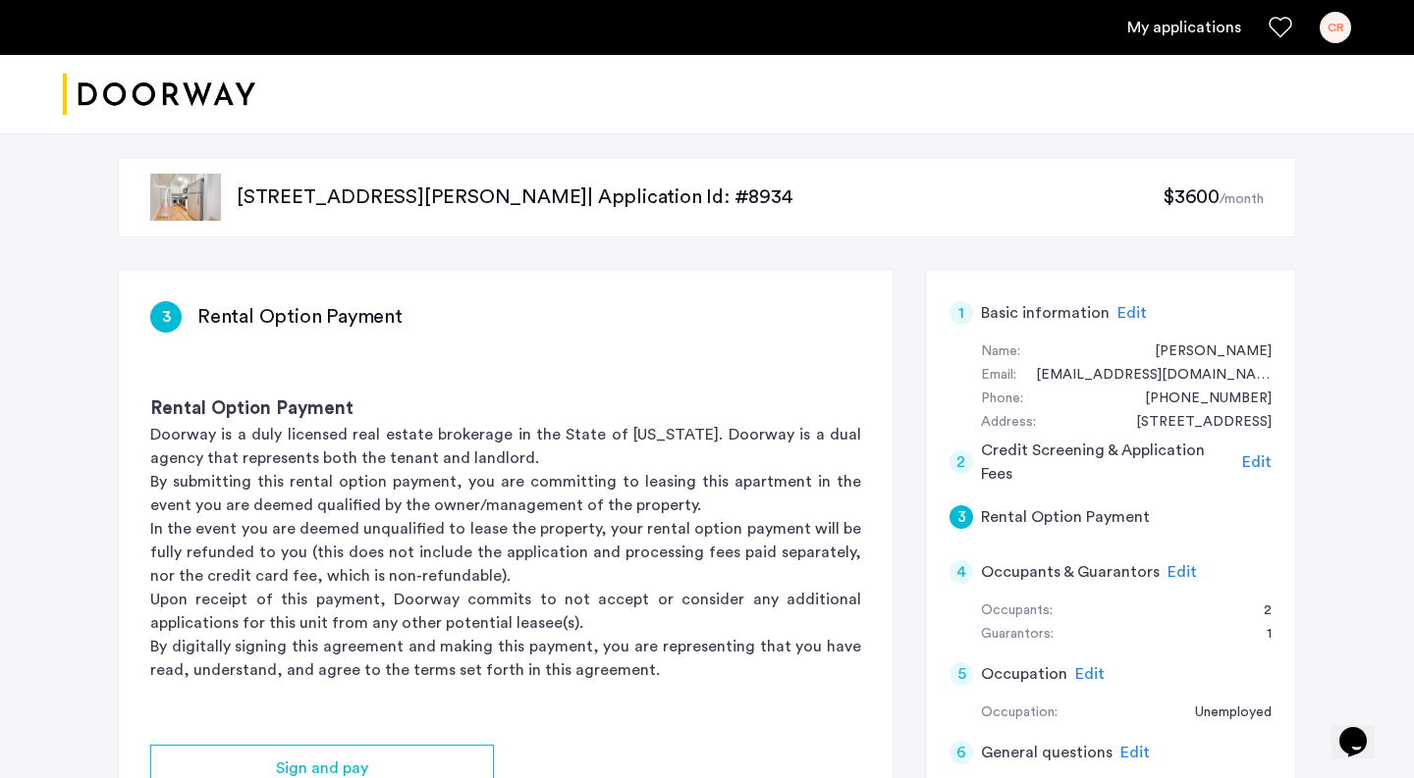
click at [1195, 199] on span "$3600" at bounding box center [1190, 198] width 57 height 20
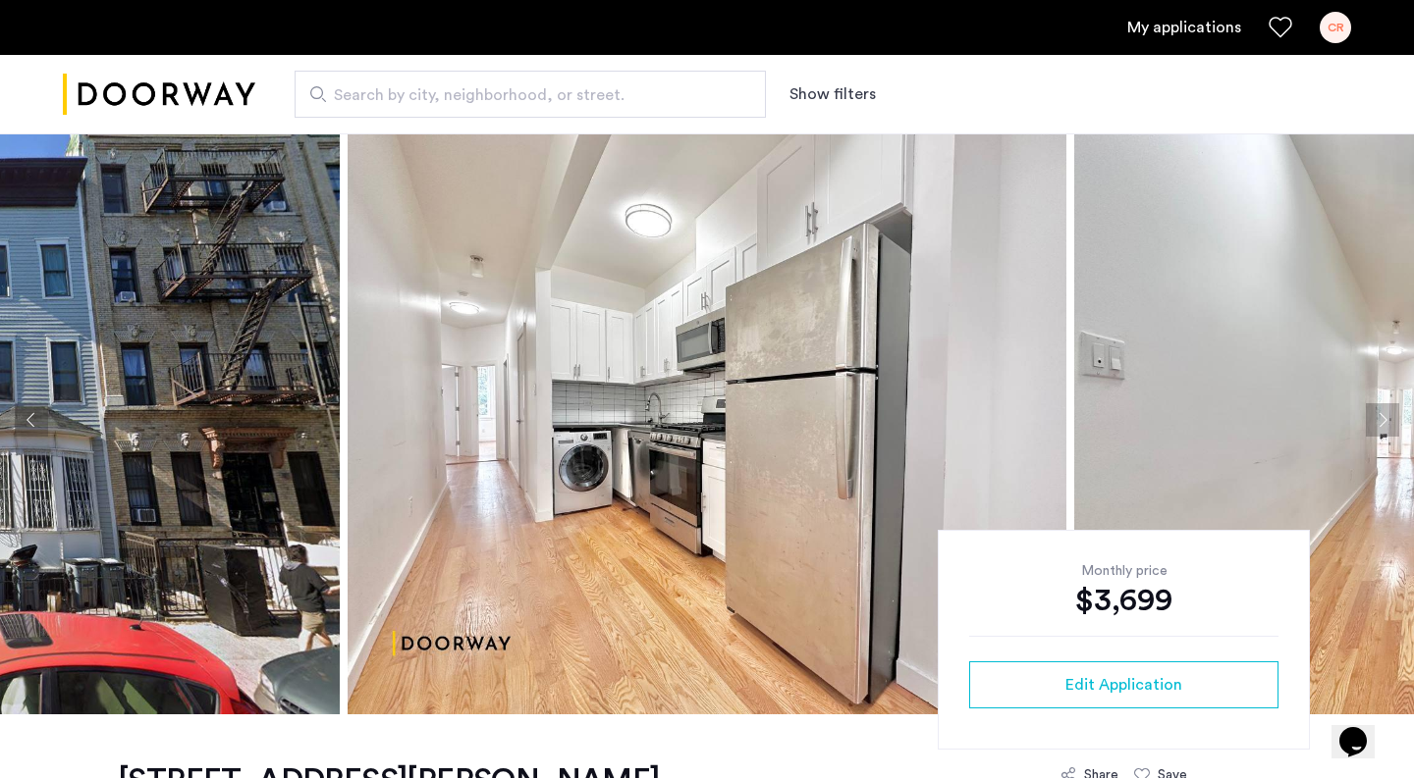
click at [22, 425] on button "Previous apartment" at bounding box center [31, 419] width 33 height 33
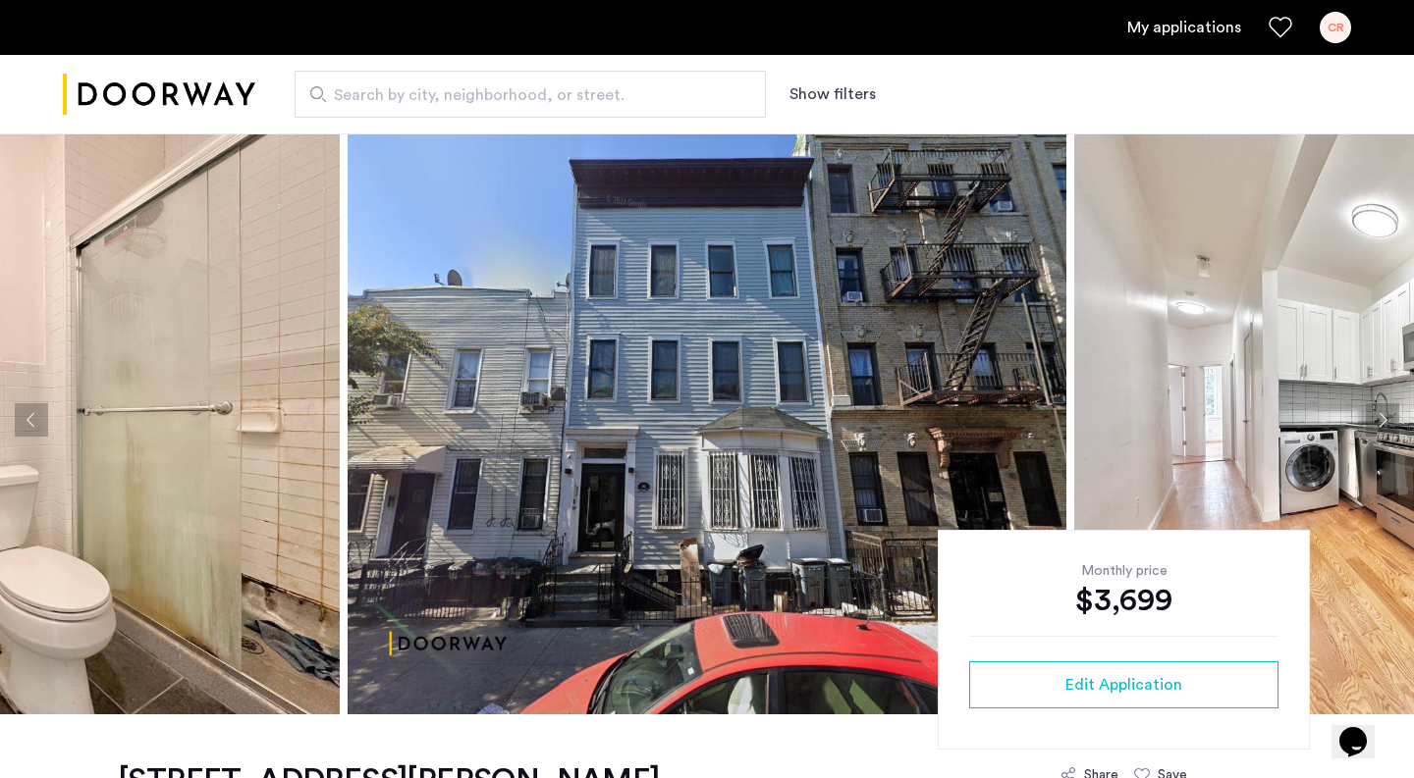
click at [33, 415] on button "Previous apartment" at bounding box center [31, 419] width 33 height 33
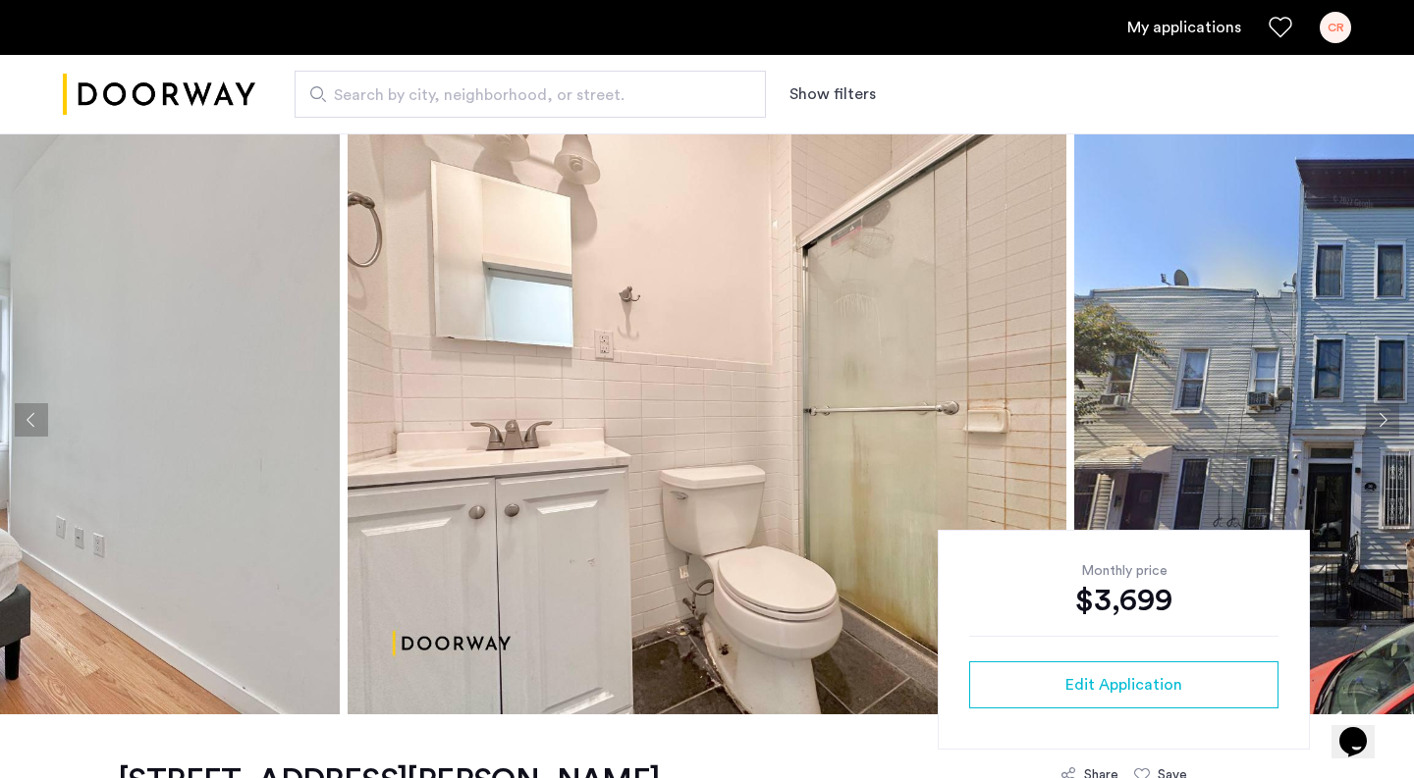
click at [33, 418] on button "Previous apartment" at bounding box center [31, 419] width 33 height 33
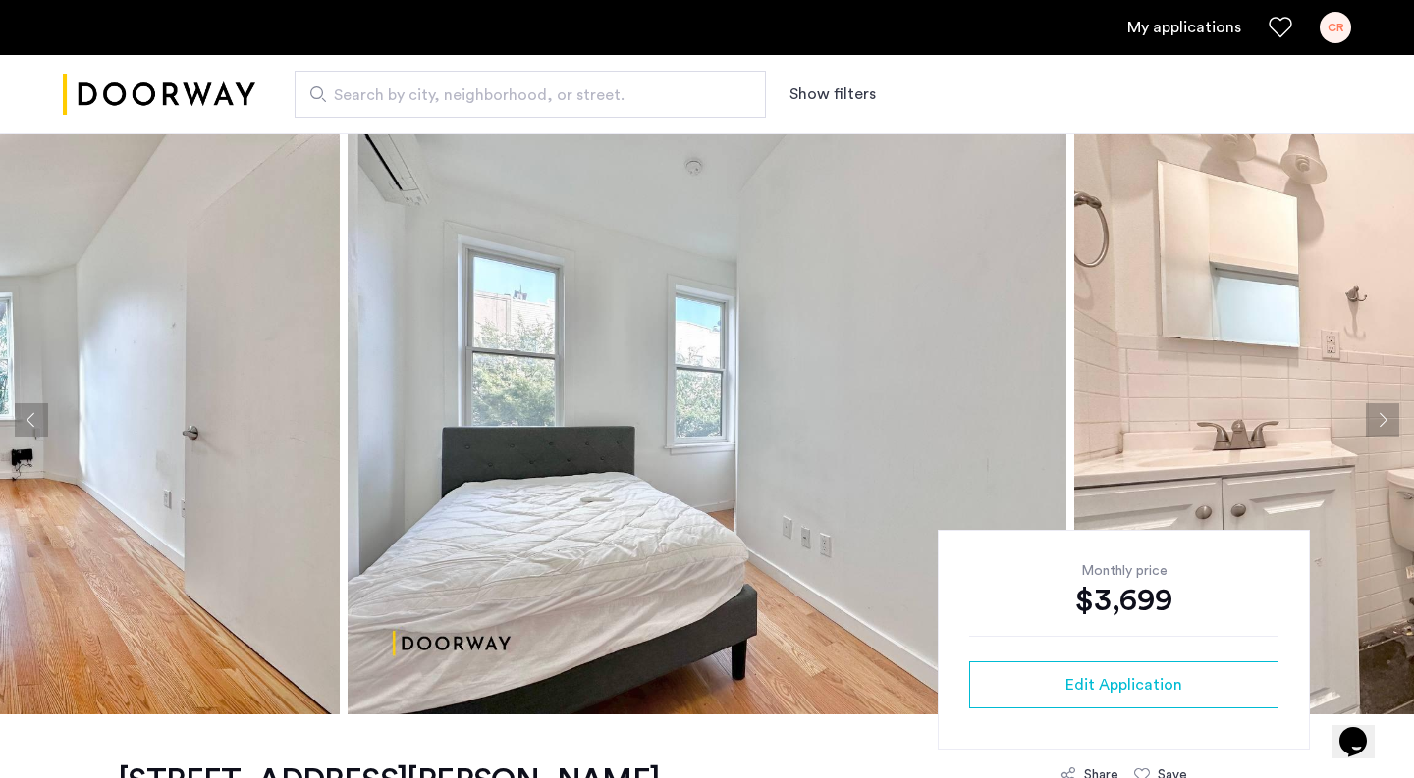
click at [33, 419] on button "Previous apartment" at bounding box center [31, 419] width 33 height 33
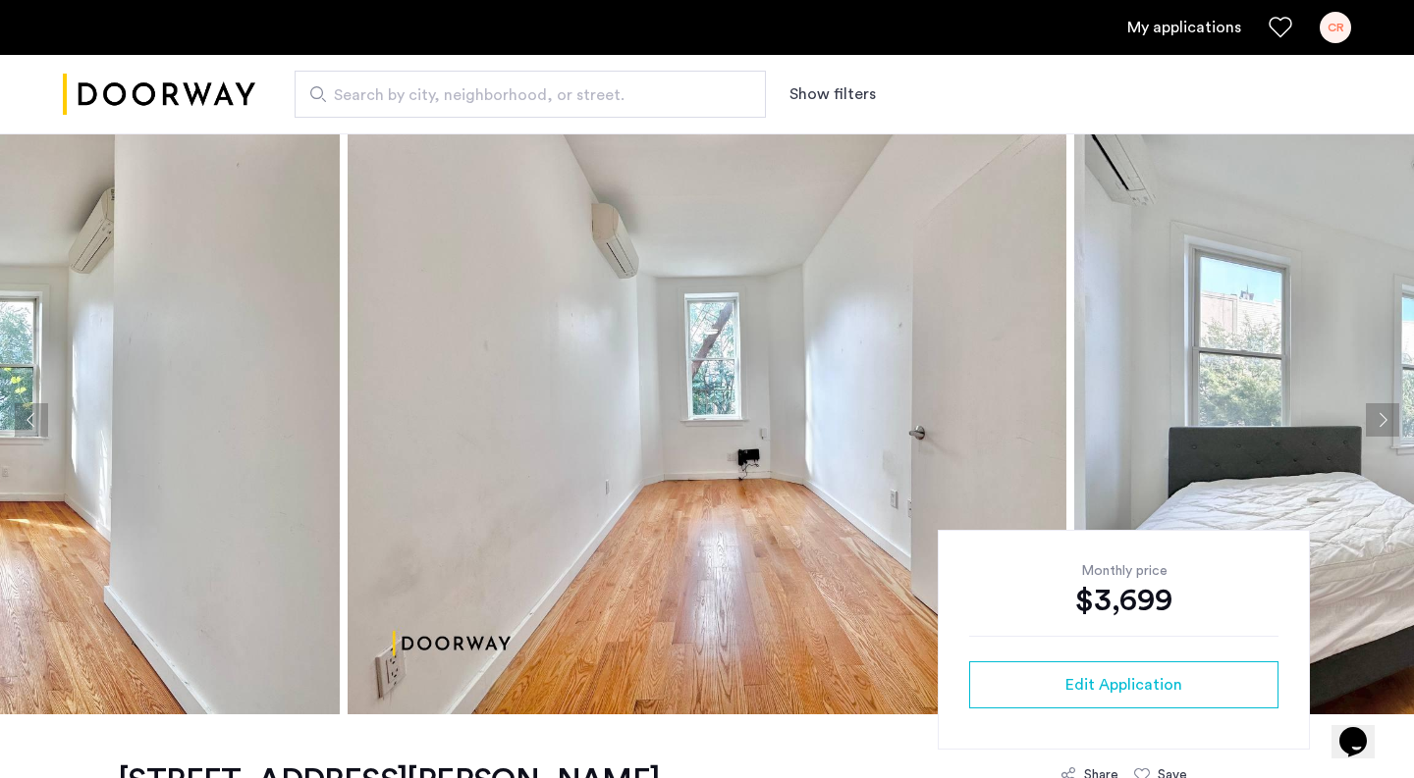
click at [38, 421] on button "Previous apartment" at bounding box center [31, 419] width 33 height 33
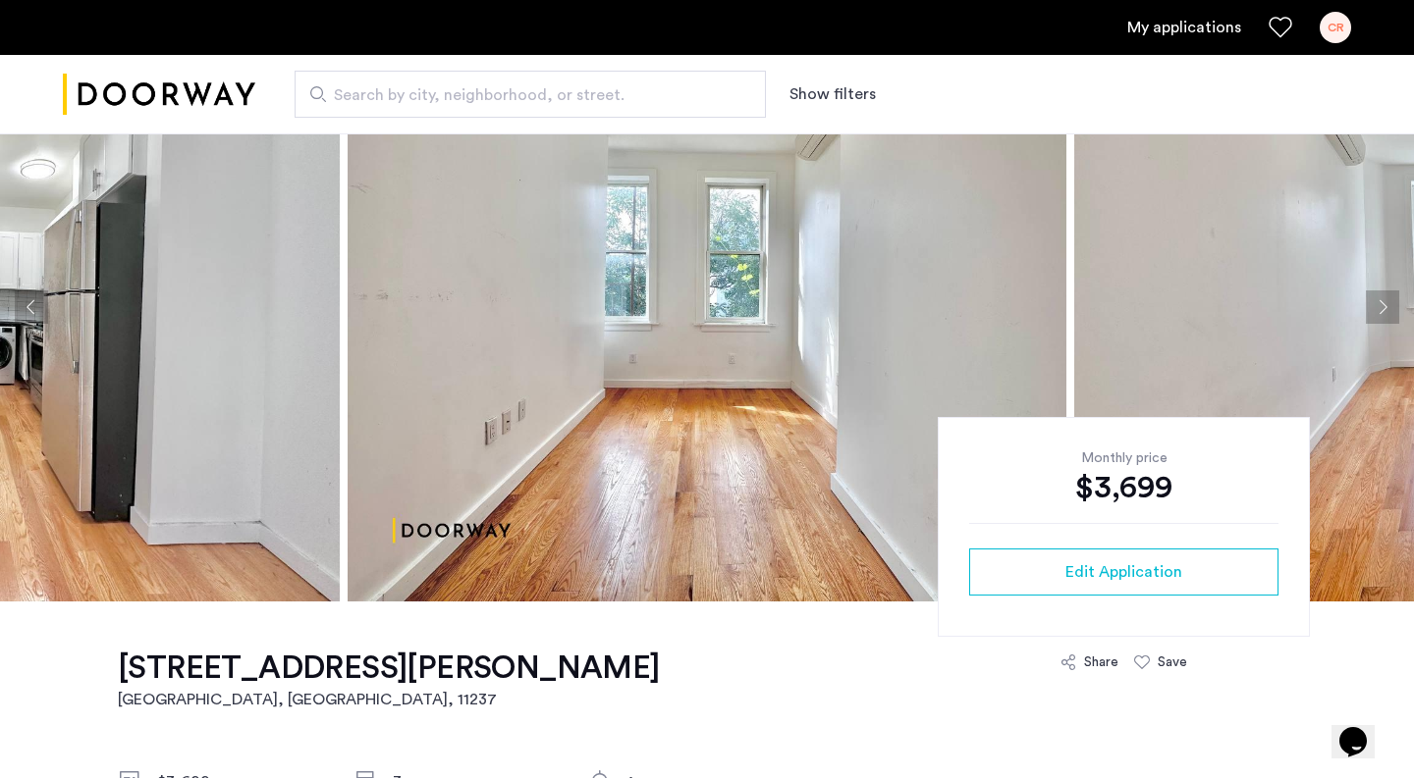
scroll to position [110, 0]
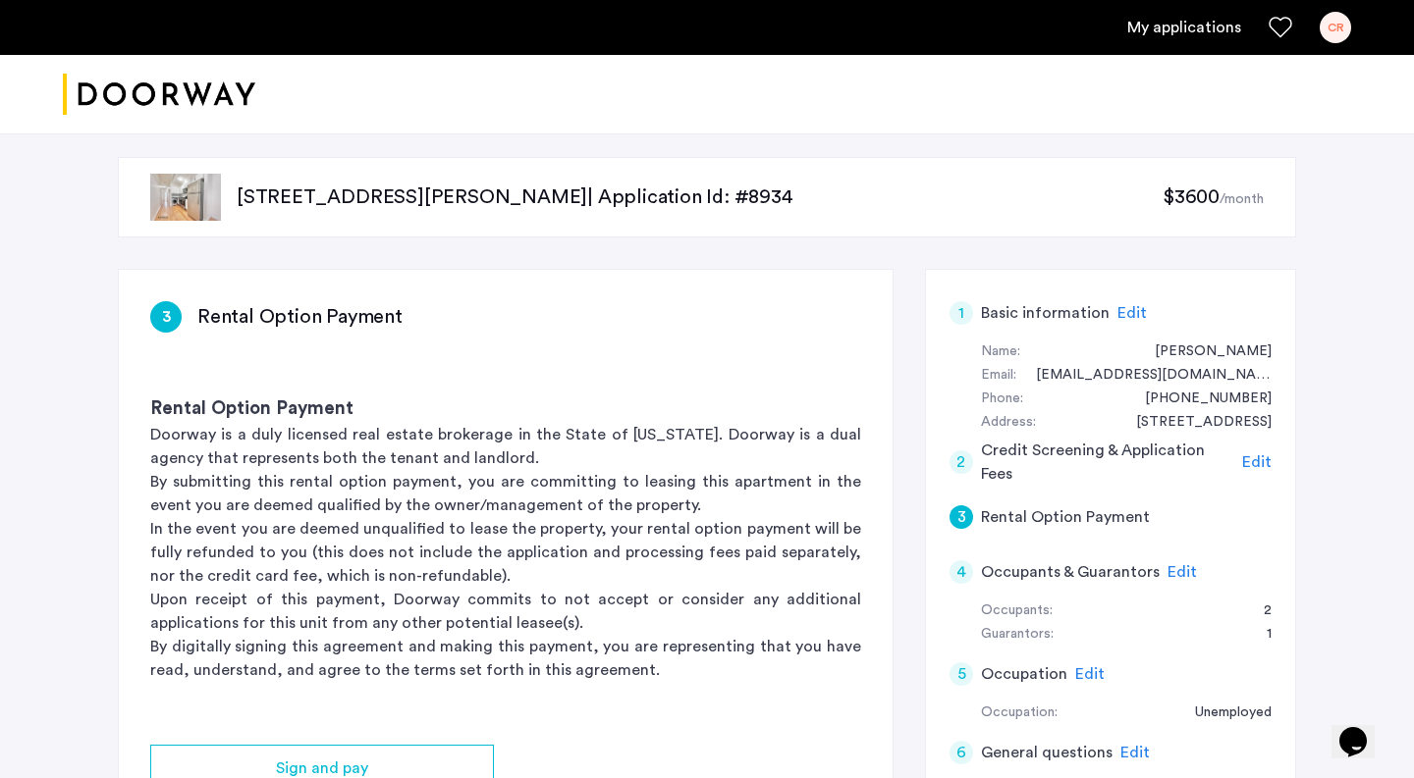
click at [1202, 201] on span "$3600" at bounding box center [1190, 198] width 57 height 20
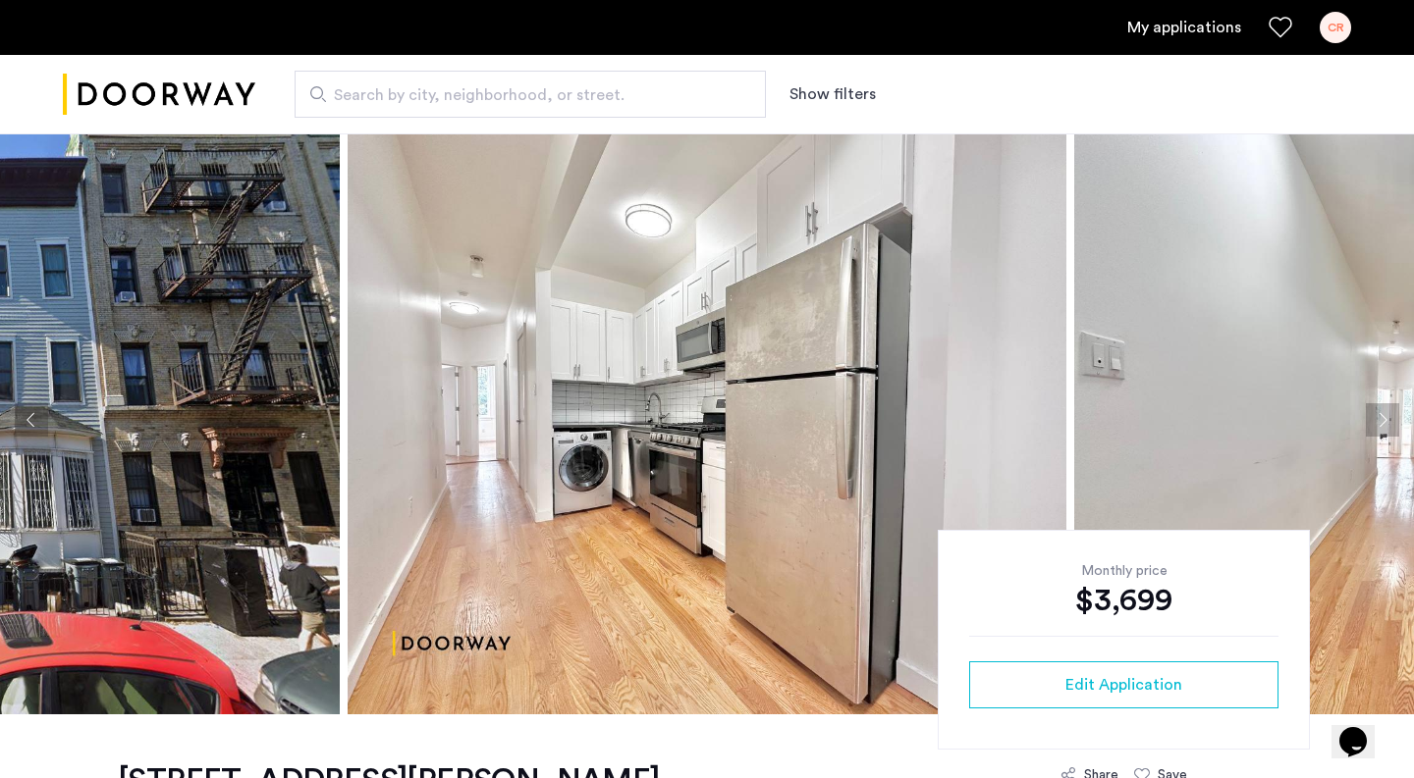
click at [1371, 421] on button "Next apartment" at bounding box center [1382, 419] width 33 height 33
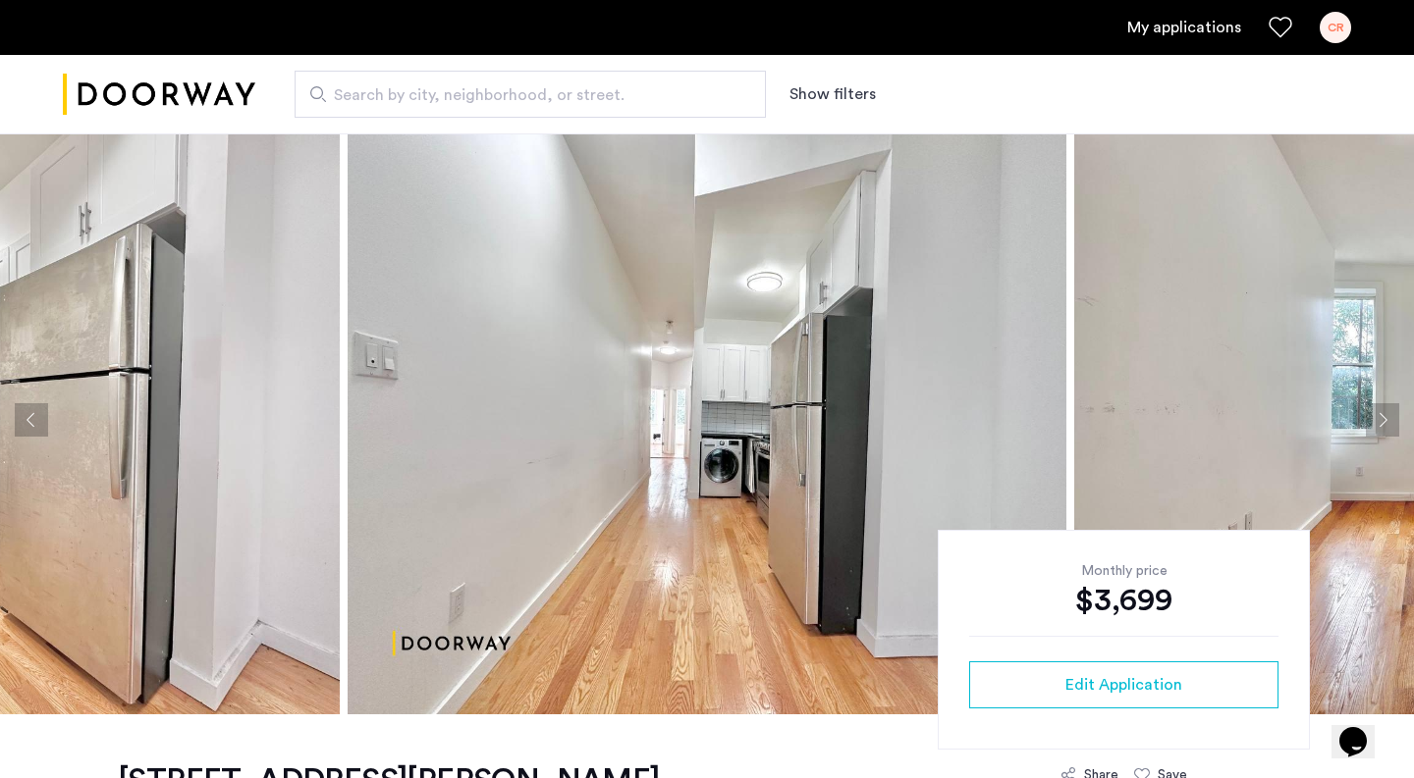
click at [1376, 421] on button "Next apartment" at bounding box center [1382, 419] width 33 height 33
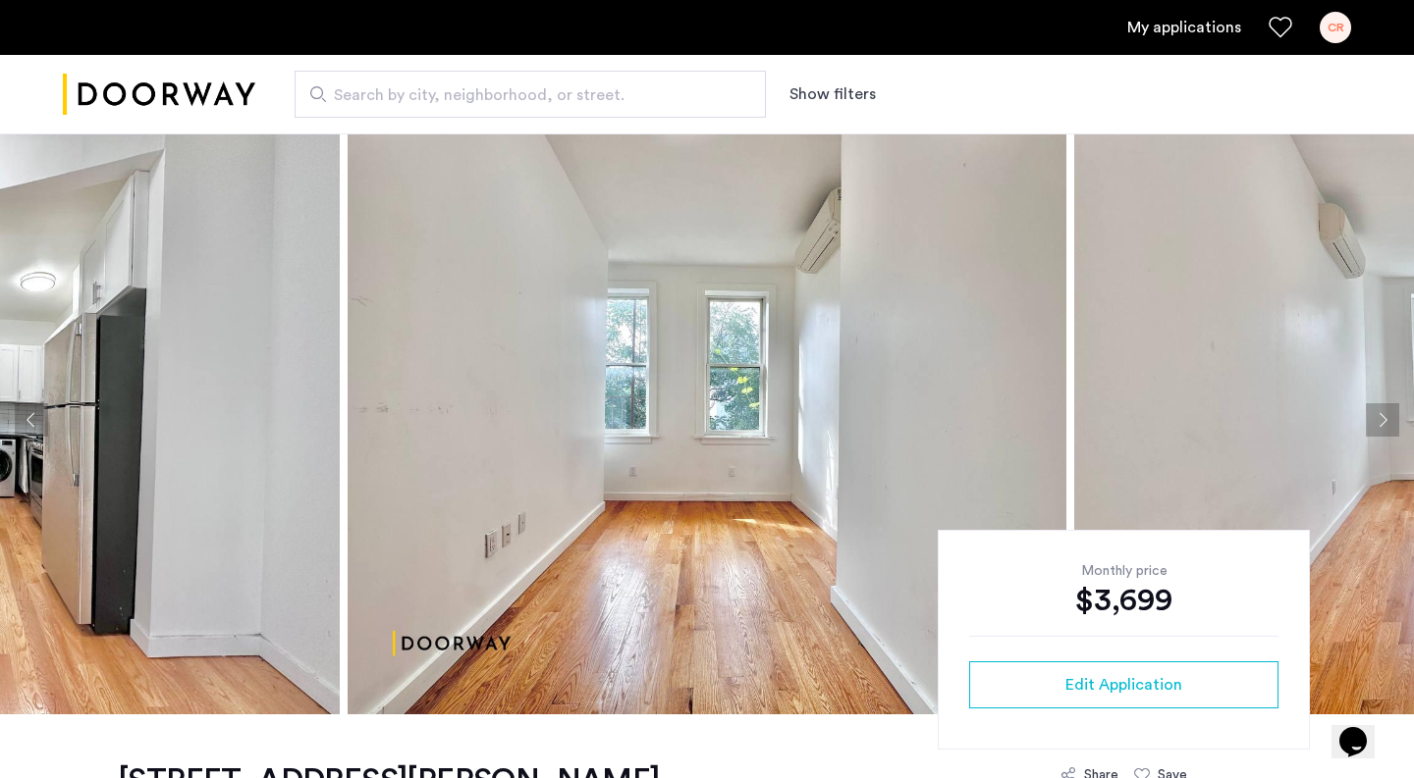
click at [1376, 421] on button "Next apartment" at bounding box center [1382, 419] width 33 height 33
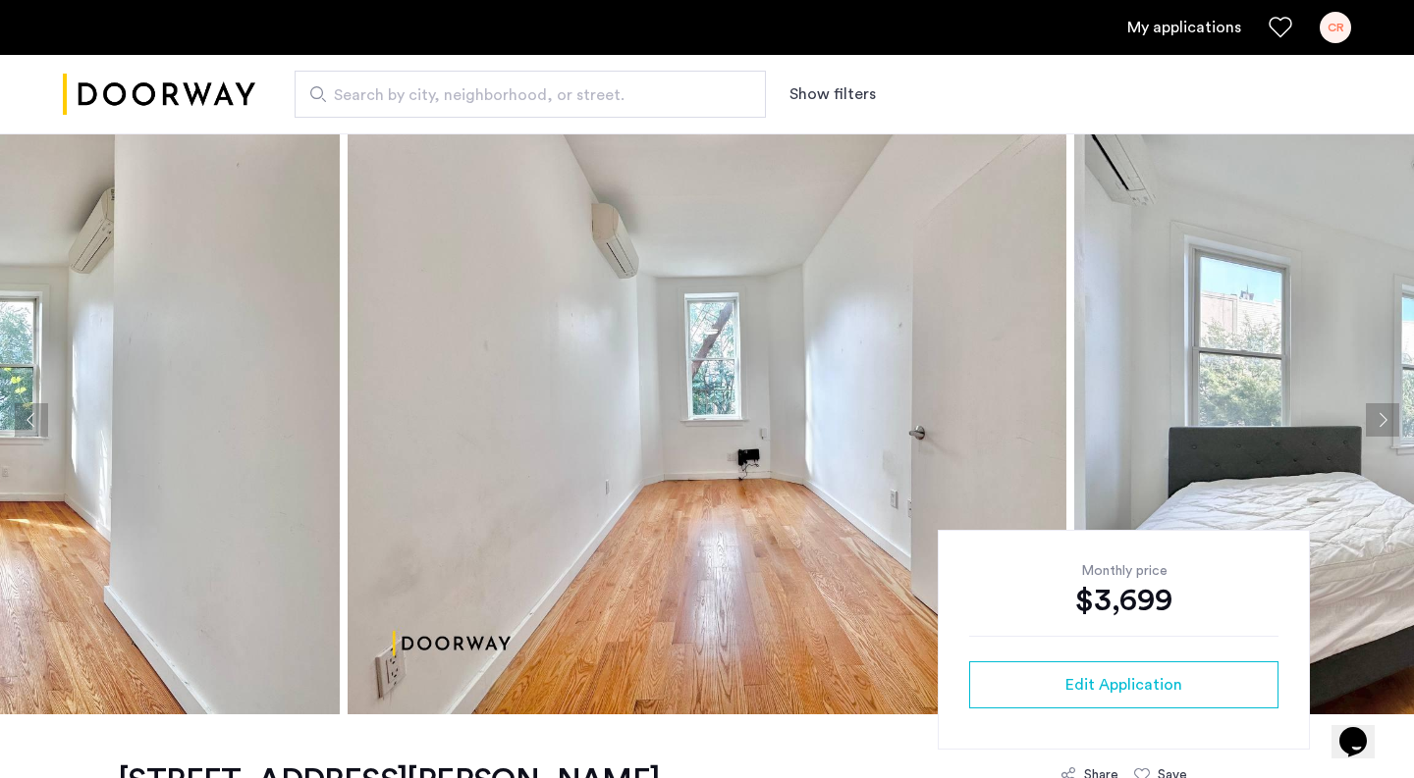
click at [1376, 421] on button "Next apartment" at bounding box center [1382, 419] width 33 height 33
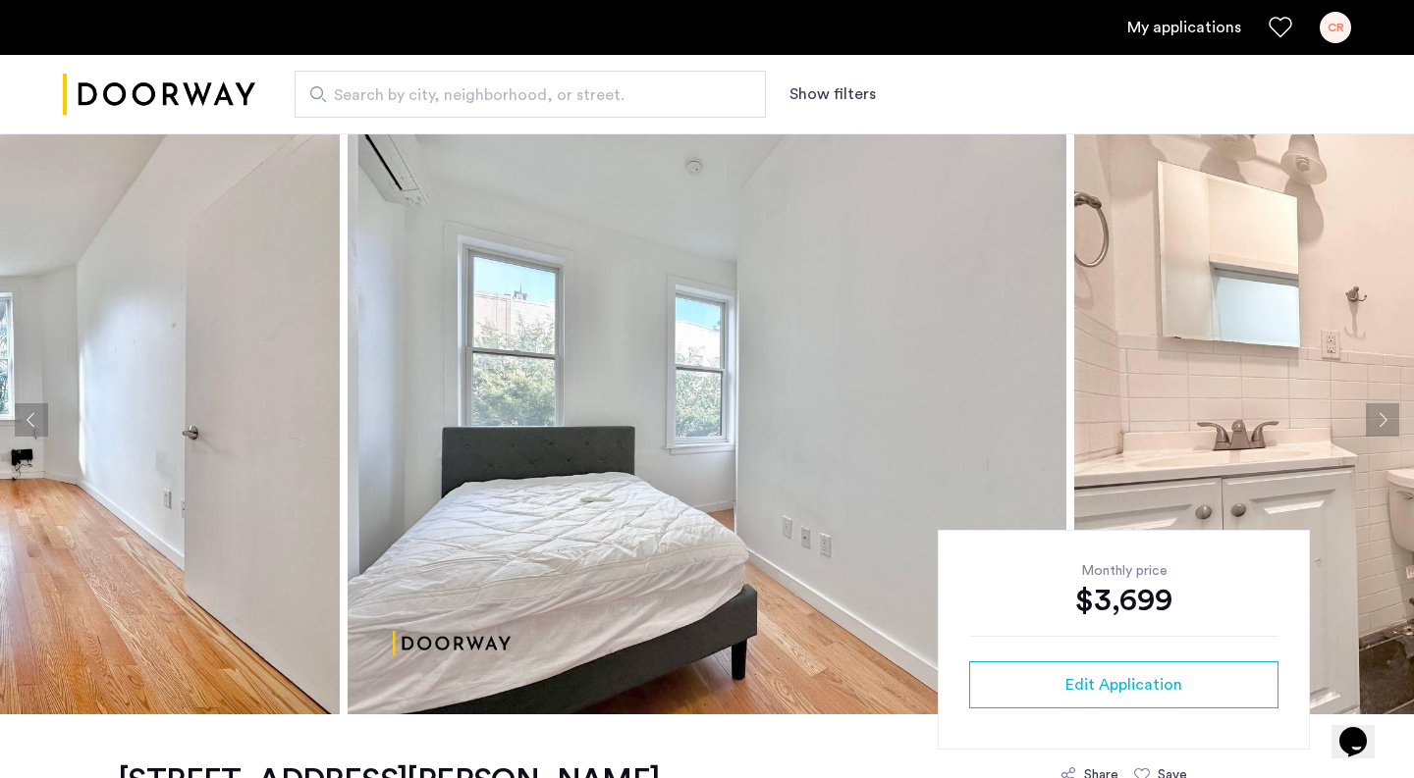
click at [1376, 426] on button "Next apartment" at bounding box center [1382, 419] width 33 height 33
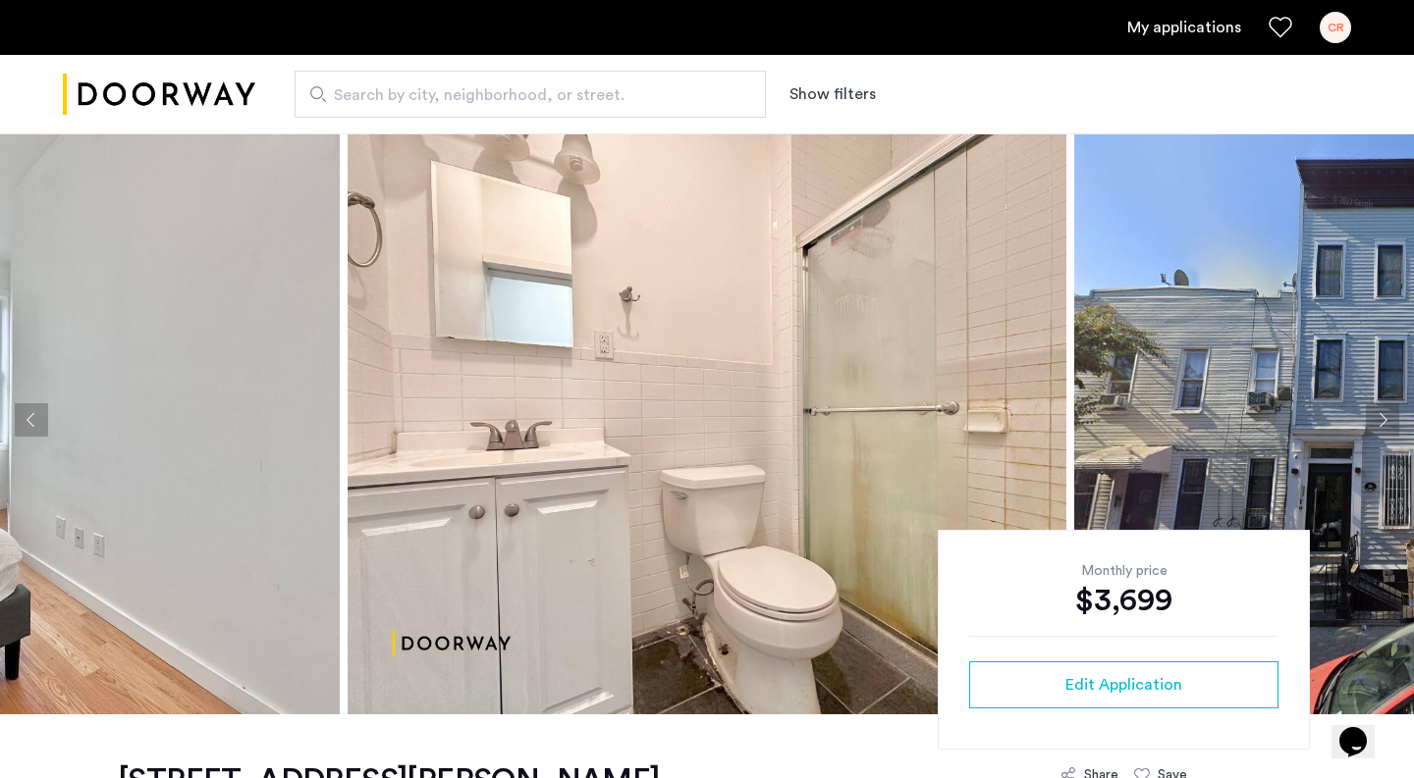
click at [1376, 426] on button "Next apartment" at bounding box center [1382, 419] width 33 height 33
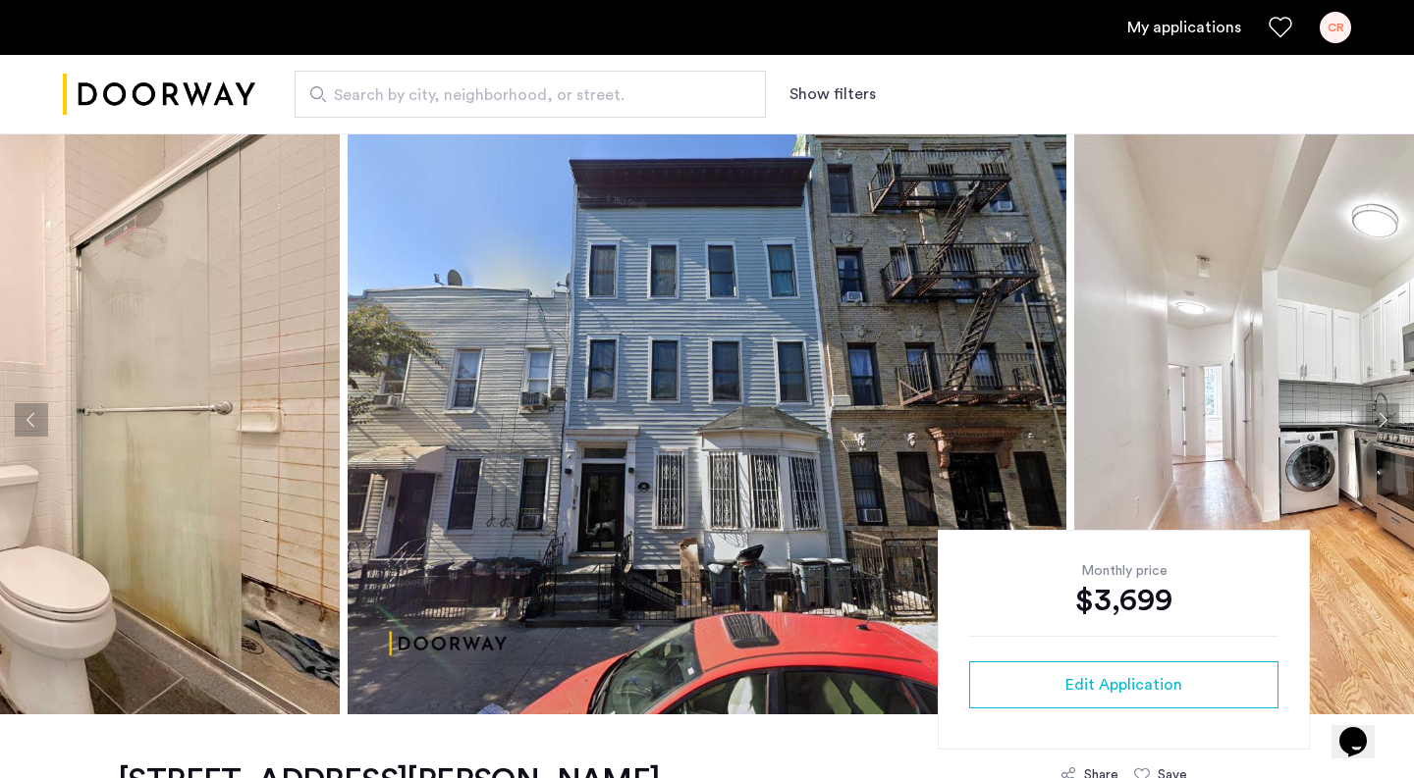
click at [1376, 426] on button "Next apartment" at bounding box center [1382, 419] width 33 height 33
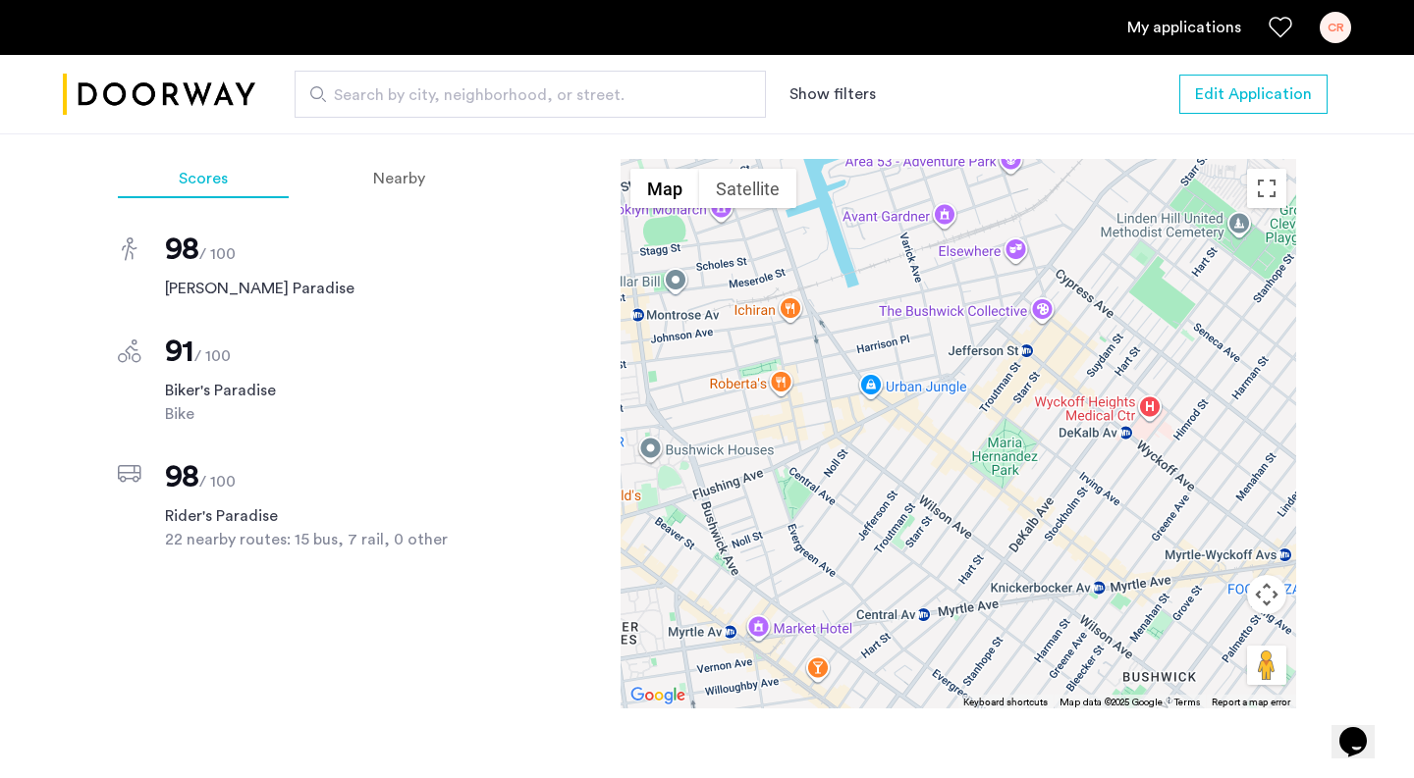
scroll to position [1664, 0]
click at [402, 184] on span "Nearby" at bounding box center [399, 178] width 52 height 16
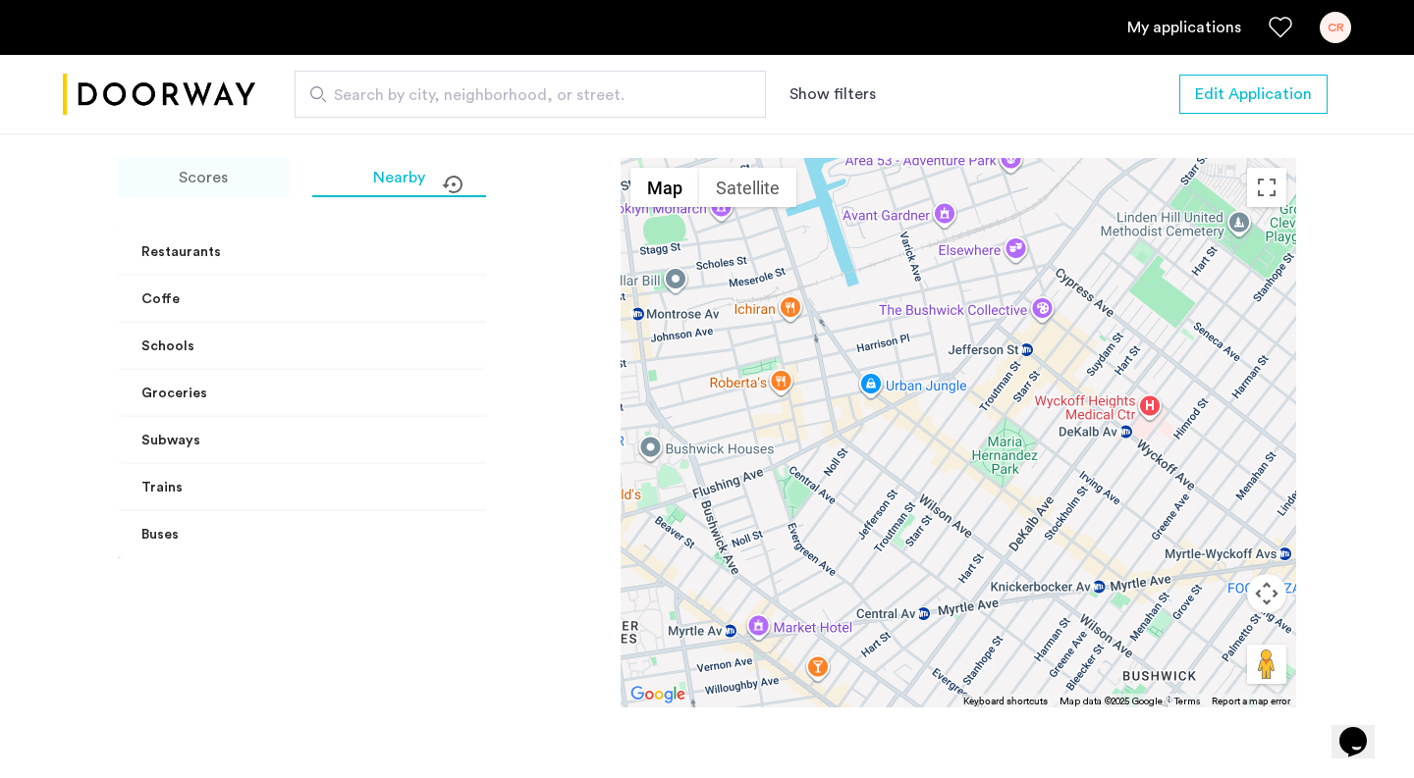
click at [227, 178] on div "Scores" at bounding box center [203, 177] width 171 height 39
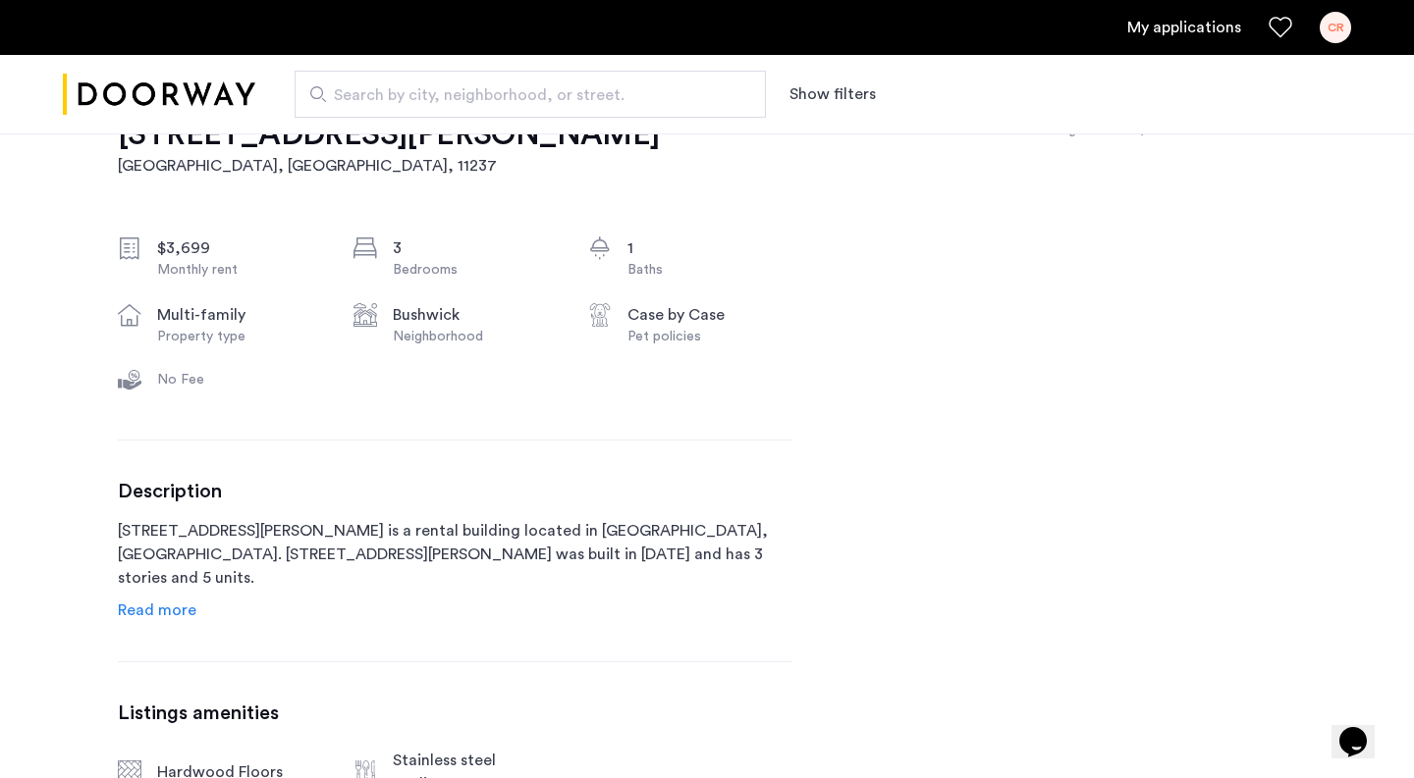
scroll to position [0, 0]
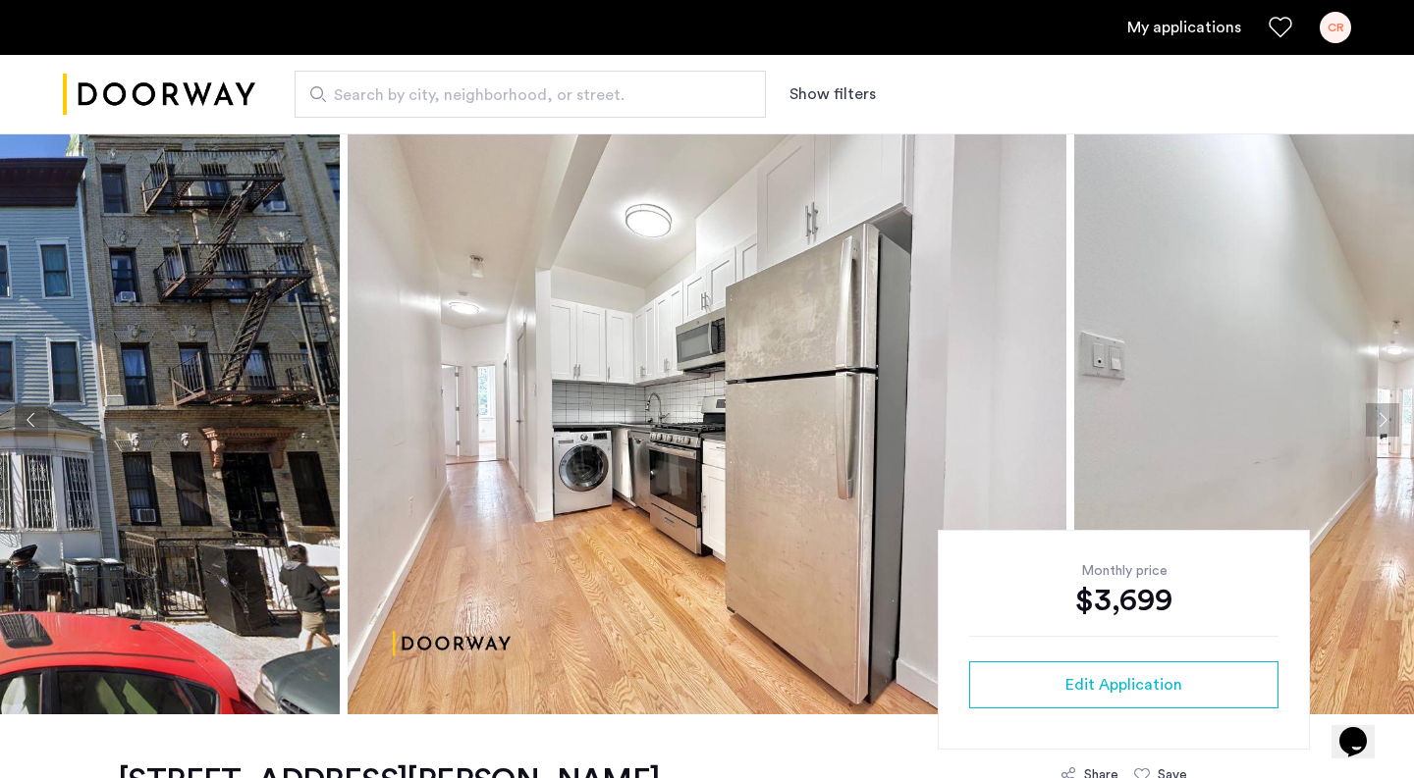
click at [1385, 416] on button "Next apartment" at bounding box center [1382, 419] width 33 height 33
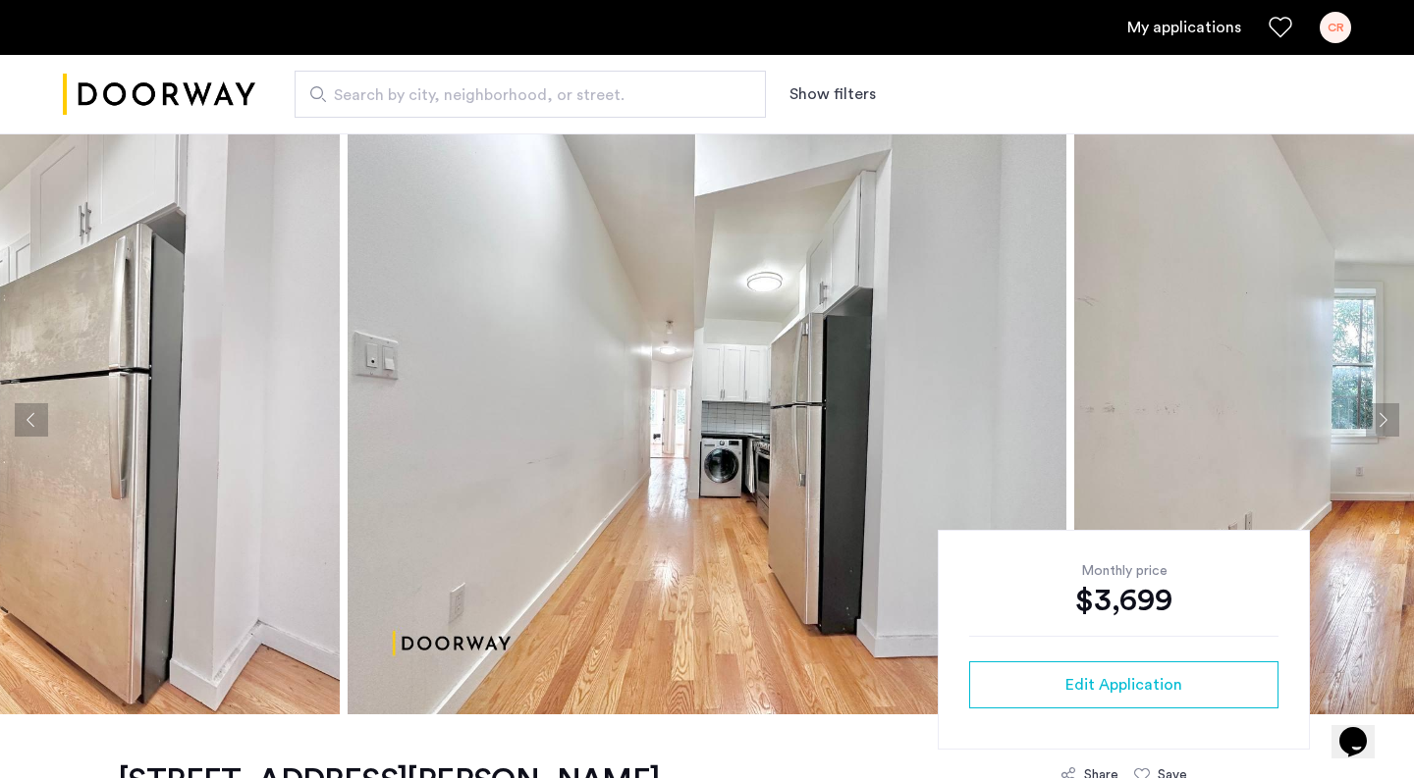
click at [1386, 411] on button "Next apartment" at bounding box center [1382, 419] width 33 height 33
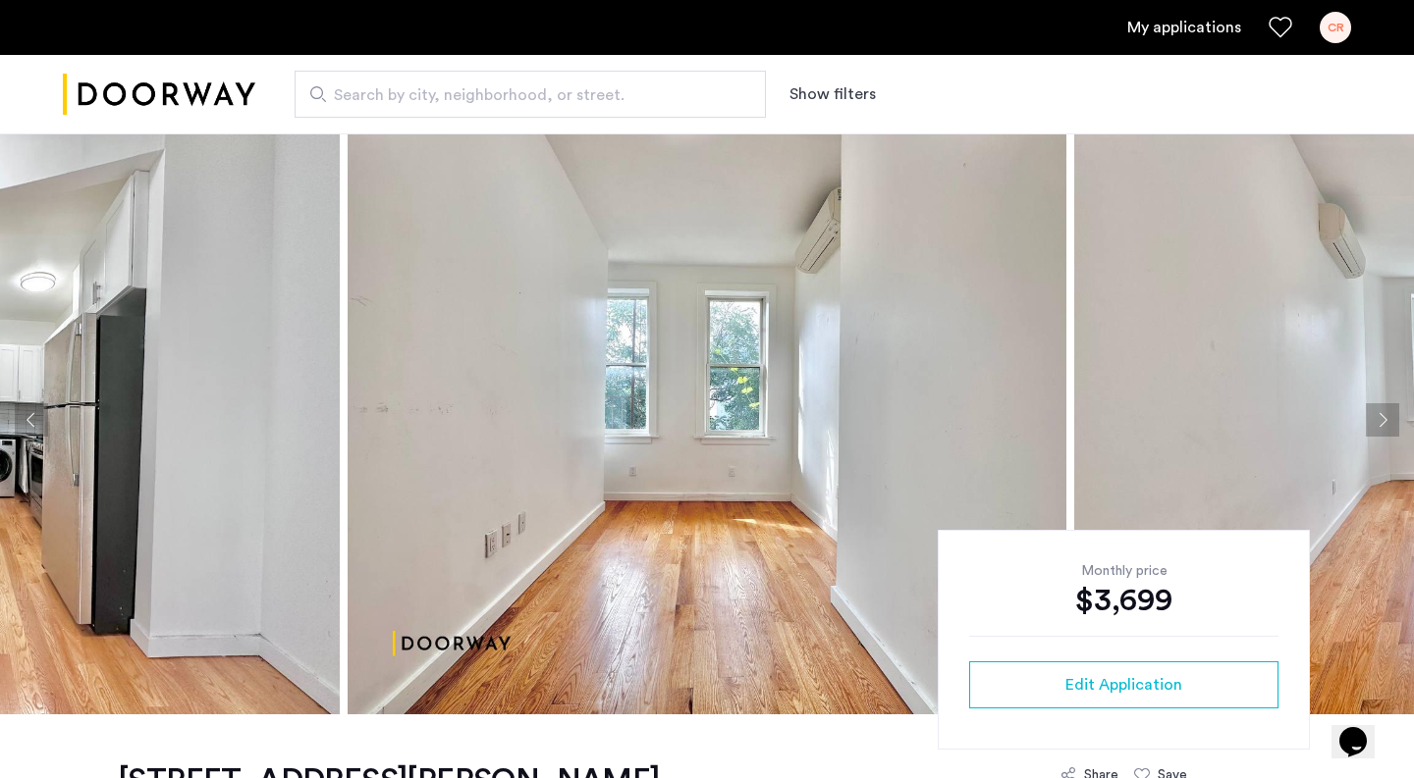
click at [1386, 411] on button "Next apartment" at bounding box center [1382, 419] width 33 height 33
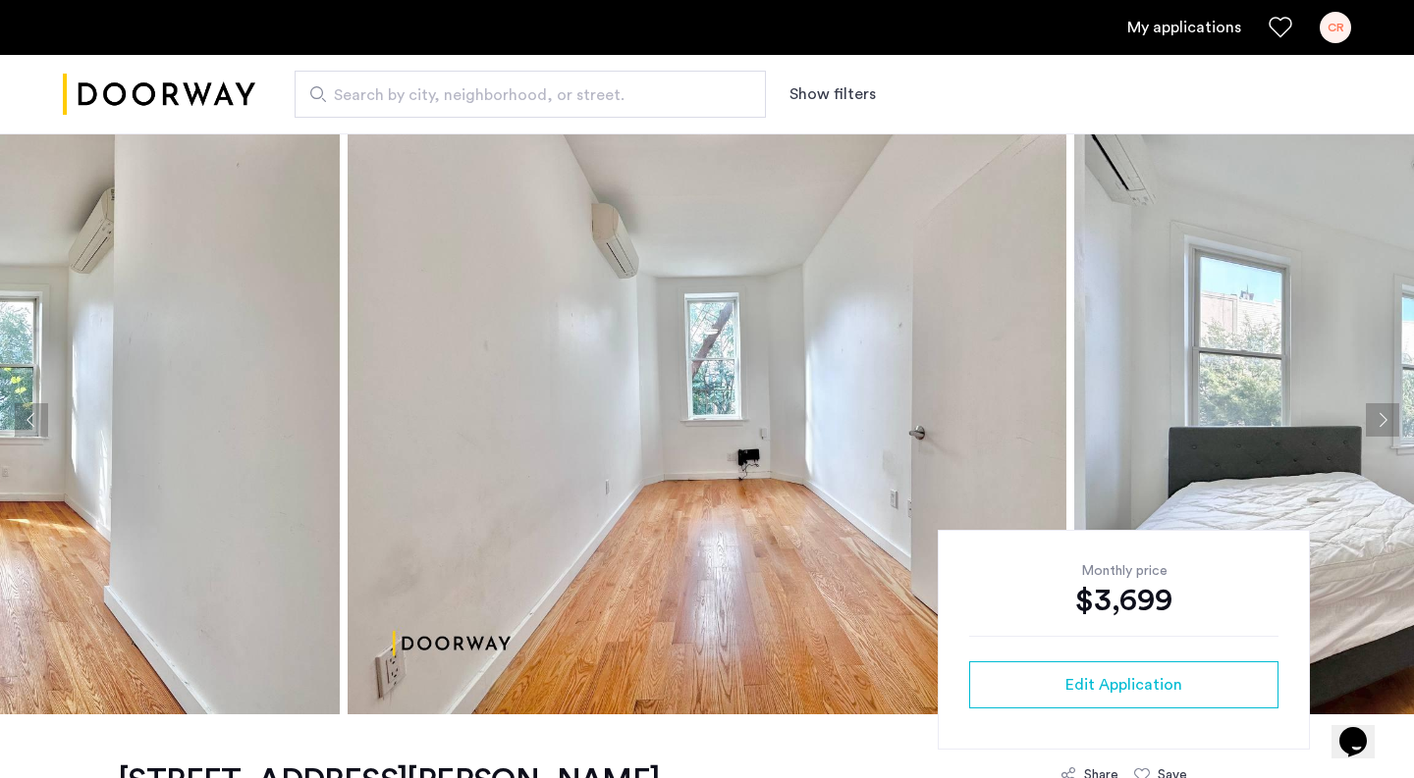
click at [1386, 411] on button "Next apartment" at bounding box center [1382, 419] width 33 height 33
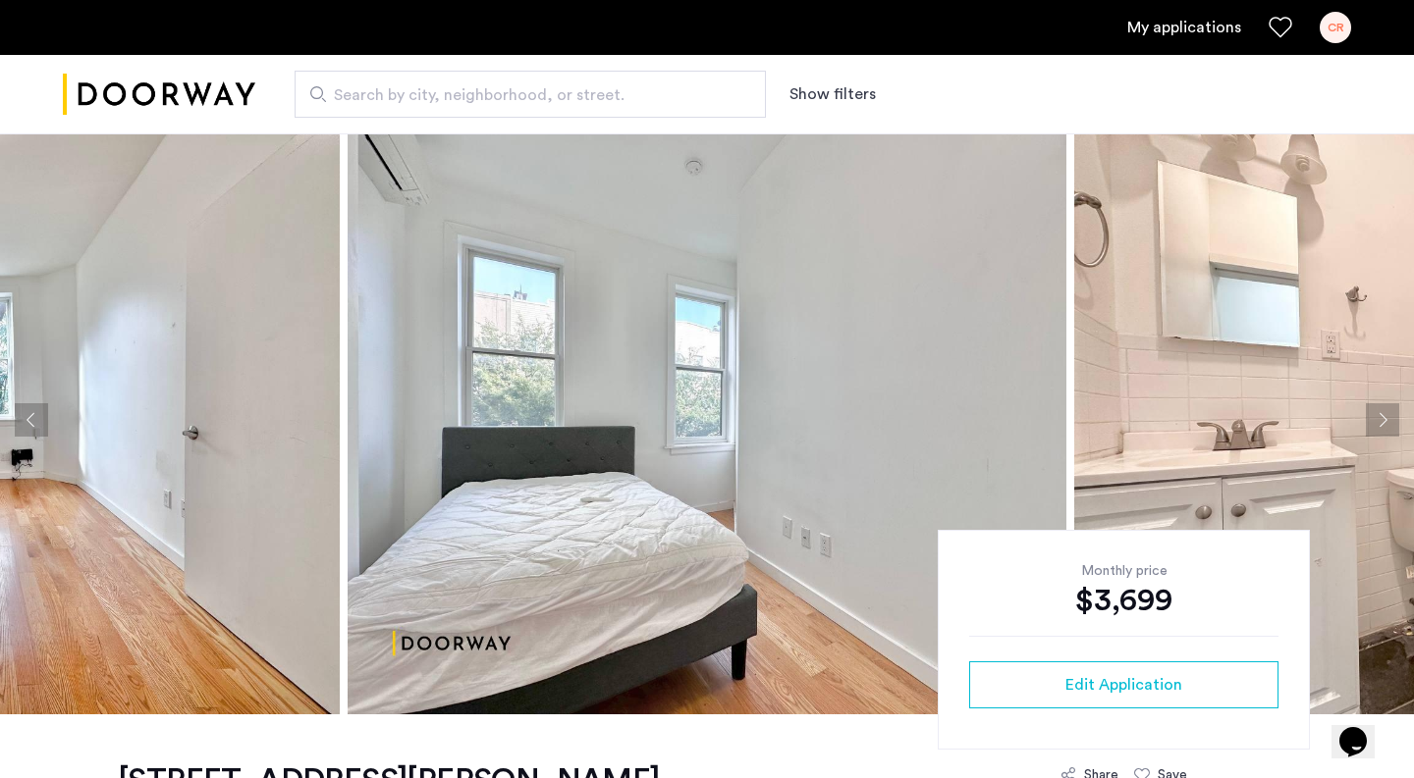
click at [1386, 411] on button "Next apartment" at bounding box center [1382, 419] width 33 height 33
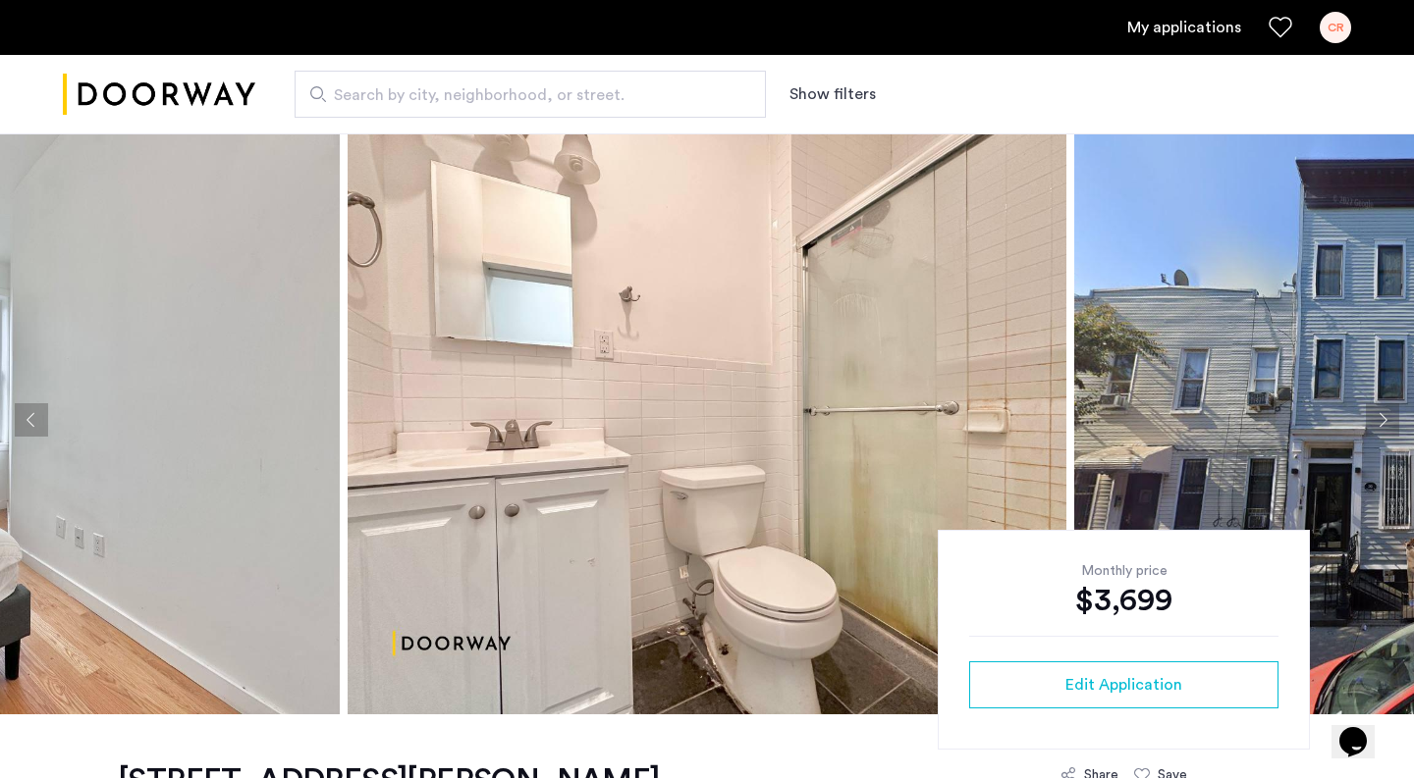
click at [1386, 410] on button "Next apartment" at bounding box center [1382, 419] width 33 height 33
click at [1387, 414] on button "Next apartment" at bounding box center [1382, 419] width 33 height 33
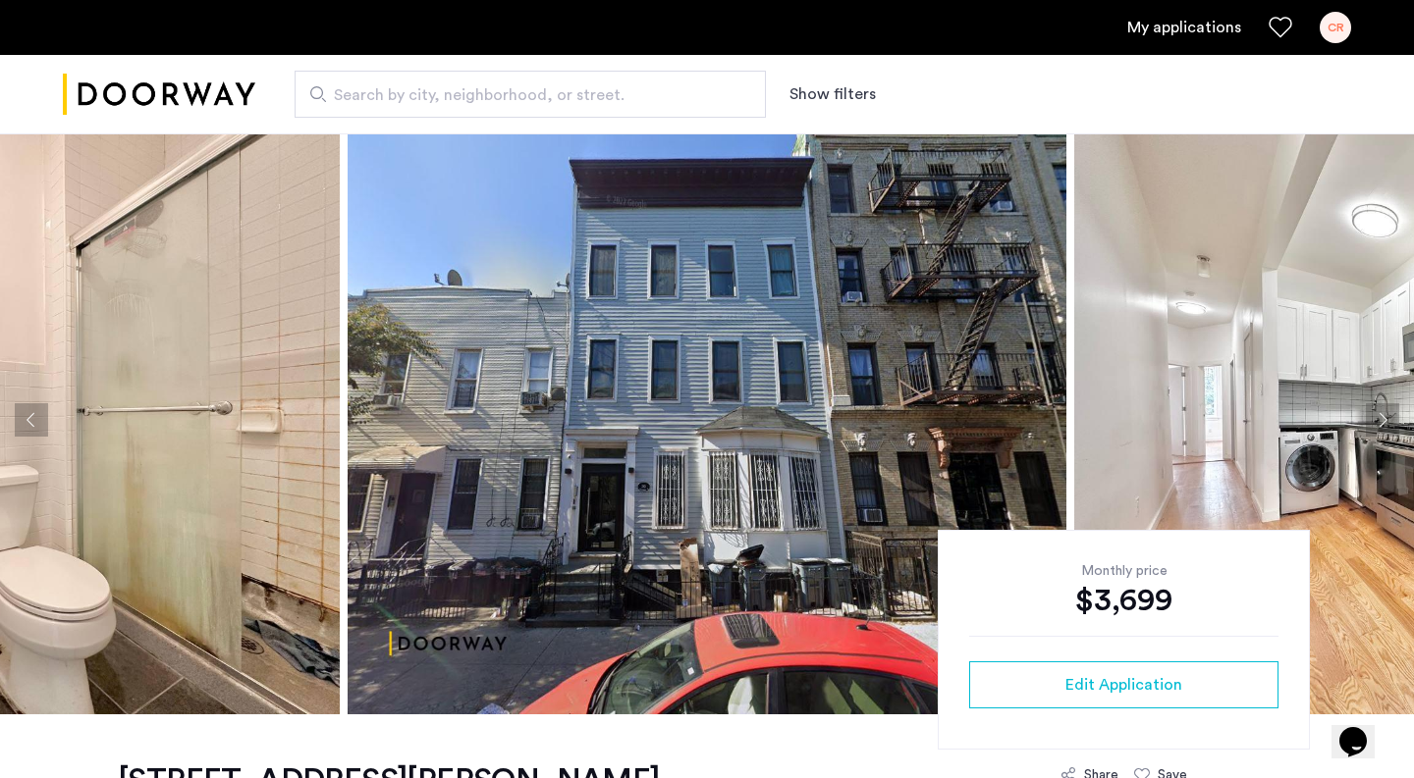
click at [1383, 419] on button "Next apartment" at bounding box center [1382, 419] width 33 height 33
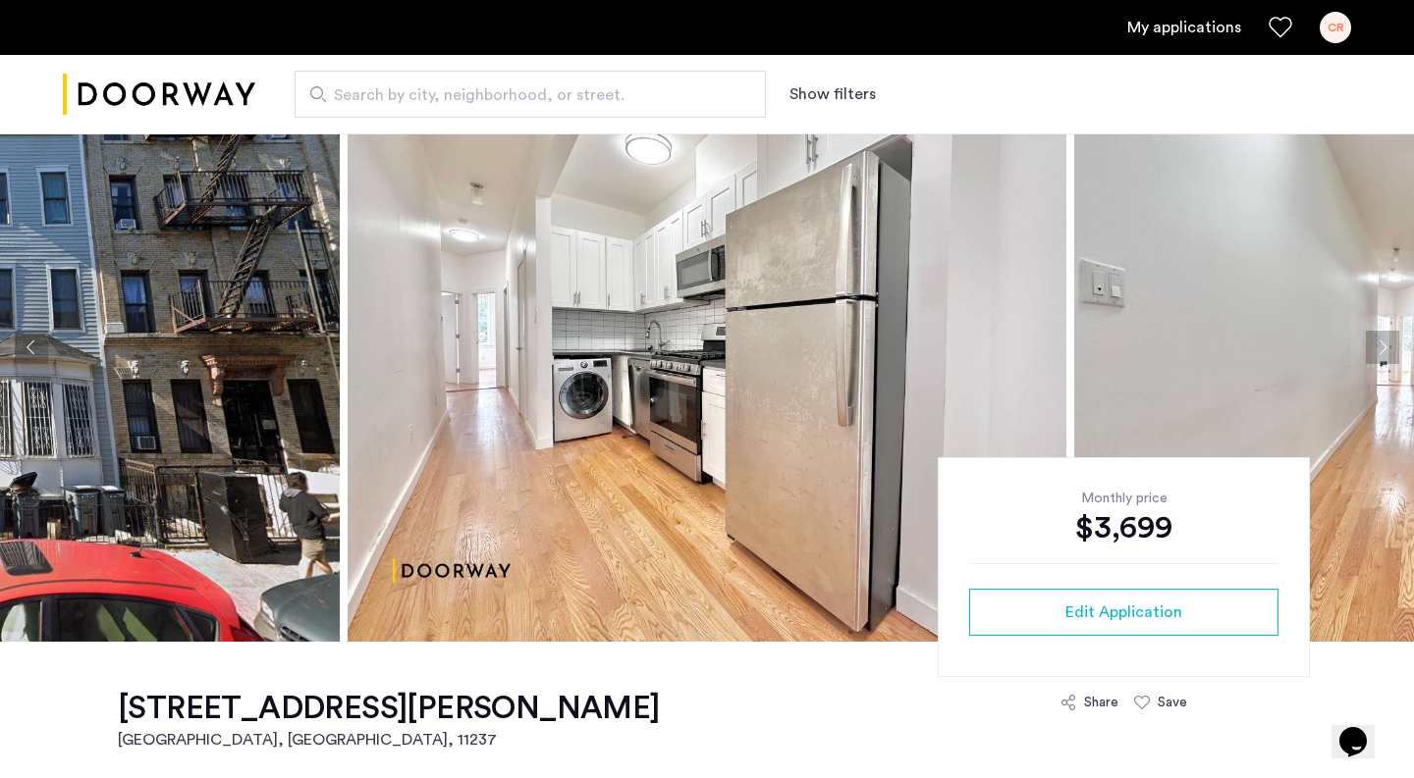
scroll to position [79, 0]
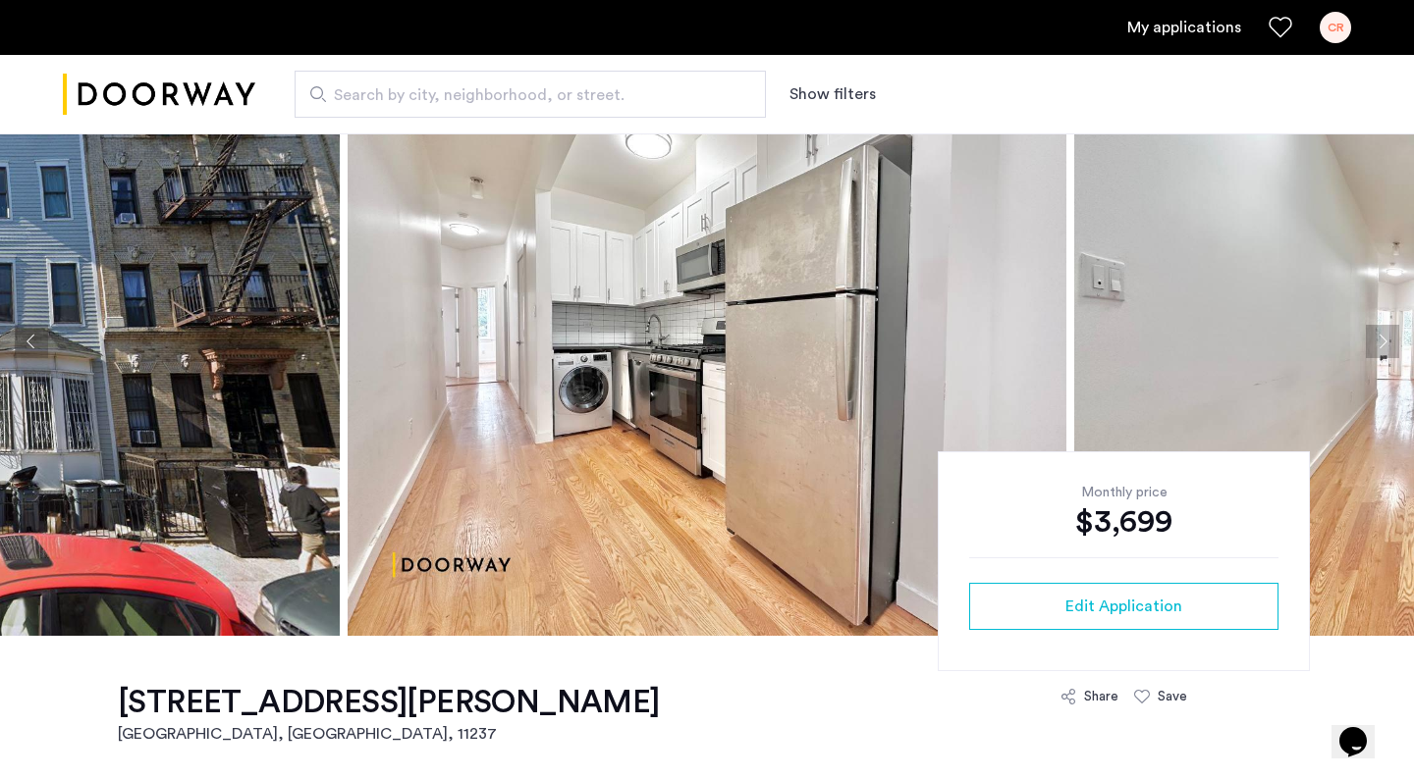
click at [1371, 341] on button "Next apartment" at bounding box center [1382, 341] width 33 height 33
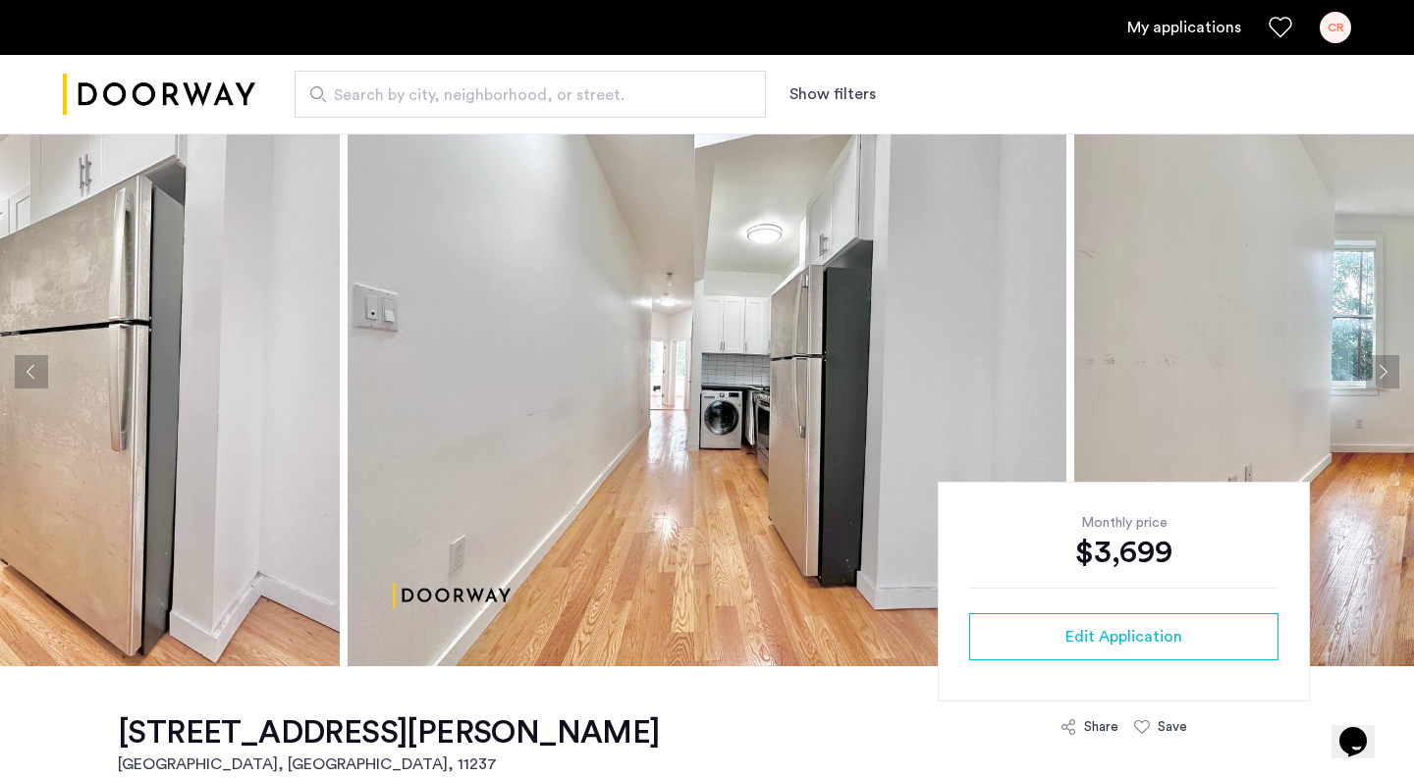
scroll to position [54, 0]
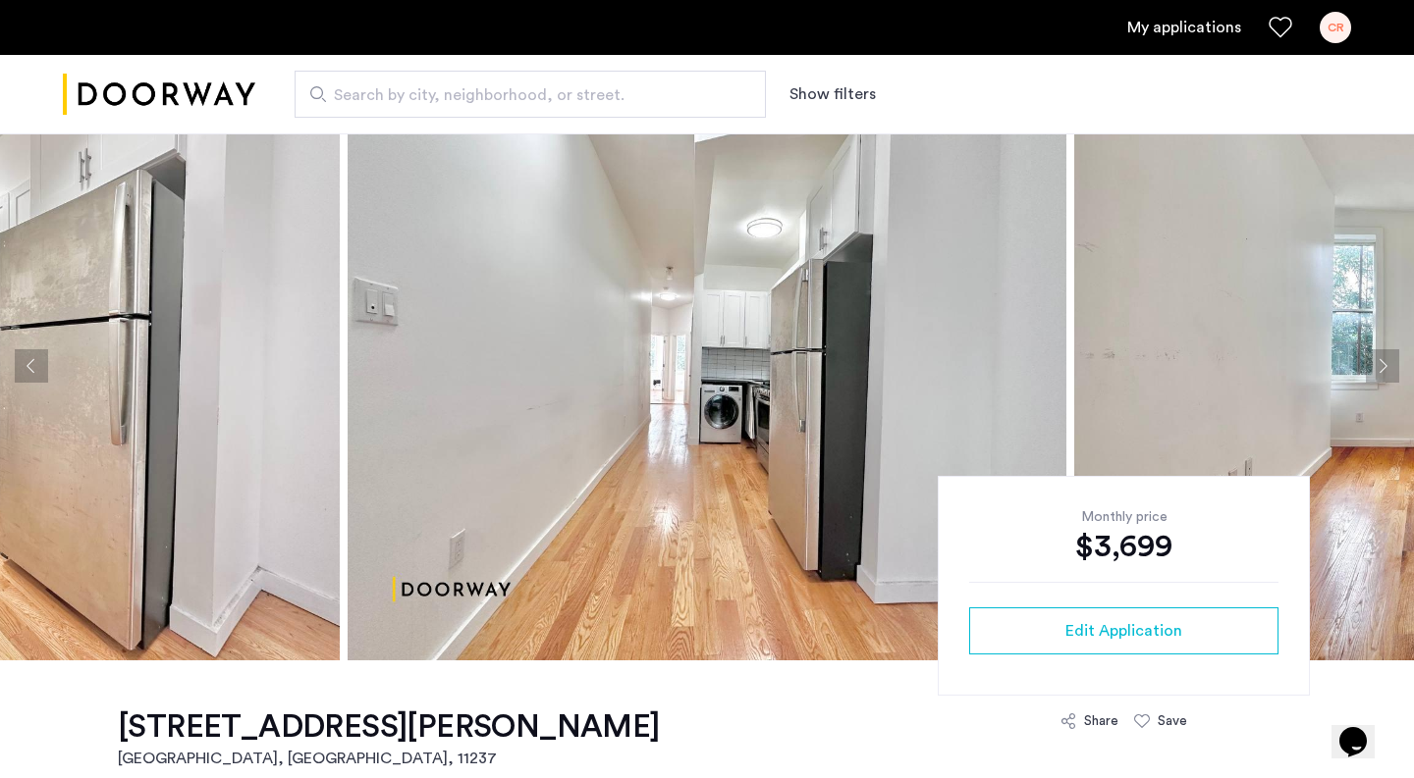
click at [1388, 365] on button "Next apartment" at bounding box center [1382, 365] width 33 height 33
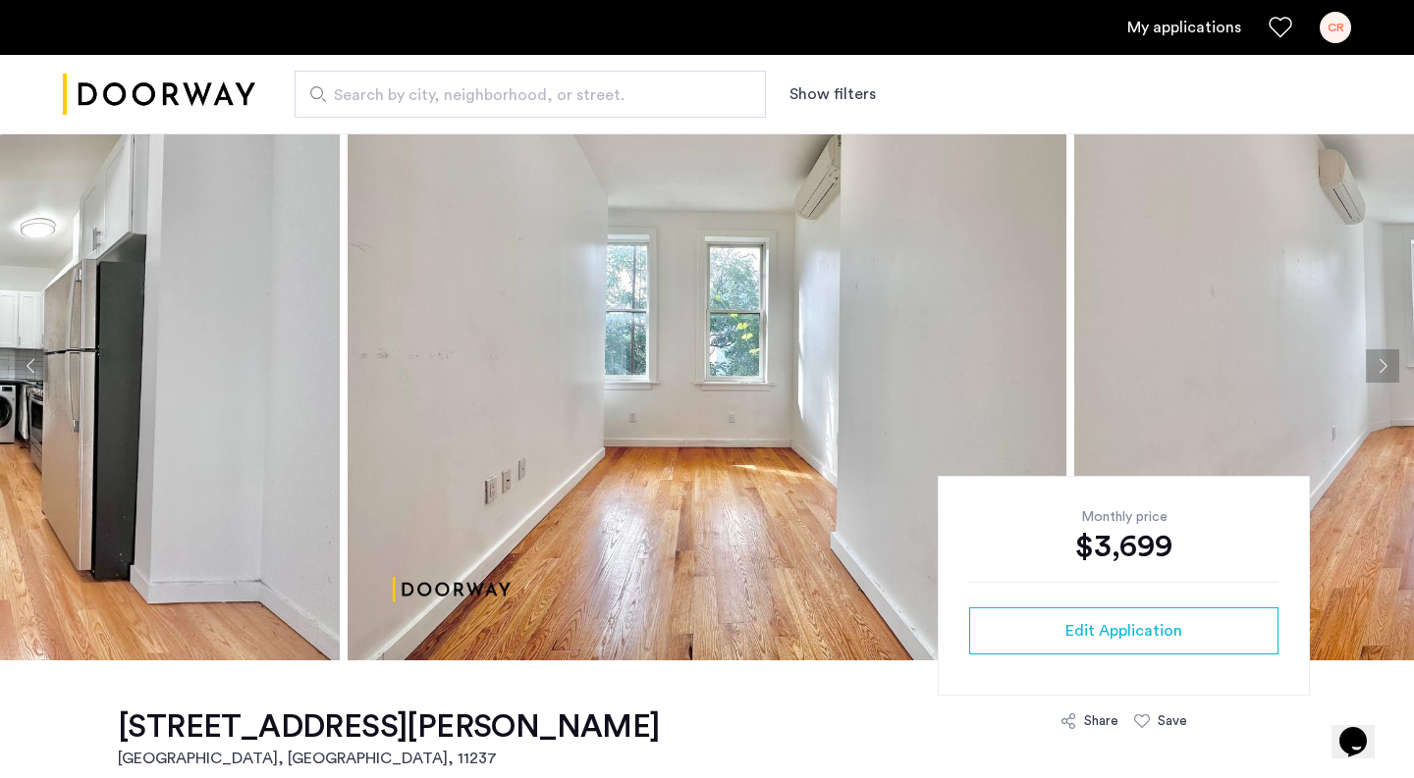
click at [1388, 365] on button "Next apartment" at bounding box center [1382, 365] width 33 height 33
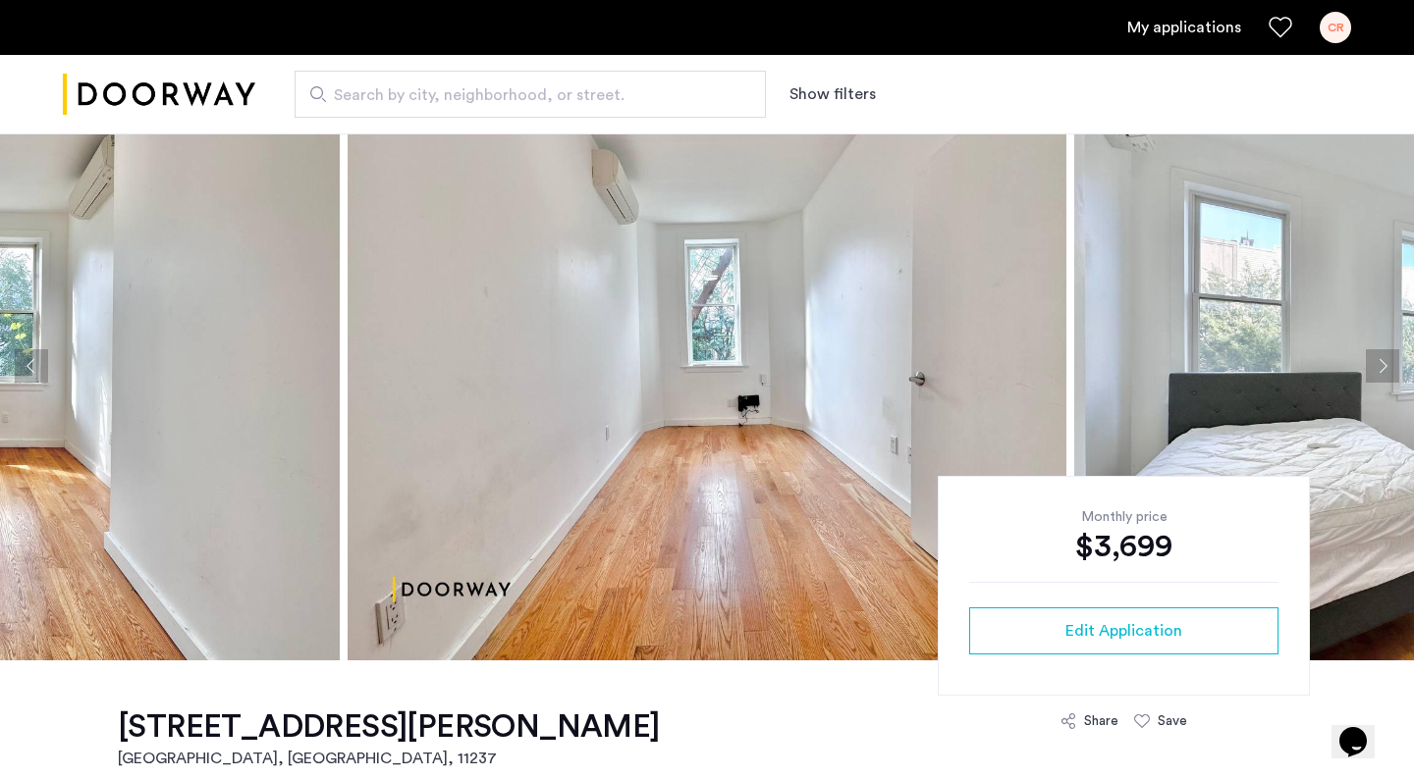
click at [1388, 365] on button "Next apartment" at bounding box center [1382, 365] width 33 height 33
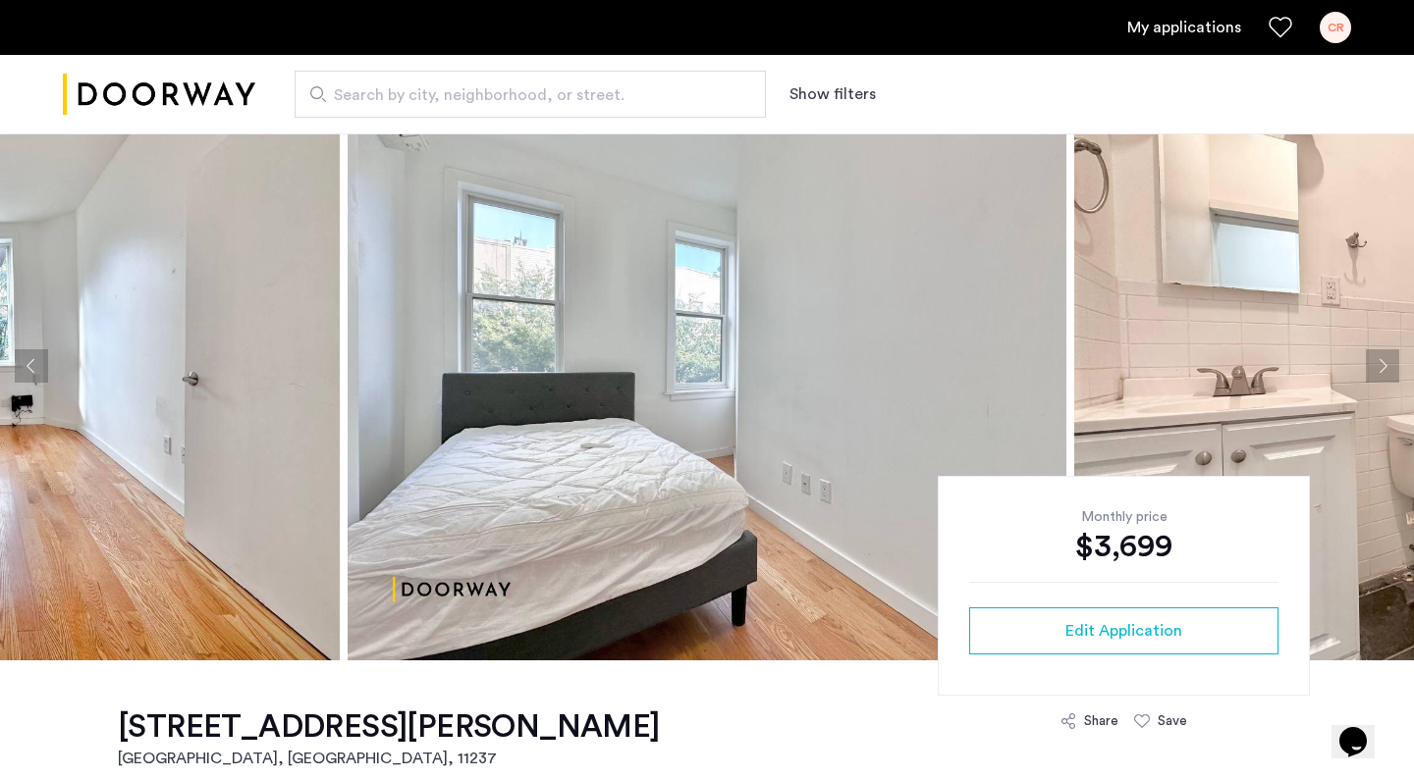
click at [1388, 365] on button "Next apartment" at bounding box center [1382, 365] width 33 height 33
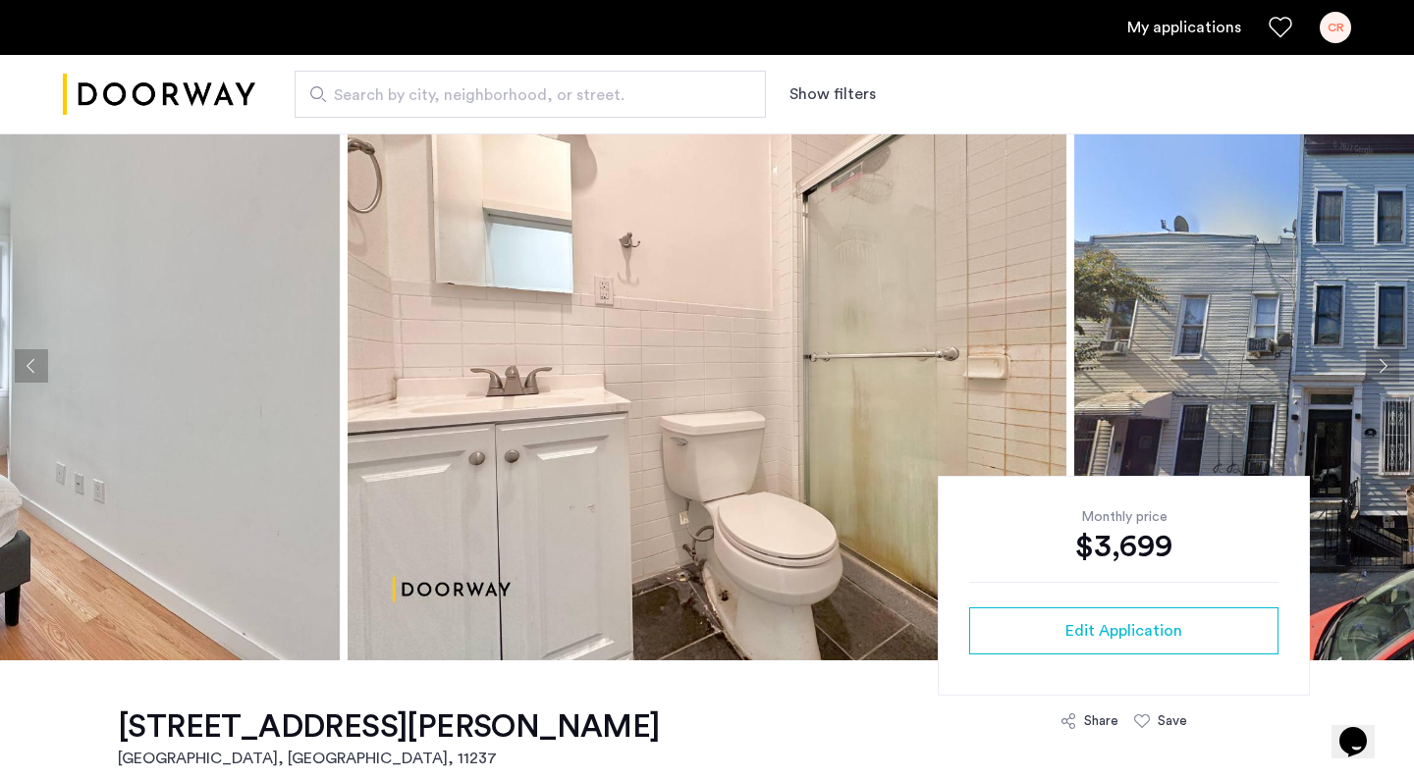
click at [1387, 365] on button "Next apartment" at bounding box center [1382, 365] width 33 height 33
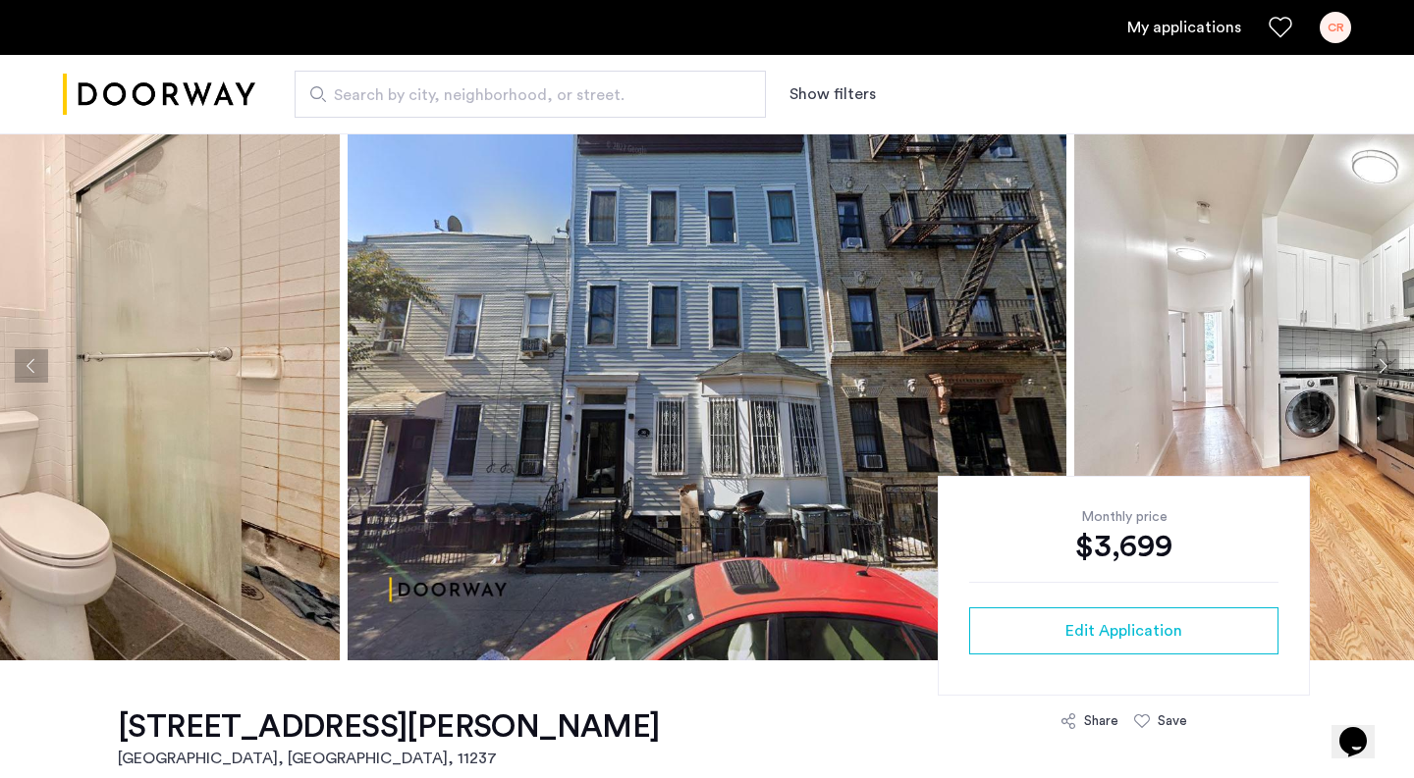
click at [1387, 365] on button "Next apartment" at bounding box center [1382, 365] width 33 height 33
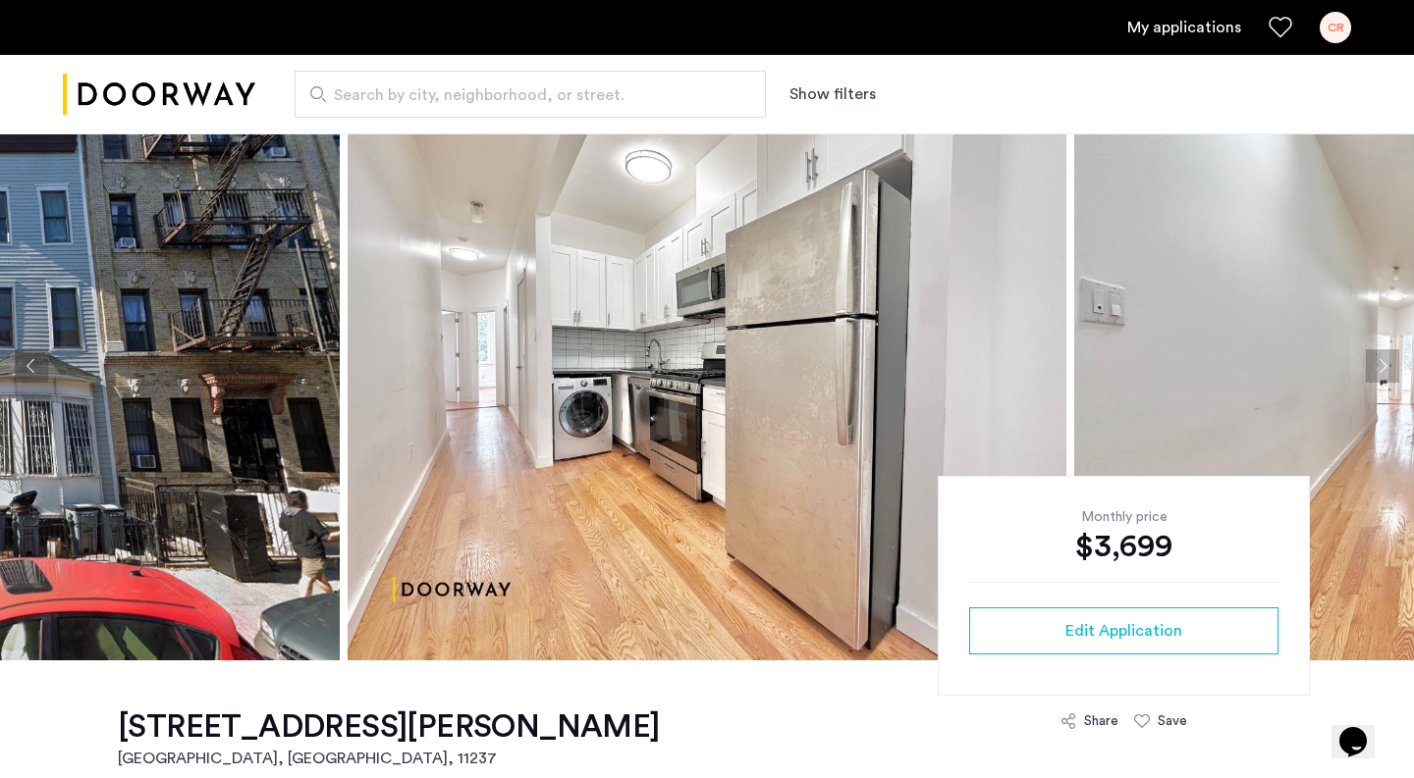
click at [28, 368] on button "Previous apartment" at bounding box center [31, 365] width 33 height 33
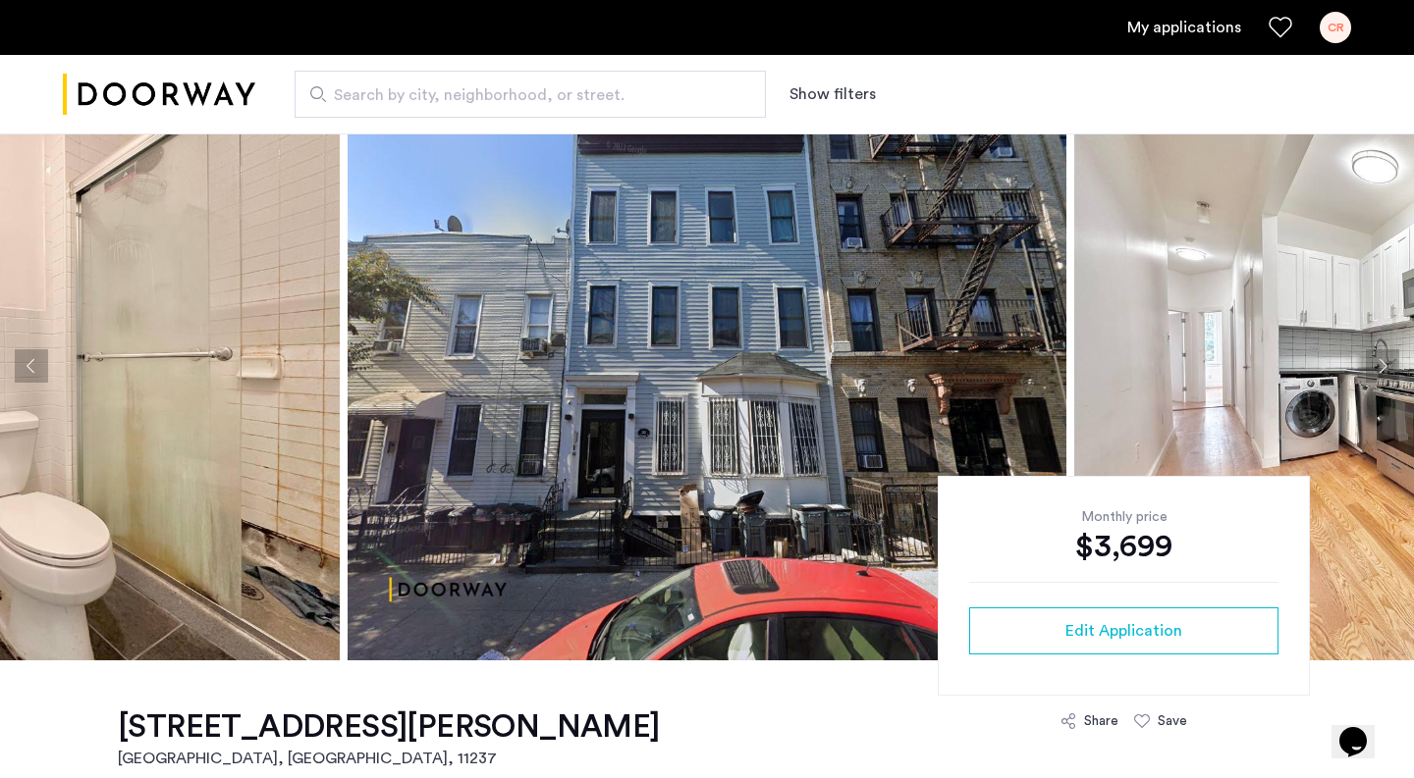
click at [1391, 369] on button "Next apartment" at bounding box center [1382, 365] width 33 height 33
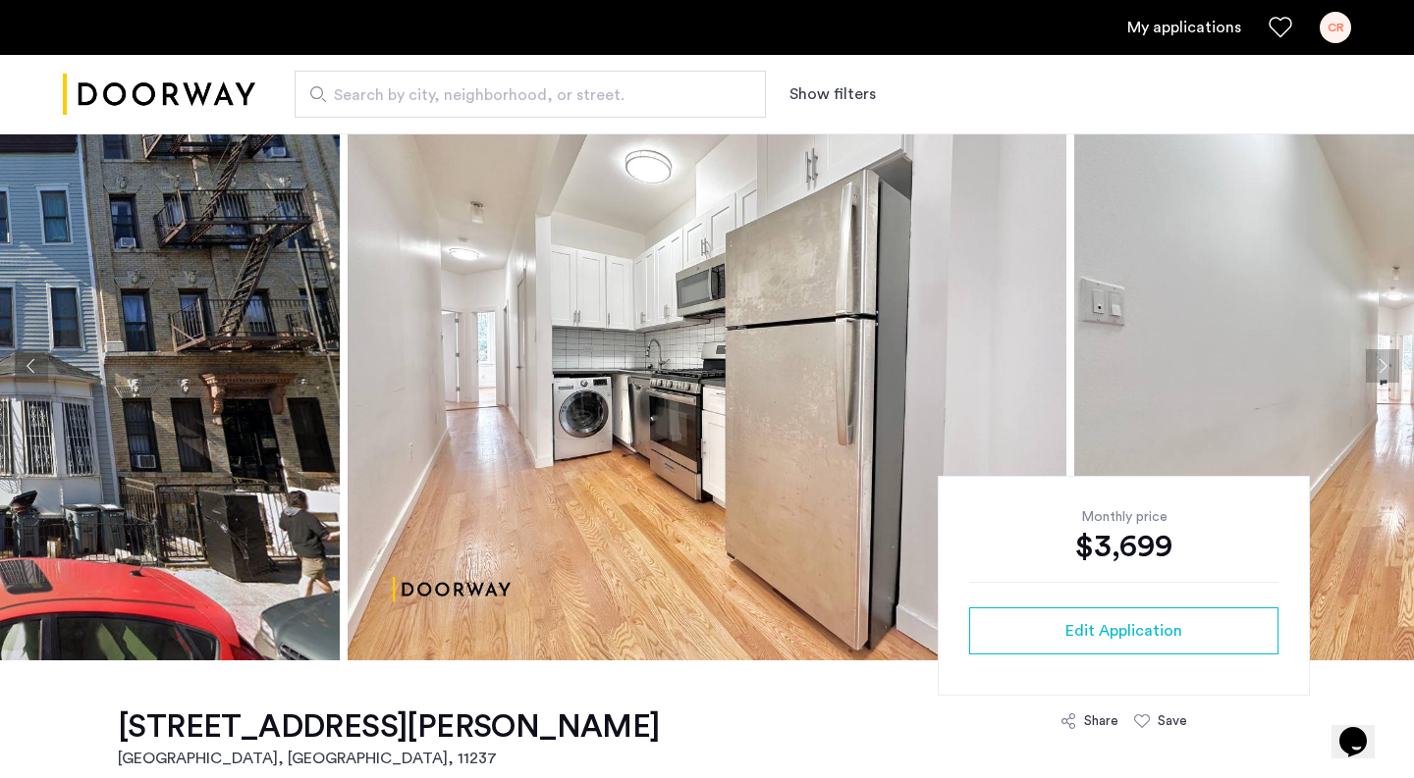
click at [1391, 369] on button "Next apartment" at bounding box center [1382, 365] width 33 height 33
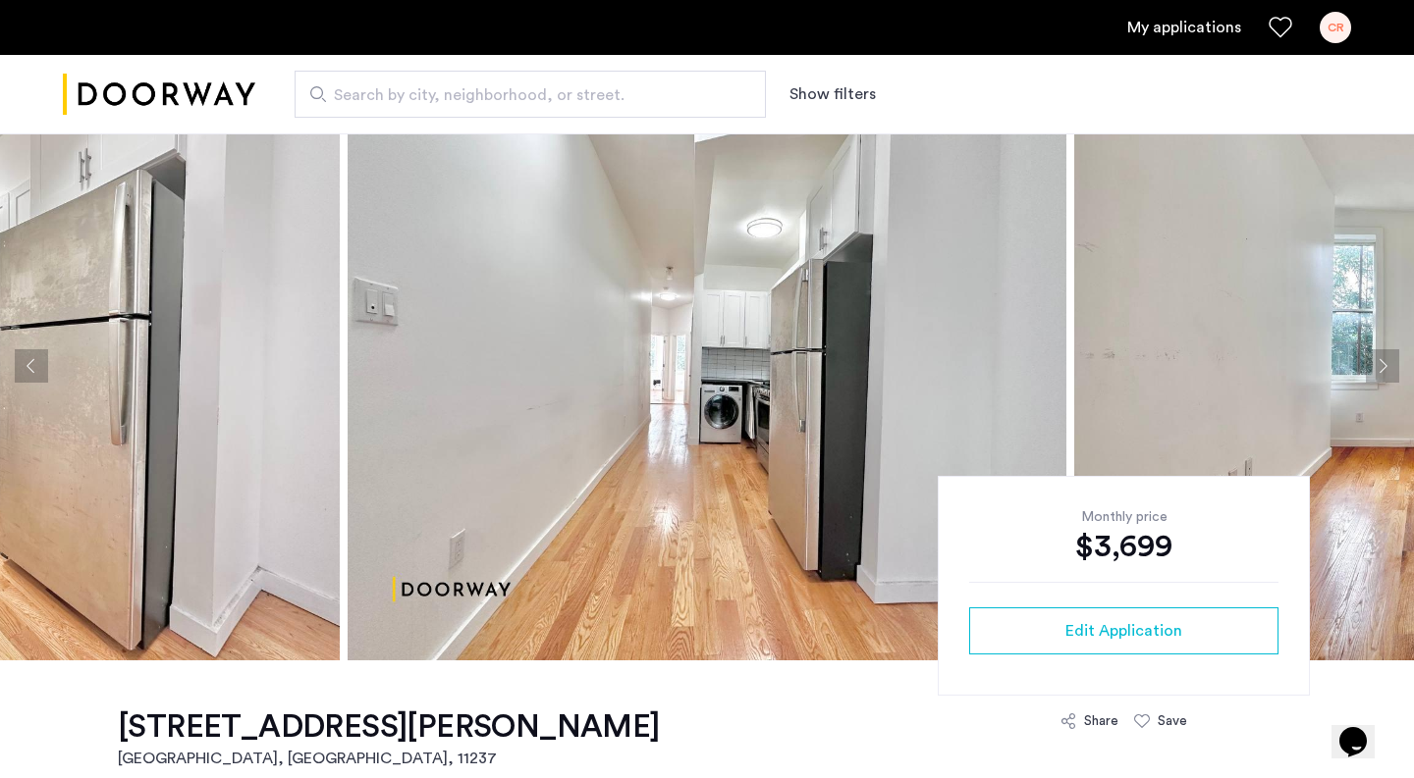
click at [1391, 369] on button "Next apartment" at bounding box center [1382, 365] width 33 height 33
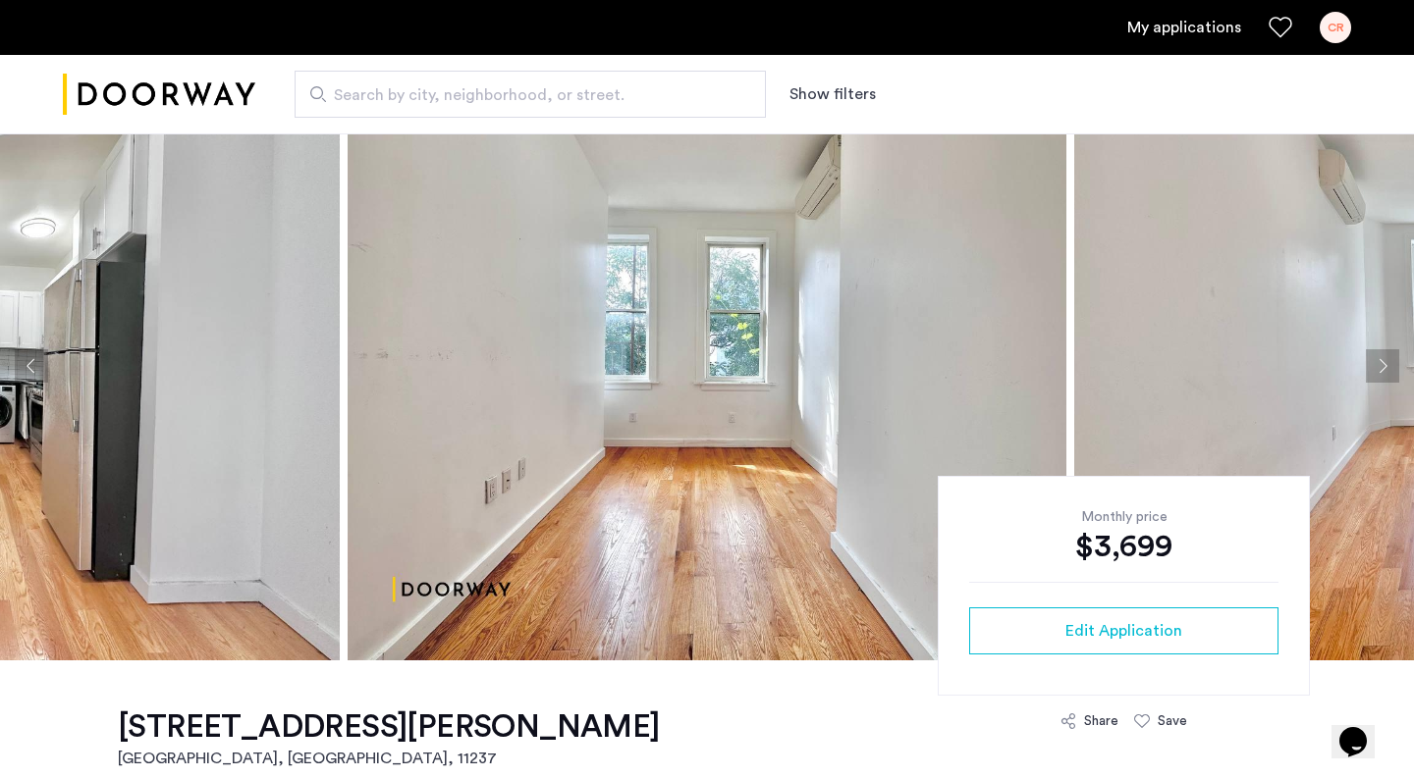
click at [1384, 377] on button "Next apartment" at bounding box center [1382, 365] width 33 height 33
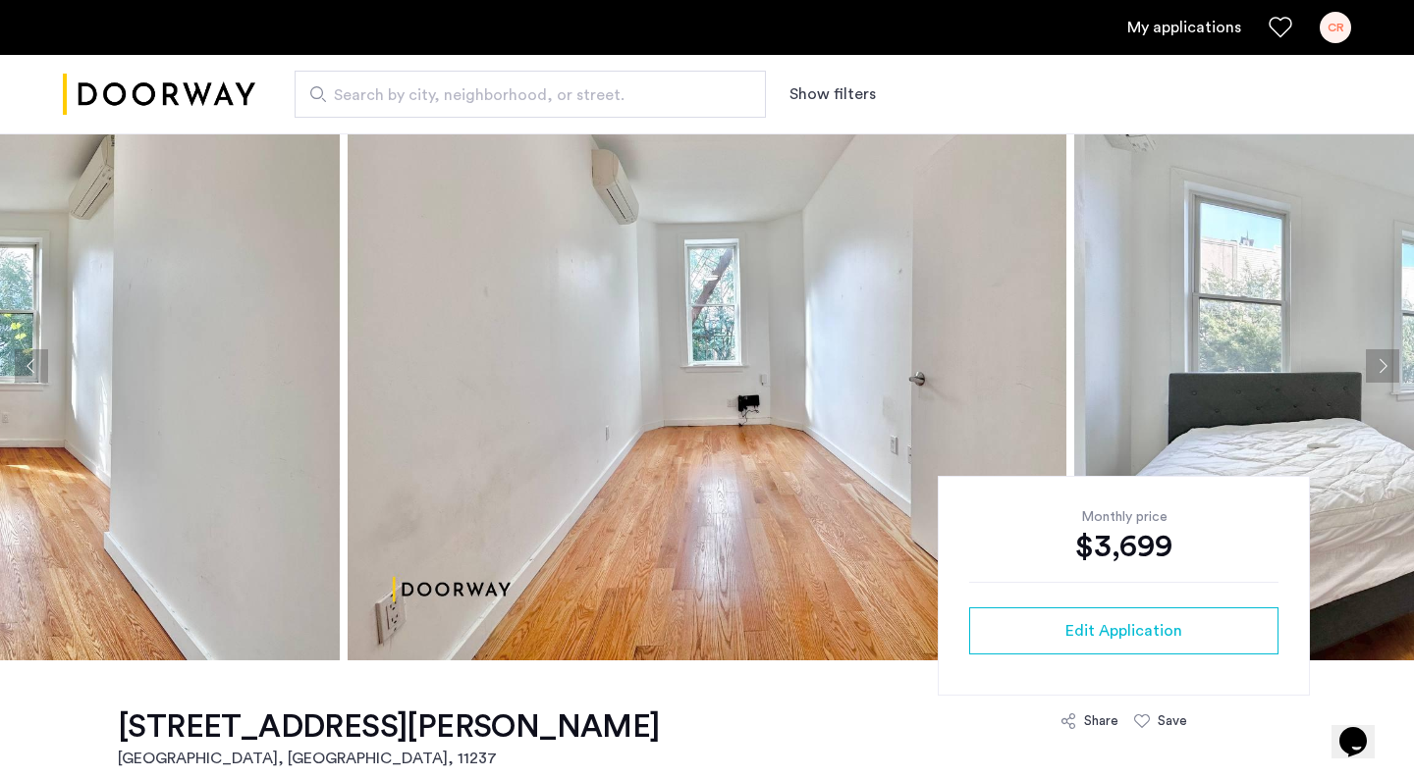
click at [1384, 377] on button "Next apartment" at bounding box center [1382, 365] width 33 height 33
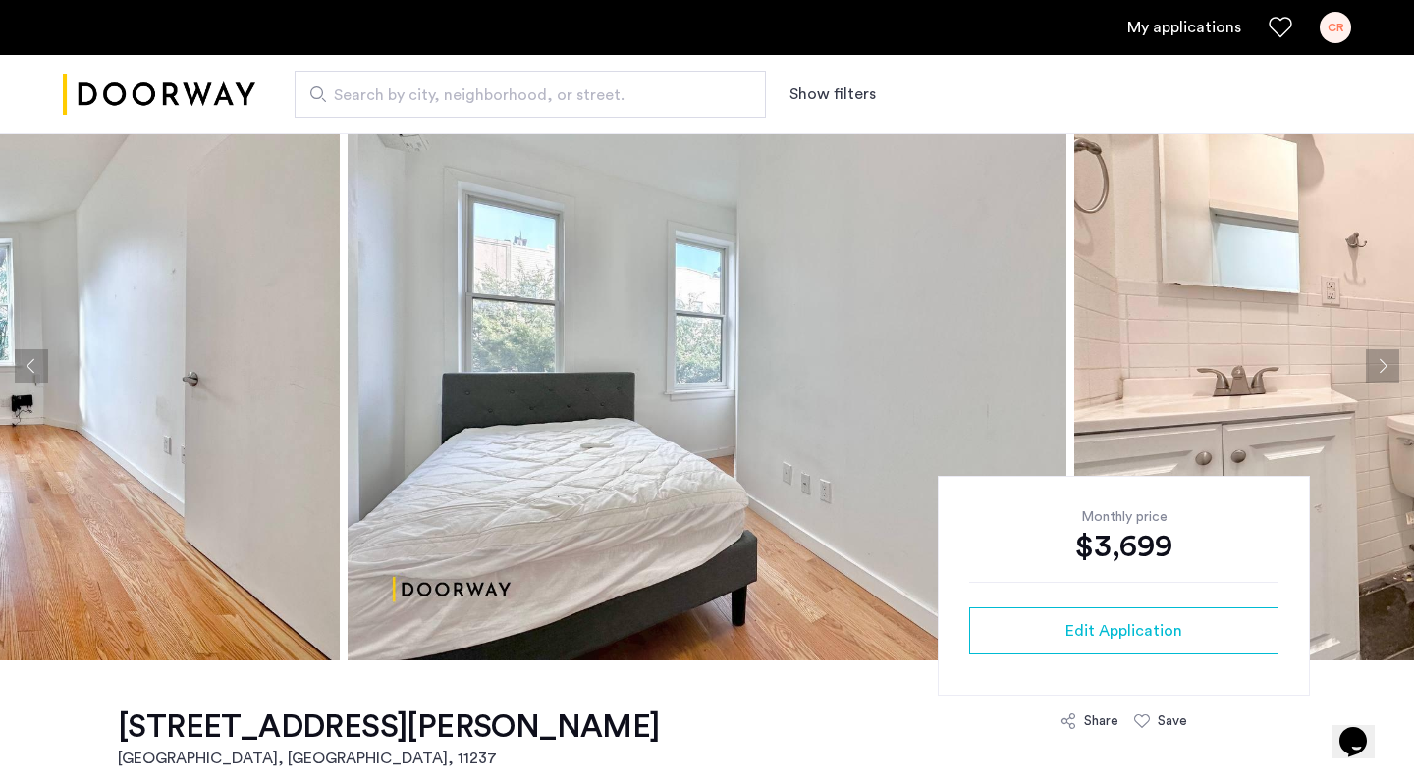
click at [1384, 377] on button "Next apartment" at bounding box center [1382, 365] width 33 height 33
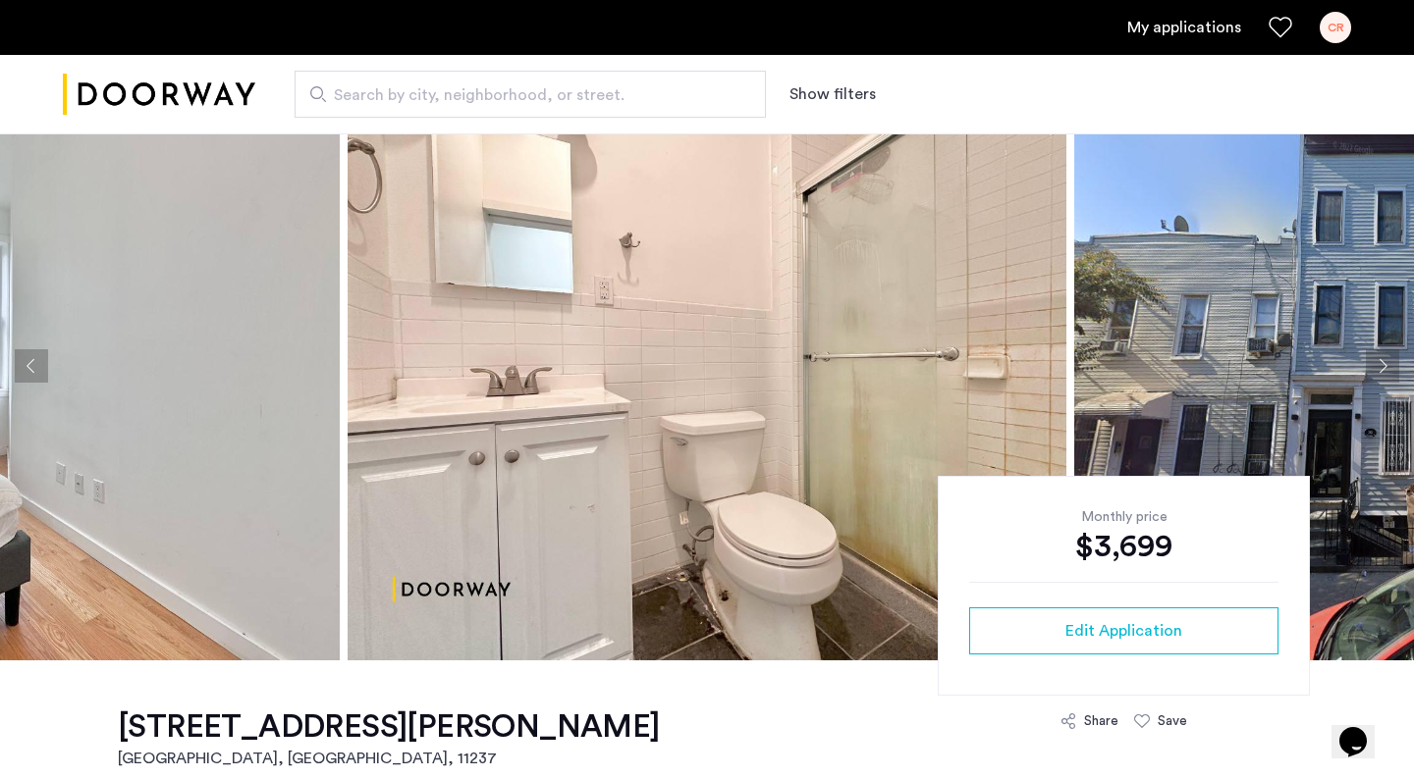
click at [1384, 377] on button "Next apartment" at bounding box center [1382, 365] width 33 height 33
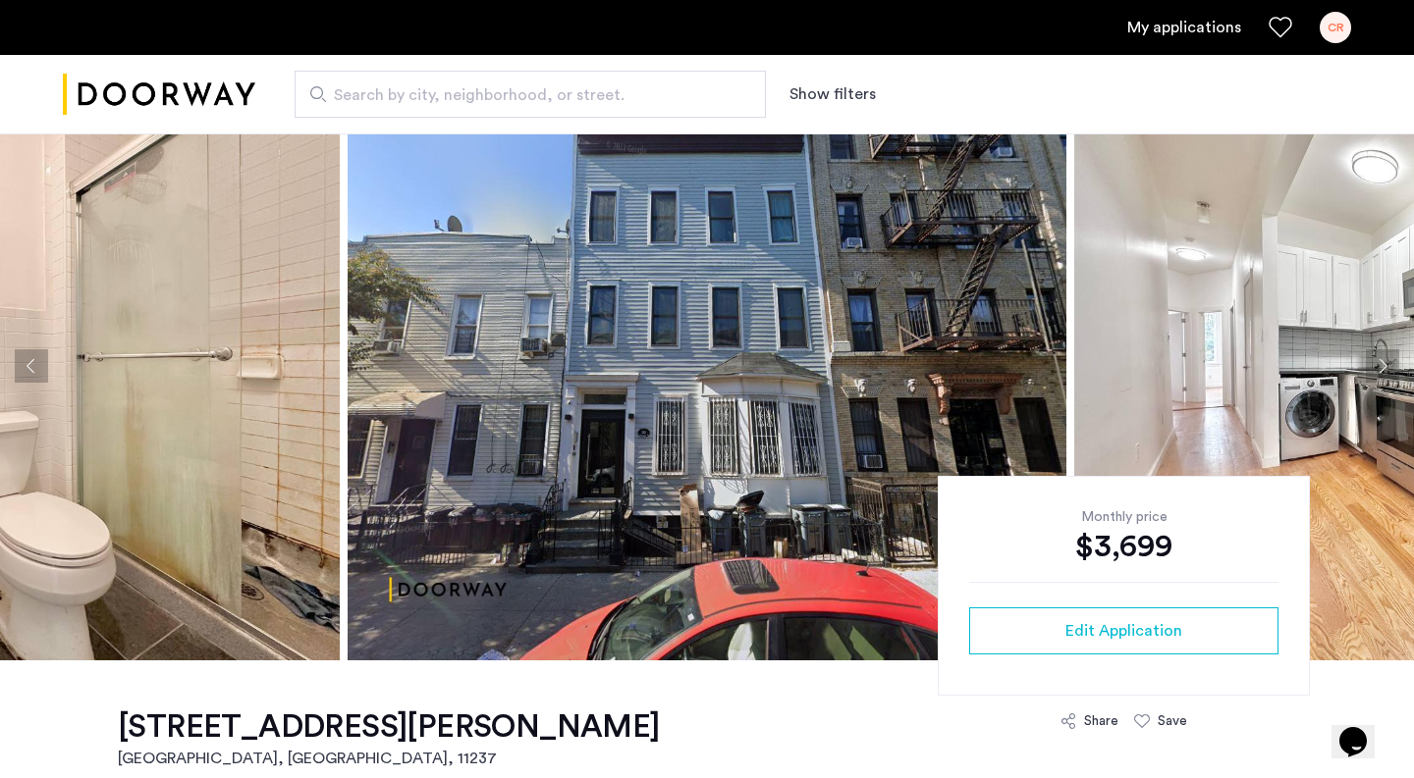
click at [1384, 377] on button "Next apartment" at bounding box center [1382, 365] width 33 height 33
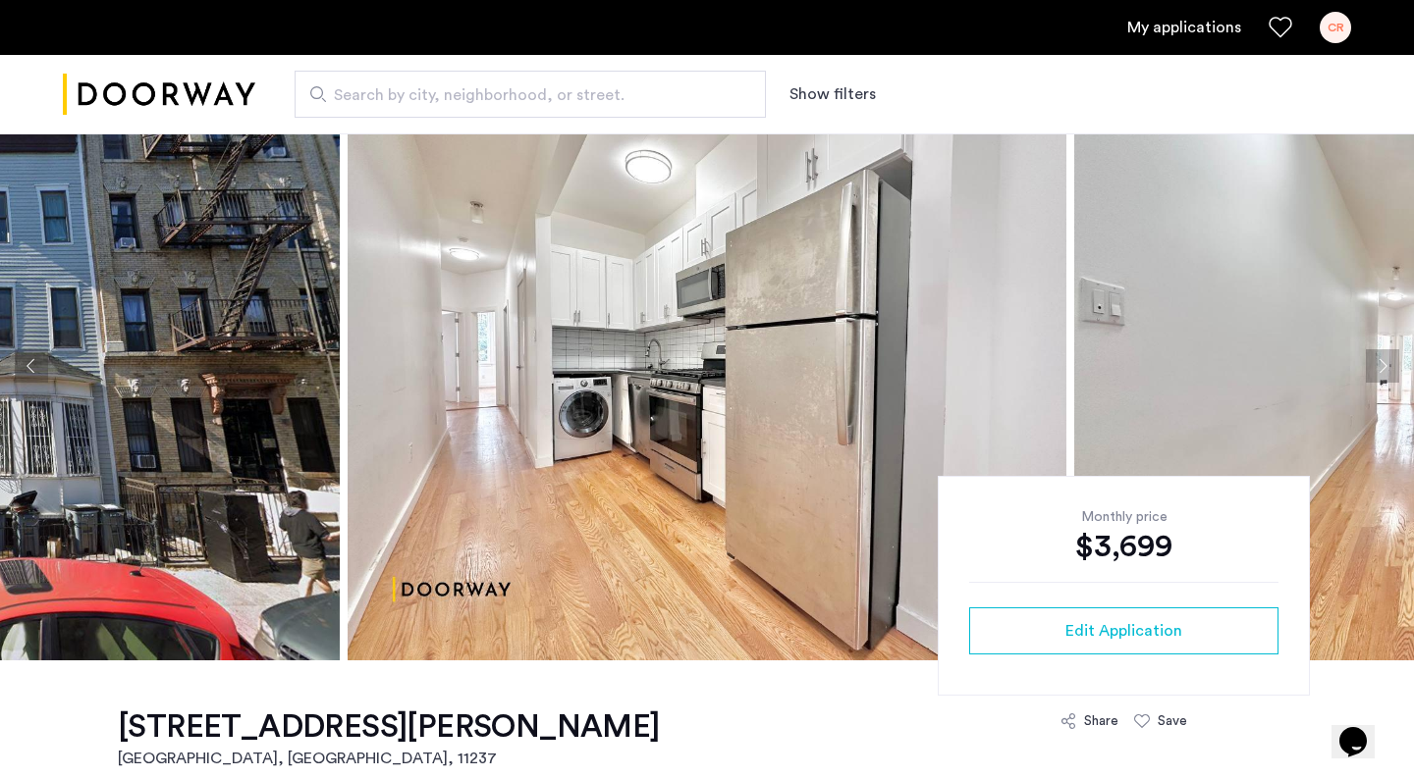
click at [1388, 368] on button "Next apartment" at bounding box center [1382, 365] width 33 height 33
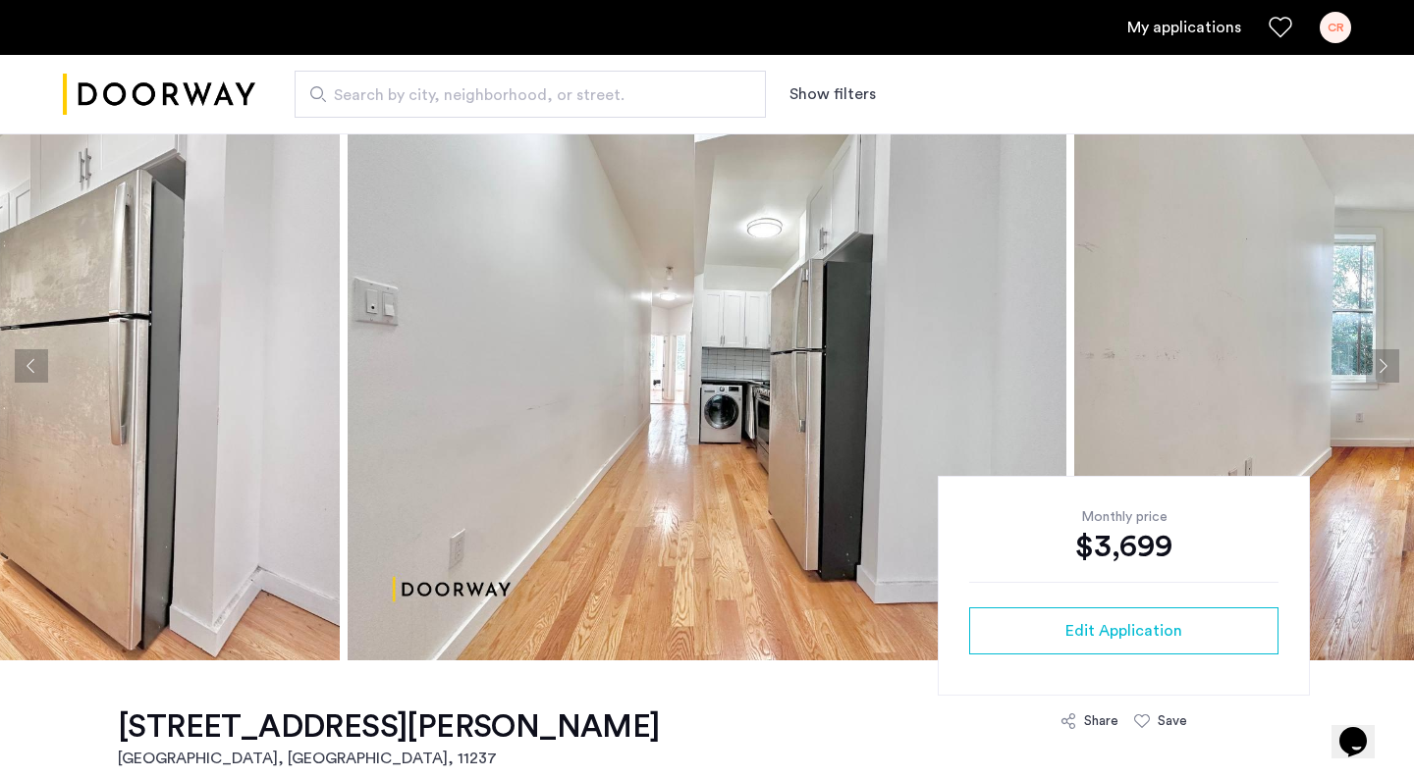
click at [1388, 368] on button "Next apartment" at bounding box center [1382, 365] width 33 height 33
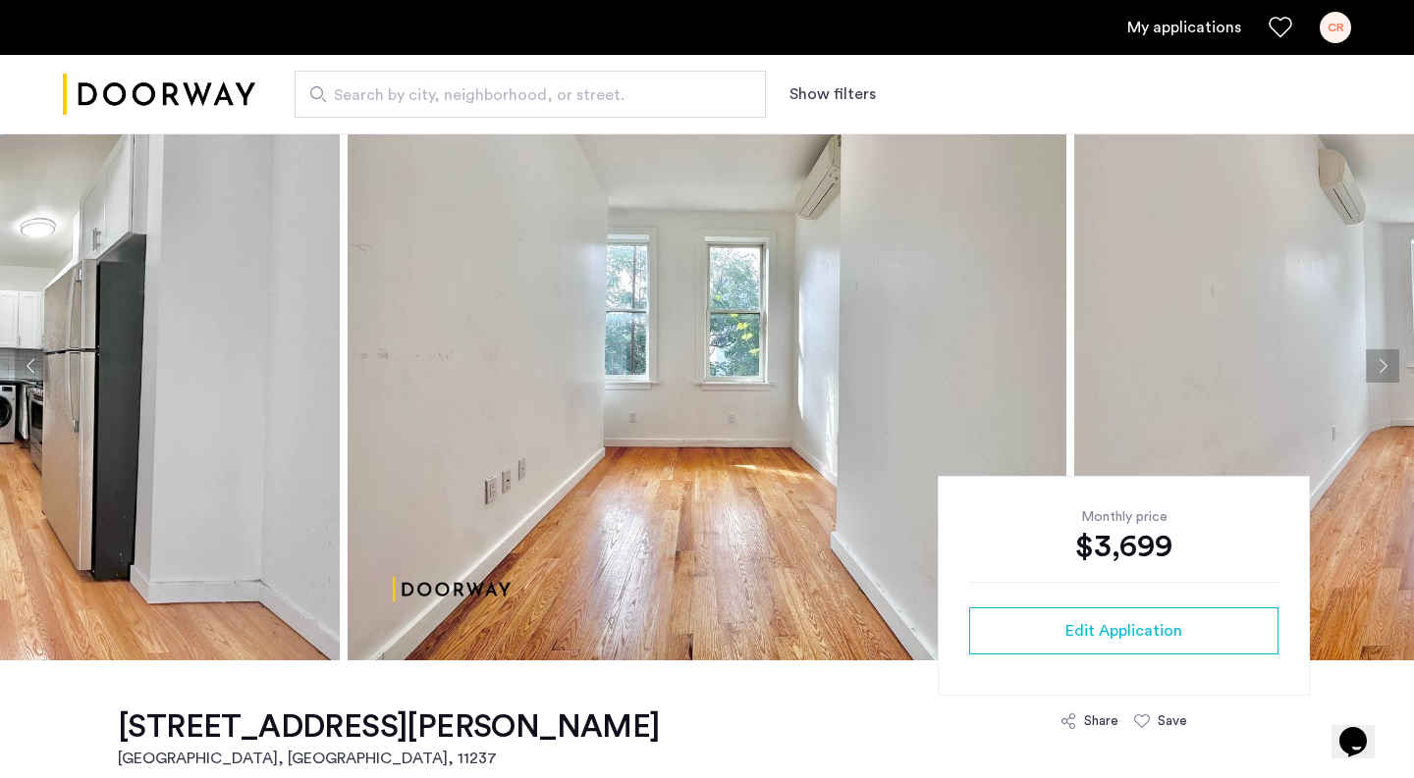
click at [1388, 368] on button "Next apartment" at bounding box center [1382, 365] width 33 height 33
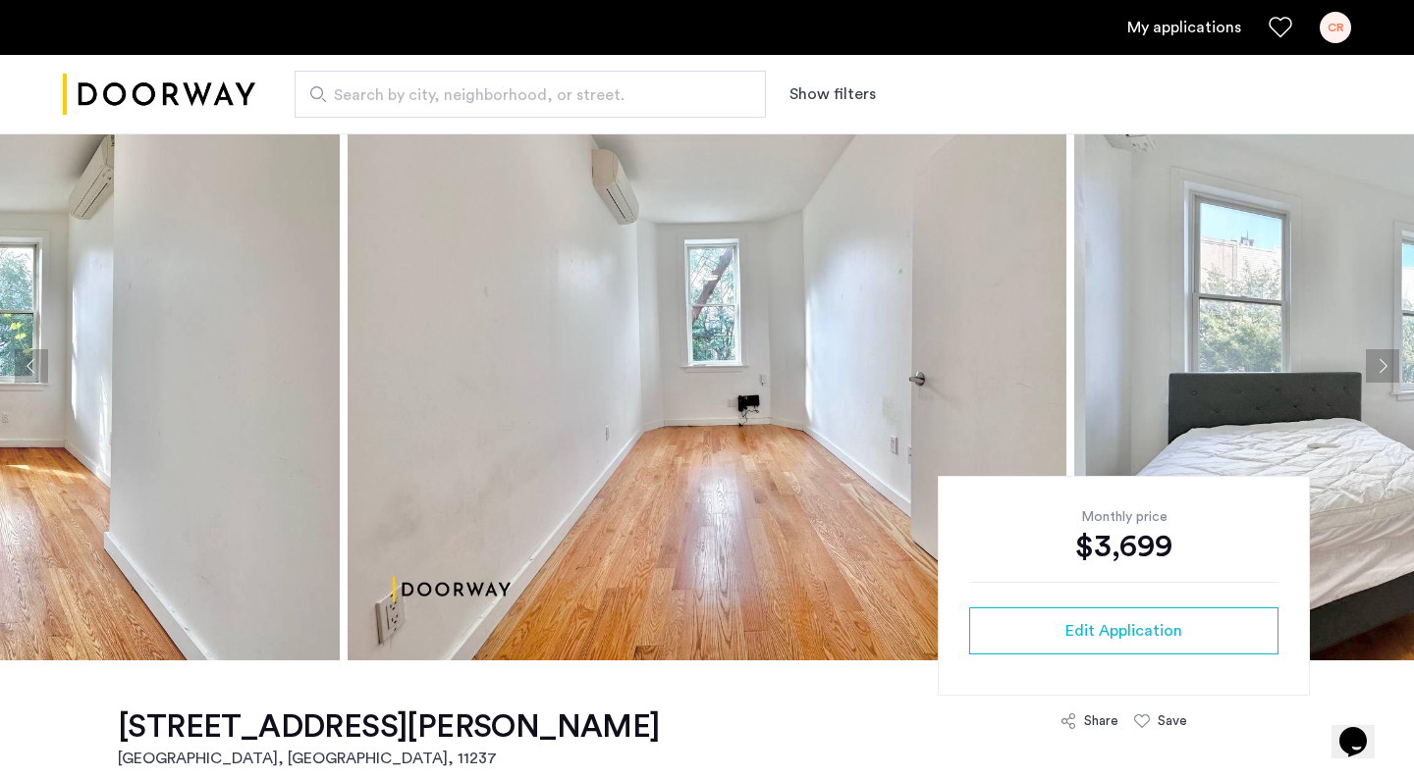
click at [1386, 366] on button "Next apartment" at bounding box center [1382, 365] width 33 height 33
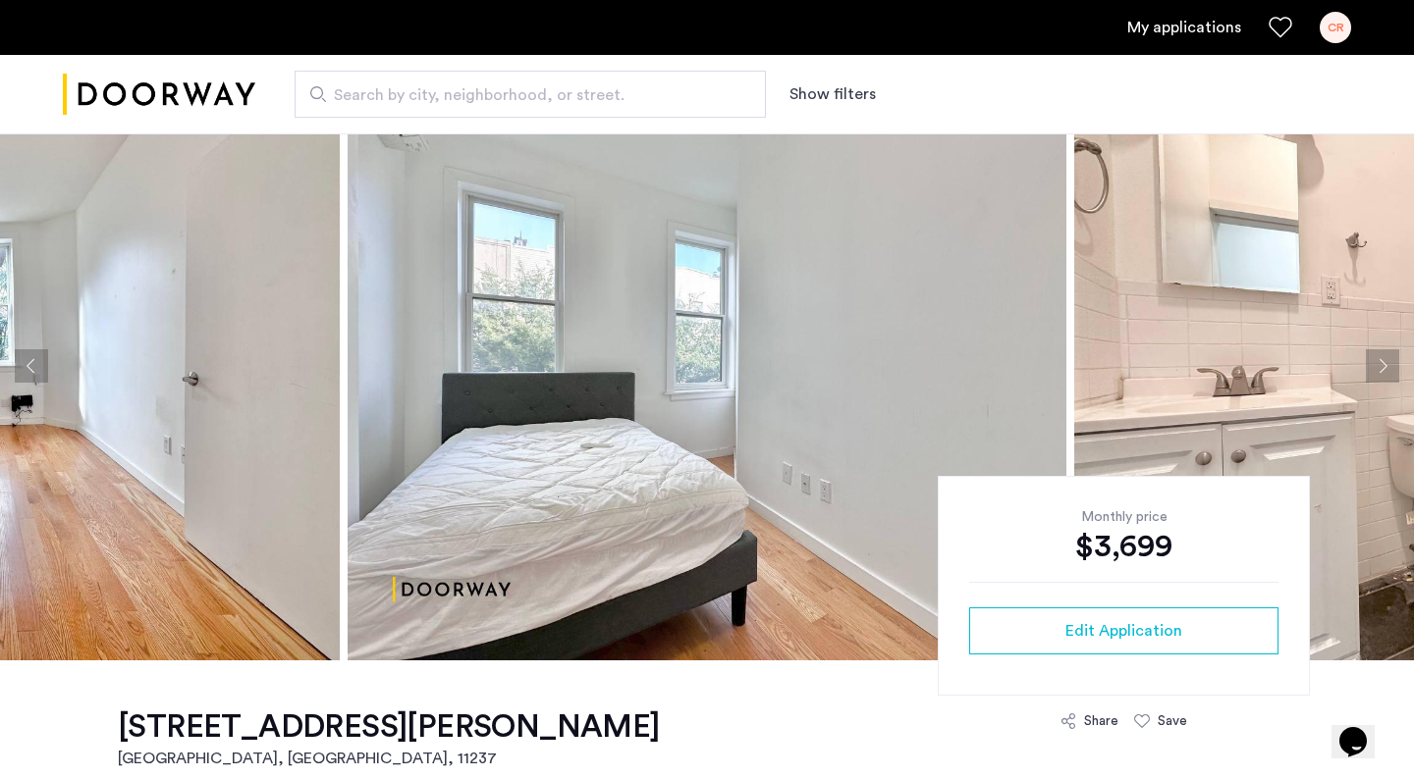
click at [1386, 366] on button "Next apartment" at bounding box center [1382, 365] width 33 height 33
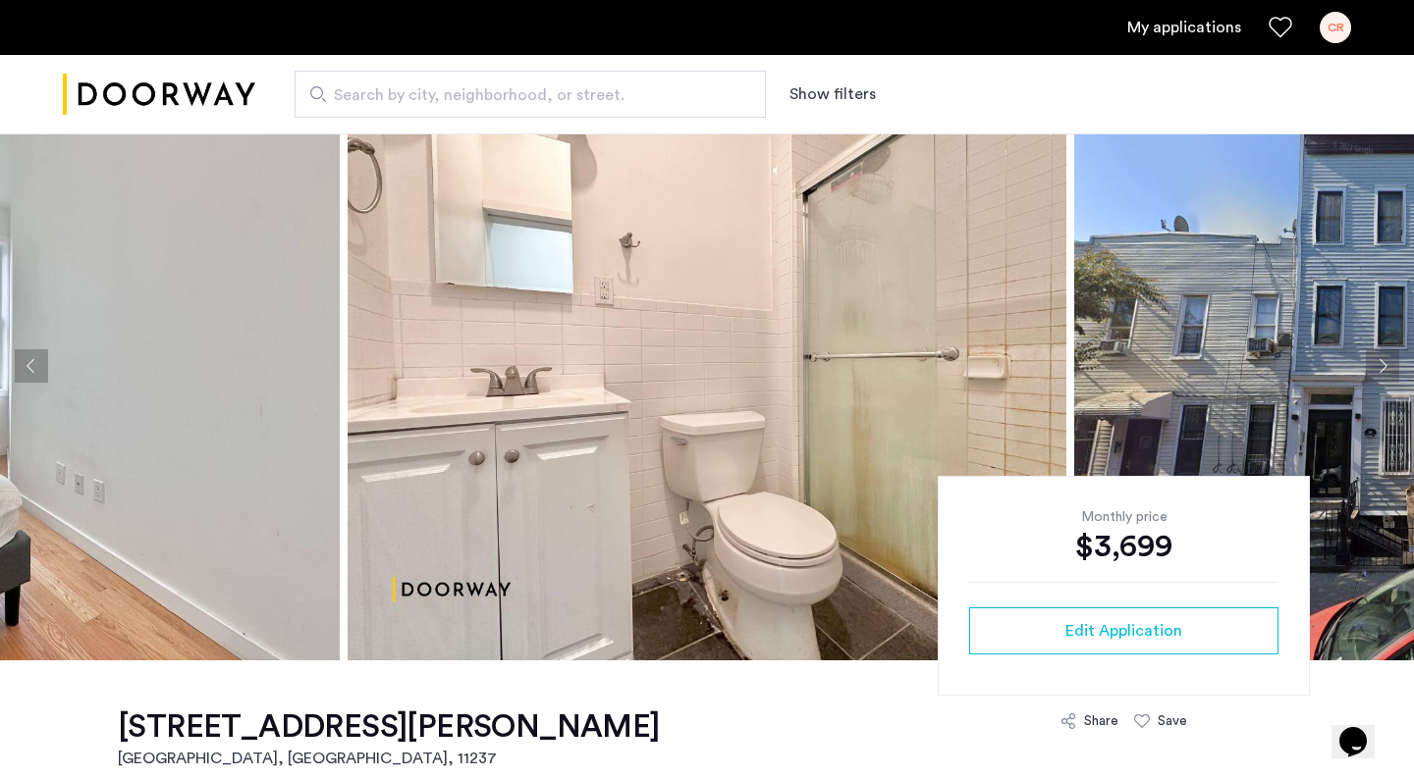
click at [1388, 367] on button "Next apartment" at bounding box center [1382, 365] width 33 height 33
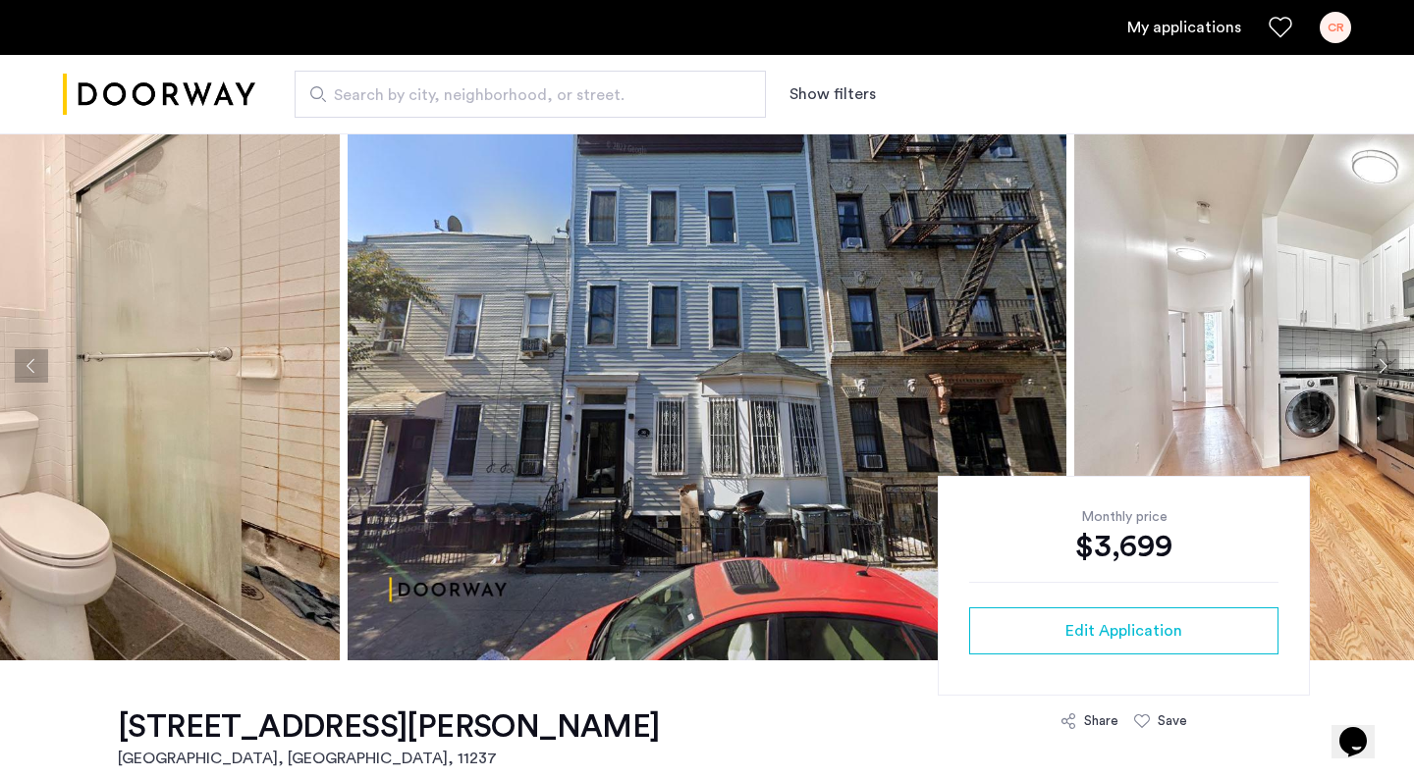
click at [1391, 364] on button "Next apartment" at bounding box center [1382, 365] width 33 height 33
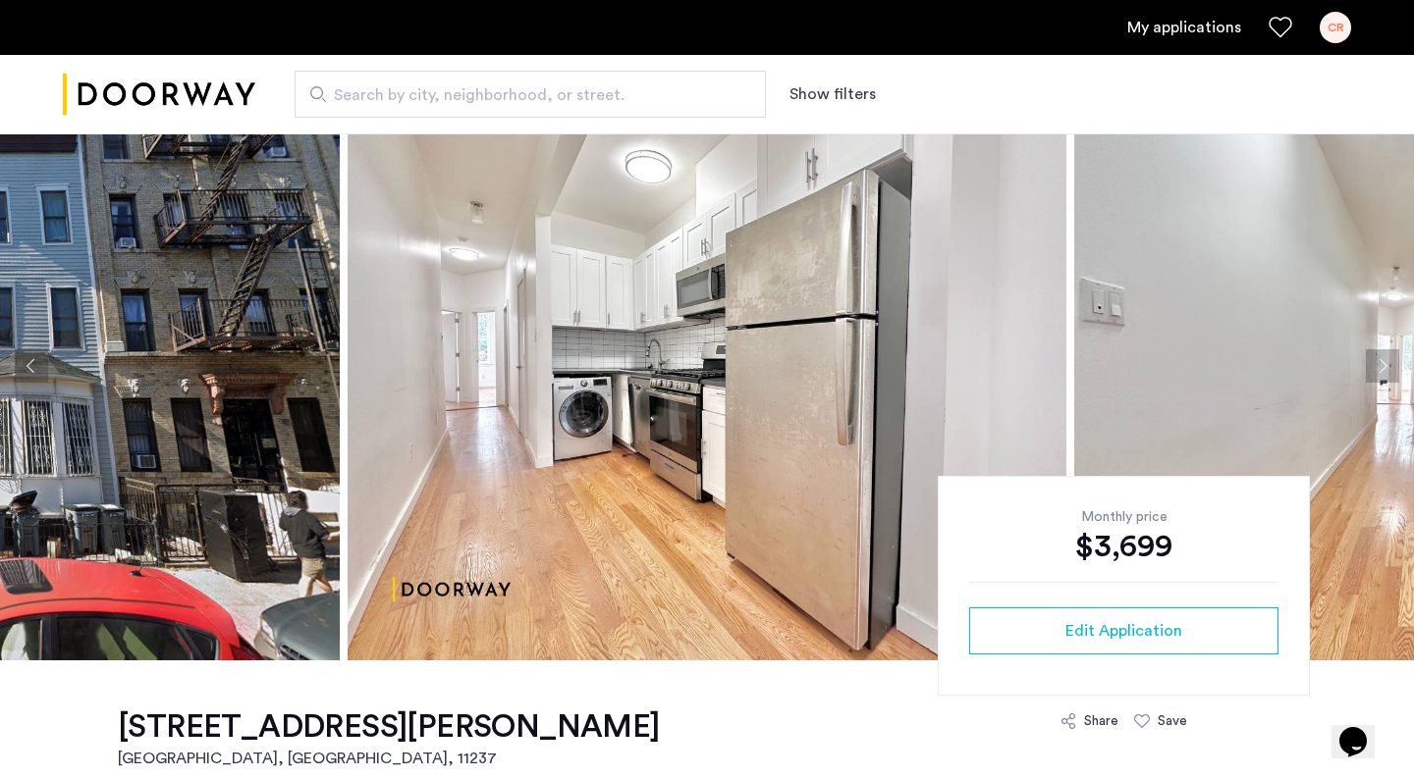
click at [1379, 364] on button "Next apartment" at bounding box center [1382, 365] width 33 height 33
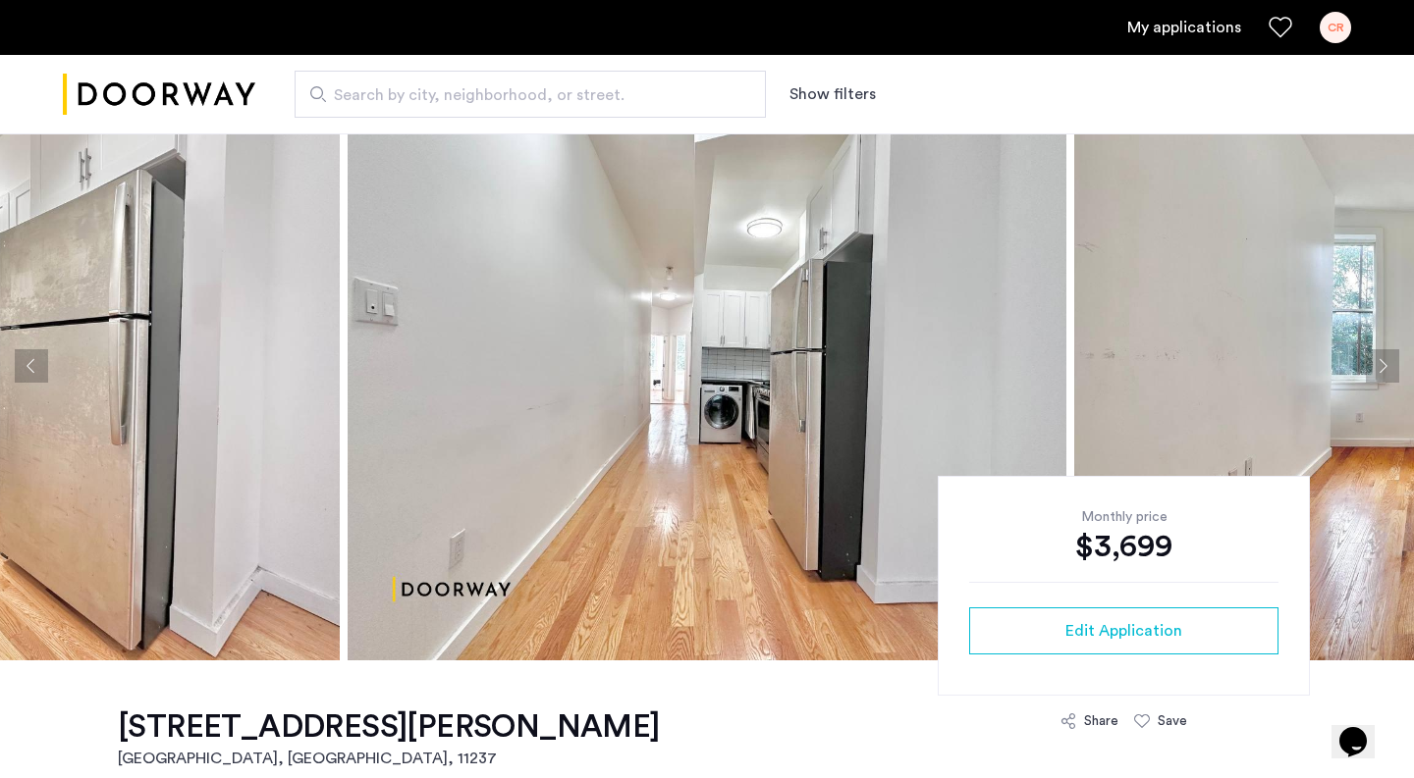
click at [1374, 362] on button "Next apartment" at bounding box center [1382, 365] width 33 height 33
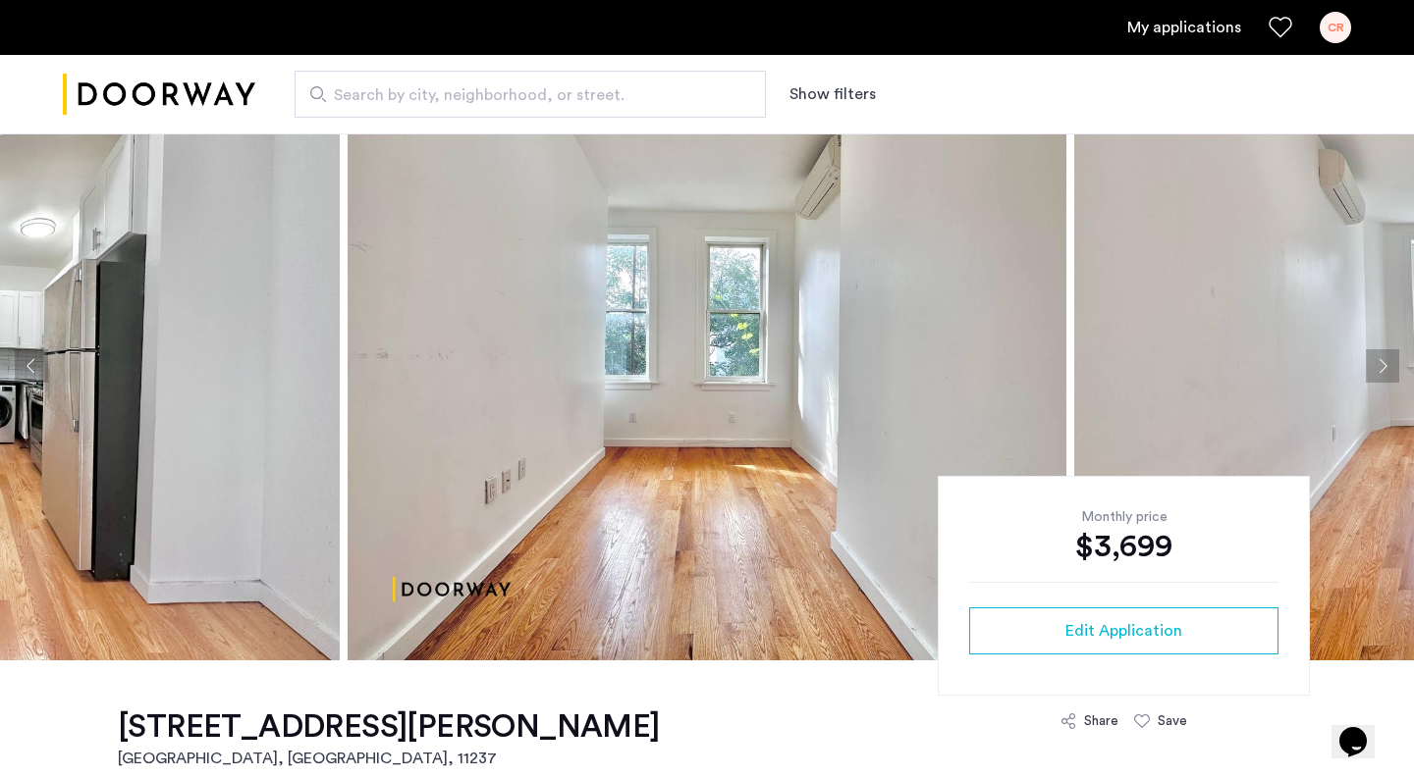
click at [1388, 366] on button "Next apartment" at bounding box center [1382, 365] width 33 height 33
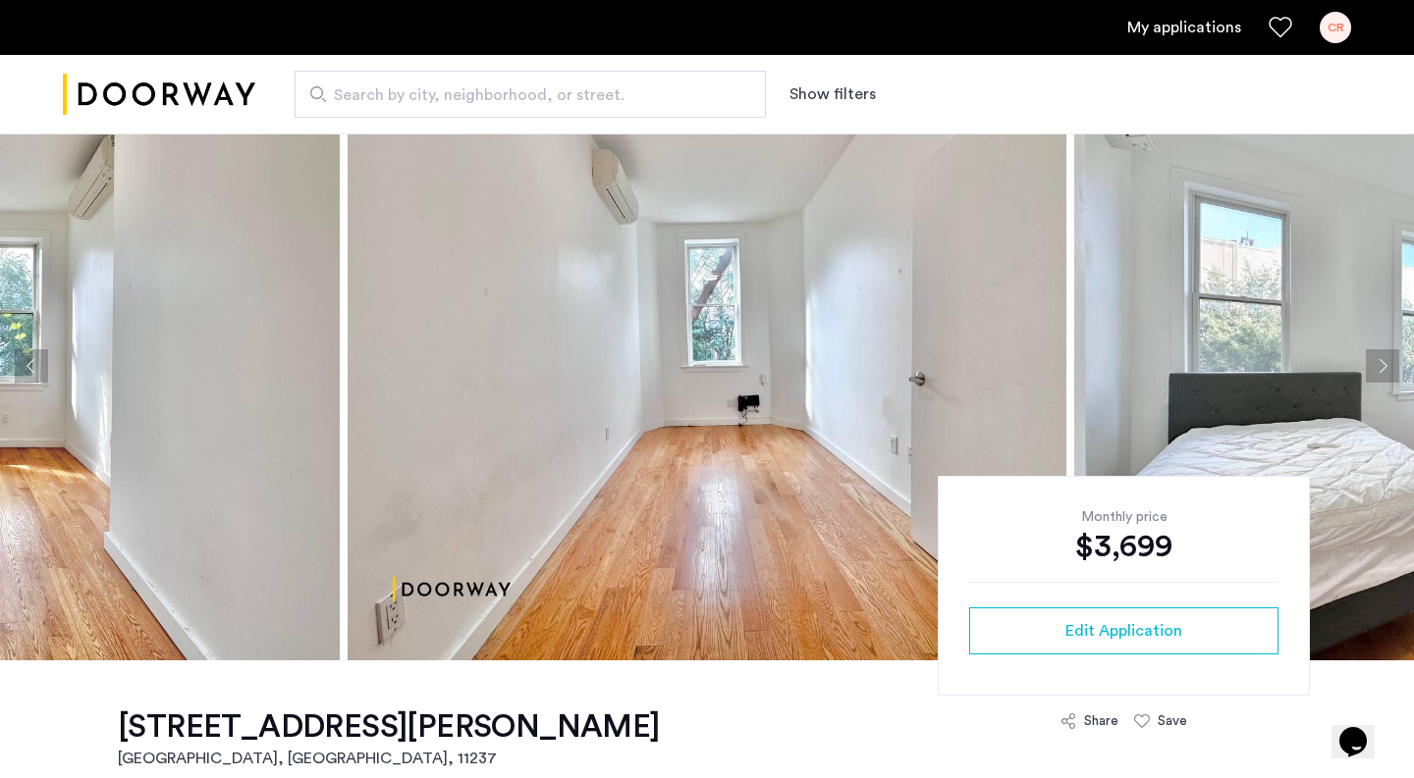
click at [1388, 367] on button "Next apartment" at bounding box center [1382, 365] width 33 height 33
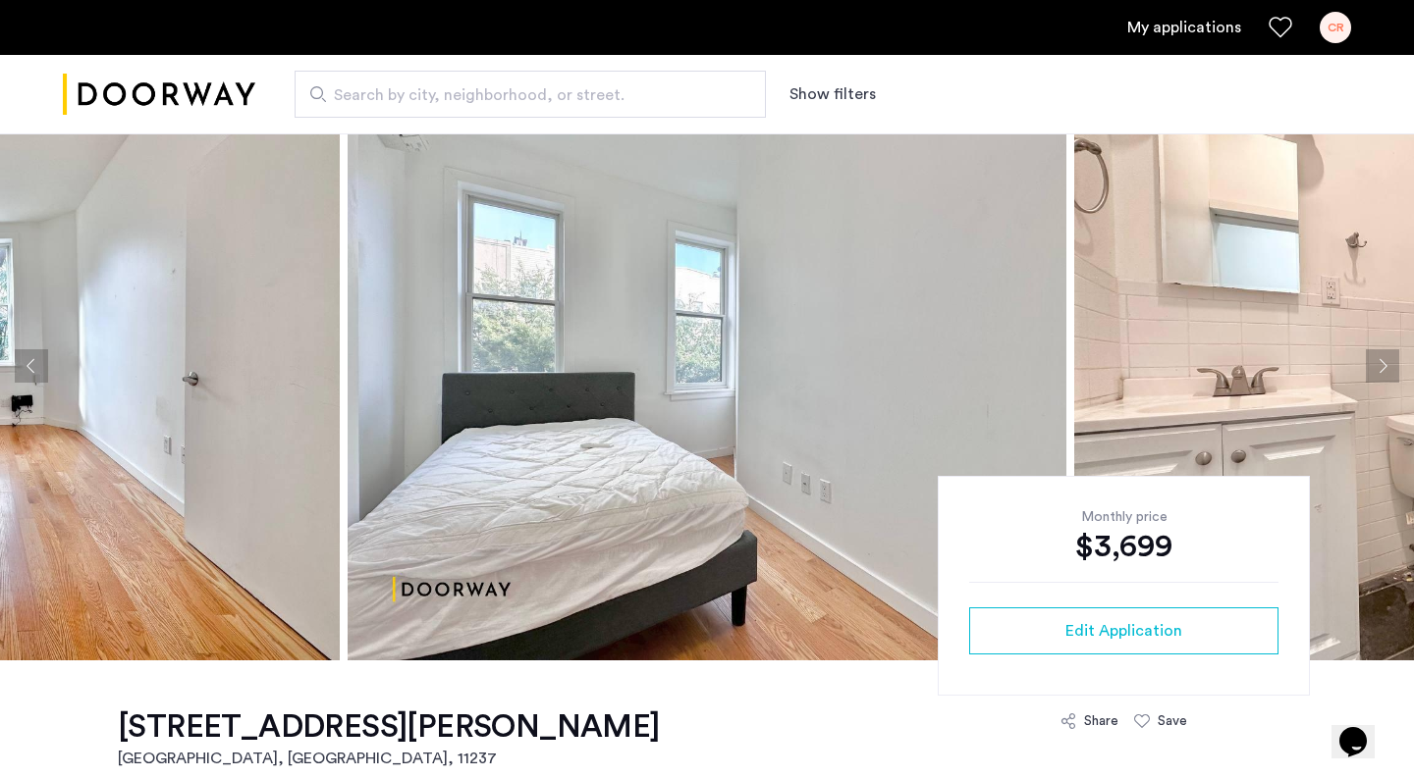
click at [1388, 367] on button "Next apartment" at bounding box center [1382, 365] width 33 height 33
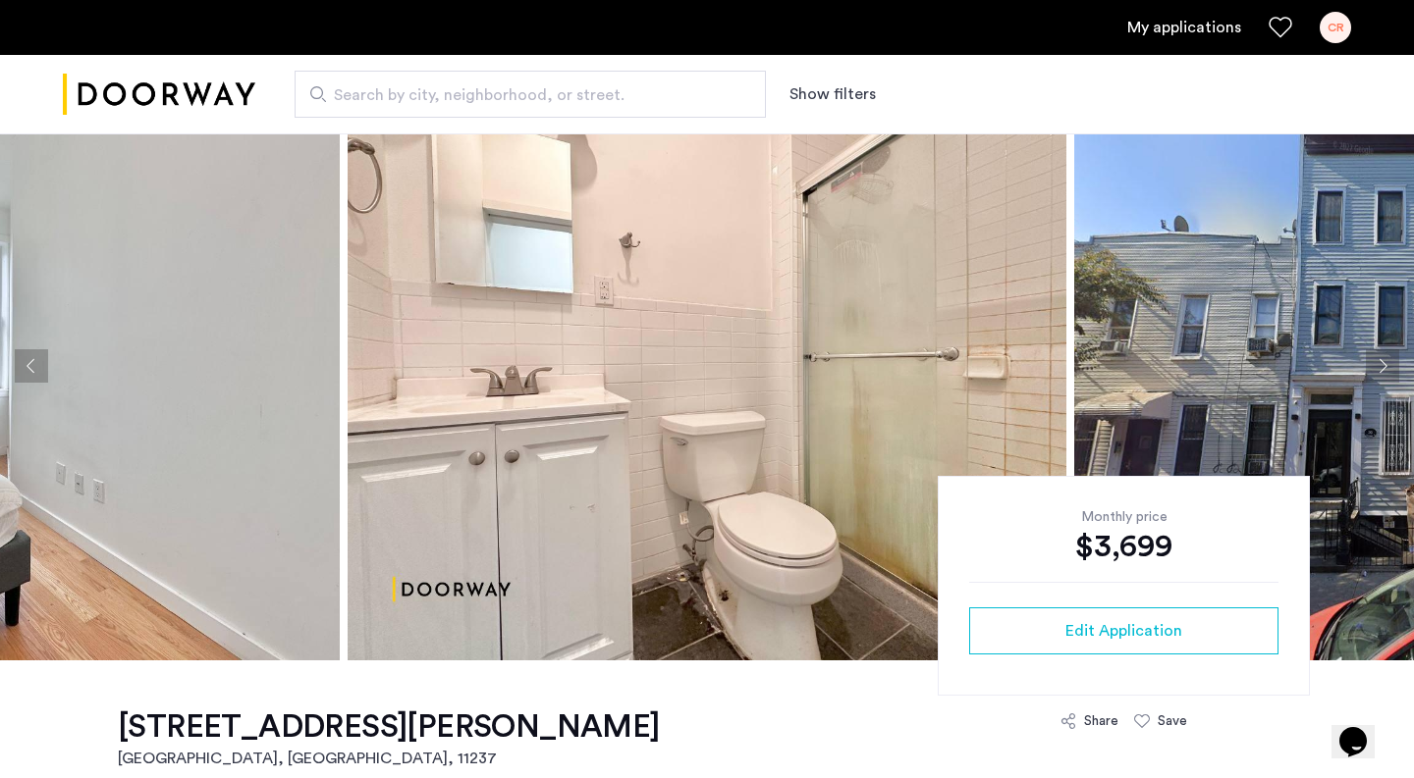
click at [1388, 367] on button "Next apartment" at bounding box center [1382, 365] width 33 height 33
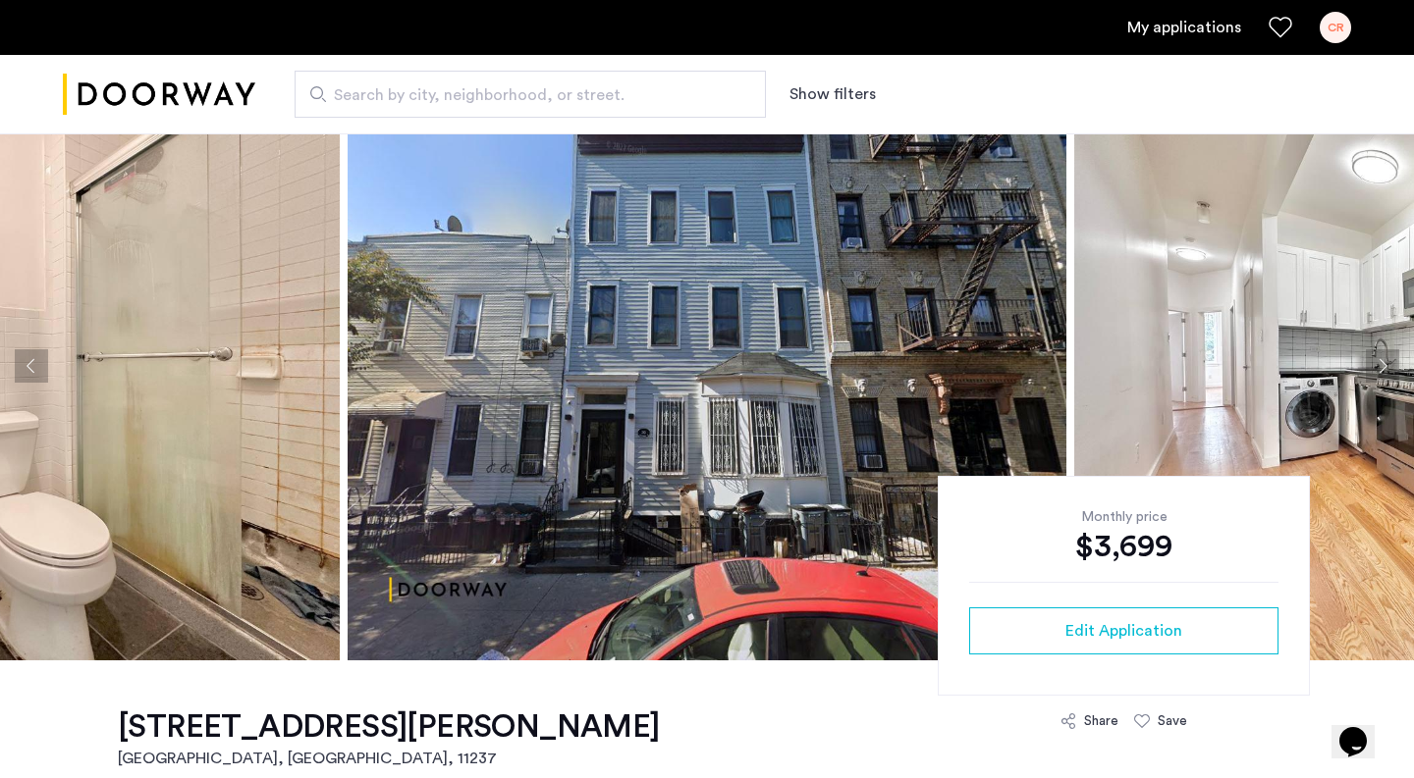
click at [1388, 367] on button "Next apartment" at bounding box center [1382, 365] width 33 height 33
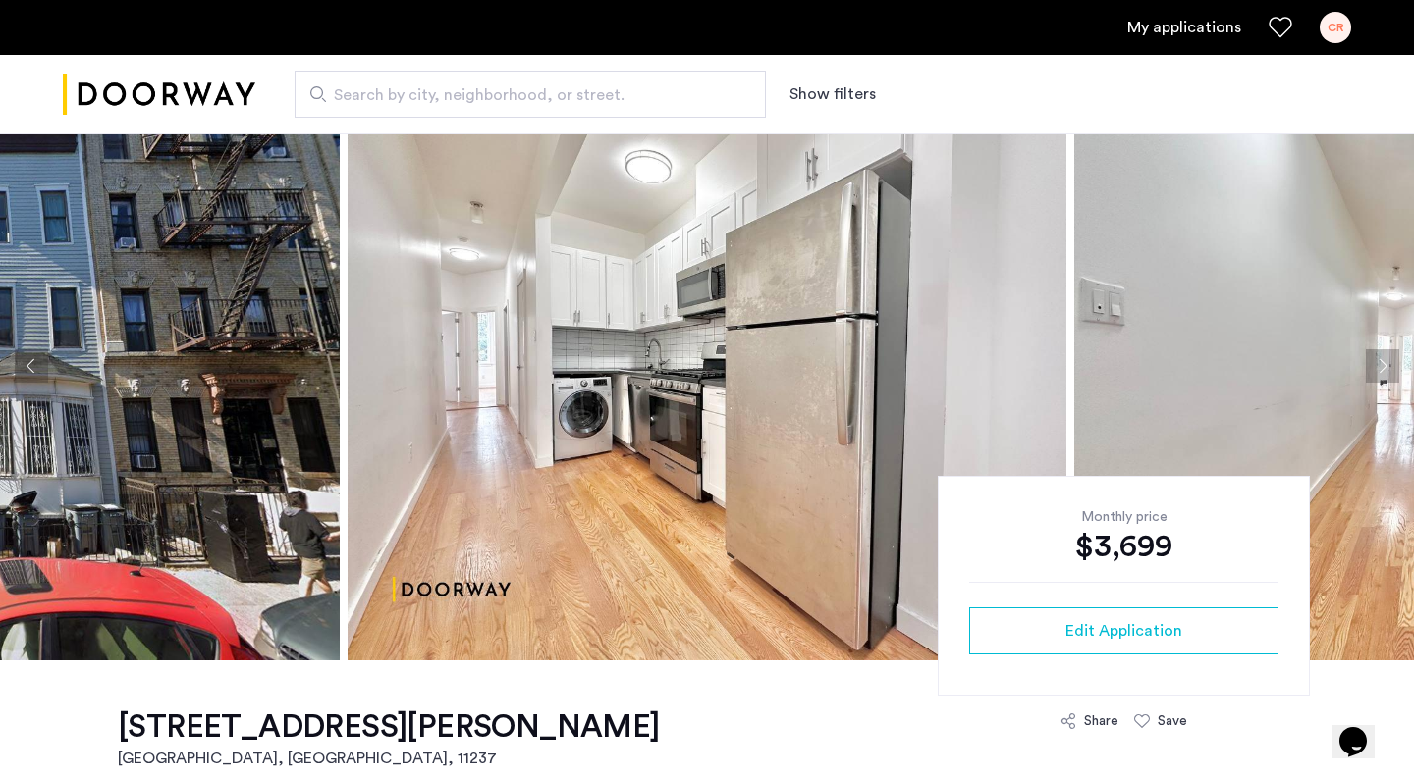
click at [1388, 367] on button "Next apartment" at bounding box center [1382, 365] width 33 height 33
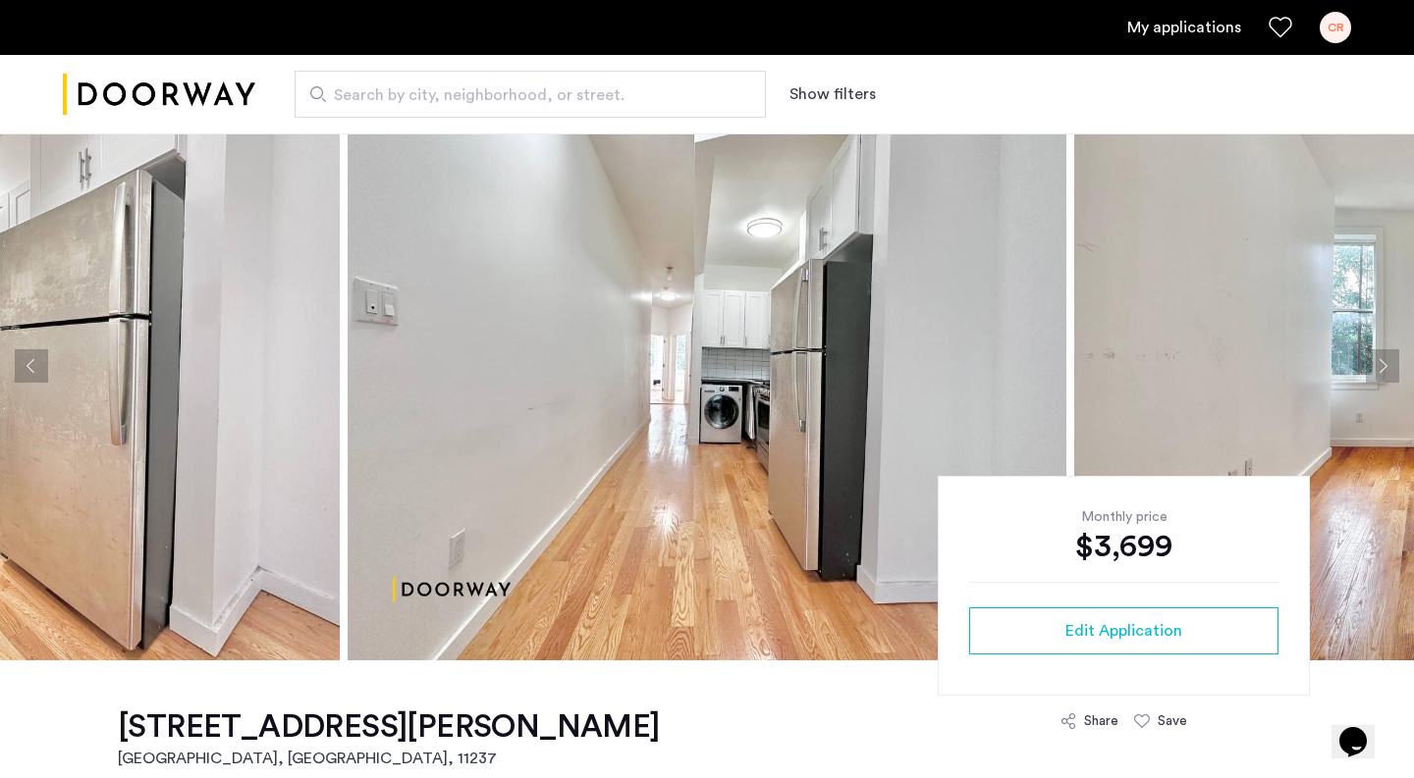
click at [1379, 373] on button "Next apartment" at bounding box center [1382, 365] width 33 height 33
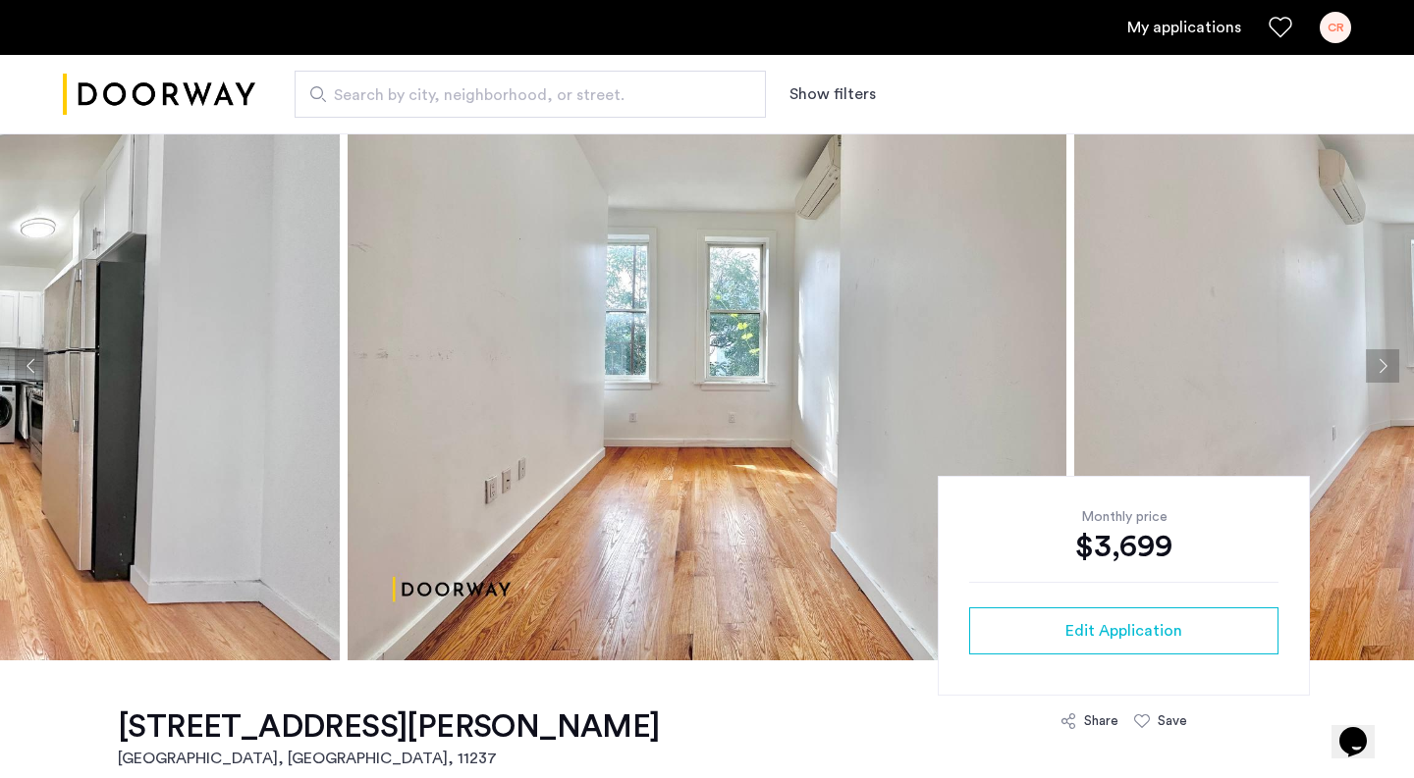
click at [1334, 33] on div "CR" at bounding box center [1334, 27] width 31 height 31
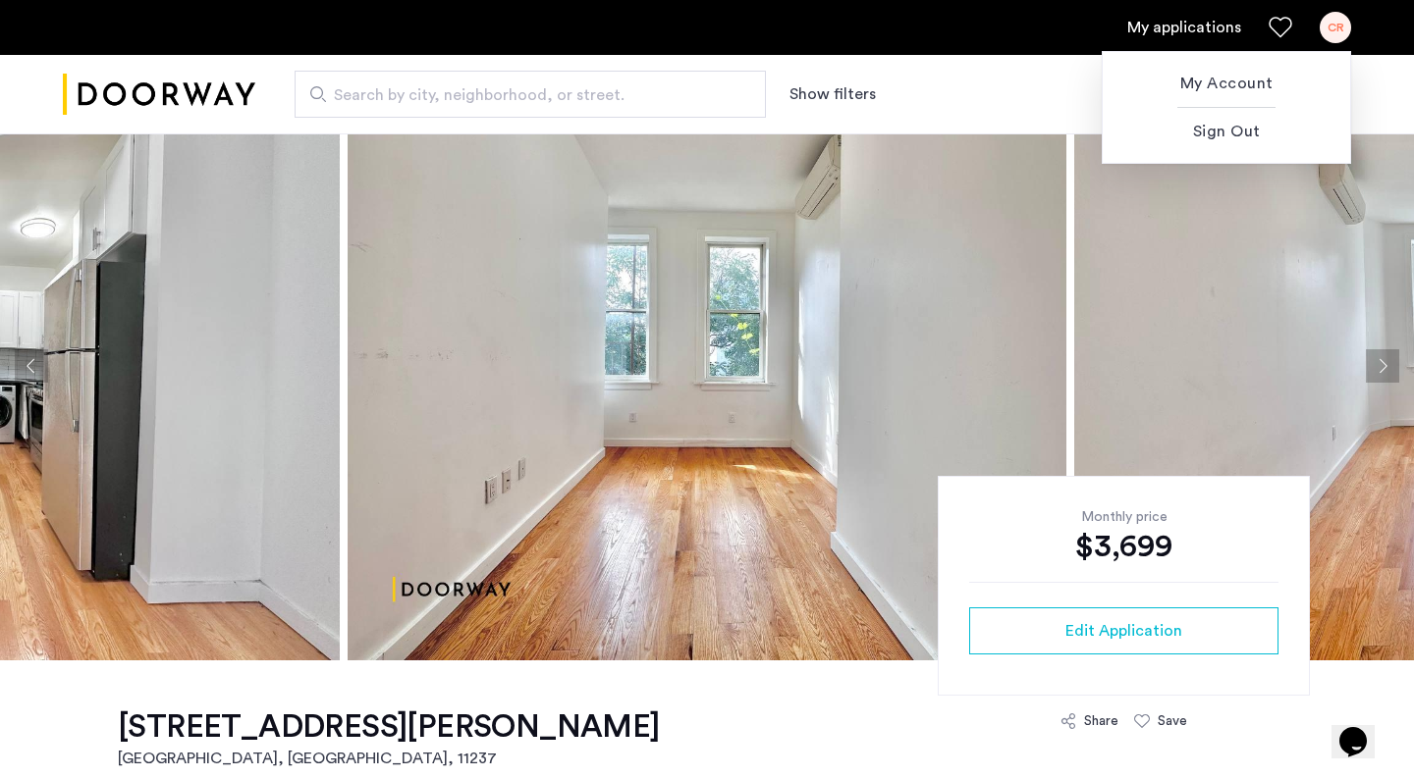
click at [979, 92] on div at bounding box center [707, 389] width 1414 height 778
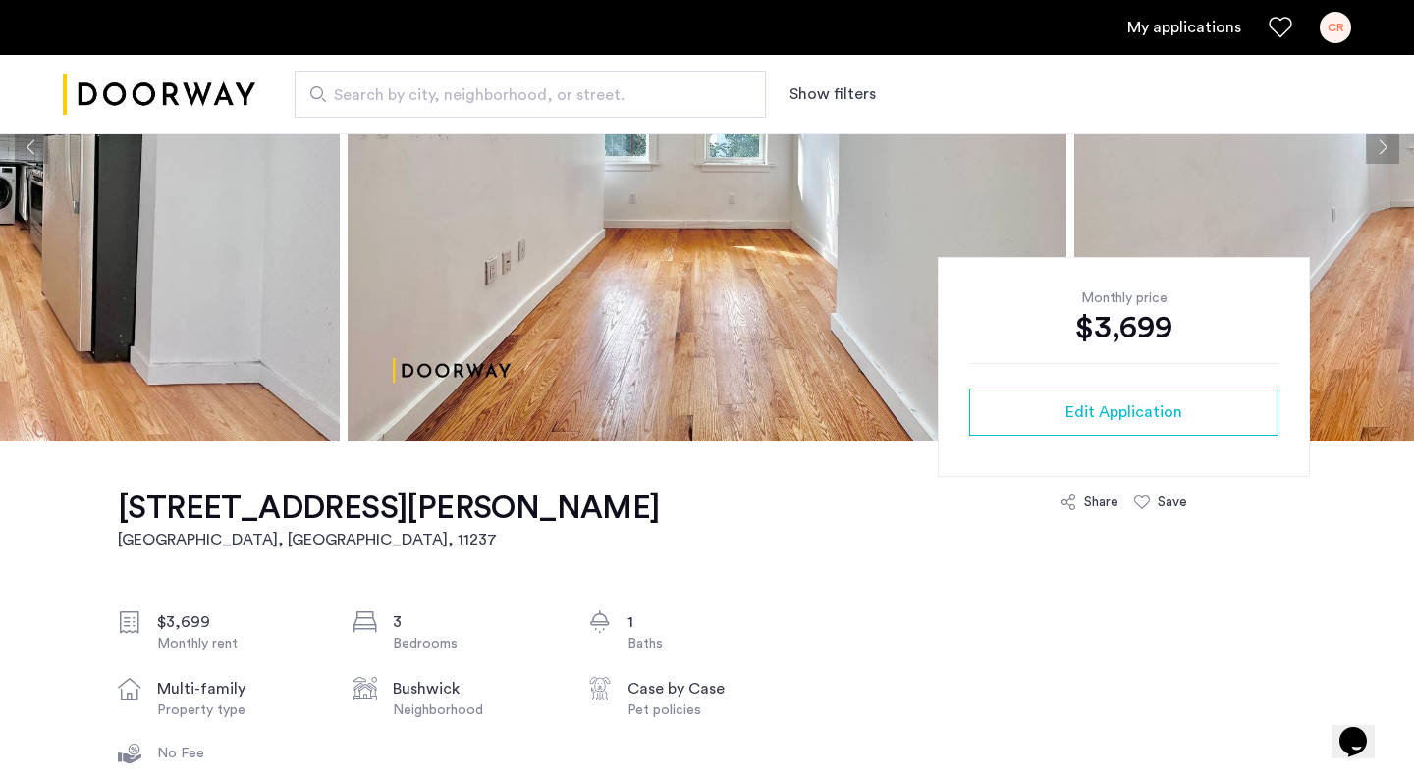
scroll to position [0, 0]
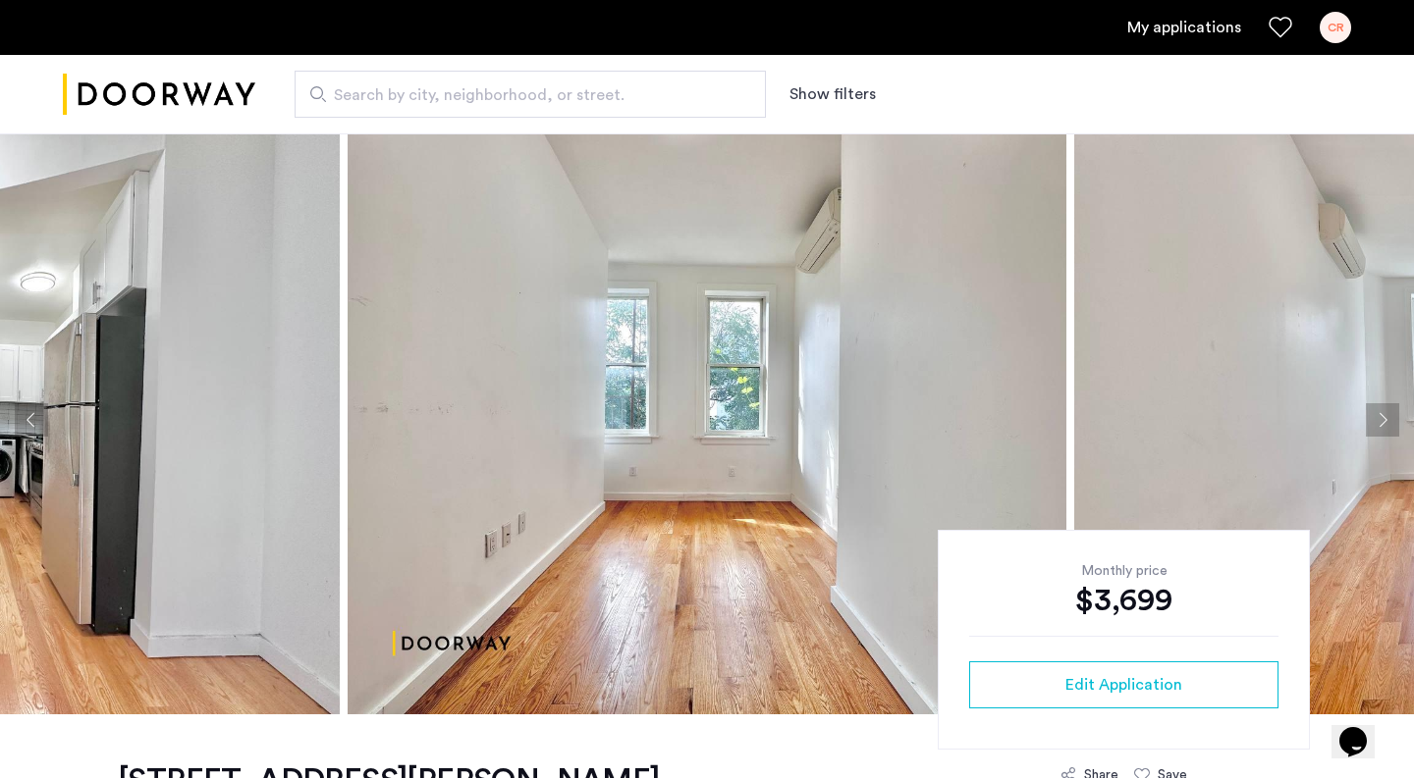
click at [642, 99] on span "Search by city, neighborhood, or street." at bounding box center [522, 95] width 377 height 24
click at [642, 99] on input "Search by city, neighborhood, or street." at bounding box center [530, 94] width 471 height 47
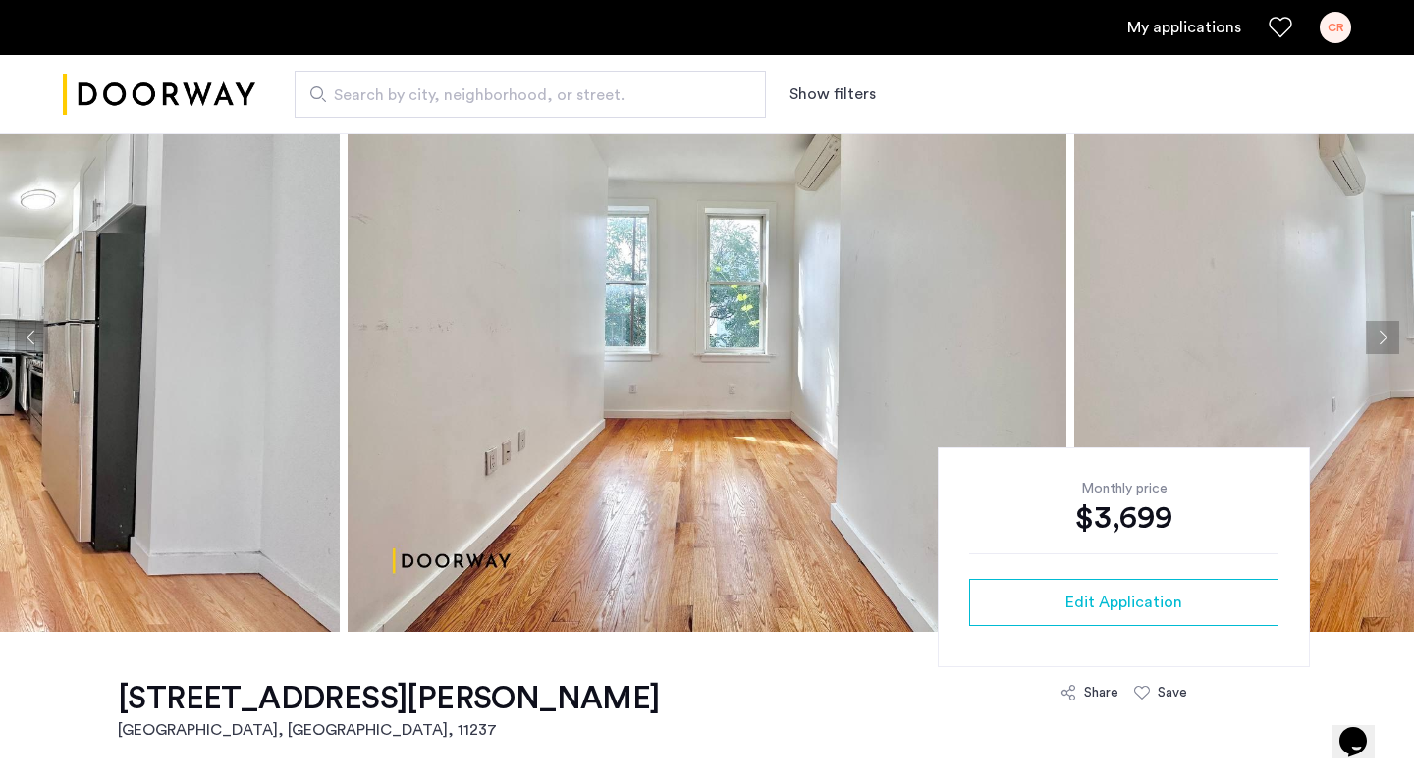
scroll to position [84, 0]
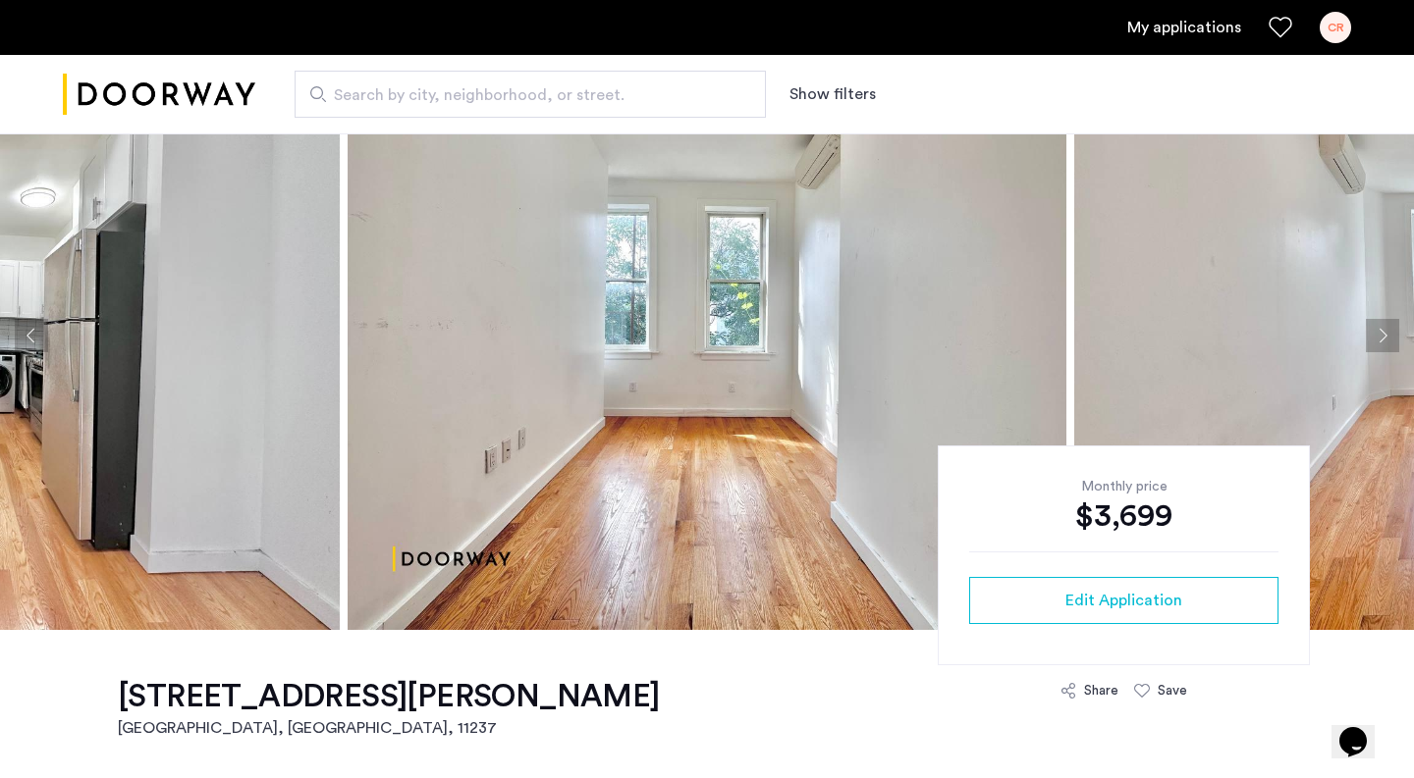
click at [1373, 342] on button "Next apartment" at bounding box center [1382, 335] width 33 height 33
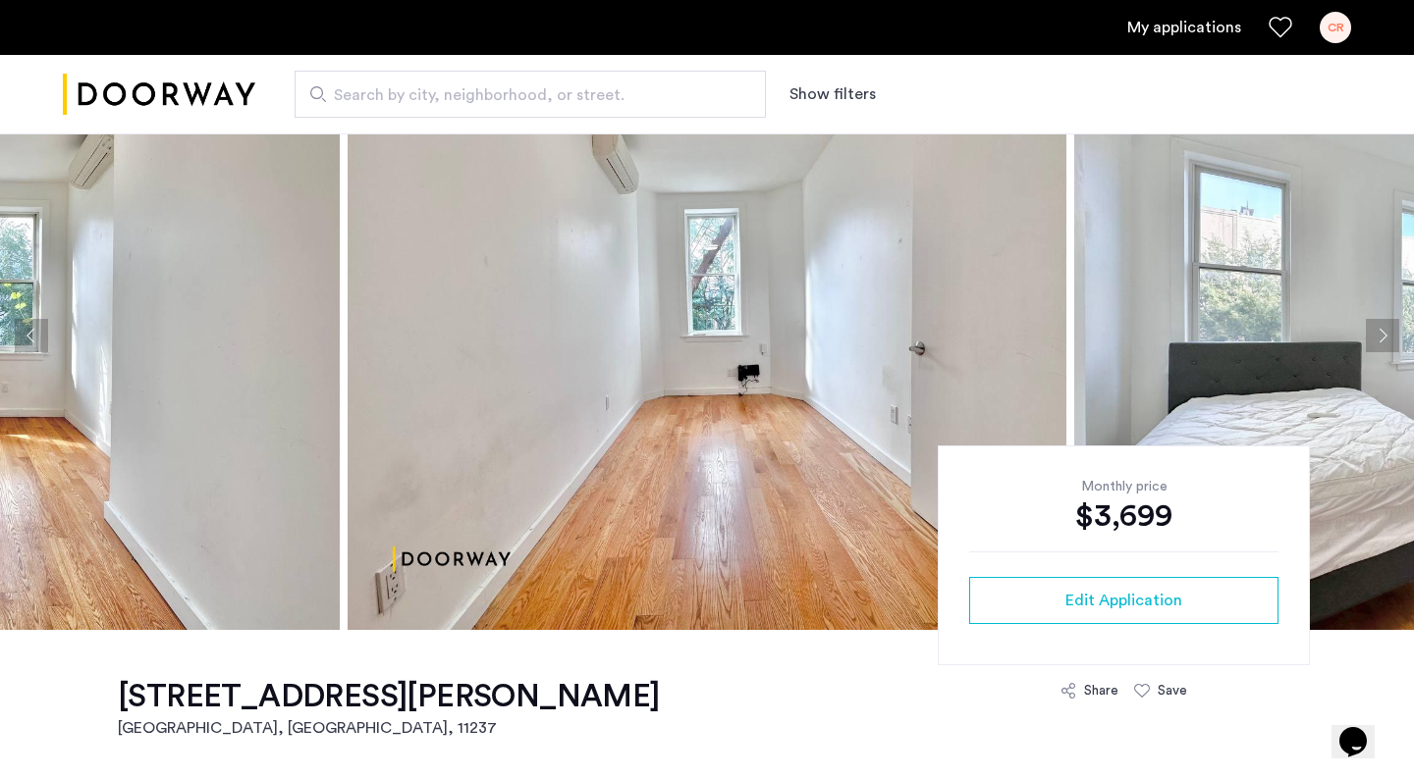
click at [1373, 342] on button "Next apartment" at bounding box center [1382, 335] width 33 height 33
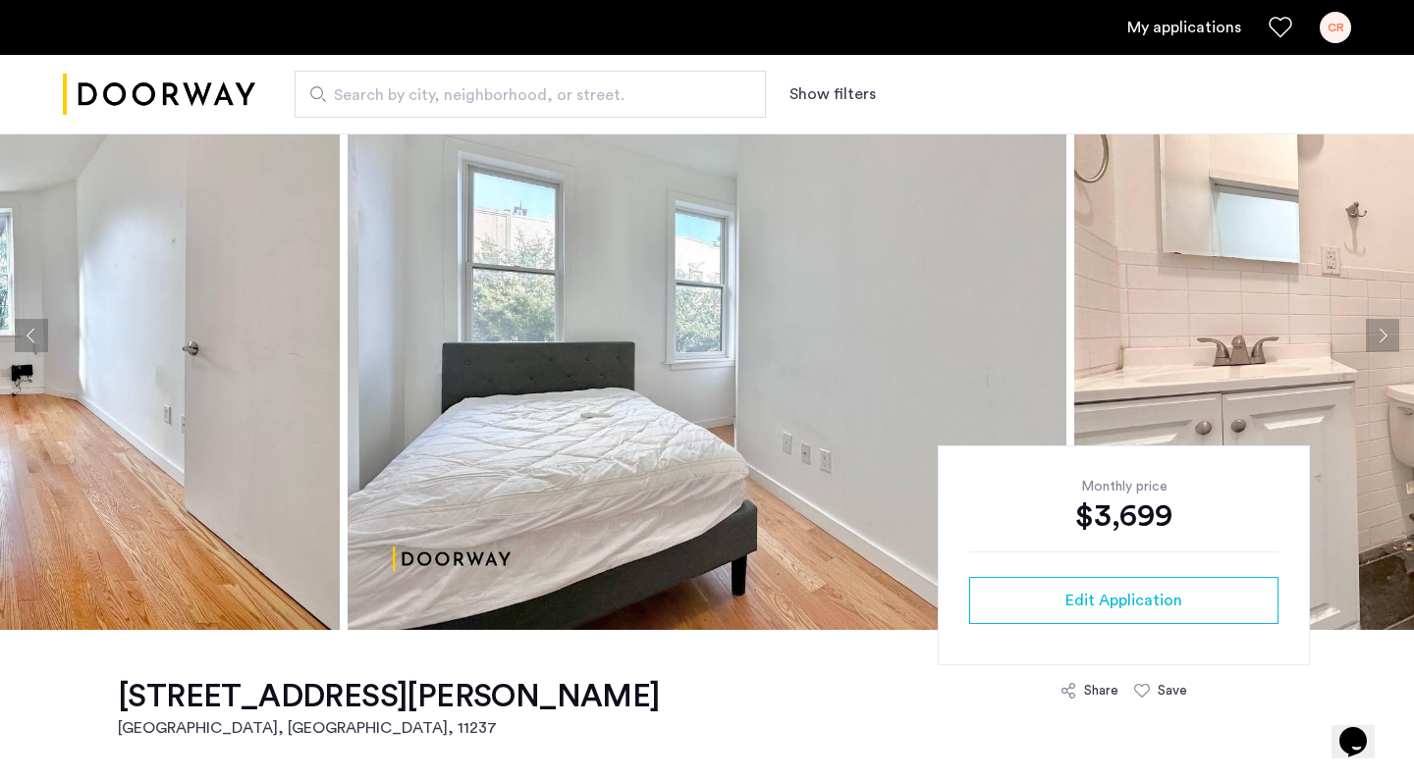
click at [1373, 342] on button "Next apartment" at bounding box center [1382, 335] width 33 height 33
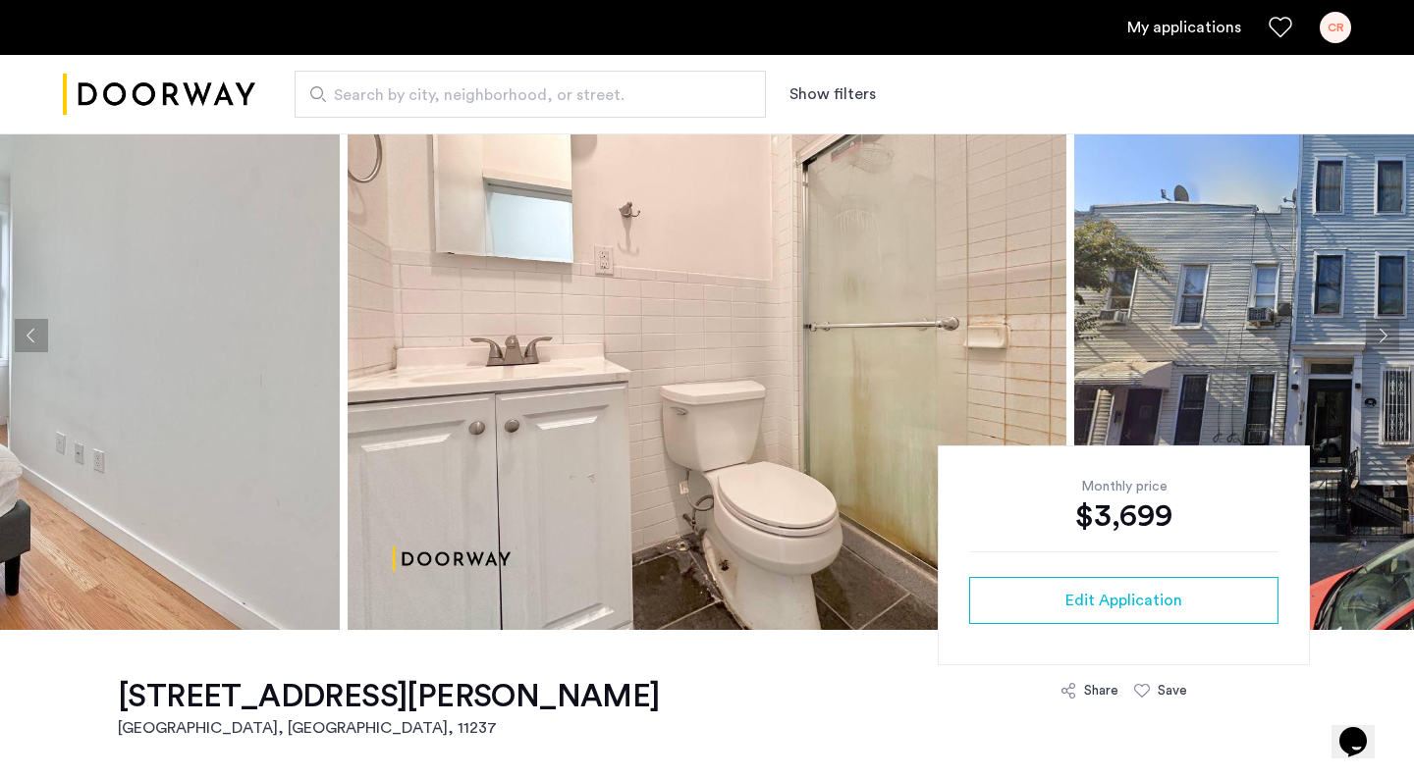
click at [1373, 342] on button "Next apartment" at bounding box center [1382, 335] width 33 height 33
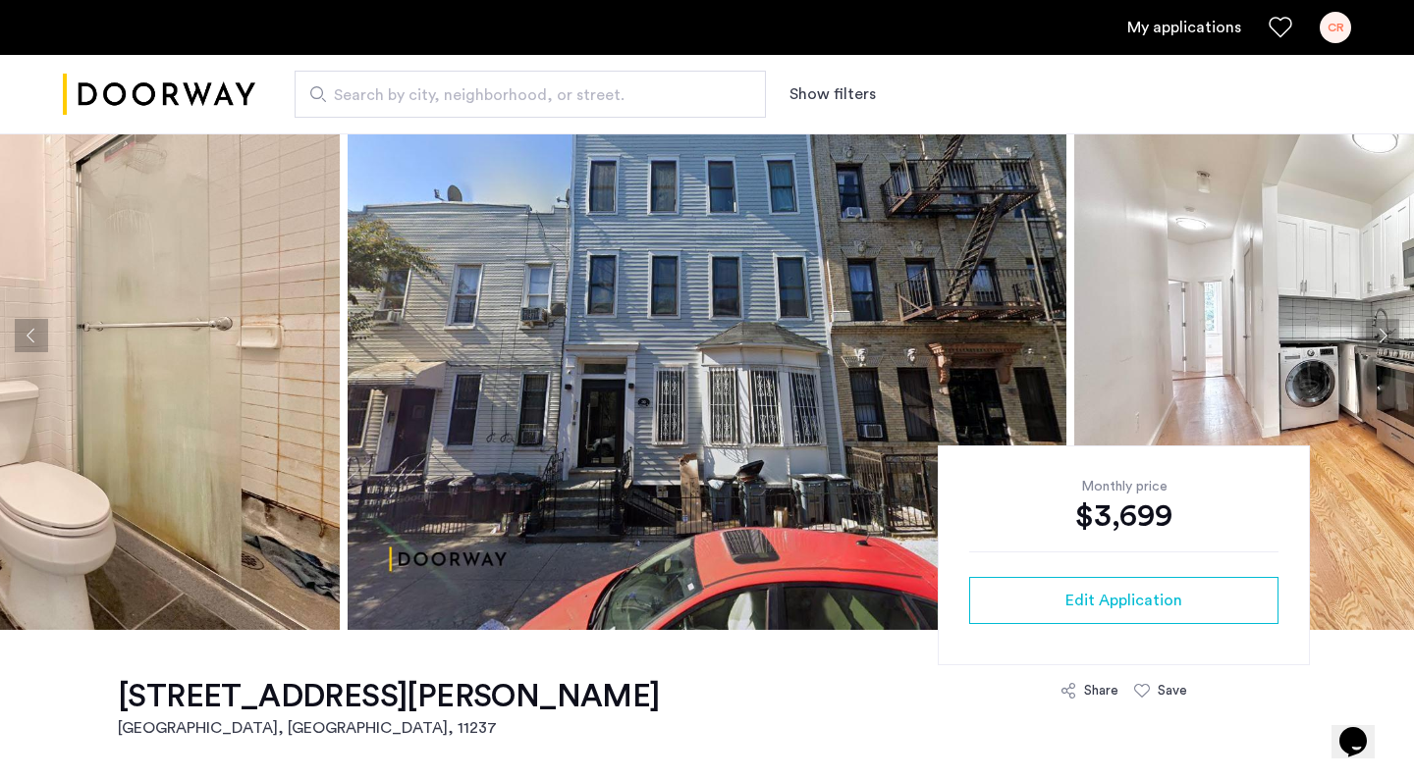
click at [1389, 335] on button "Next apartment" at bounding box center [1382, 335] width 33 height 33
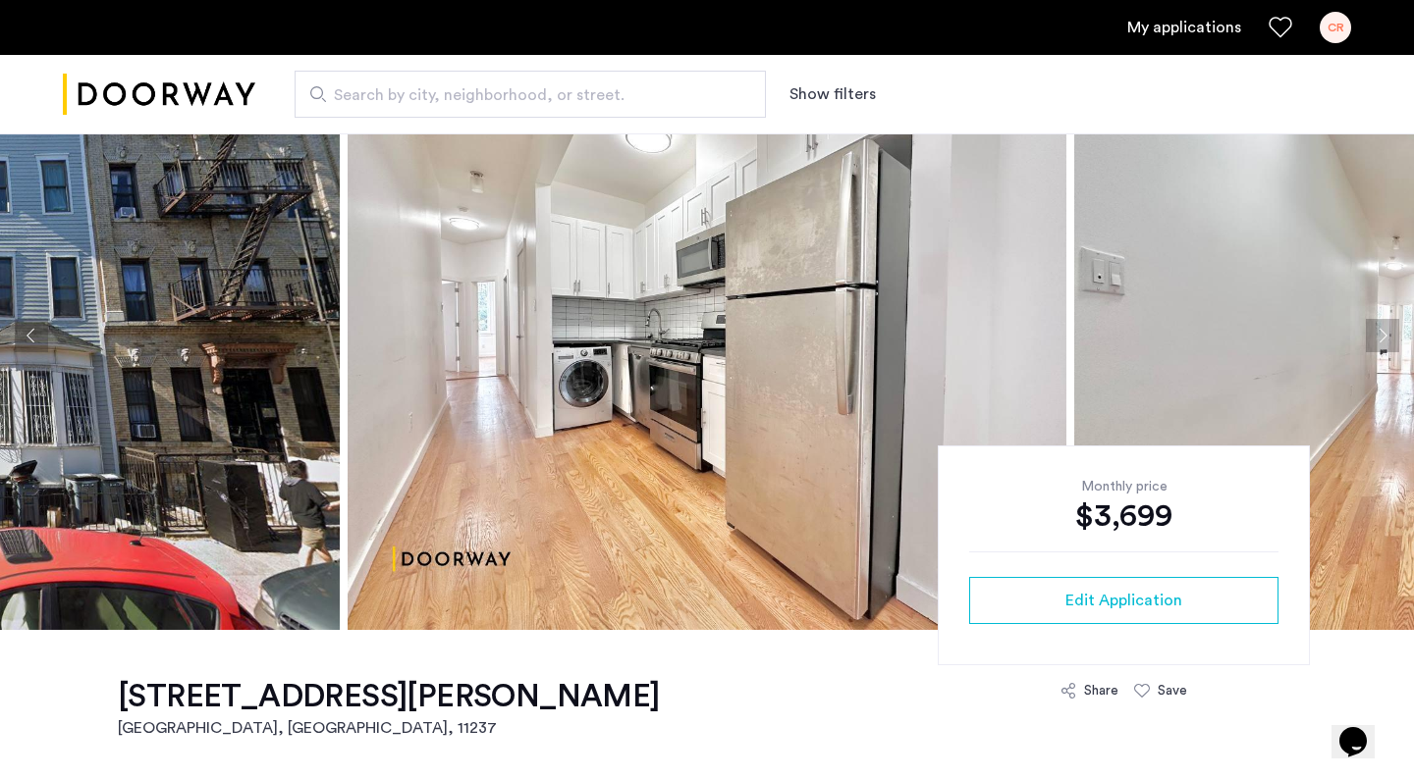
click at [1383, 338] on button "Next apartment" at bounding box center [1382, 335] width 33 height 33
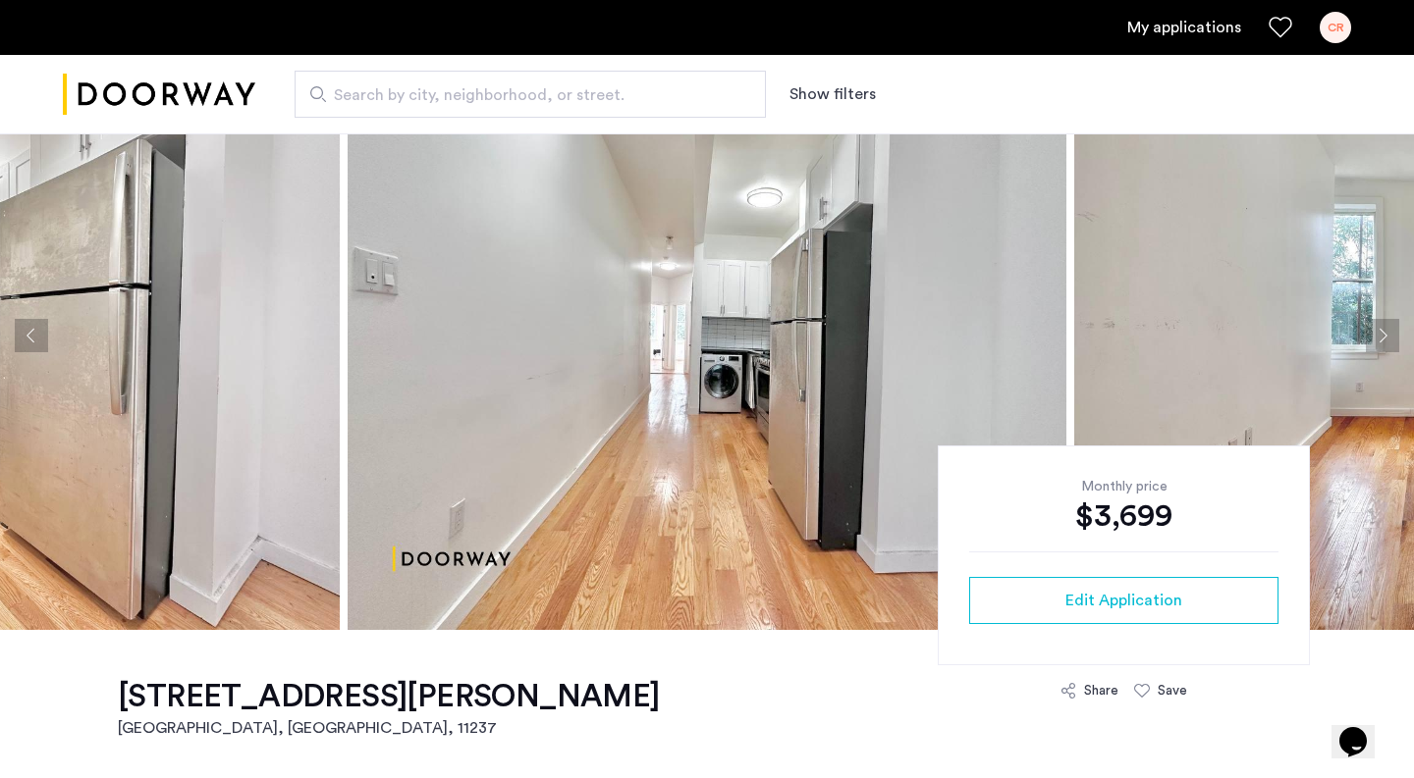
click at [1379, 337] on button "Next apartment" at bounding box center [1382, 335] width 33 height 33
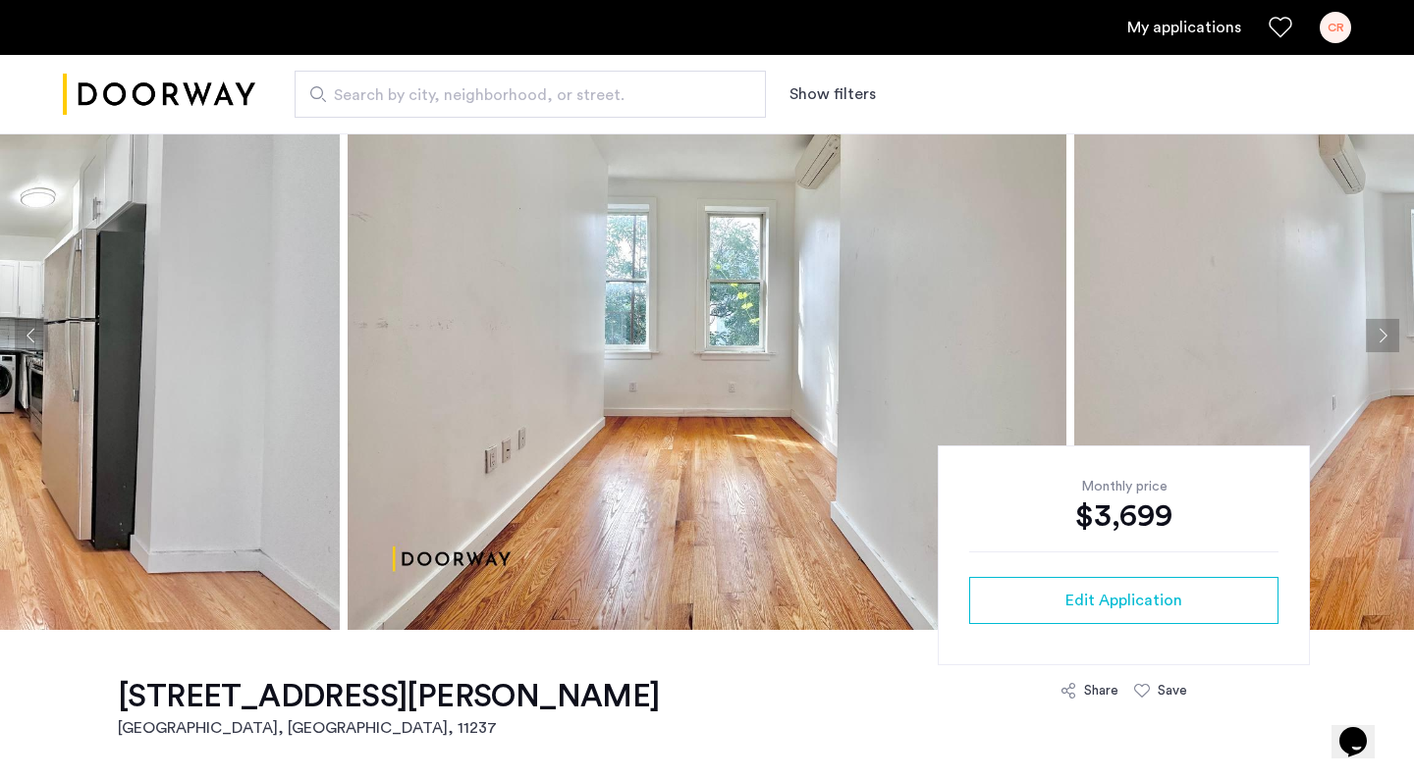
click at [1370, 336] on button "Next apartment" at bounding box center [1382, 335] width 33 height 33
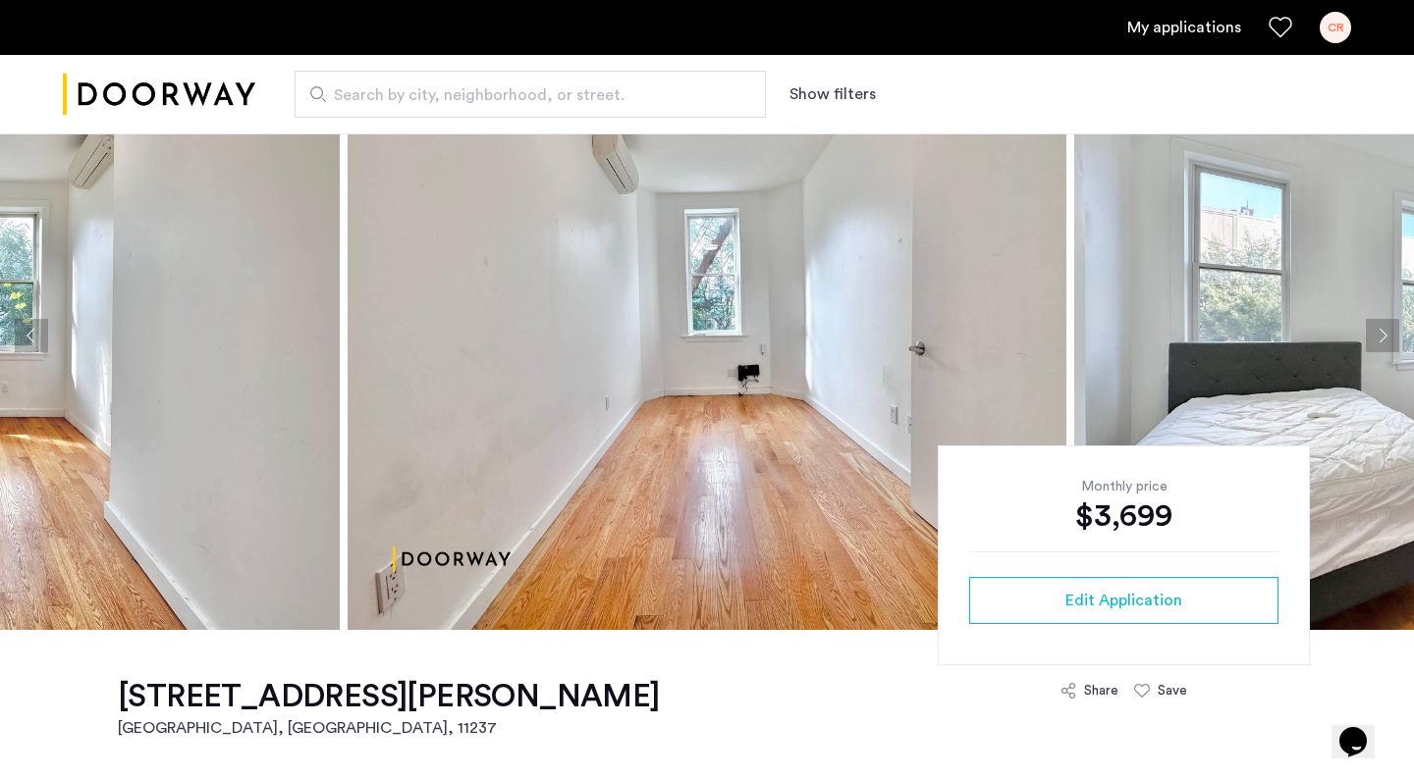
click at [1370, 336] on button "Next apartment" at bounding box center [1382, 335] width 33 height 33
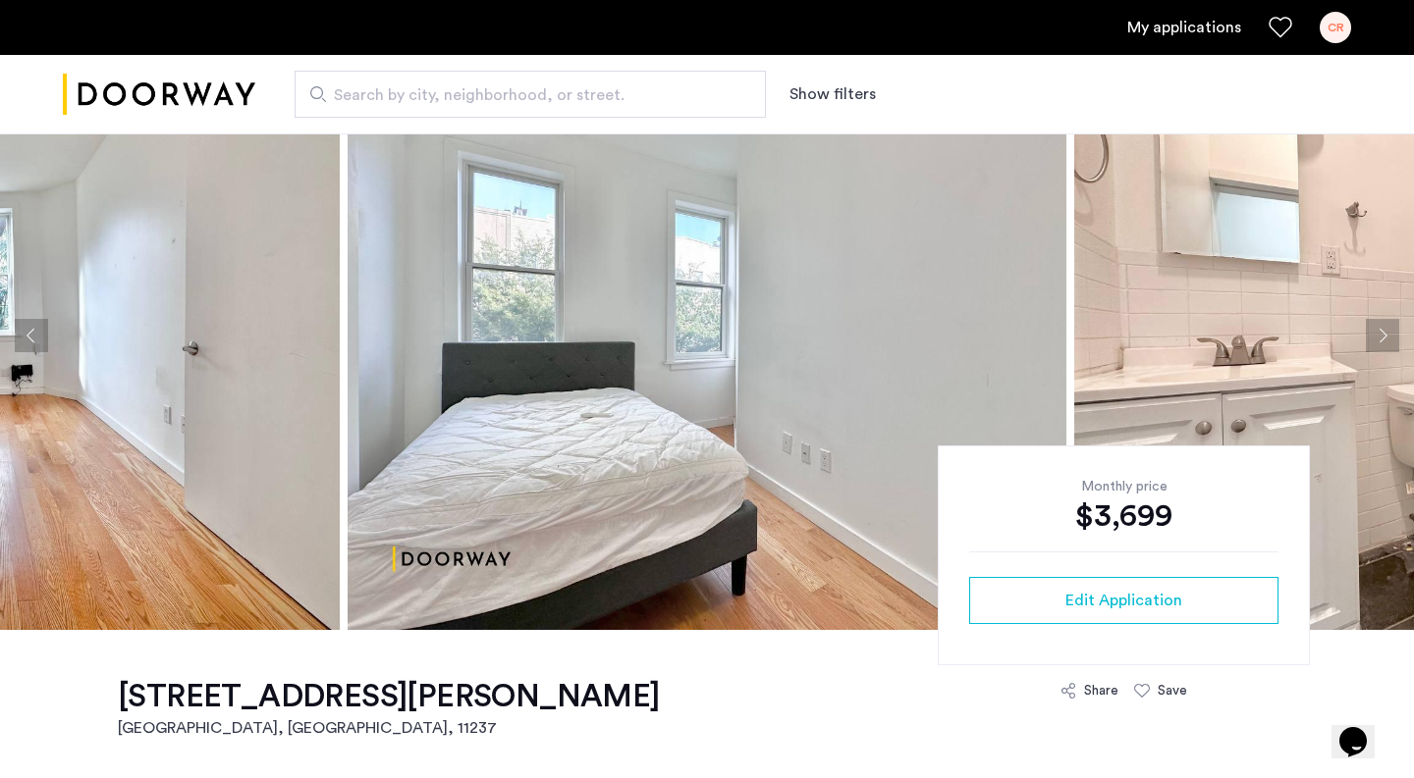
click at [1370, 336] on button "Next apartment" at bounding box center [1382, 335] width 33 height 33
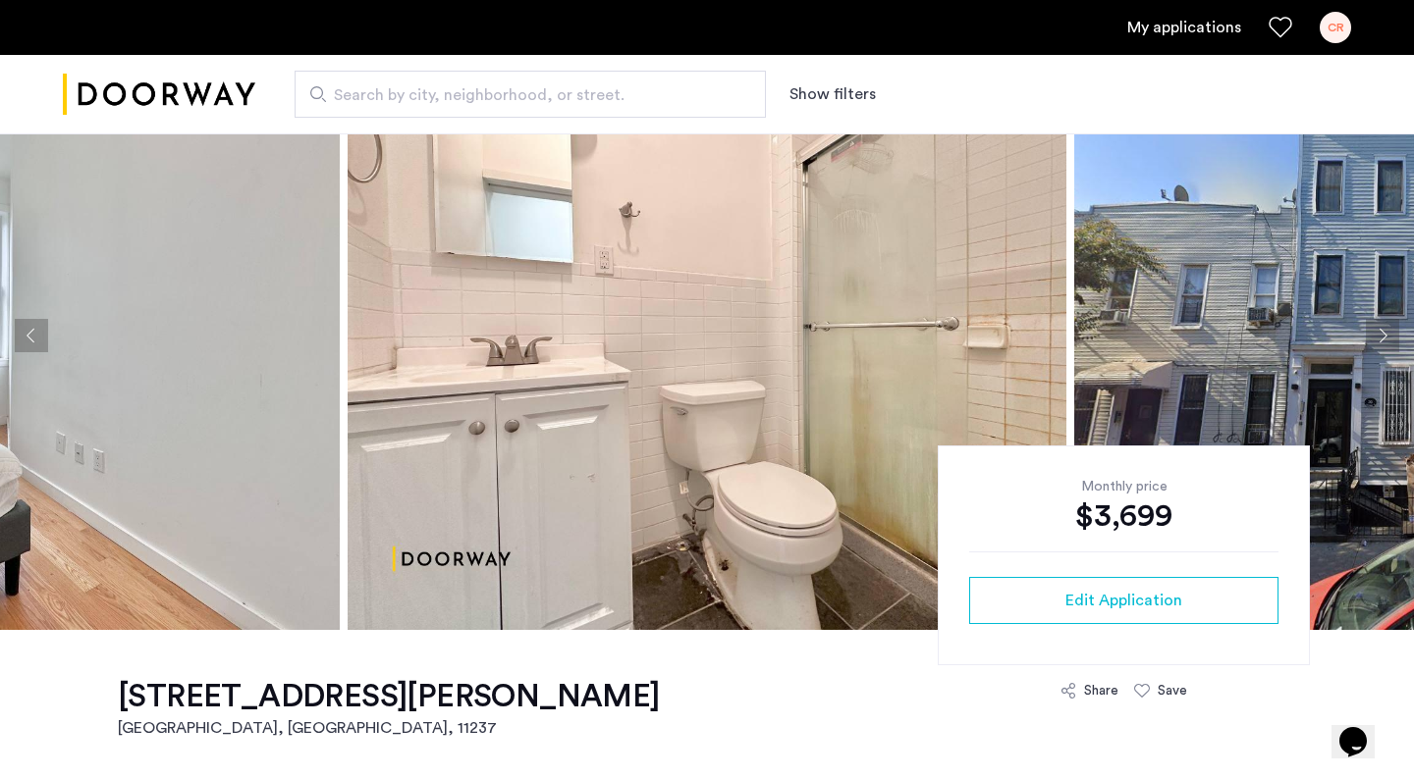
click at [1386, 334] on button "Next apartment" at bounding box center [1382, 335] width 33 height 33
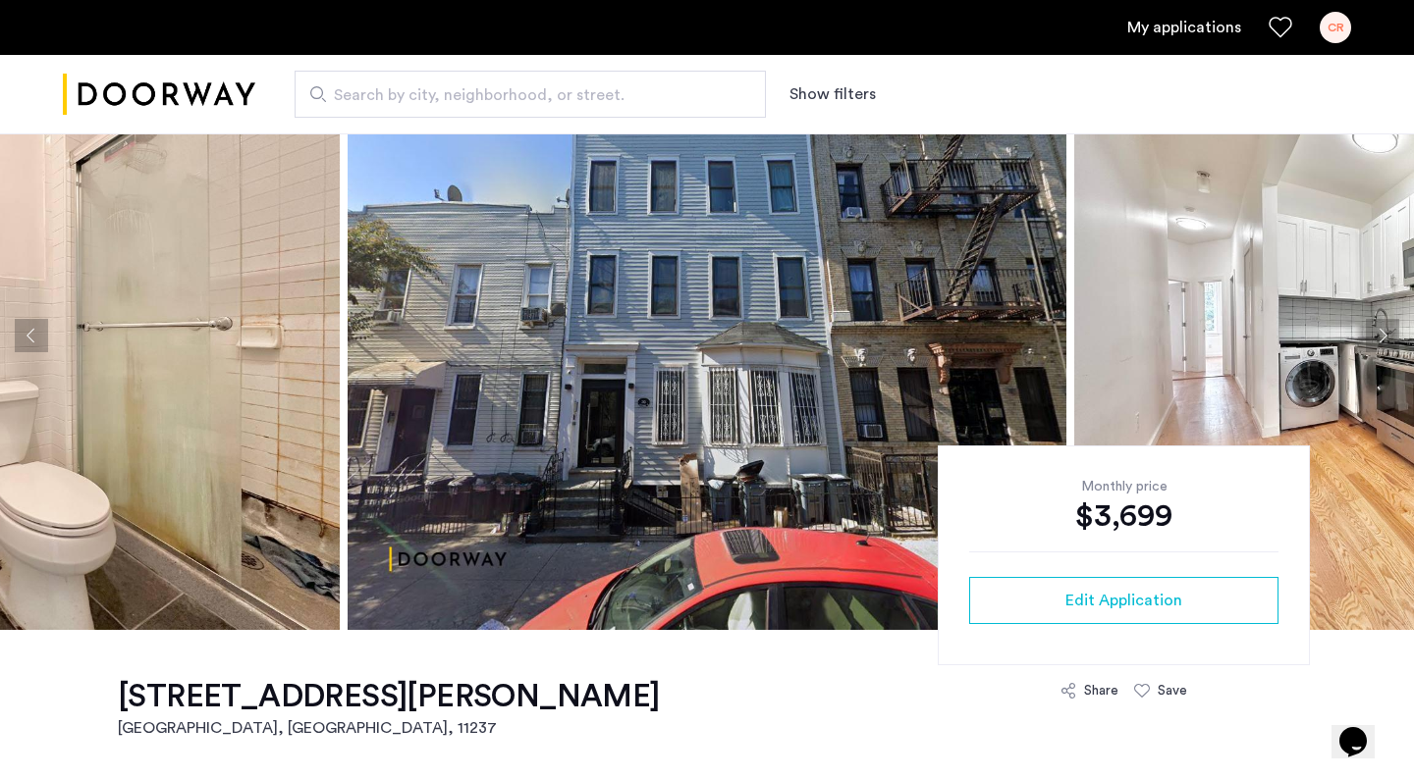
click at [29, 343] on button "Previous apartment" at bounding box center [31, 335] width 33 height 33
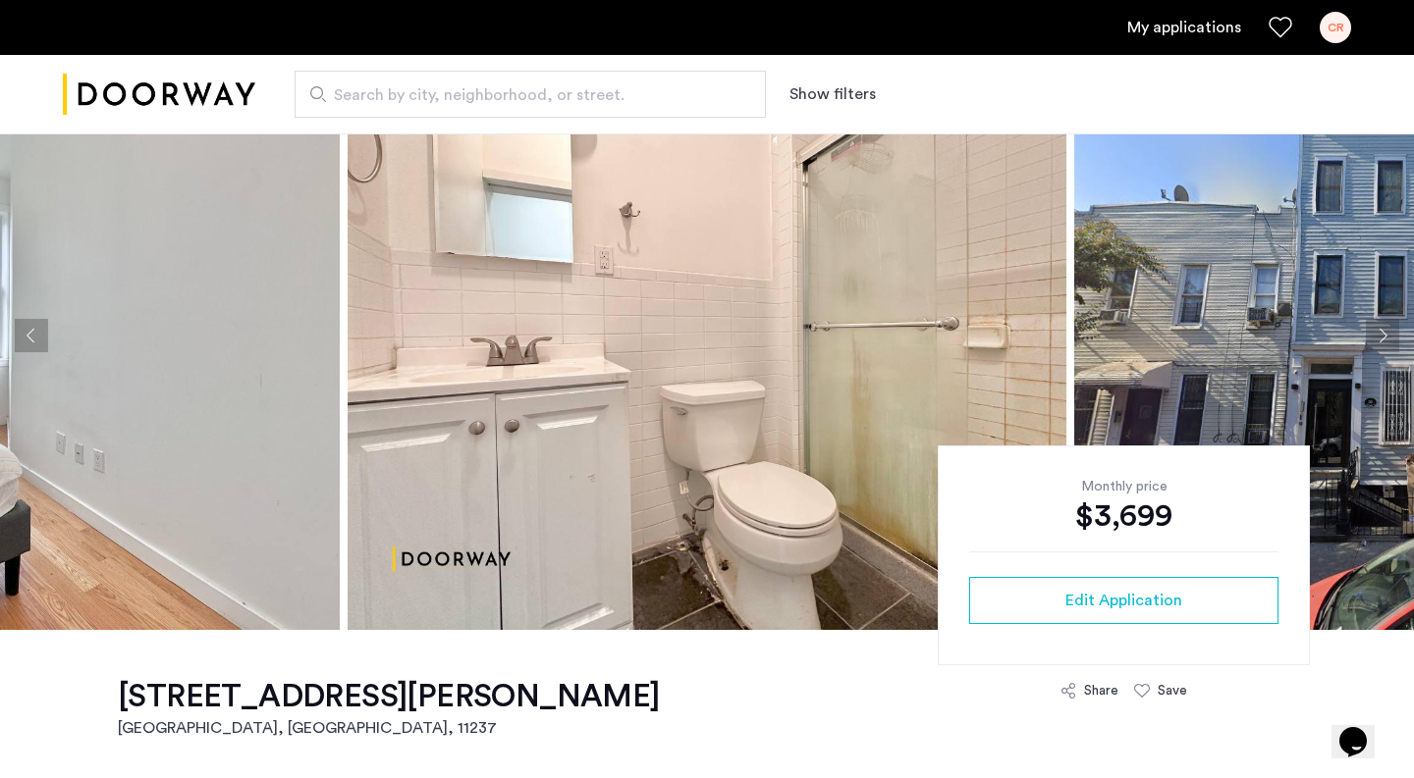
click at [1388, 332] on button "Next apartment" at bounding box center [1382, 335] width 33 height 33
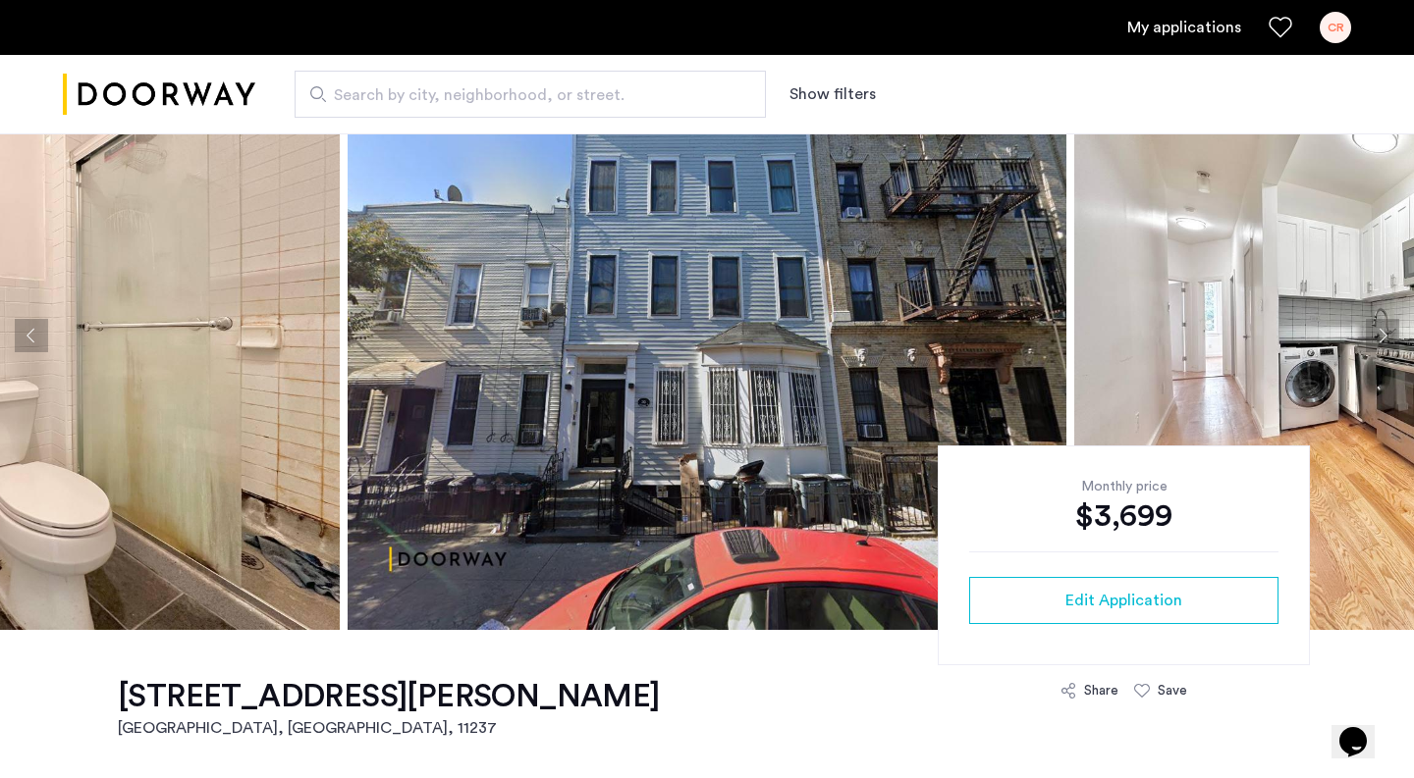
click at [26, 338] on button "Previous apartment" at bounding box center [31, 335] width 33 height 33
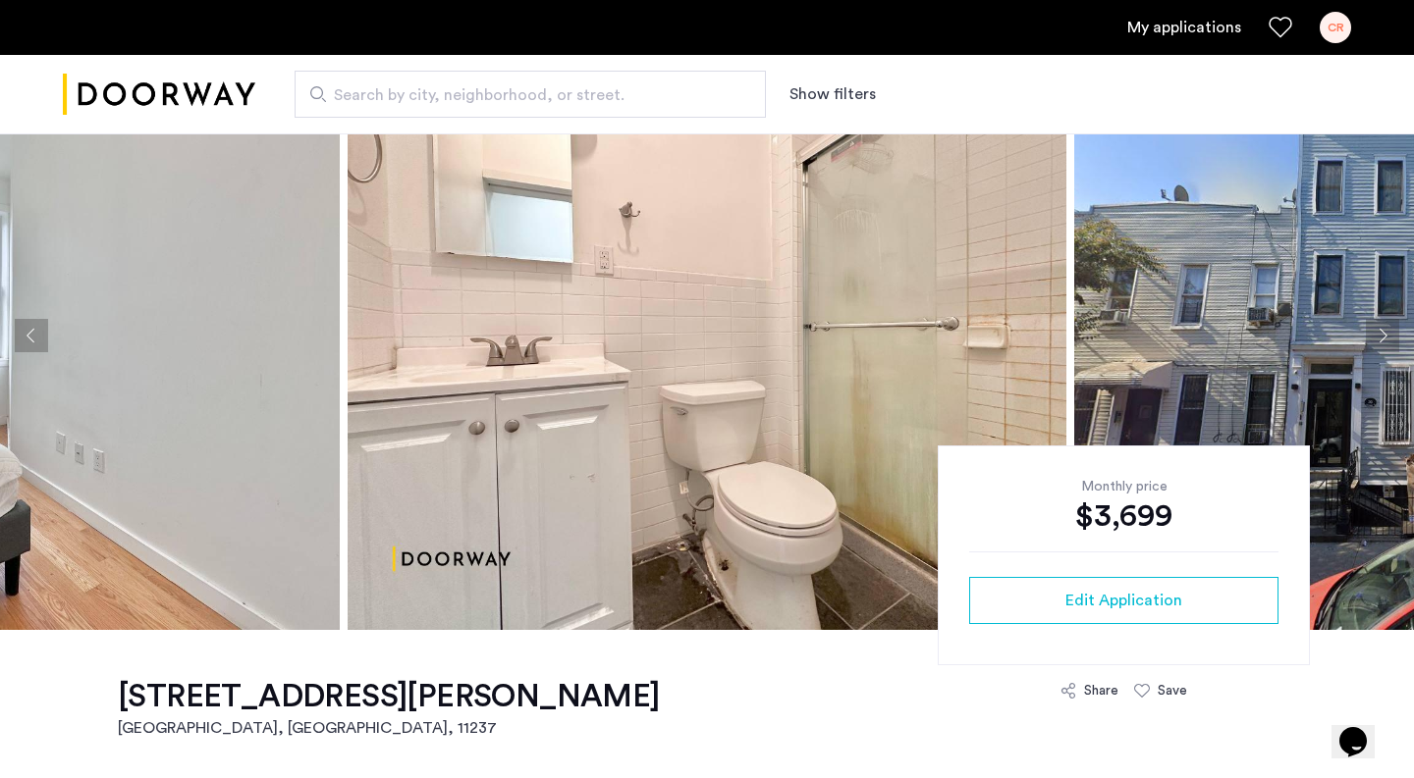
click at [26, 338] on button "Previous apartment" at bounding box center [31, 335] width 33 height 33
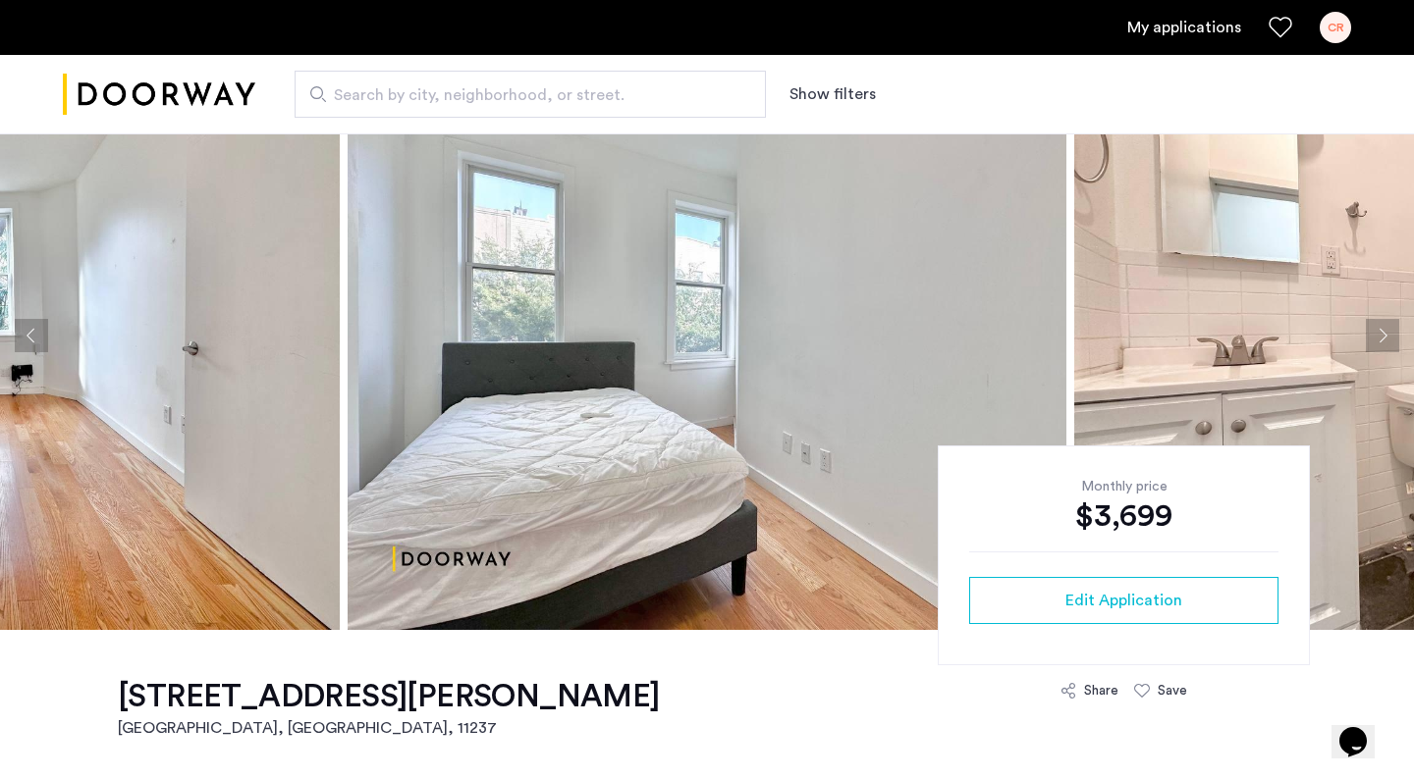
click at [28, 337] on button "Previous apartment" at bounding box center [31, 335] width 33 height 33
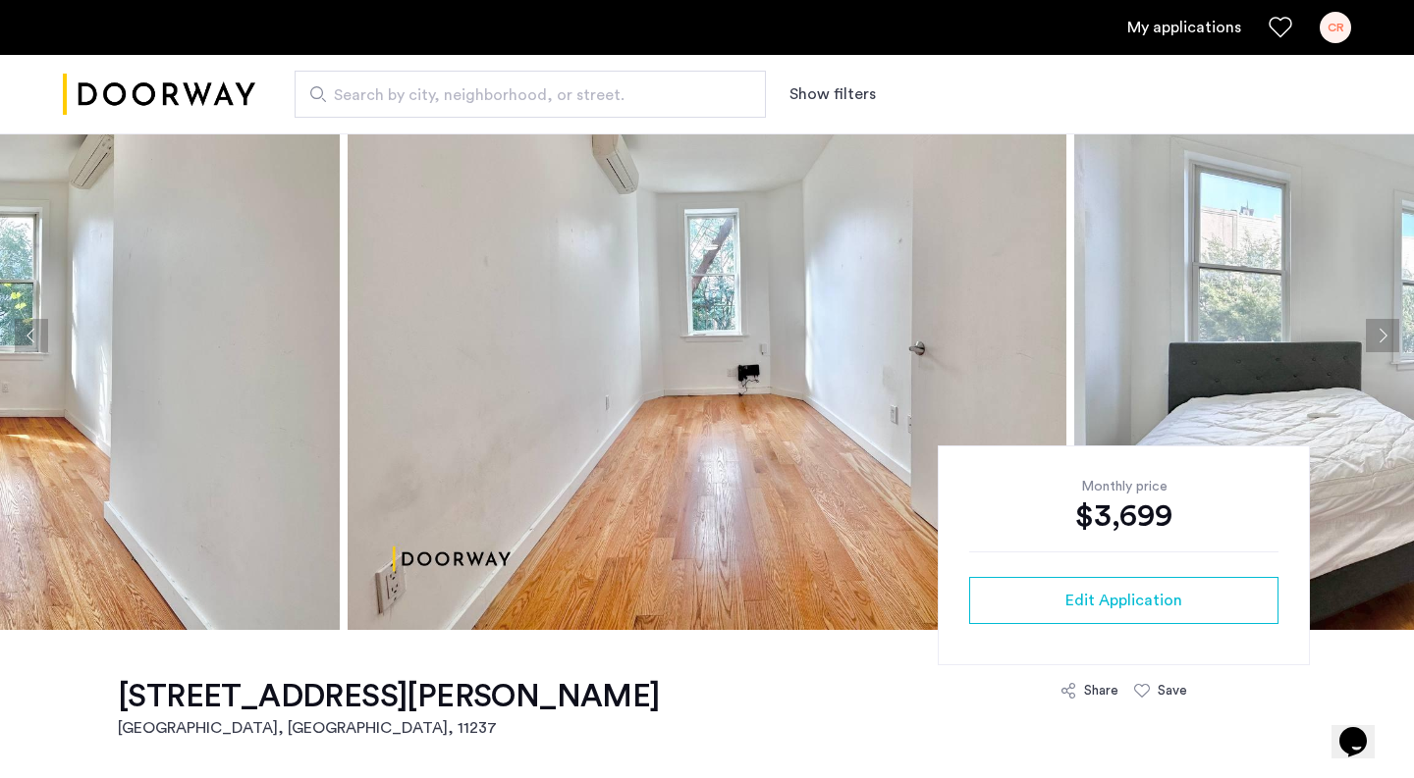
click at [28, 337] on button "Previous apartment" at bounding box center [31, 335] width 33 height 33
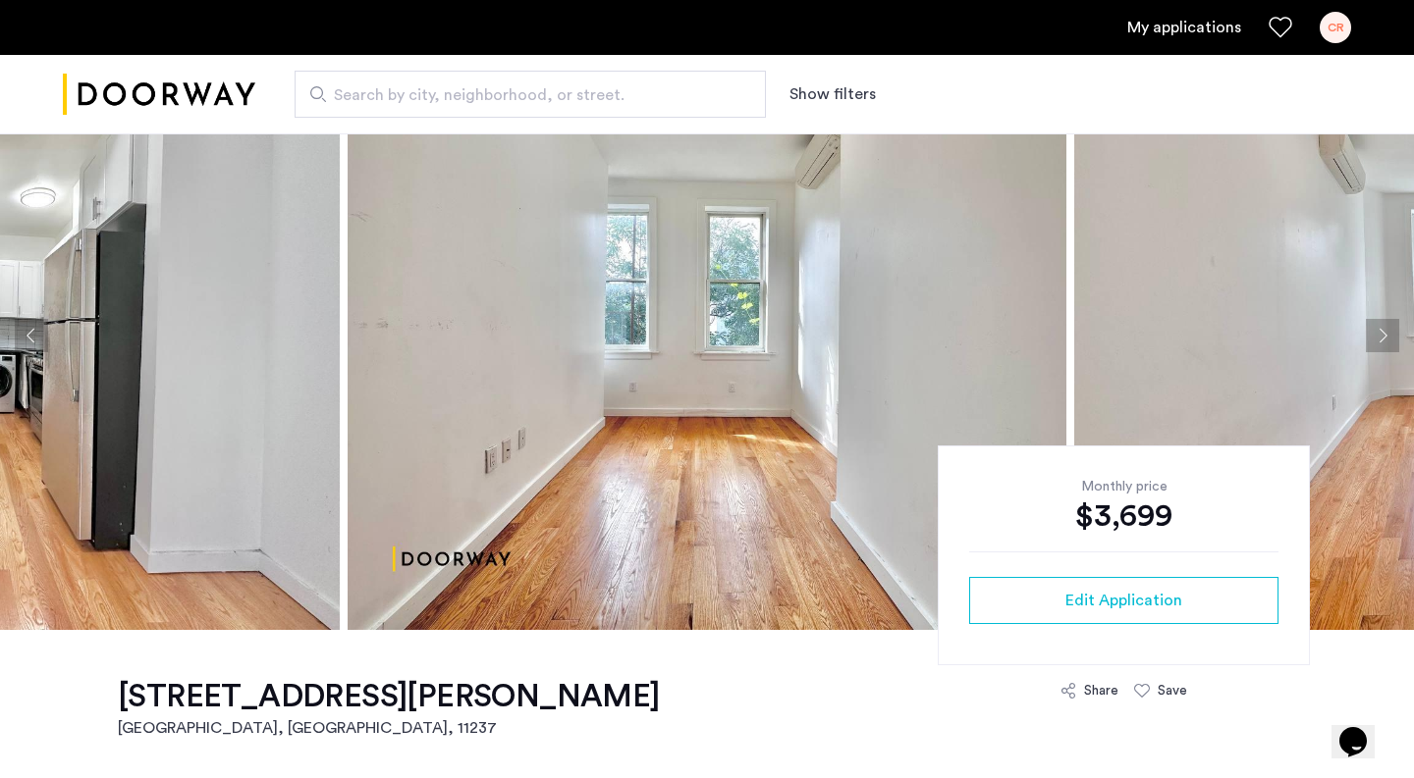
click at [1377, 331] on button "Next apartment" at bounding box center [1382, 335] width 33 height 33
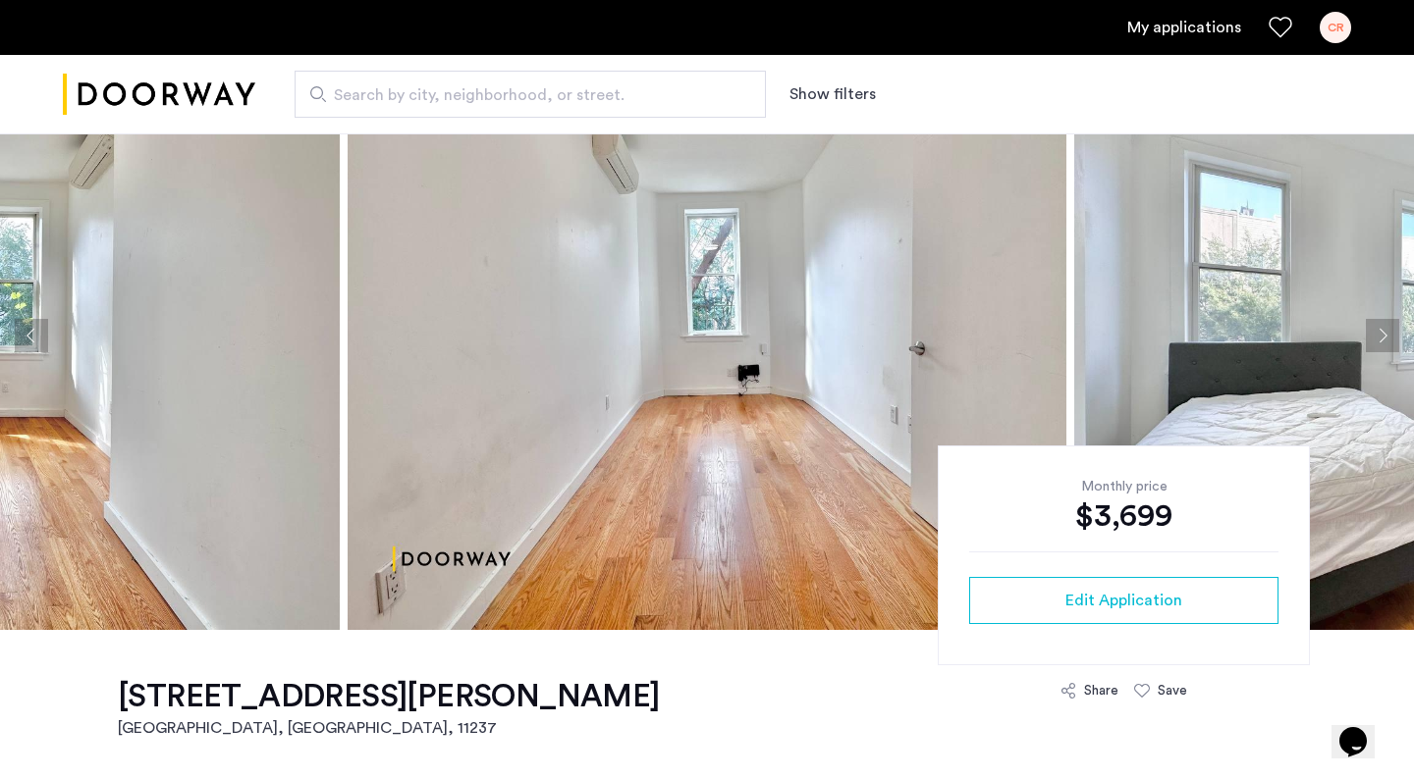
click at [1377, 331] on button "Next apartment" at bounding box center [1382, 335] width 33 height 33
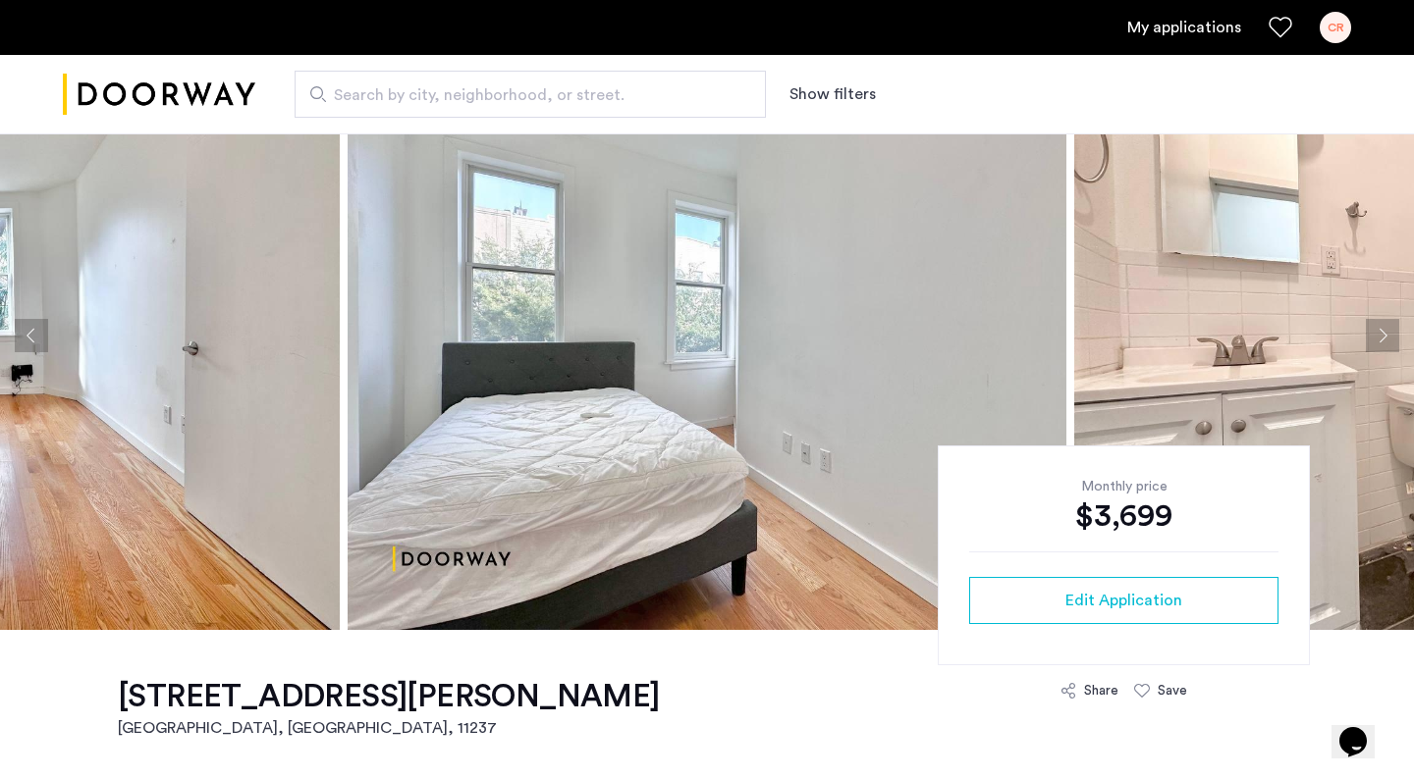
click at [1377, 331] on button "Next apartment" at bounding box center [1382, 335] width 33 height 33
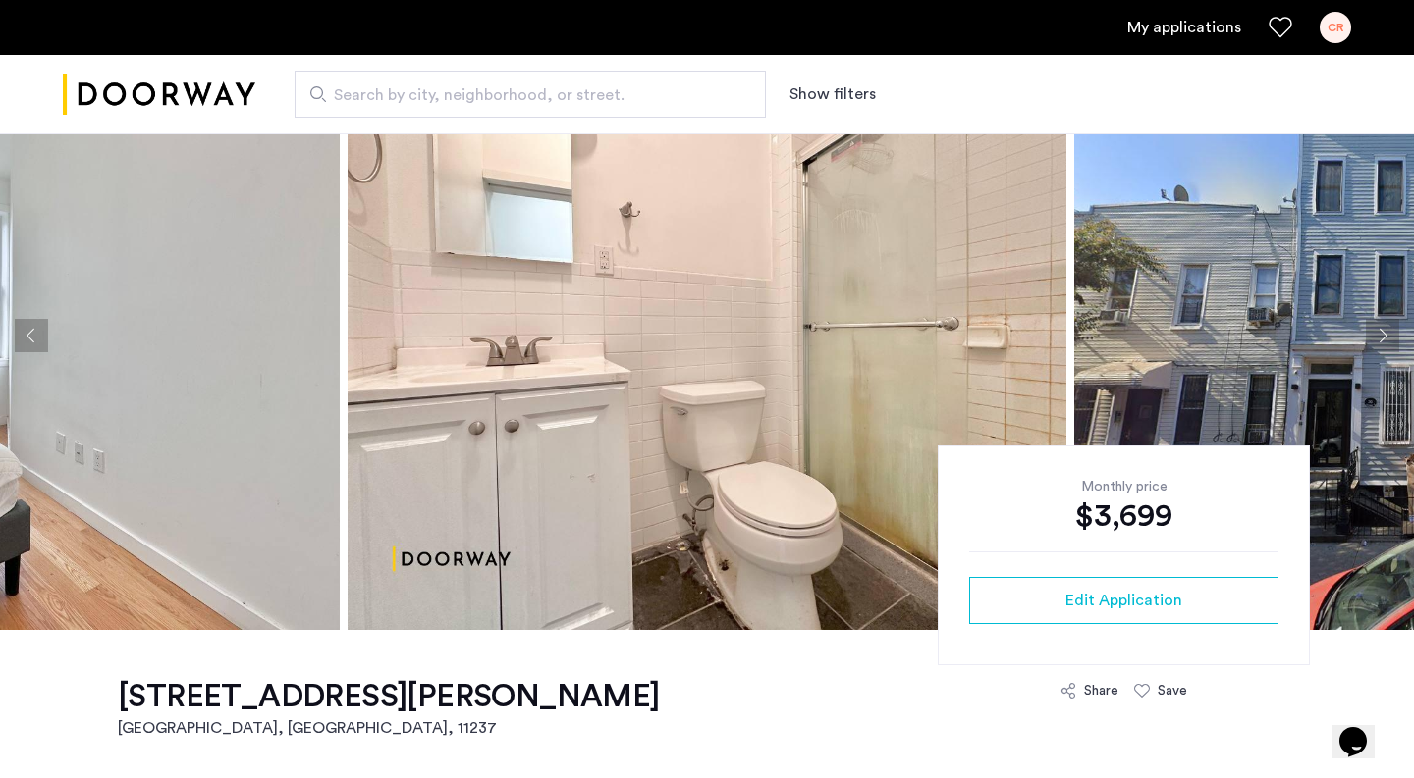
click at [1388, 347] on button "Next apartment" at bounding box center [1382, 335] width 33 height 33
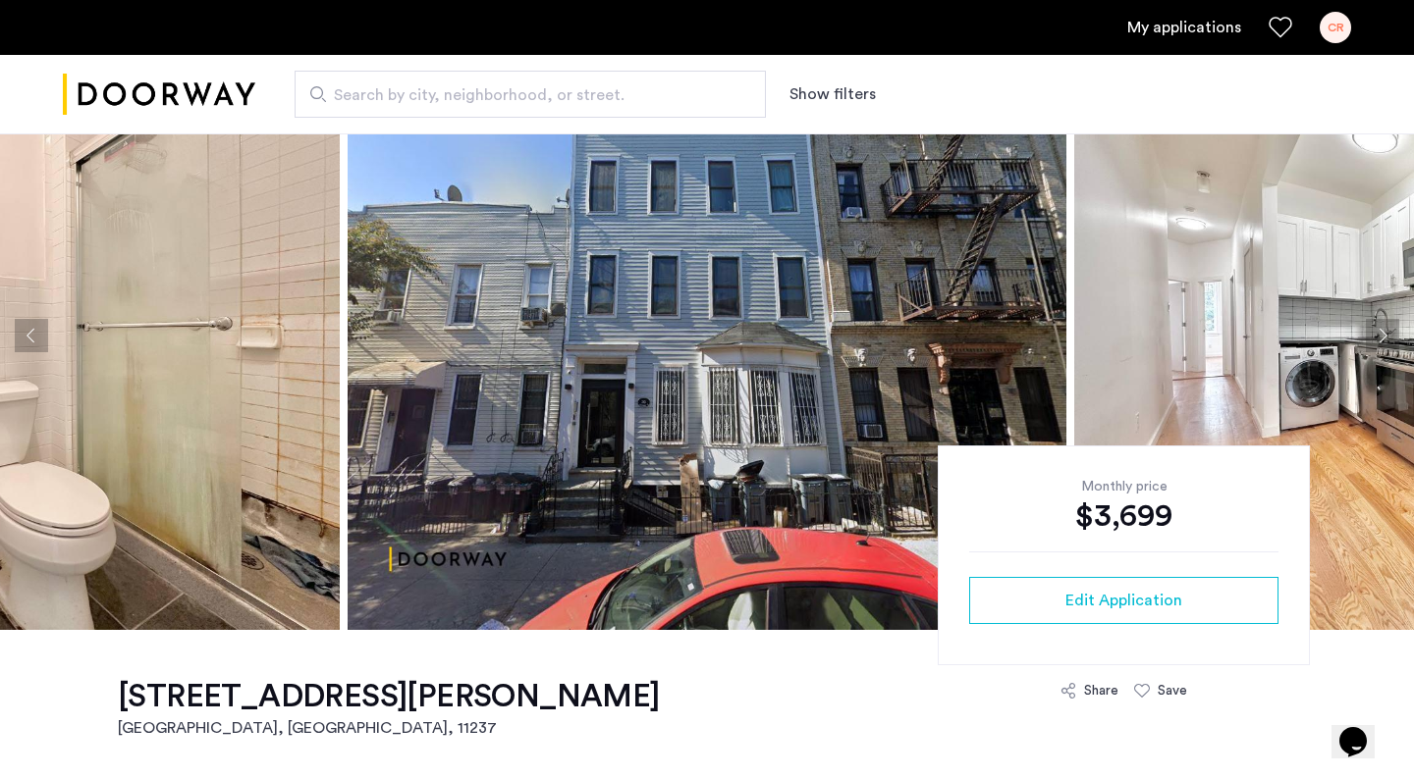
click at [23, 349] on button "Previous apartment" at bounding box center [31, 335] width 33 height 33
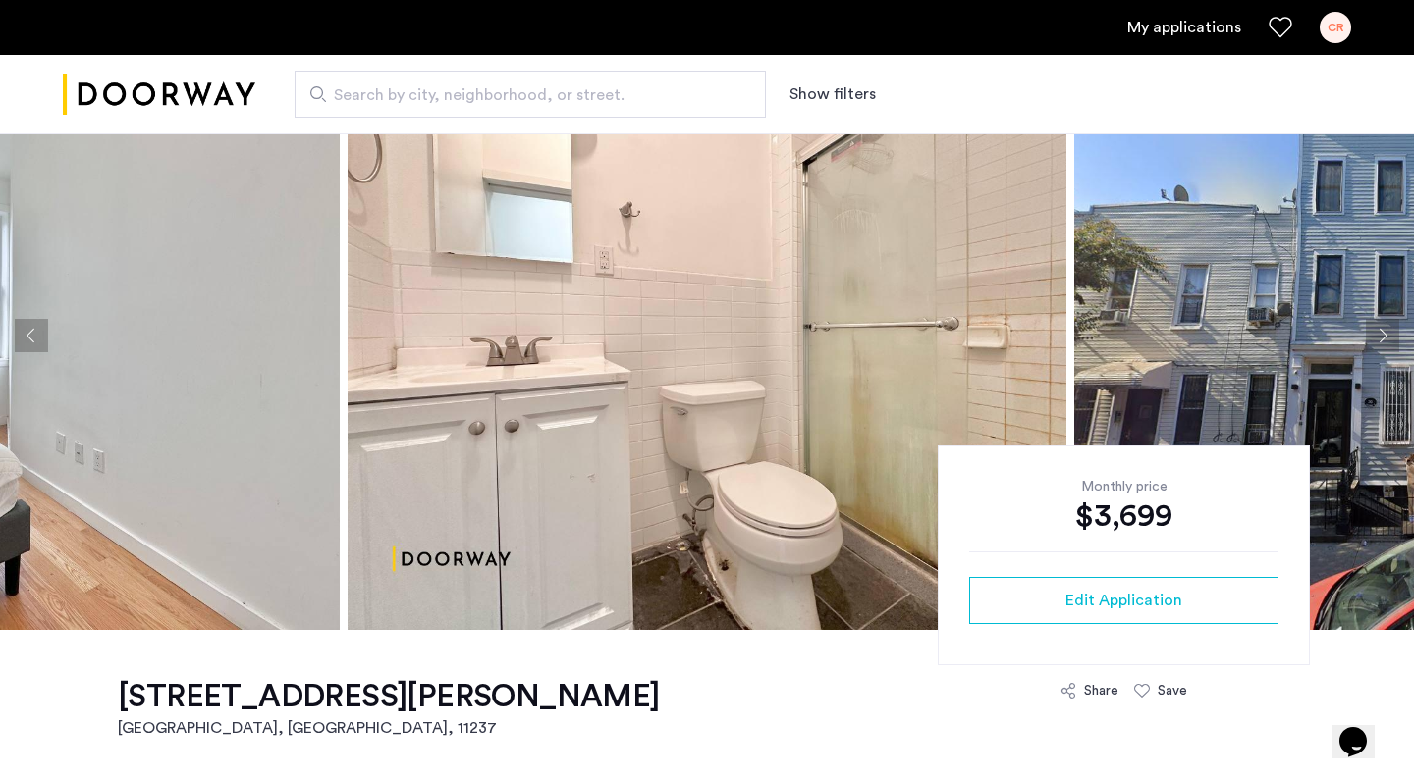
click at [1377, 337] on button "Next apartment" at bounding box center [1382, 335] width 33 height 33
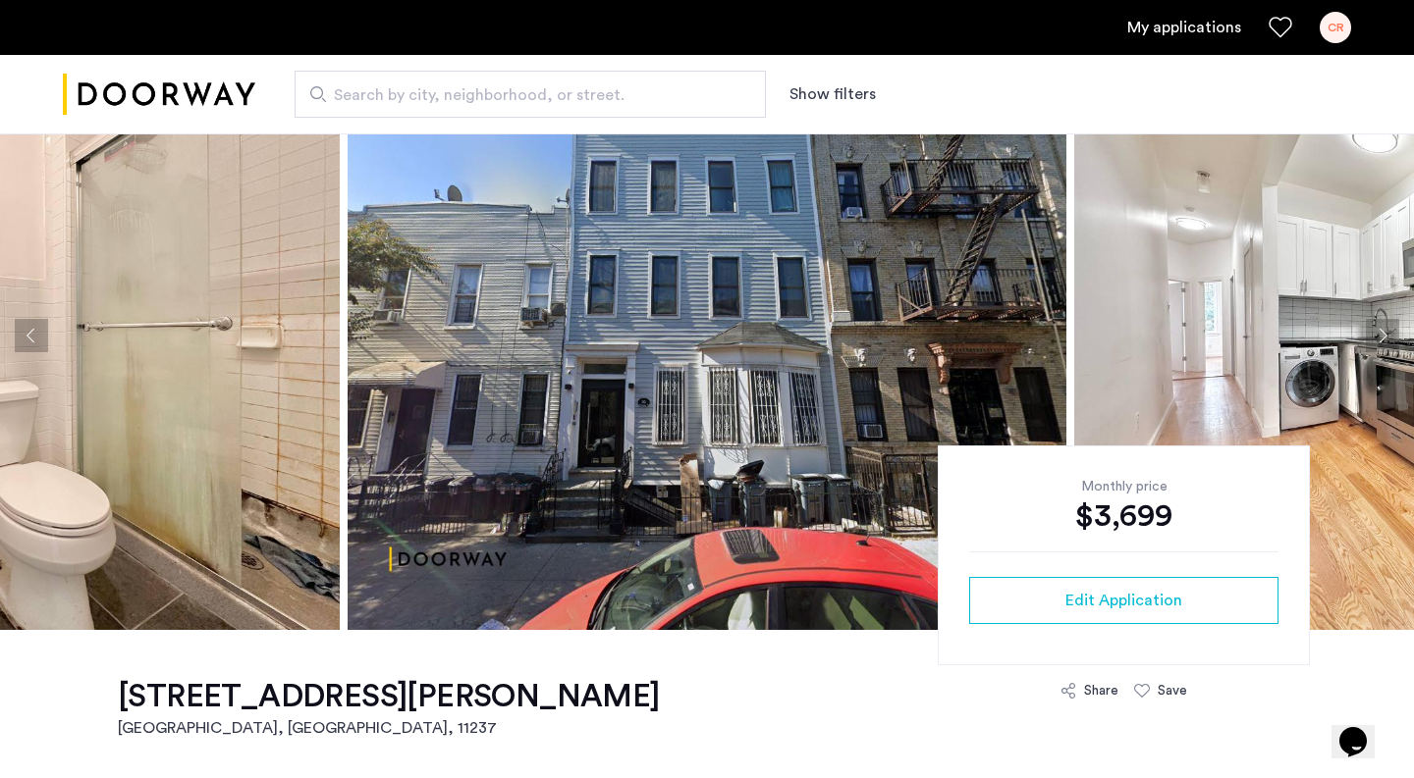
click at [43, 342] on button "Previous apartment" at bounding box center [31, 335] width 33 height 33
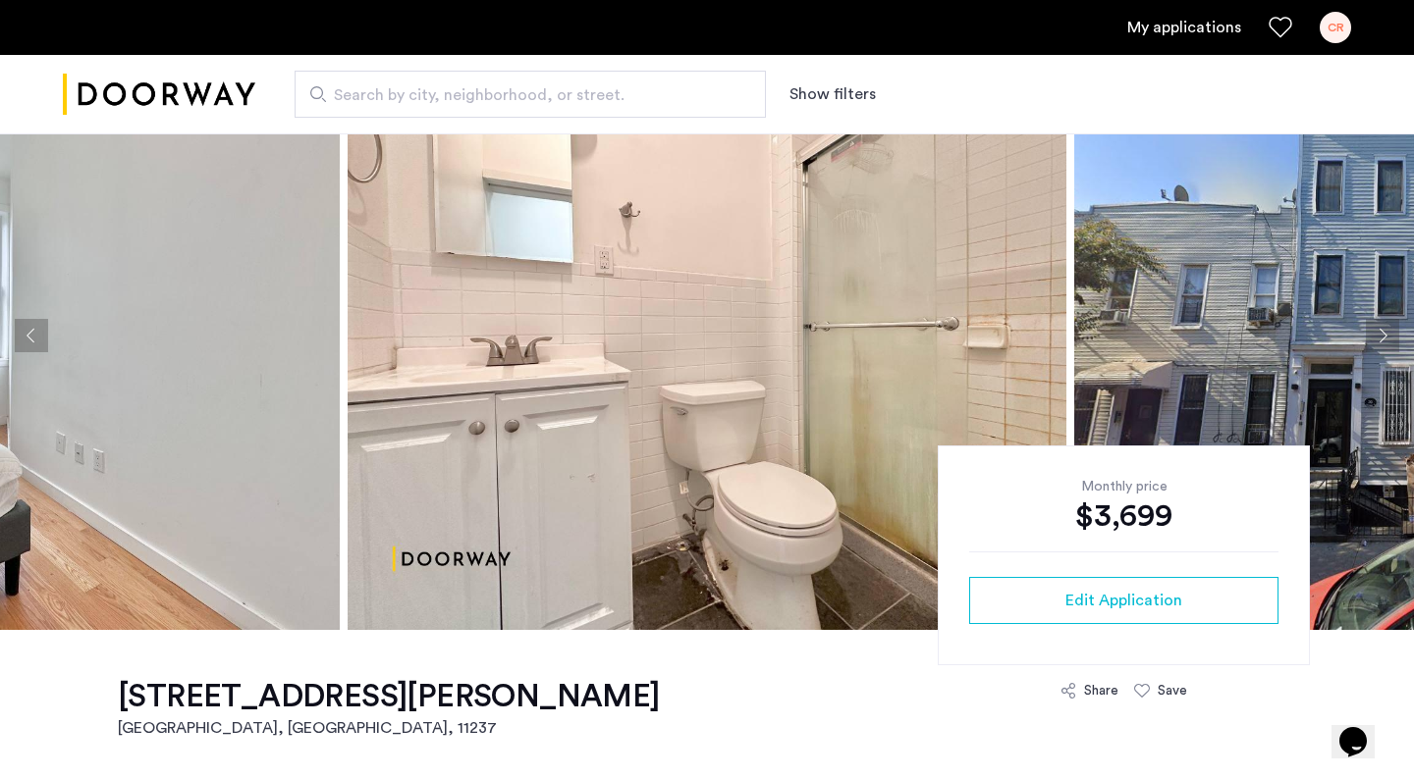
click at [47, 336] on button "Previous apartment" at bounding box center [31, 335] width 33 height 33
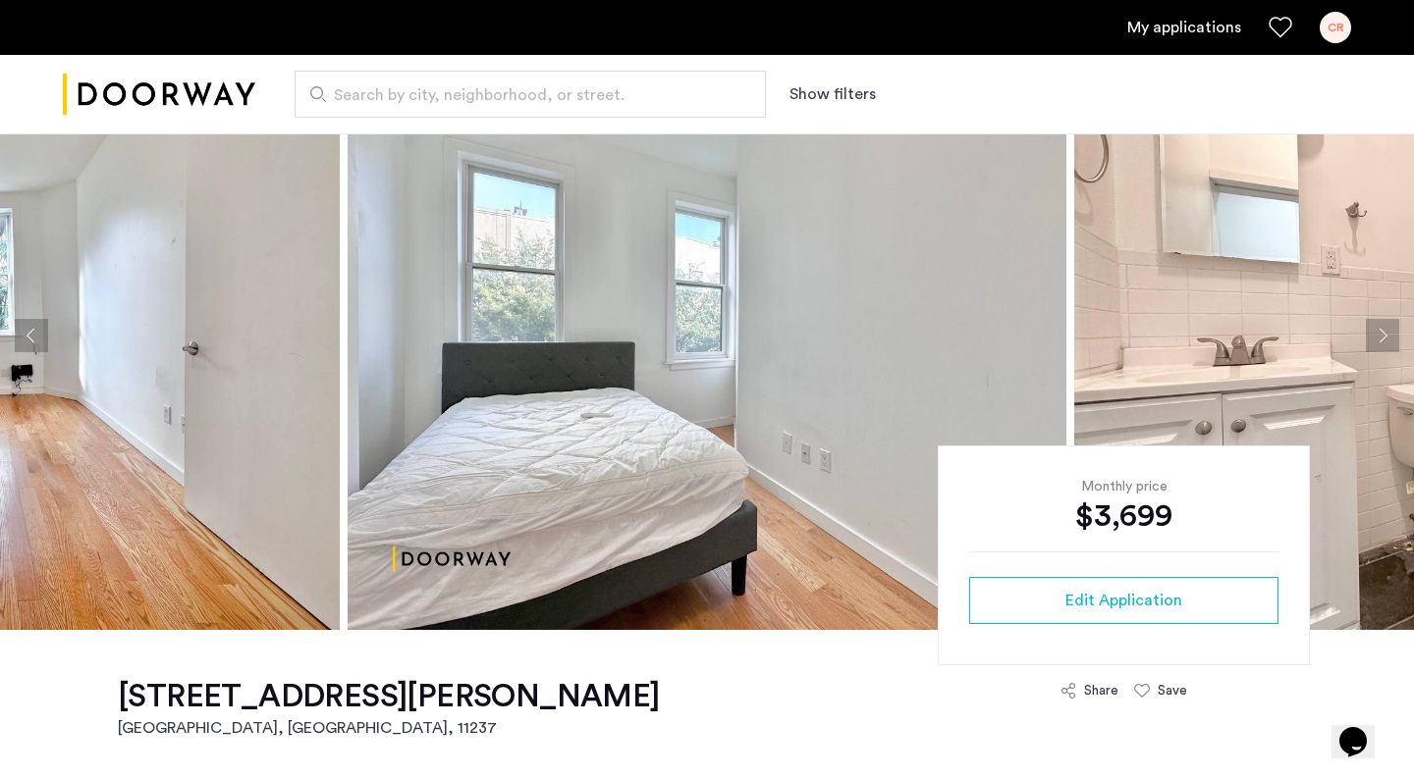
click at [1374, 345] on button "Next apartment" at bounding box center [1382, 335] width 33 height 33
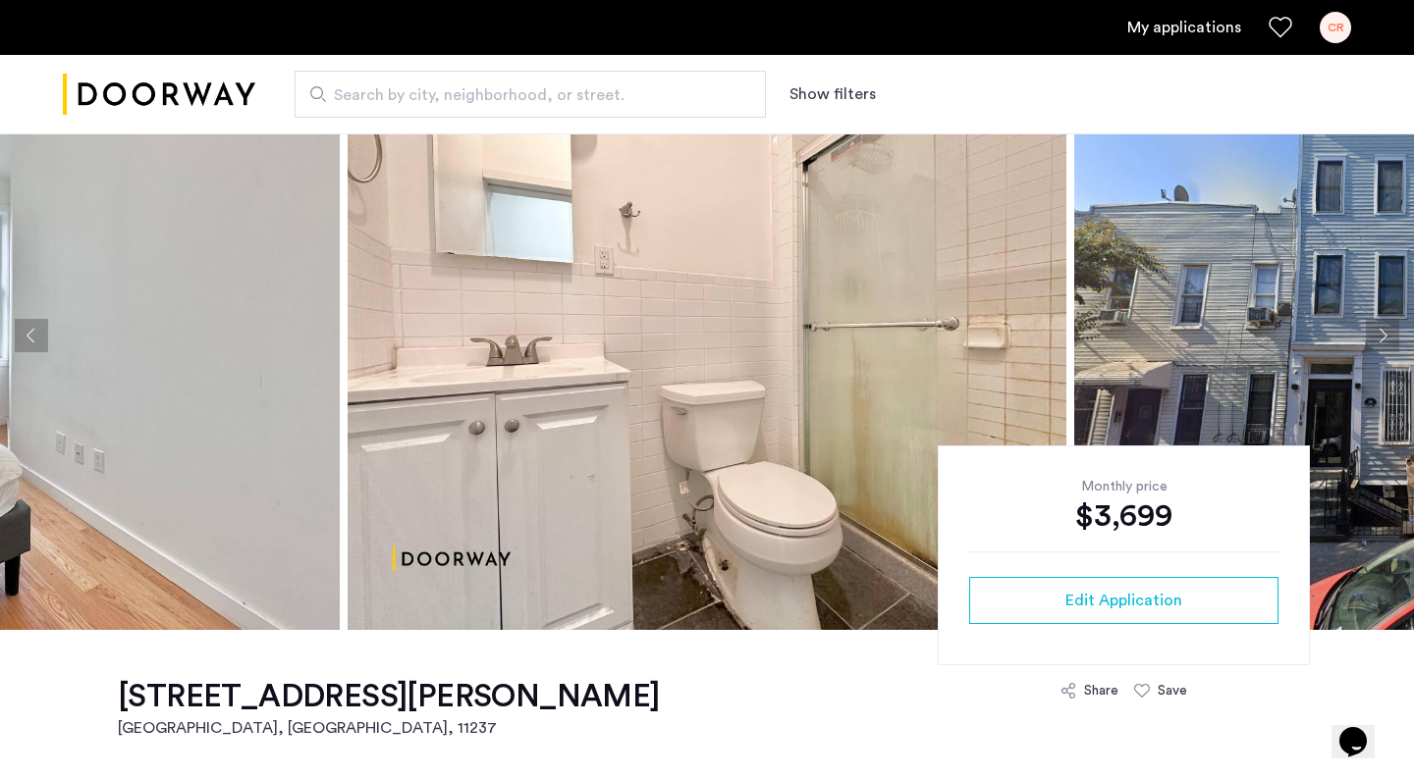
click at [1386, 330] on button "Next apartment" at bounding box center [1382, 335] width 33 height 33
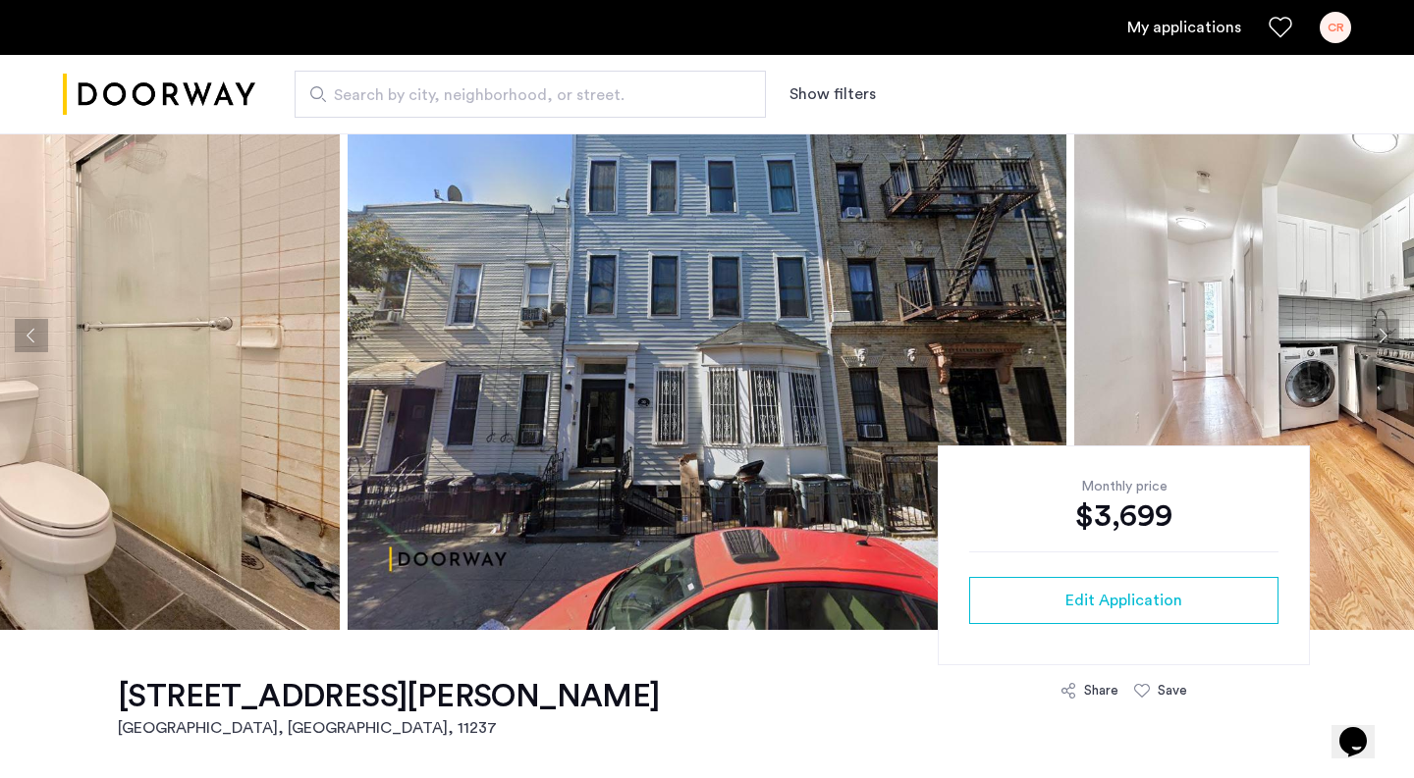
click at [1386, 330] on button "Next apartment" at bounding box center [1382, 335] width 33 height 33
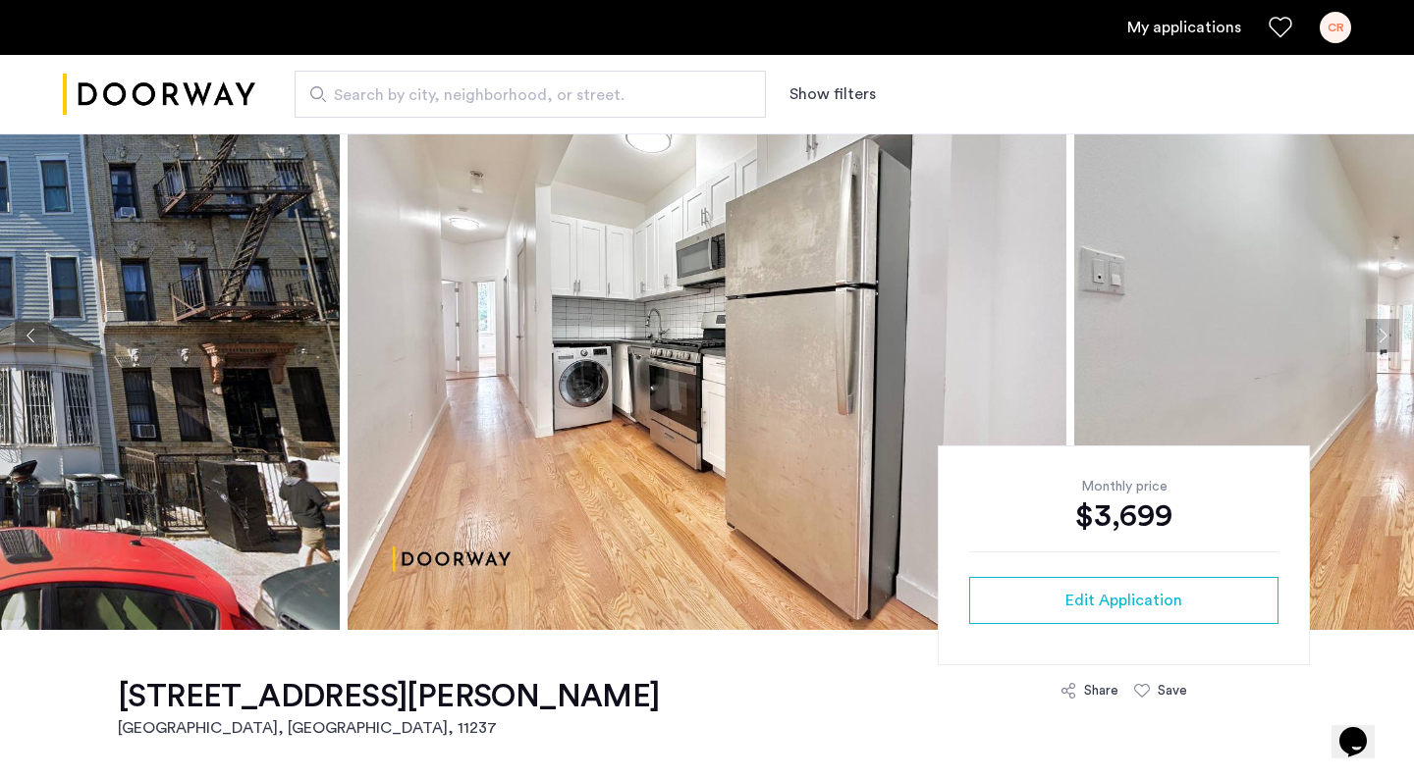
click at [1391, 338] on button "Next apartment" at bounding box center [1382, 335] width 33 height 33
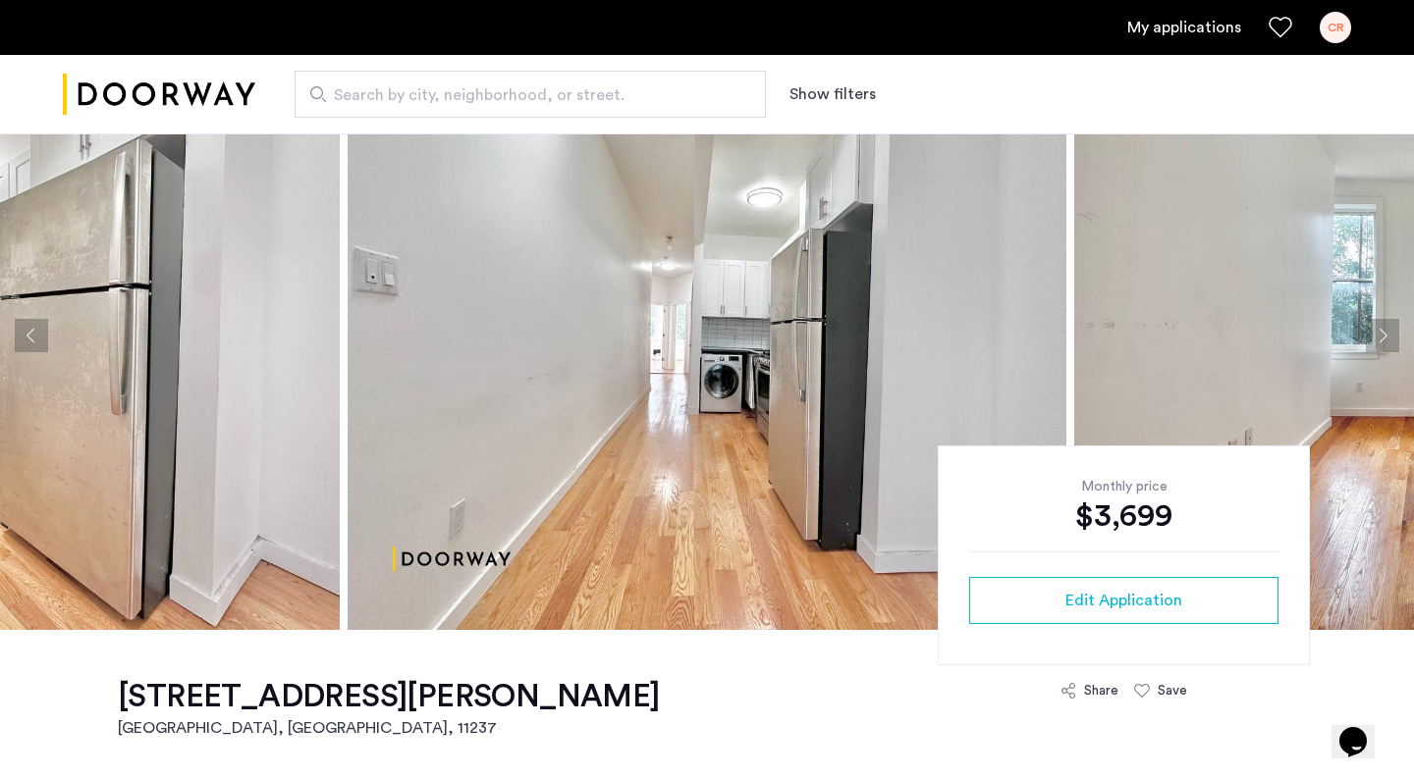
click at [1389, 337] on button "Next apartment" at bounding box center [1382, 335] width 33 height 33
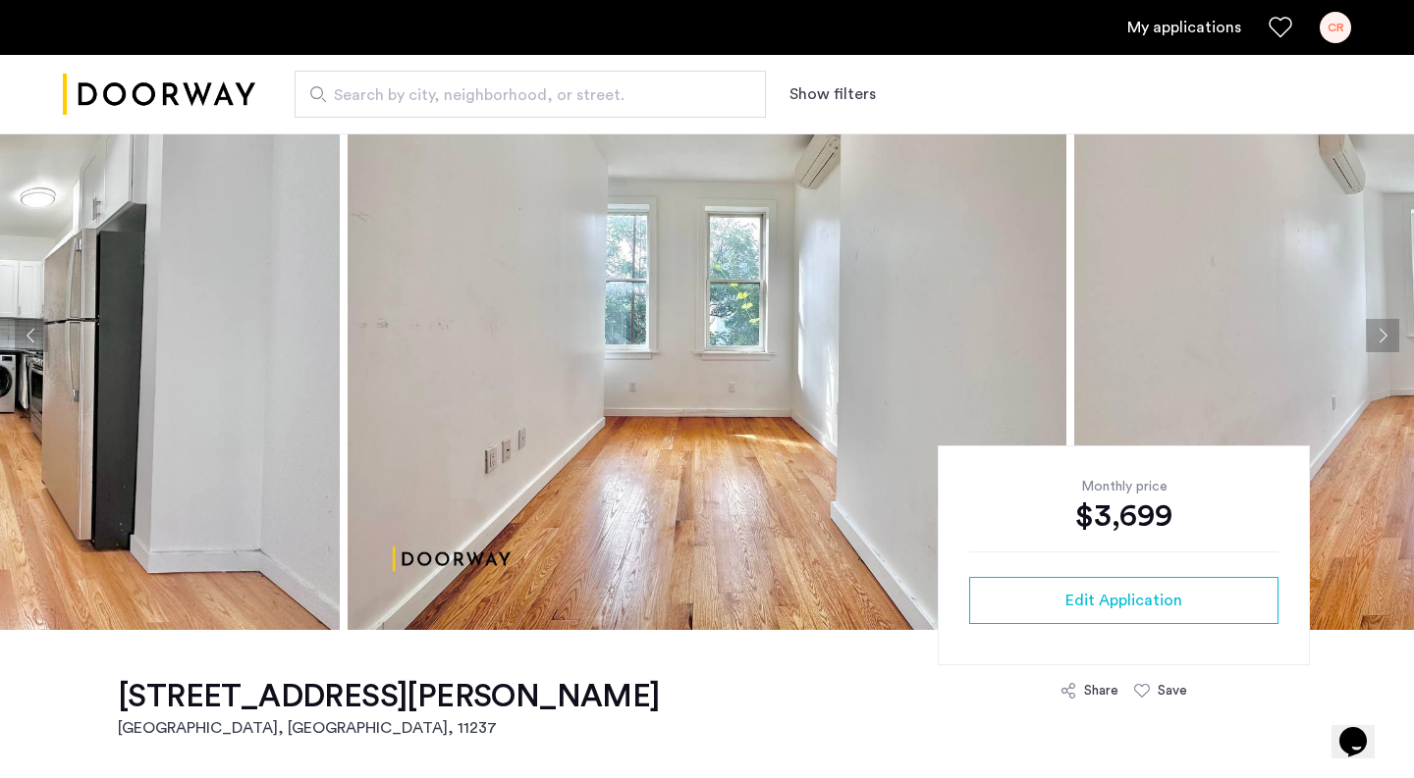
click at [1388, 336] on button "Next apartment" at bounding box center [1382, 335] width 33 height 33
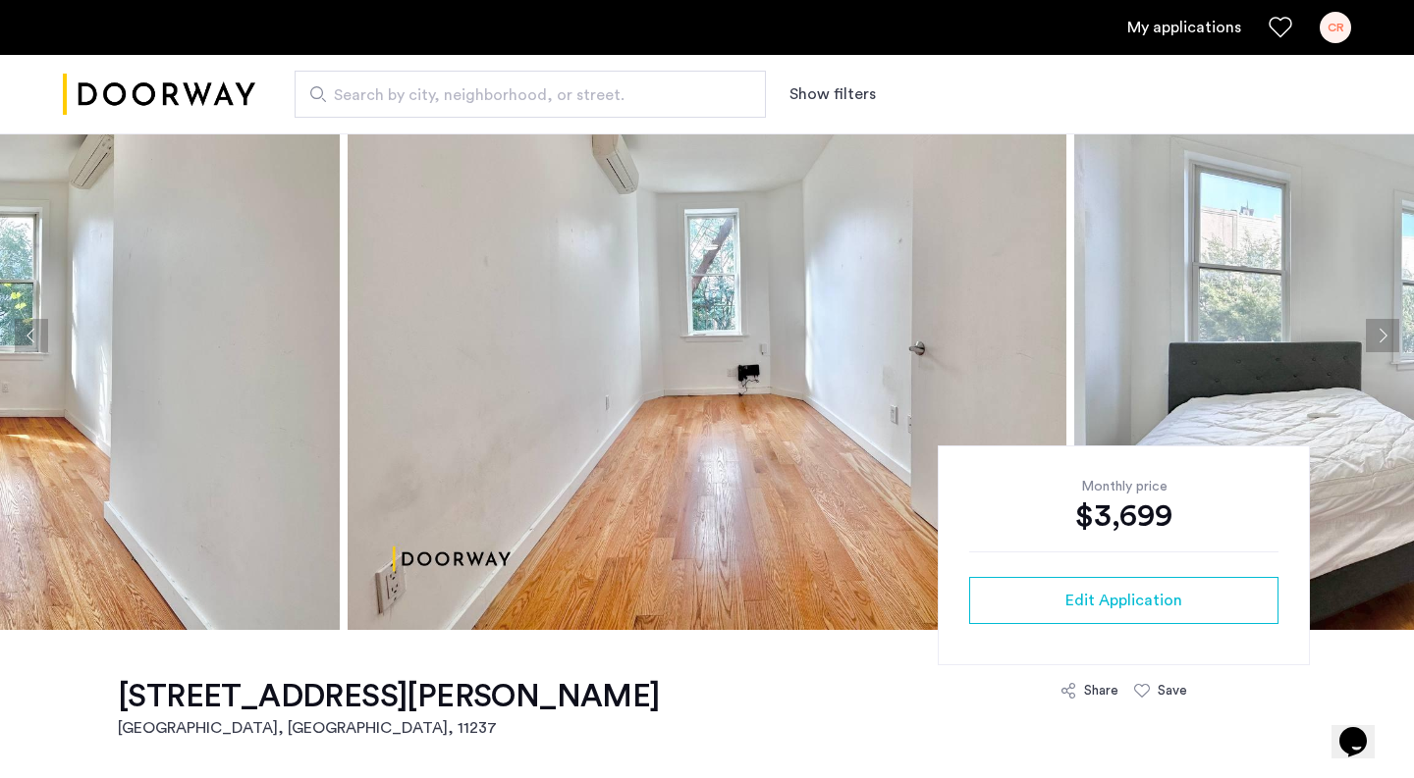
click at [1388, 336] on button "Next apartment" at bounding box center [1382, 335] width 33 height 33
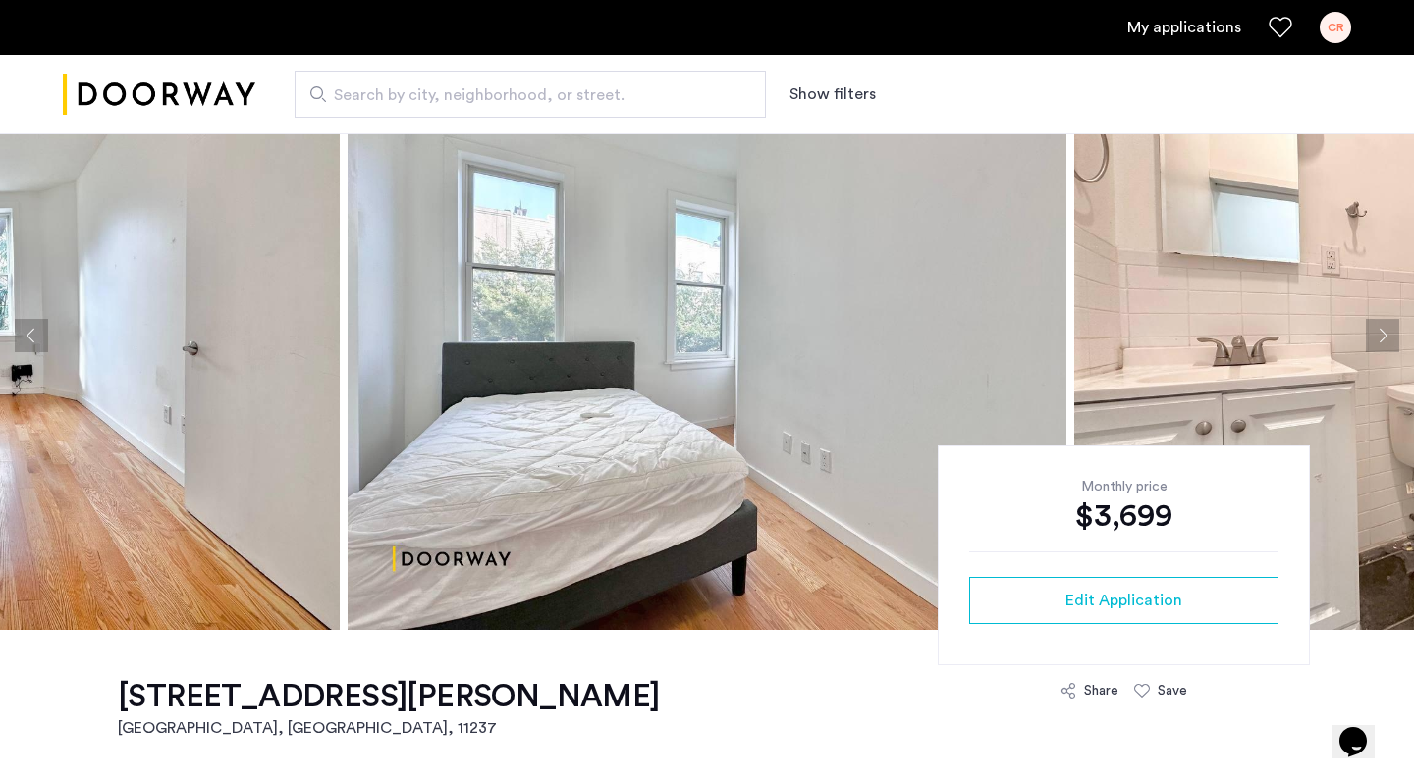
click at [1388, 336] on button "Next apartment" at bounding box center [1382, 335] width 33 height 33
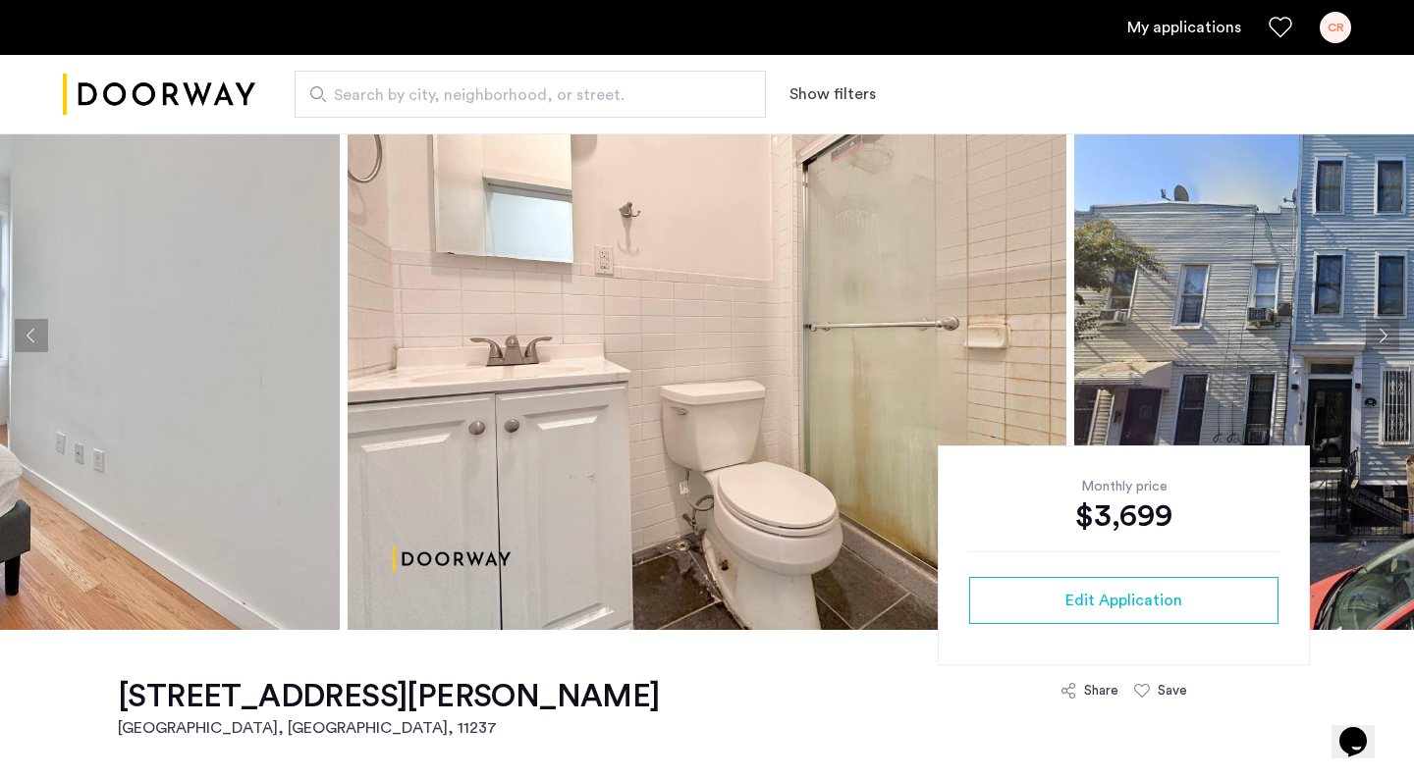
click at [1388, 336] on button "Next apartment" at bounding box center [1382, 335] width 33 height 33
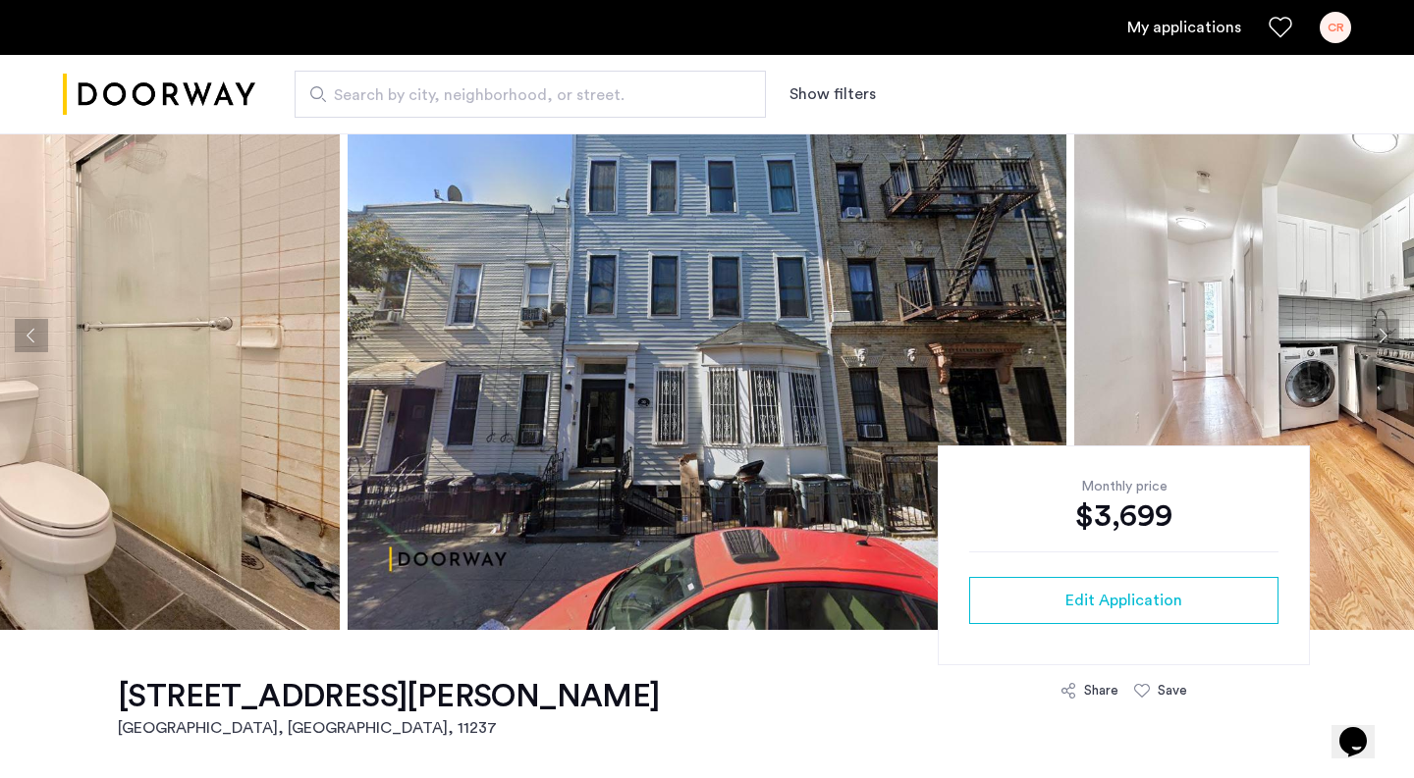
click at [1388, 336] on button "Next apartment" at bounding box center [1382, 335] width 33 height 33
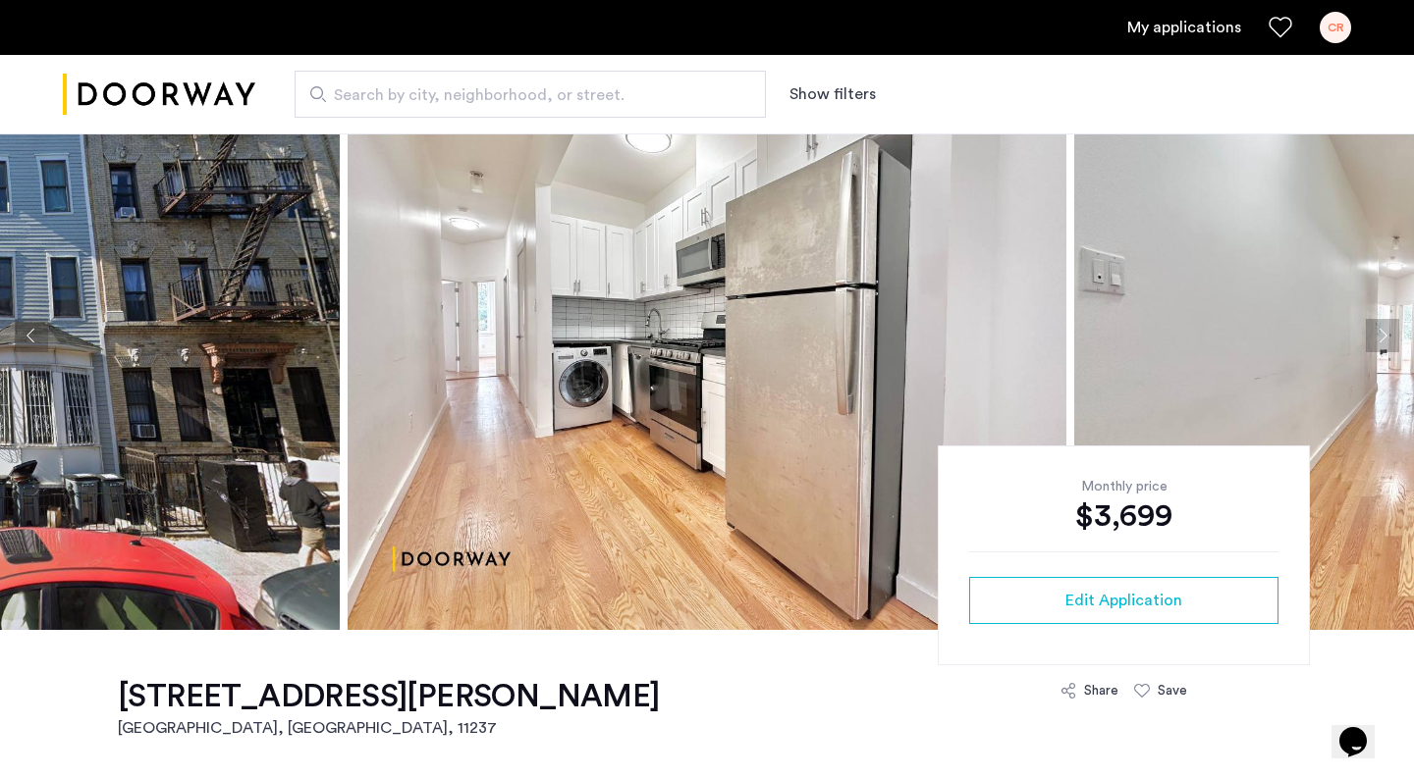
click at [1388, 336] on button "Next apartment" at bounding box center [1382, 335] width 33 height 33
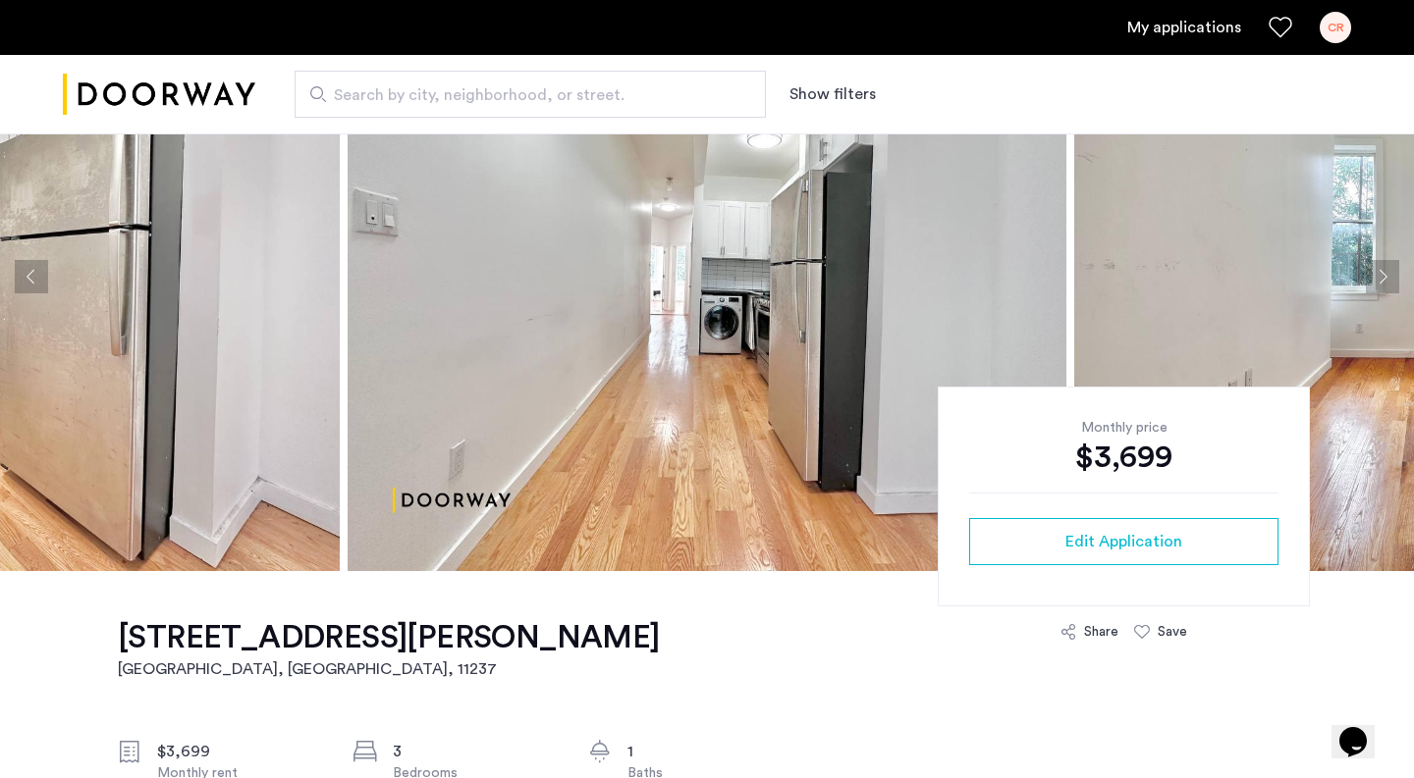
scroll to position [169, 0]
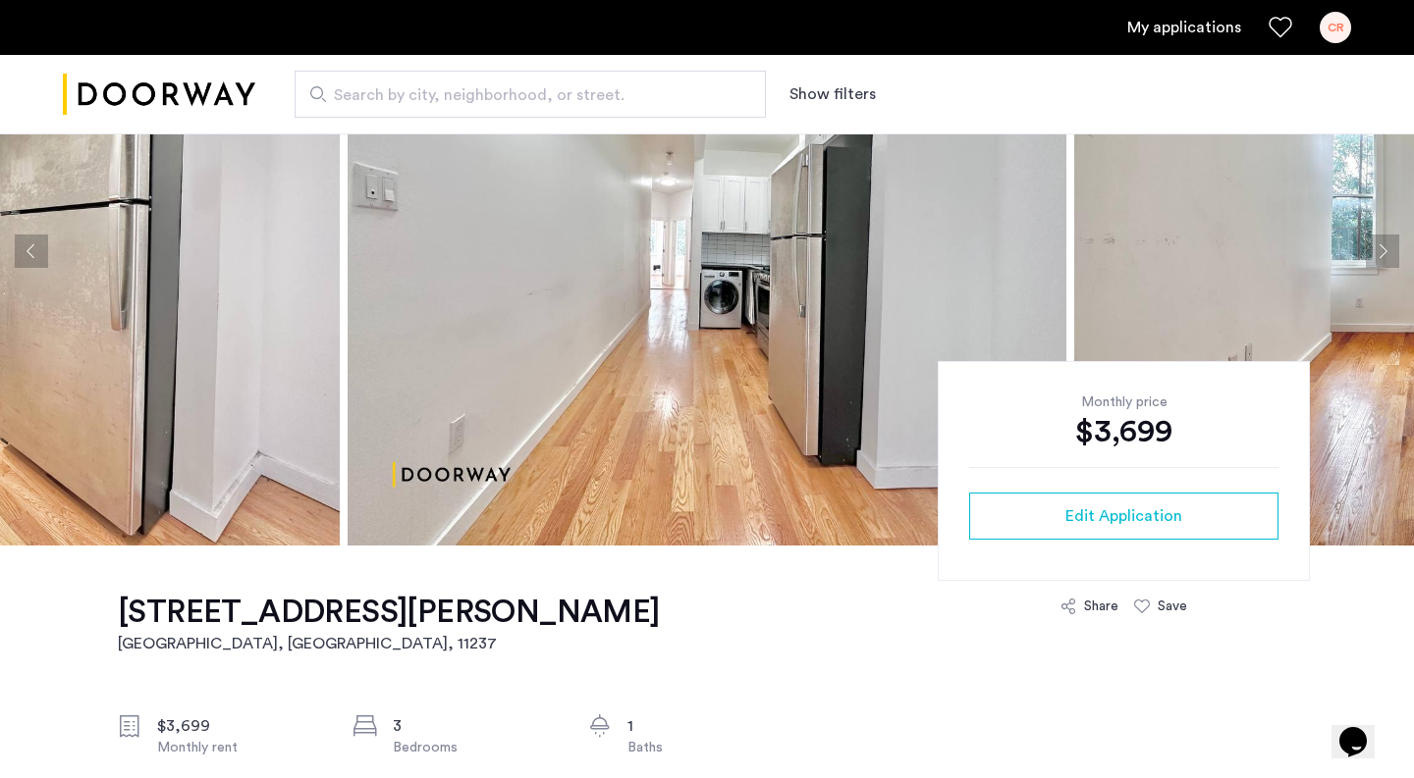
click at [33, 256] on button "Previous apartment" at bounding box center [31, 251] width 33 height 33
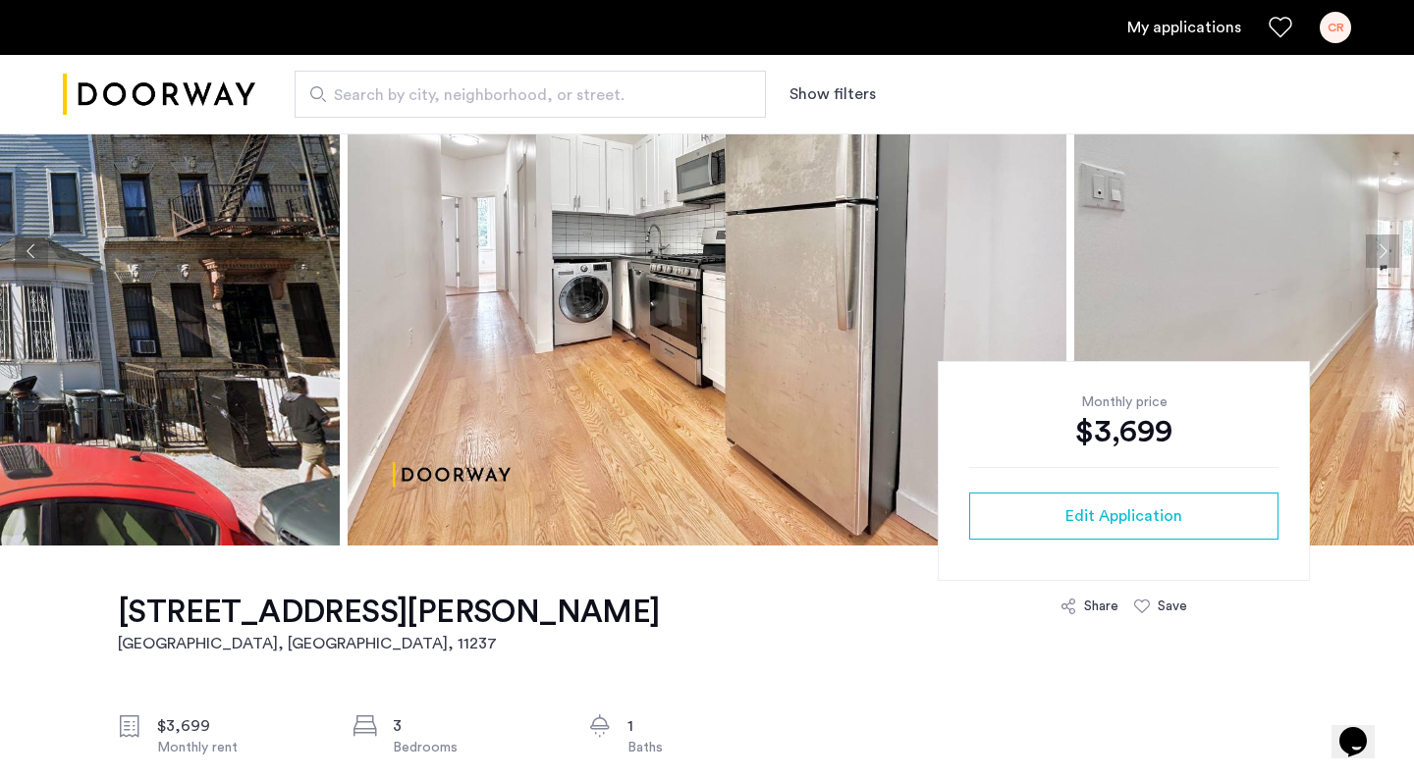
click at [35, 251] on button "Previous apartment" at bounding box center [31, 251] width 33 height 33
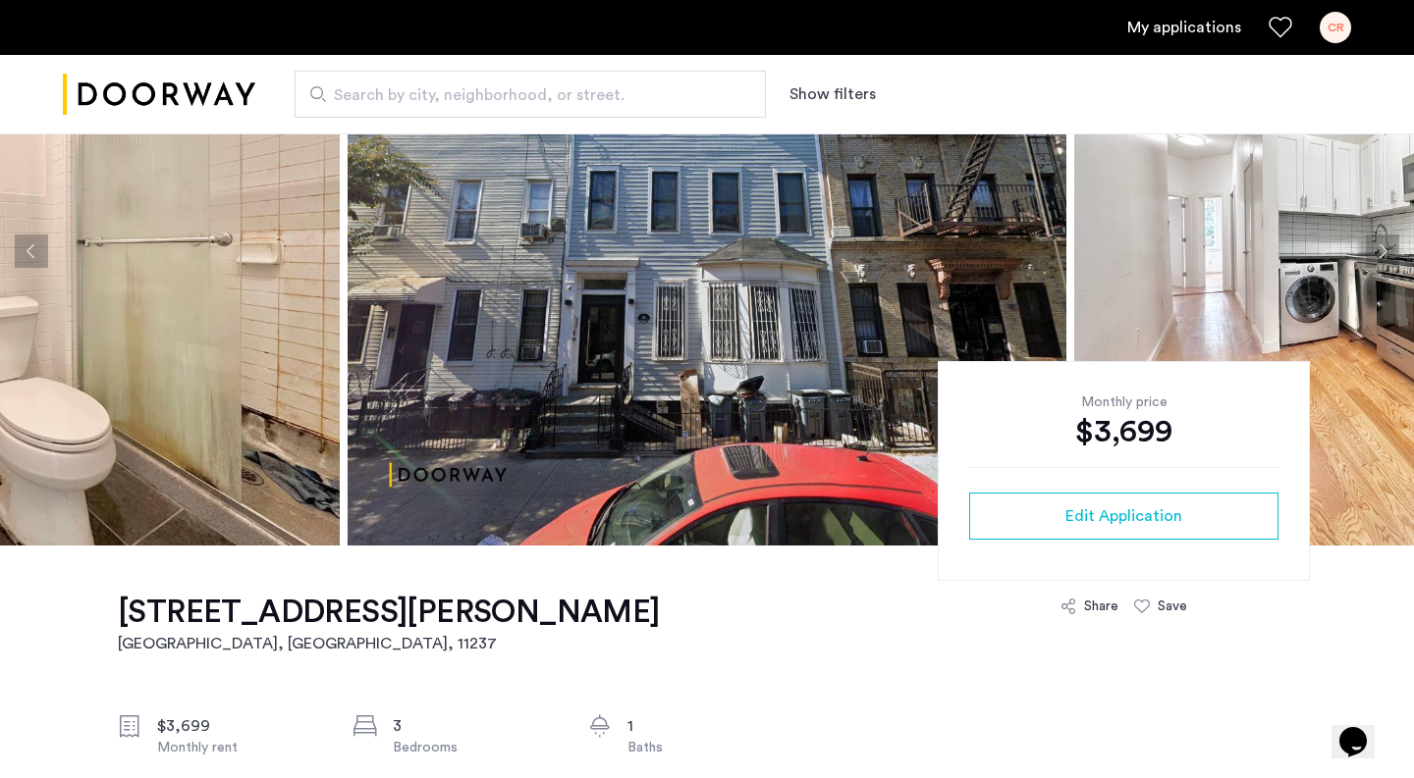
click at [27, 257] on button "Previous apartment" at bounding box center [31, 251] width 33 height 33
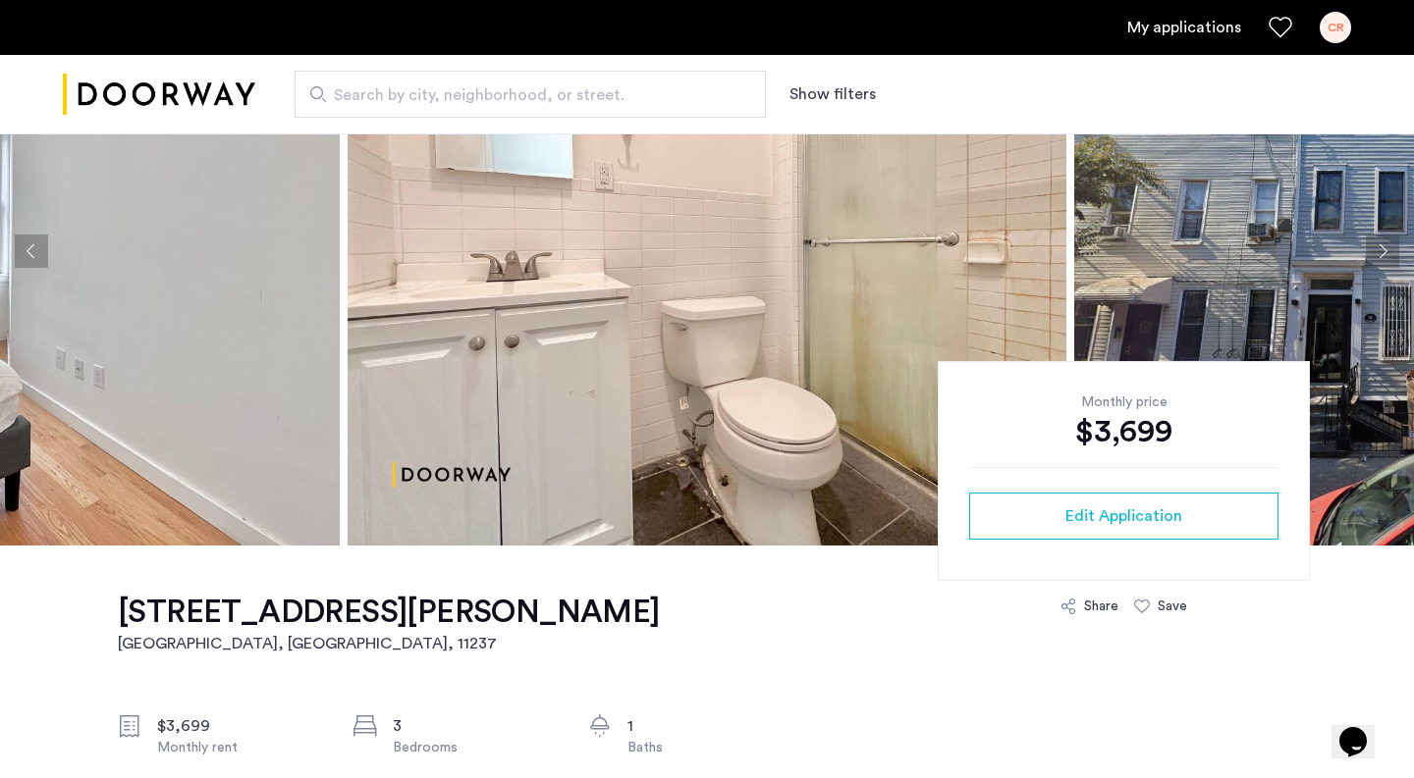
click at [27, 257] on button "Previous apartment" at bounding box center [31, 251] width 33 height 33
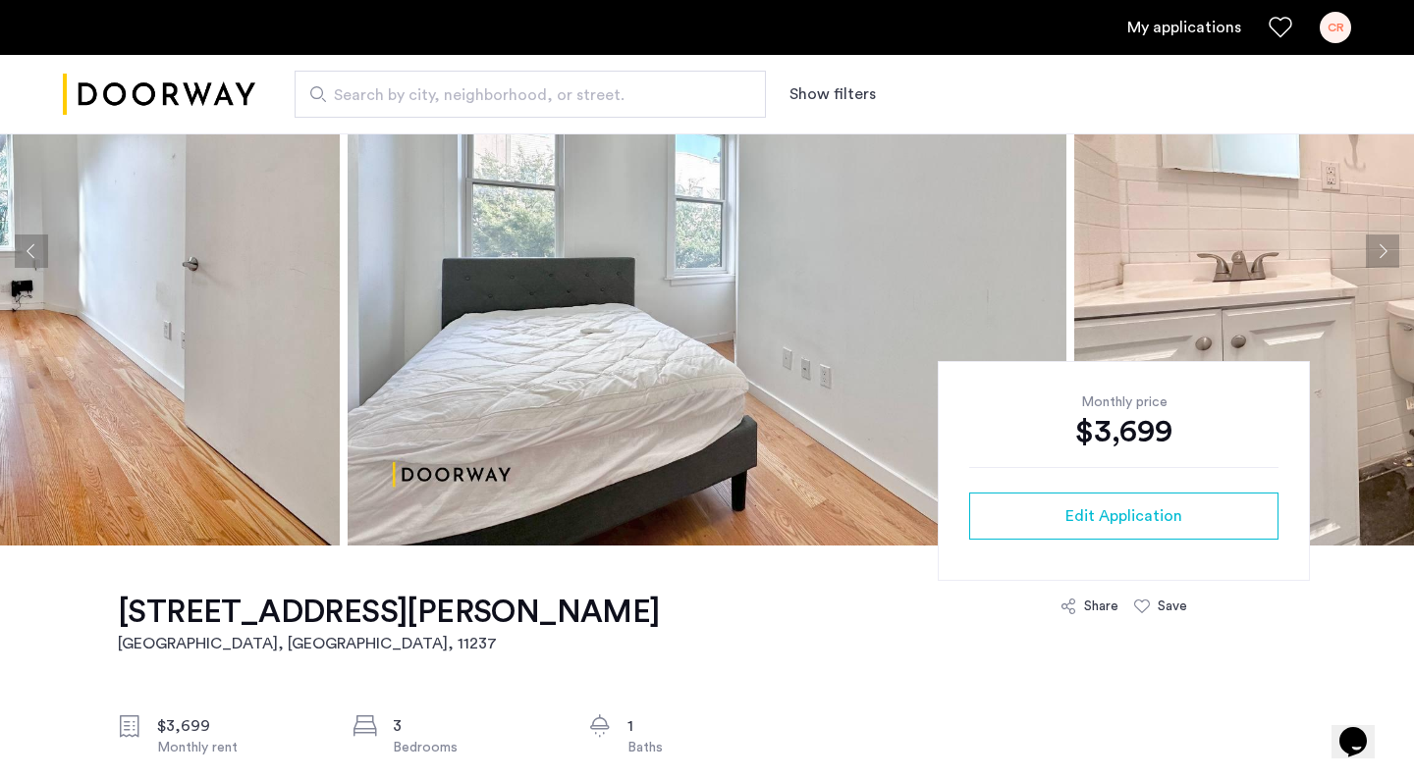
click at [1392, 256] on button "Next apartment" at bounding box center [1382, 251] width 33 height 33
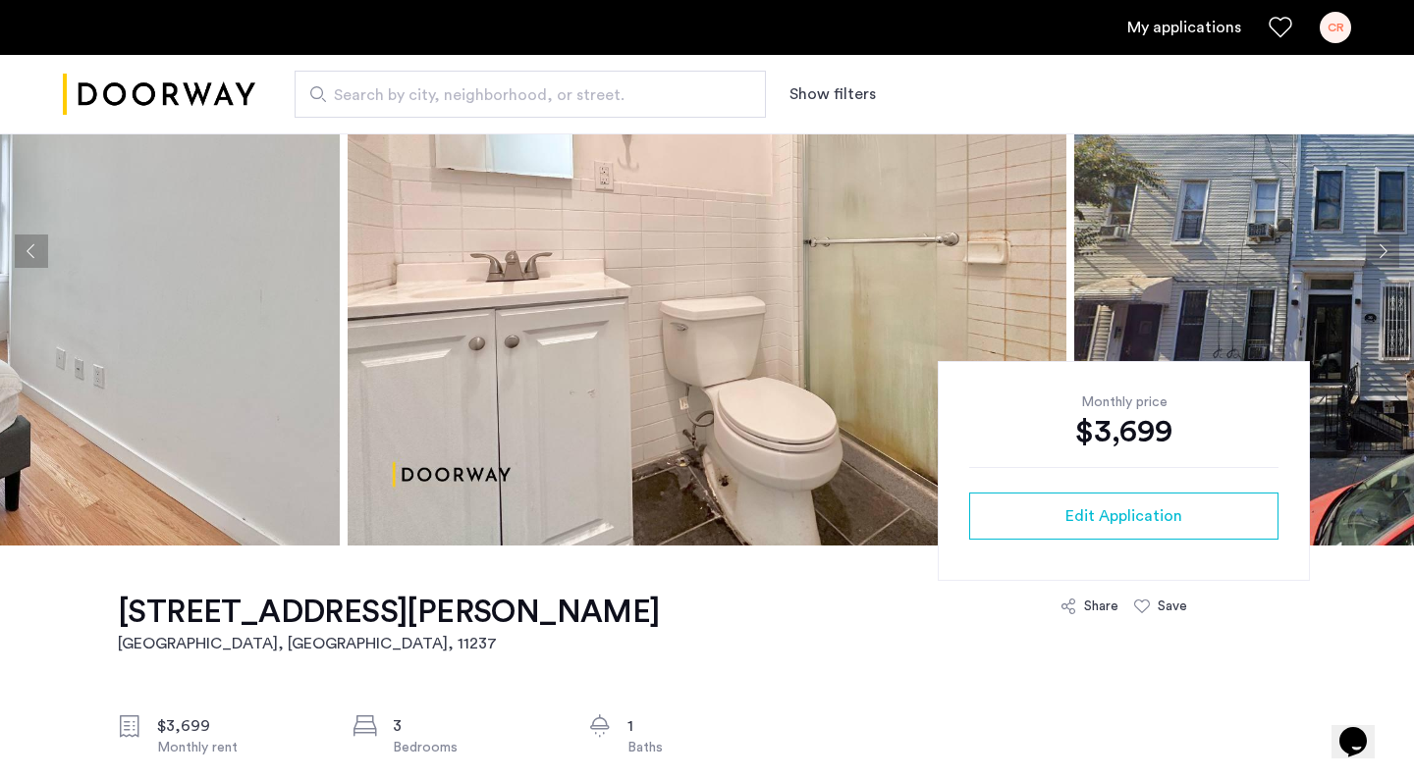
click at [544, 224] on img at bounding box center [707, 251] width 719 height 589
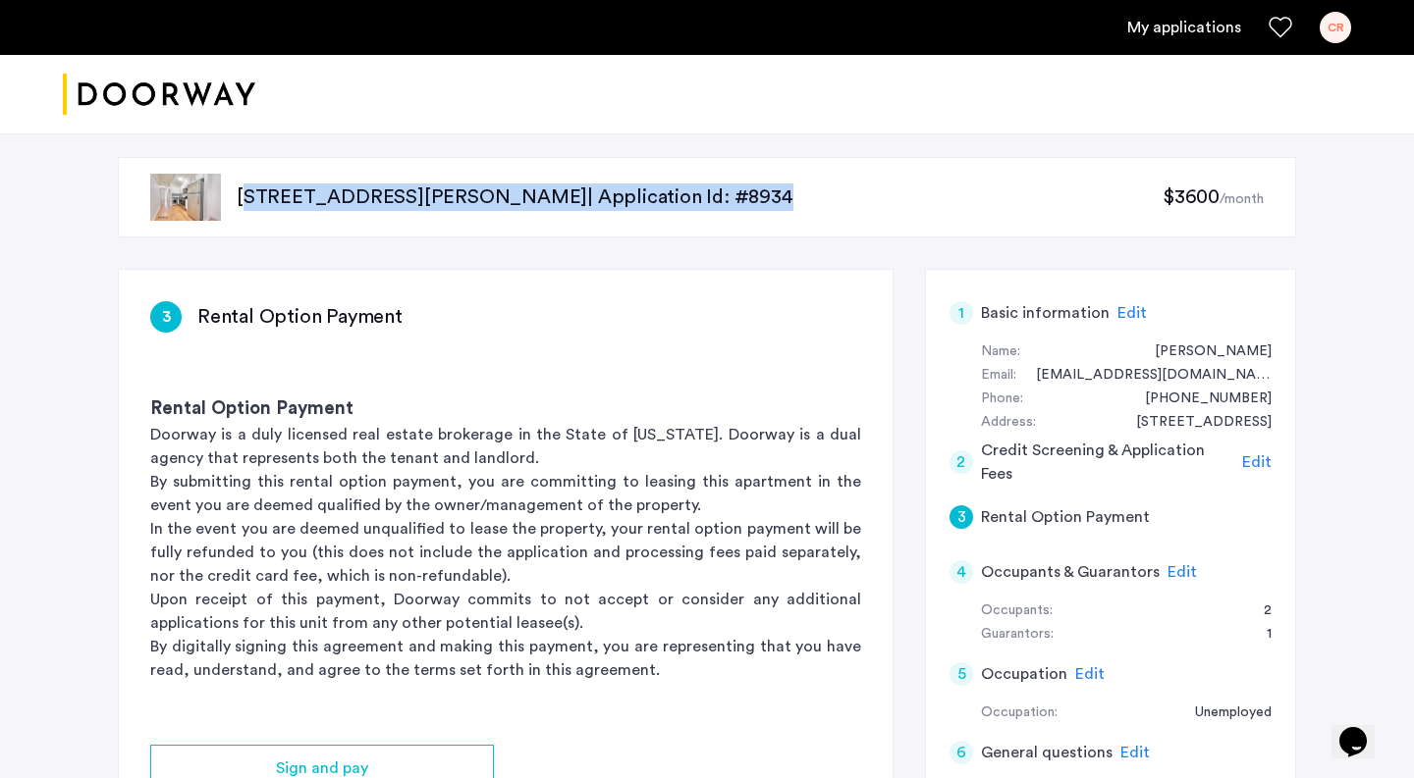
drag, startPoint x: 887, startPoint y: 194, endPoint x: 355, endPoint y: 172, distance: 532.6
click at [355, 172] on div "[STREET_ADDRESS][PERSON_NAME] | Application Id: #8934 $3600 /month" at bounding box center [707, 197] width 1178 height 80
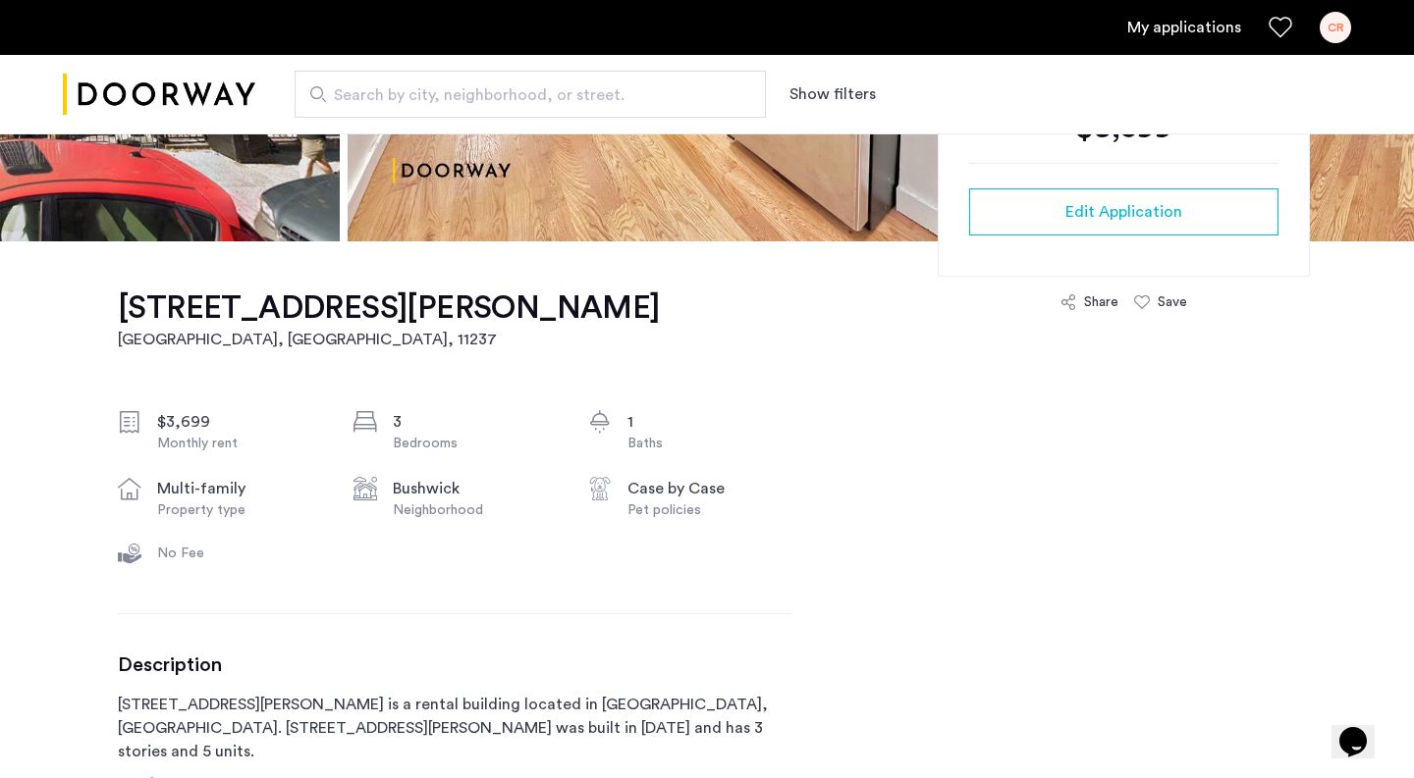
scroll to position [467, 0]
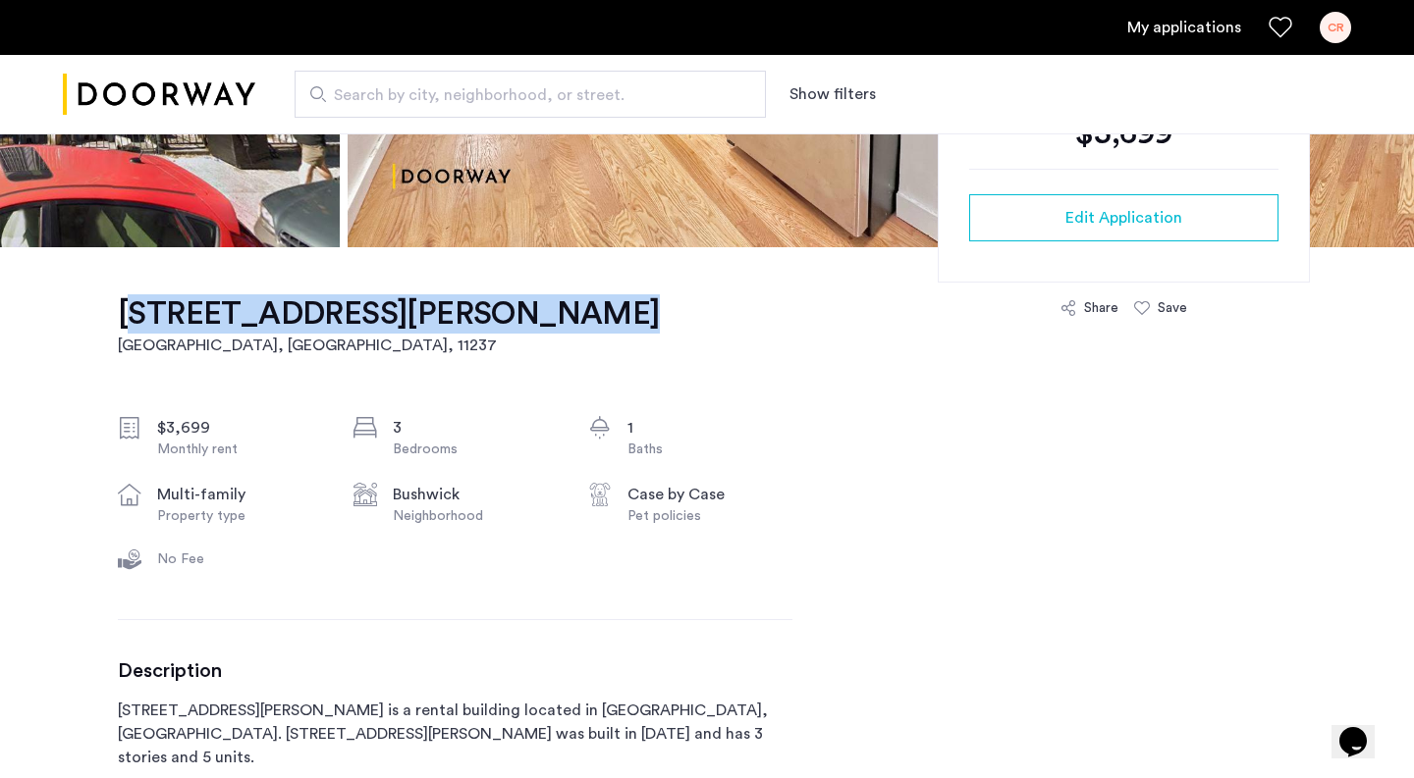
drag, startPoint x: 111, startPoint y: 307, endPoint x: 512, endPoint y: 313, distance: 401.6
copy h1 "[STREET_ADDRESS][PERSON_NAME]"
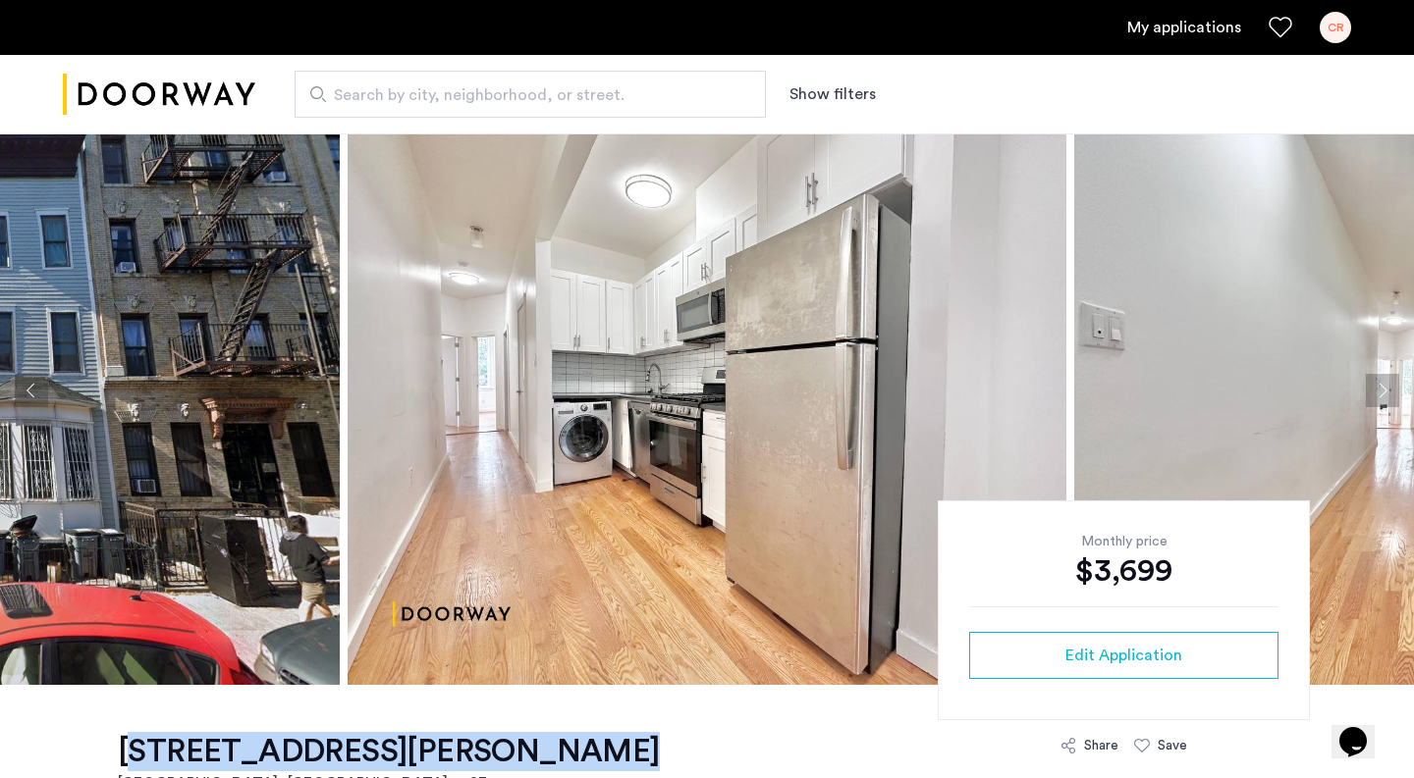
scroll to position [40, 0]
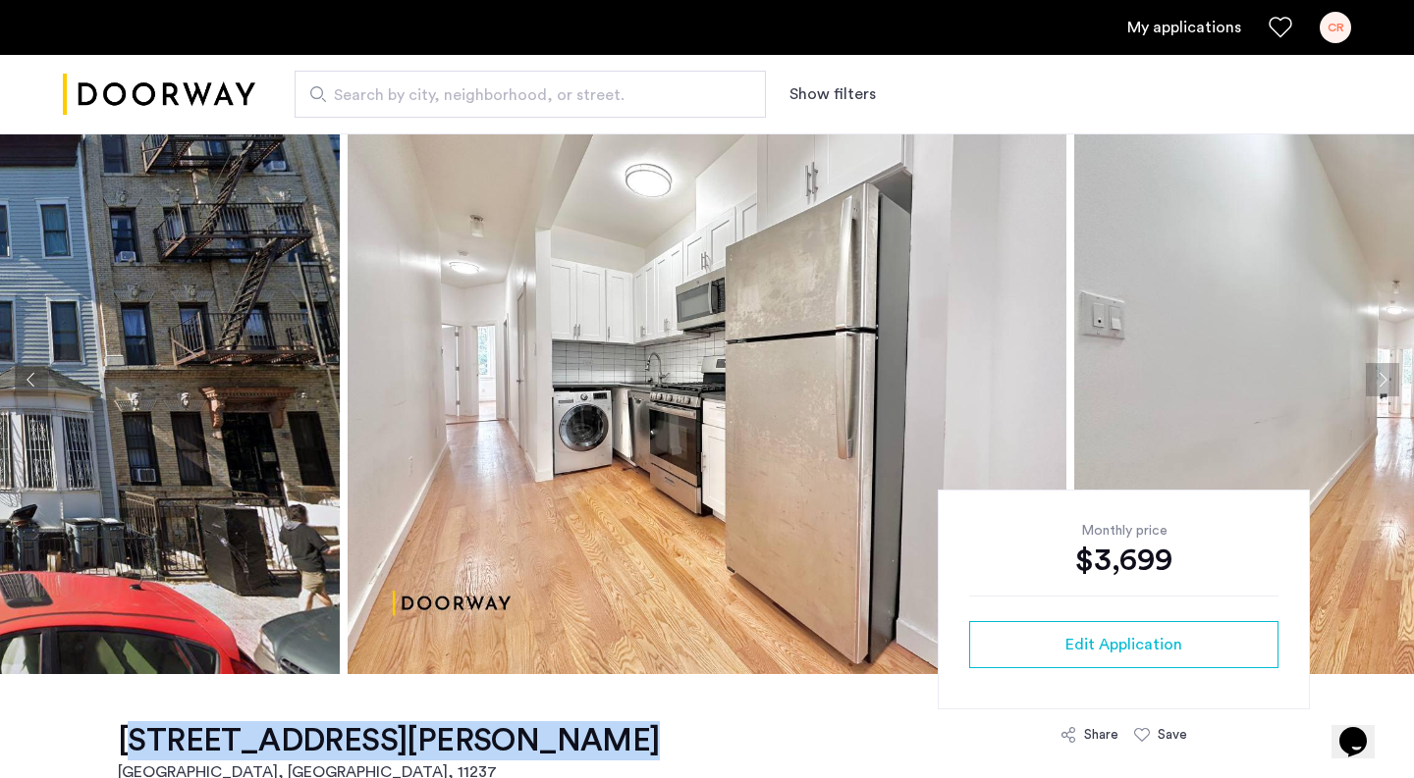
click at [29, 380] on button "Previous apartment" at bounding box center [31, 379] width 33 height 33
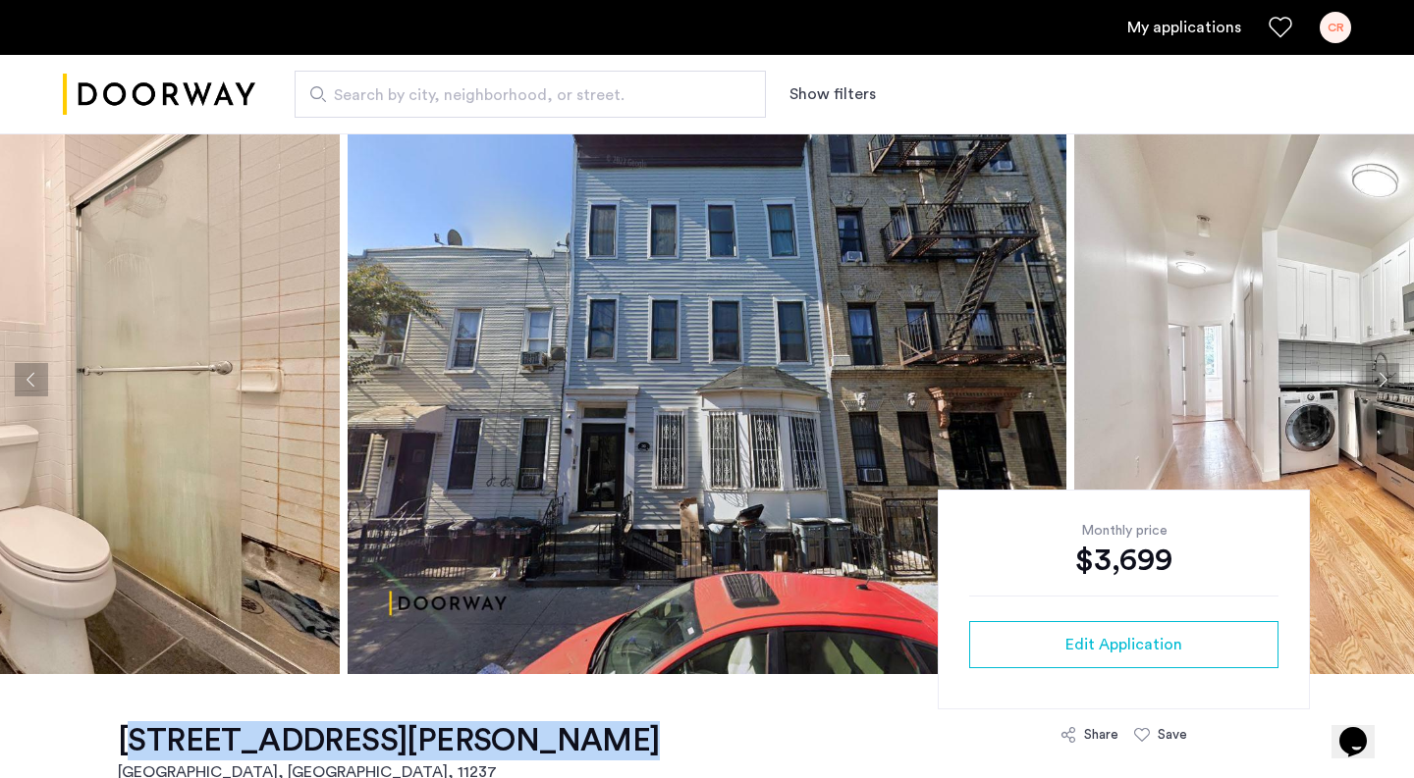
click at [1392, 378] on button "Next apartment" at bounding box center [1382, 379] width 33 height 33
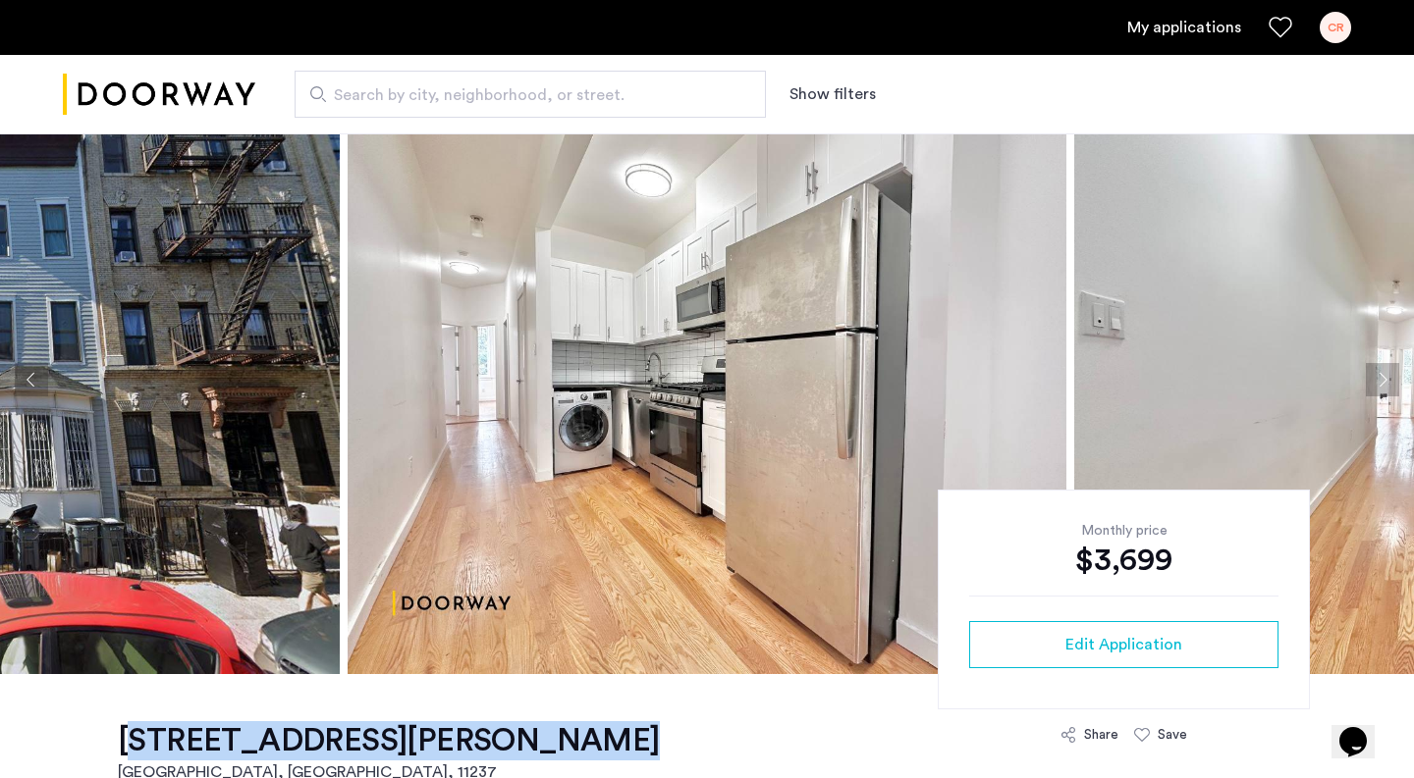
click at [1392, 378] on button "Next apartment" at bounding box center [1382, 379] width 33 height 33
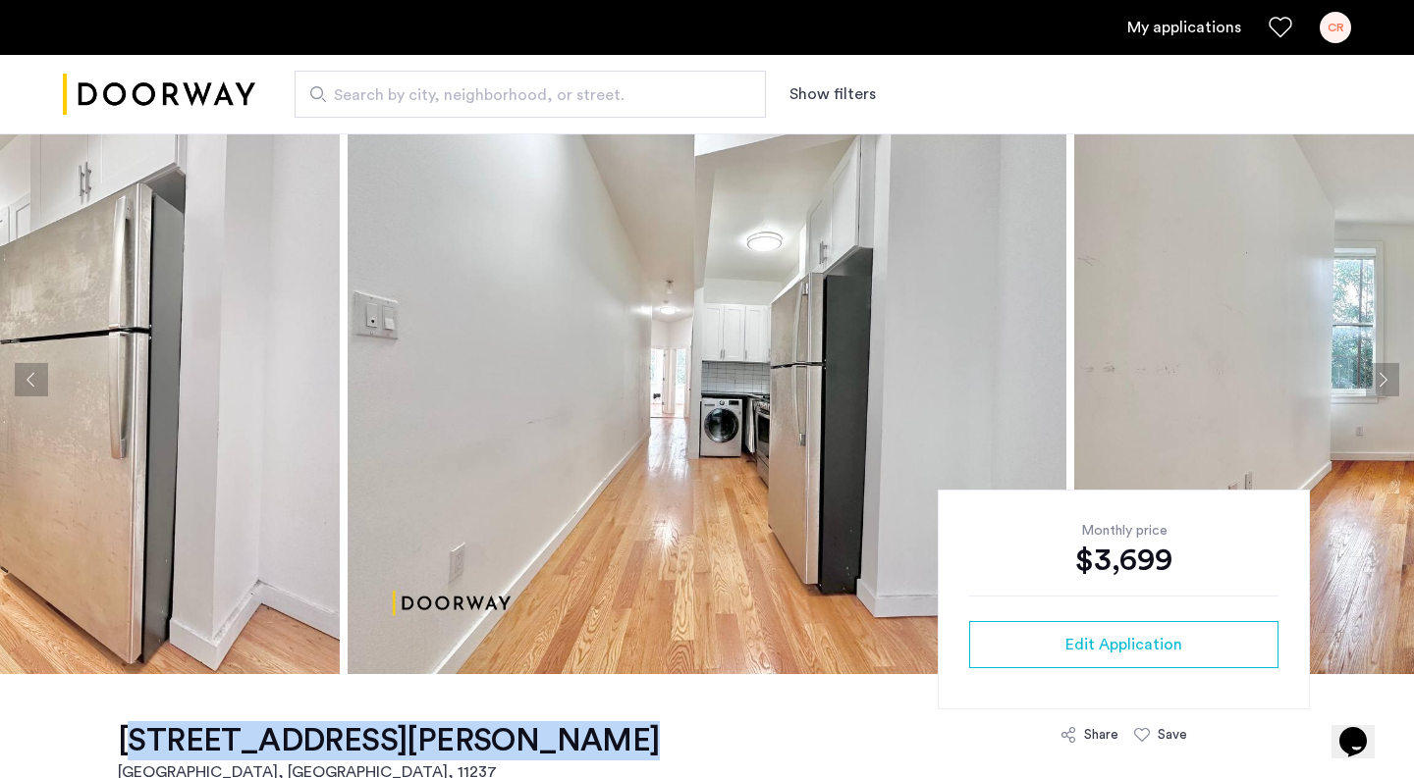
click at [1392, 378] on button "Next apartment" at bounding box center [1382, 379] width 33 height 33
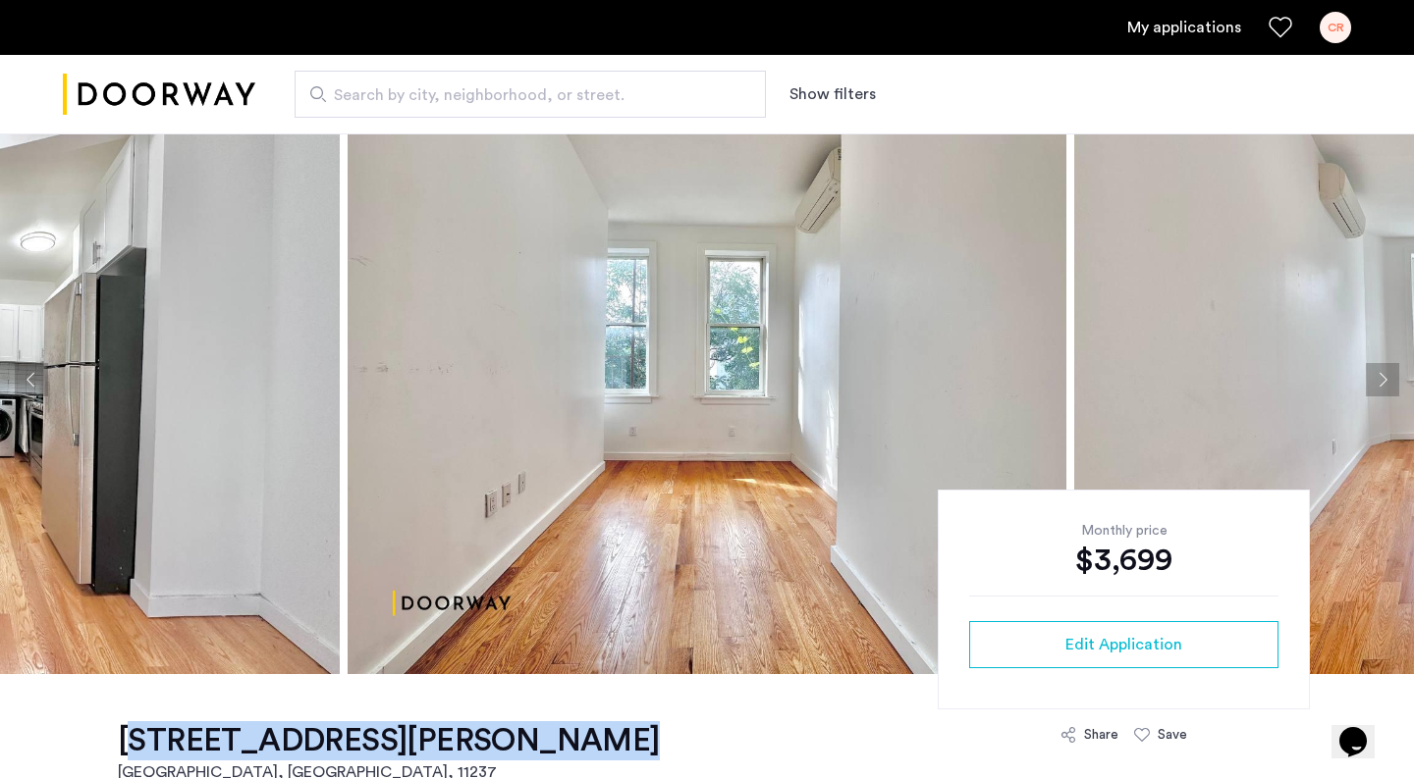
click at [1392, 378] on button "Next apartment" at bounding box center [1382, 379] width 33 height 33
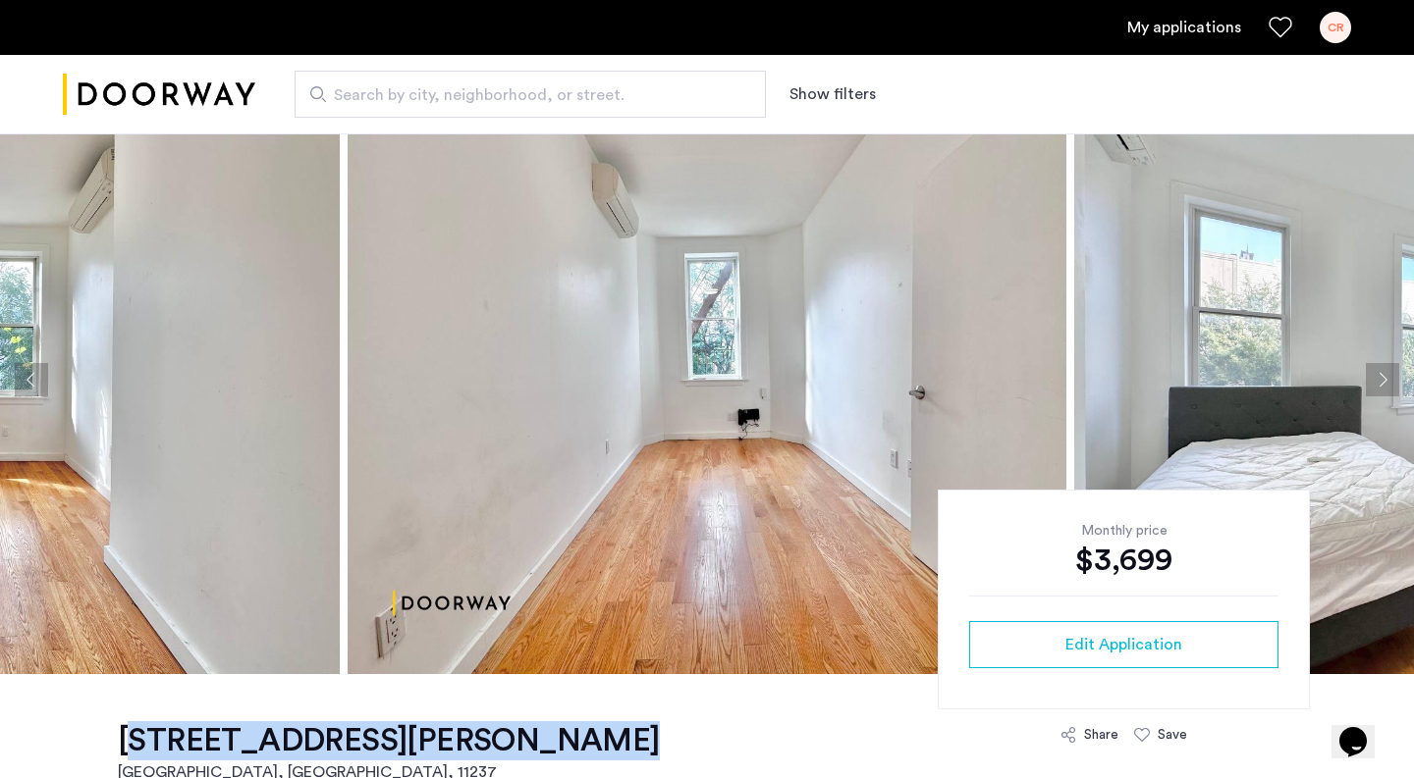
click at [1377, 386] on button "Next apartment" at bounding box center [1382, 379] width 33 height 33
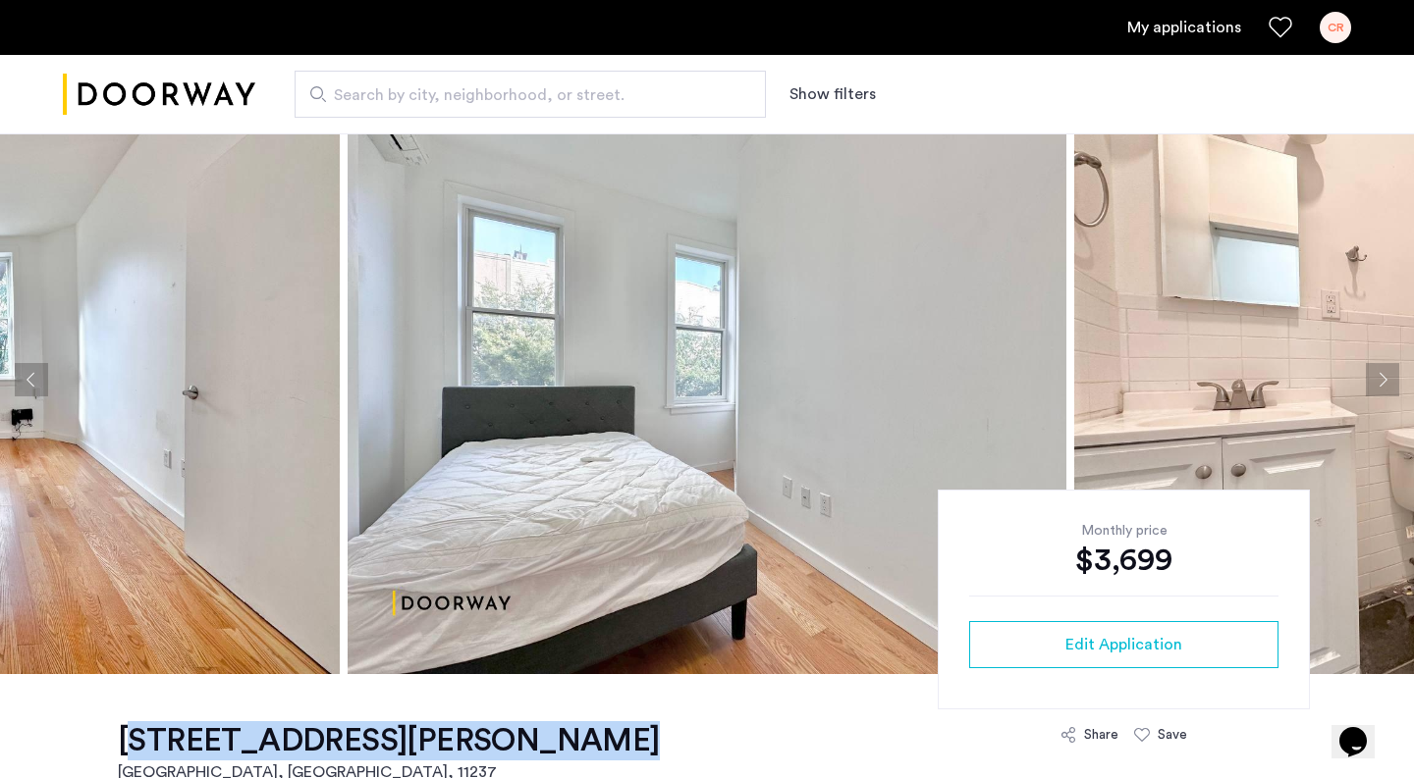
click at [1377, 386] on button "Next apartment" at bounding box center [1382, 379] width 33 height 33
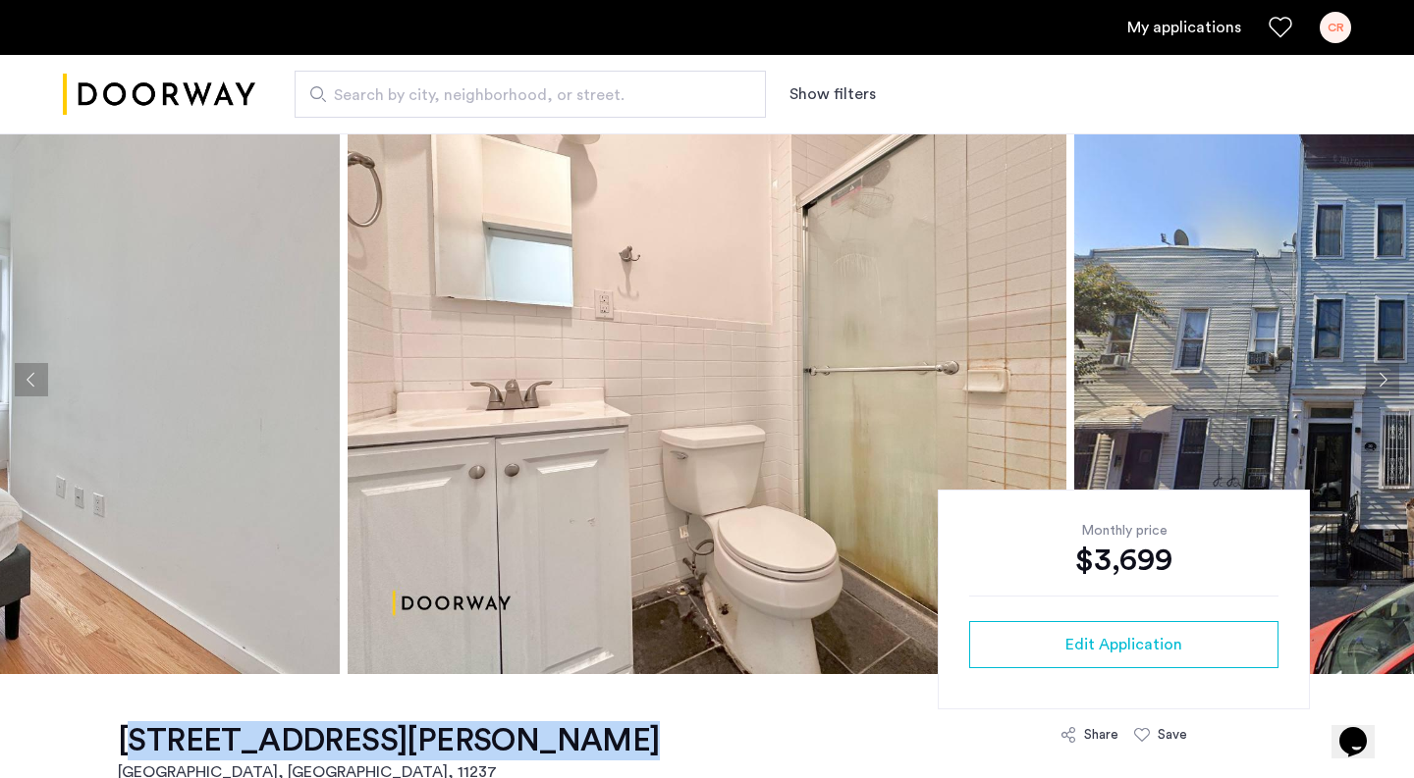
click at [45, 382] on button "Previous apartment" at bounding box center [31, 379] width 33 height 33
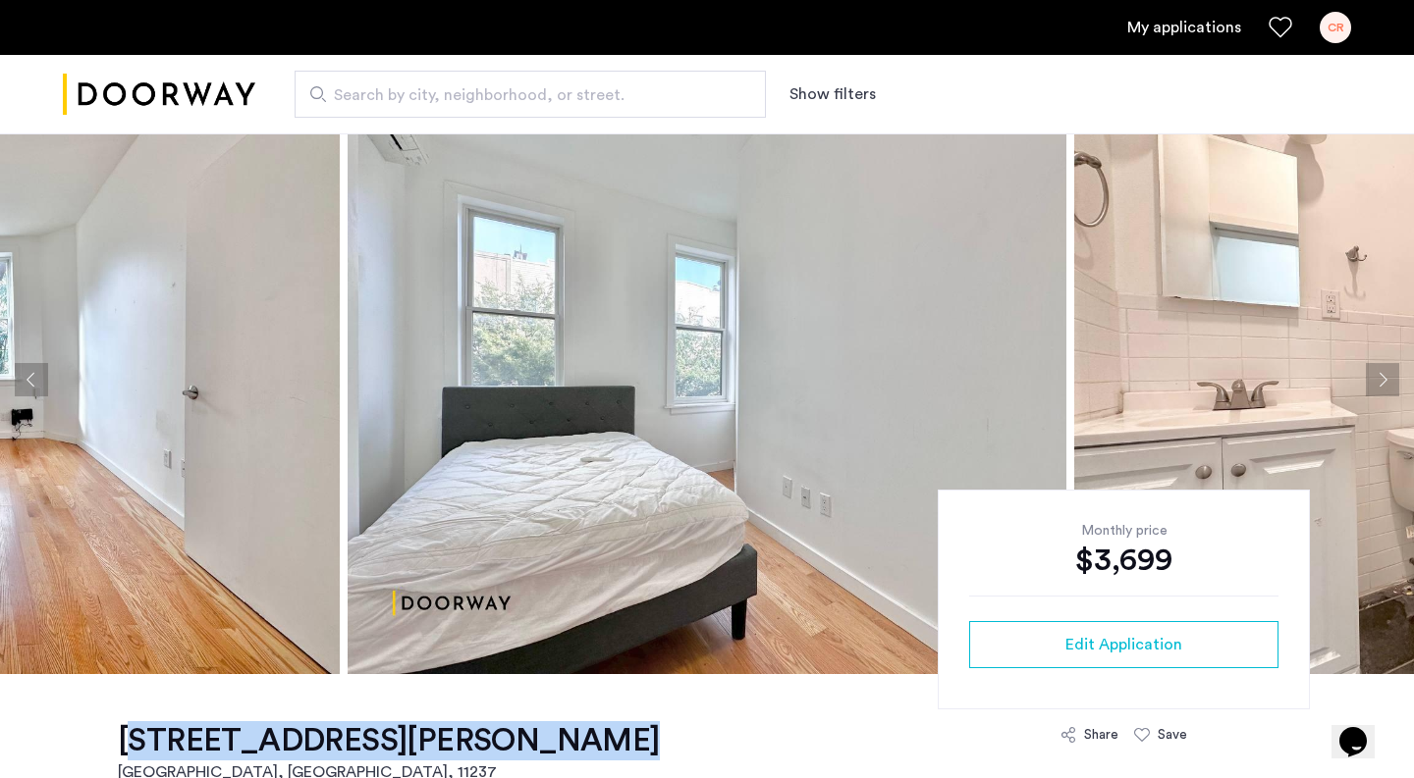
click at [45, 382] on button "Previous apartment" at bounding box center [31, 379] width 33 height 33
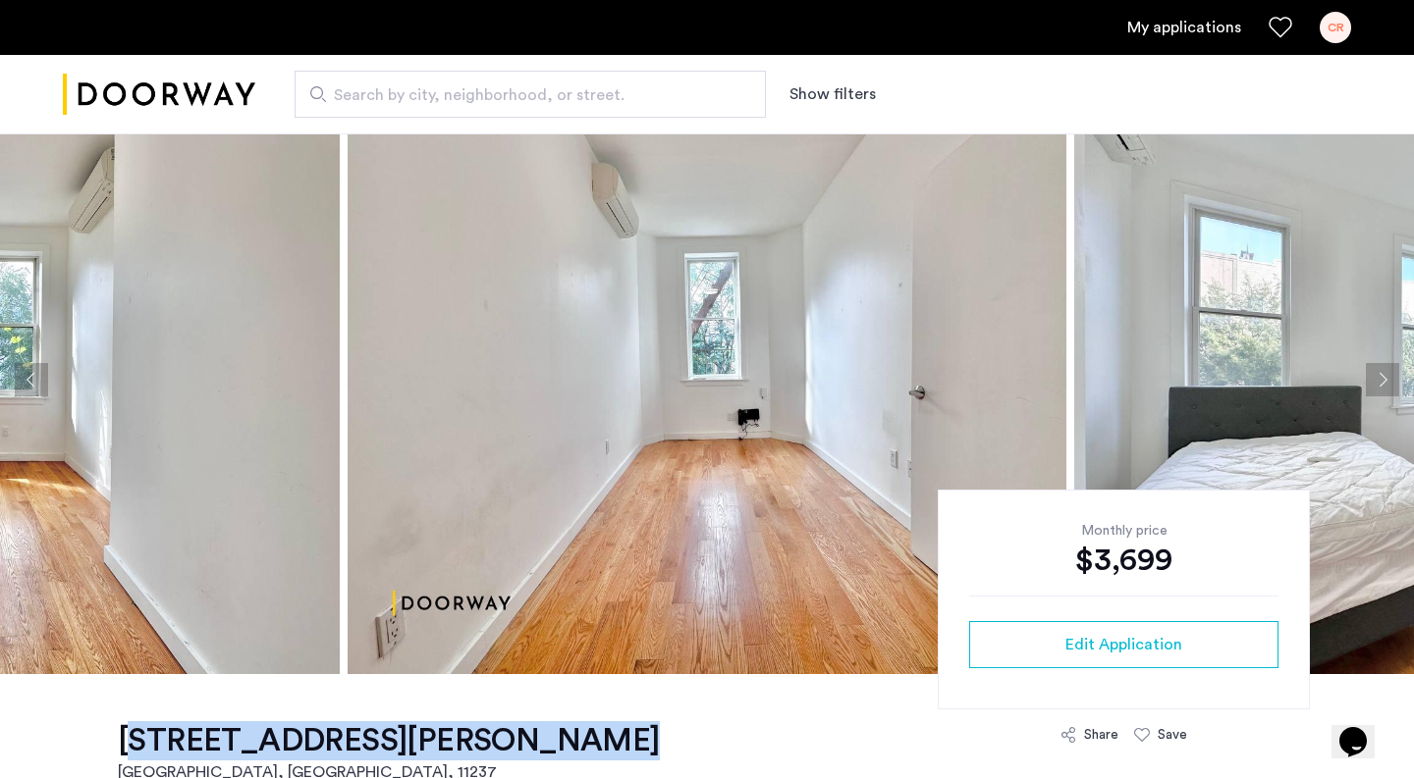
click at [45, 382] on button "Previous apartment" at bounding box center [31, 379] width 33 height 33
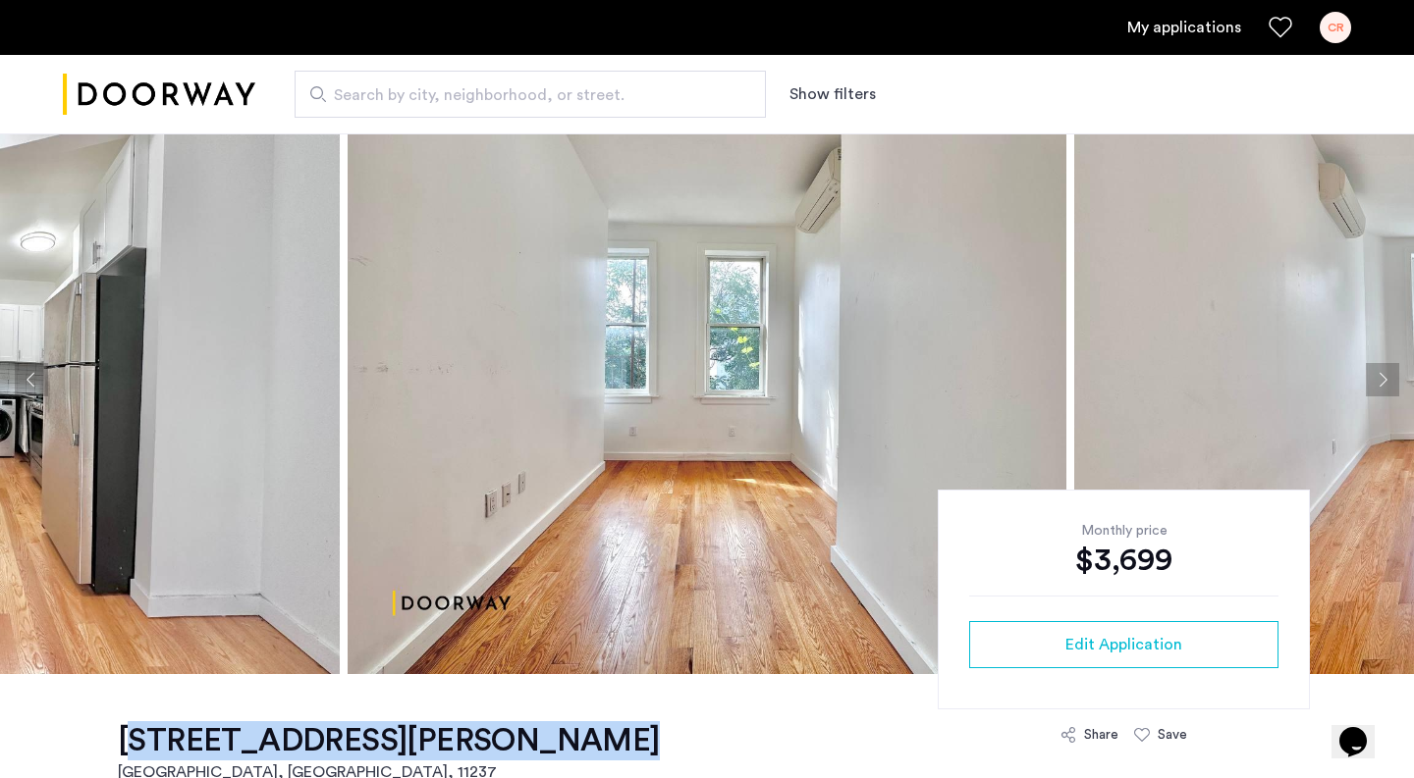
click at [45, 382] on button "Previous apartment" at bounding box center [31, 379] width 33 height 33
click at [32, 381] on button "Previous apartment" at bounding box center [31, 379] width 33 height 33
